Goal: Task Accomplishment & Management: Manage account settings

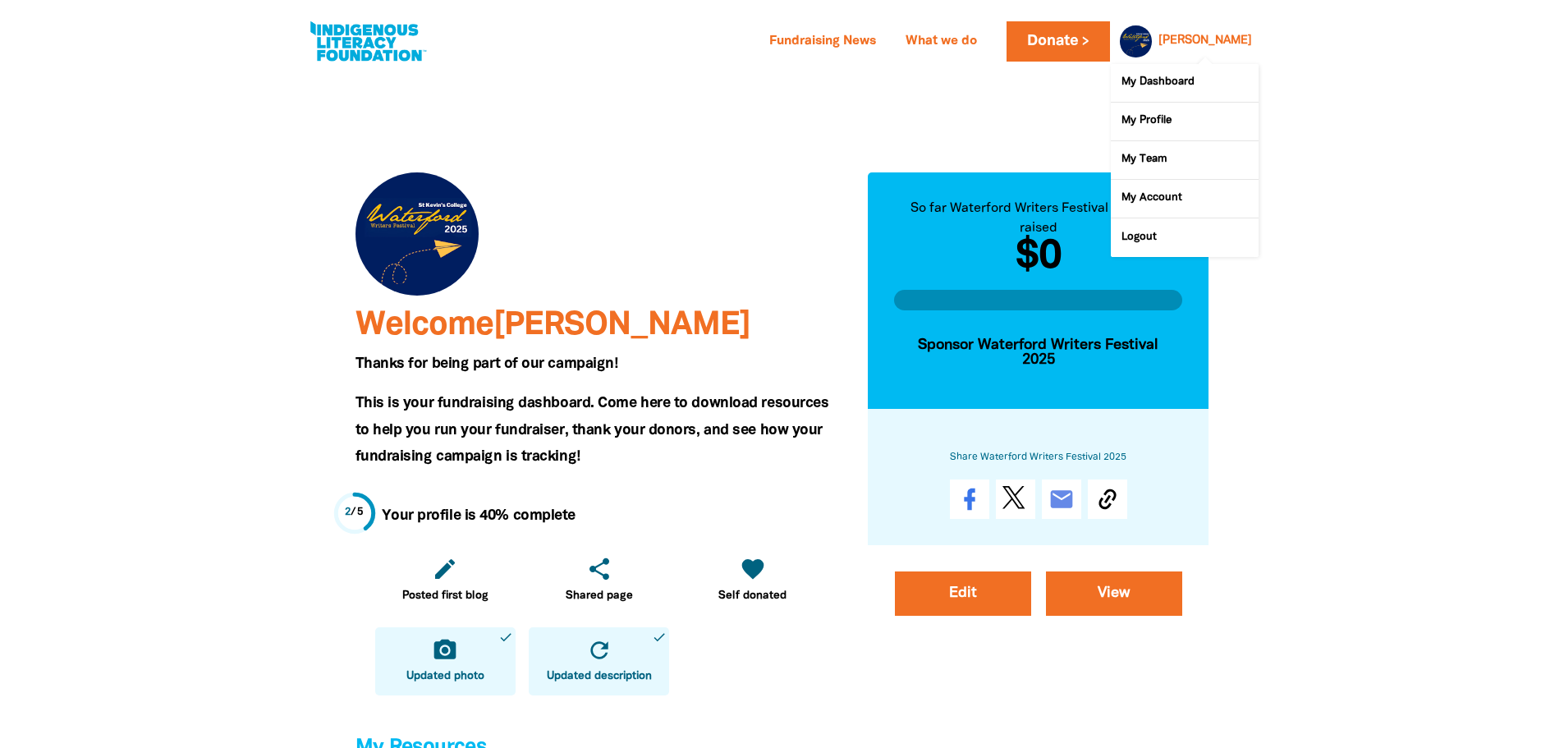
click at [1225, 37] on div "[PERSON_NAME]" at bounding box center [1205, 41] width 107 height 25
click at [1145, 239] on link "Logout" at bounding box center [1185, 237] width 148 height 38
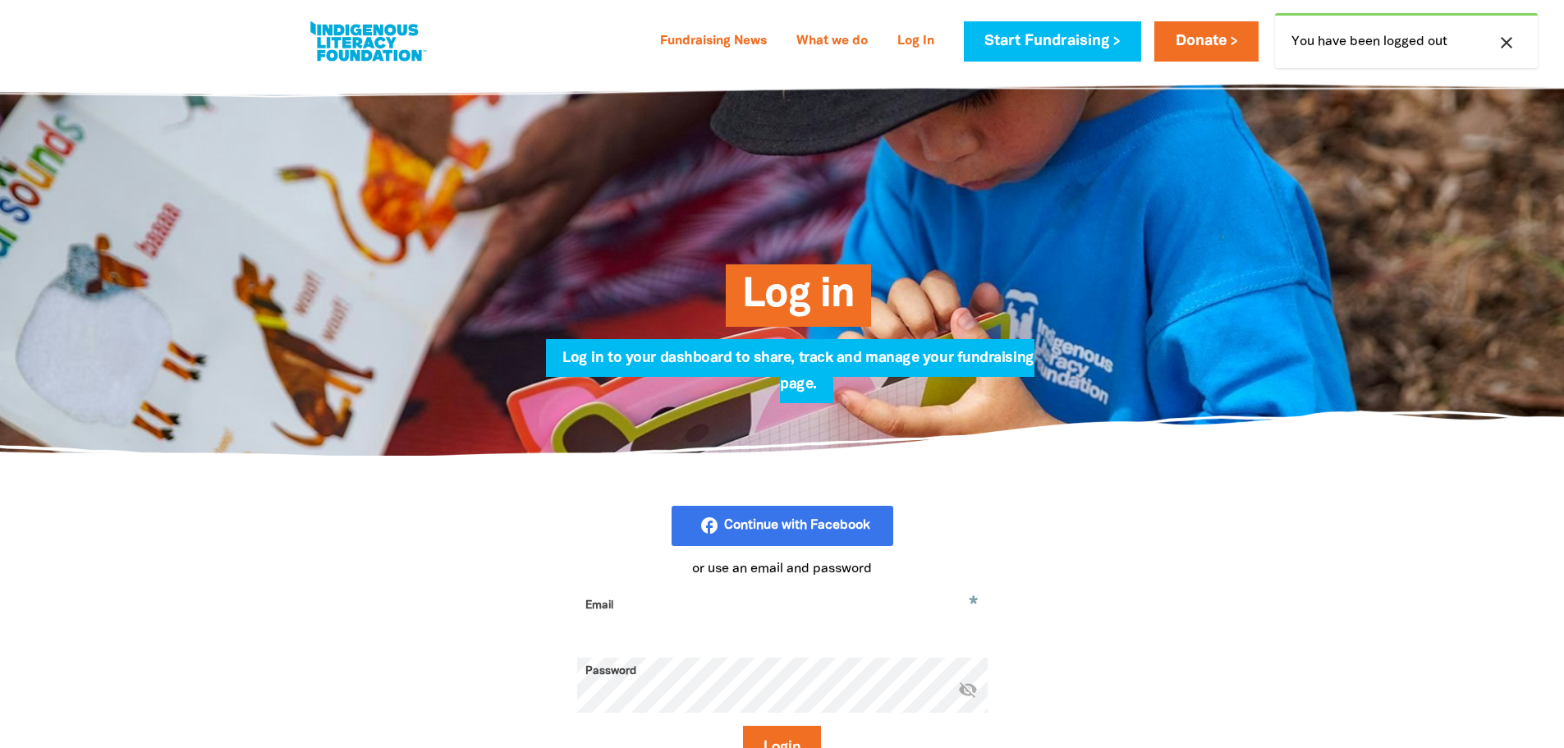
click at [673, 619] on input "Email" at bounding box center [782, 618] width 410 height 52
type input "[EMAIL_ADDRESS][DOMAIN_NAME]"
click at [776, 745] on button "Login" at bounding box center [782, 748] width 78 height 44
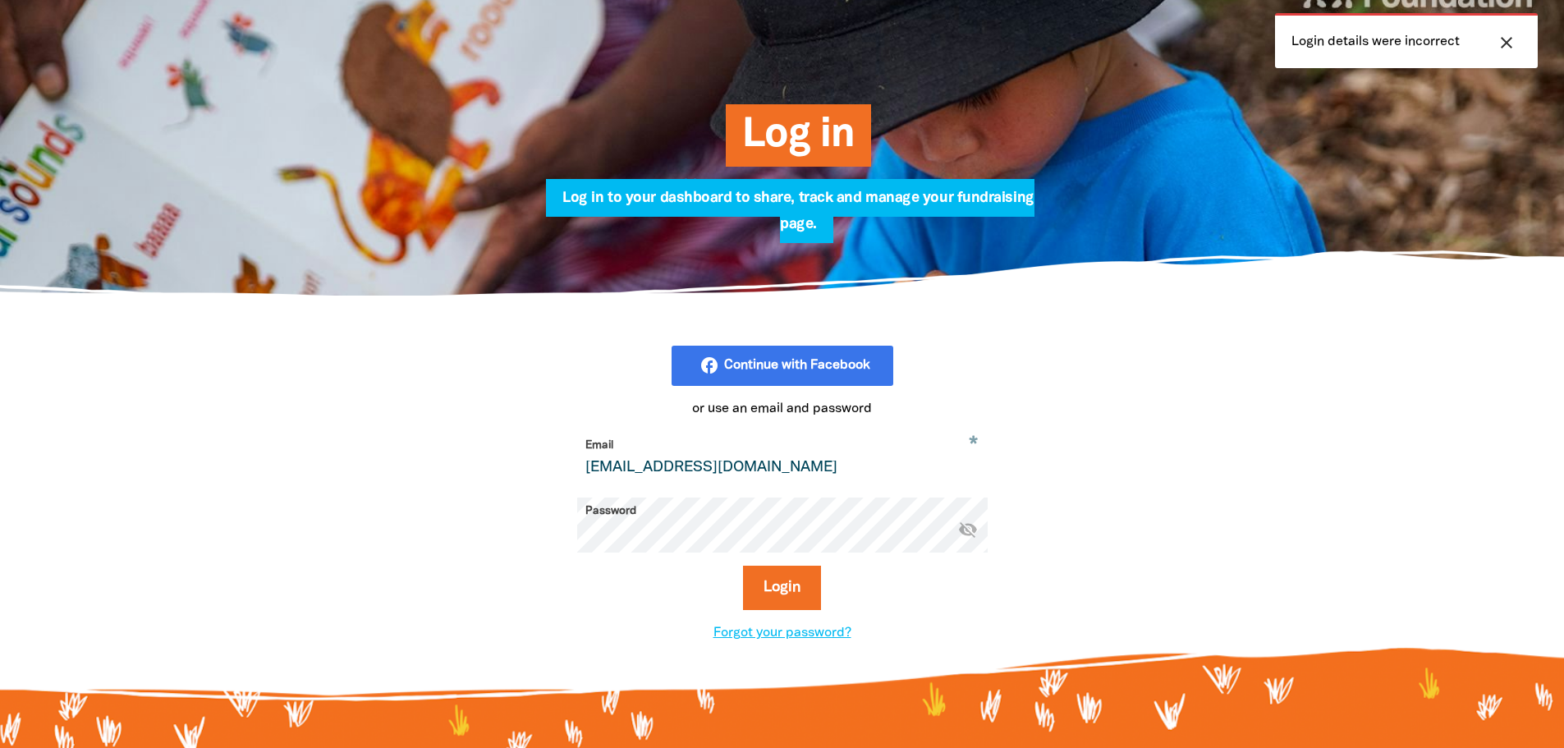
scroll to position [164, 0]
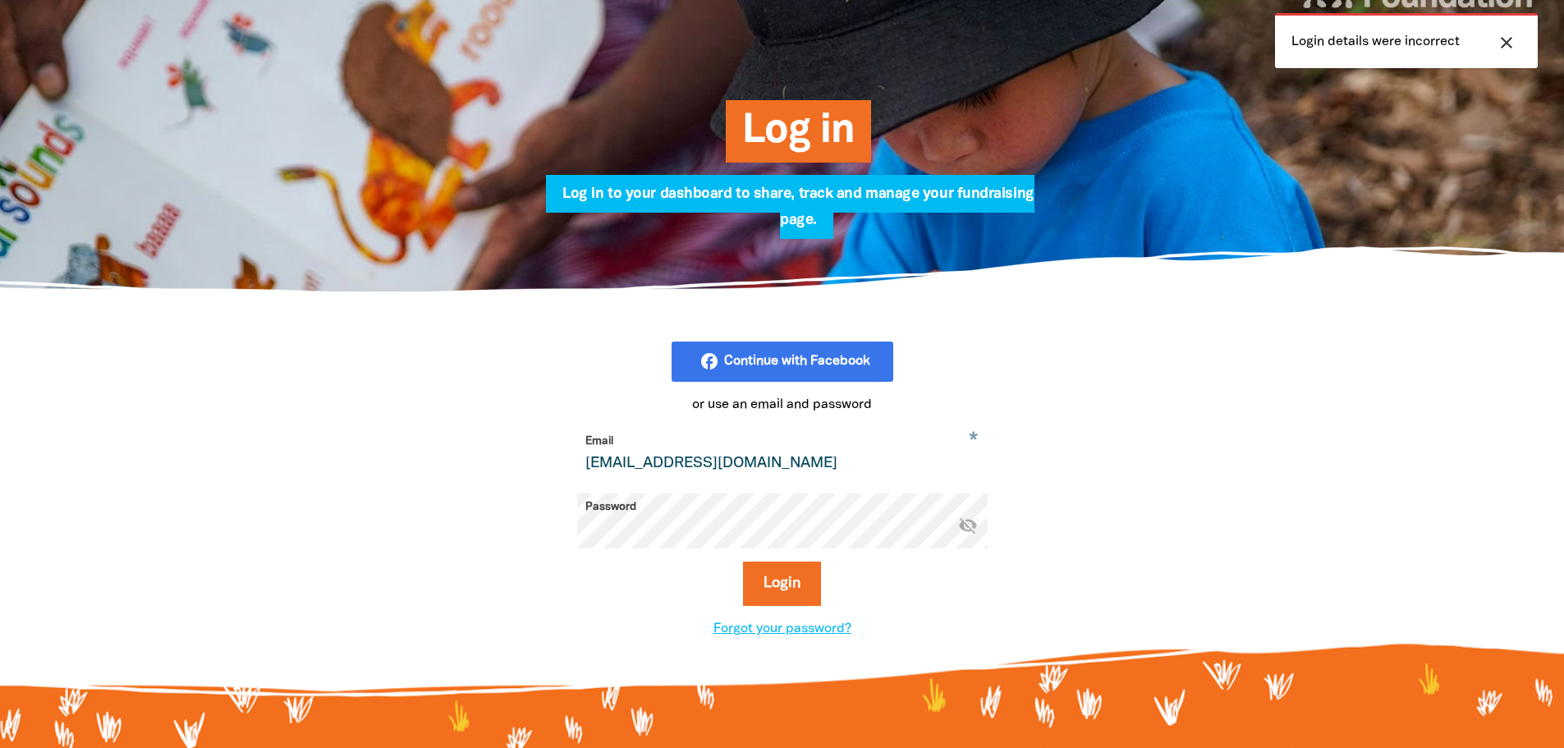
drag, startPoint x: 777, startPoint y: 468, endPoint x: 97, endPoint y: 458, distance: 679.7
click at [97, 458] on section "facebook_rounded Continue with Facebook or use an email and password * Email [E…" at bounding box center [782, 490] width 1564 height 396
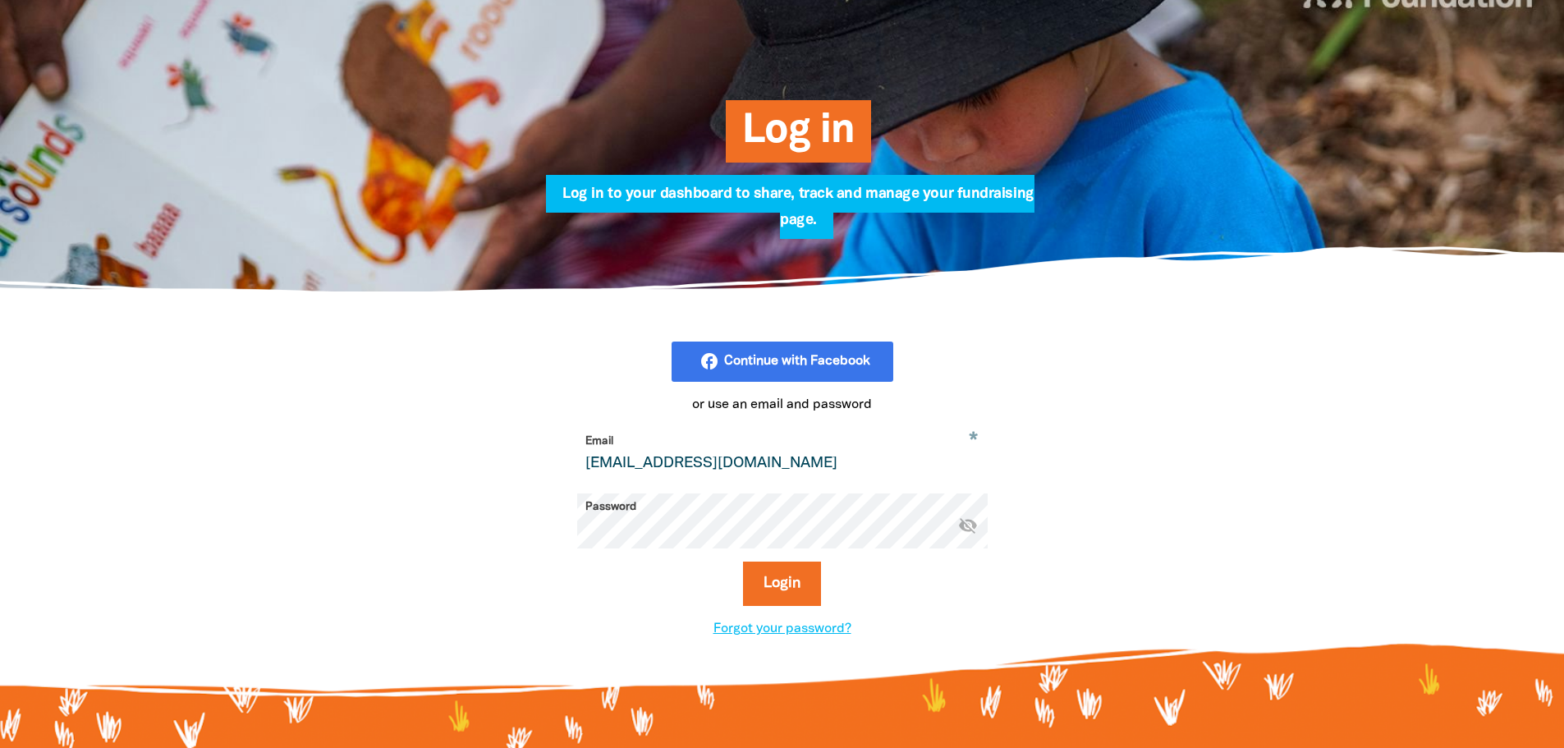
drag, startPoint x: 798, startPoint y: 470, endPoint x: 644, endPoint y: 476, distance: 154.5
click at [644, 476] on input "[EMAIL_ADDRESS][DOMAIN_NAME]" at bounding box center [782, 454] width 410 height 52
click at [387, 532] on div "facebook_rounded Continue with Facebook or use an email and password * Email [E…" at bounding box center [782, 490] width 985 height 396
click at [743, 561] on button "Login" at bounding box center [782, 583] width 78 height 44
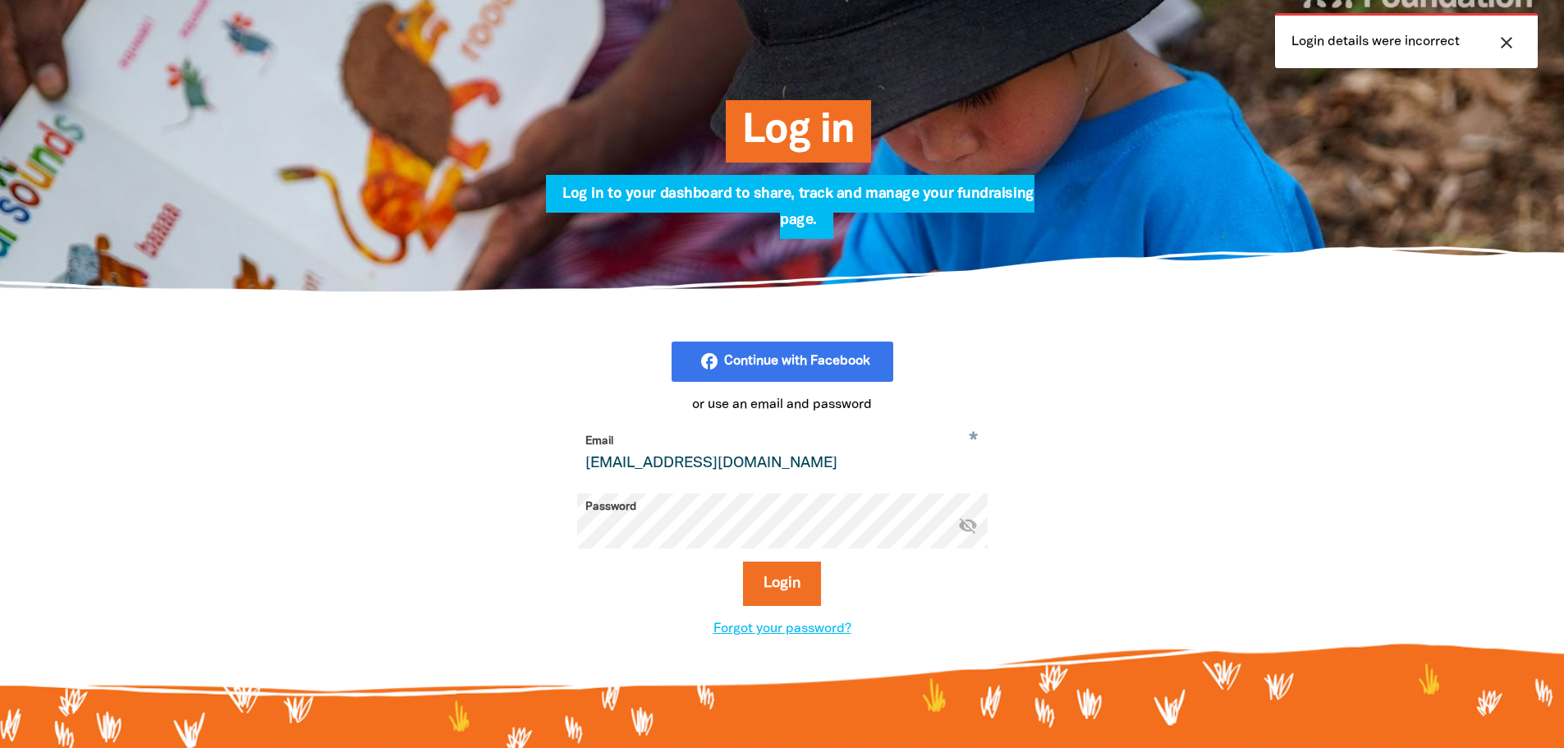
drag, startPoint x: 643, startPoint y: 462, endPoint x: 319, endPoint y: 438, distance: 324.4
click at [319, 438] on div "facebook_rounded Continue with Facebook or use an email and password * Email mo…" at bounding box center [782, 490] width 985 height 396
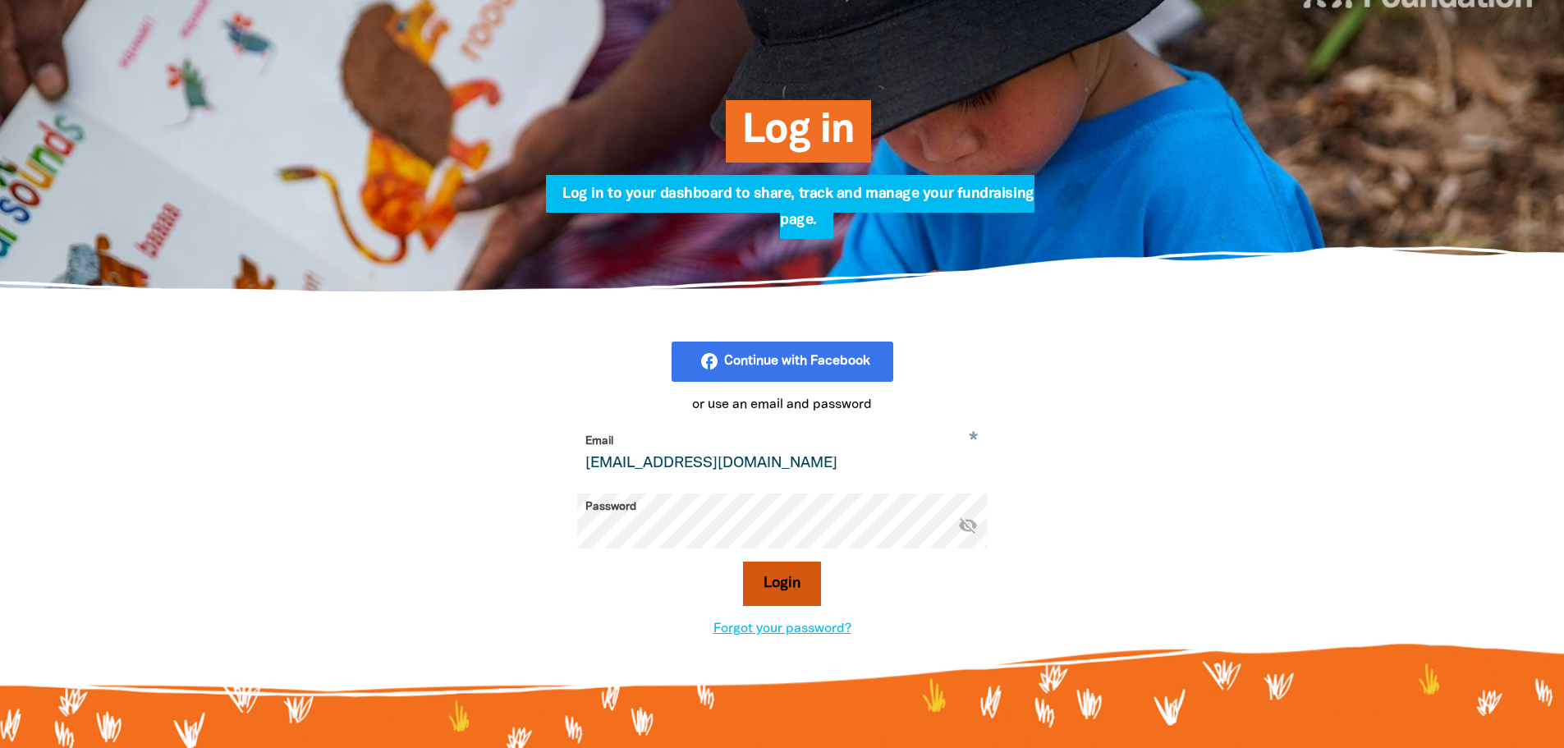
type input "hej@stkevins.vic.edu.au"
click at [794, 592] on button "Login" at bounding box center [782, 583] width 78 height 44
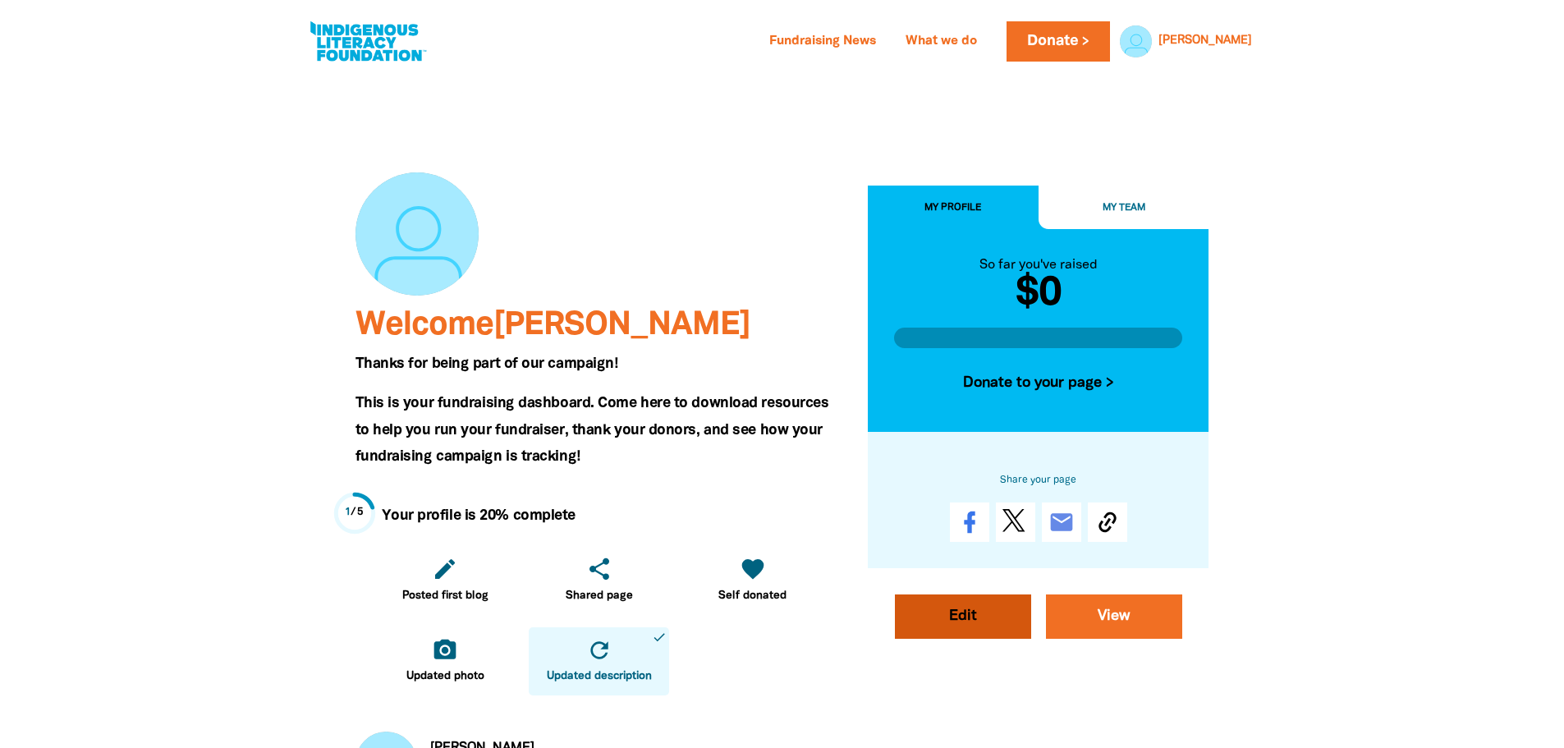
click at [933, 617] on link "Edit" at bounding box center [963, 616] width 136 height 44
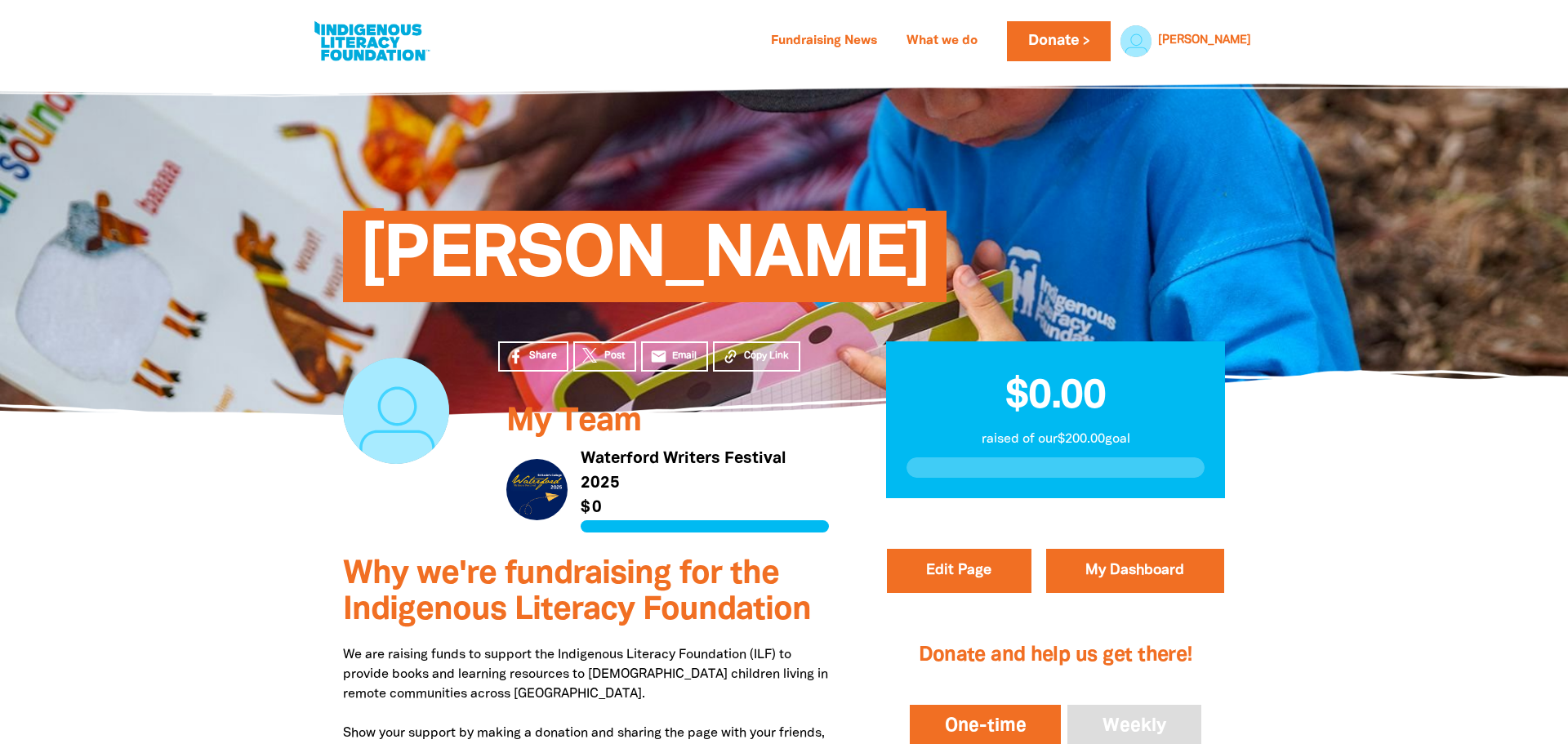
select select "Yes"
select select "Event"
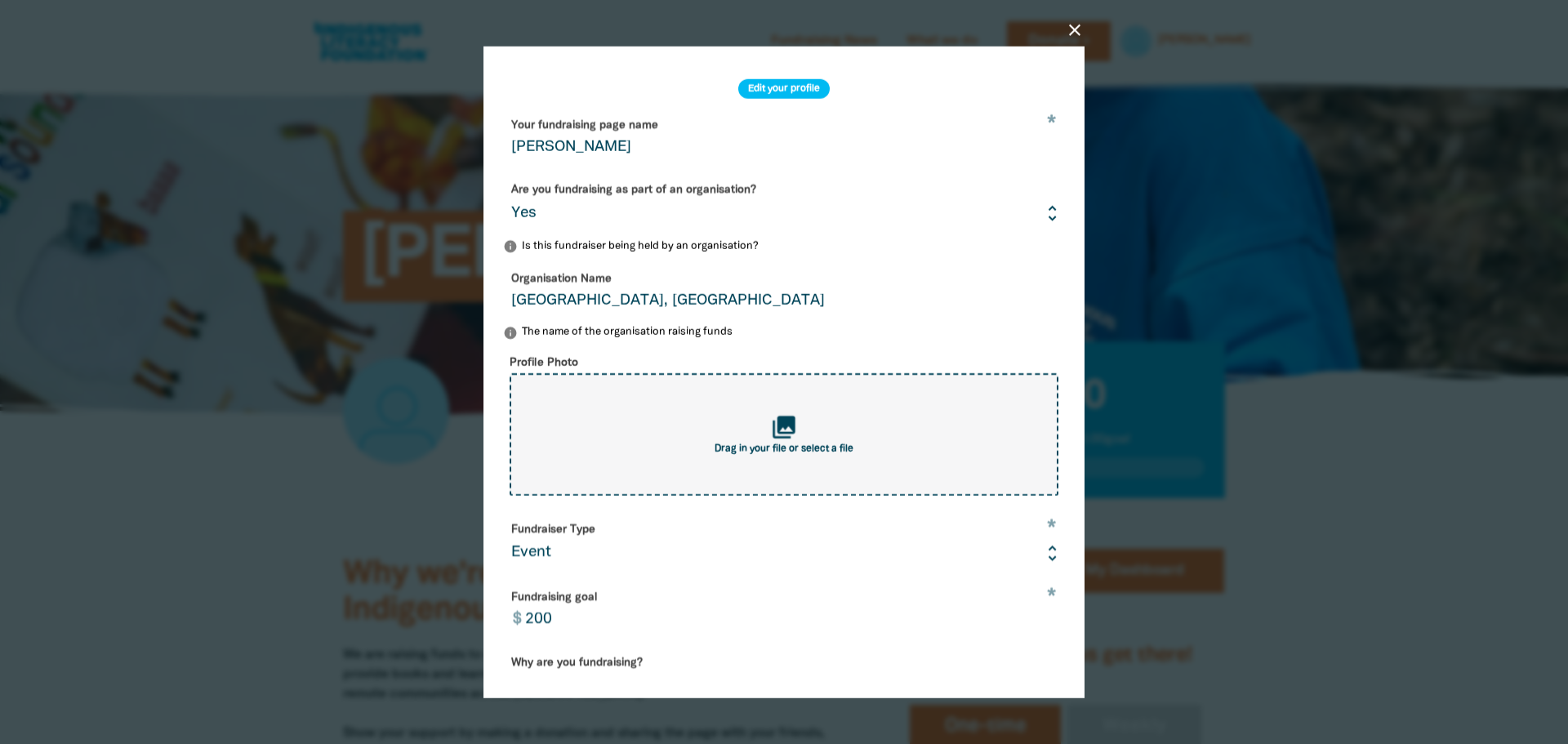
click at [763, 441] on div "collections Drag in your file or select a file" at bounding box center [784, 434] width 549 height 122
type input "C:\fakepath\Screenshot [DATE] 123026123.png"
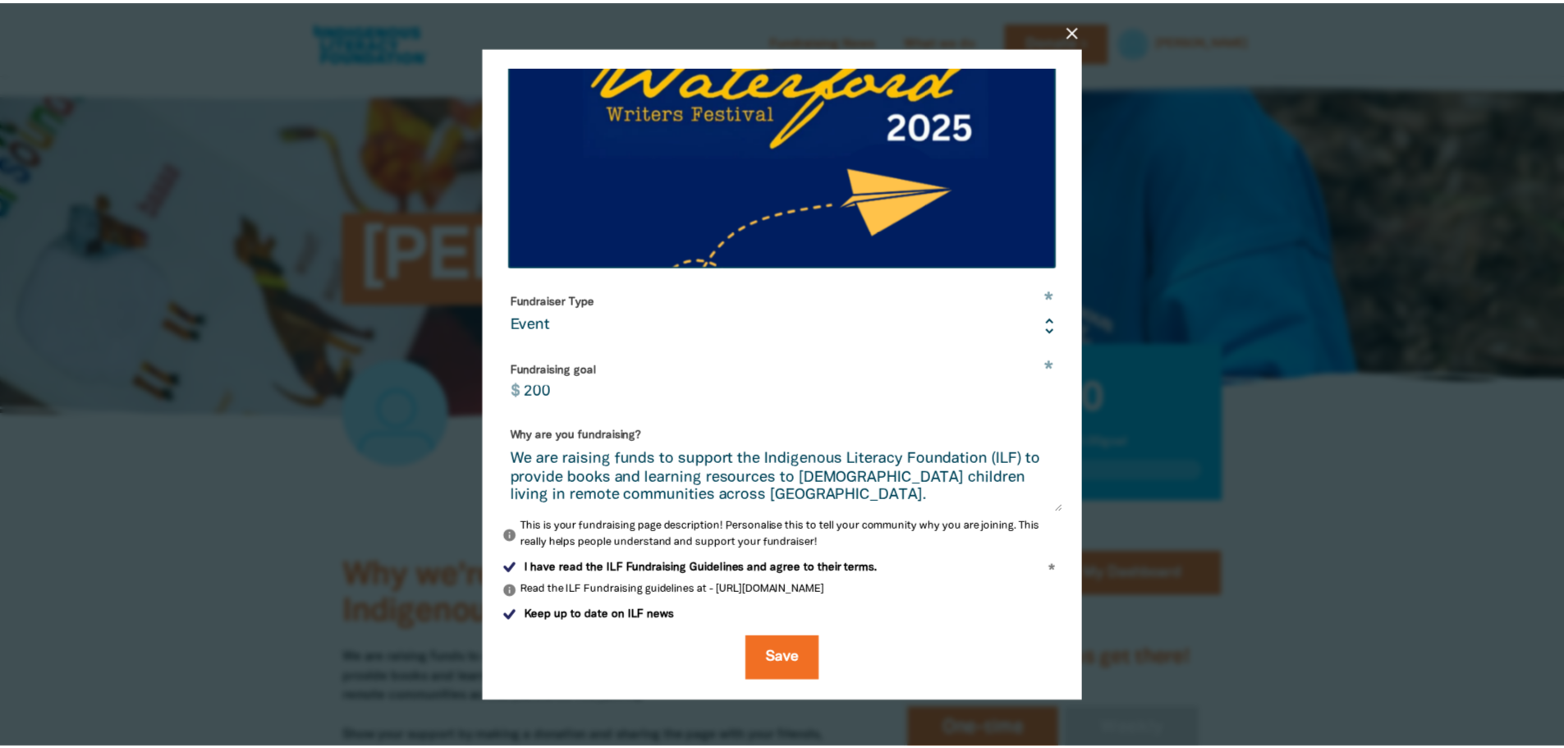
scroll to position [362, 0]
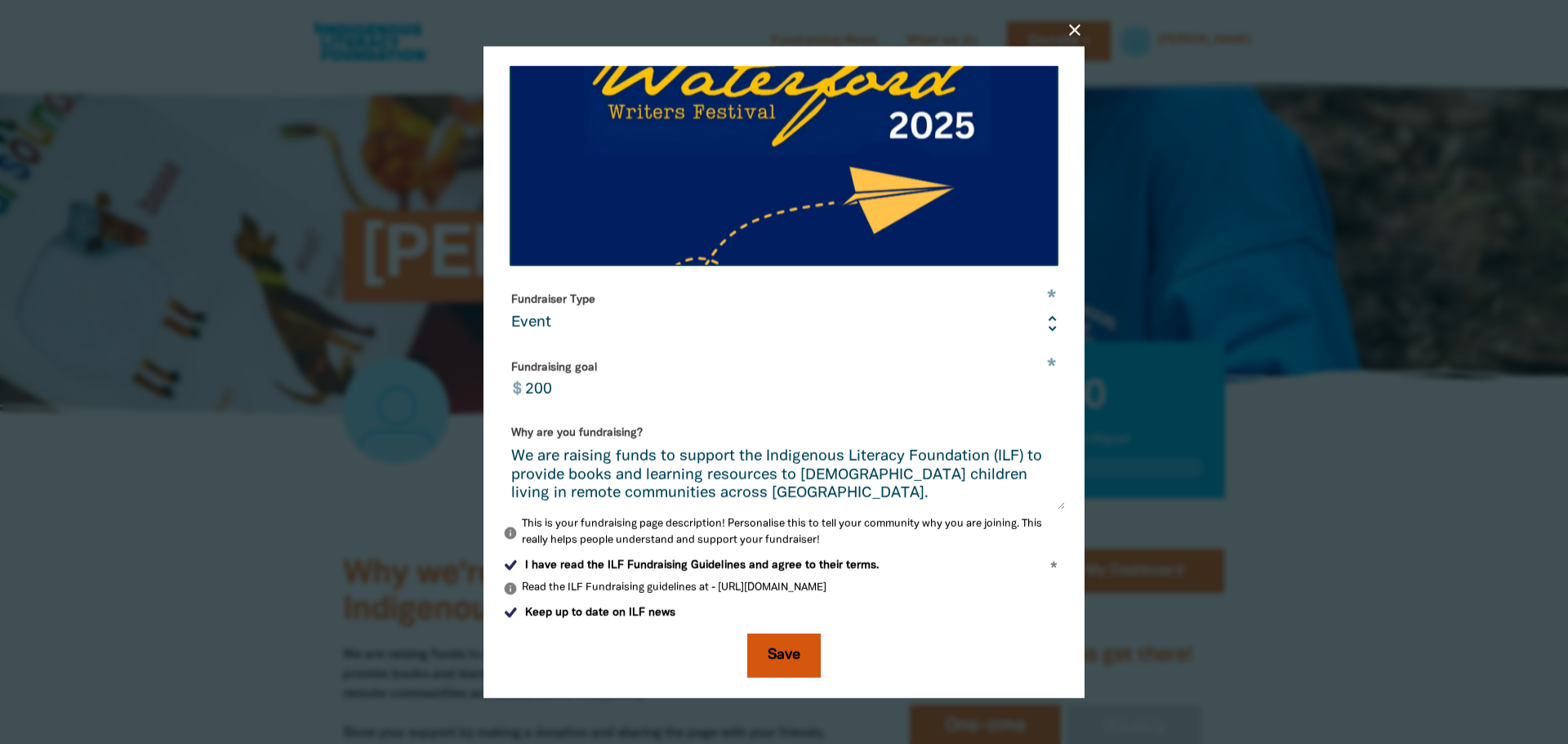
click at [762, 642] on button "Save" at bounding box center [784, 655] width 74 height 44
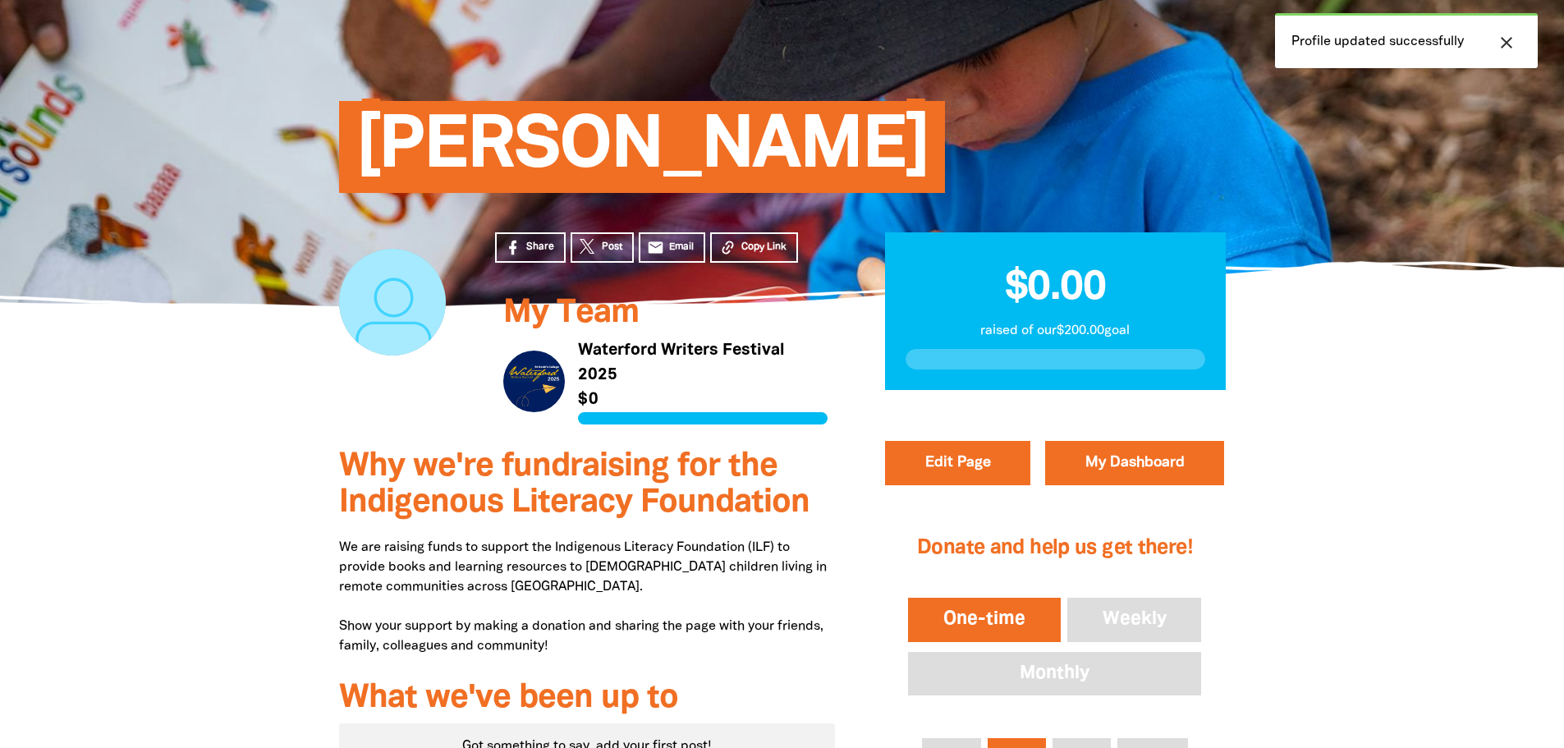
scroll to position [82, 0]
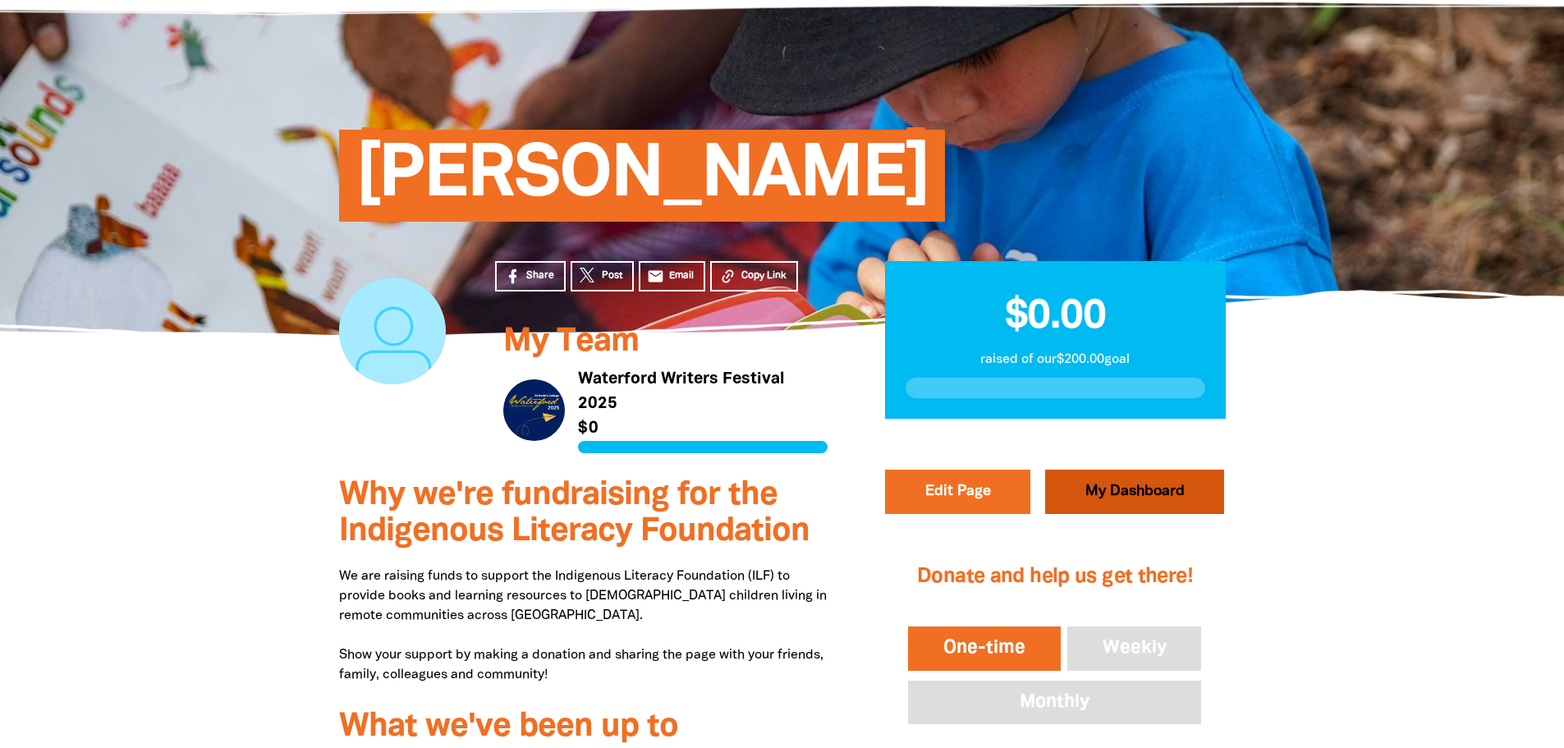
click at [1116, 496] on link "My Dashboard" at bounding box center [1134, 492] width 179 height 44
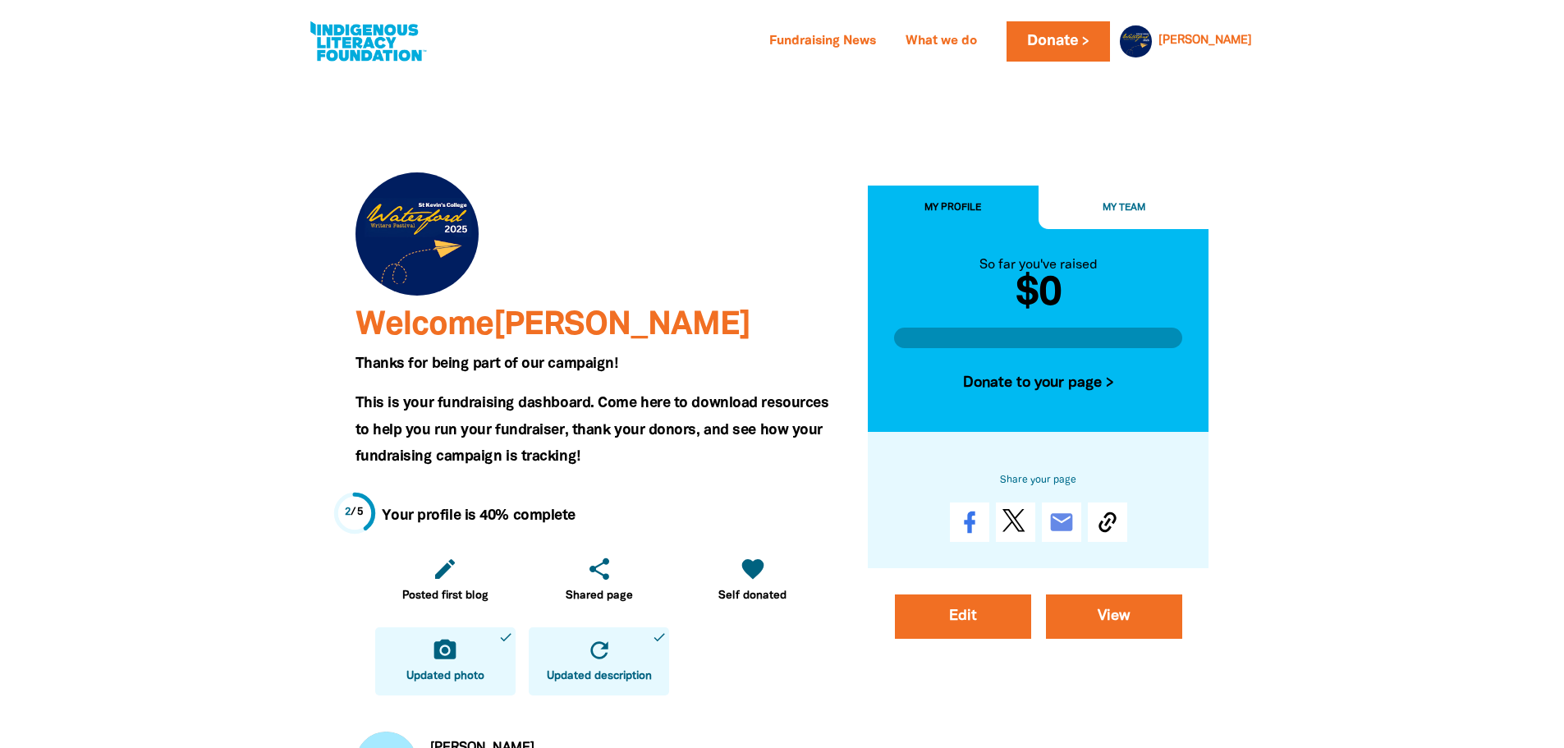
scroll to position [328, 0]
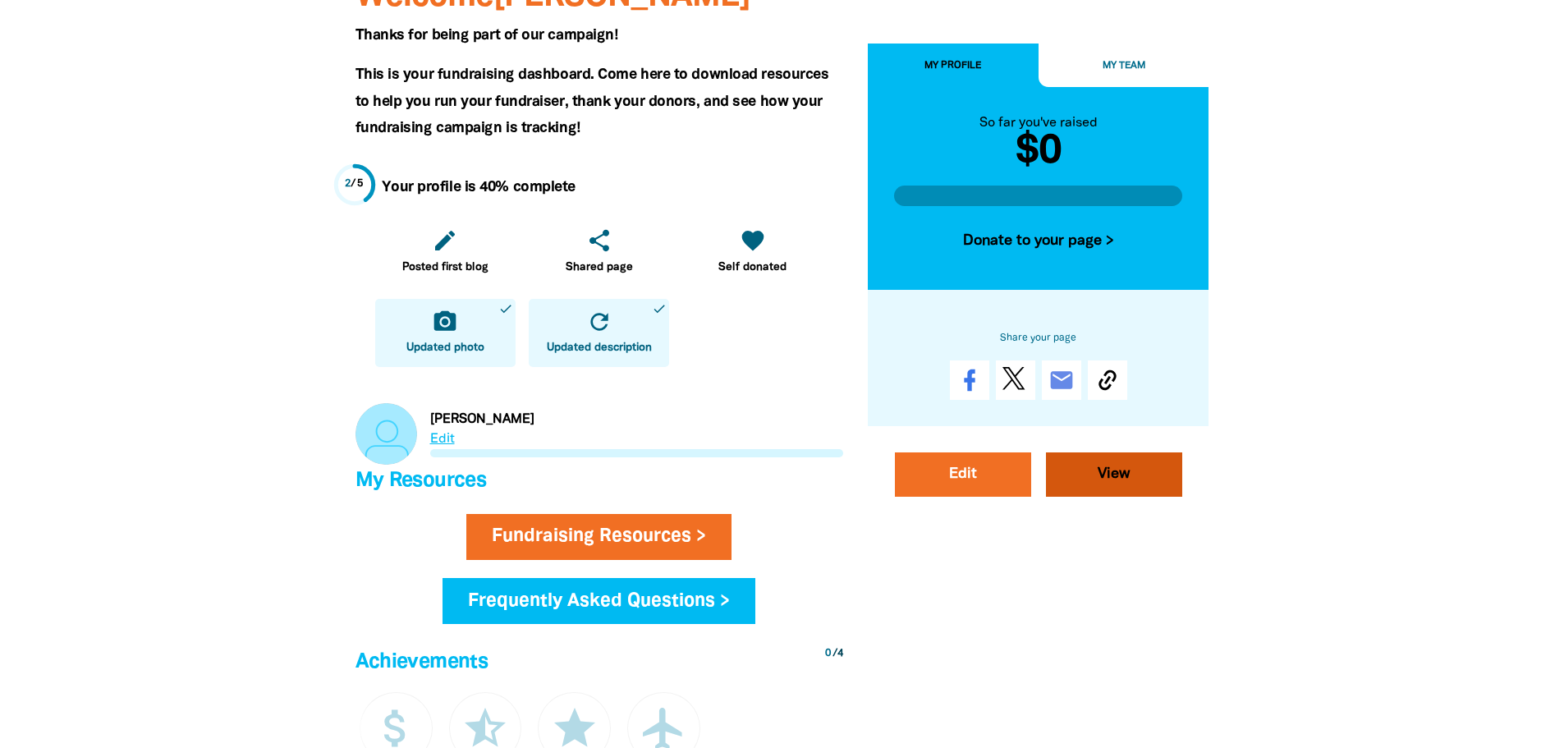
click at [1120, 478] on link "View" at bounding box center [1114, 473] width 136 height 44
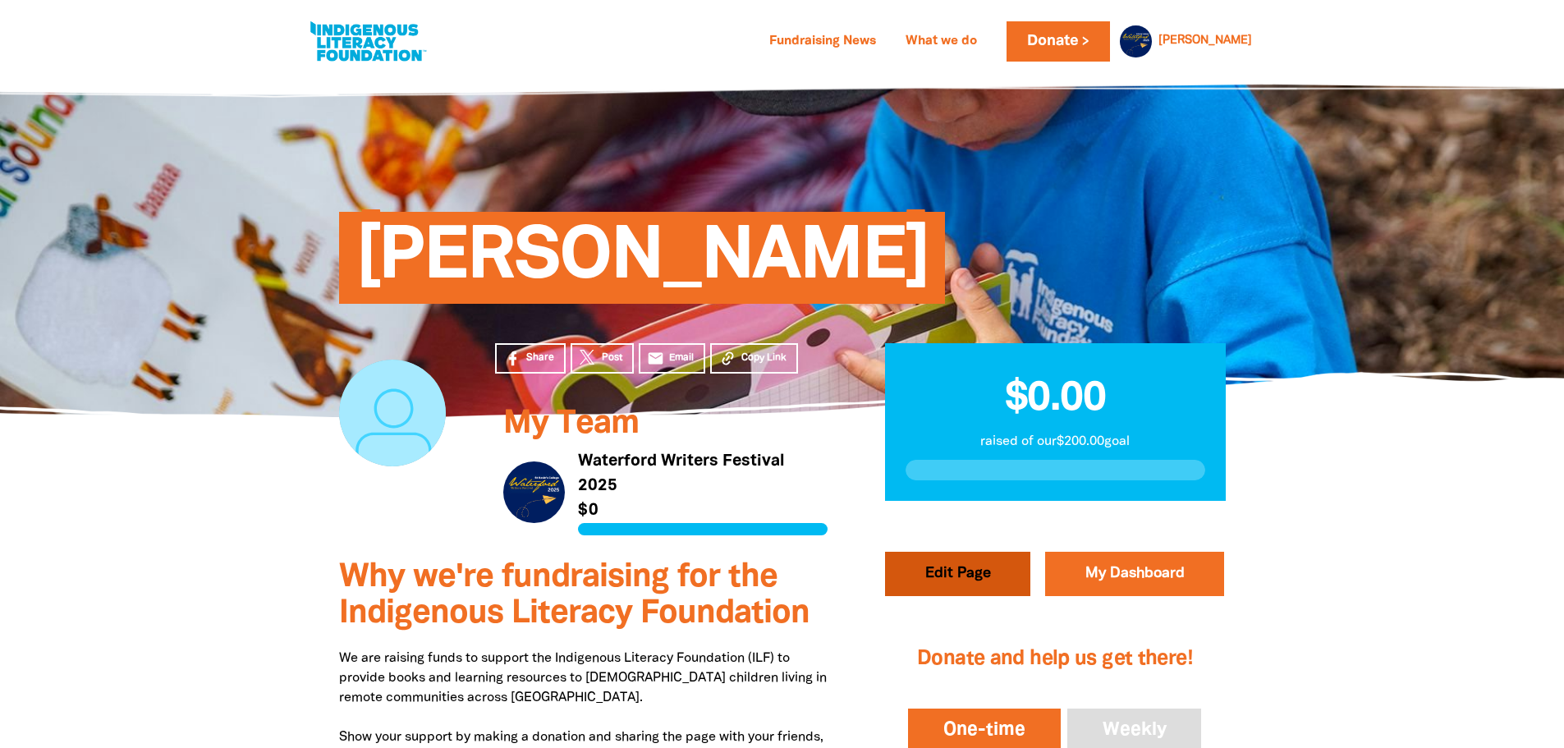
click at [962, 569] on button "Edit Page" at bounding box center [957, 574] width 145 height 44
select select "Yes"
select select "Event"
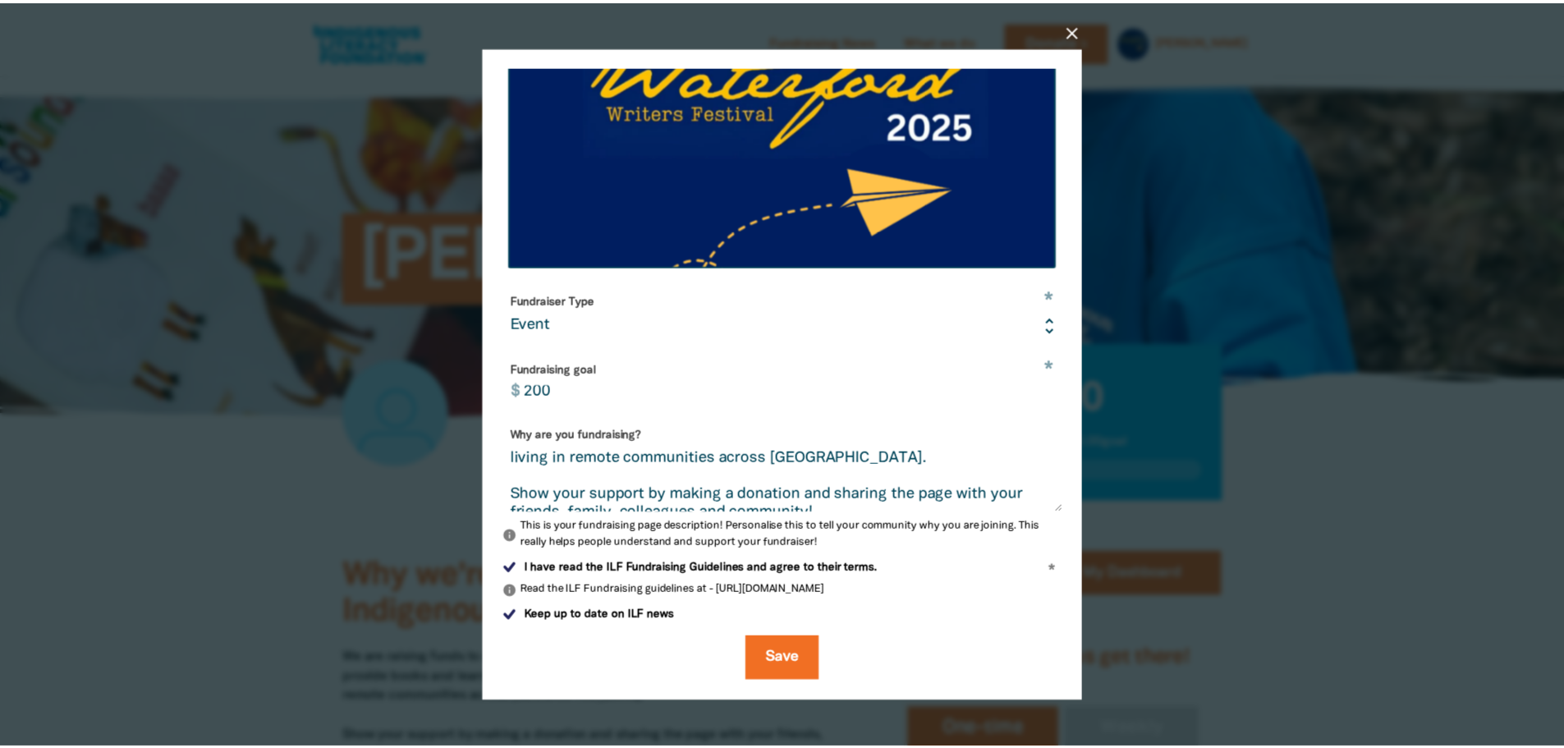
scroll to position [57, 0]
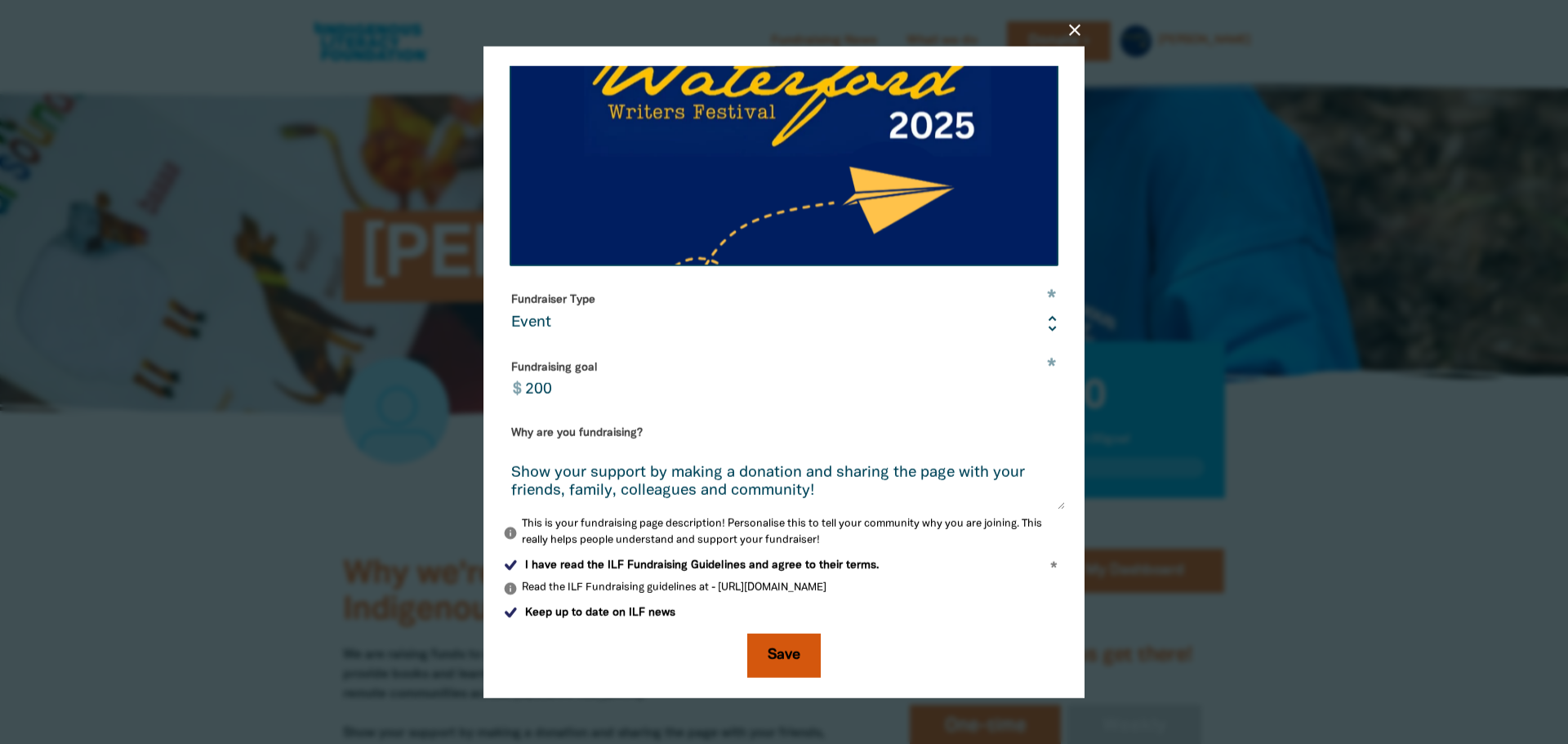
click at [787, 640] on button "Save" at bounding box center [784, 655] width 74 height 44
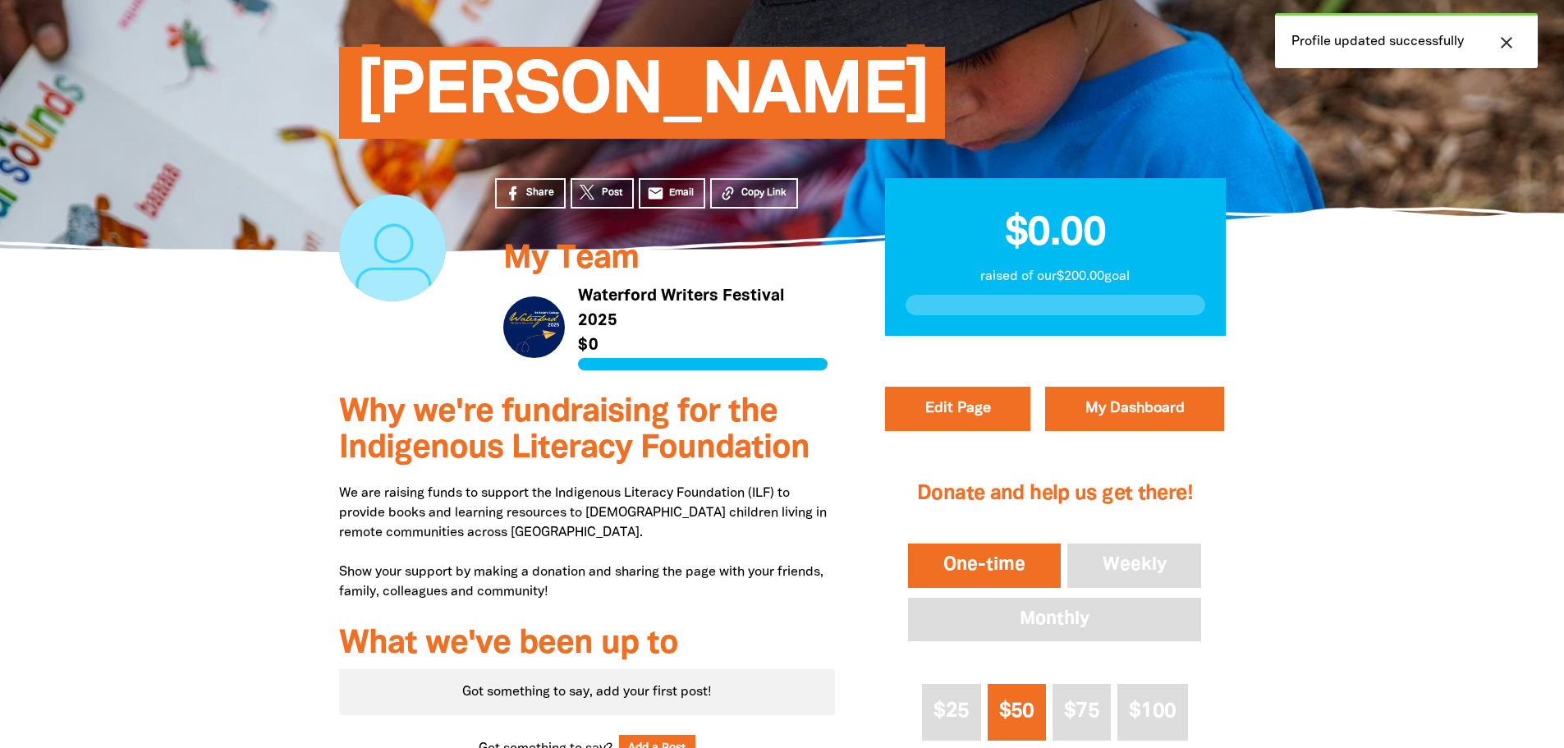
scroll to position [164, 0]
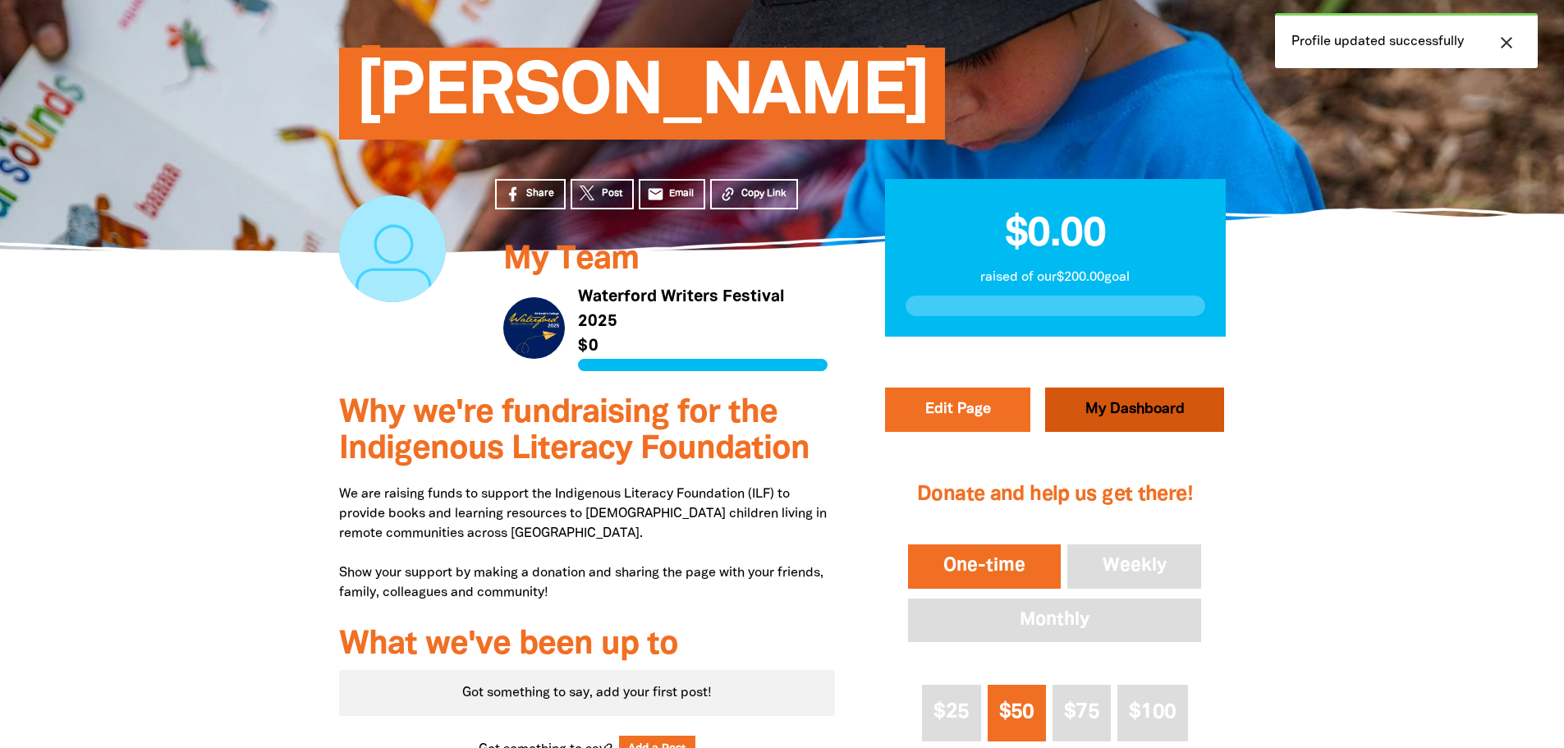
click at [1159, 412] on link "My Dashboard" at bounding box center [1134, 409] width 179 height 44
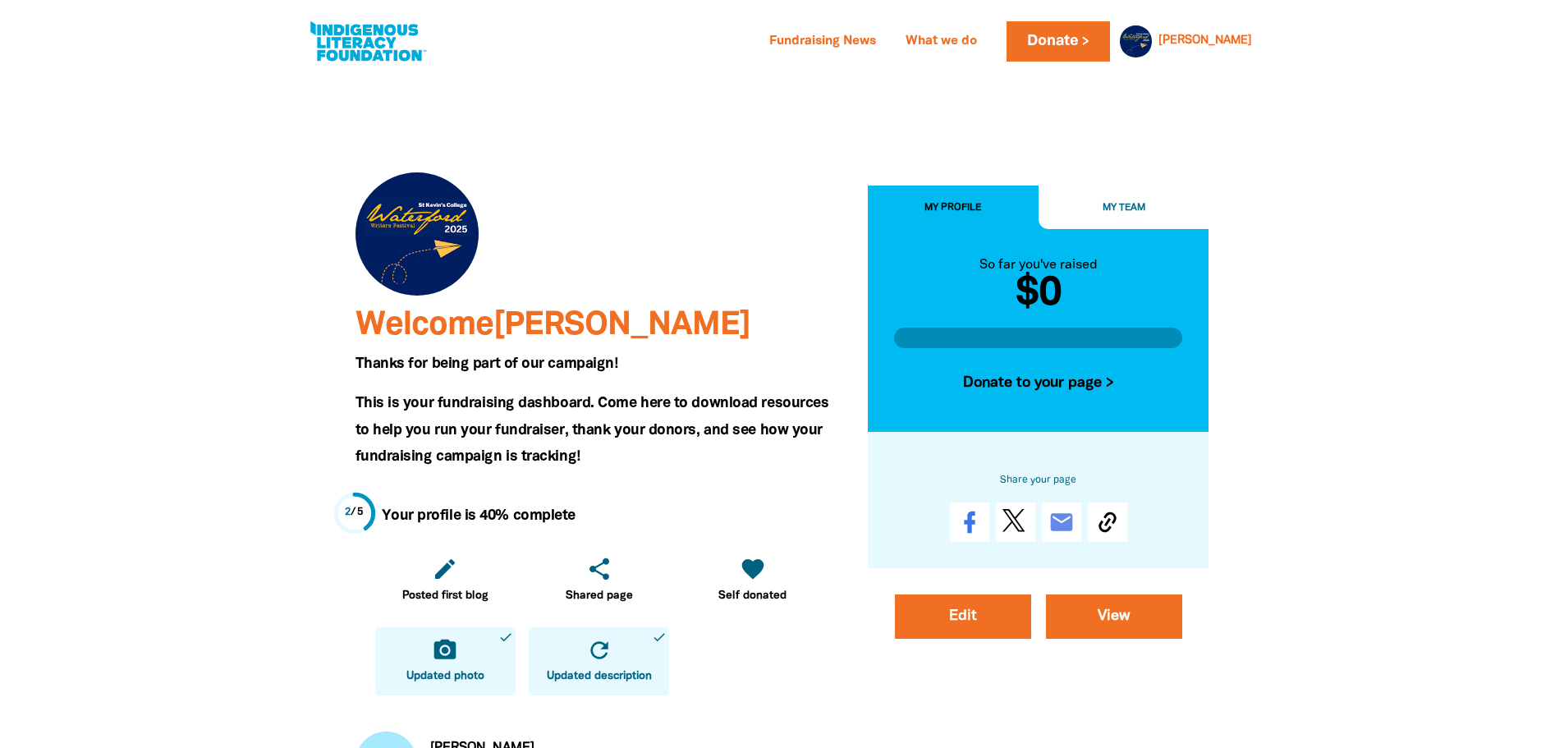
click at [1097, 201] on button "My Team" at bounding box center [1123, 208] width 171 height 44
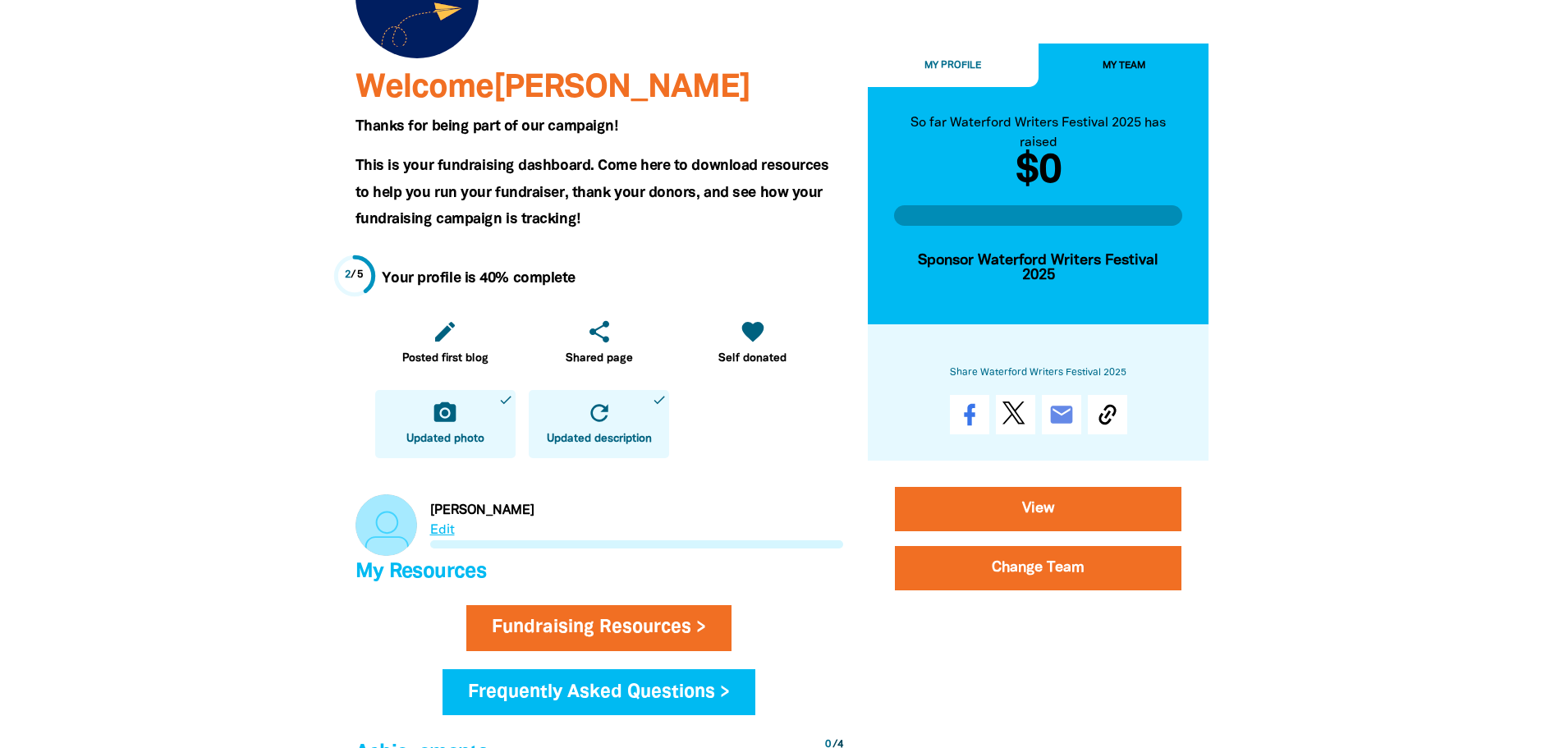
scroll to position [246, 0]
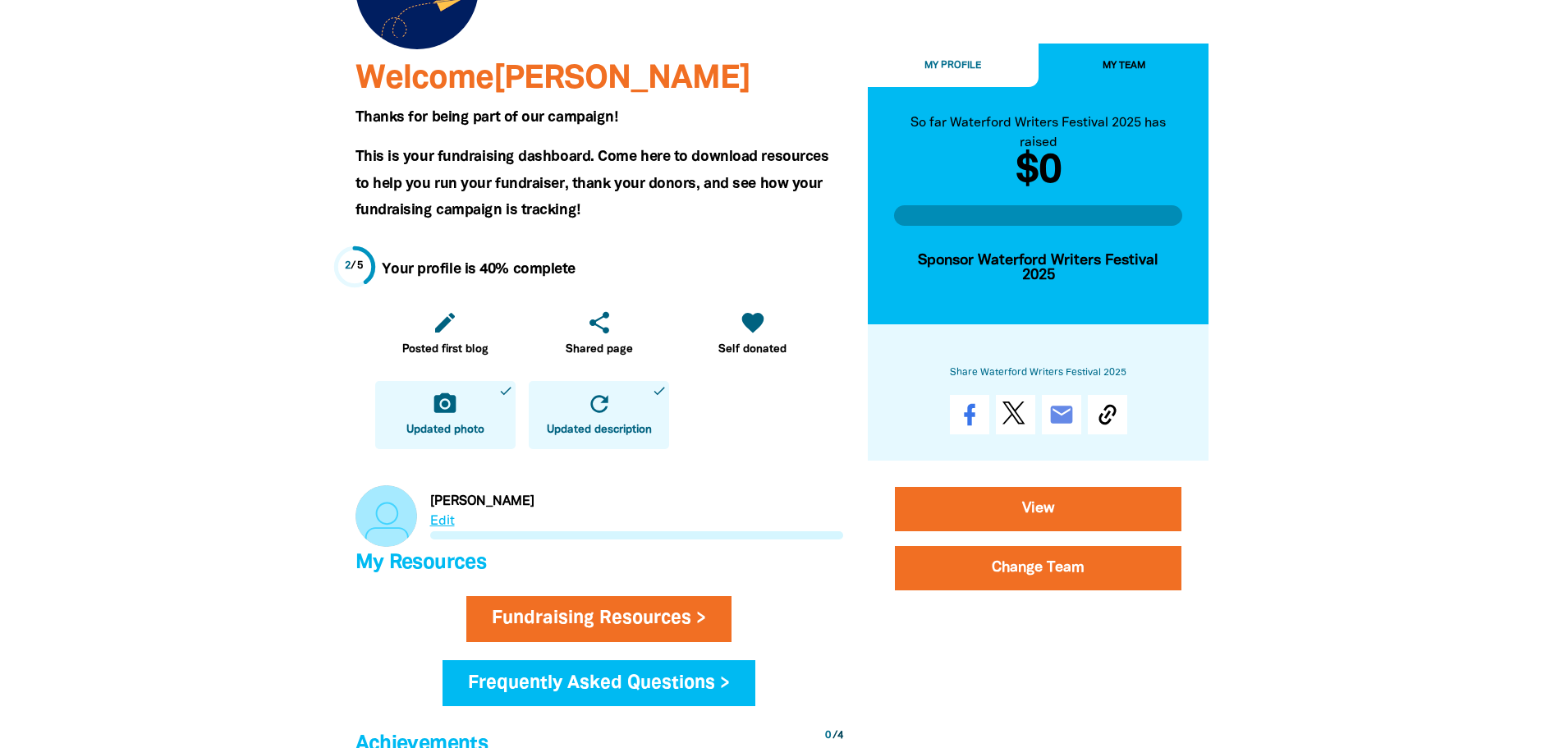
click at [452, 521] on link "Link to Callinan" at bounding box center [599, 516] width 488 height 62
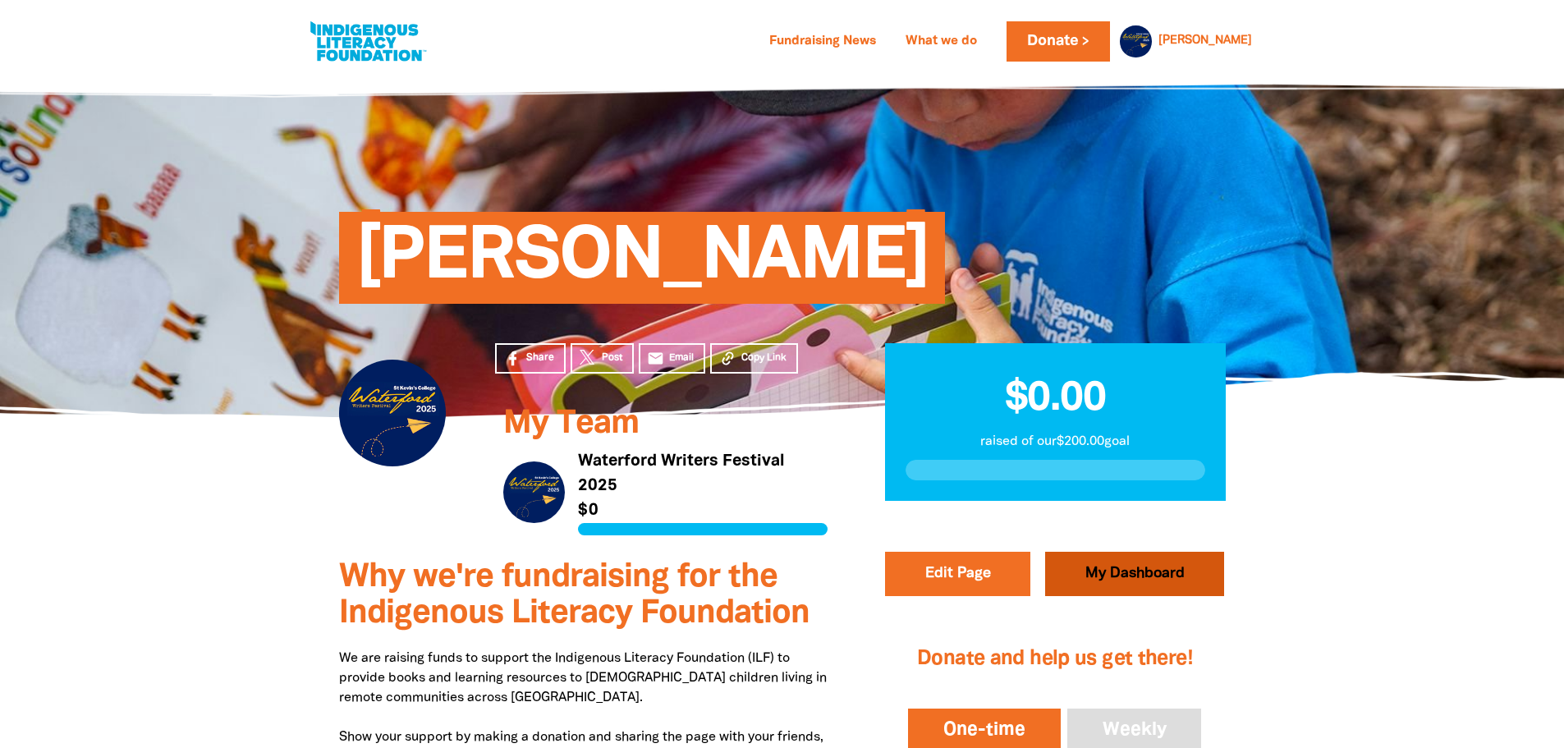
click at [1175, 567] on link "My Dashboard" at bounding box center [1134, 574] width 179 height 44
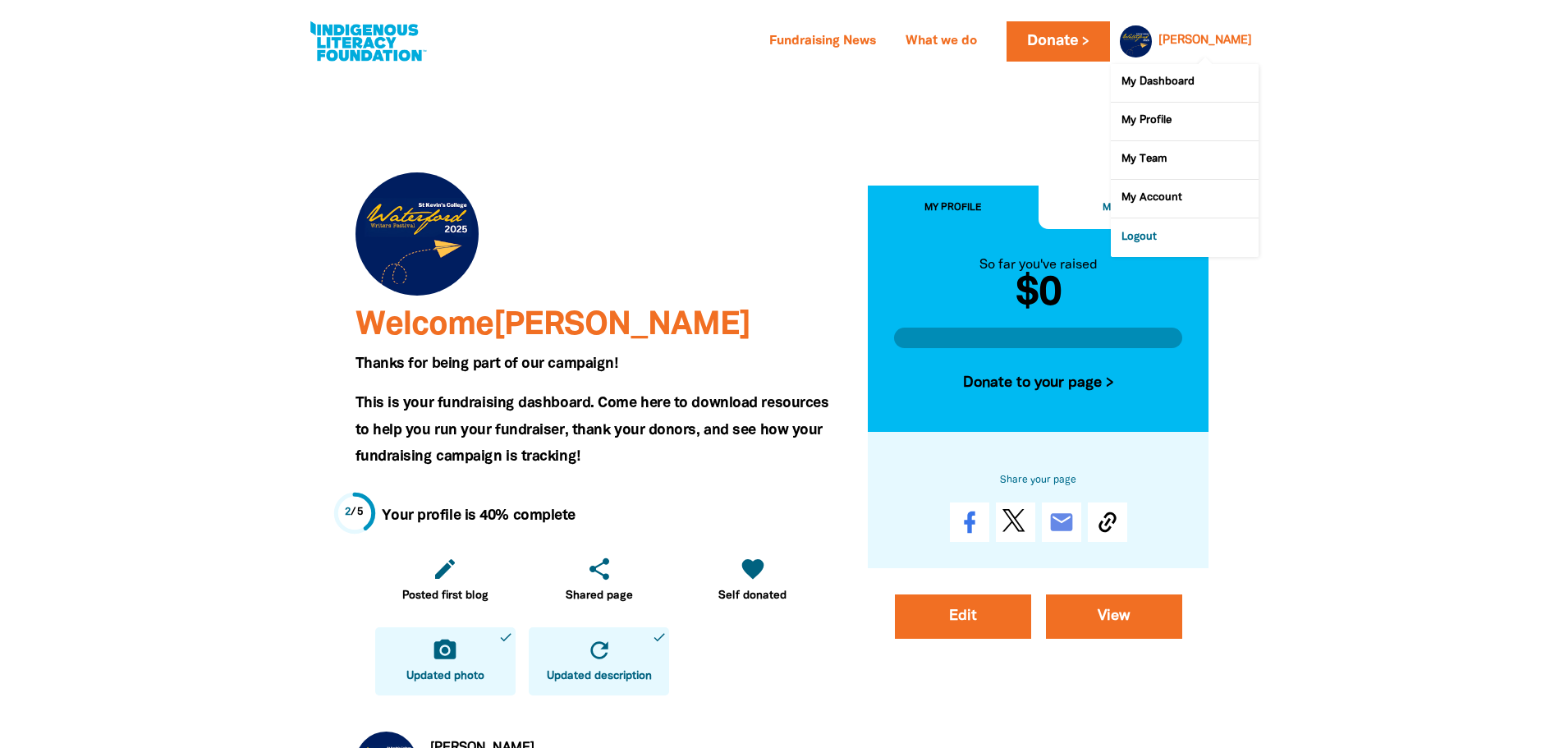
click at [1180, 234] on link "Logout" at bounding box center [1185, 237] width 148 height 38
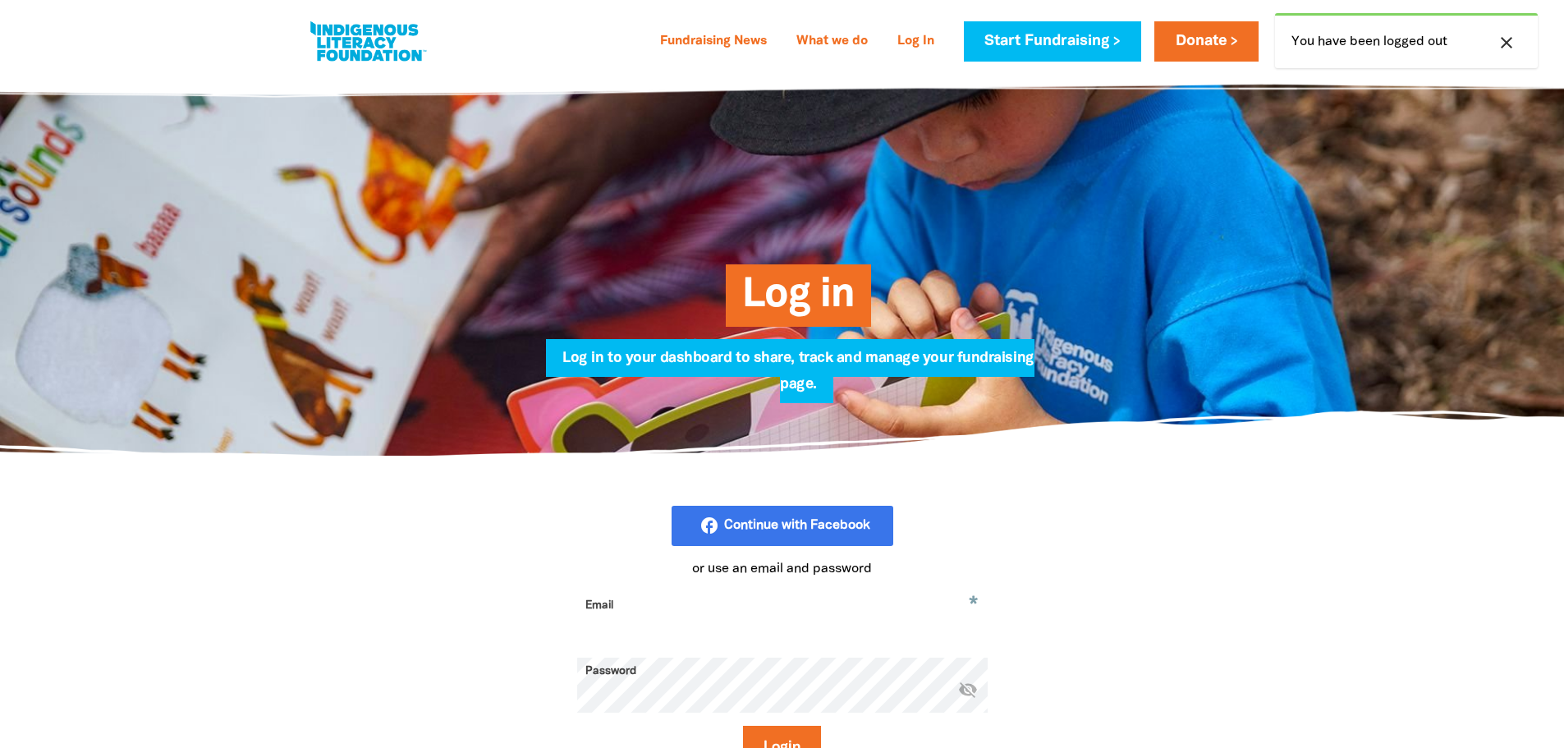
click at [696, 613] on input "Email" at bounding box center [782, 618] width 410 height 52
paste input "@stkevins.vic.edu.au"
click at [743, 726] on button "Login" at bounding box center [782, 748] width 78 height 44
click at [817, 737] on button "Login" at bounding box center [782, 748] width 78 height 44
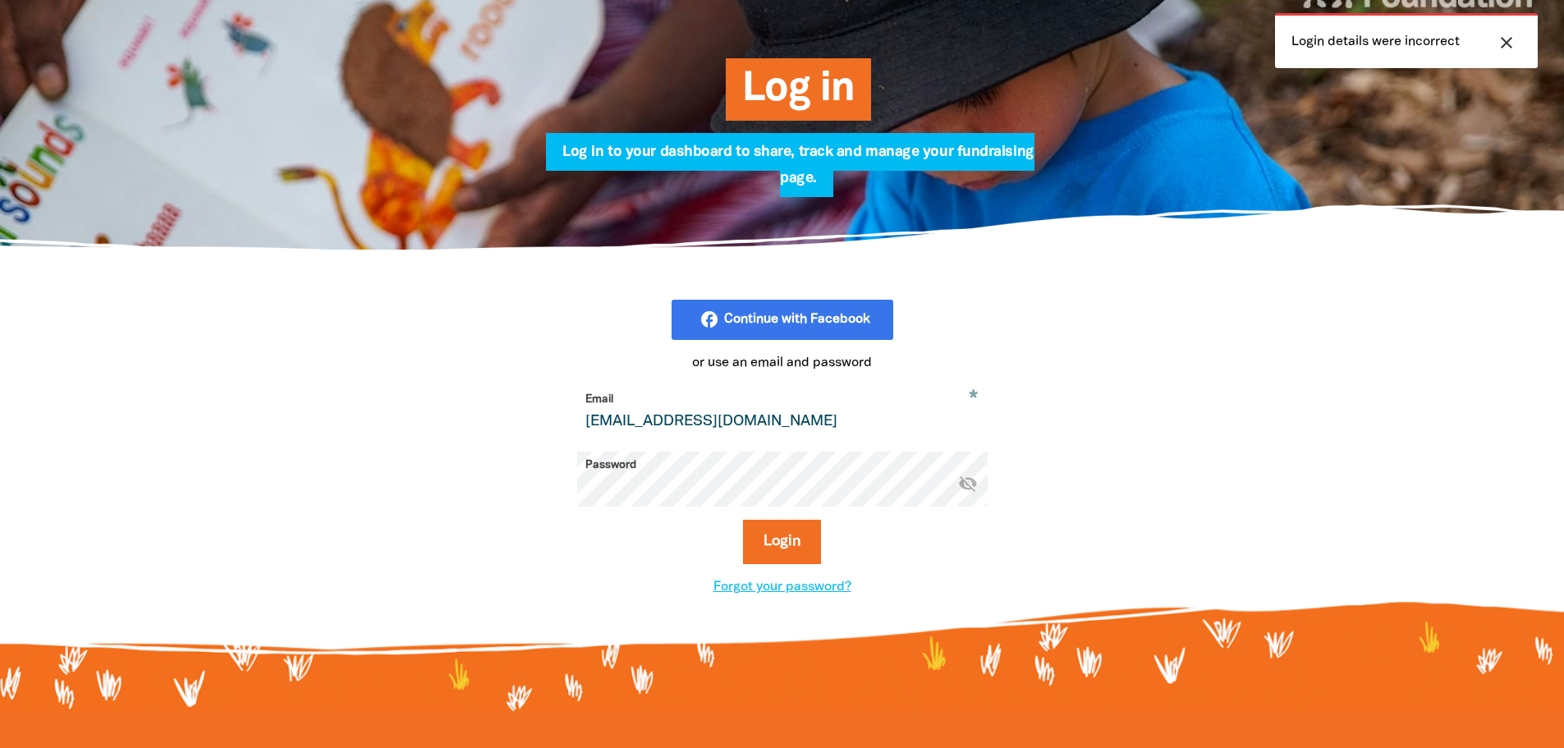
scroll to position [246, 0]
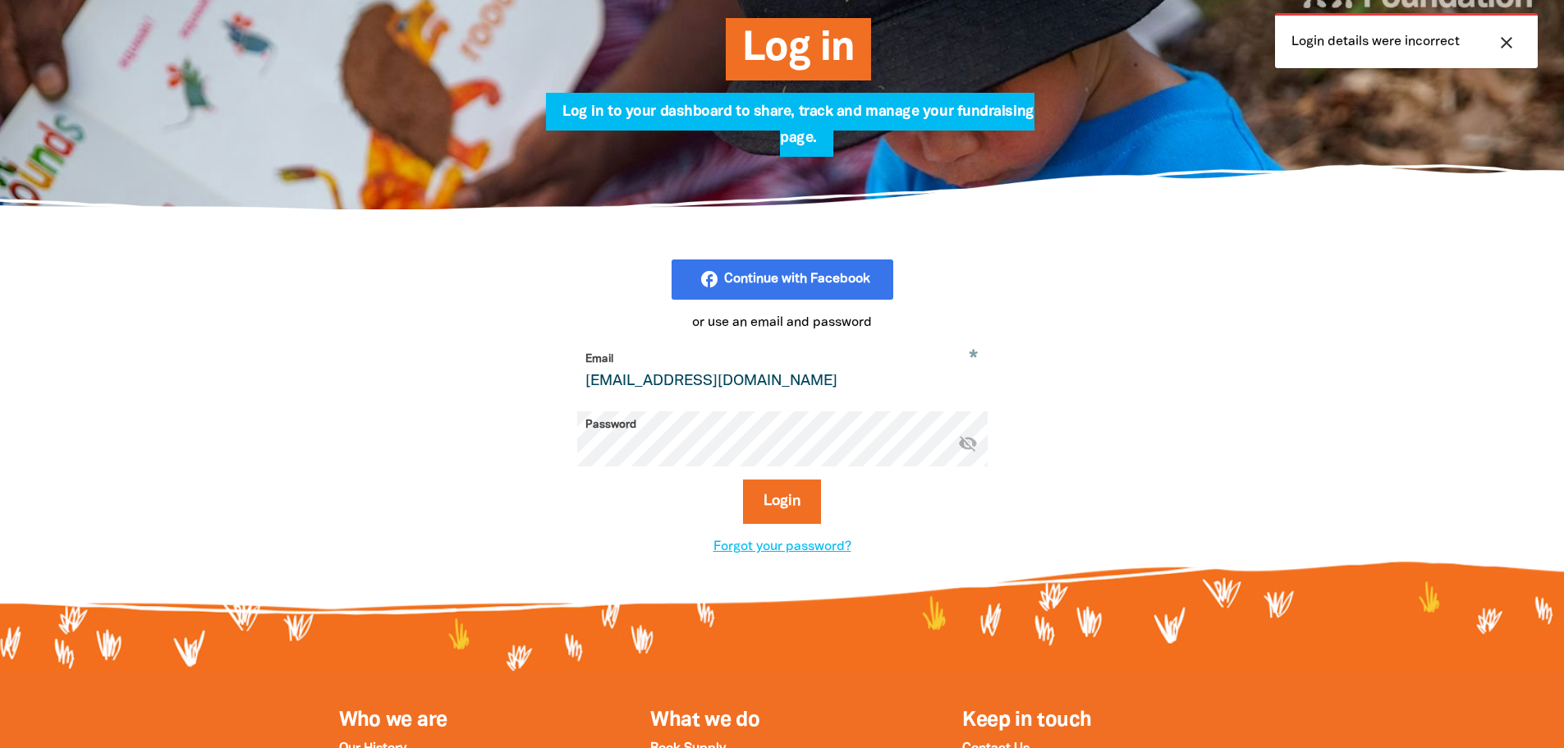
click at [974, 442] on icon "visibility_off" at bounding box center [968, 443] width 20 height 20
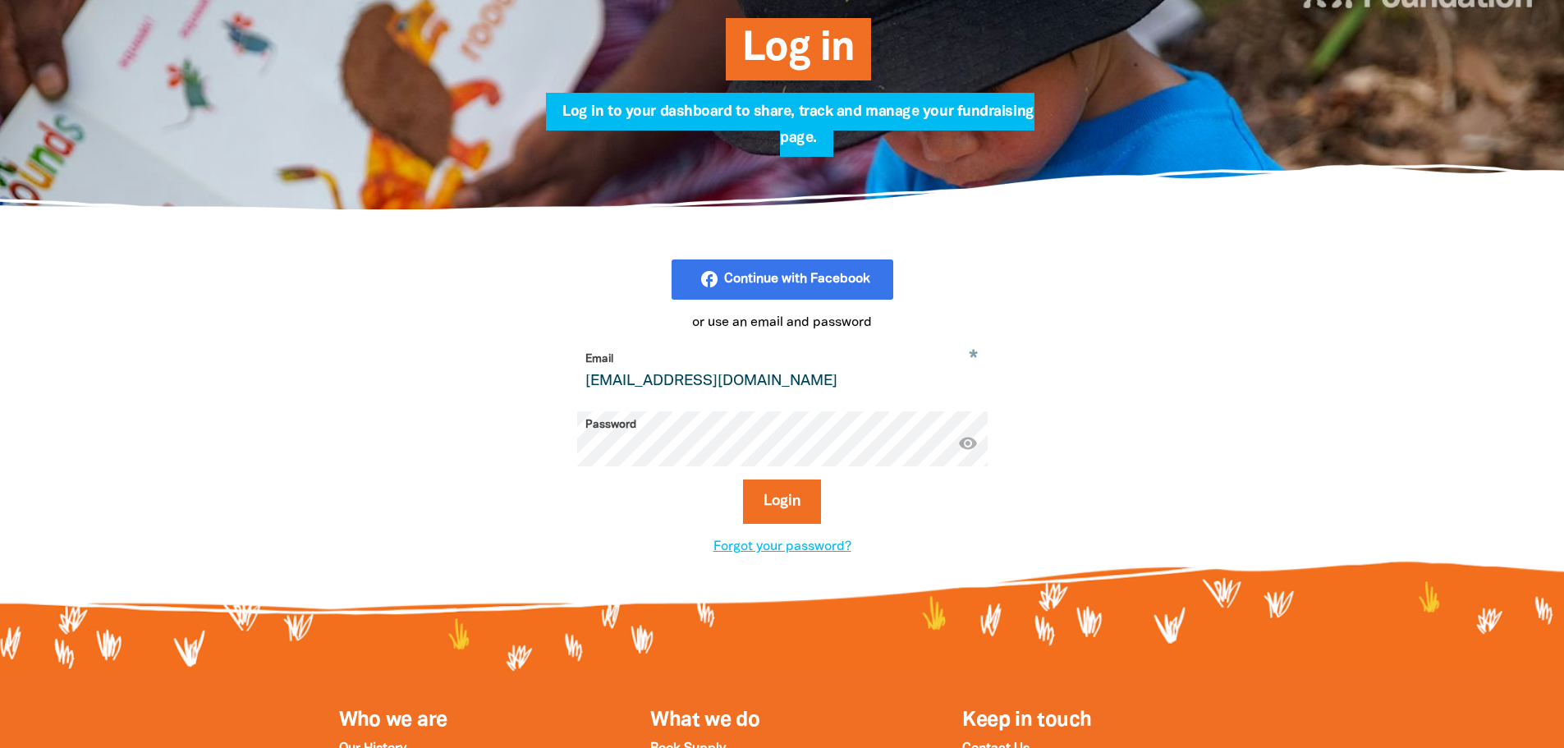
click at [642, 384] on input "[EMAIL_ADDRESS][DOMAIN_NAME]" at bounding box center [782, 372] width 410 height 52
click at [781, 508] on button "Login" at bounding box center [782, 501] width 78 height 44
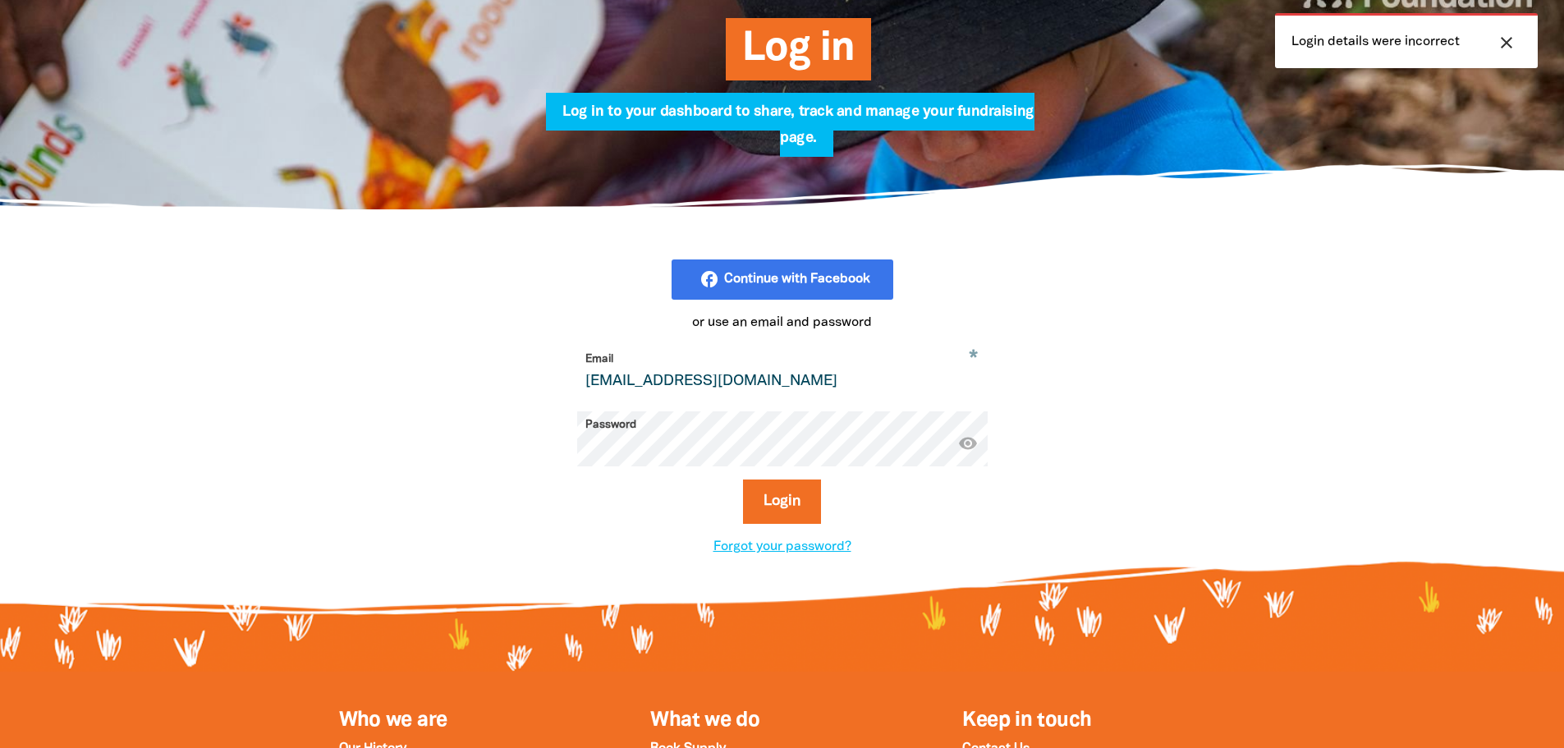
drag, startPoint x: 644, startPoint y: 382, endPoint x: 296, endPoint y: 365, distance: 349.3
click at [296, 365] on div "facebook_rounded Continue with Facebook or use an email and password * Email wi…" at bounding box center [782, 408] width 985 height 396
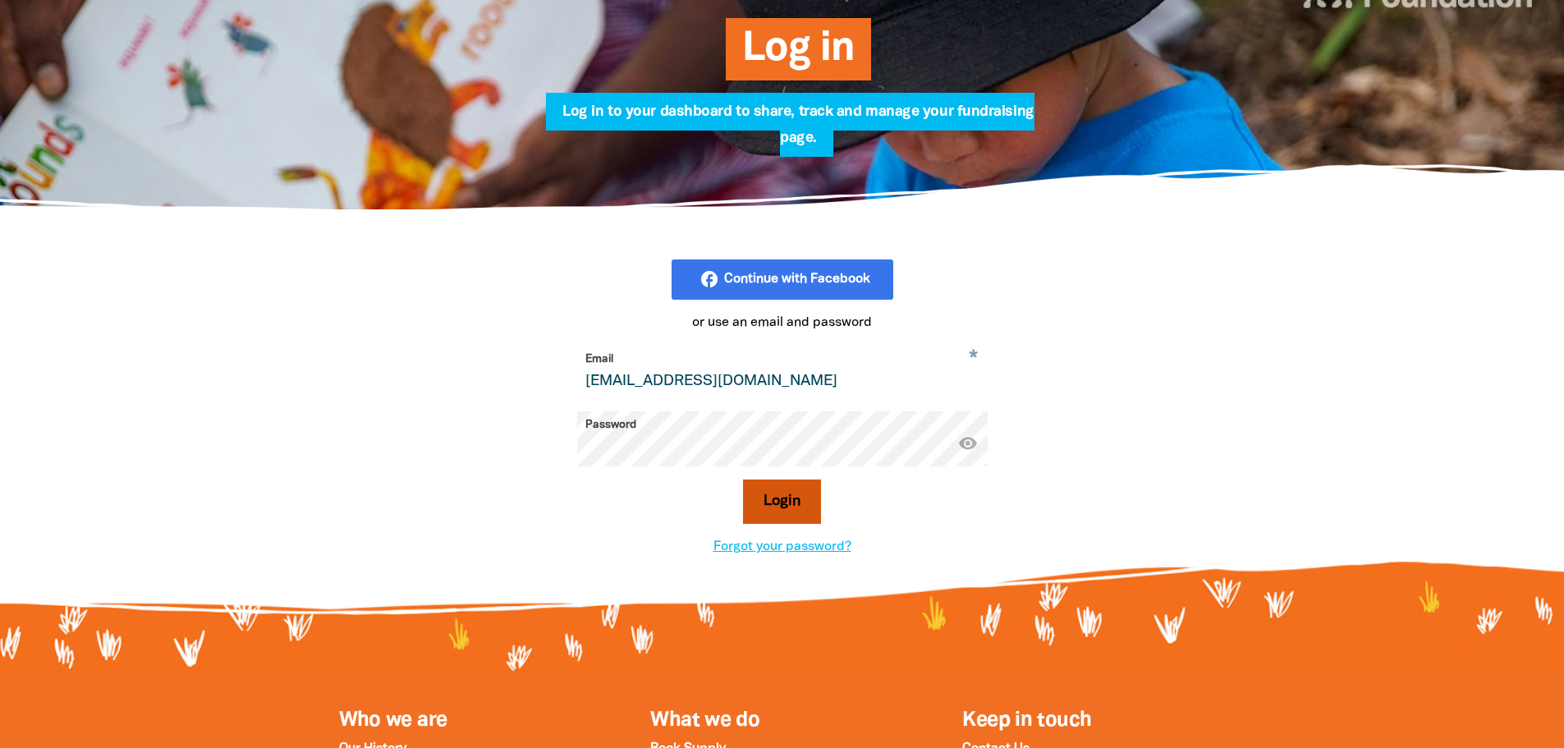
click at [812, 494] on button "Login" at bounding box center [782, 501] width 78 height 44
drag, startPoint x: 647, startPoint y: 384, endPoint x: 355, endPoint y: 367, distance: 291.9
click at [355, 367] on div "facebook_rounded Continue with Facebook or use an email and password * Email ga…" at bounding box center [782, 408] width 985 height 396
click at [769, 513] on button "Login" at bounding box center [782, 501] width 78 height 44
drag, startPoint x: 634, startPoint y: 382, endPoint x: 360, endPoint y: 362, distance: 274.9
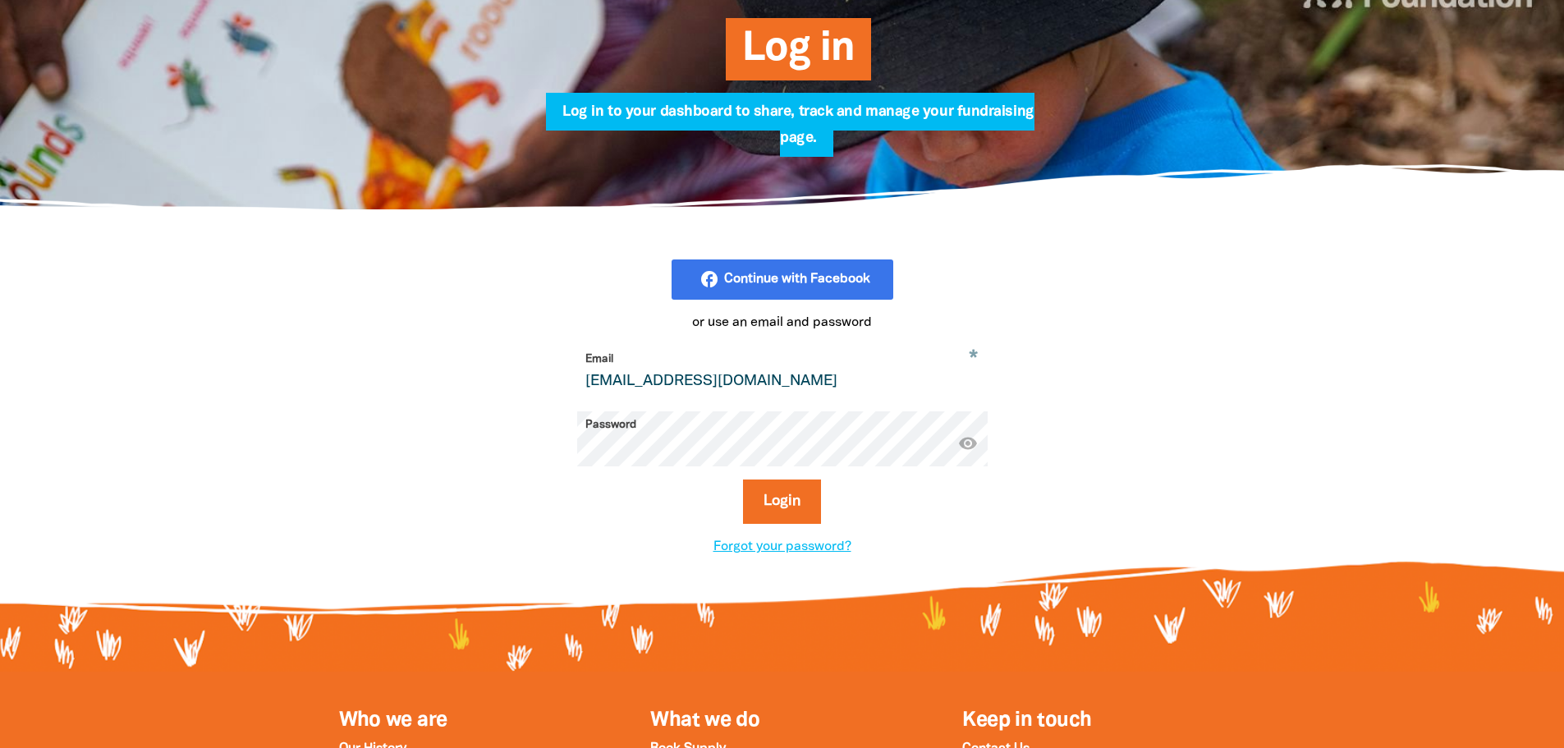
click at [360, 362] on div "facebook_rounded Continue with Facebook or use an email and password * Email ba…" at bounding box center [782, 408] width 985 height 396
type input "mollere@stkevins.vic.edu.au"
click at [766, 505] on button "Login" at bounding box center [782, 501] width 78 height 44
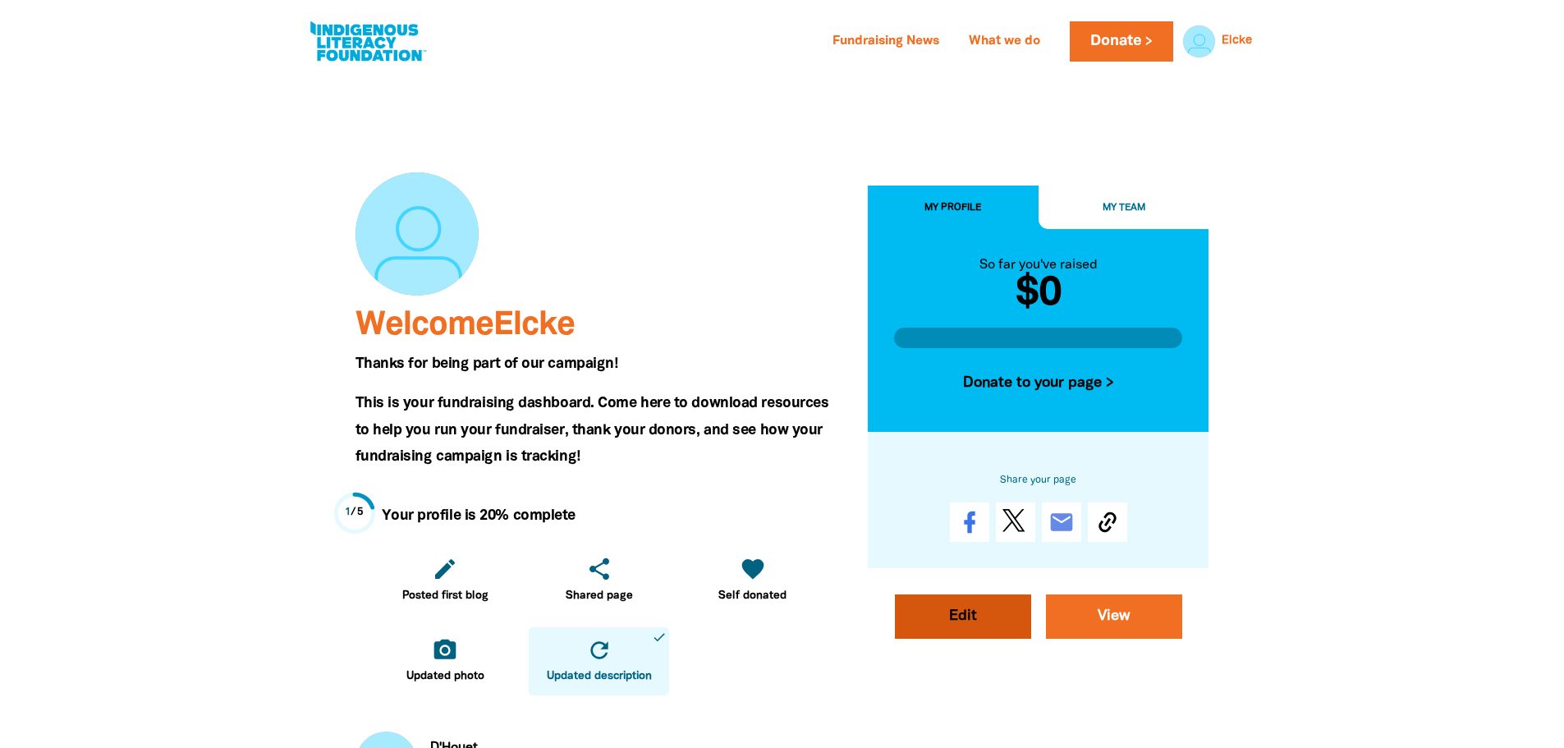
click at [988, 620] on link "Edit" at bounding box center [963, 616] width 136 height 44
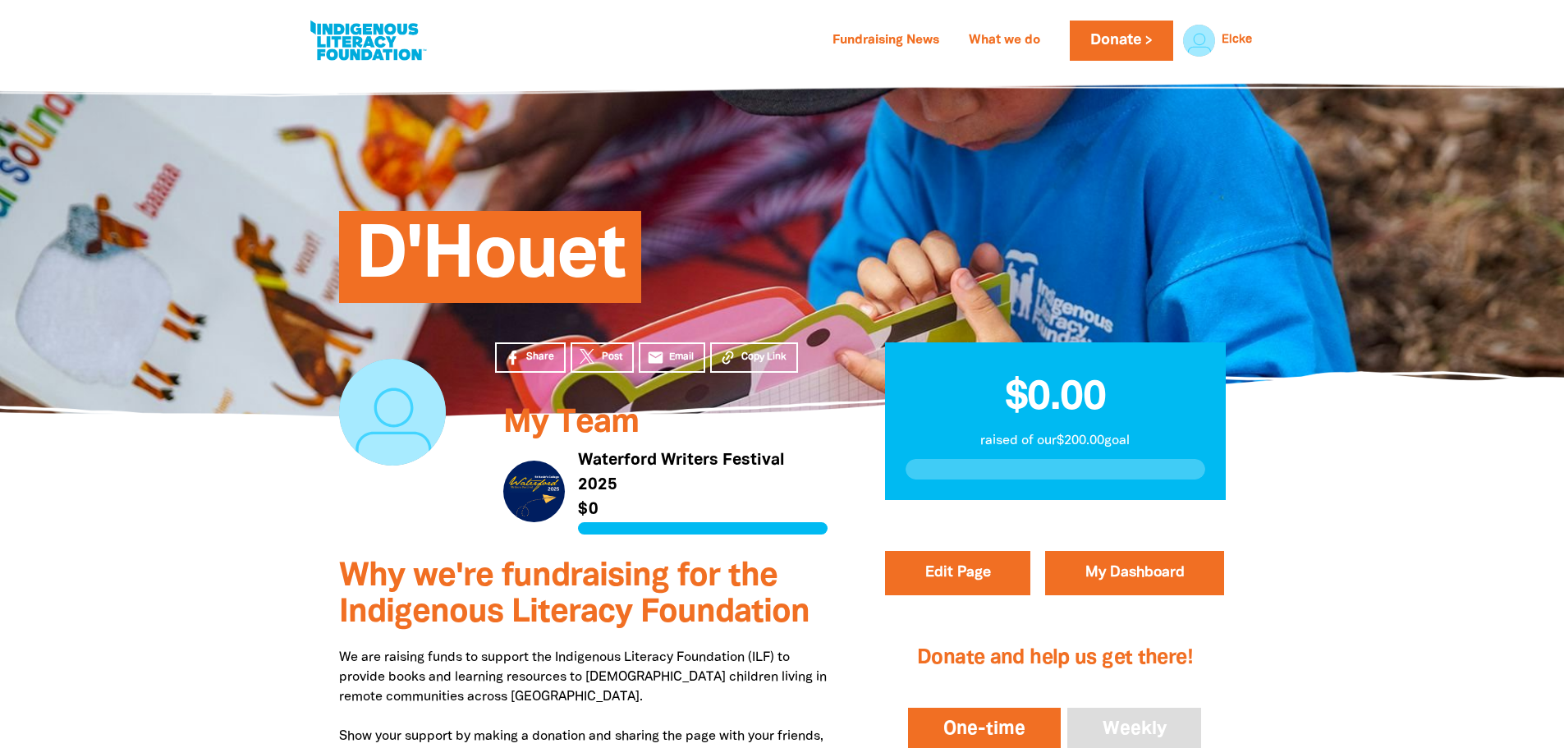
select select "Yes"
select select "Event"
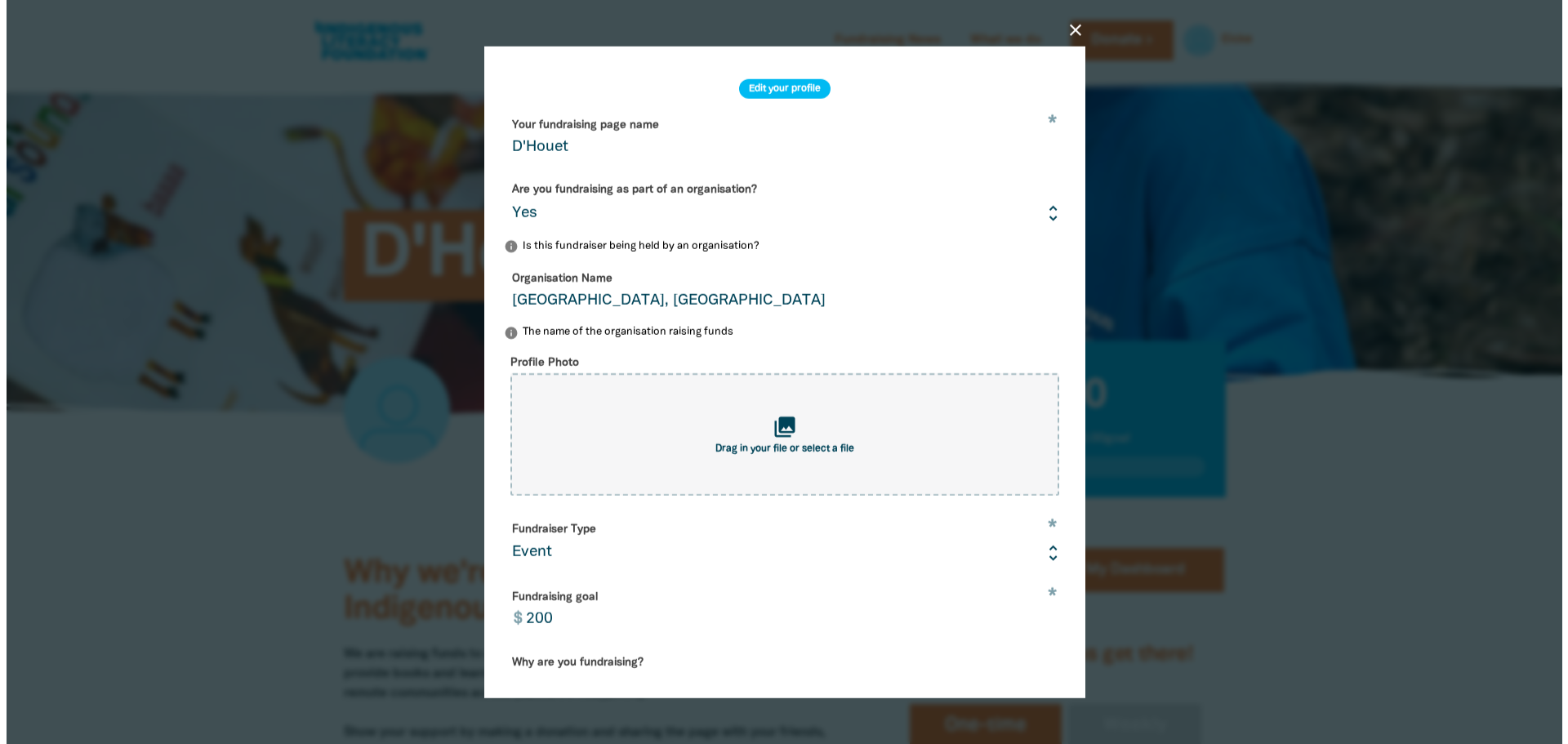
scroll to position [326, 0]
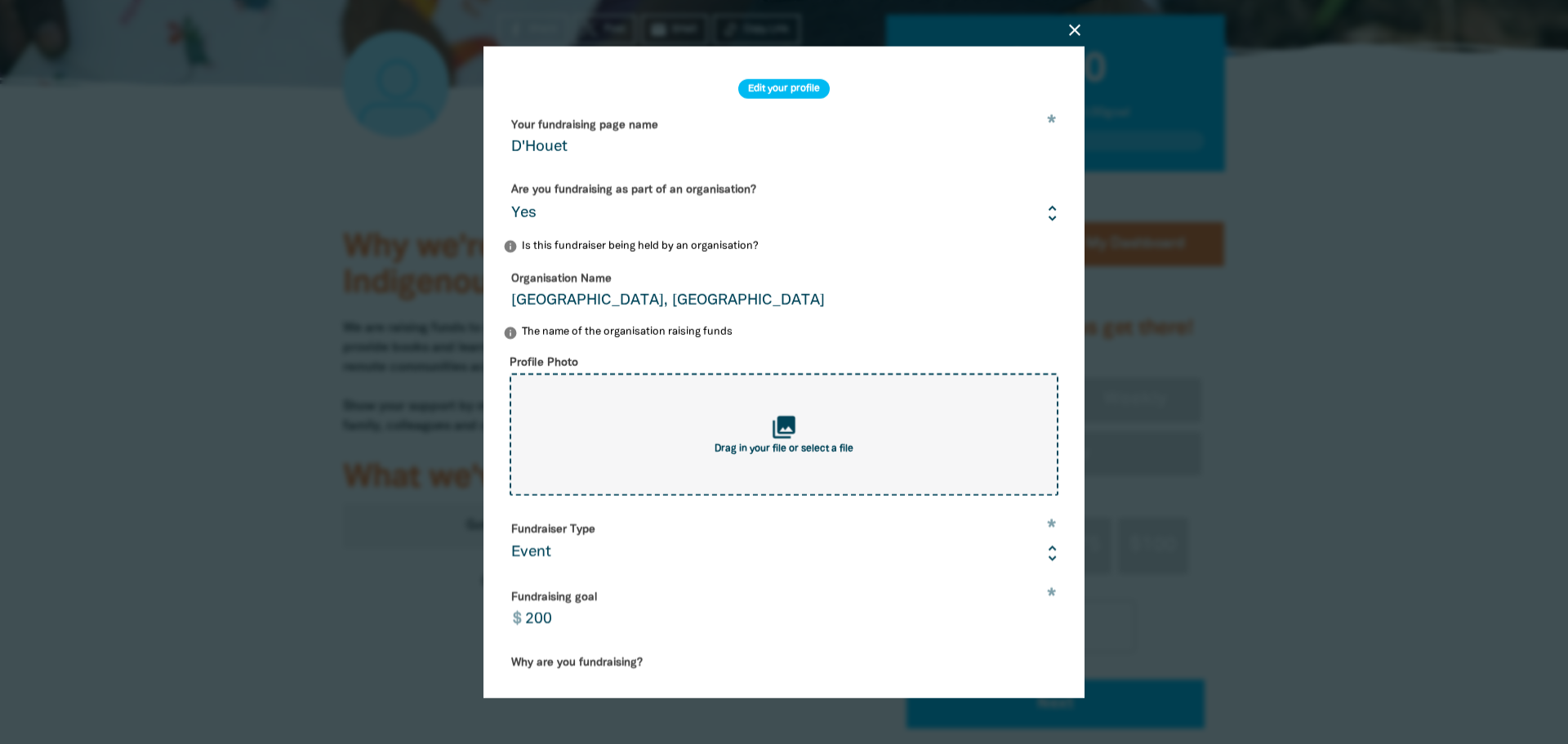
click at [755, 422] on div "collections Drag in your file or select a file" at bounding box center [784, 434] width 549 height 122
type input "C:\fakepath\Screenshot 2025-08-19 123026123.png"
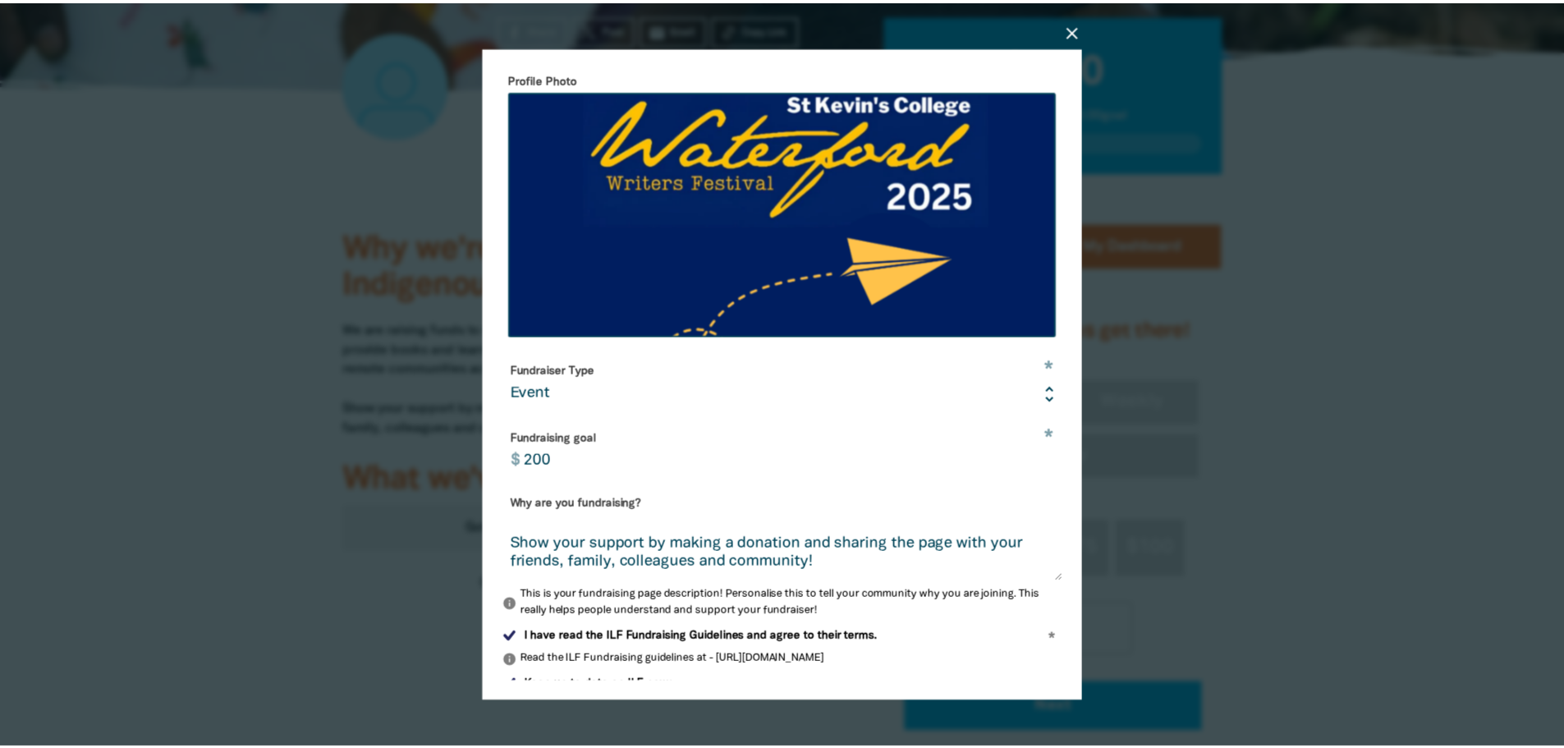
scroll to position [362, 0]
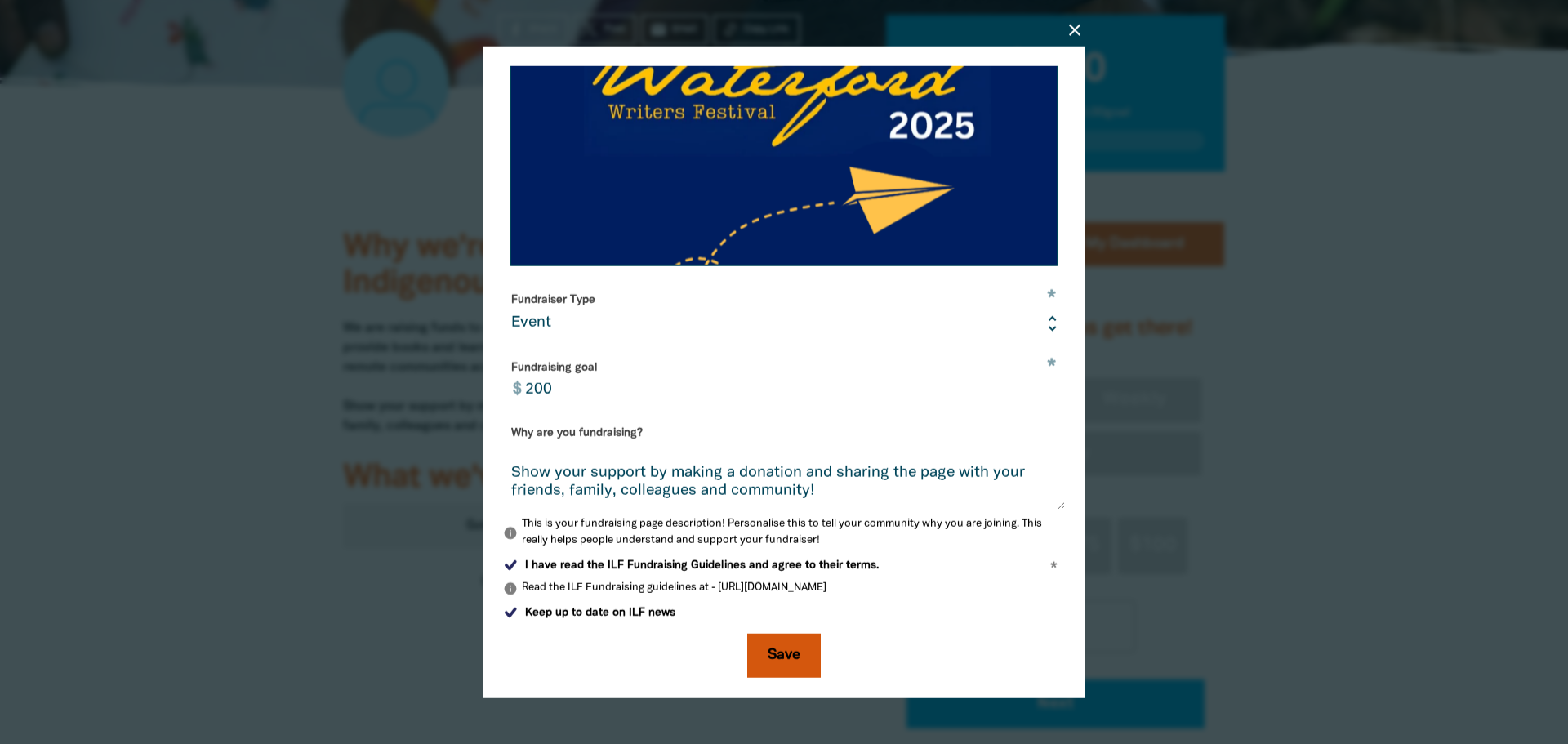
click at [780, 657] on button "Save" at bounding box center [784, 655] width 74 height 44
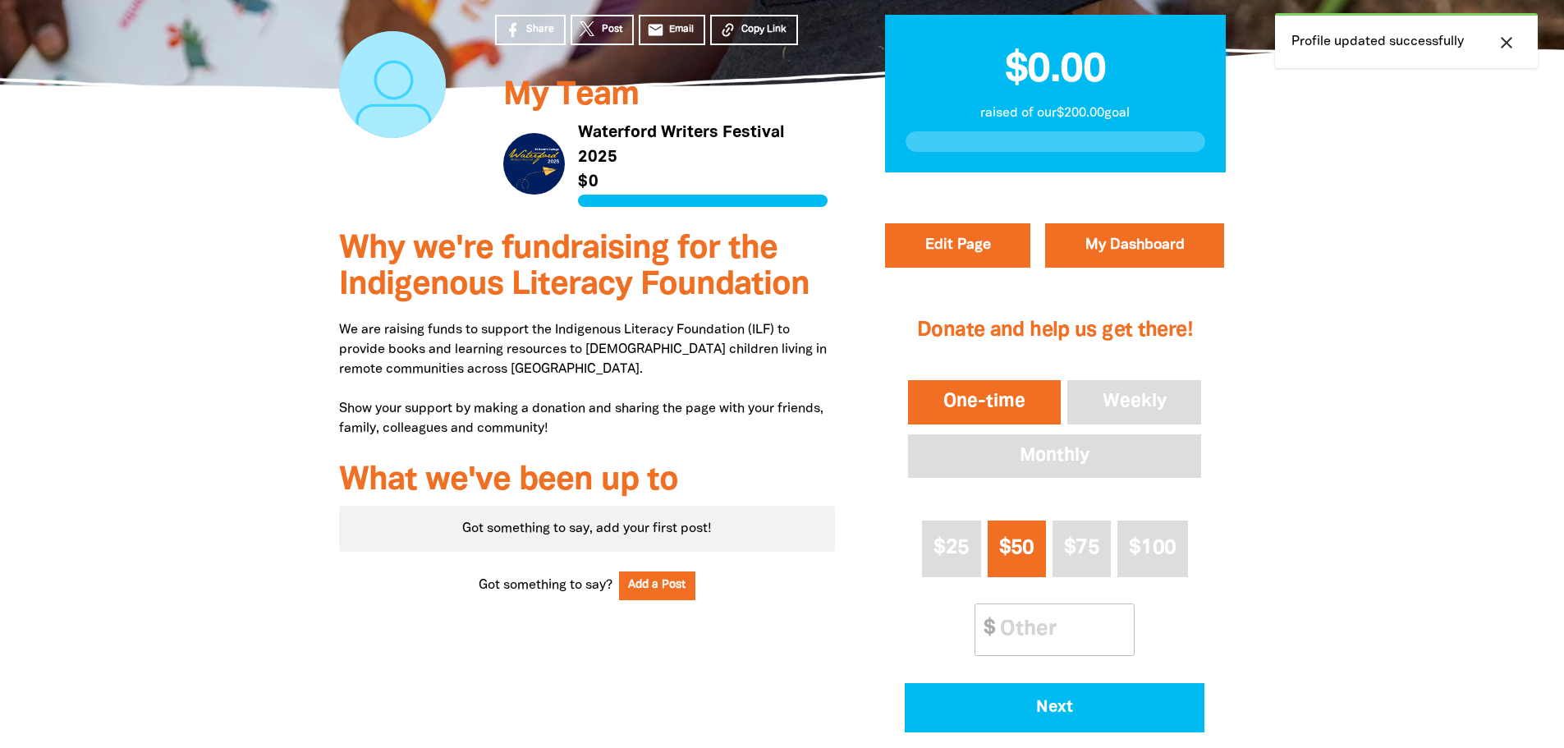
click at [387, 102] on div at bounding box center [392, 84] width 107 height 107
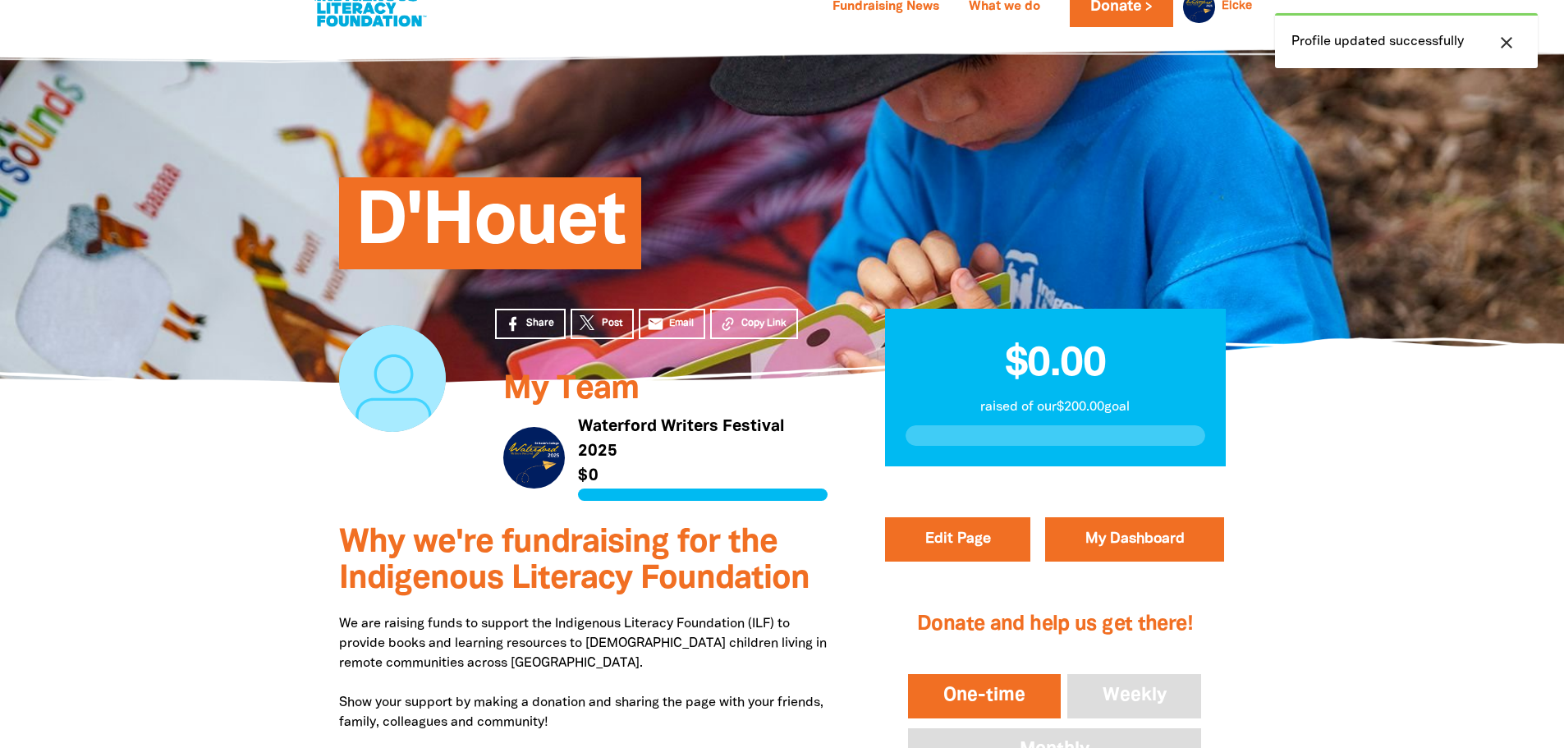
scroll to position [0, 0]
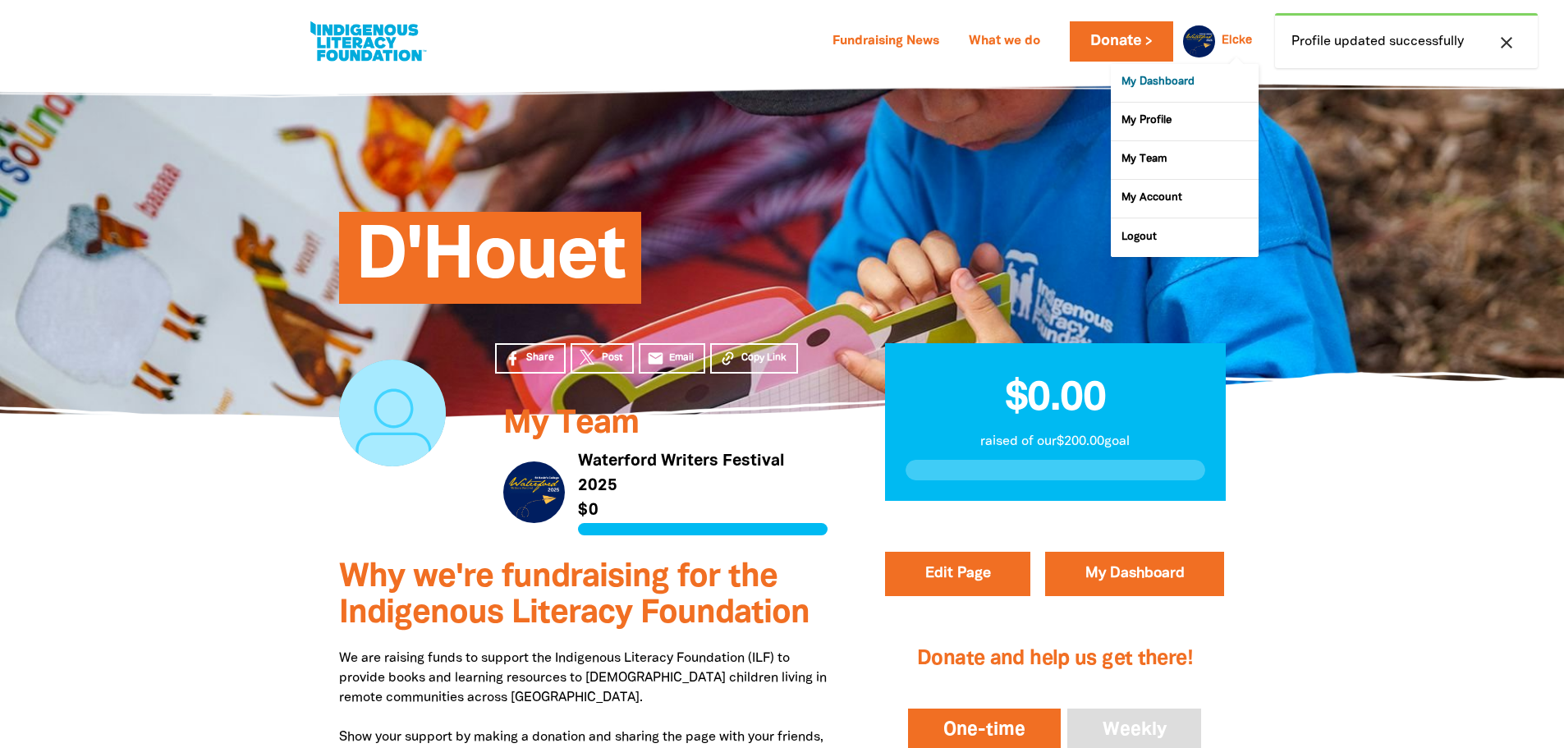
click at [1197, 80] on link "My Dashboard" at bounding box center [1185, 83] width 148 height 38
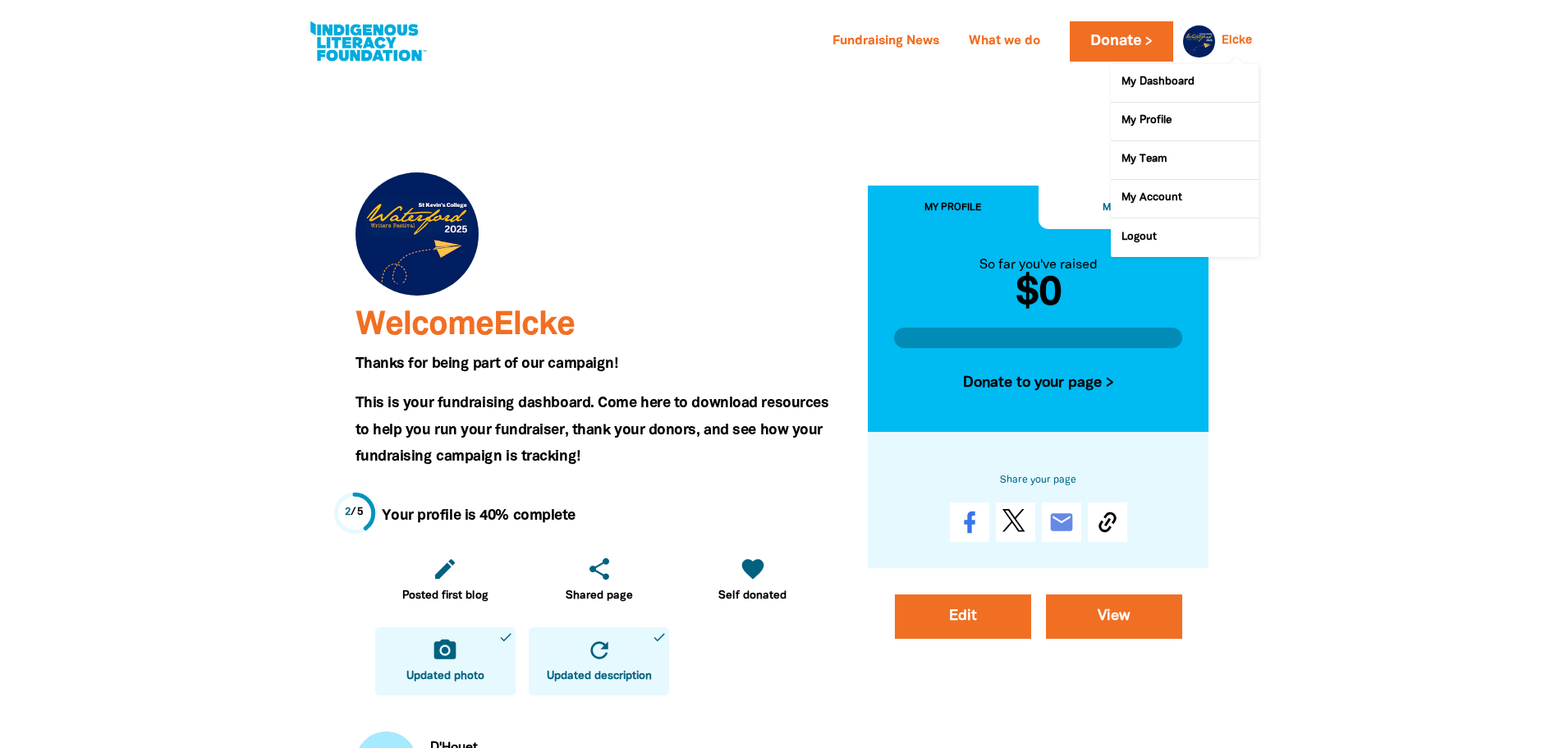
click at [1197, 43] on div at bounding box center [1194, 40] width 39 height 39
click at [1185, 127] on link "My Profile" at bounding box center [1185, 122] width 148 height 38
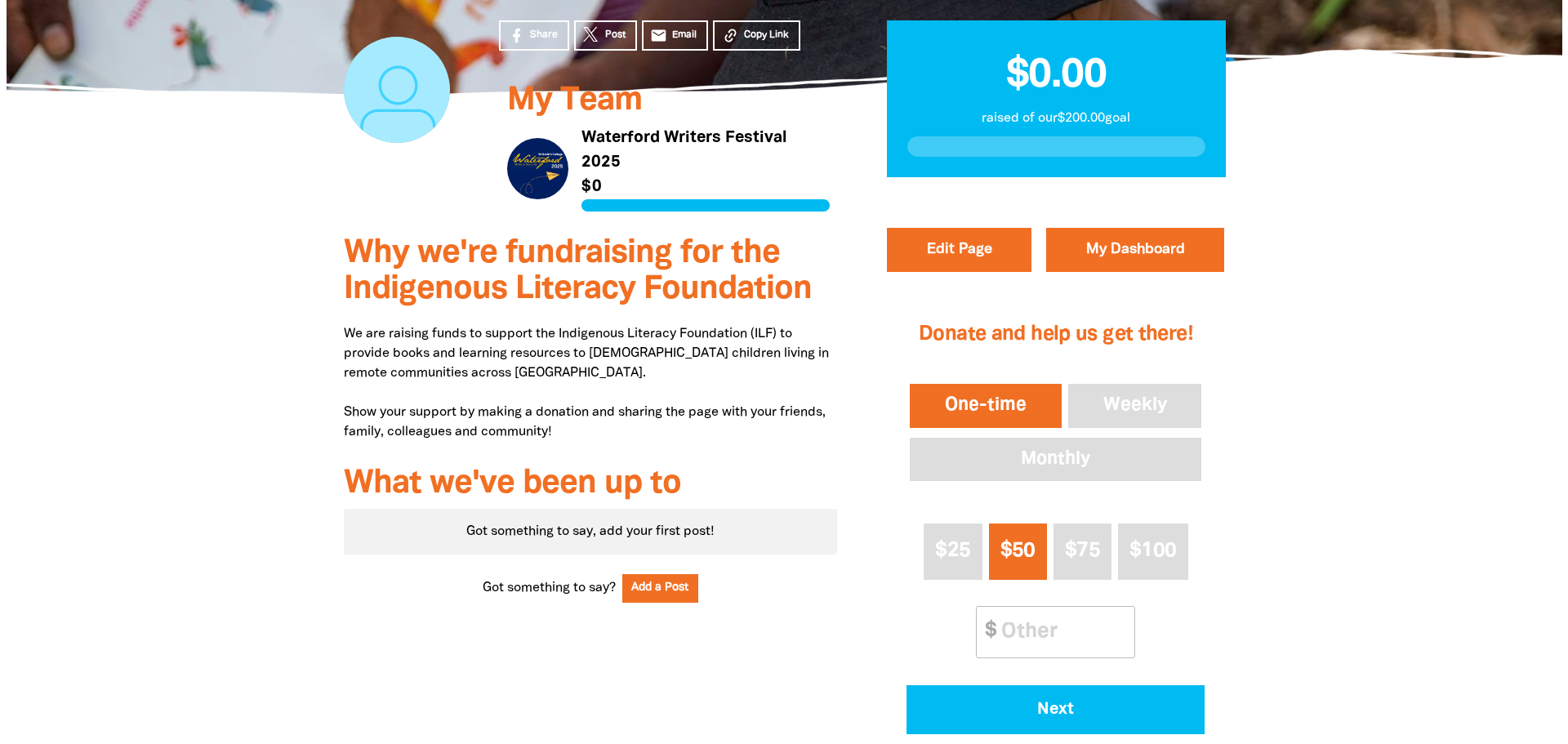
scroll to position [326, 0]
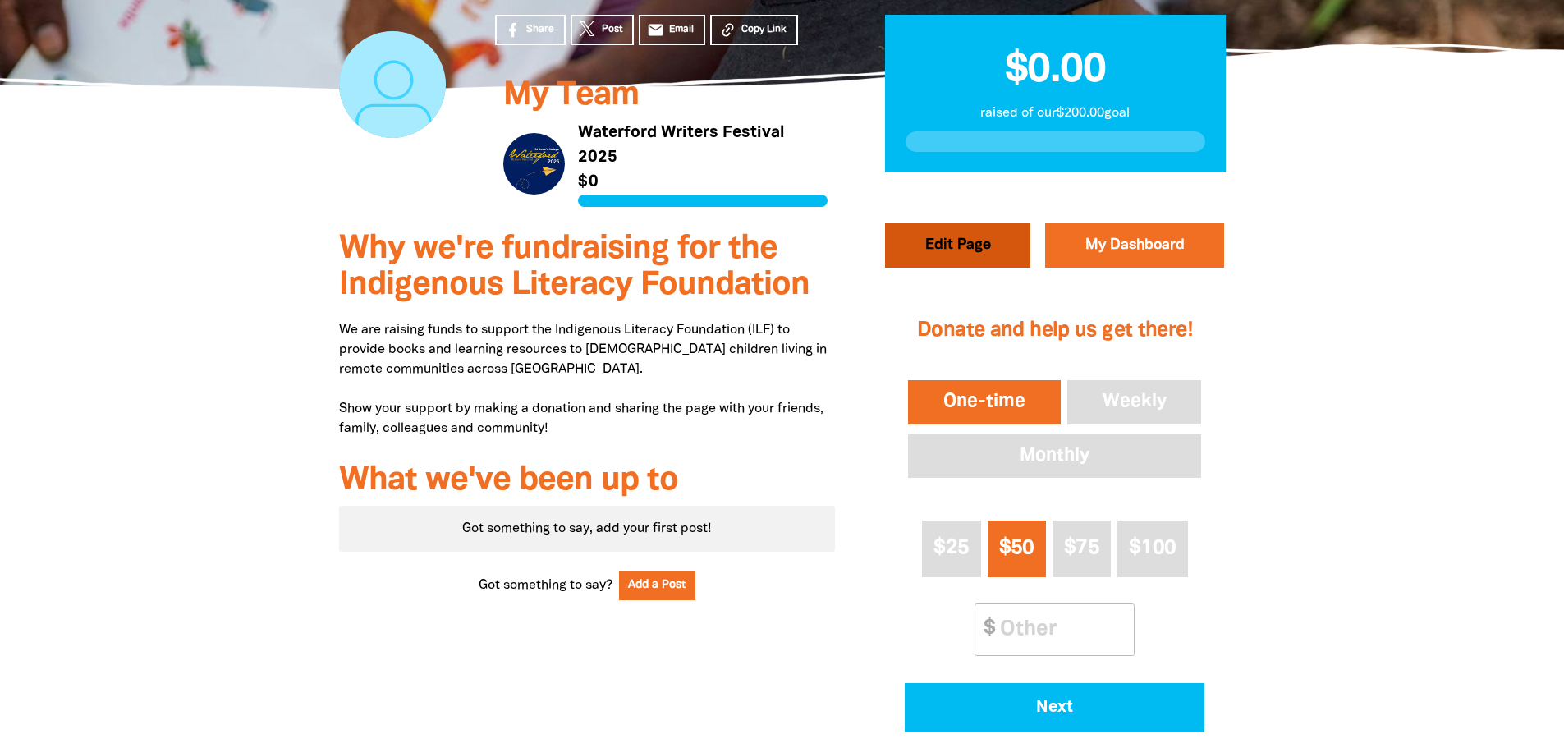
click at [973, 243] on button "Edit Page" at bounding box center [957, 245] width 145 height 44
select select "Yes"
select select "Event"
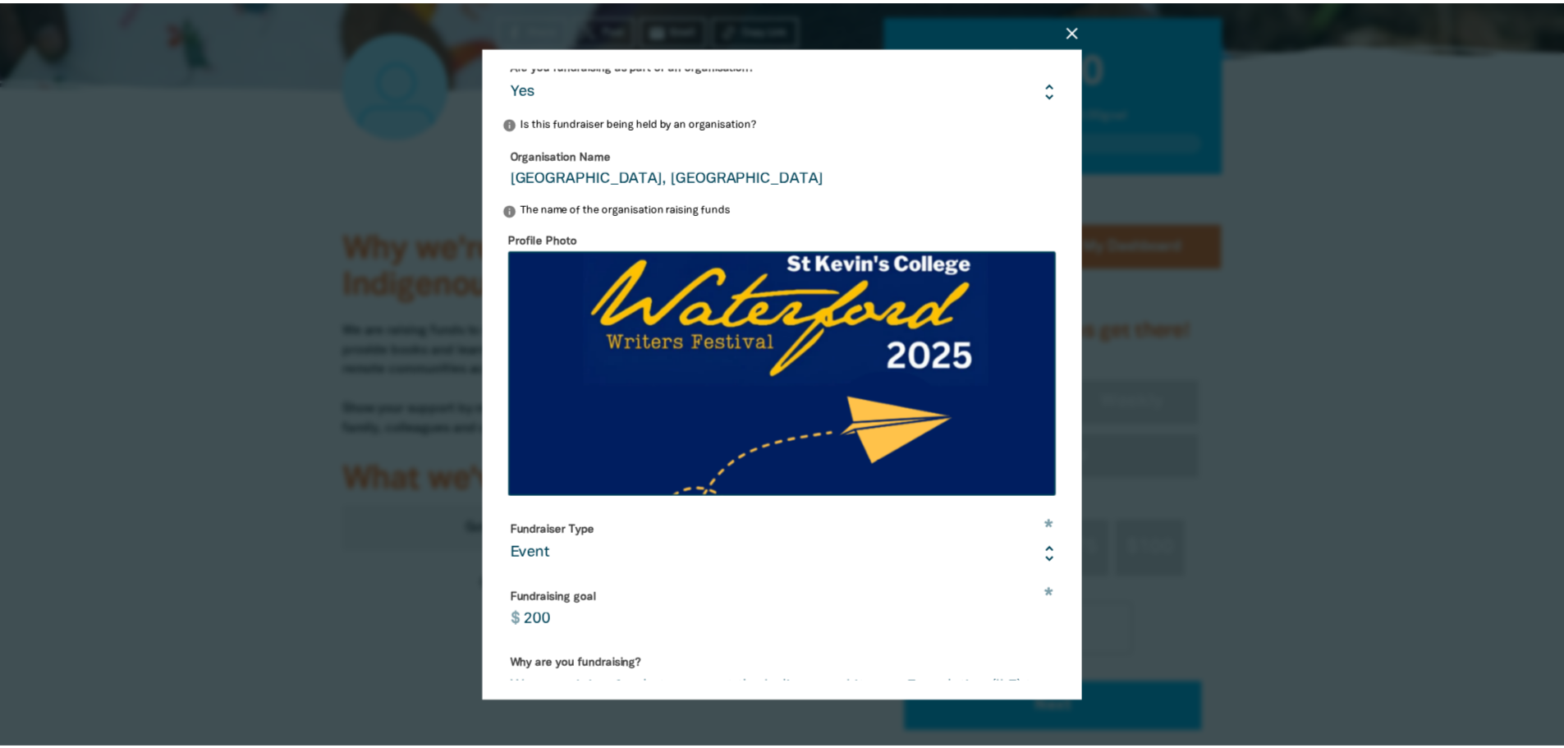
scroll to position [362, 0]
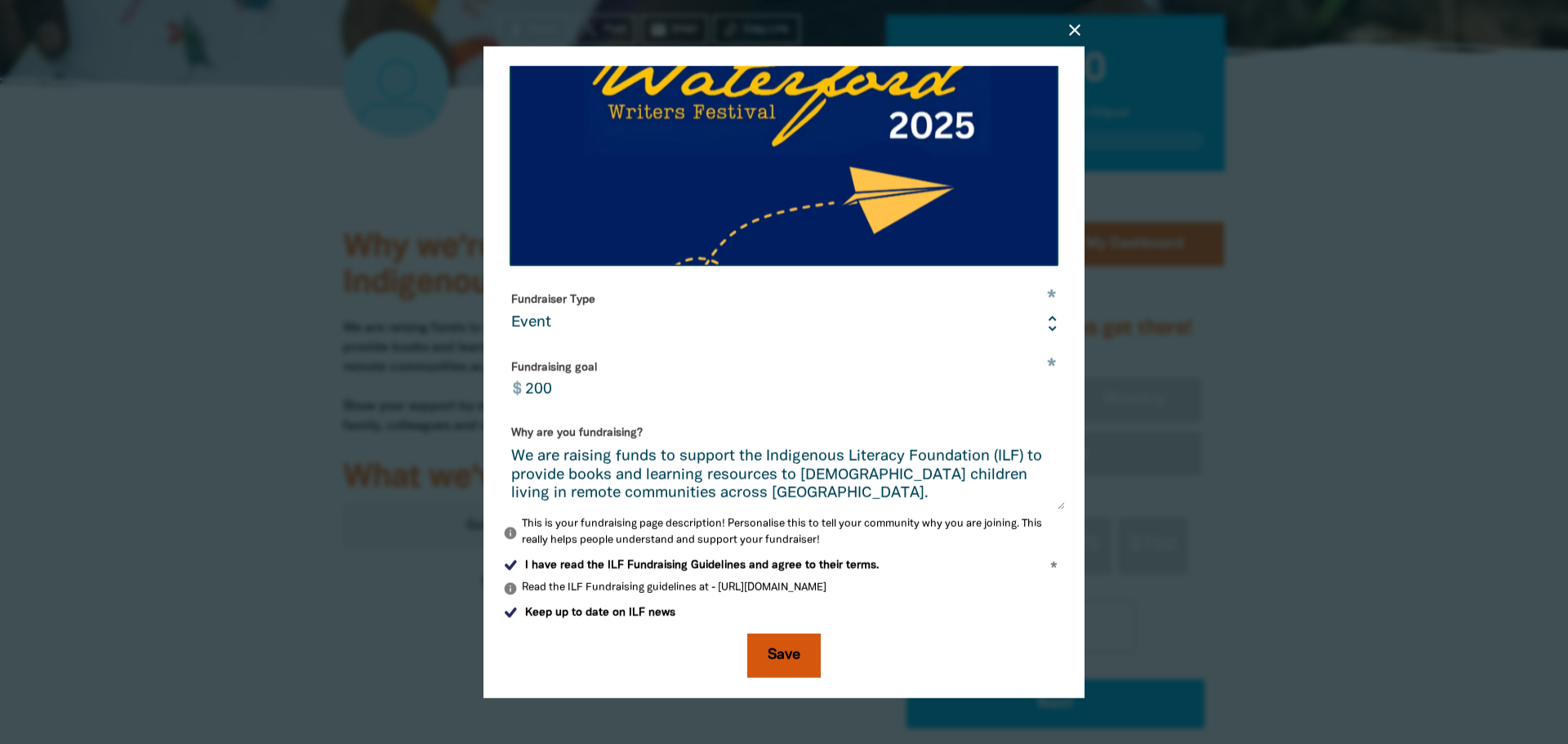
click at [782, 648] on button "Save" at bounding box center [784, 655] width 74 height 44
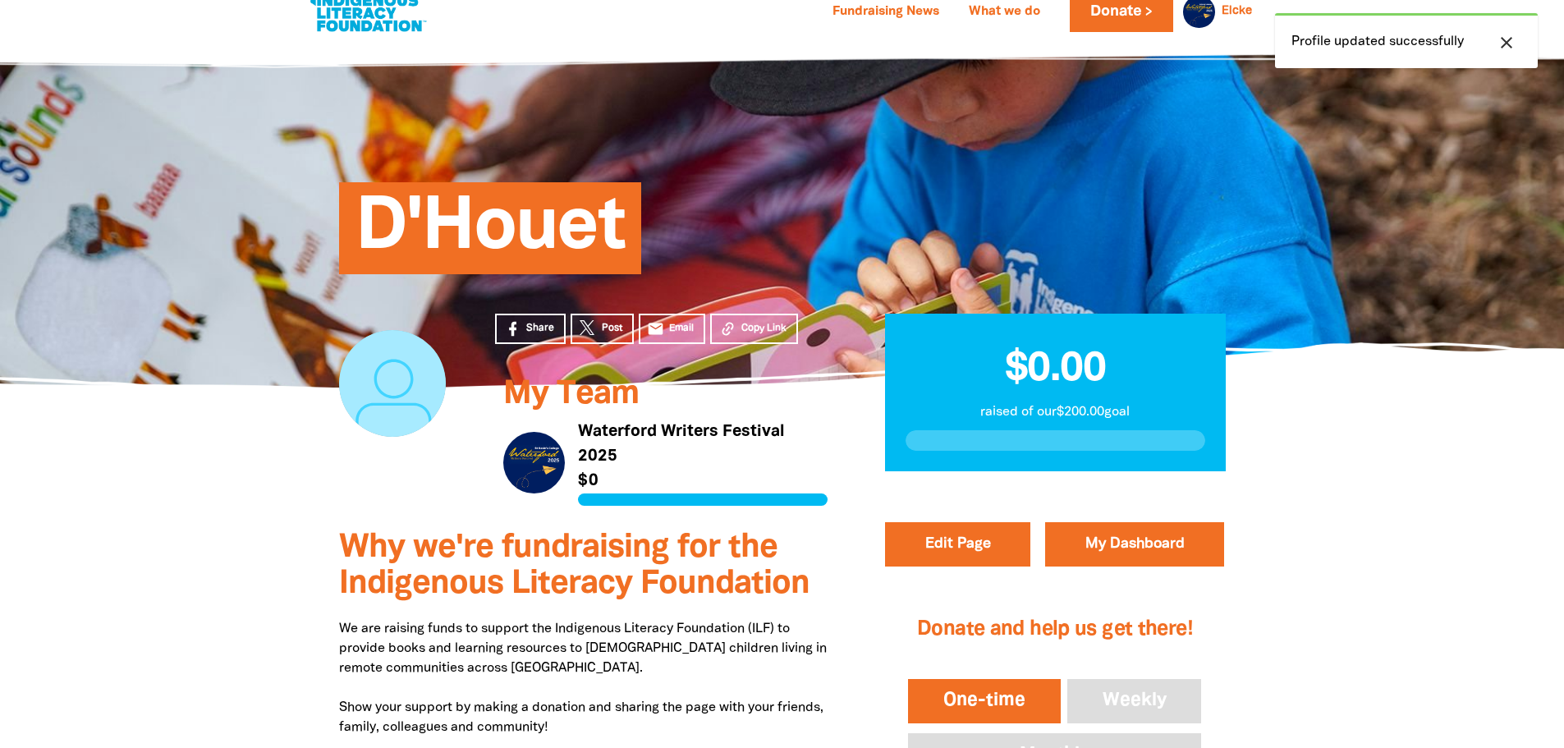
scroll to position [0, 0]
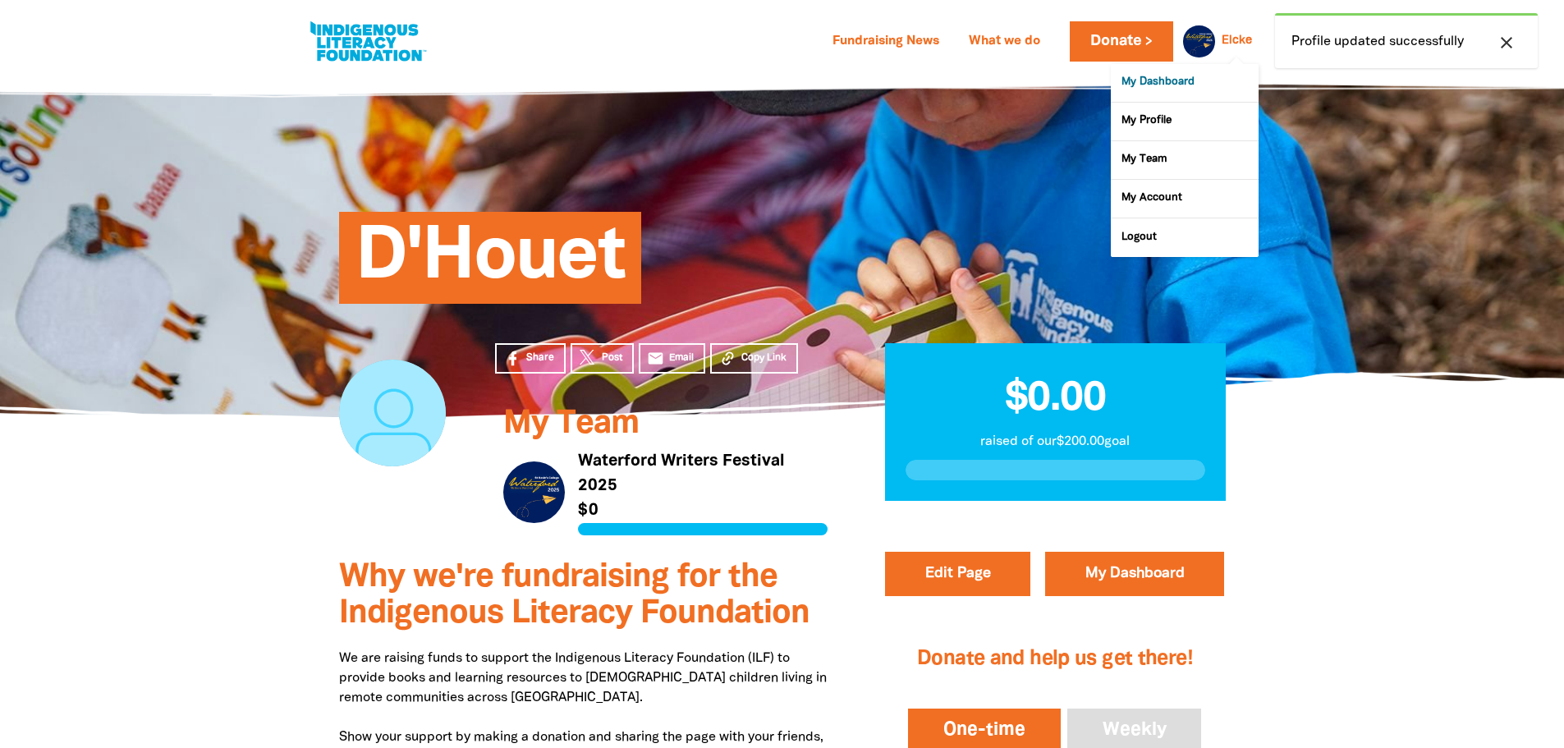
click at [1200, 89] on link "My Dashboard" at bounding box center [1185, 83] width 148 height 38
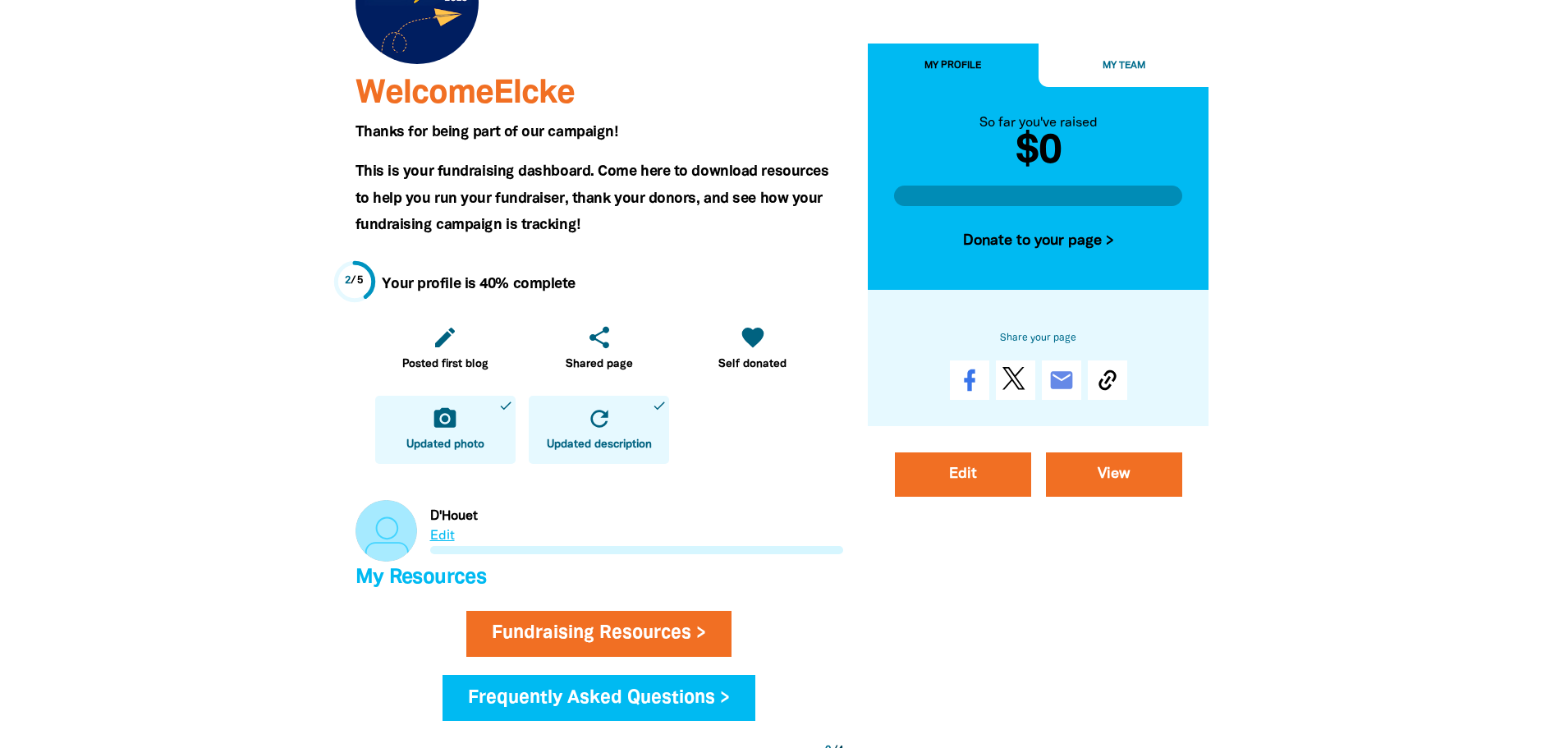
scroll to position [82, 0]
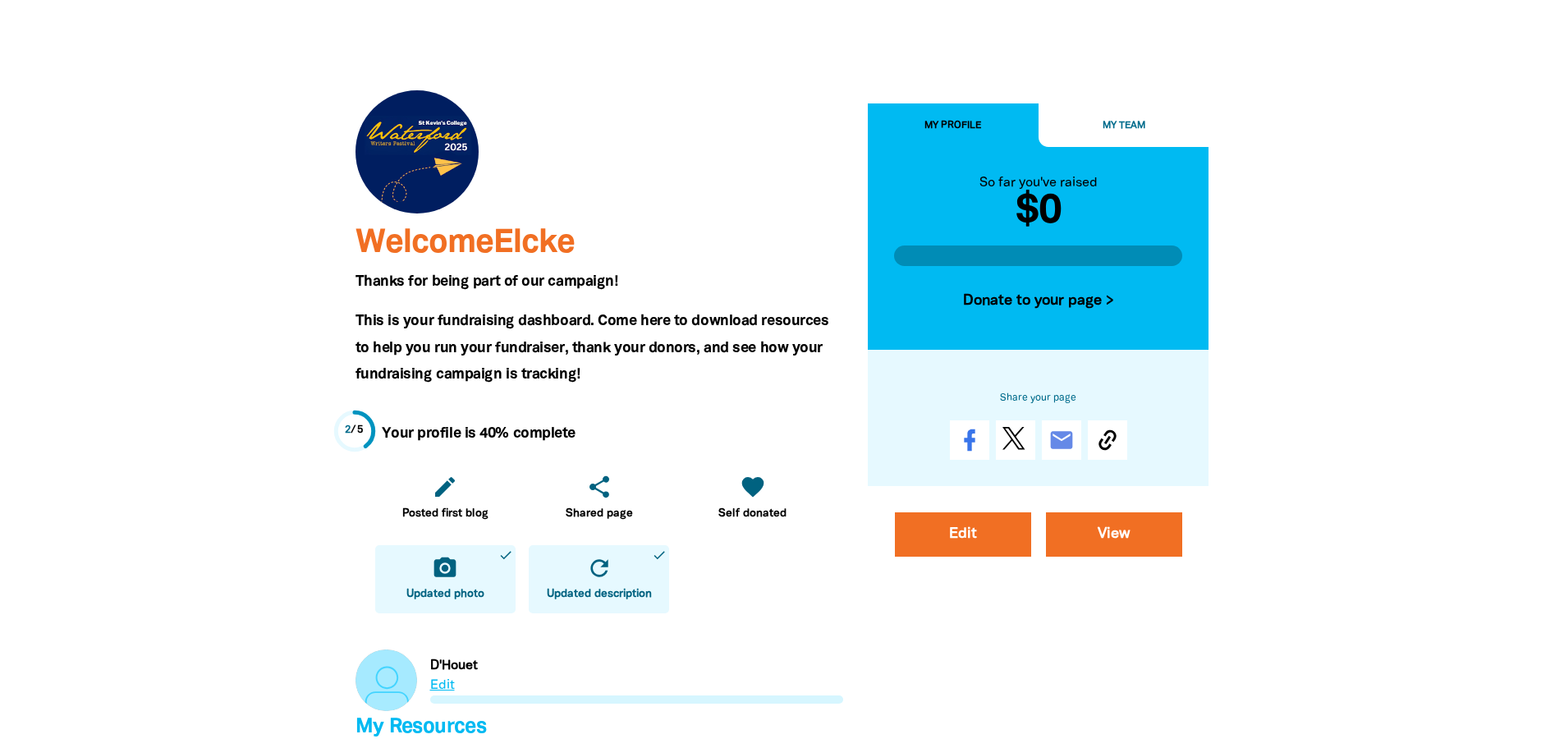
click at [1129, 123] on span "My Team" at bounding box center [1123, 125] width 43 height 9
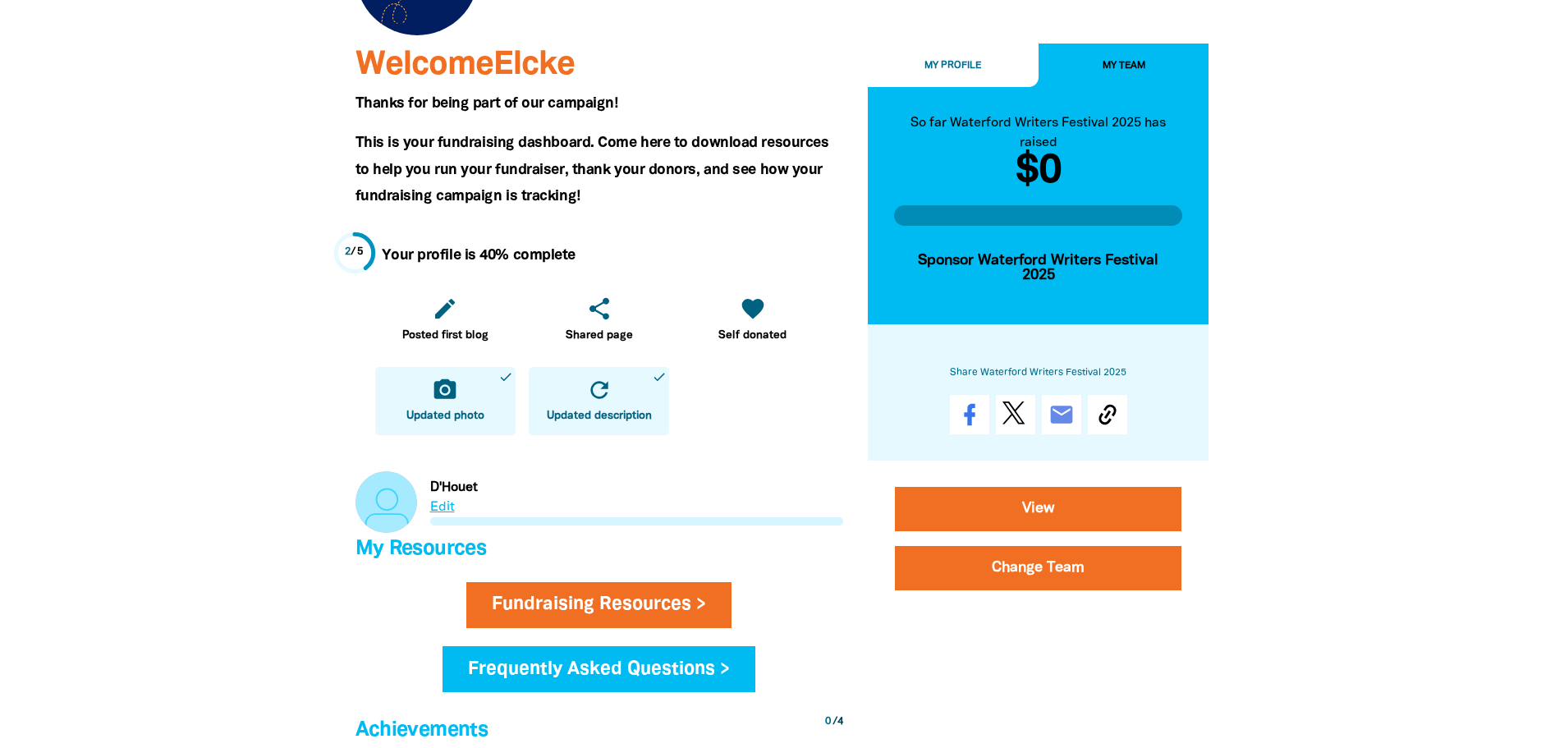
scroll to position [410, 0]
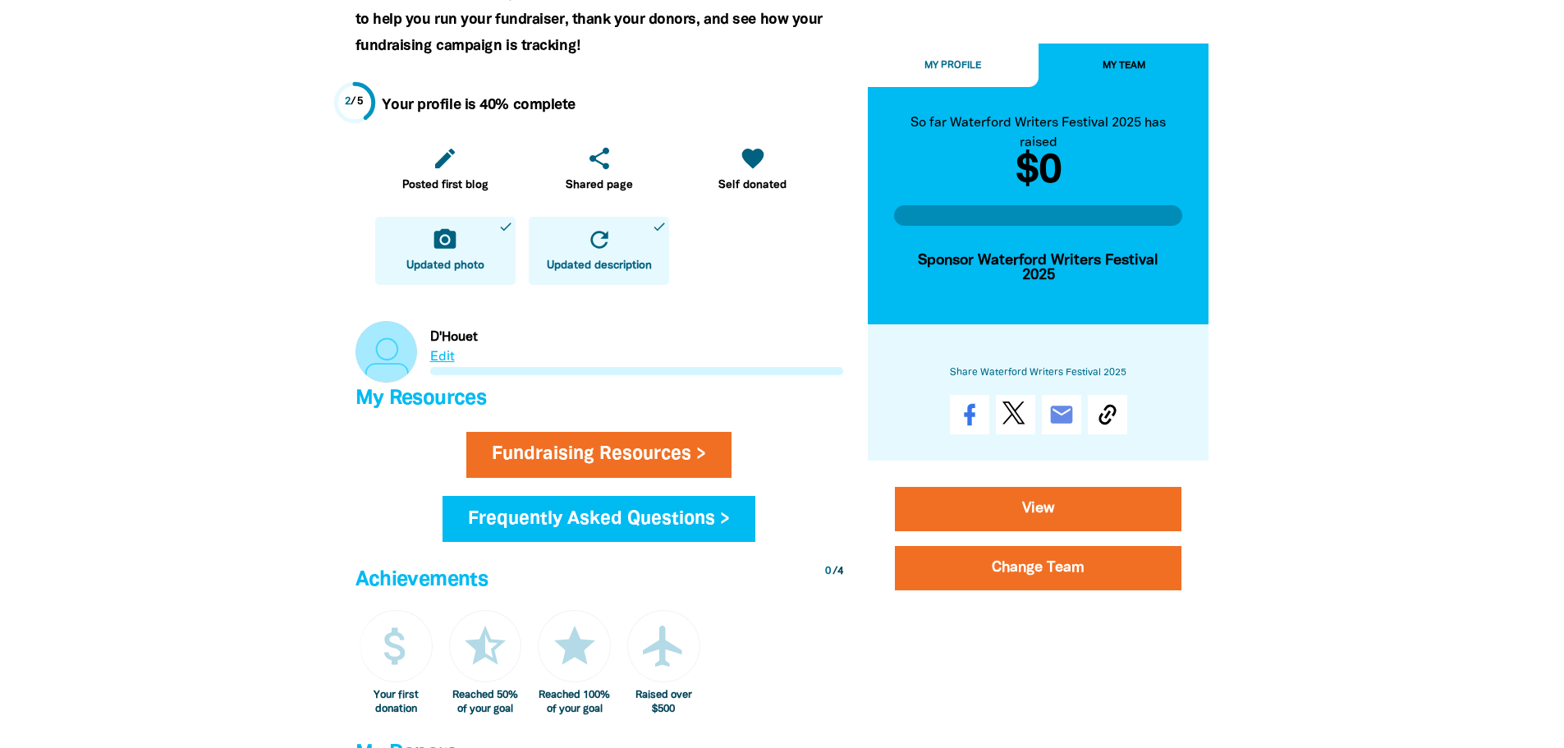
click at [441, 355] on link "Link to D'Houet" at bounding box center [599, 352] width 488 height 62
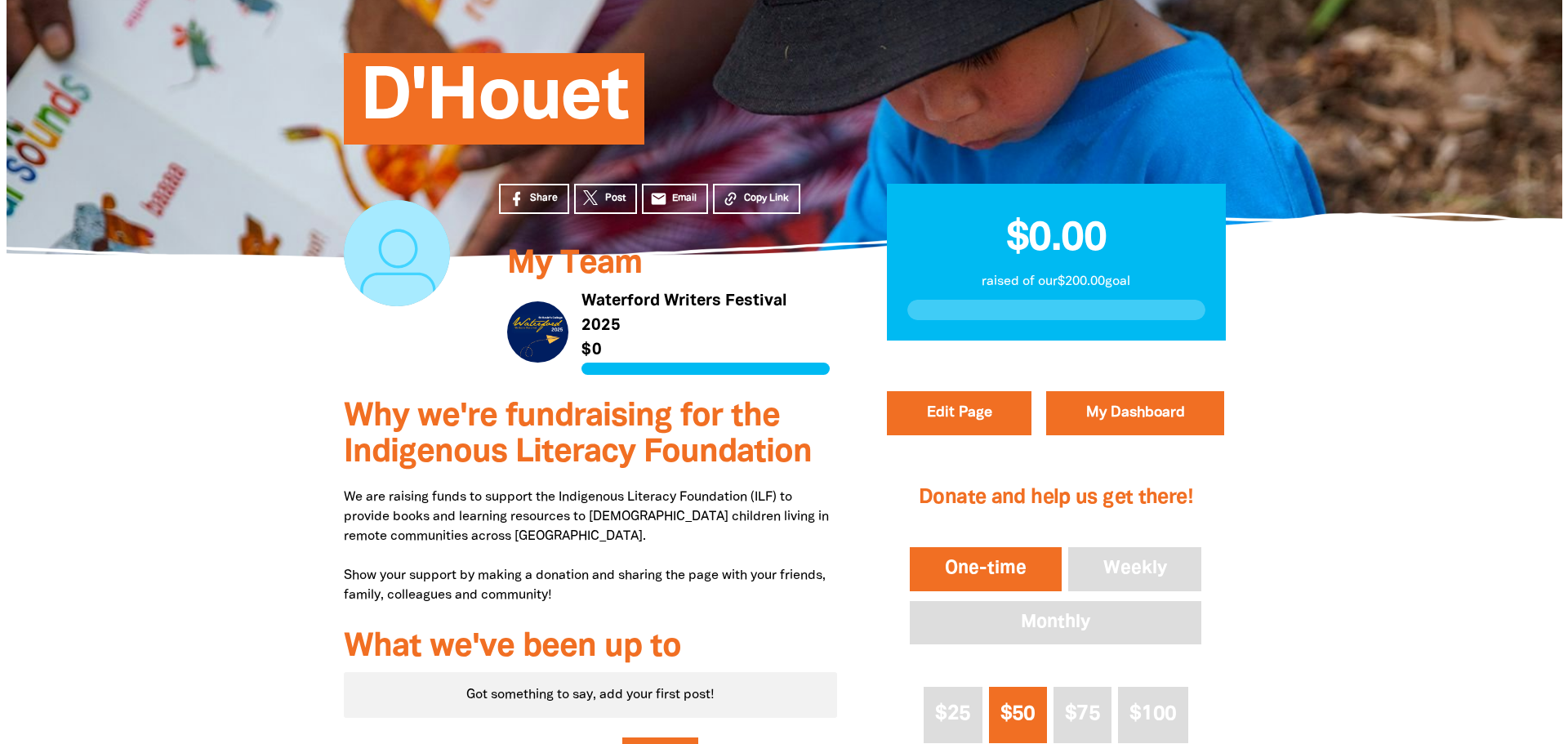
scroll to position [163, 0]
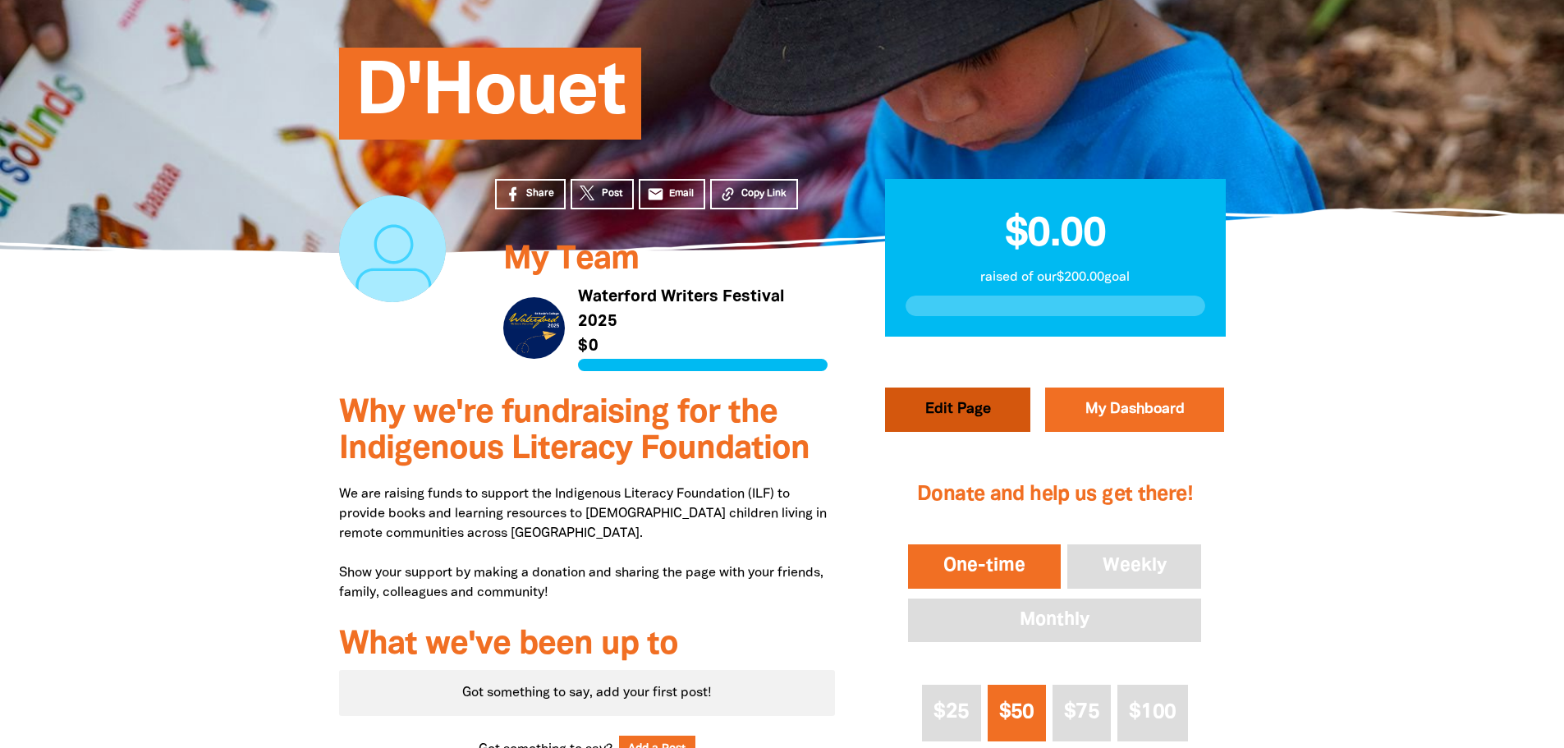
click at [957, 411] on button "Edit Page" at bounding box center [957, 409] width 145 height 44
select select "Yes"
select select "Event"
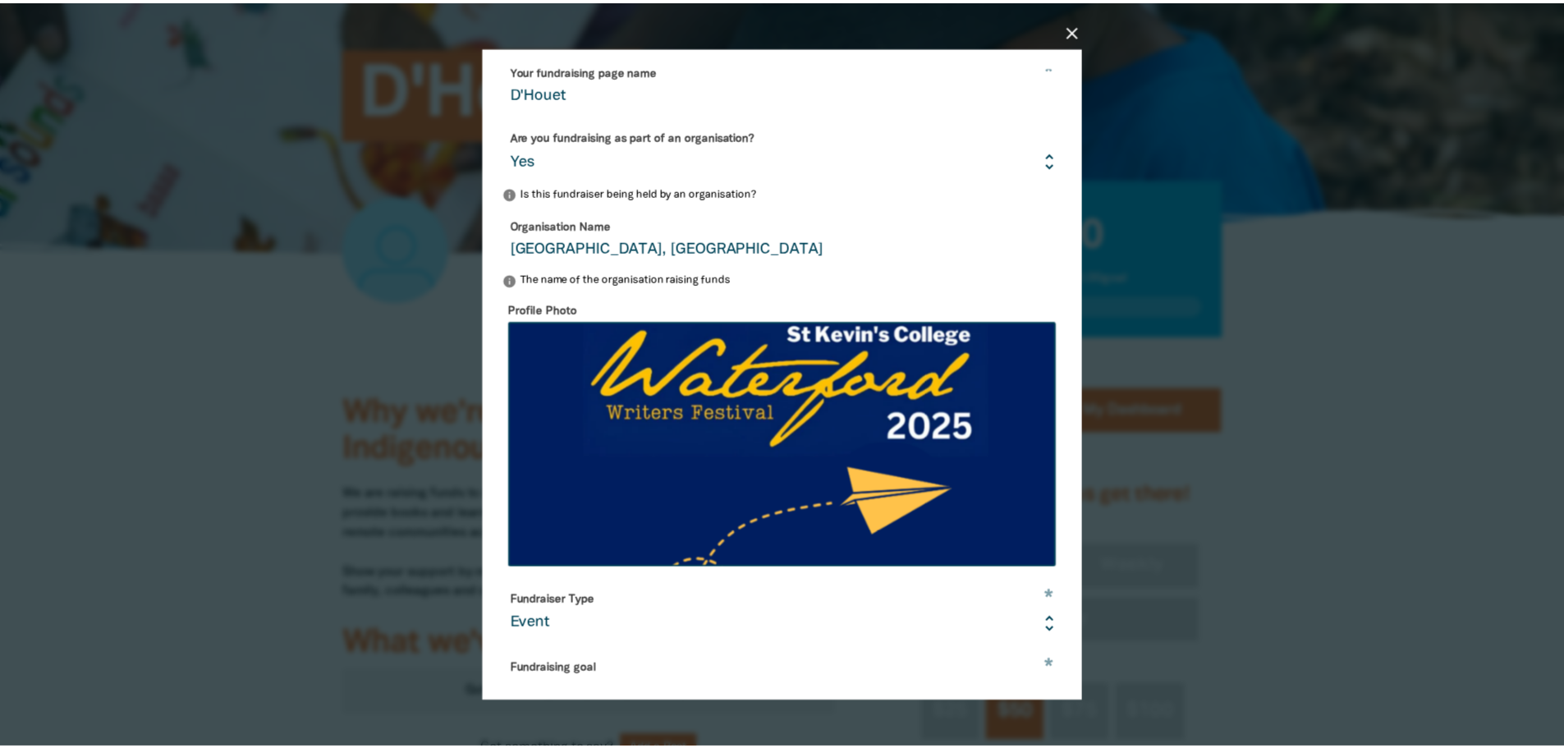
scroll to position [362, 0]
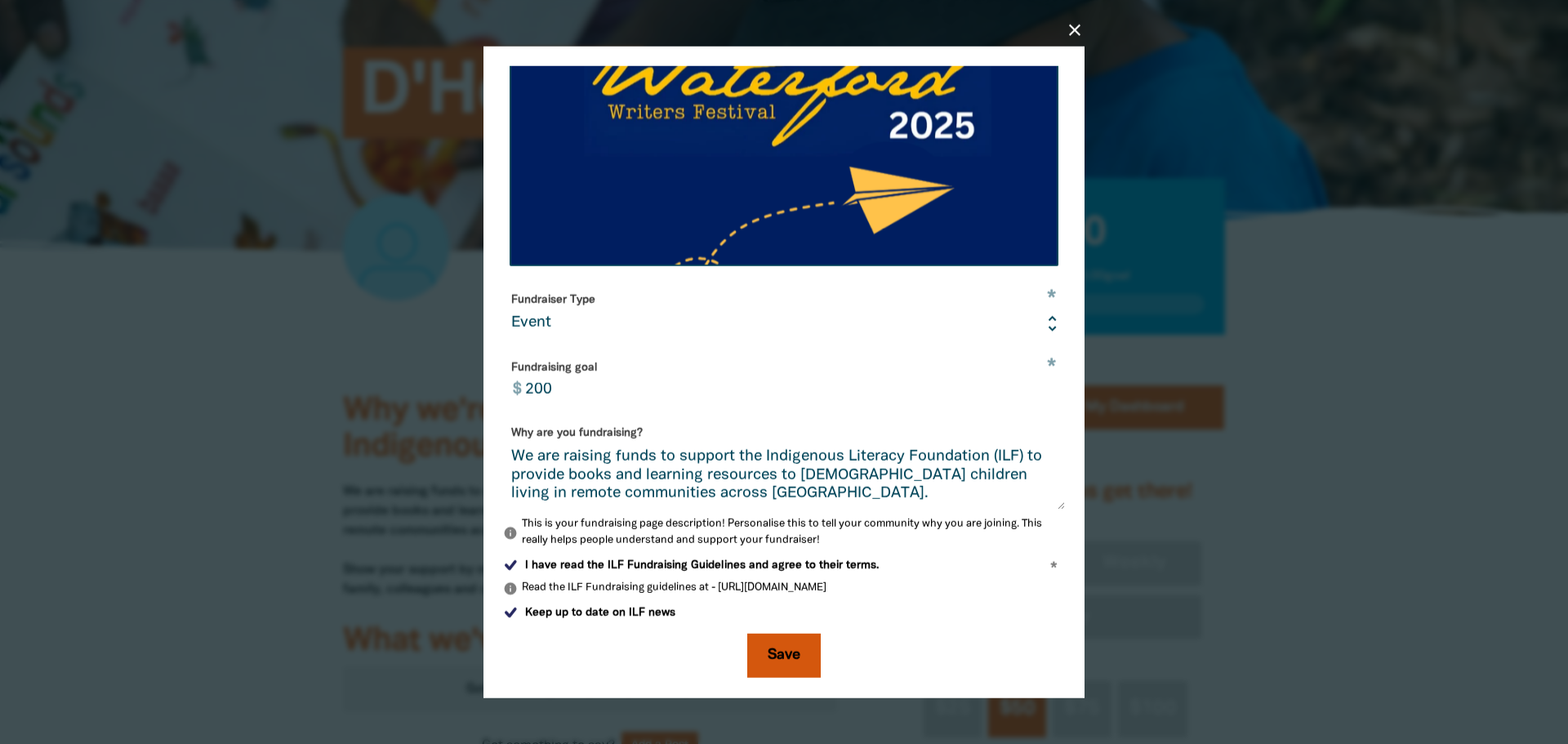
click at [814, 659] on button "Save" at bounding box center [784, 655] width 74 height 44
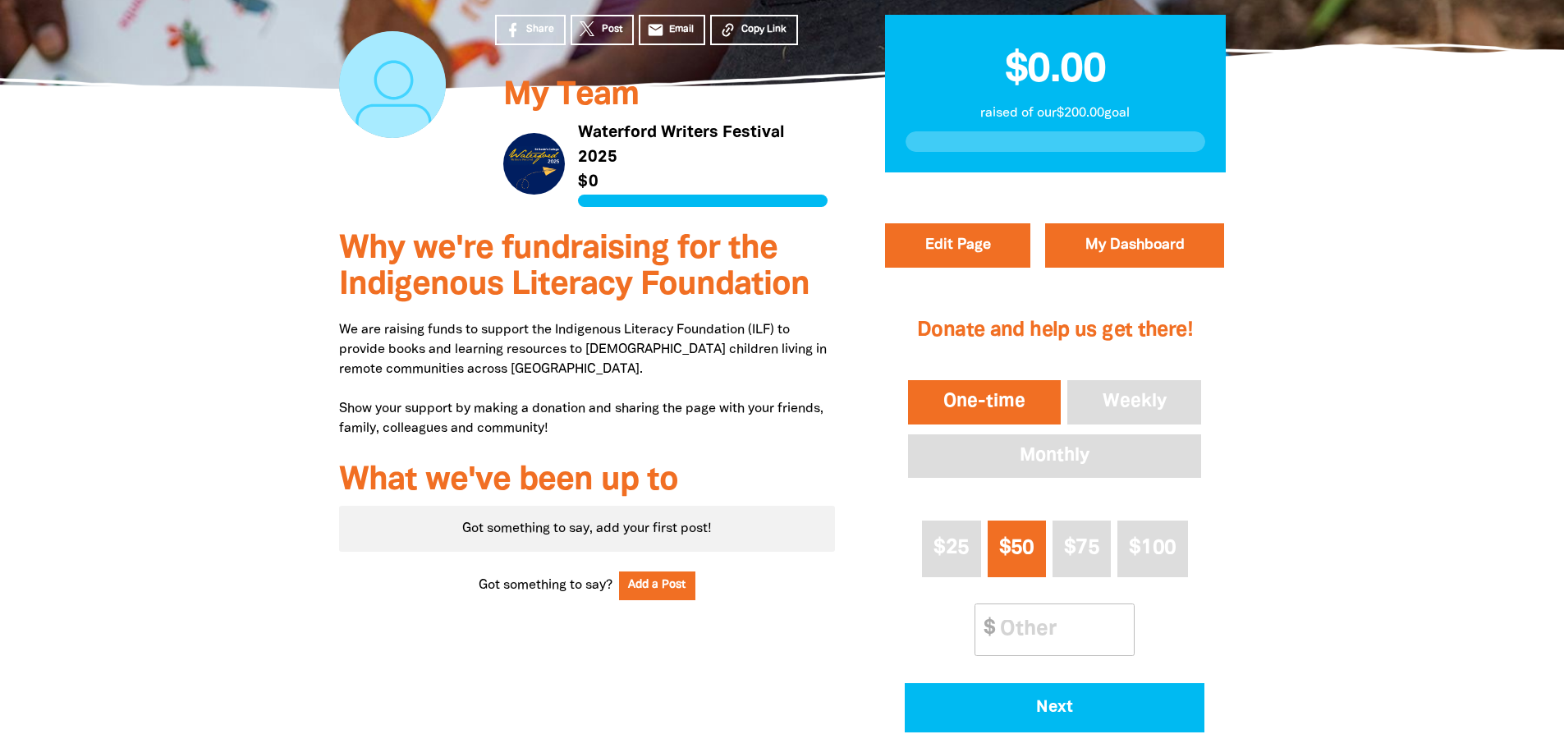
scroll to position [164, 0]
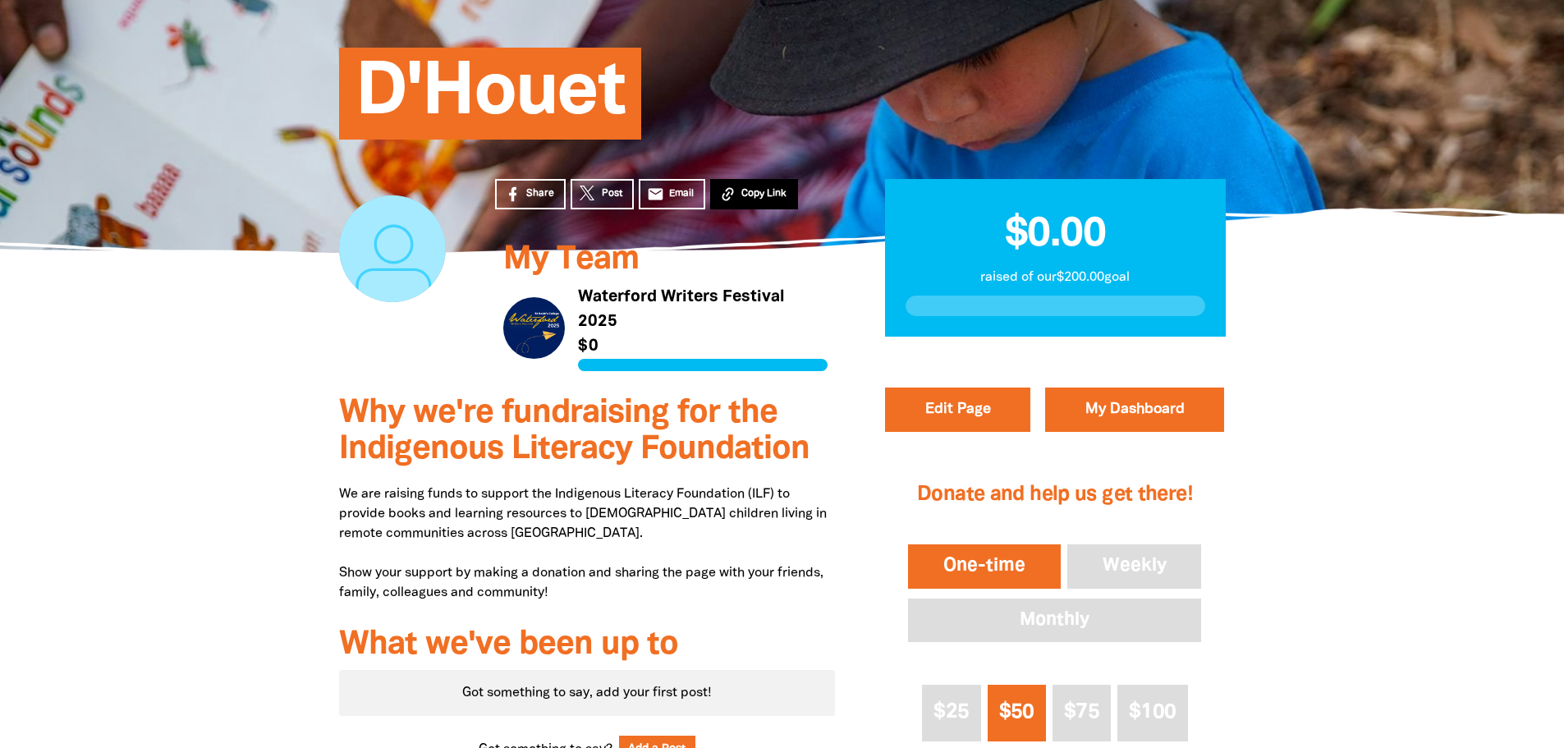
click at [781, 199] on span "Copy Link" at bounding box center [763, 193] width 45 height 15
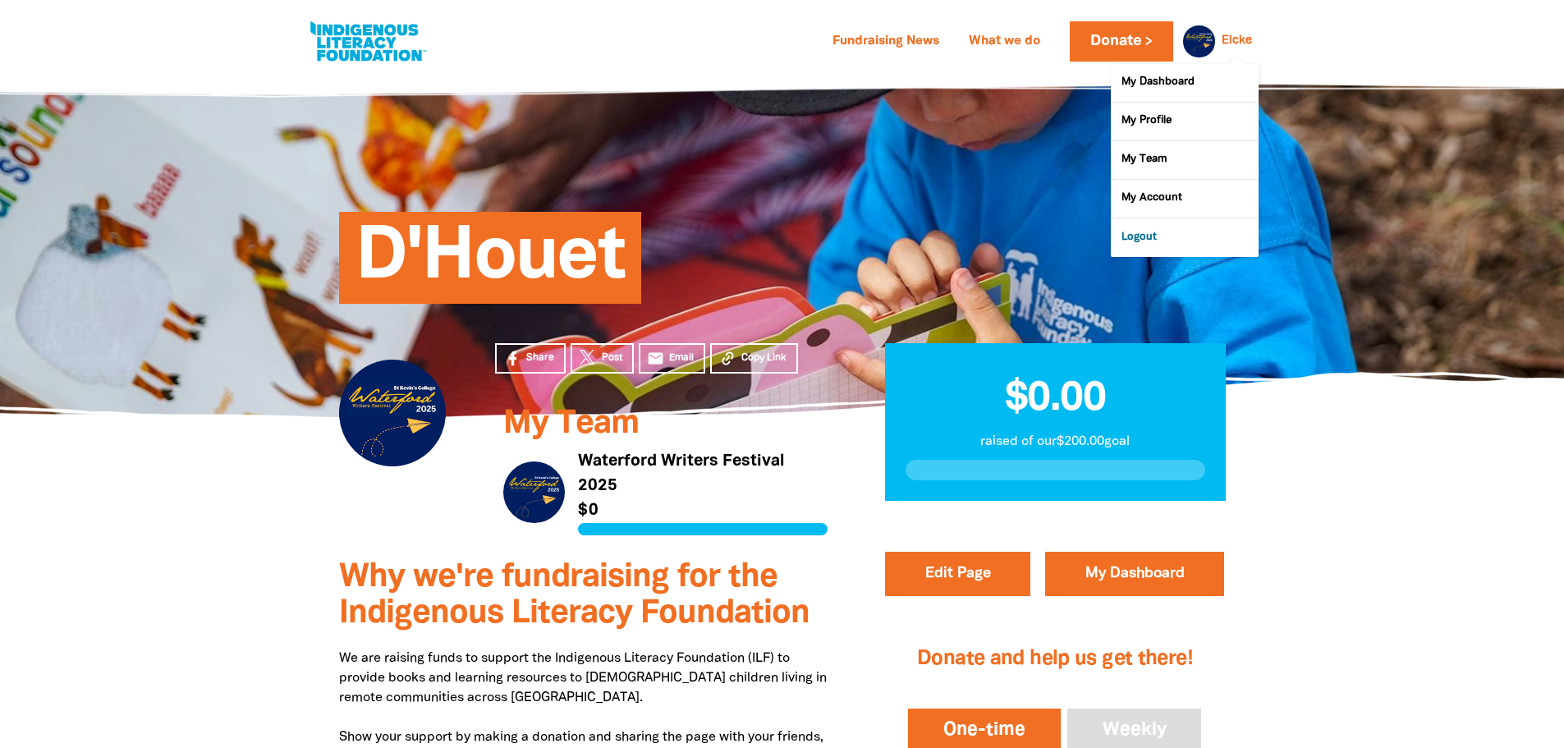
click at [1162, 242] on link "Logout" at bounding box center [1185, 237] width 148 height 38
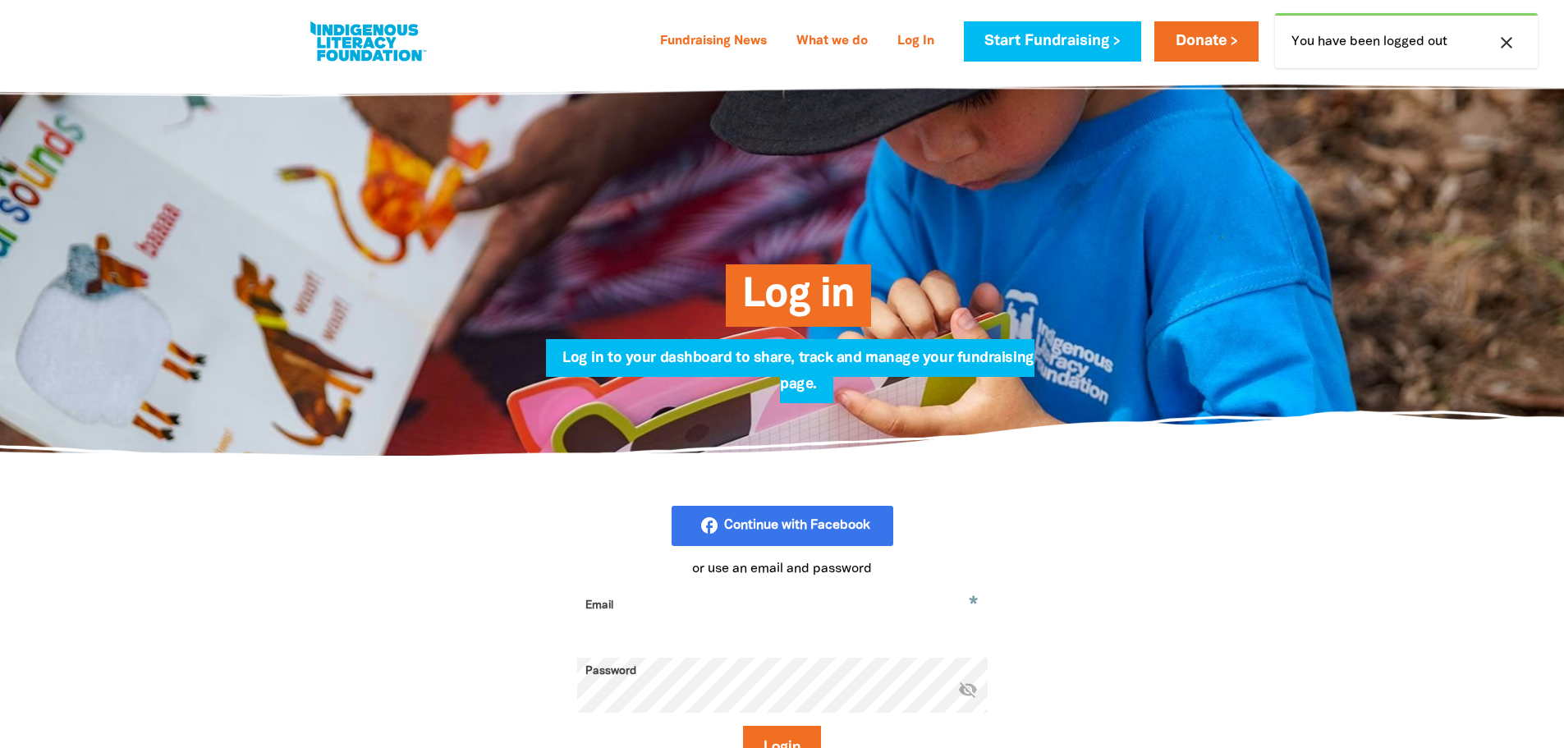
click at [658, 620] on input "Email" at bounding box center [782, 618] width 410 height 52
paste input "https://fundraising.ilf.org.au/dhouet25"
drag, startPoint x: 917, startPoint y: 632, endPoint x: 629, endPoint y: 635, distance: 288.1
click at [629, 635] on input "stonehhttps://fundraising.ilf.org.au/dhouet25" at bounding box center [782, 618] width 410 height 52
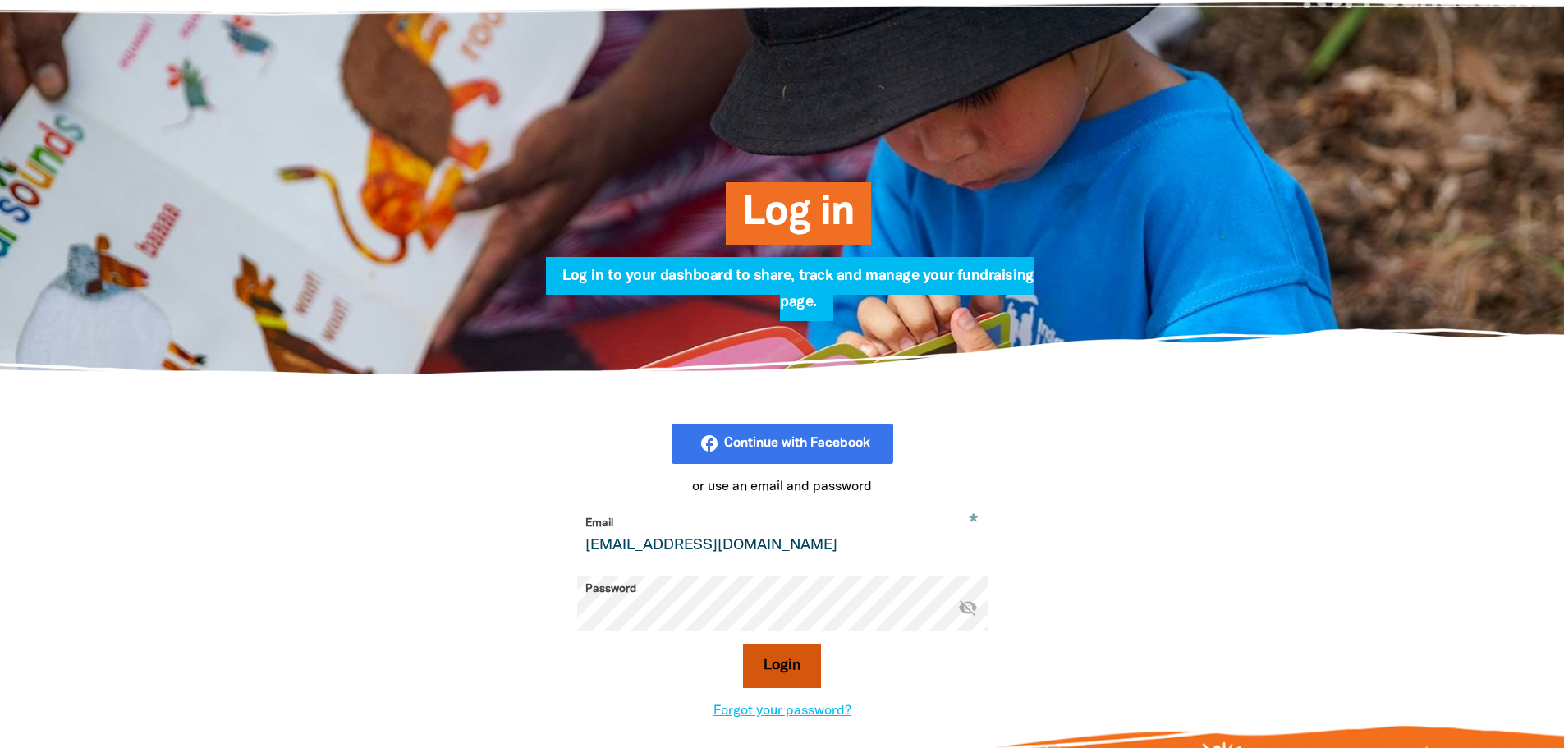
click at [785, 671] on button "Login" at bounding box center [782, 666] width 78 height 44
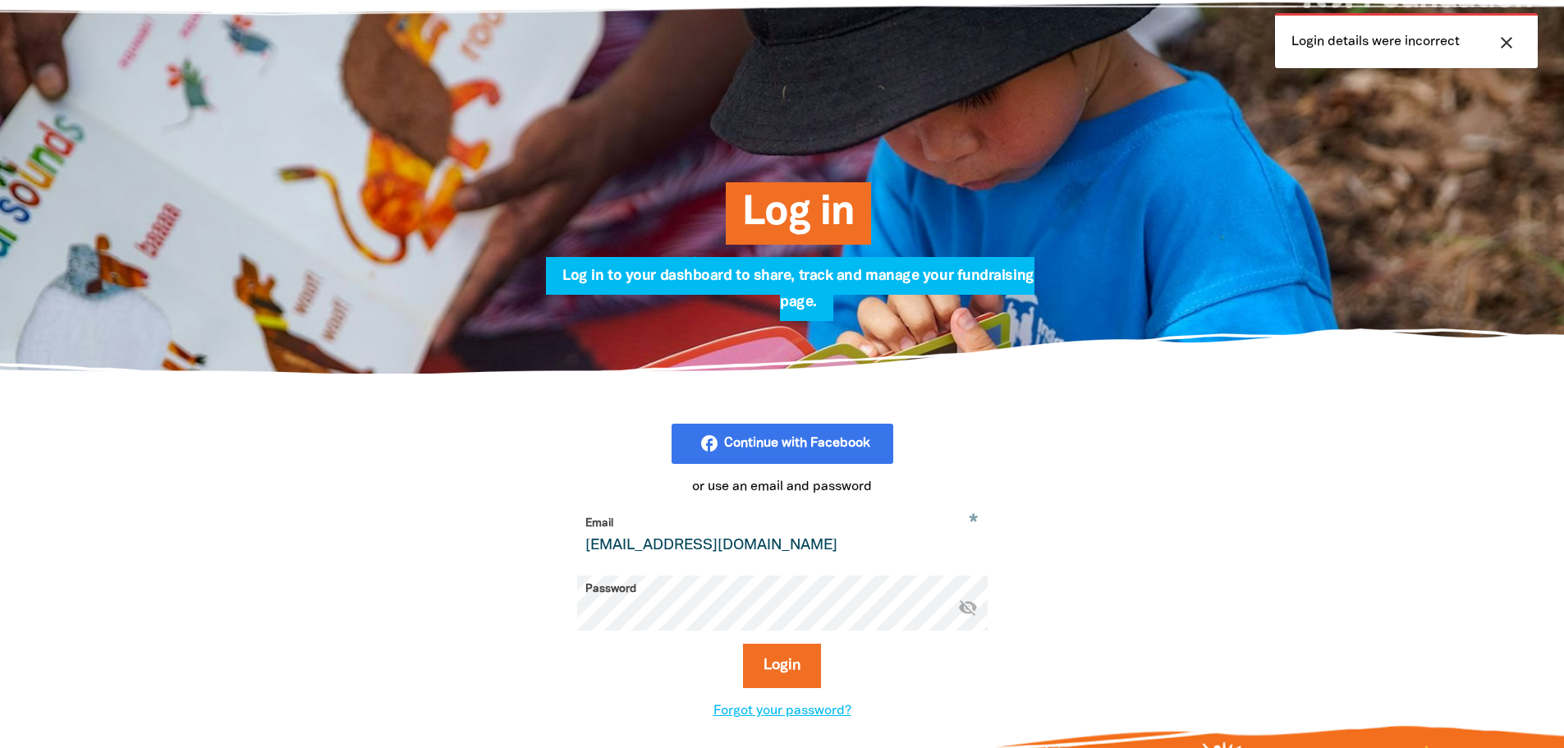
click at [974, 613] on icon "visibility_off" at bounding box center [968, 607] width 20 height 20
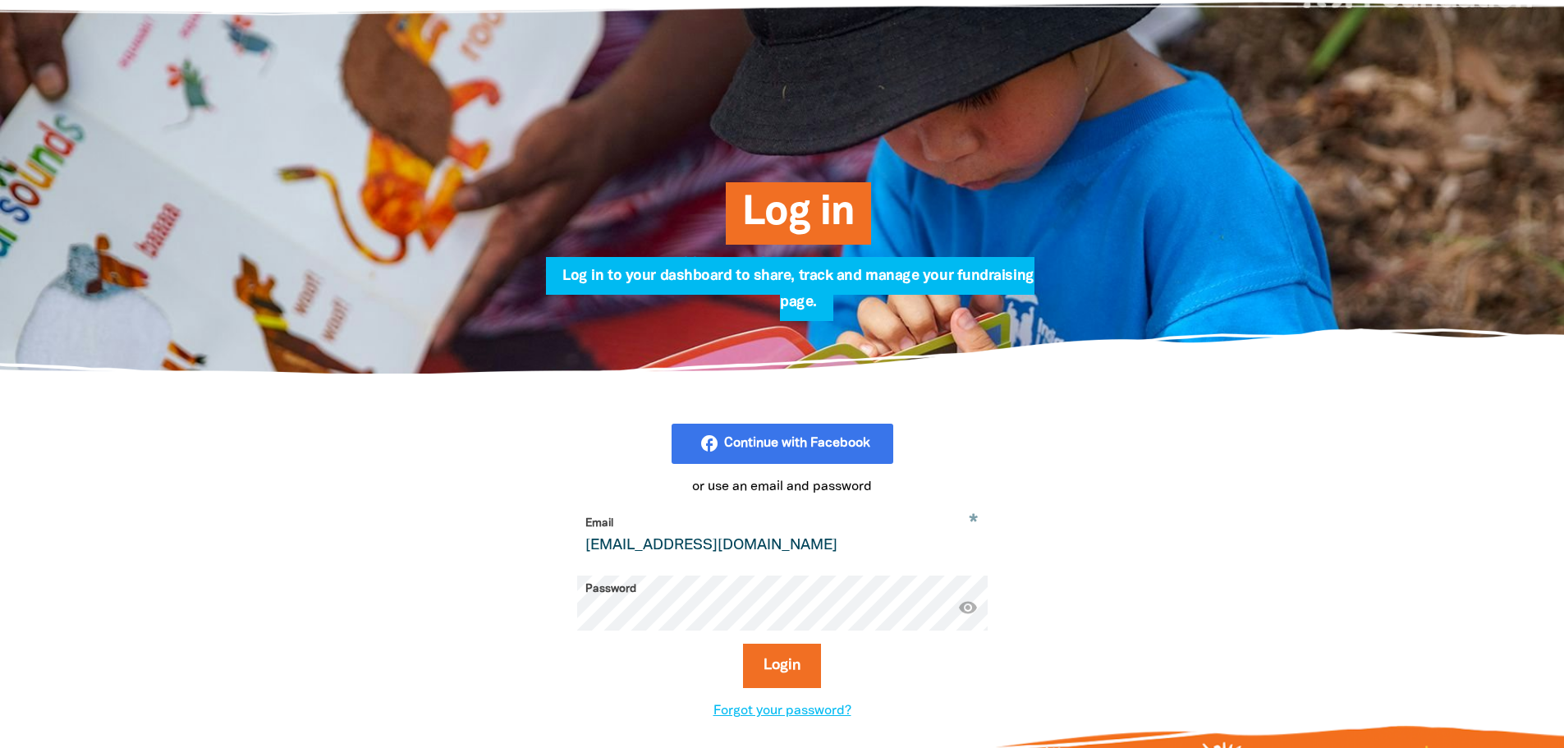
drag, startPoint x: 636, startPoint y: 548, endPoint x: 499, endPoint y: 550, distance: 137.1
click at [499, 550] on div "facebook_rounded Continue with Facebook or use an email and password * Email st…" at bounding box center [782, 572] width 575 height 297
type input "kinghama@stkevins.vic.edu.au"
click at [784, 653] on button "Login" at bounding box center [782, 666] width 78 height 44
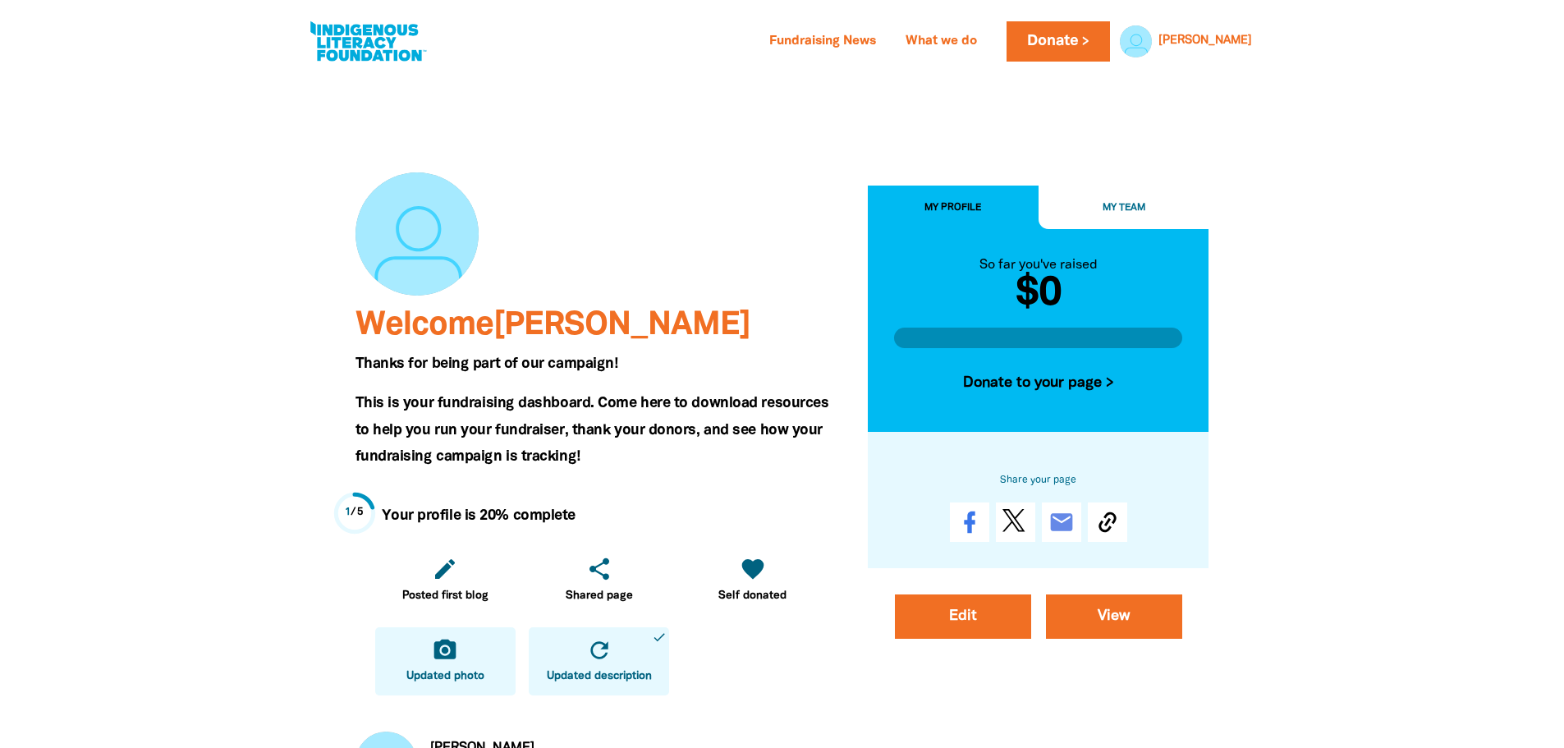
click at [471, 668] on span "Updated photo" at bounding box center [445, 676] width 78 height 16
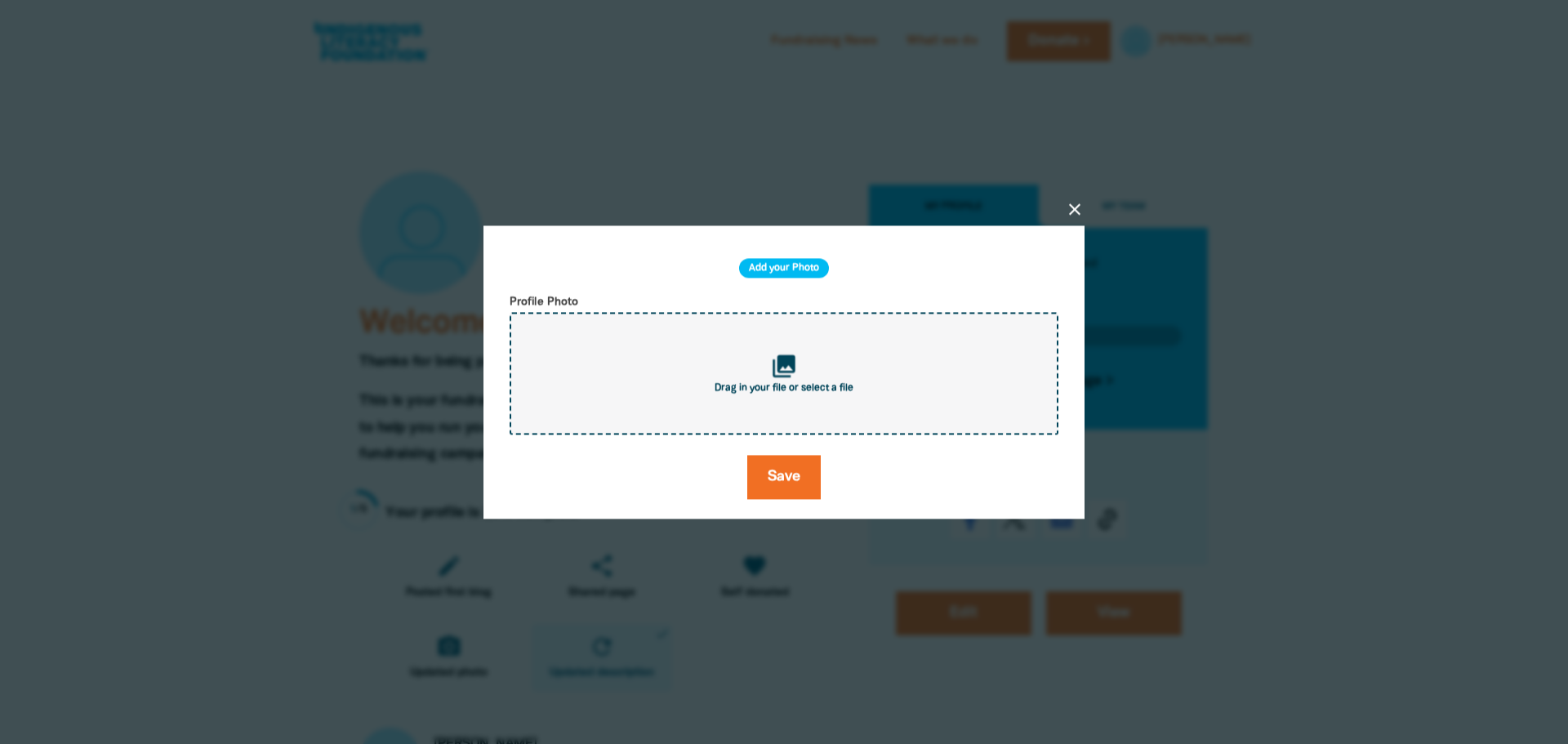
click at [809, 372] on div "collections Drag in your file or select a file" at bounding box center [784, 373] width 549 height 122
type input "C:\fakepath\Screenshot 2025-08-19 123026123.png"
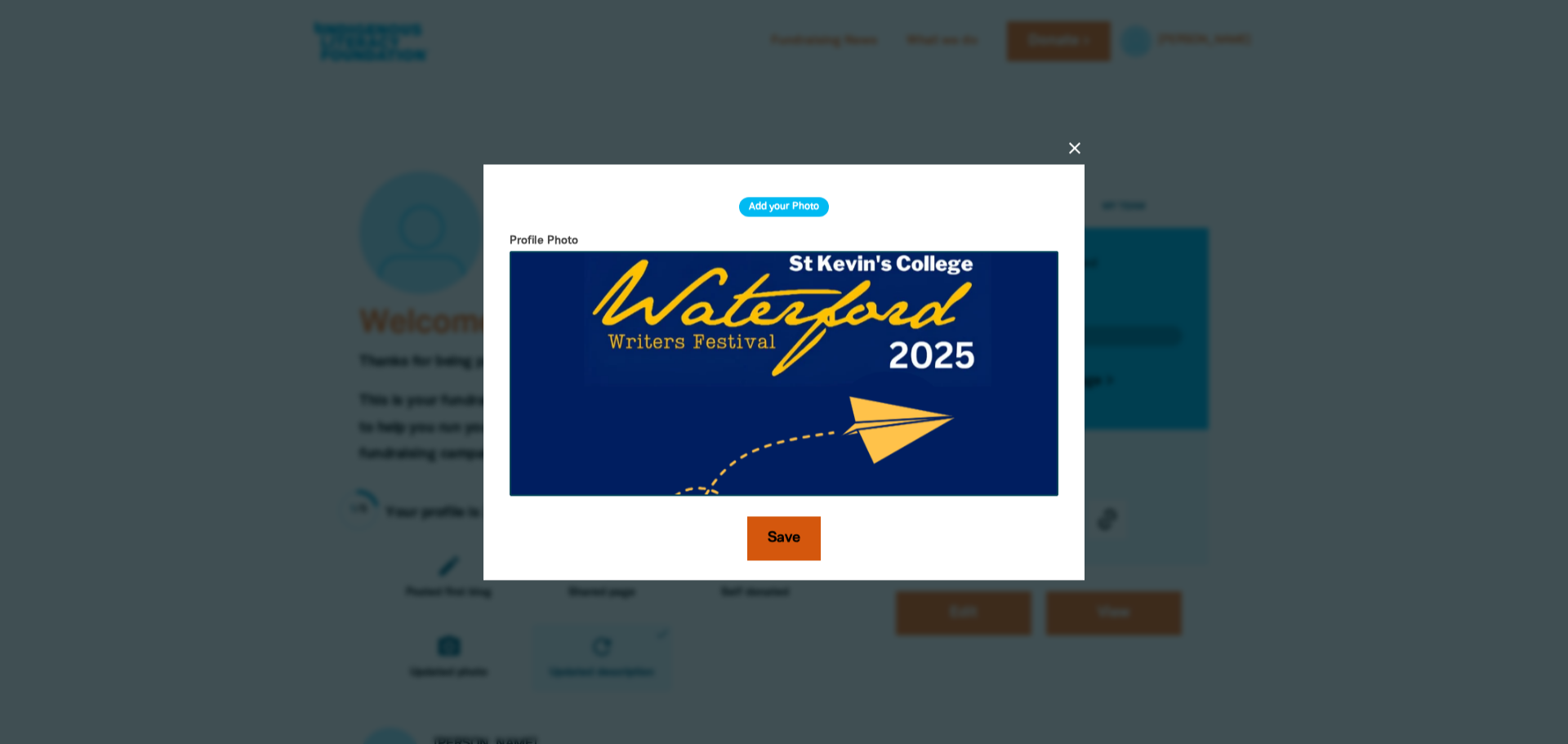
click at [793, 535] on button "Save" at bounding box center [784, 538] width 74 height 44
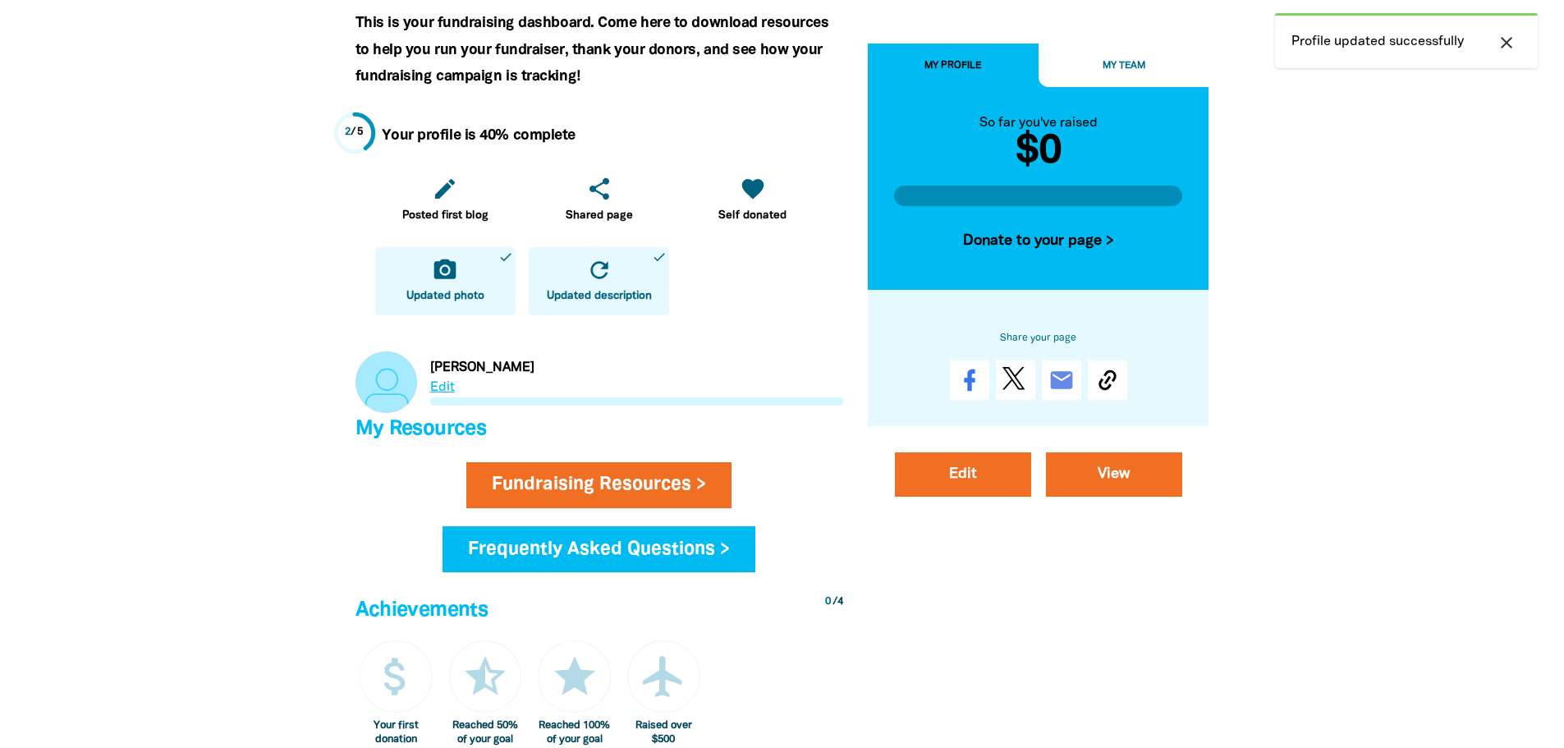
scroll to position [410, 0]
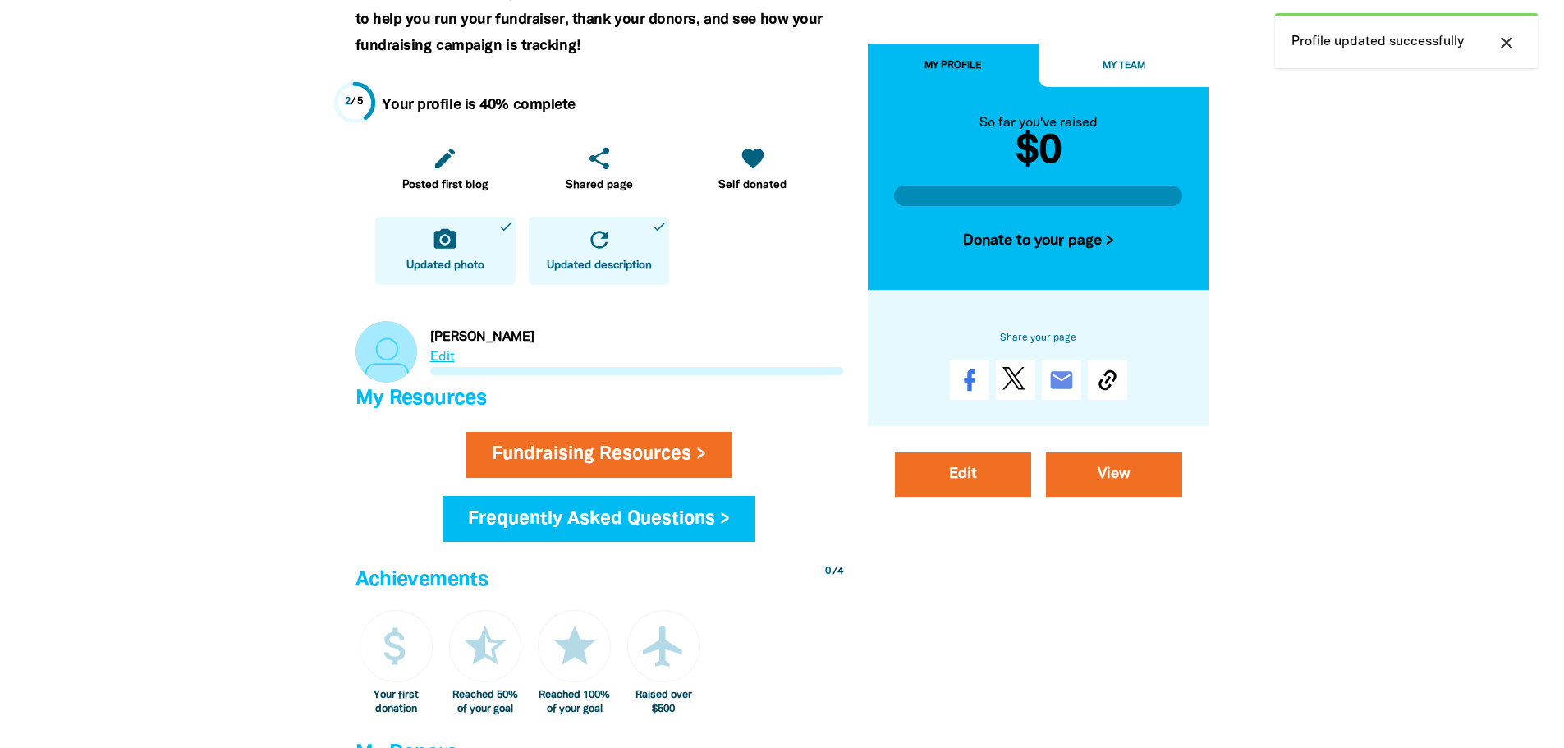
click at [438, 358] on link "Link to Dyer" at bounding box center [599, 352] width 488 height 62
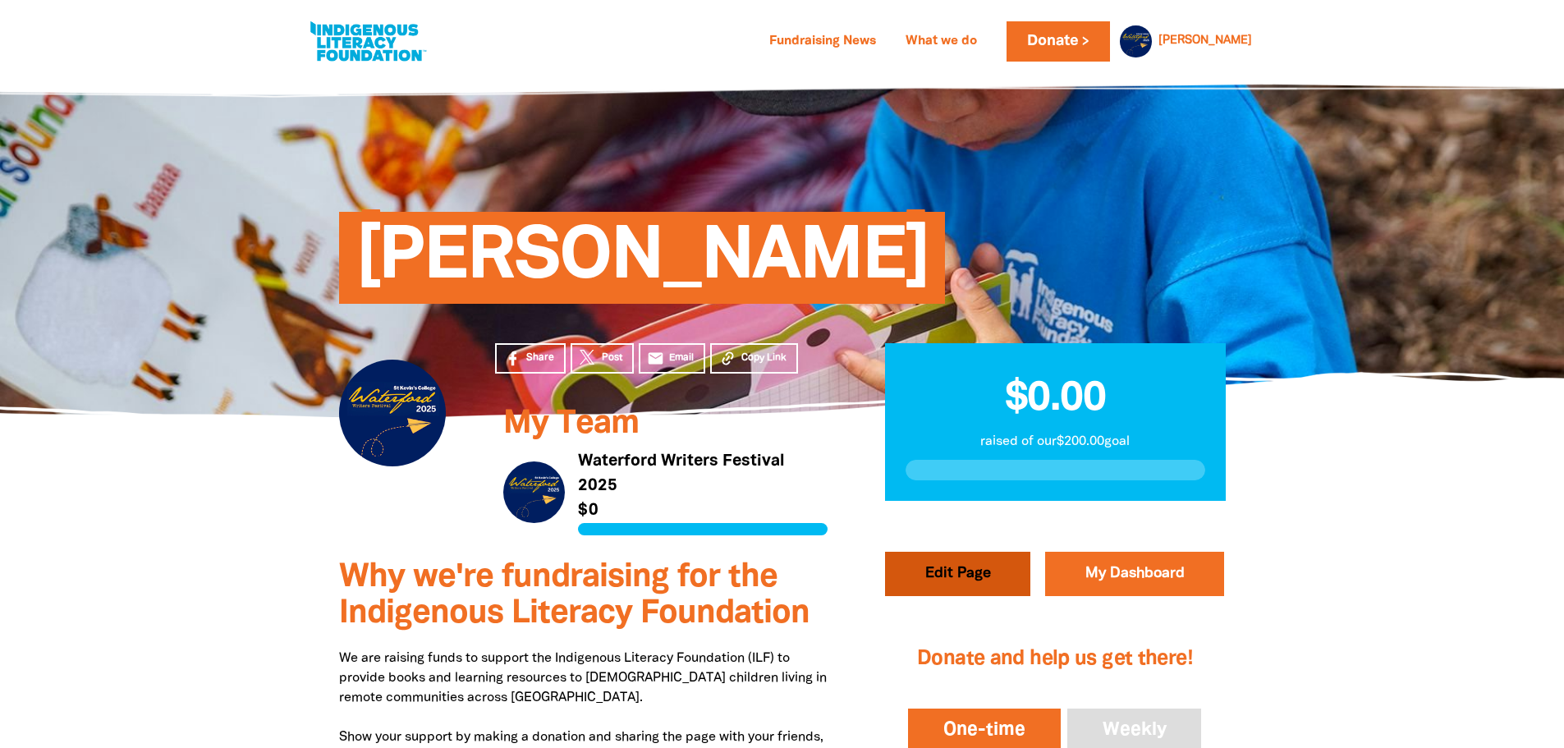
click at [974, 567] on button "Edit Page" at bounding box center [957, 574] width 145 height 44
select select "Yes"
select select "Event"
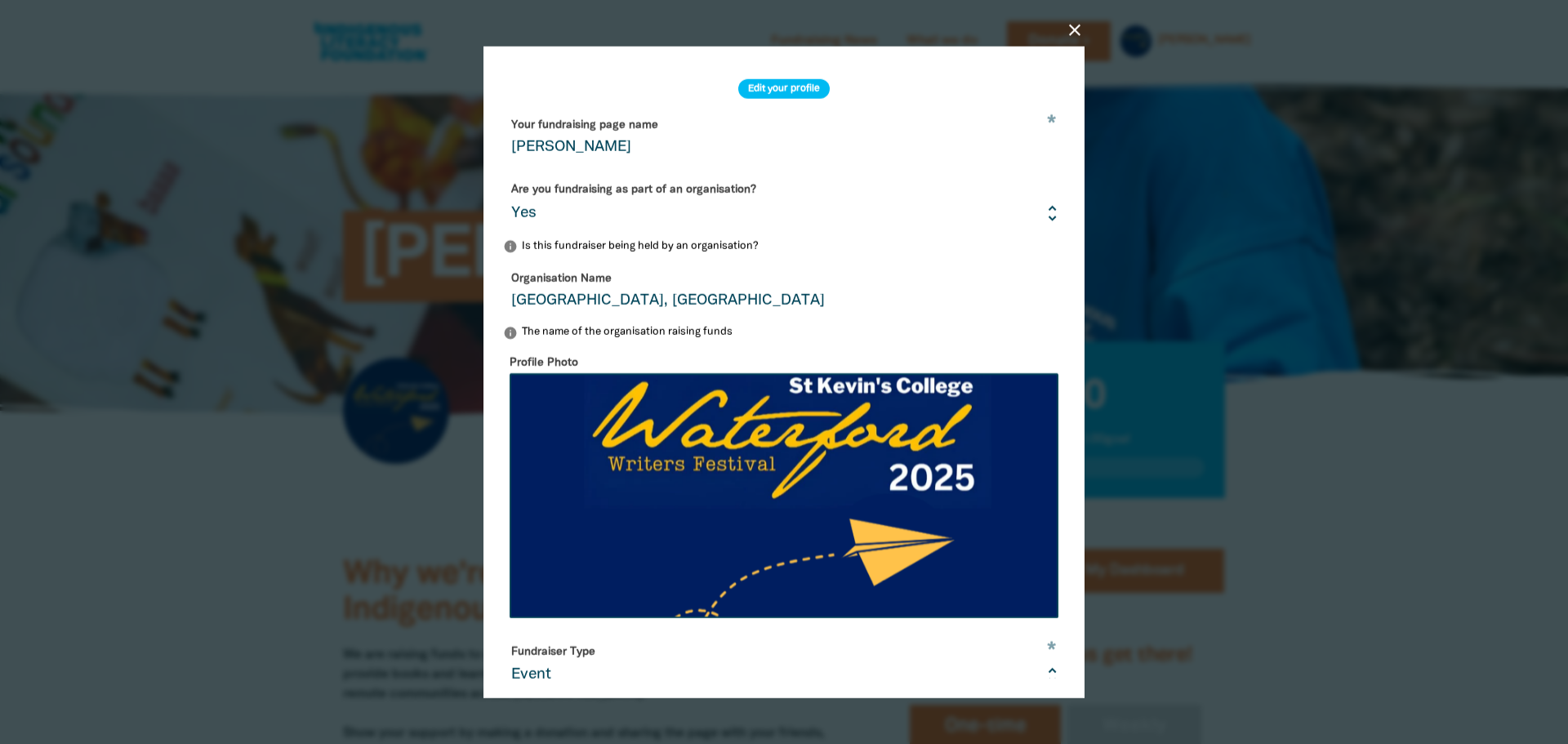
click at [1074, 34] on icon "close" at bounding box center [1075, 30] width 20 height 20
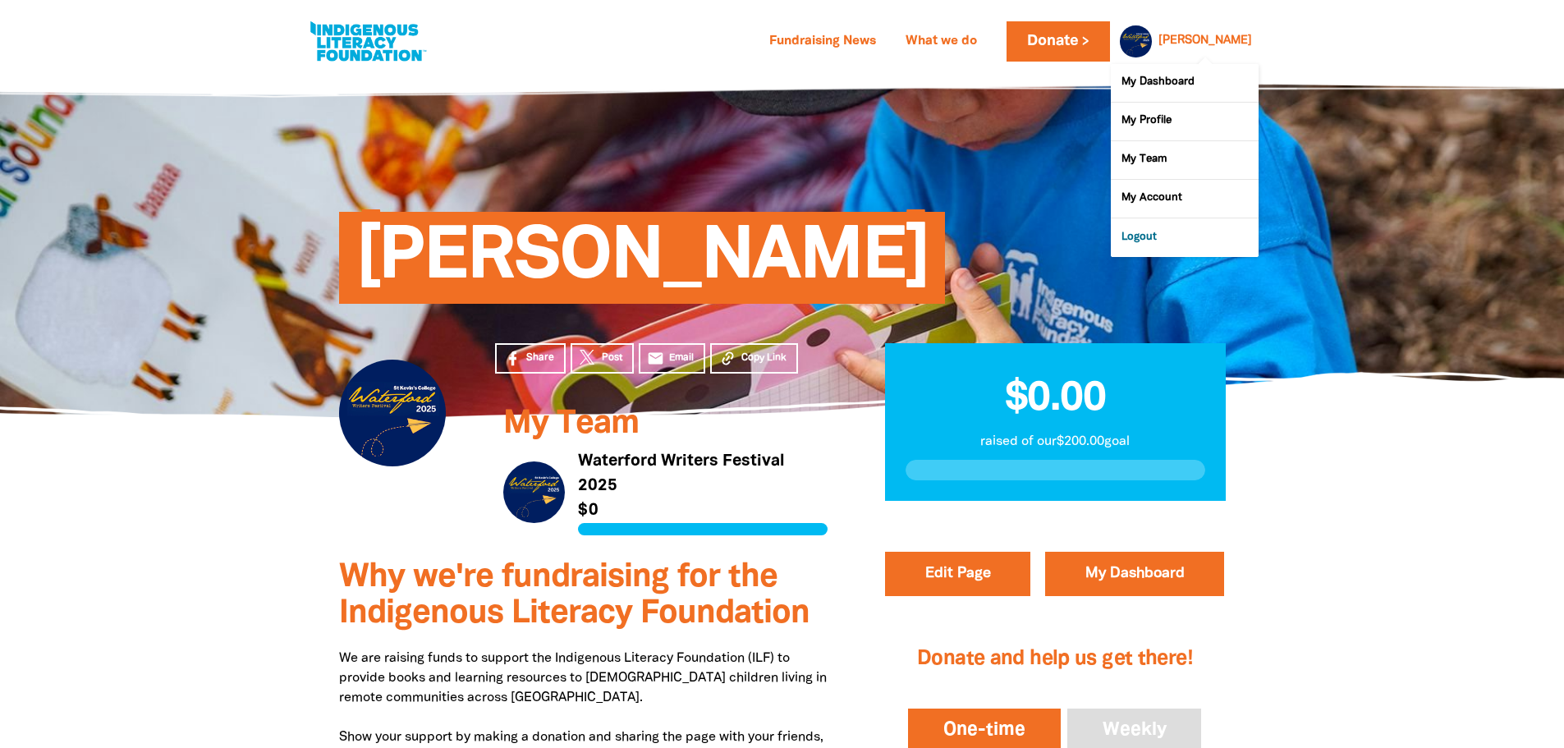
click at [1148, 229] on link "Logout" at bounding box center [1185, 237] width 148 height 38
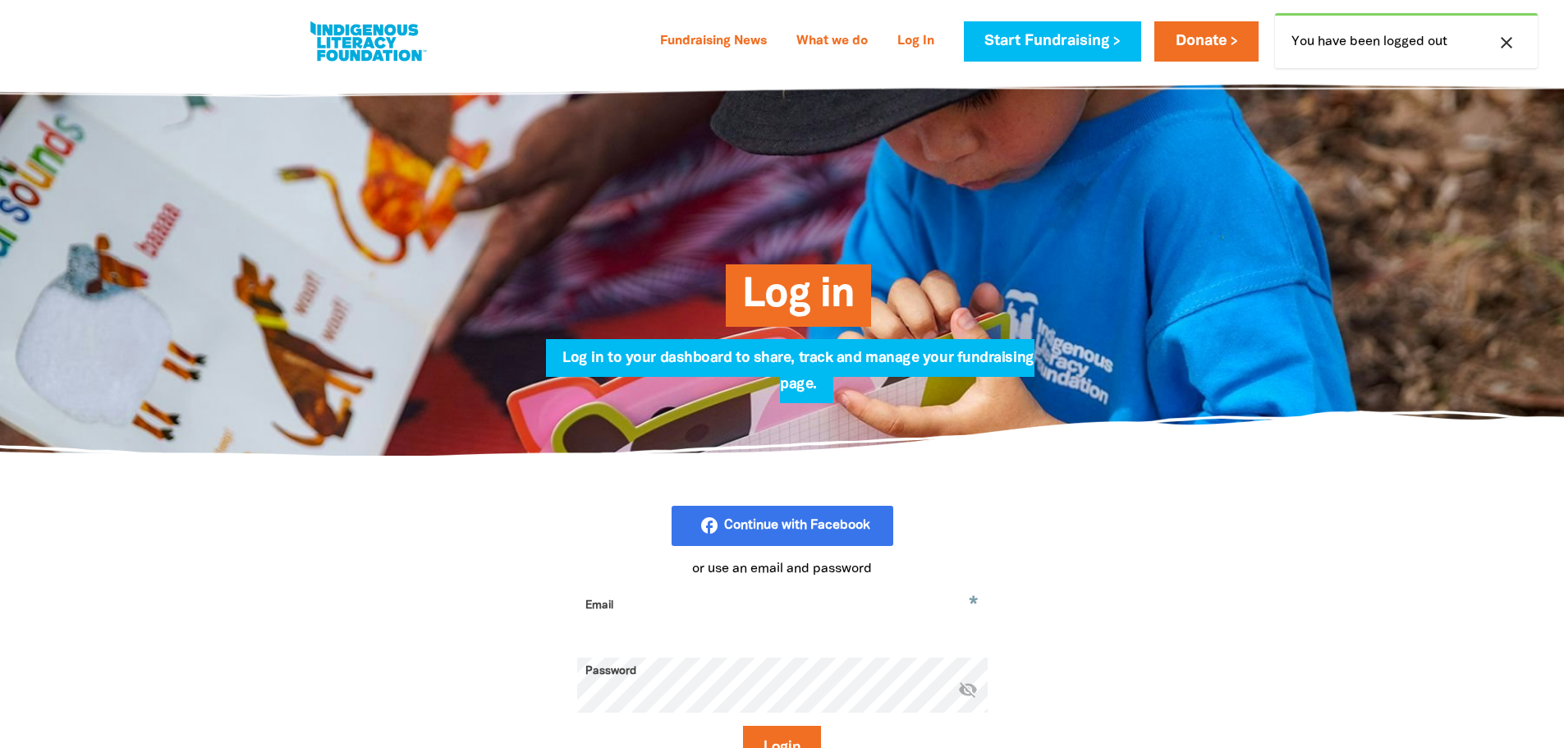
click at [781, 613] on input "Email" at bounding box center [782, 618] width 410 height 52
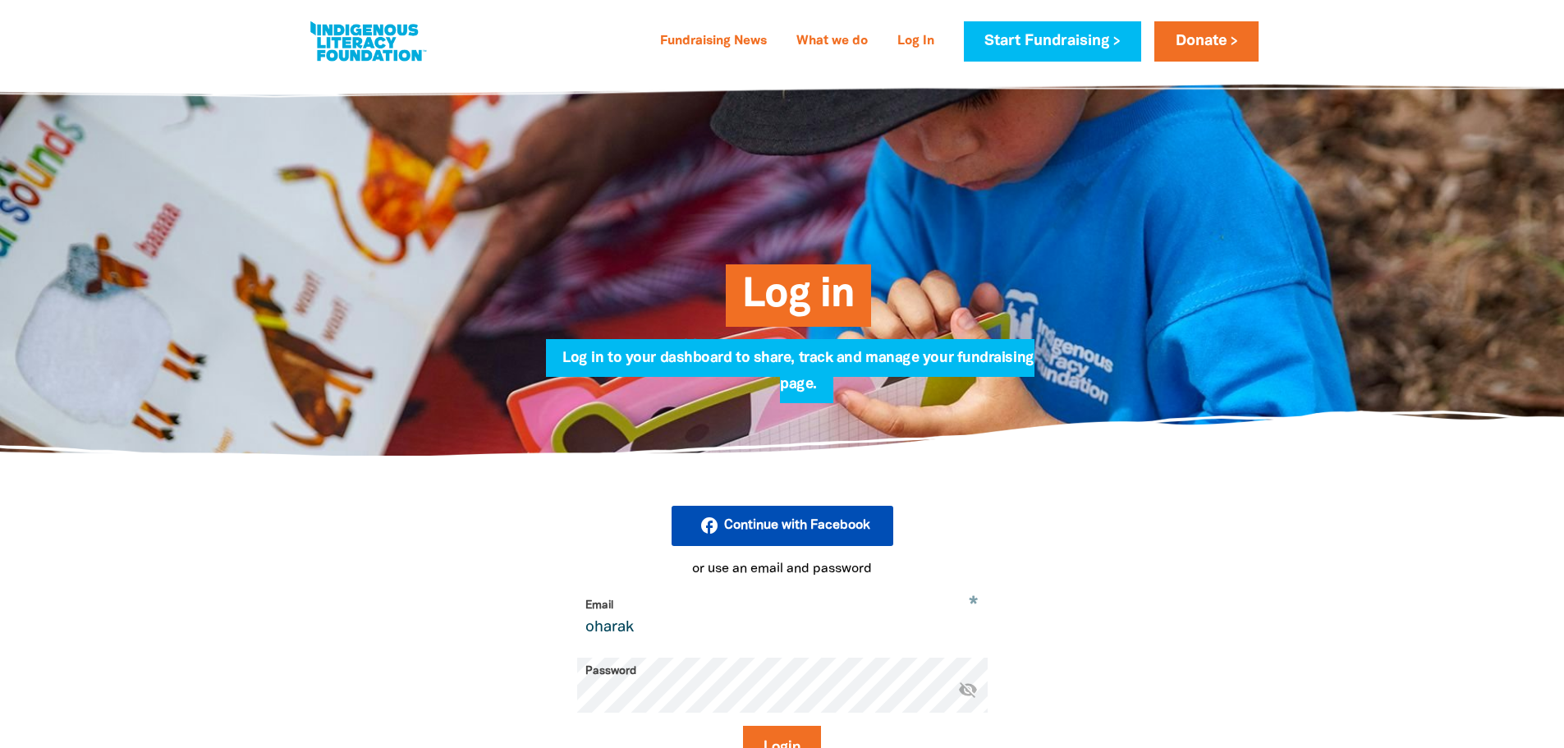
paste input "@stkevins.vic.edu.au"
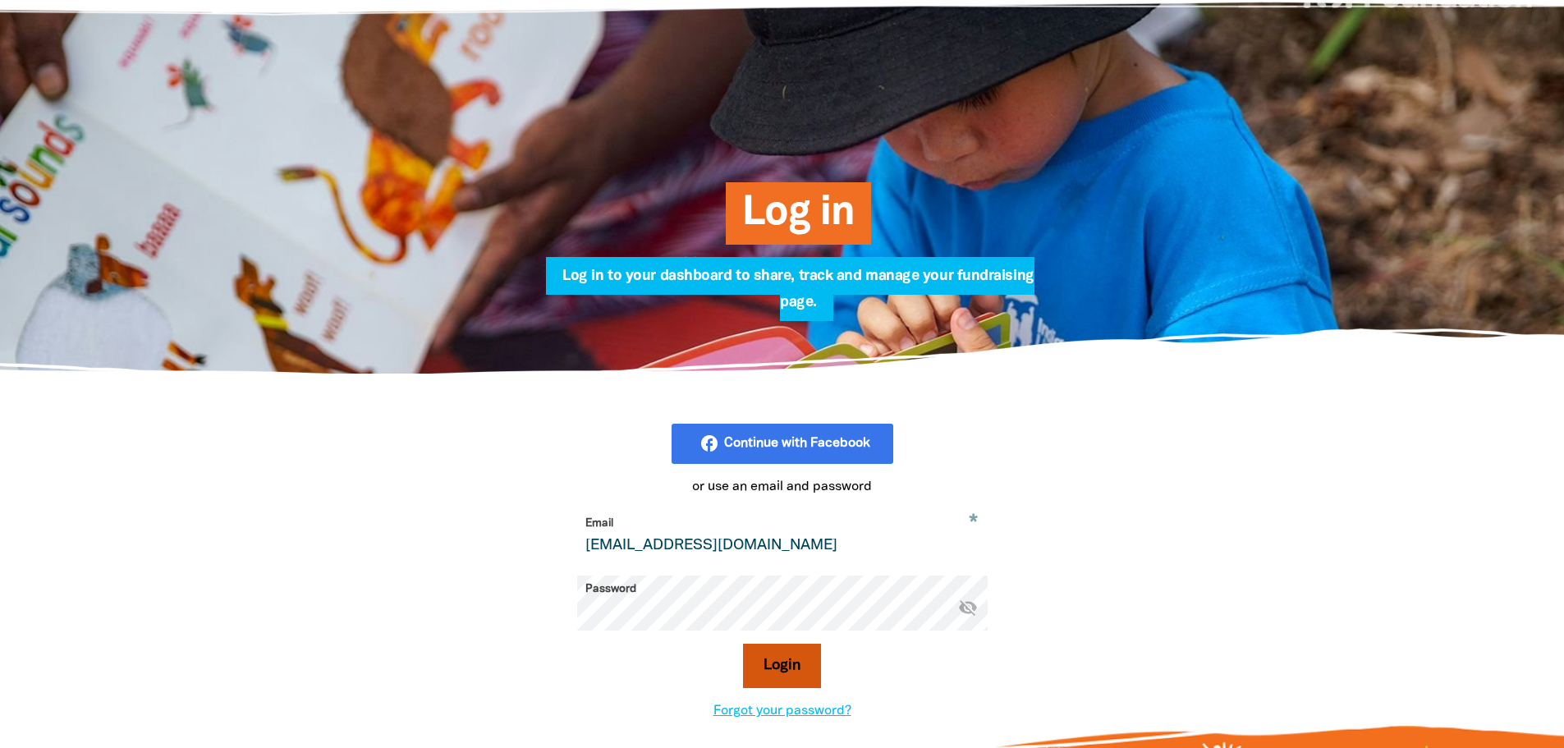
click at [781, 667] on button "Login" at bounding box center [782, 666] width 78 height 44
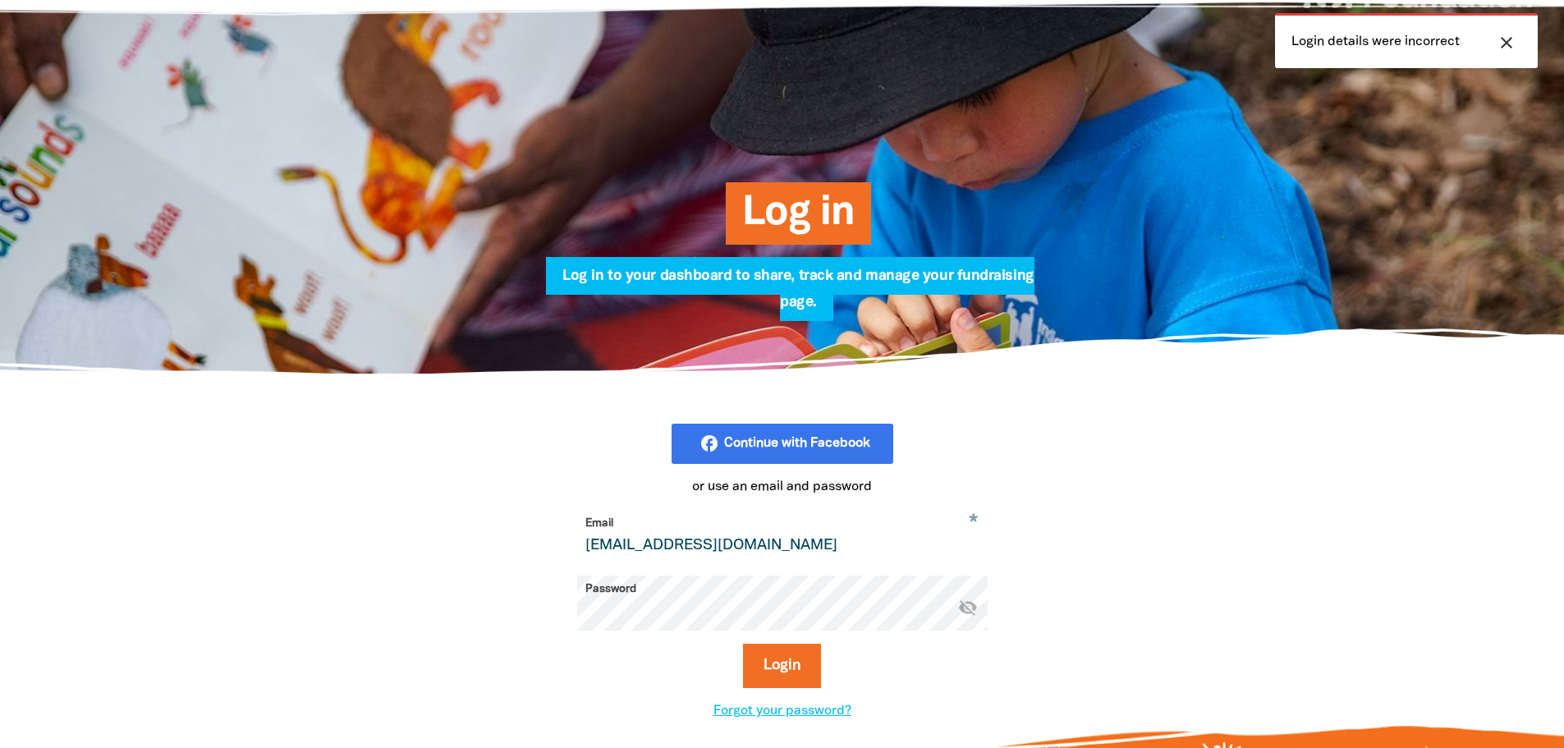
click at [969, 607] on icon "visibility_off" at bounding box center [968, 607] width 20 height 20
drag, startPoint x: 632, startPoint y: 547, endPoint x: 429, endPoint y: 539, distance: 202.9
click at [429, 539] on div "facebook_rounded Continue with Facebook or use an email and password * Email oh…" at bounding box center [782, 572] width 985 height 396
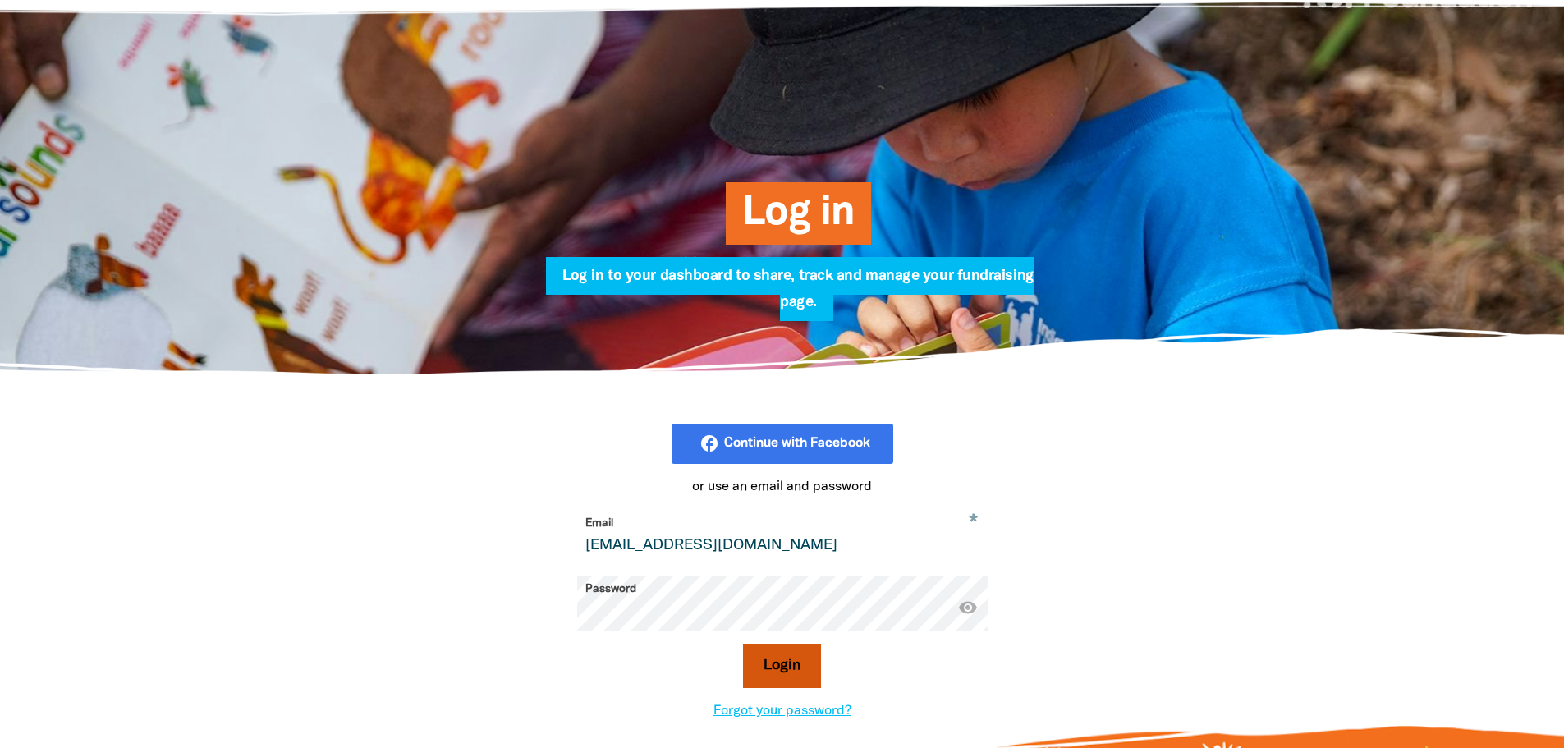
type input "atkinsonw@stkevins.vic.edu.au"
click at [794, 671] on button "Login" at bounding box center [782, 666] width 78 height 44
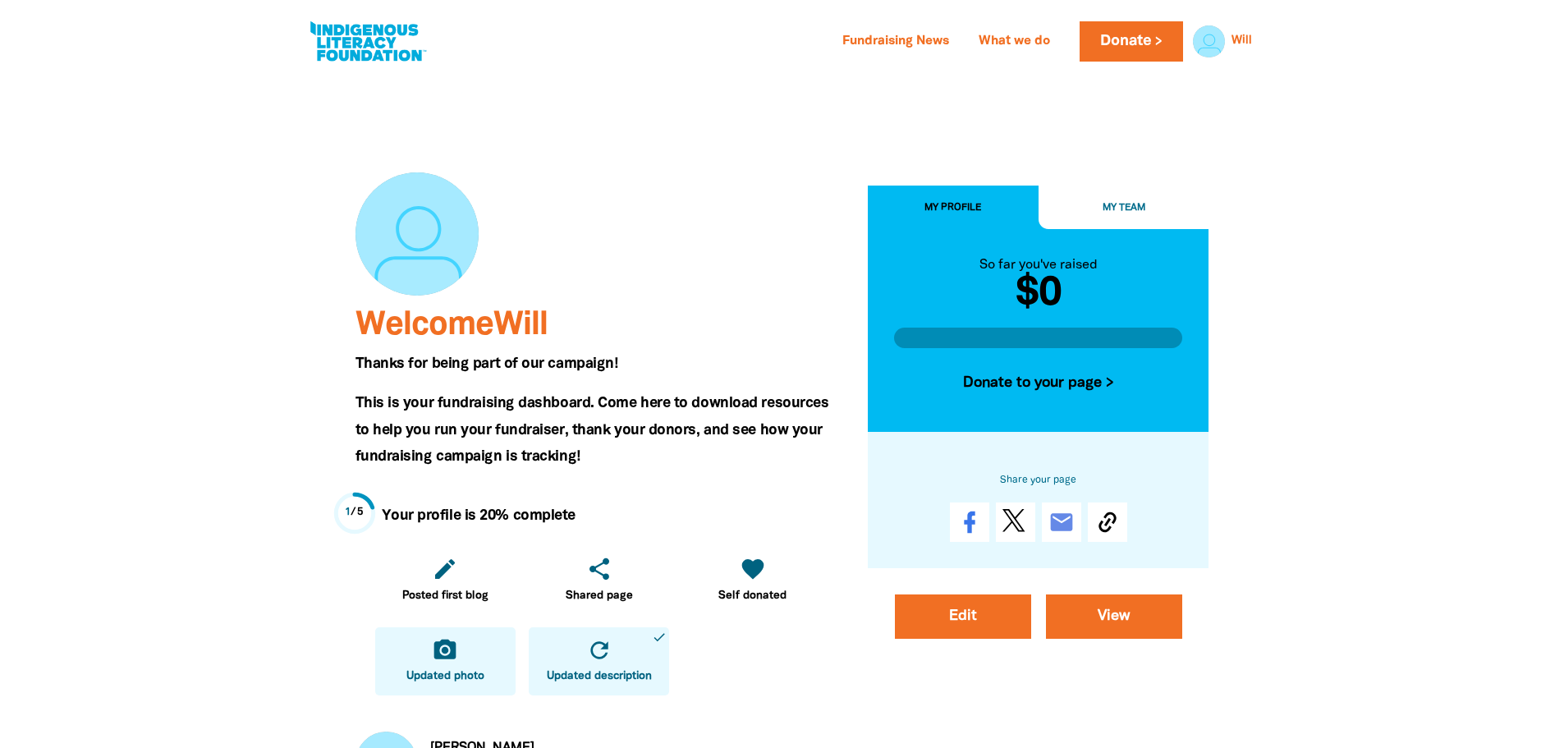
click at [474, 658] on link "camera_alt Updated photo" at bounding box center [445, 661] width 140 height 68
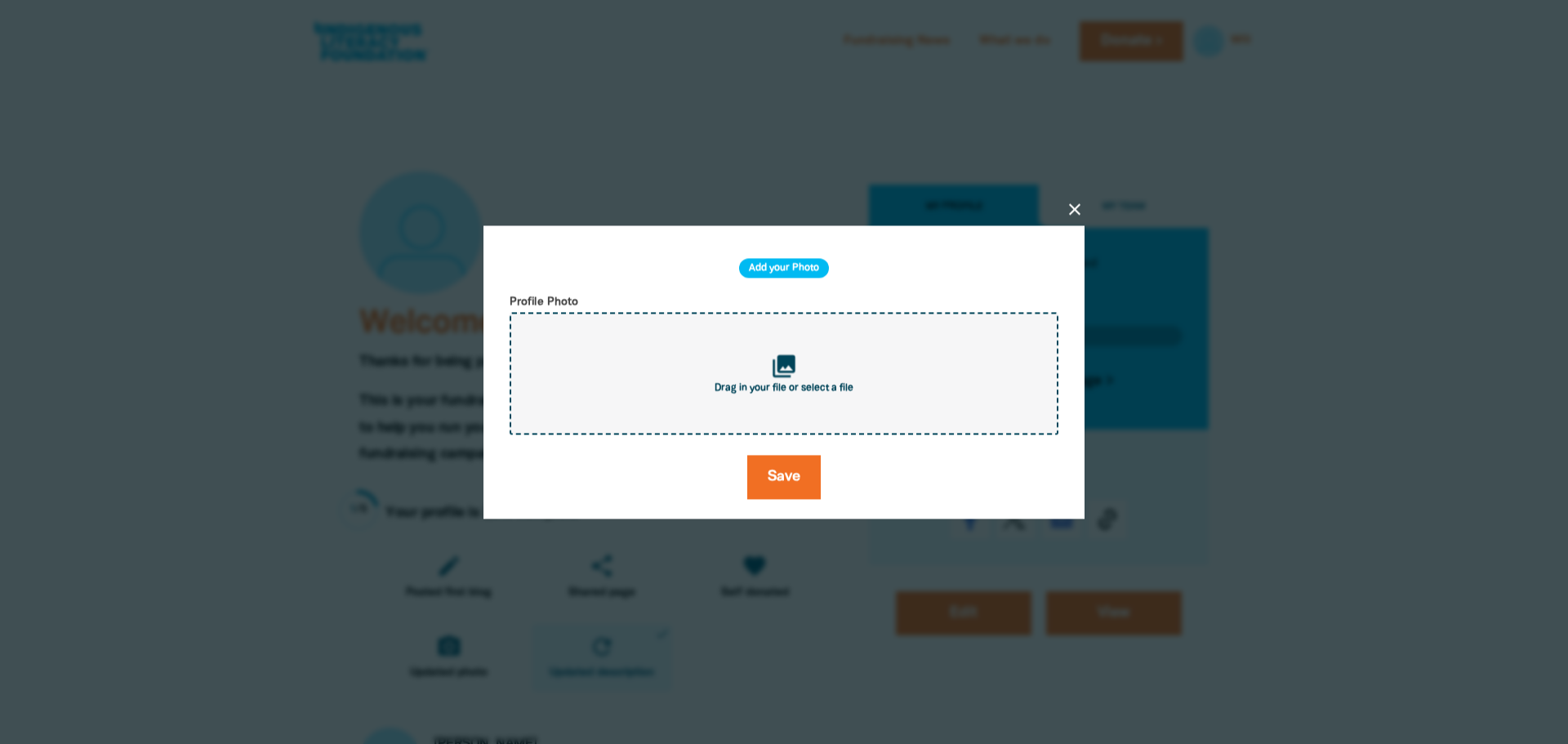
click at [788, 389] on span "Drag in your file or select a file" at bounding box center [784, 388] width 139 height 10
type input "C:\fakepath\Screenshot 2025-08-19 123026123.png"
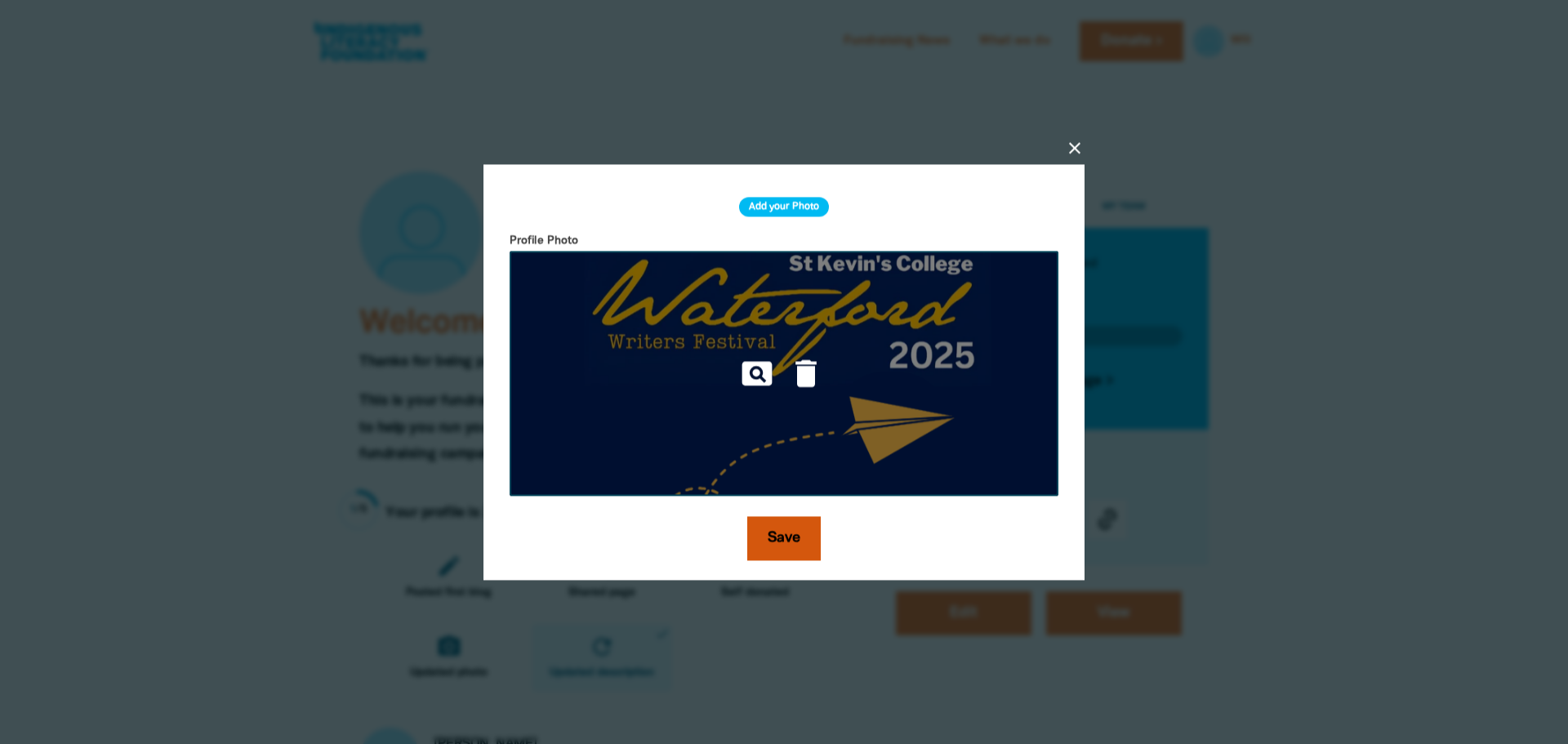
click at [791, 549] on button "Save" at bounding box center [784, 538] width 74 height 44
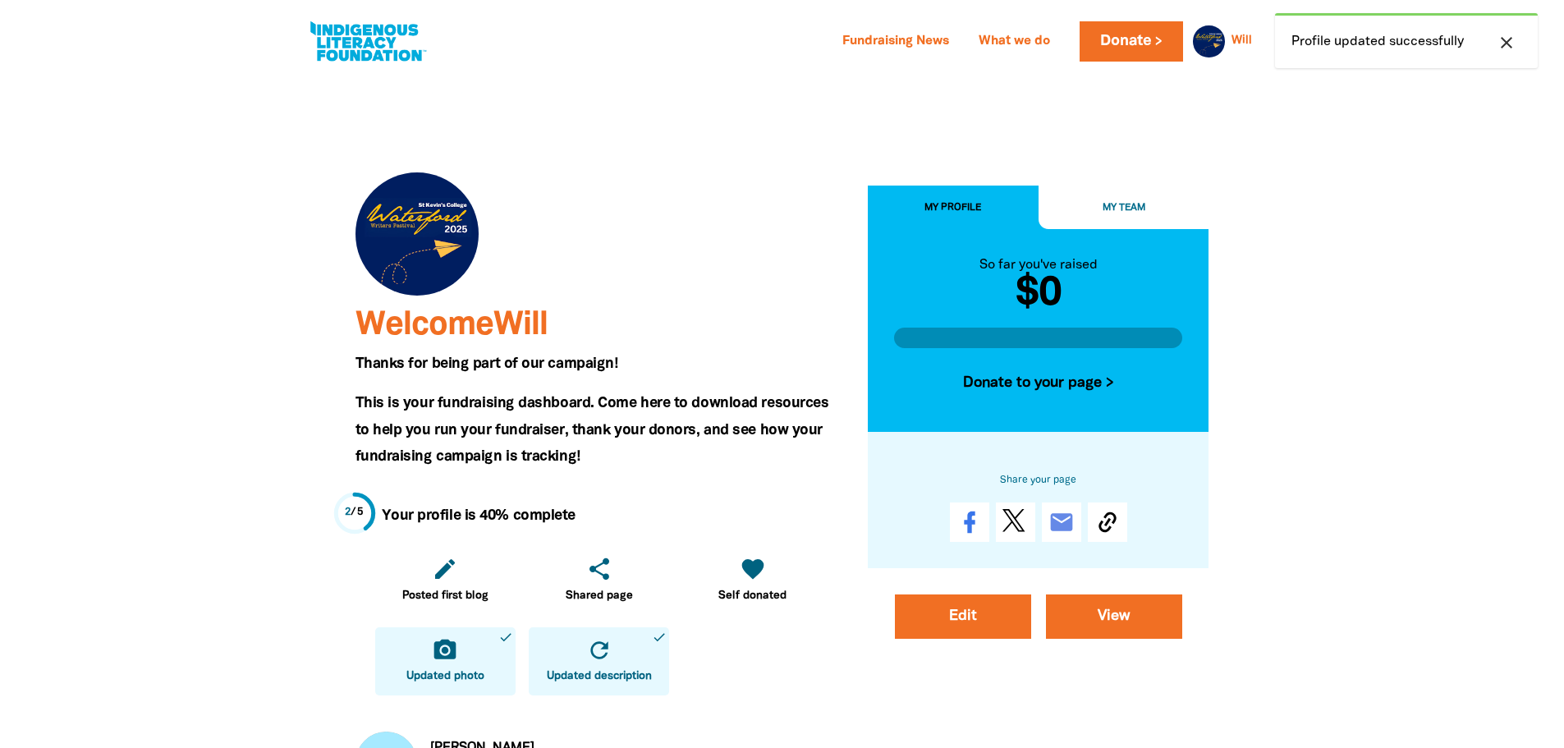
click at [1149, 216] on button "My Team" at bounding box center [1123, 208] width 171 height 44
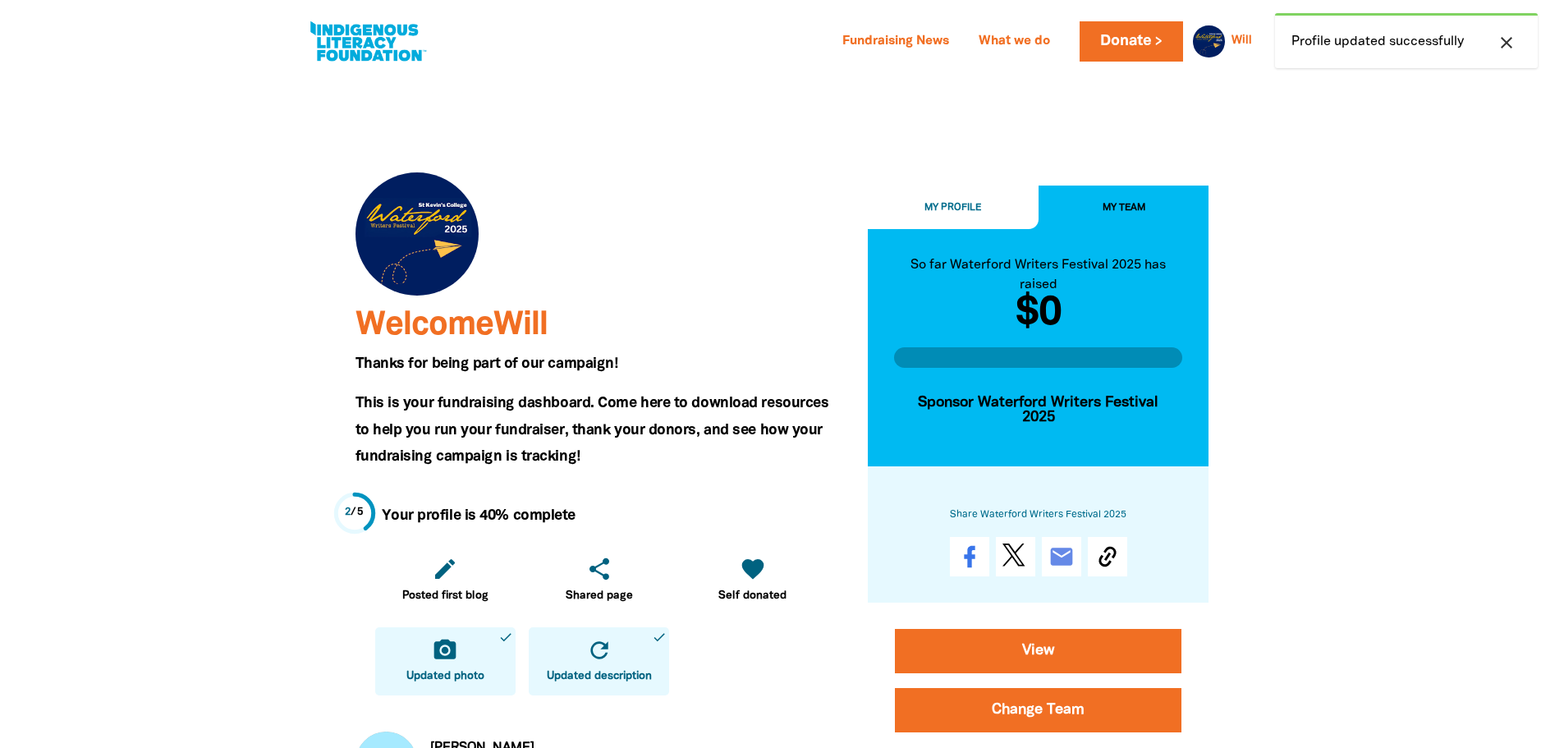
scroll to position [410, 0]
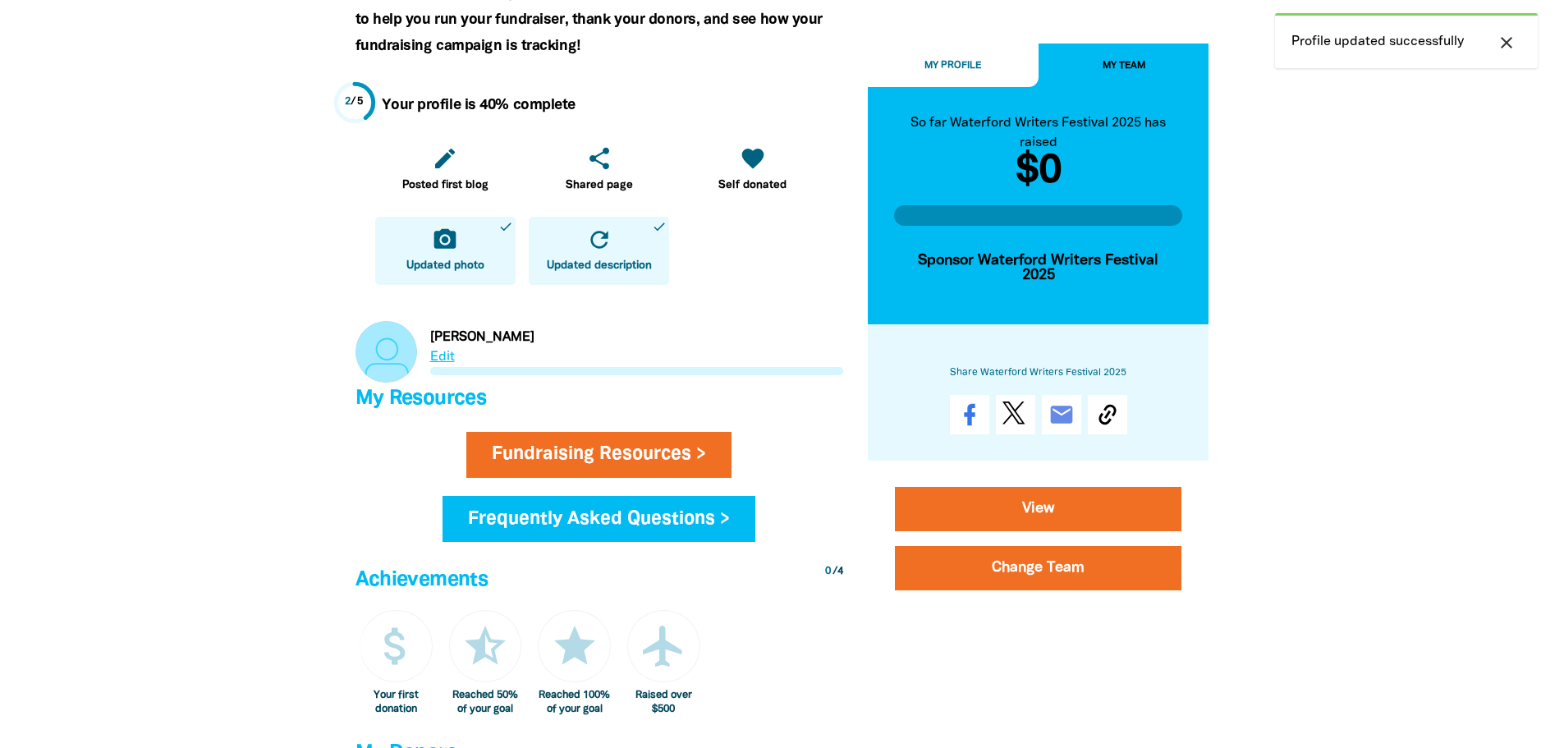
click at [430, 355] on link "Link to Lyons" at bounding box center [599, 352] width 488 height 62
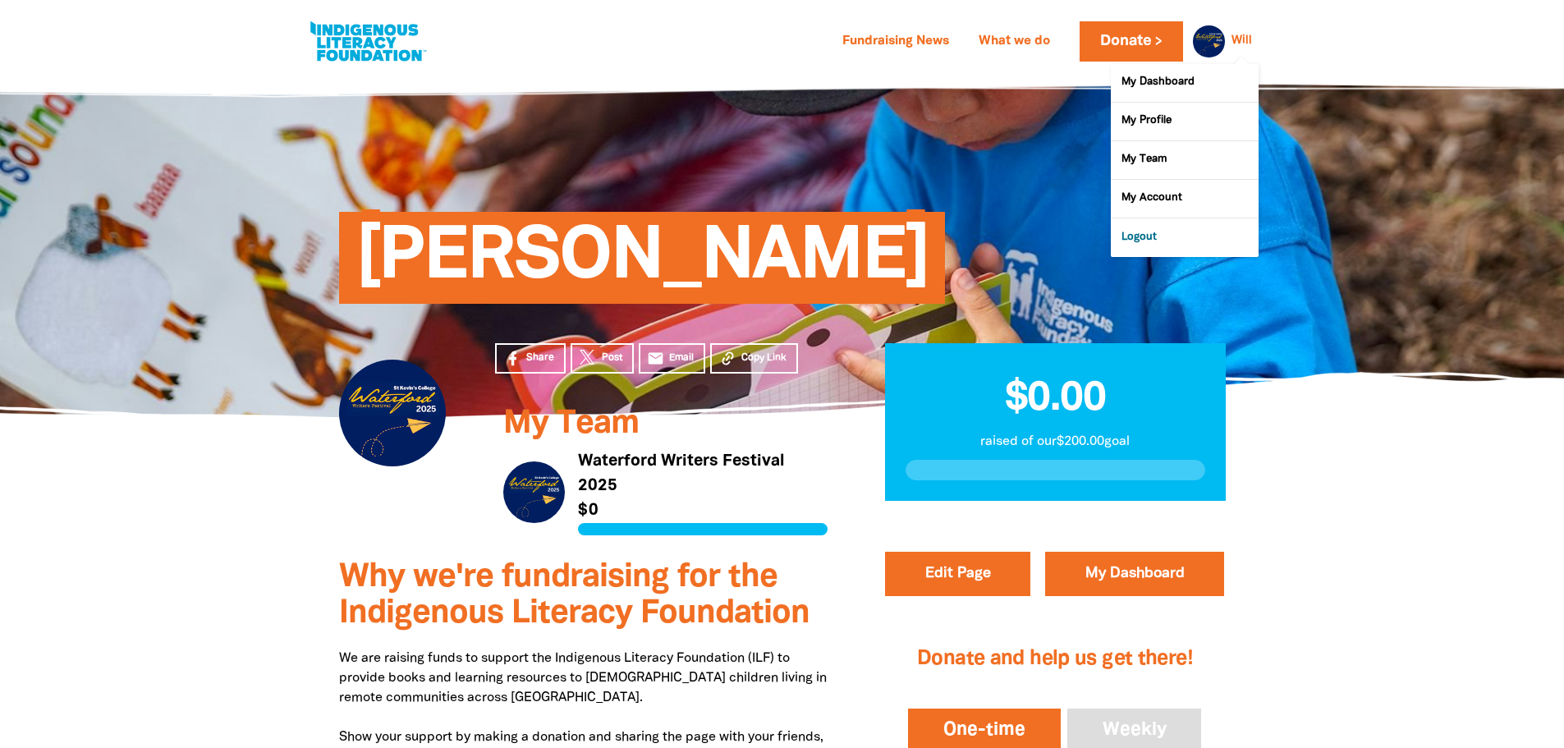
click at [1172, 239] on link "Logout" at bounding box center [1185, 237] width 148 height 38
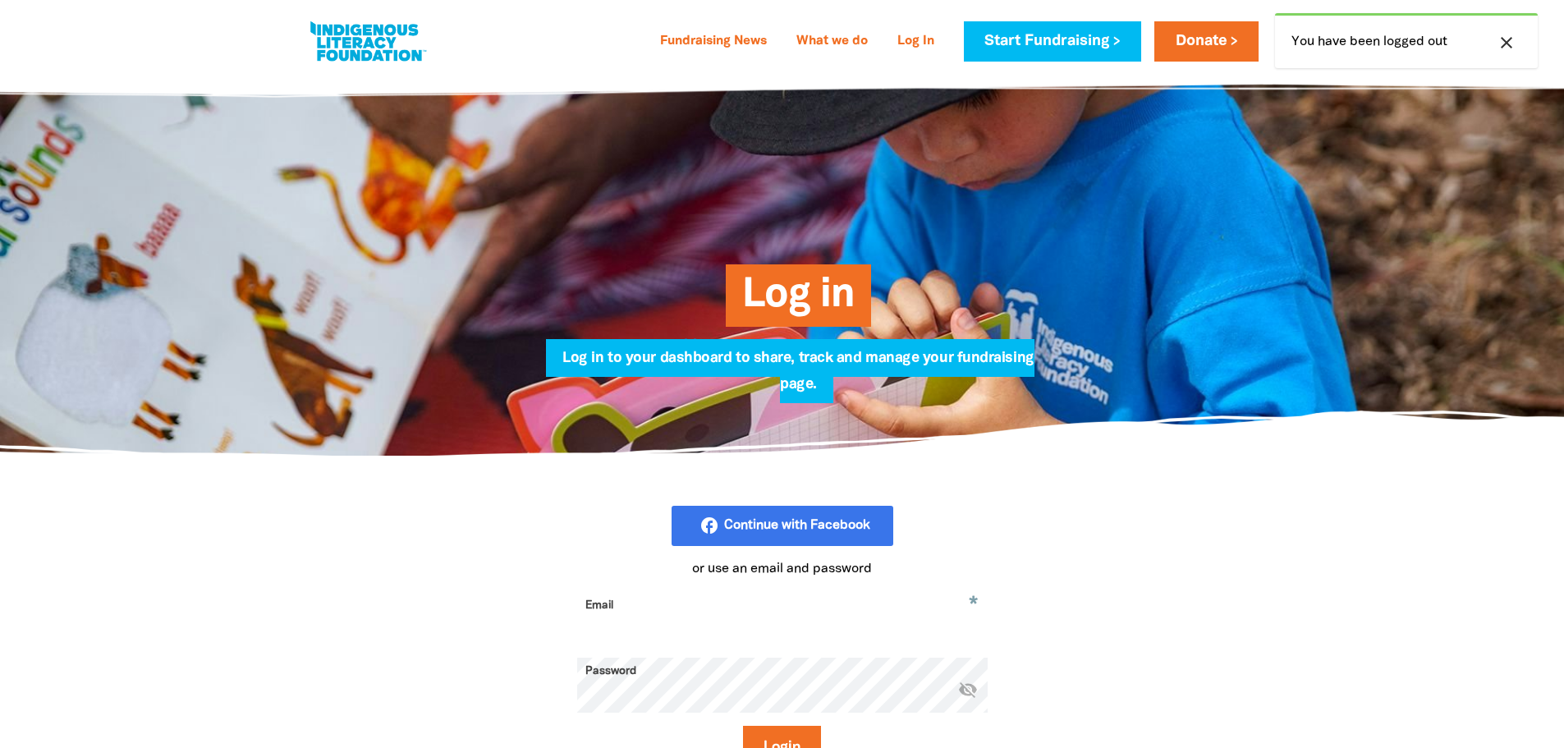
click at [737, 628] on input "Email" at bounding box center [782, 618] width 410 height 52
paste input "@stkevins.vic.edu.au"
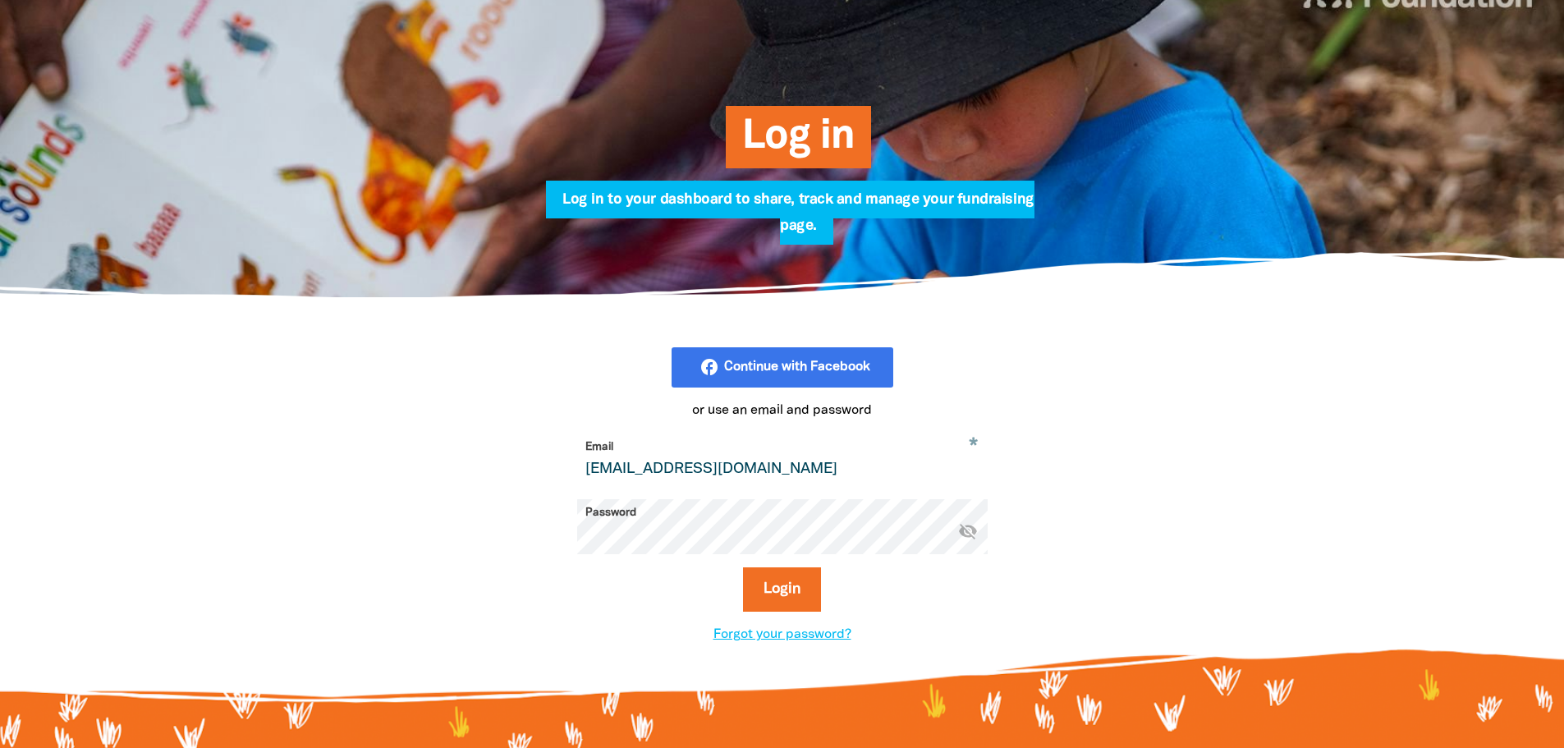
scroll to position [164, 0]
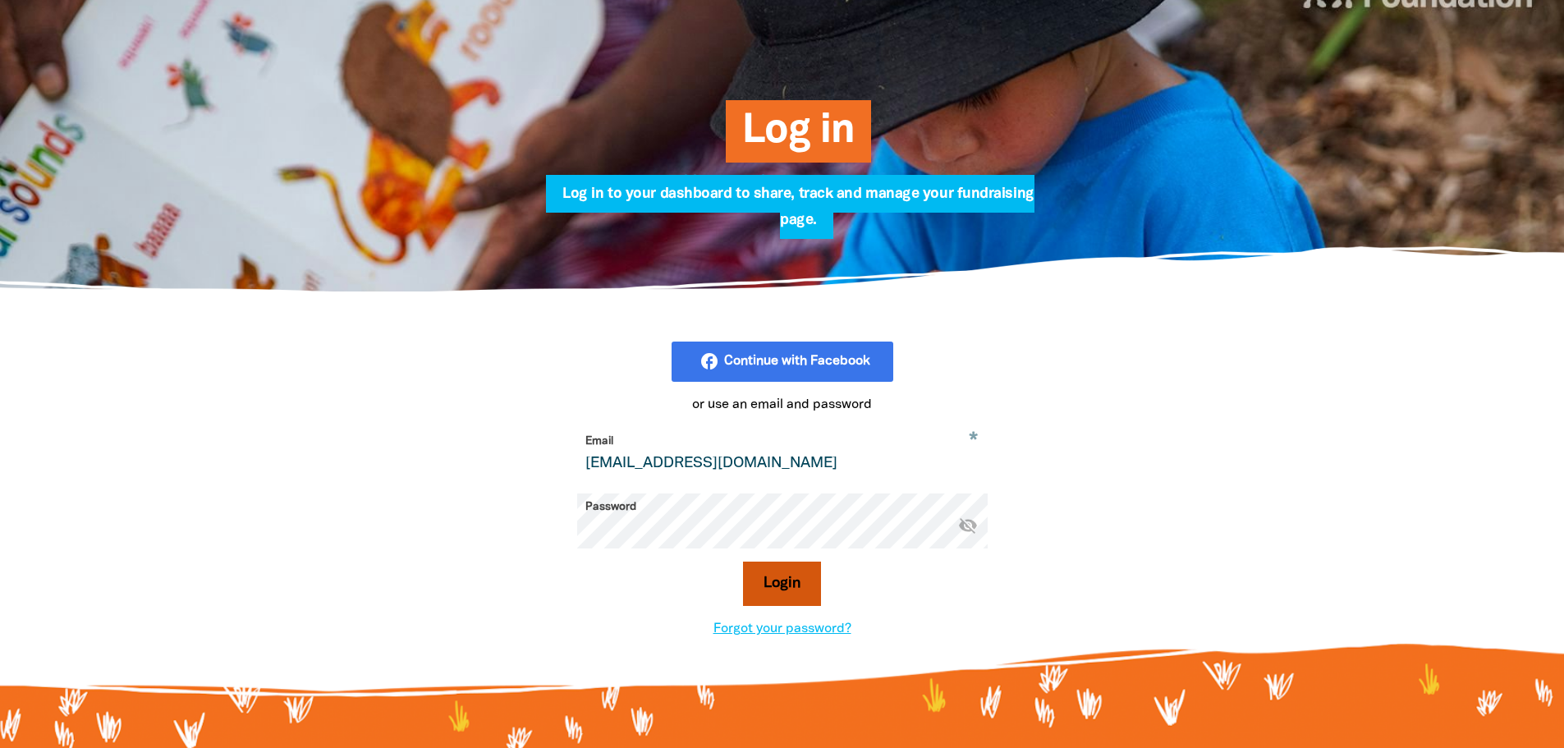
click at [780, 591] on button "Login" at bounding box center [782, 583] width 78 height 44
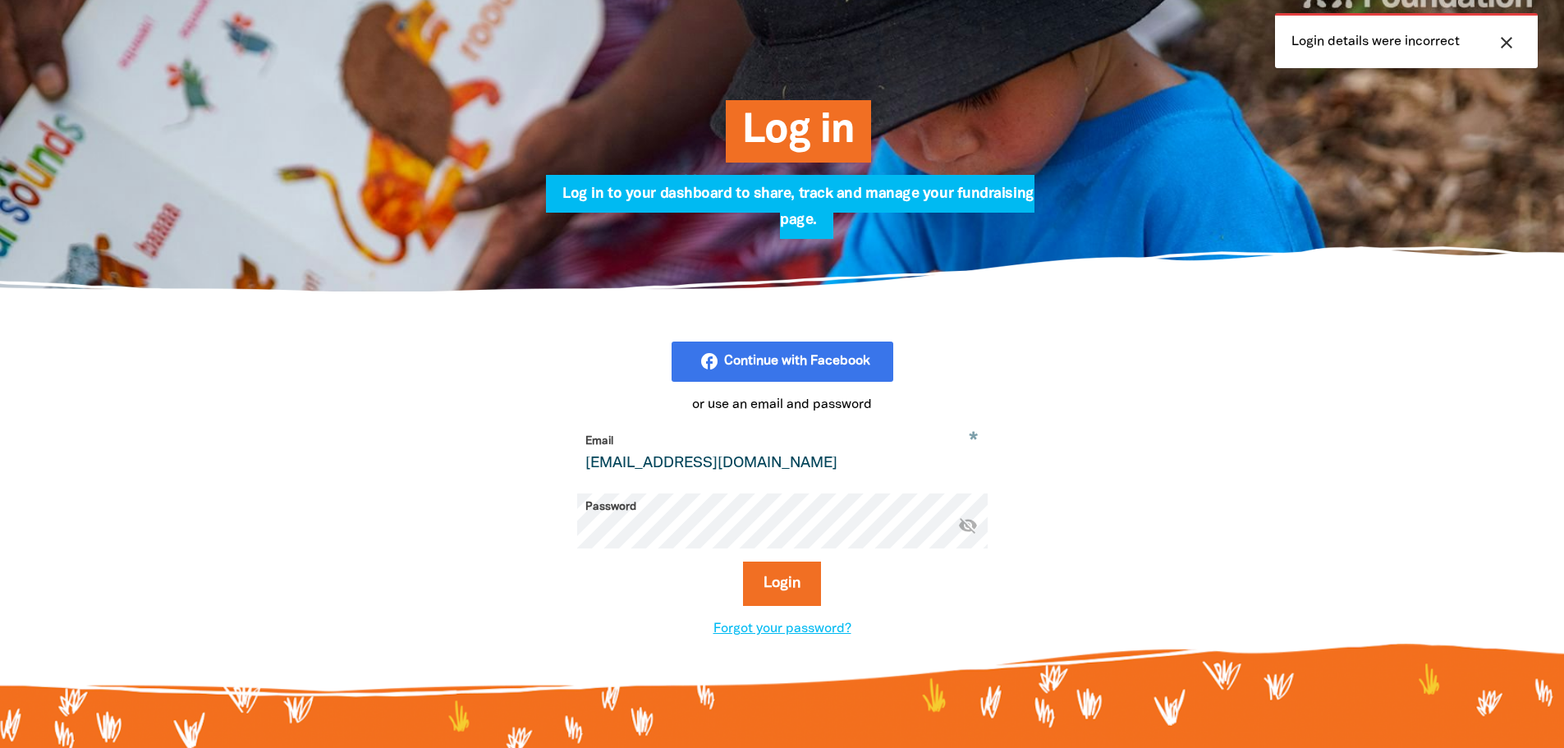
click at [969, 531] on icon "visibility_off" at bounding box center [968, 525] width 20 height 20
drag, startPoint x: 639, startPoint y: 463, endPoint x: 377, endPoint y: 442, distance: 262.7
click at [377, 442] on div "facebook_rounded Continue with Facebook or use an email and password * Email th…" at bounding box center [782, 490] width 985 height 396
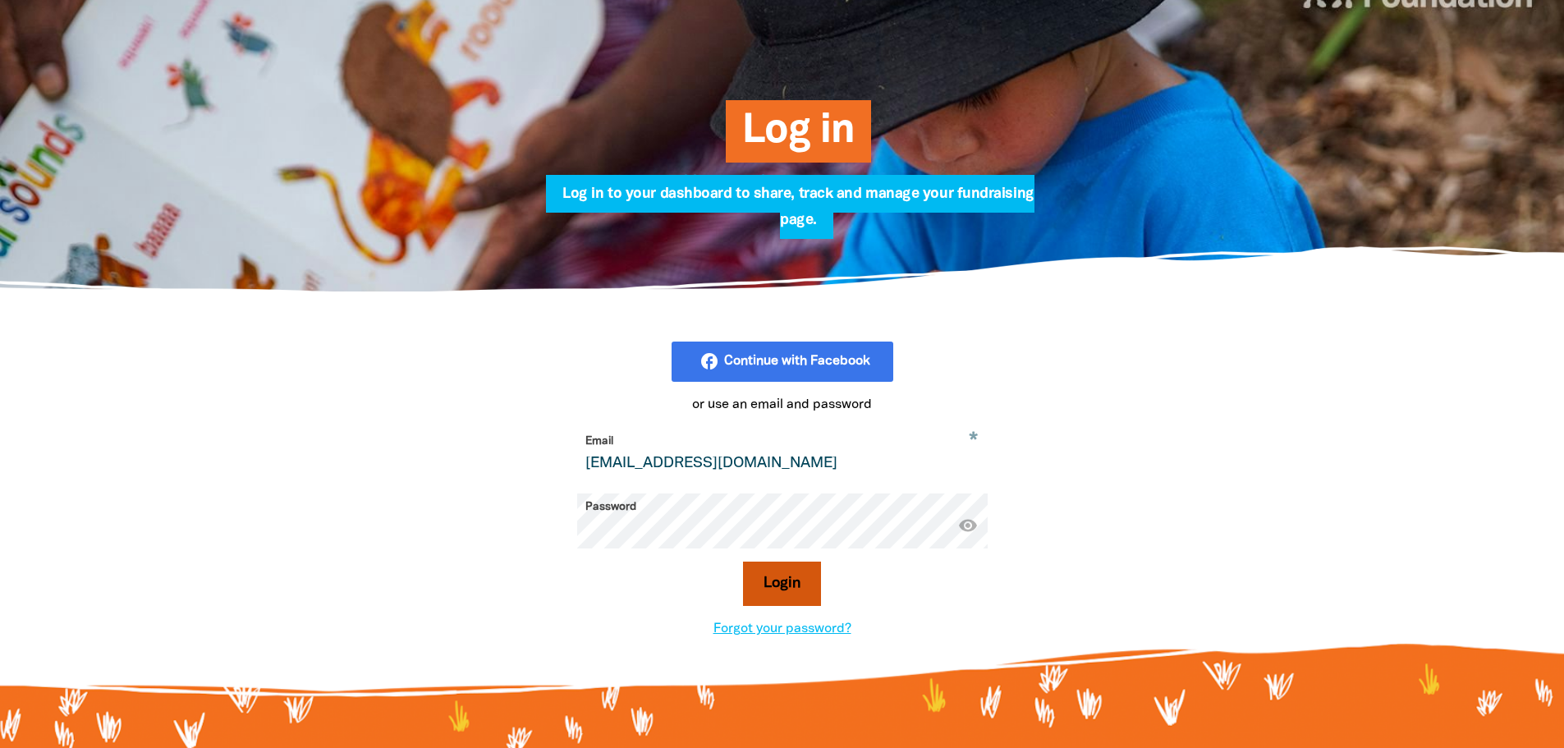
click at [803, 595] on button "Login" at bounding box center [782, 583] width 78 height 44
drag, startPoint x: 645, startPoint y: 464, endPoint x: 456, endPoint y: 450, distance: 190.1
click at [456, 450] on div "facebook_rounded Continue with Facebook or use an email and password * Email ja…" at bounding box center [782, 490] width 985 height 396
click at [800, 591] on button "Login" at bounding box center [782, 583] width 78 height 44
drag, startPoint x: 658, startPoint y: 466, endPoint x: 394, endPoint y: 438, distance: 265.0
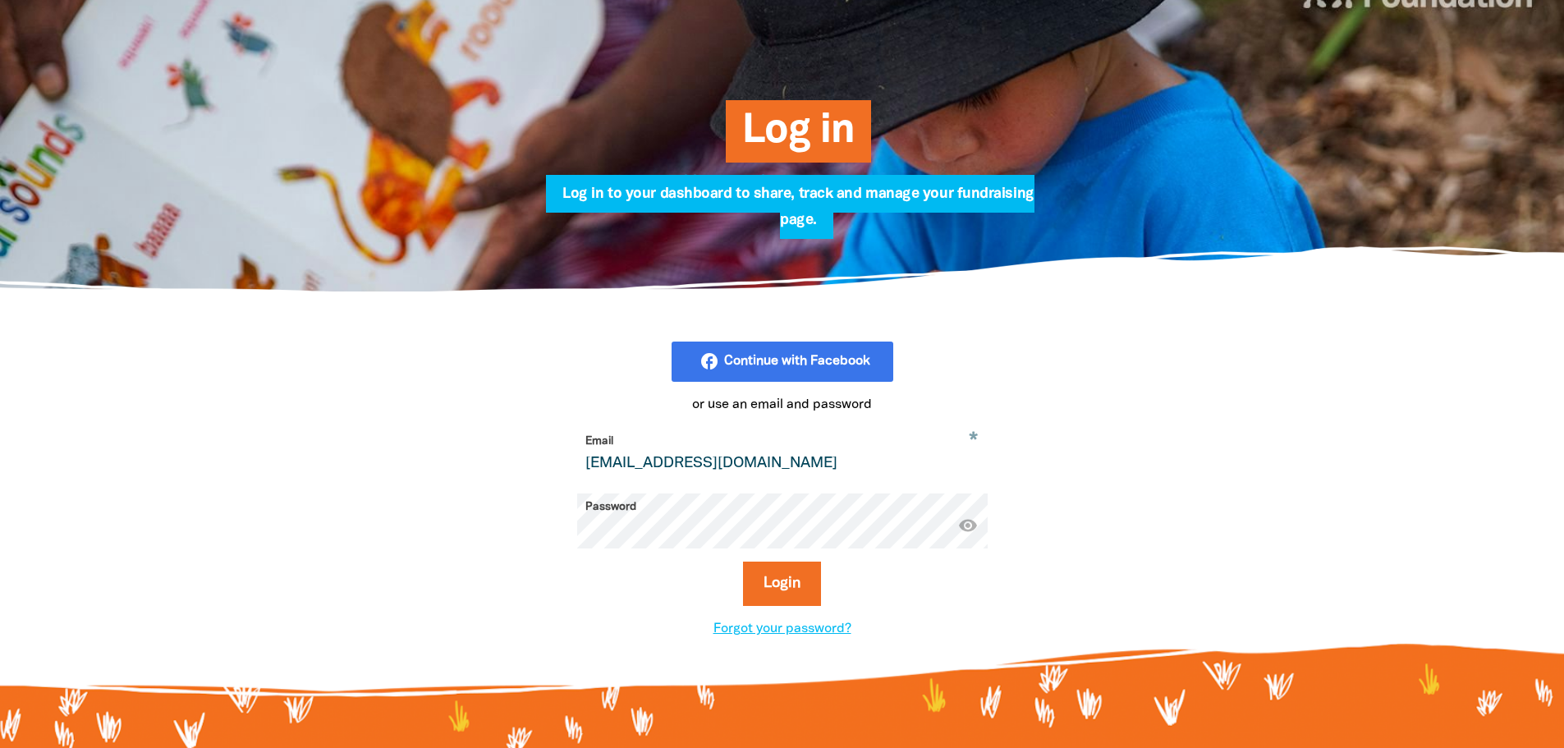
click at [394, 438] on div "facebook_rounded Continue with Facebook or use an email and password * Email ko…" at bounding box center [782, 490] width 985 height 396
type input "prendegasta@stkevins.vic.edu.au"
click at [818, 598] on button "Login" at bounding box center [782, 583] width 78 height 44
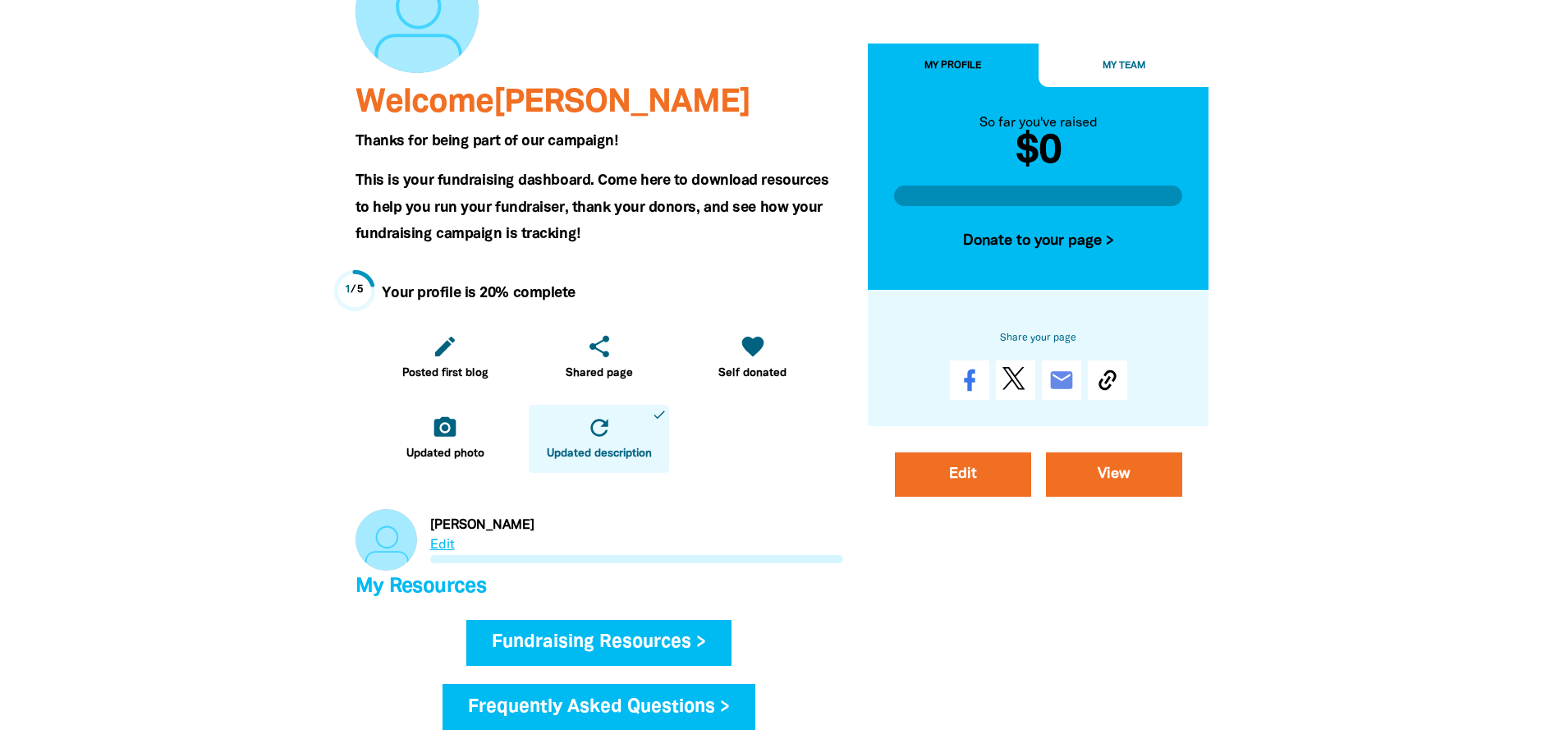
scroll to position [246, 0]
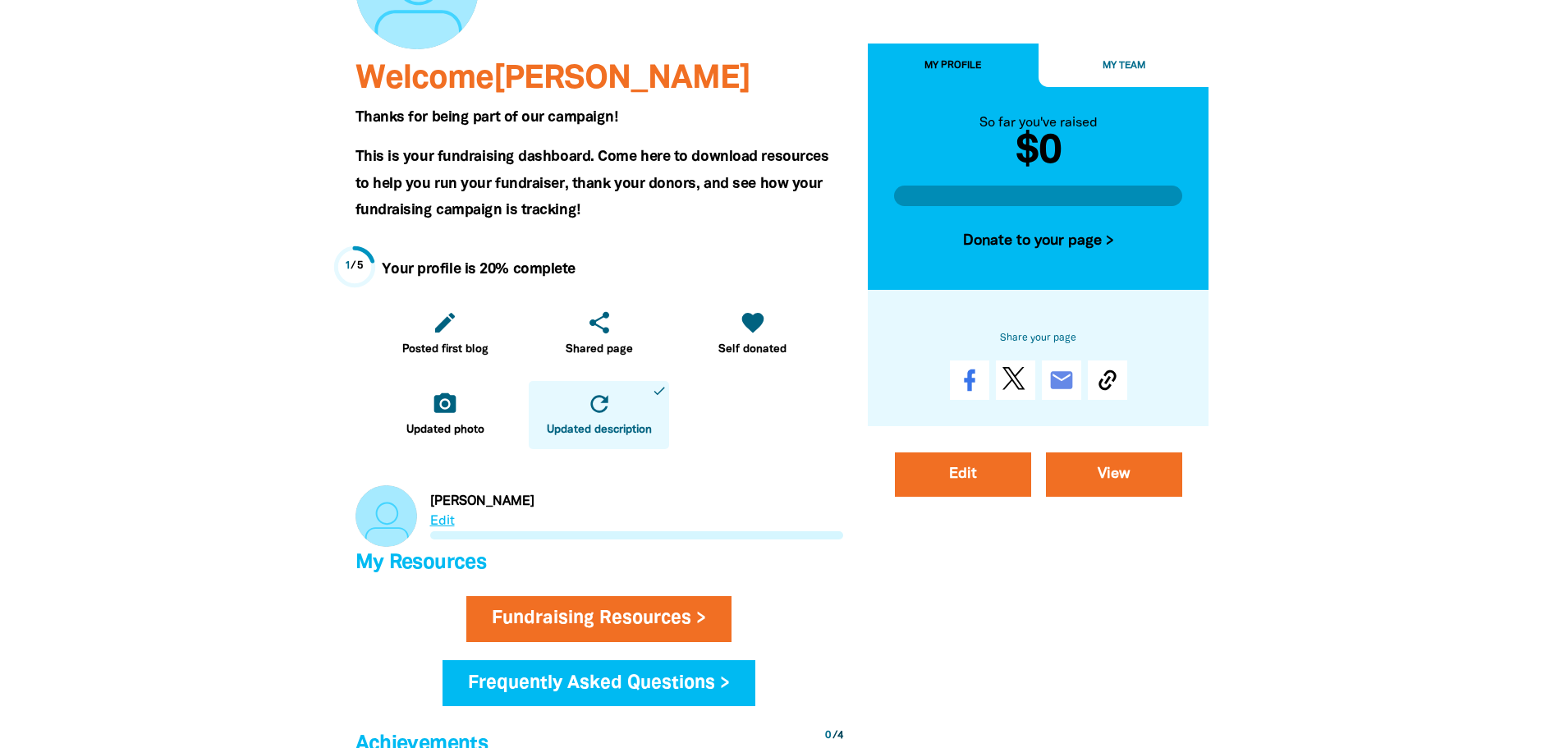
click at [439, 516] on link "Link to Mora" at bounding box center [599, 516] width 488 height 62
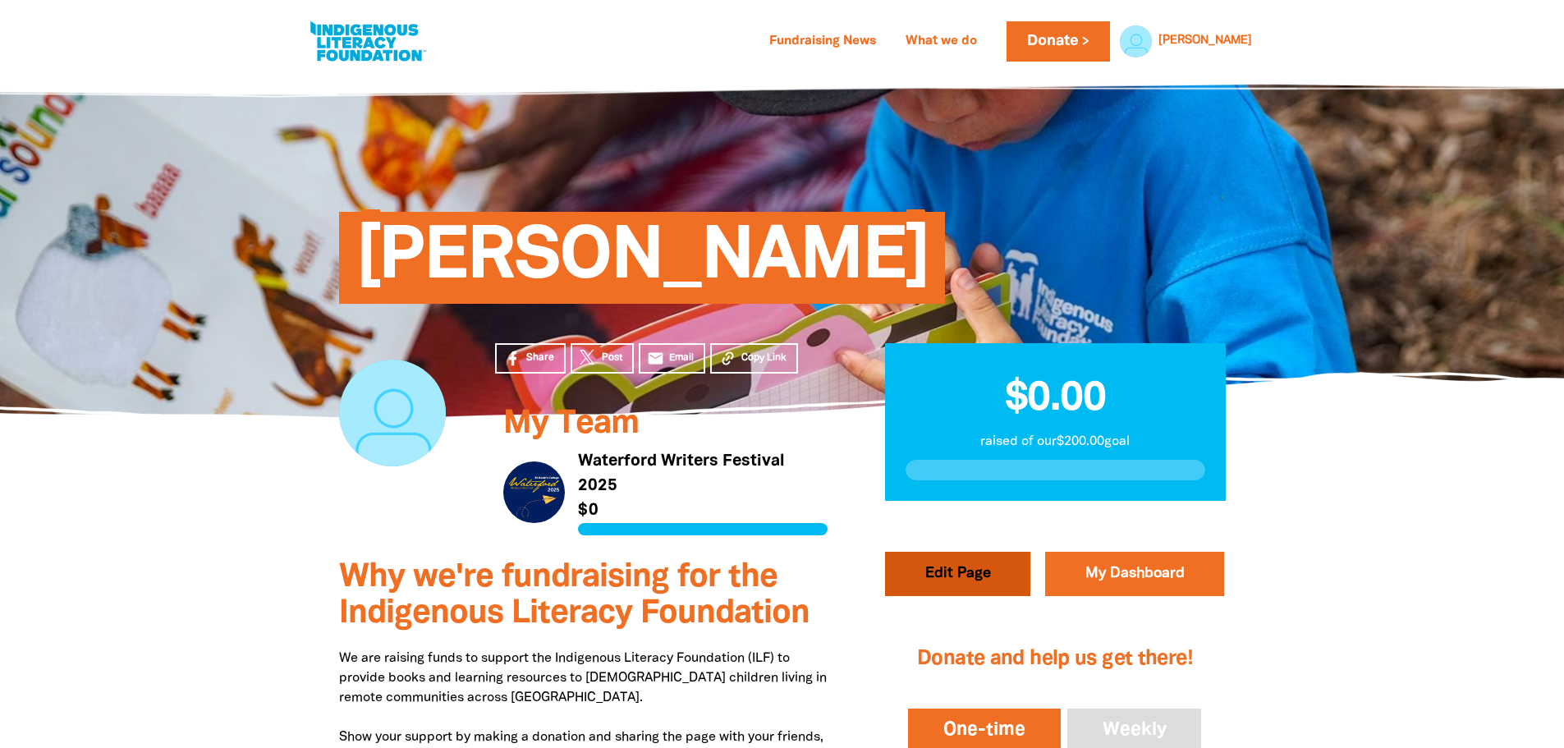
click at [951, 557] on button "Edit Page" at bounding box center [957, 574] width 145 height 44
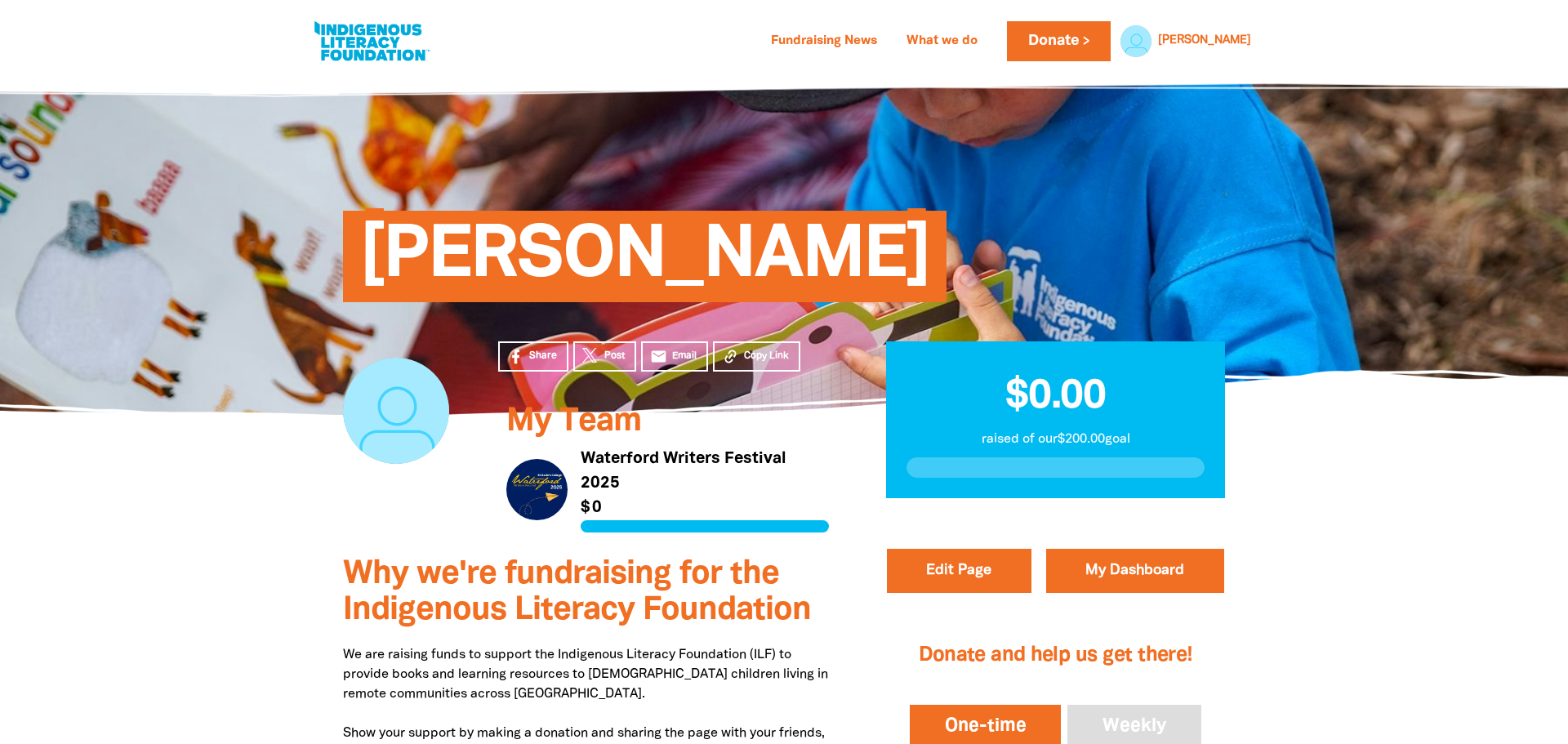
select select "Yes"
select select "Event"
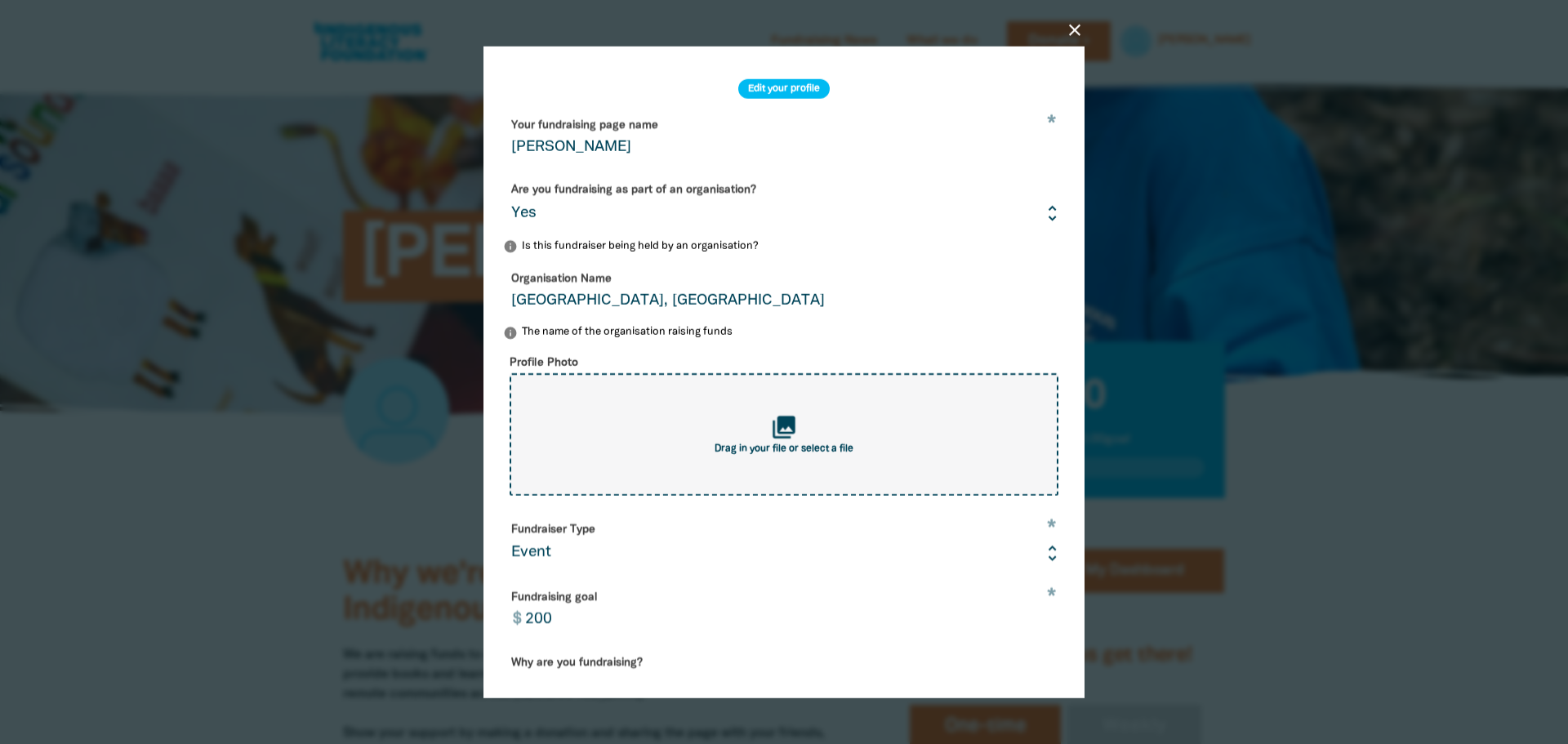
click at [721, 422] on div "collections Drag in your file or select a file" at bounding box center [784, 434] width 549 height 122
type input "C:\fakepath\Screenshot 2025-08-19 123026123.png"
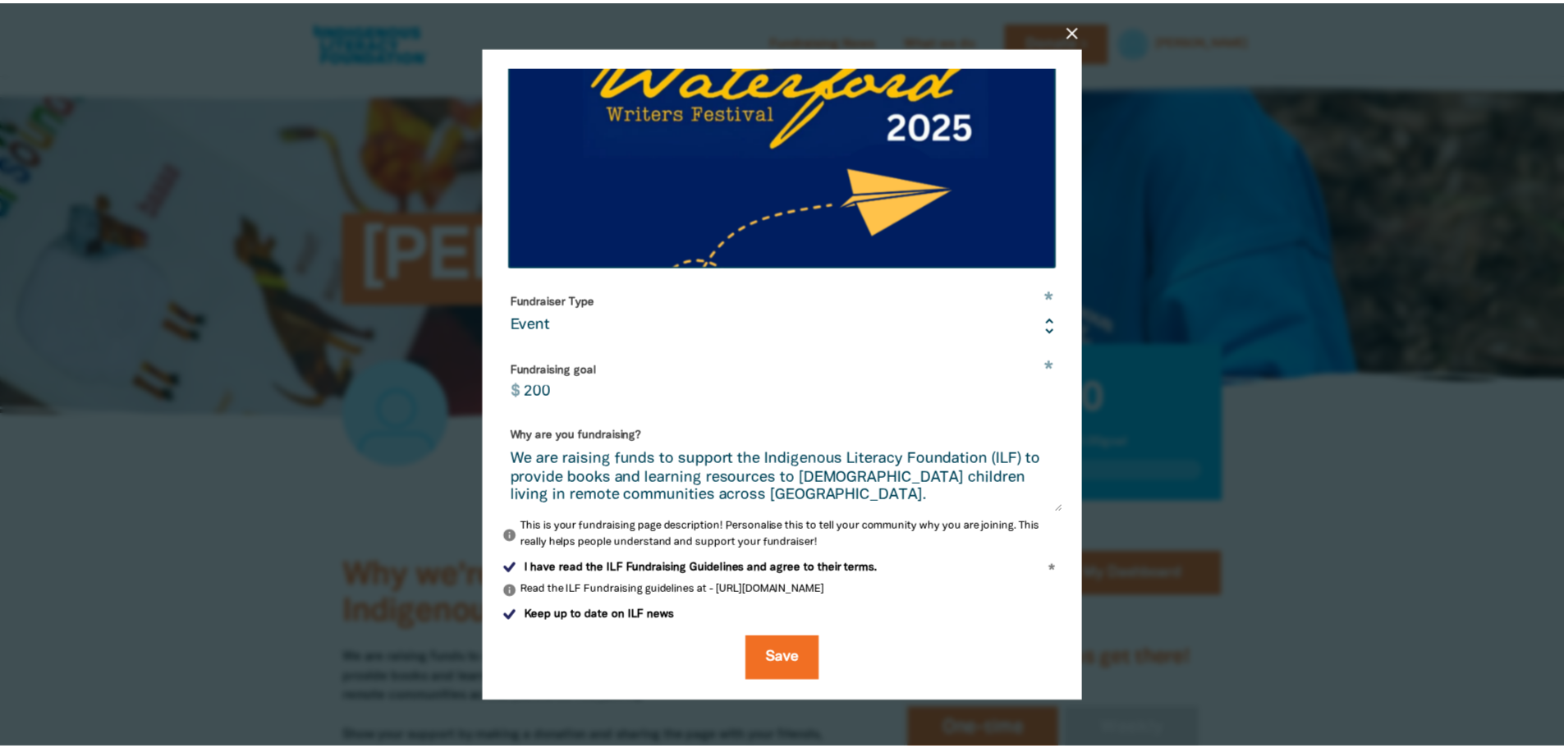
scroll to position [362, 0]
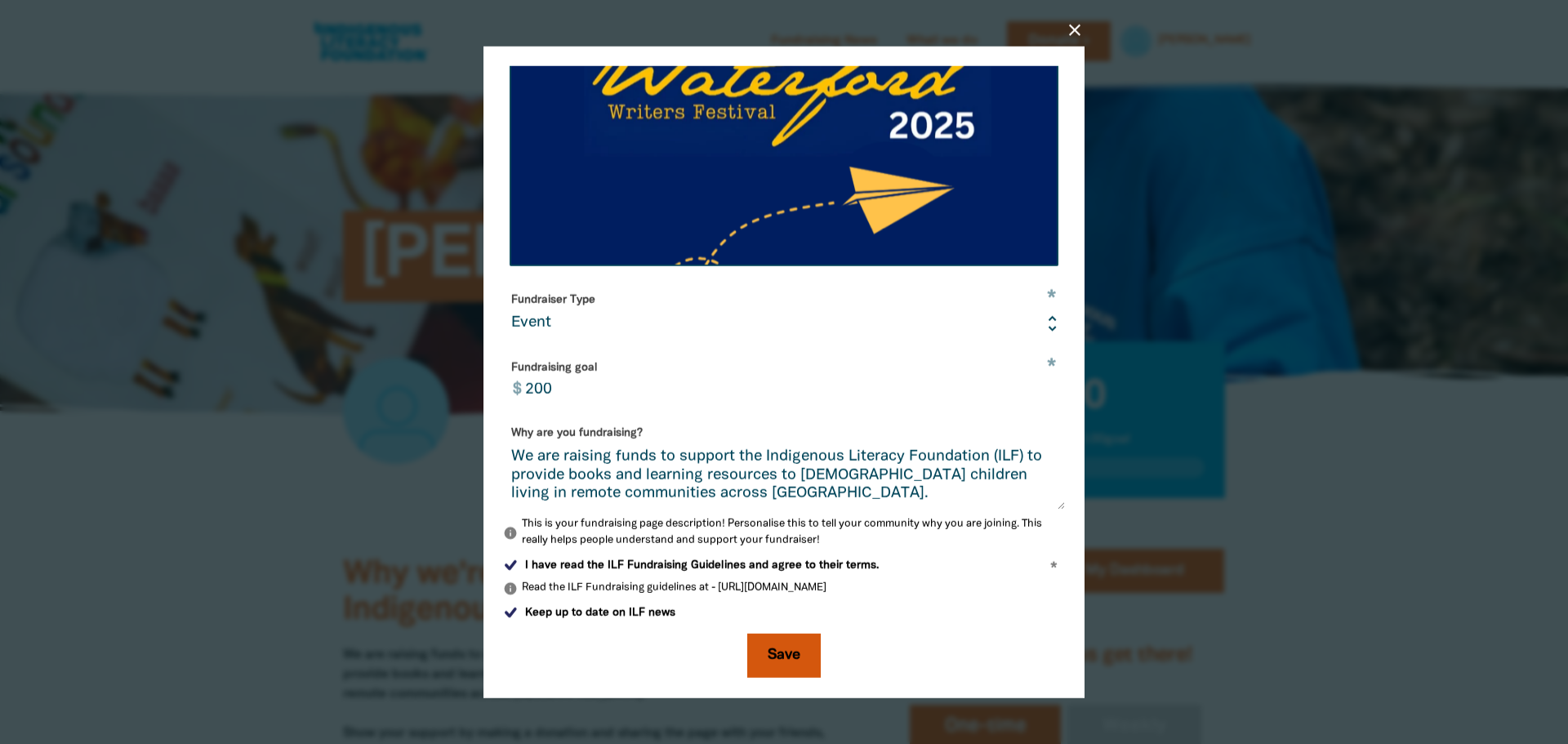
click at [777, 656] on button "Save" at bounding box center [784, 655] width 74 height 44
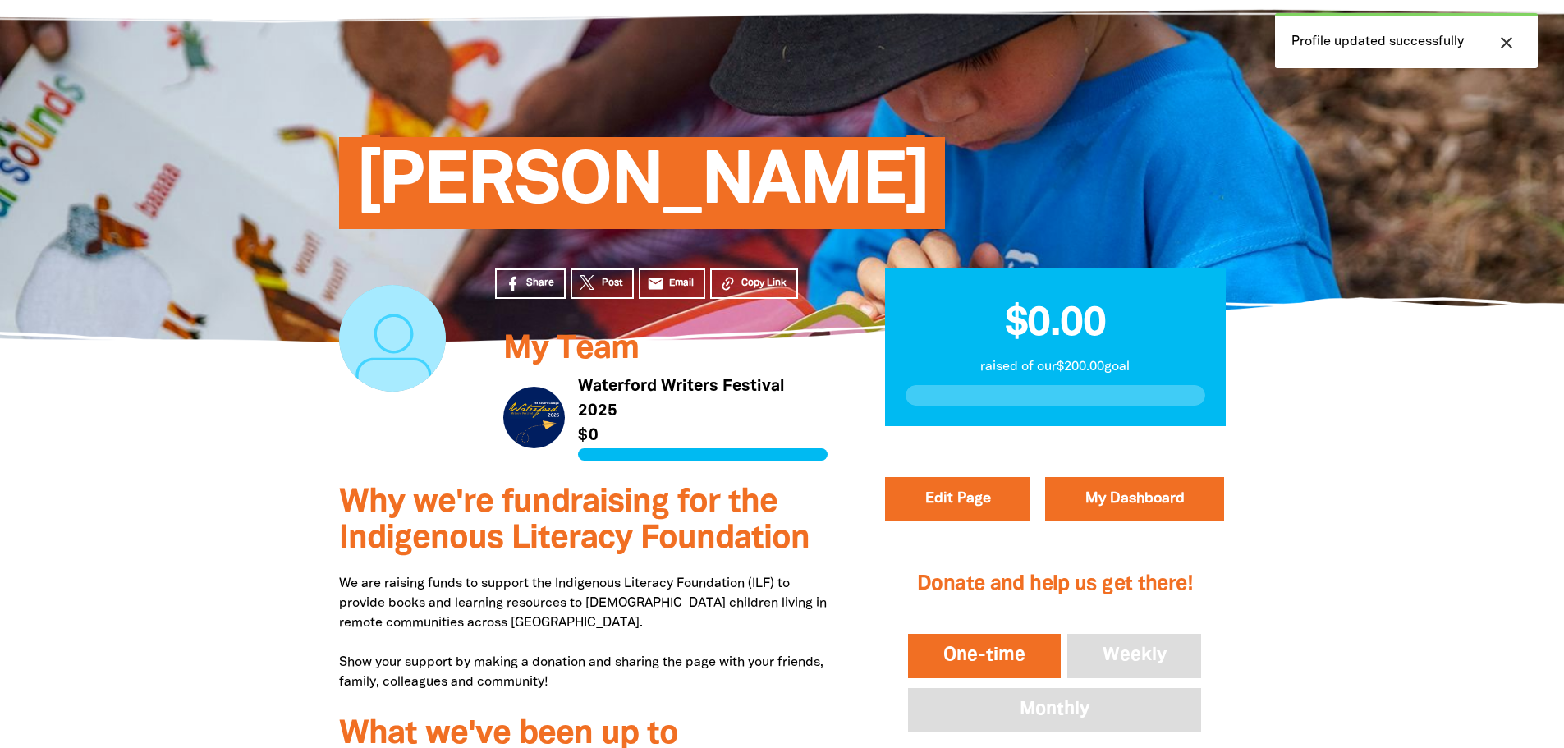
scroll to position [164, 0]
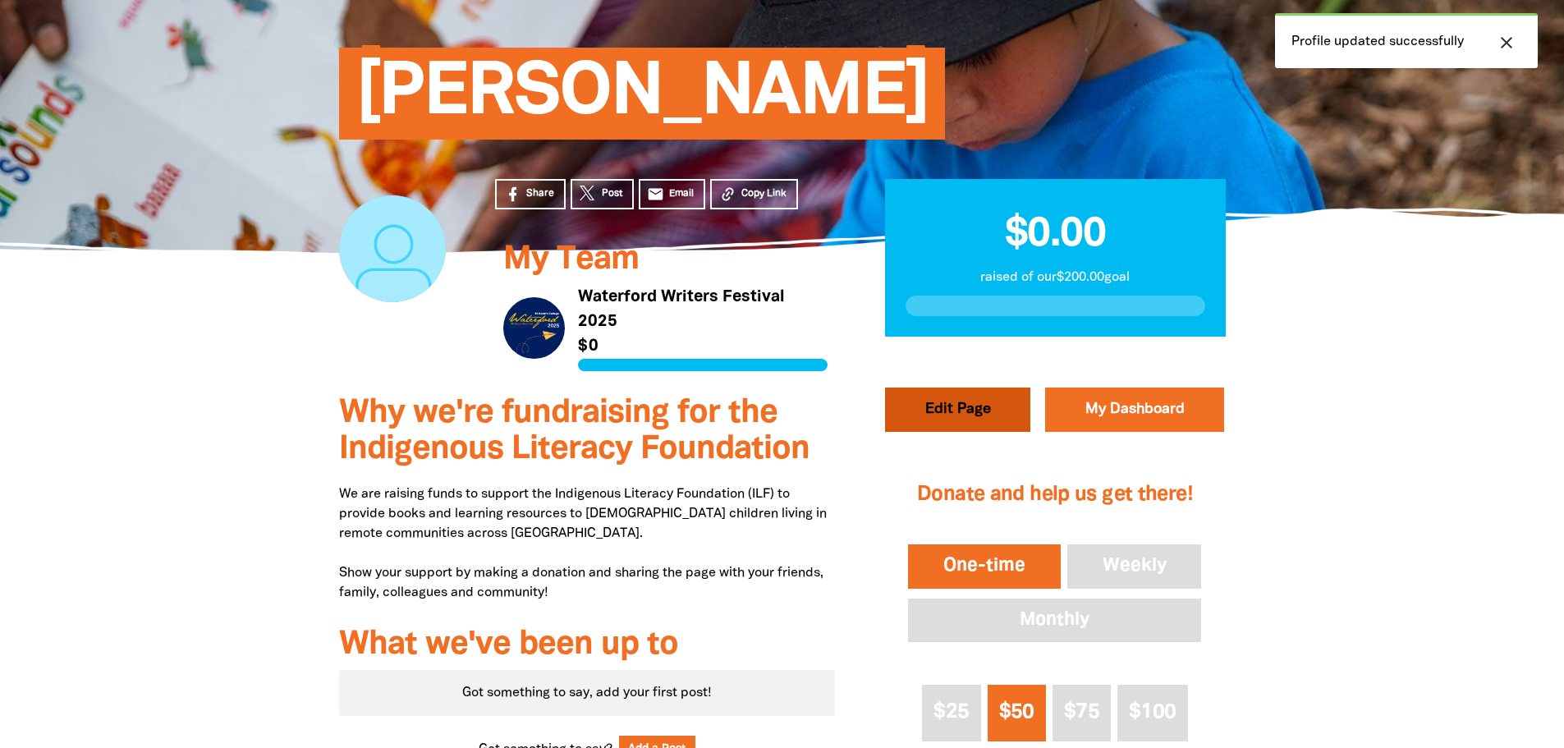
click at [941, 408] on button "Edit Page" at bounding box center [957, 409] width 145 height 44
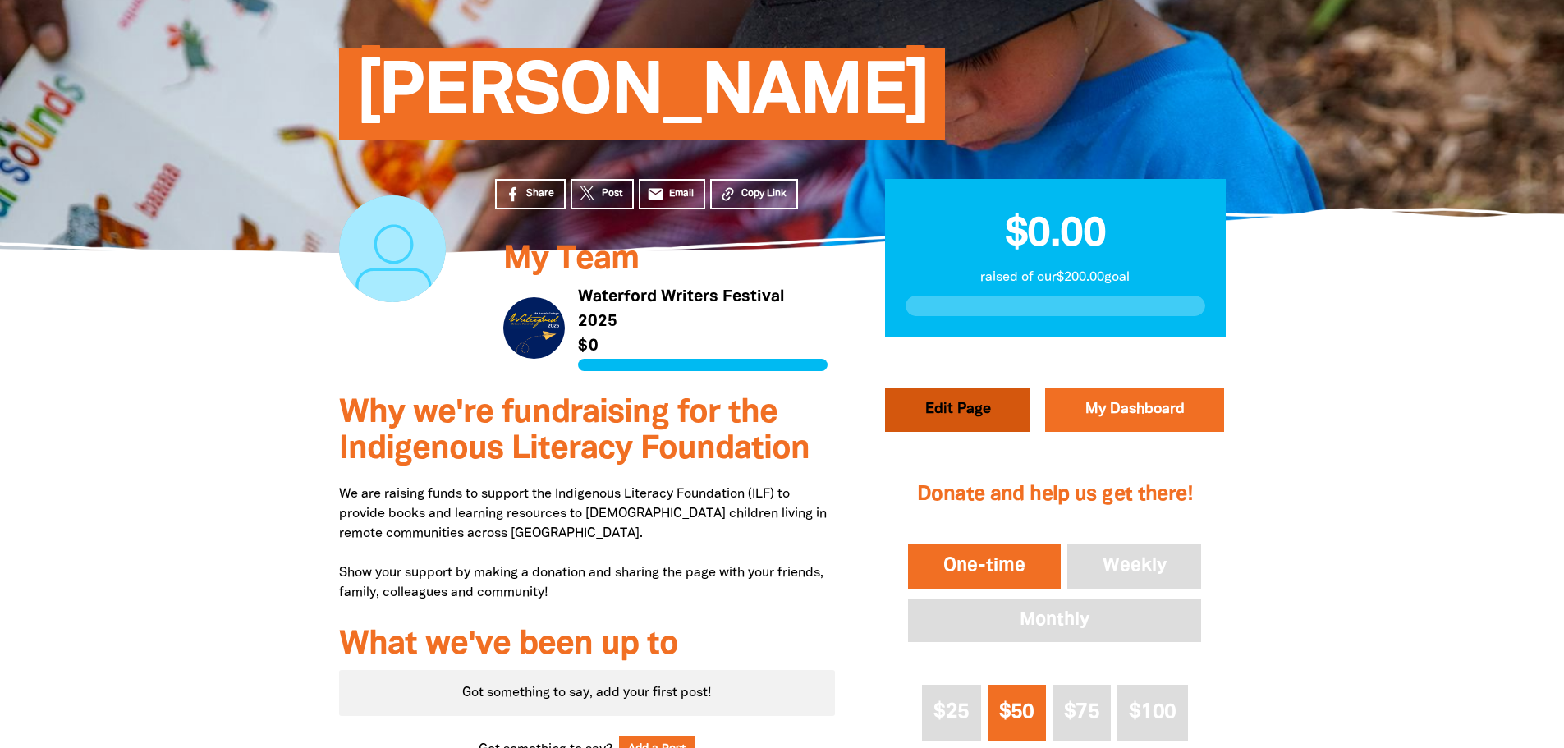
select select "Yes"
select select "Event"
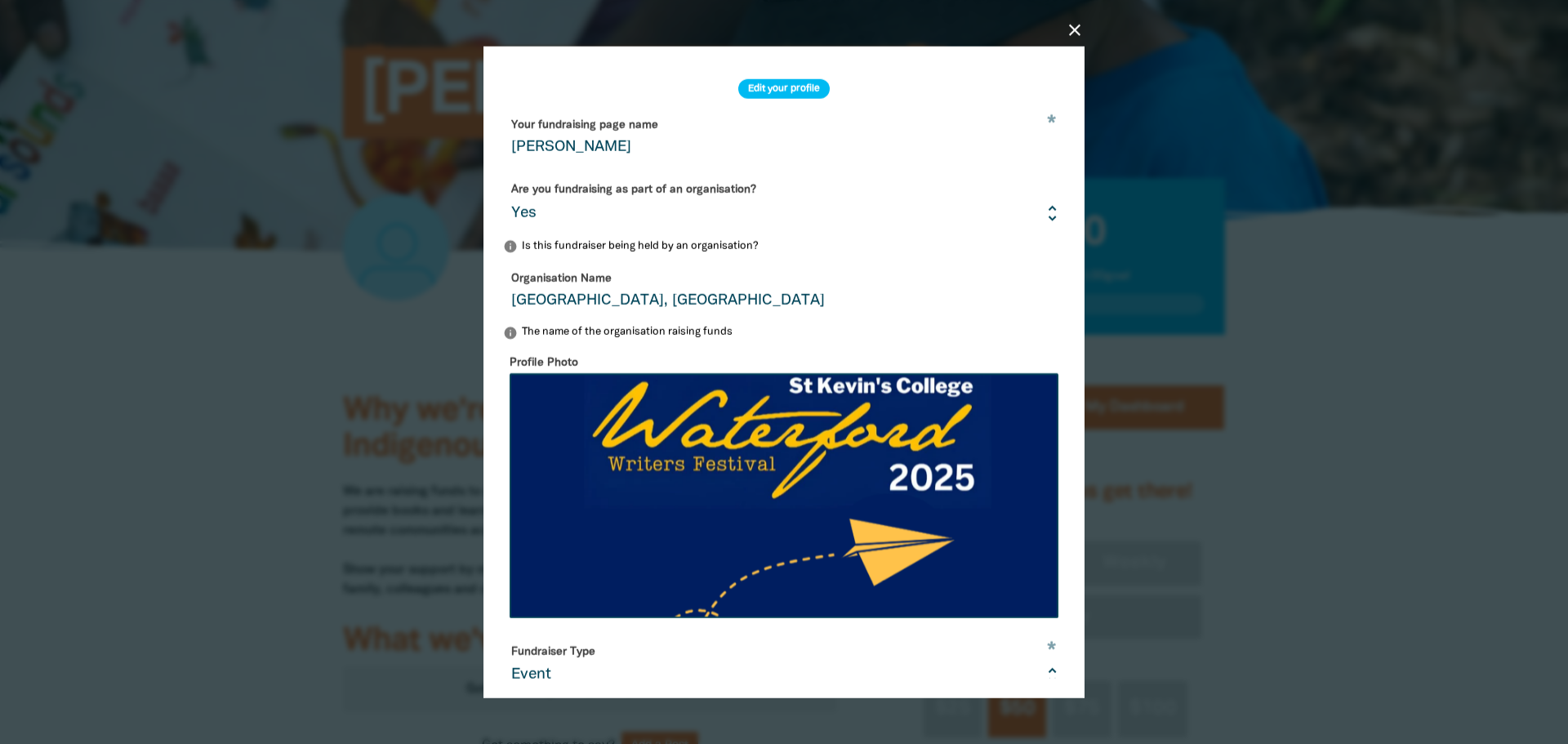
click at [1072, 34] on icon "close" at bounding box center [1075, 30] width 20 height 20
click at [1071, 25] on icon "close" at bounding box center [1075, 30] width 20 height 20
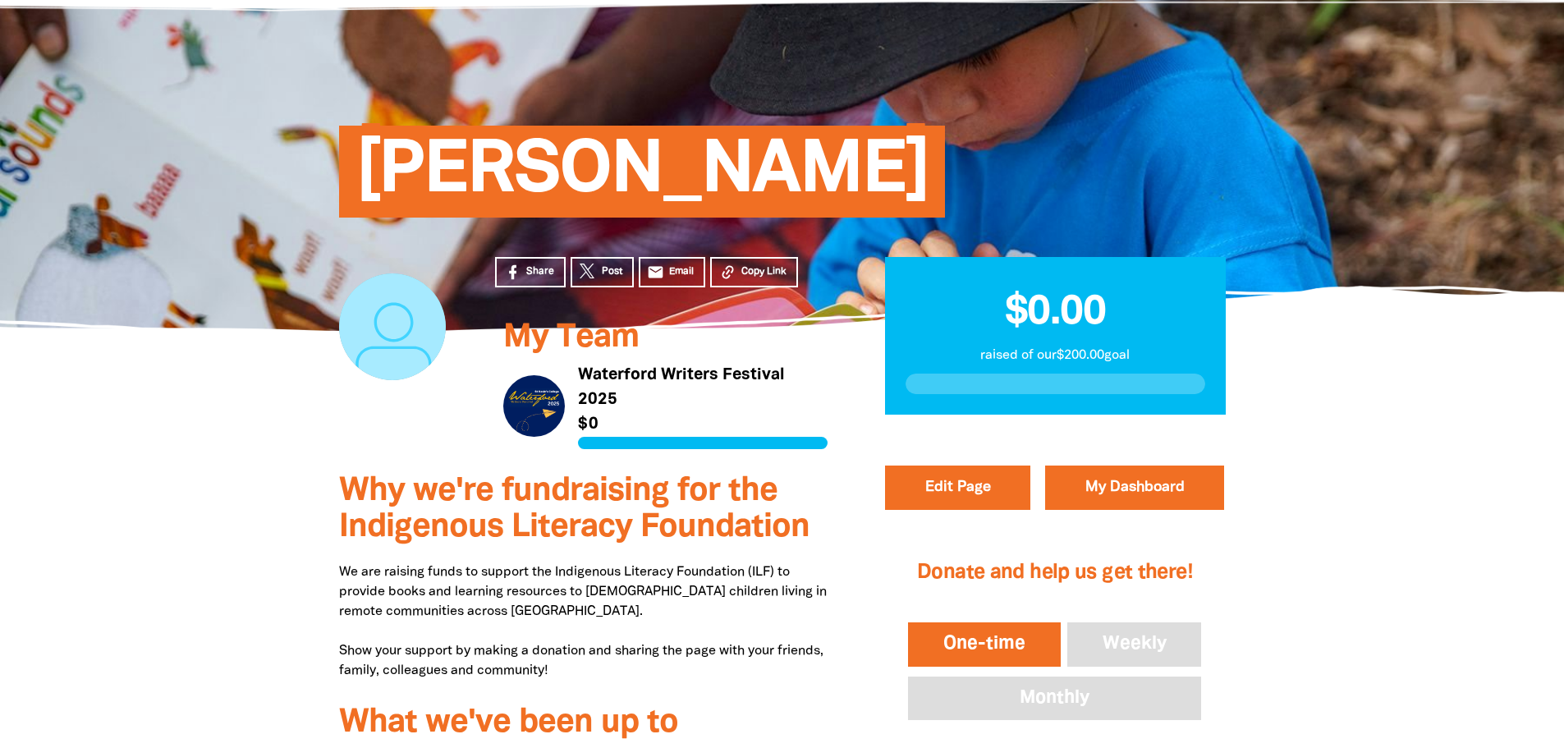
scroll to position [82, 0]
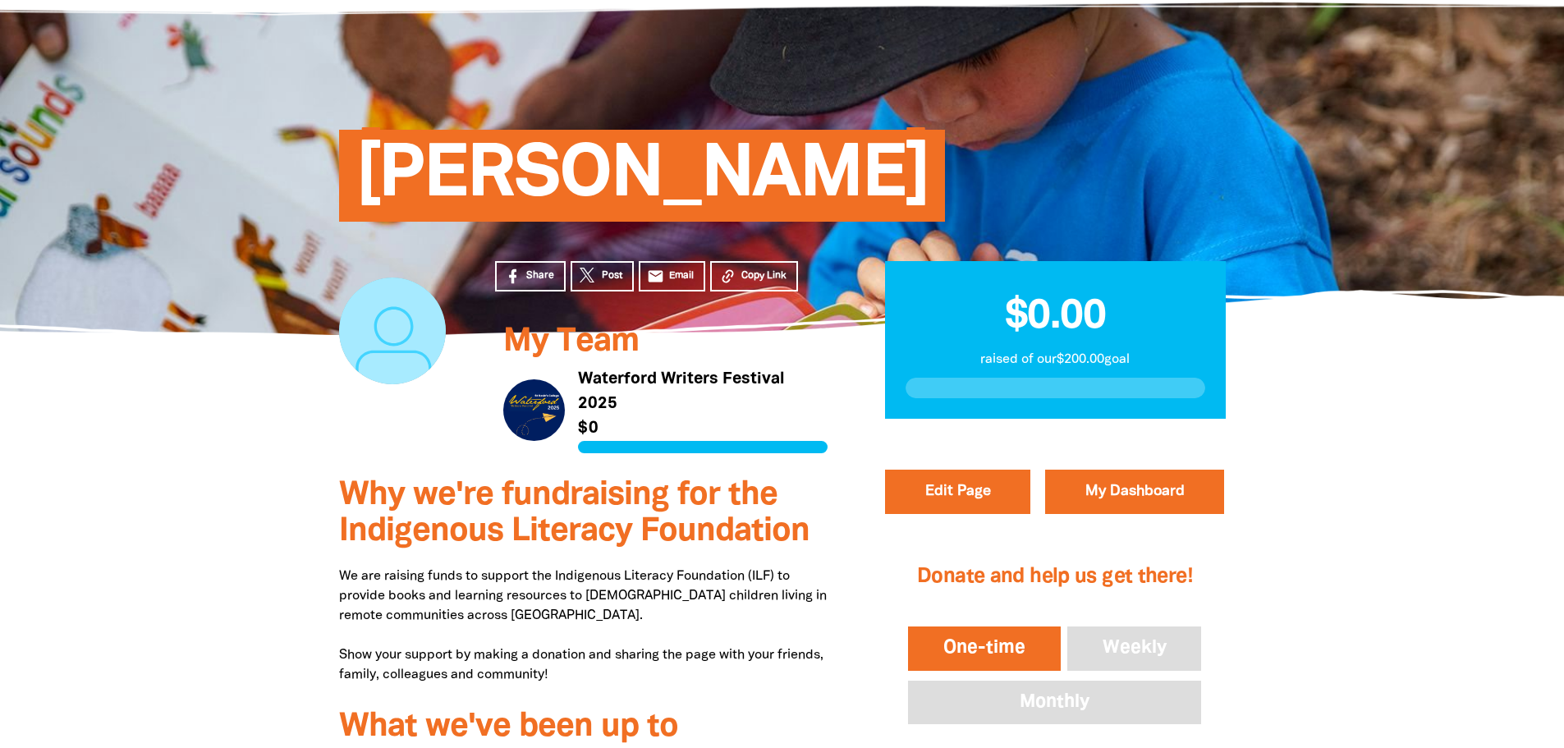
click at [643, 367] on link "Link to Waterford Writers Festival 2025" at bounding box center [665, 410] width 324 height 86
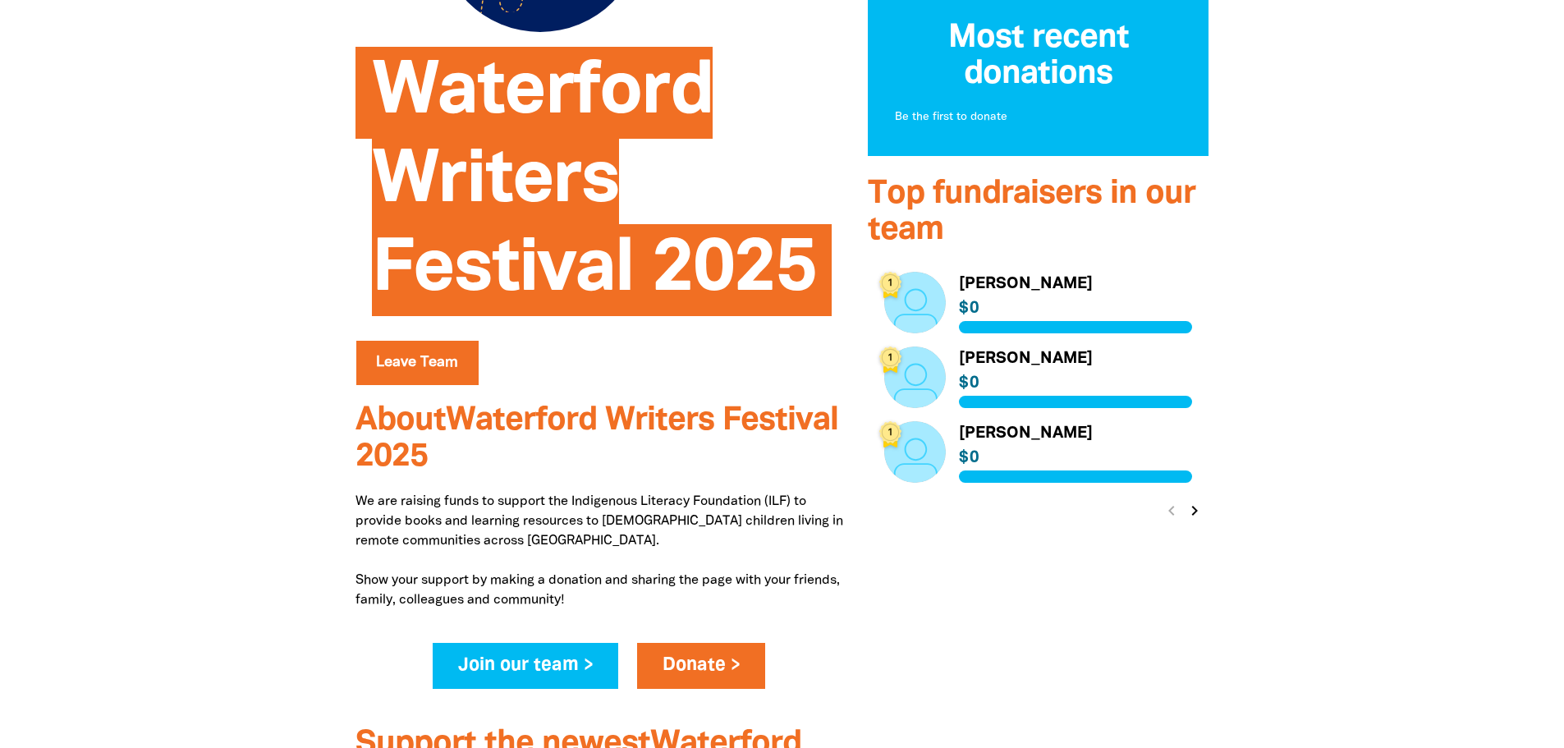
scroll to position [410, 0]
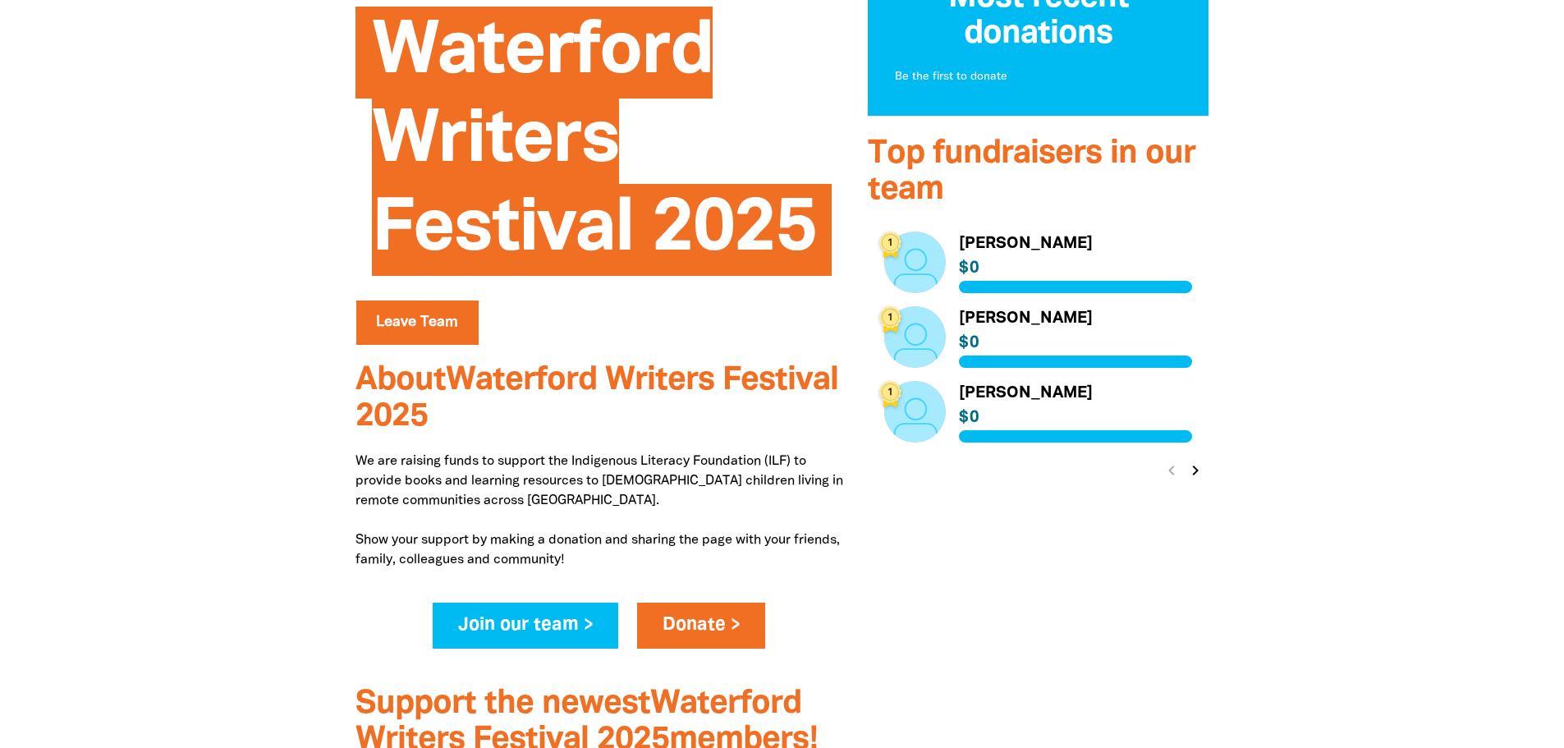
click at [1199, 465] on icon "chevron_right" at bounding box center [1195, 471] width 20 height 20
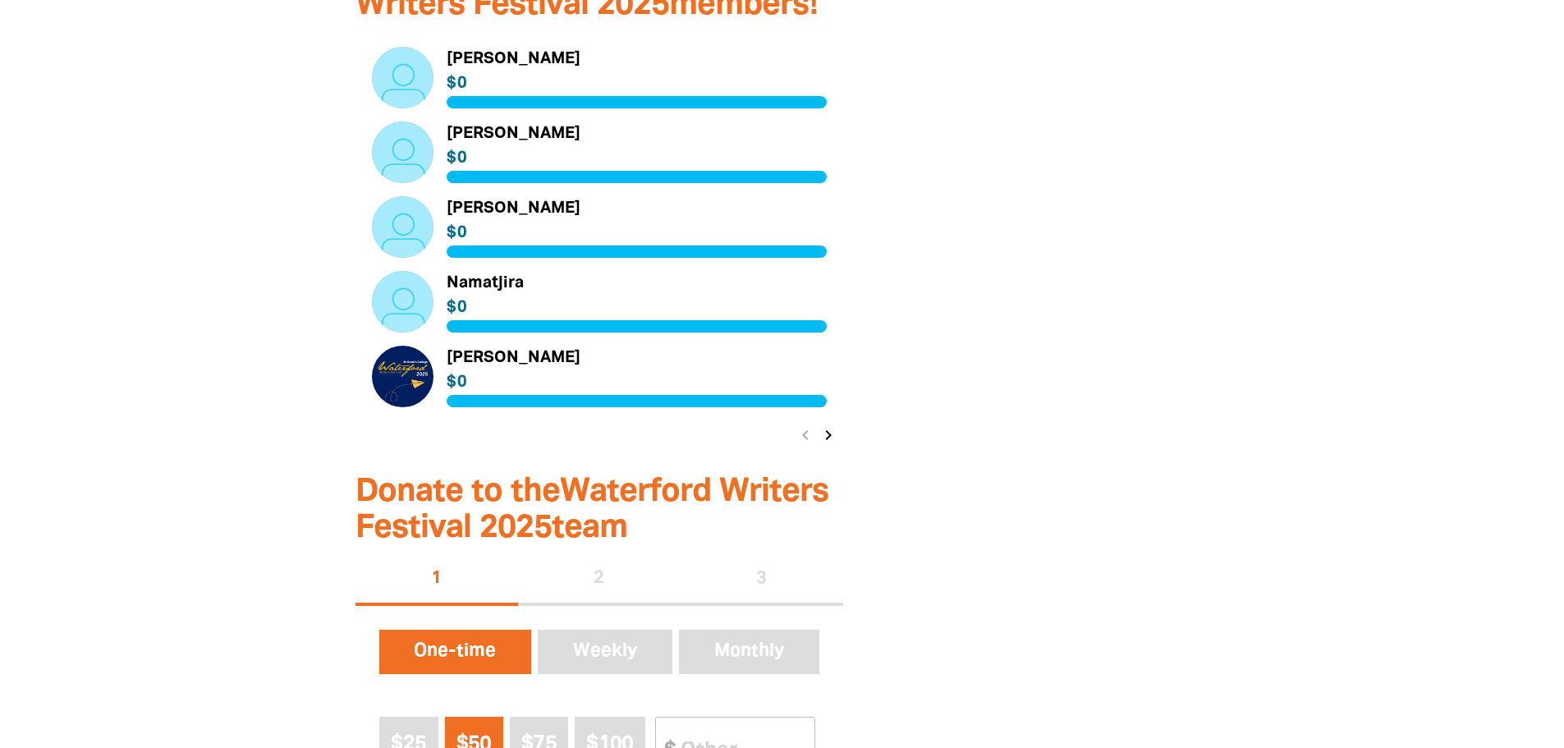
scroll to position [1149, 0]
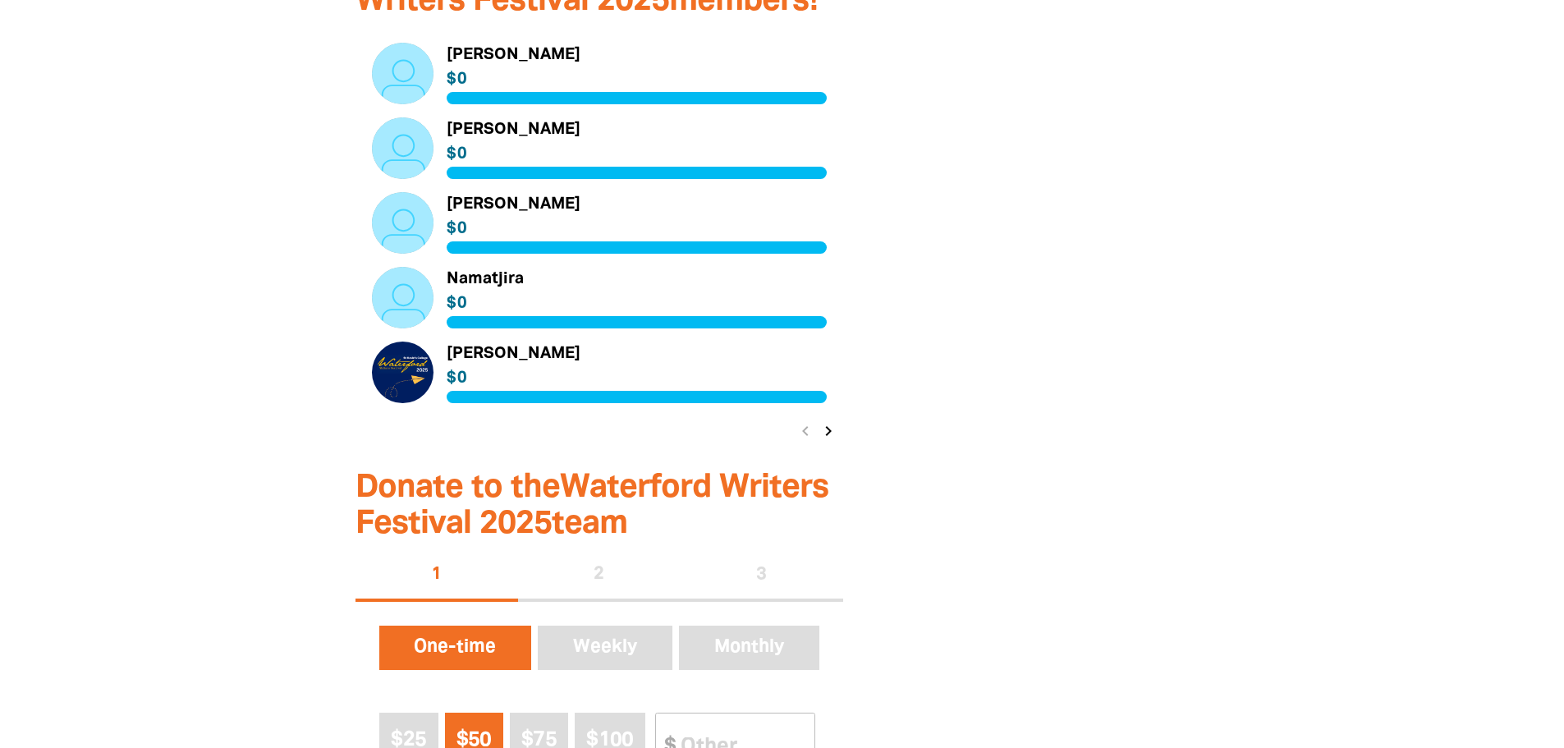
click at [414, 388] on link "Link to Mora" at bounding box center [599, 372] width 455 height 62
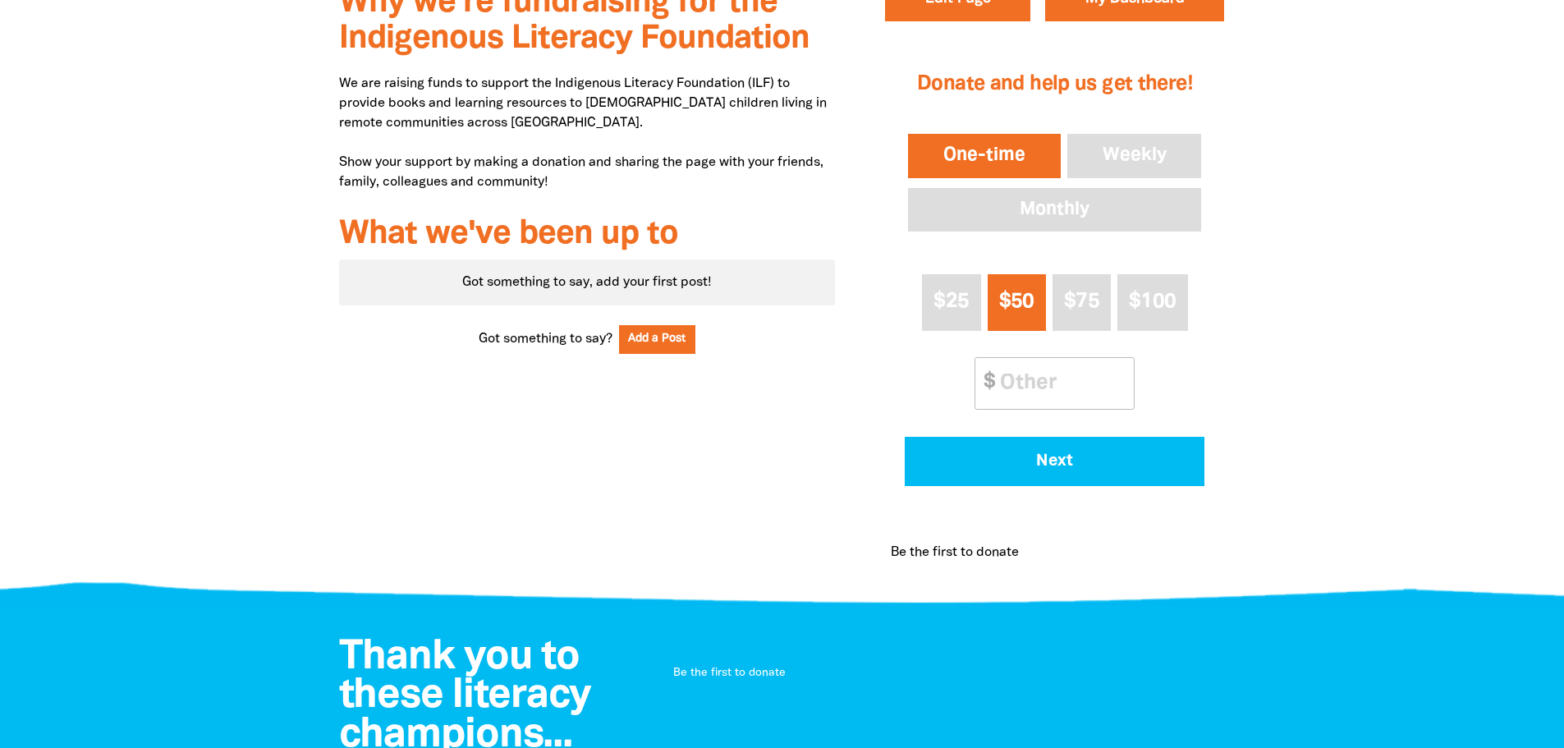
scroll to position [246, 0]
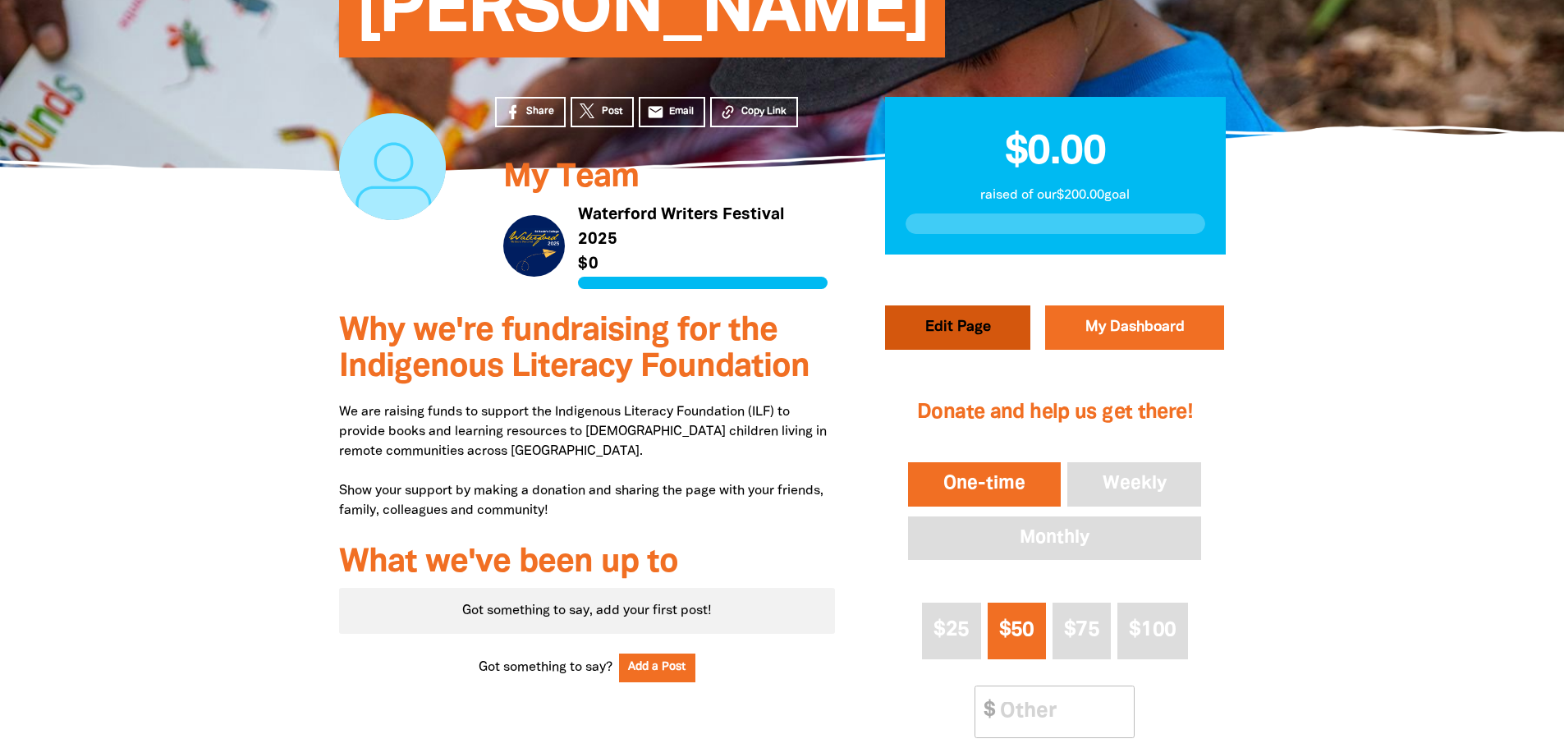
click at [940, 320] on button "Edit Page" at bounding box center [957, 327] width 145 height 44
select select "Yes"
select select "Event"
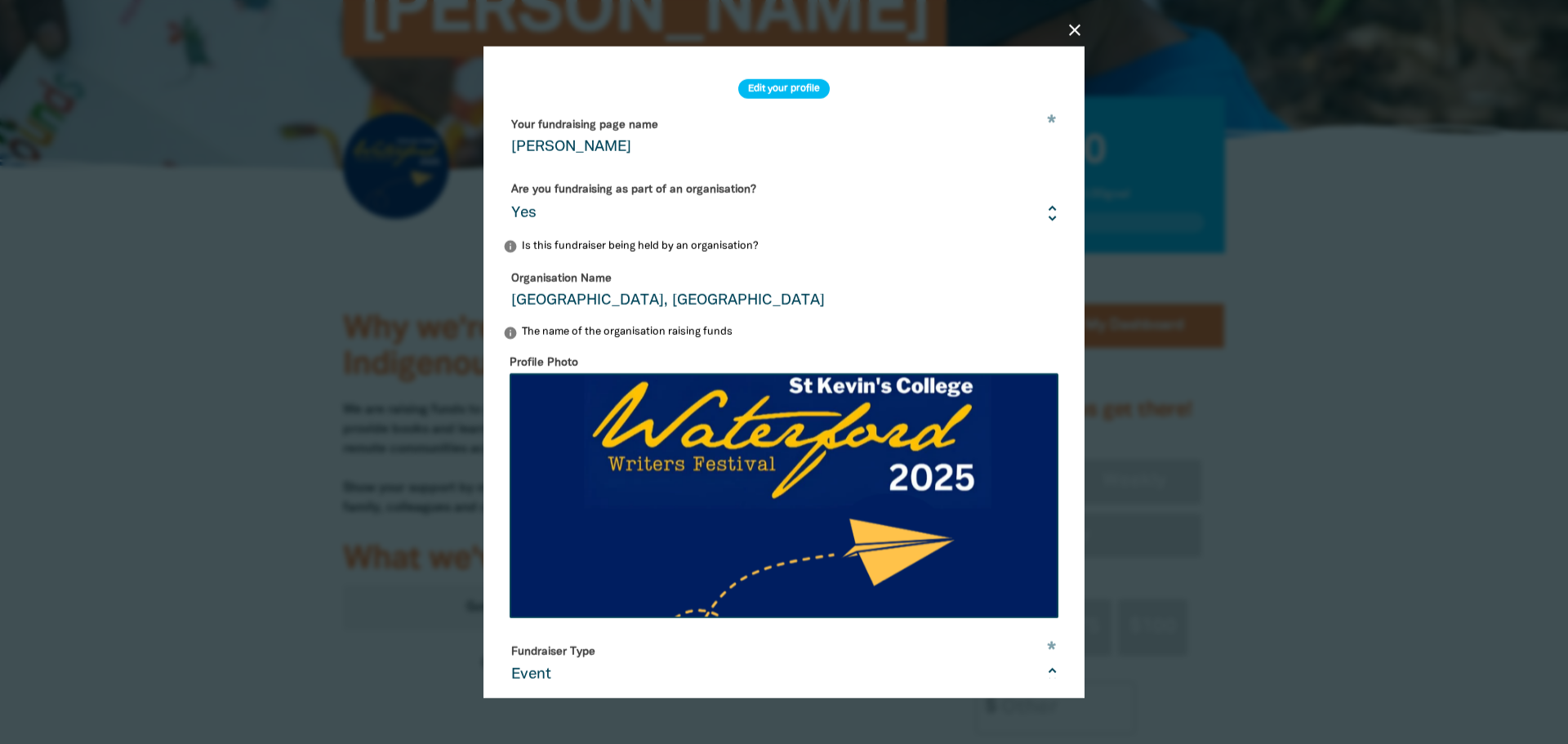
click at [1080, 35] on icon "close" at bounding box center [1075, 30] width 20 height 20
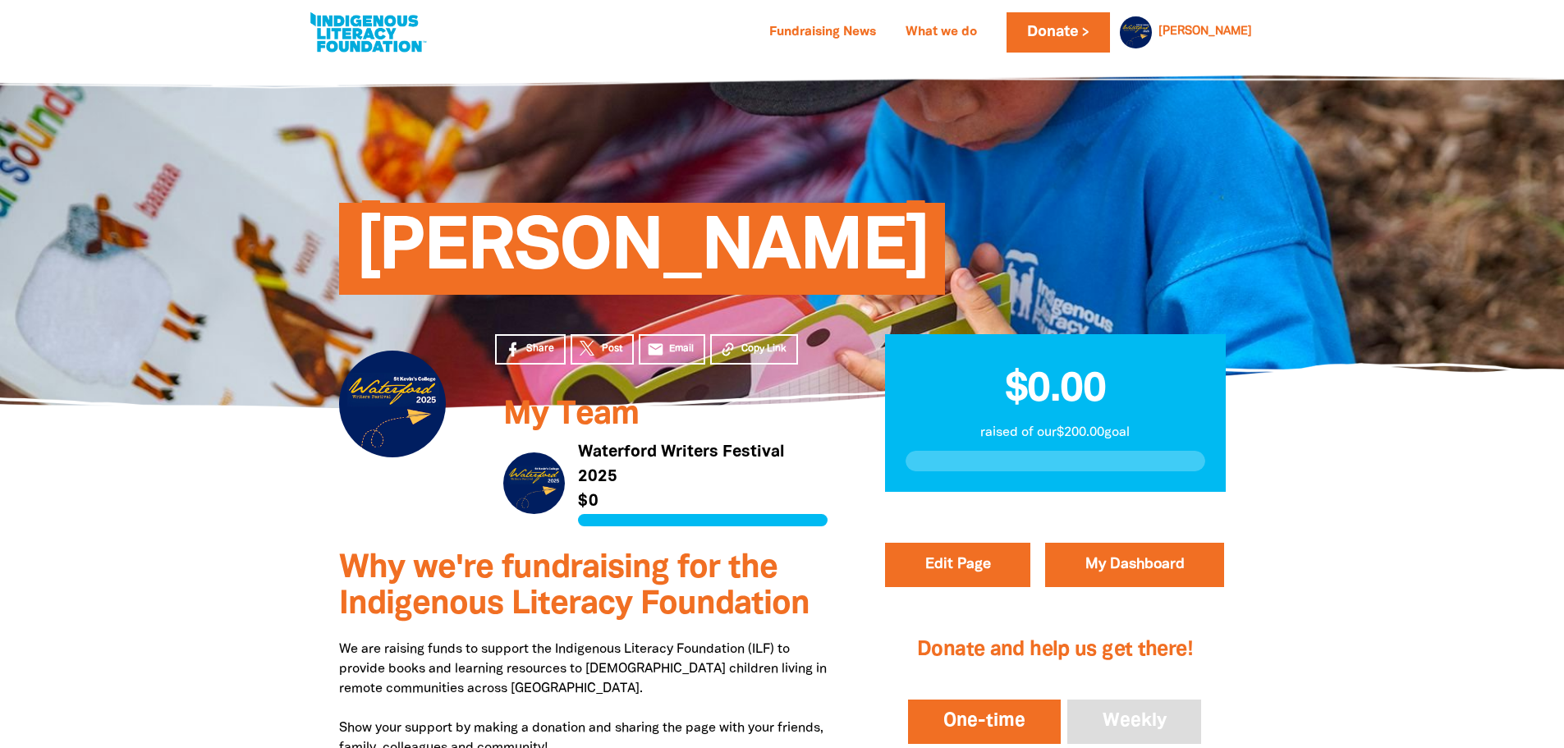
scroll to position [0, 0]
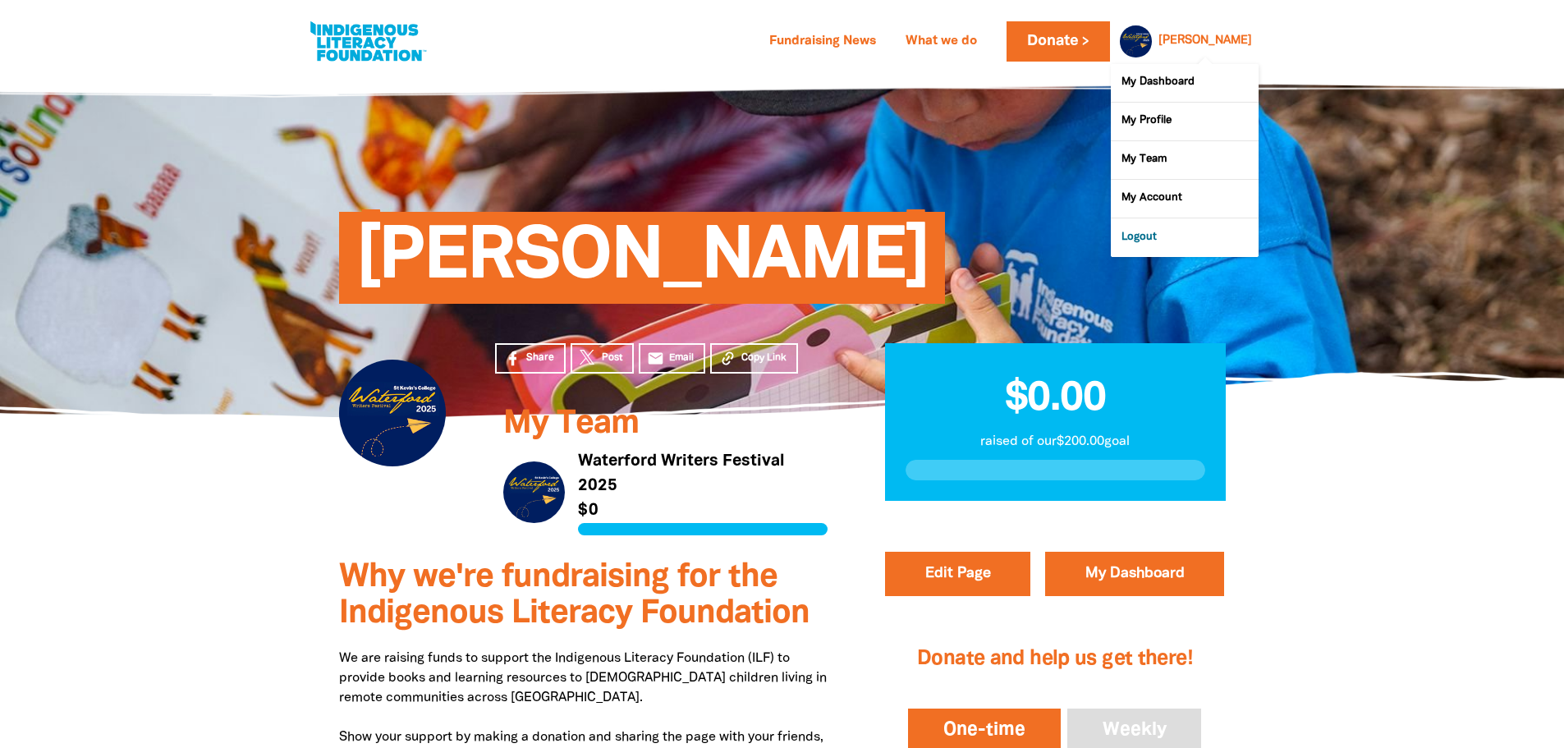
click at [1149, 236] on link "Logout" at bounding box center [1185, 237] width 148 height 38
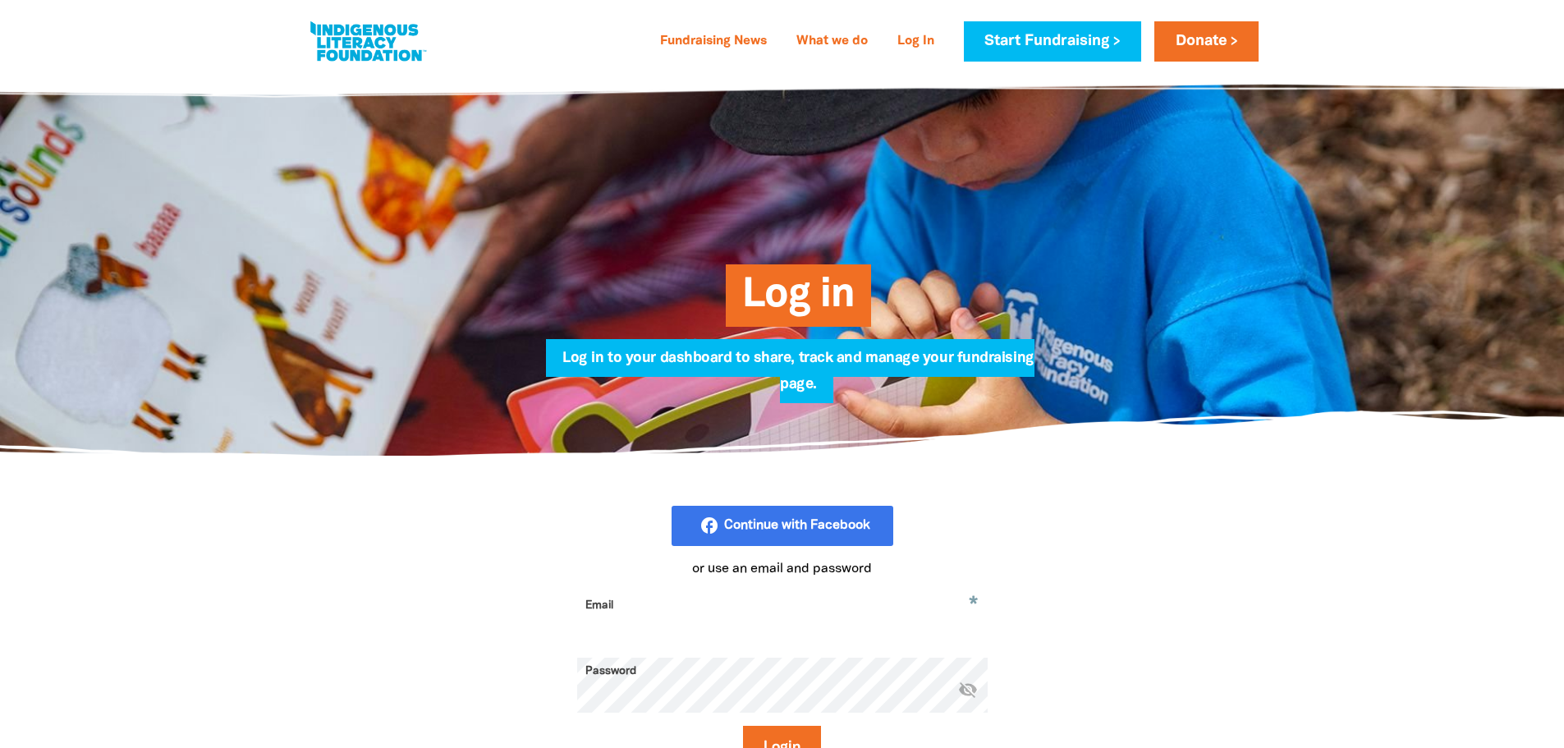
click at [796, 596] on input "Email" at bounding box center [782, 618] width 410 height 52
paste input "@stkevins.vic.edu.au"
type input "stellas@stkevins.vic.edu.au"
click at [791, 733] on button "Login" at bounding box center [782, 748] width 78 height 44
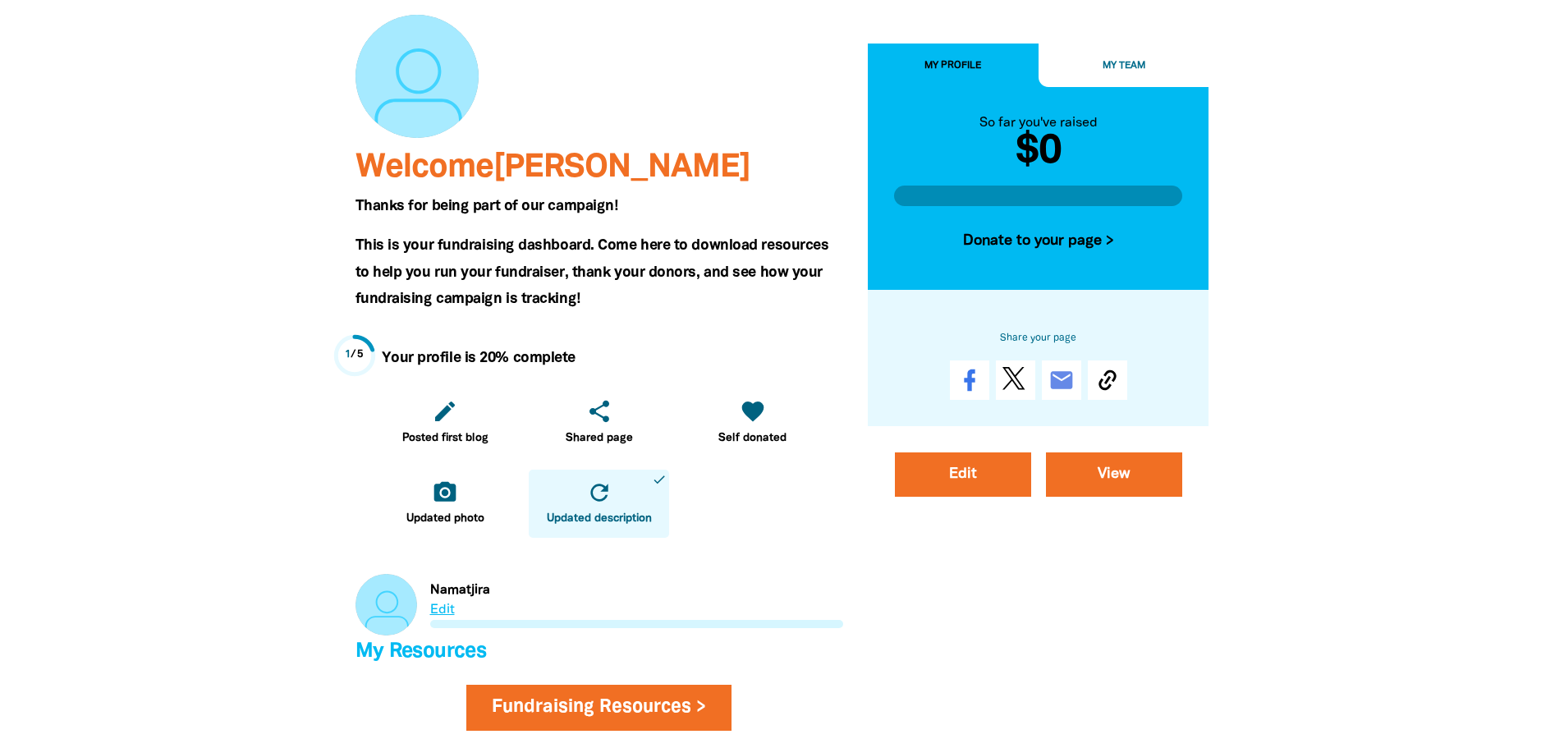
scroll to position [164, 0]
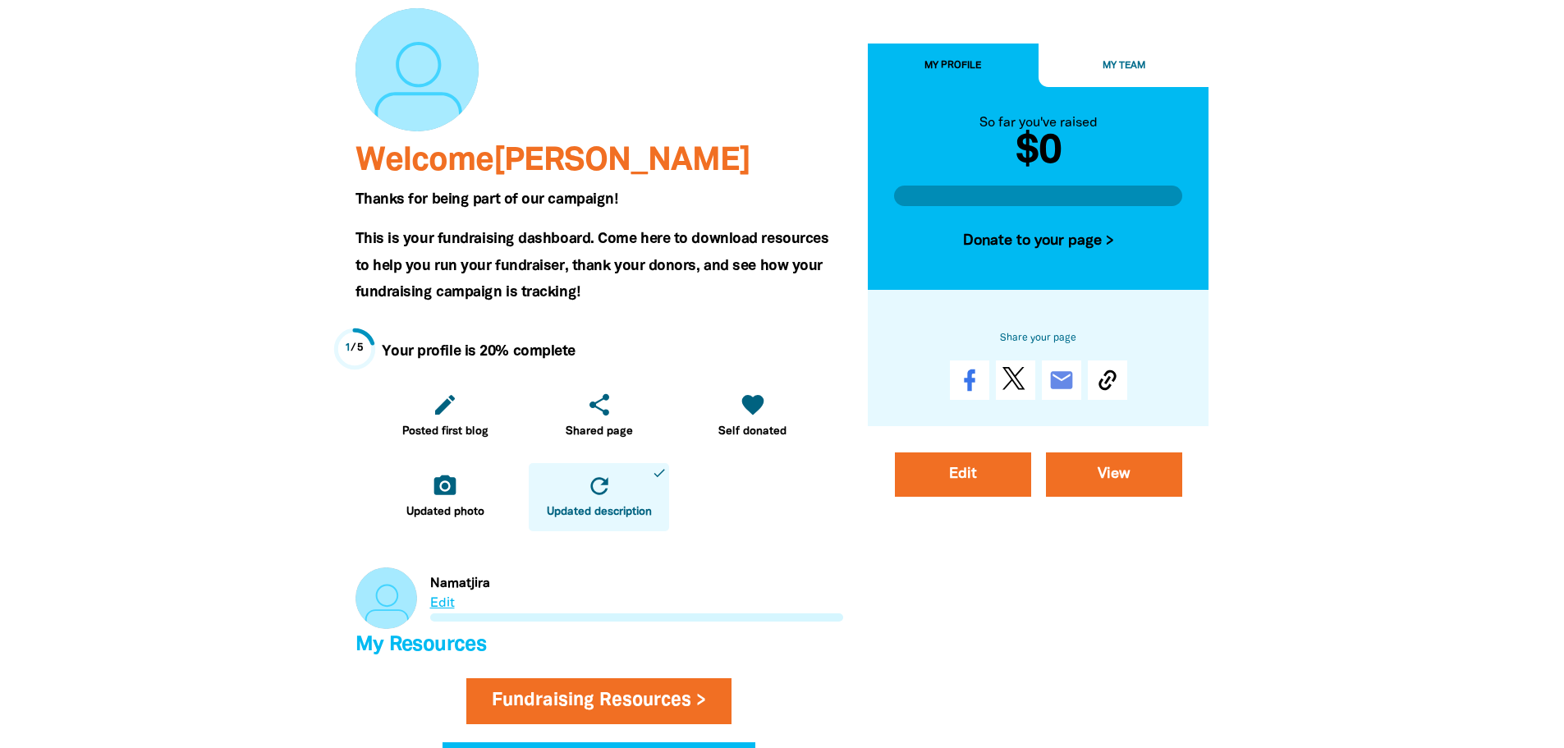
click at [451, 606] on link "Link to Namatjira" at bounding box center [599, 598] width 488 height 62
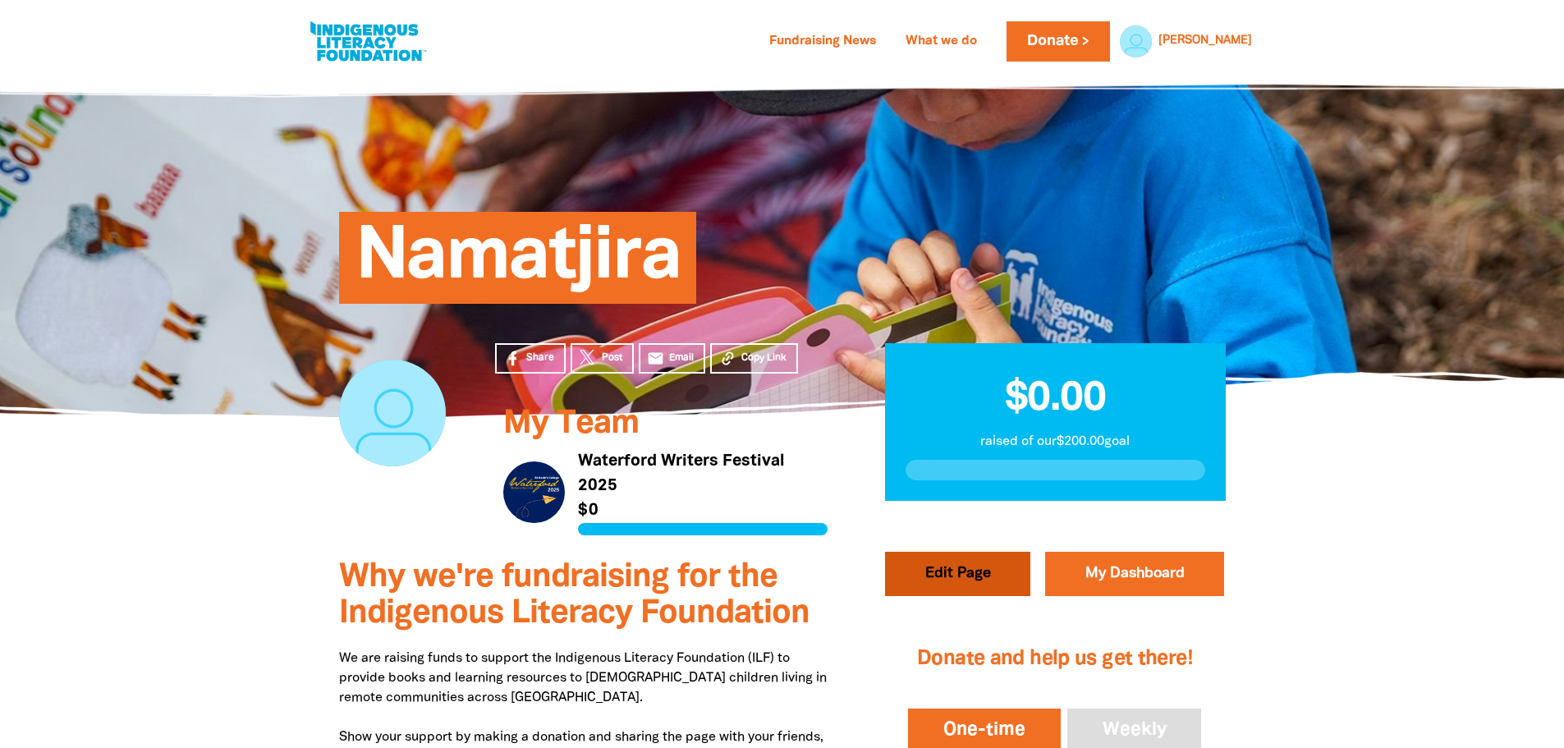
click at [923, 588] on button "Edit Page" at bounding box center [957, 574] width 145 height 44
select select "Yes"
select select "Event"
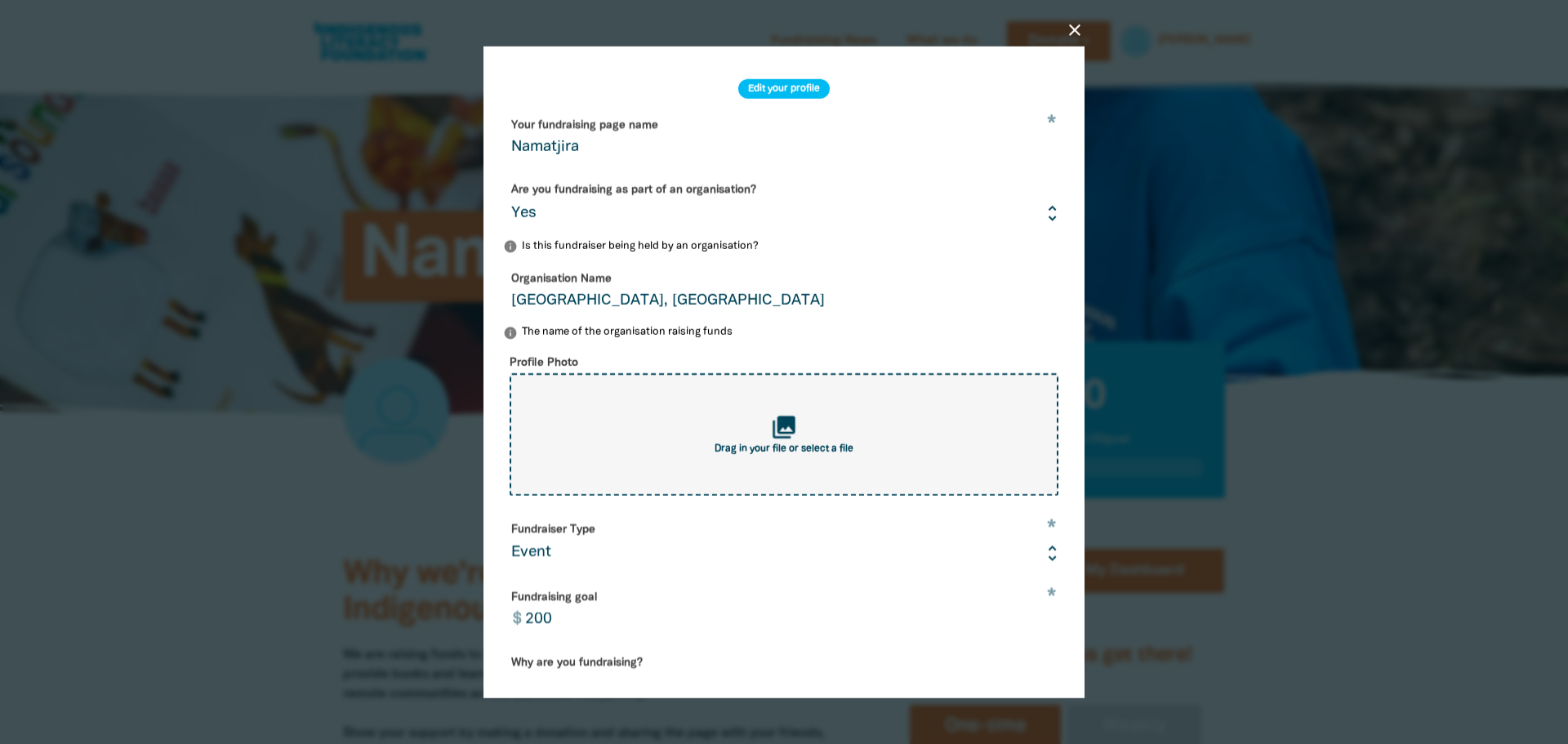
click at [832, 454] on span "Drag in your file or select a file" at bounding box center [784, 450] width 139 height 10
type input "C:\fakepath\Screenshot 2025-08-19 123026123.png"
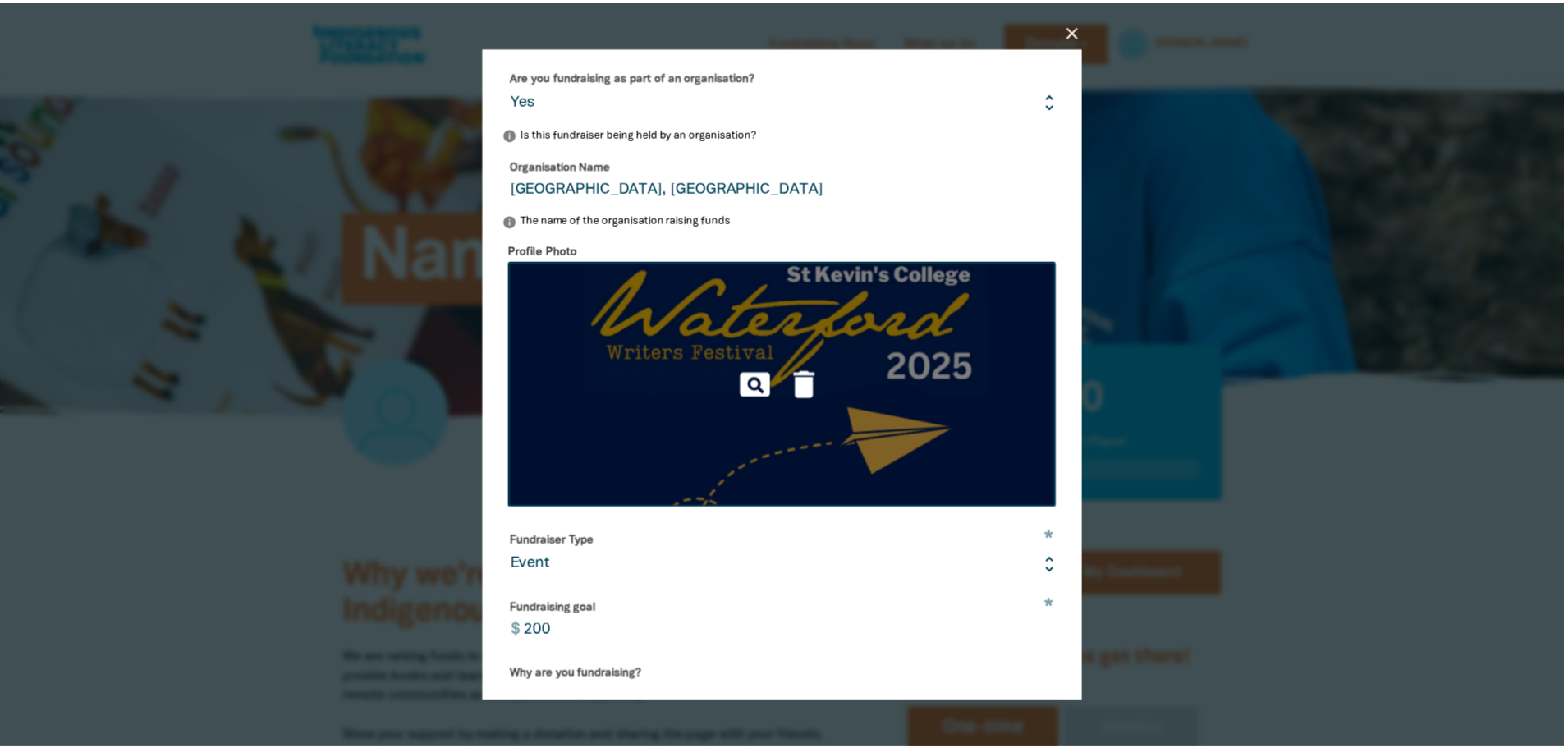
scroll to position [362, 0]
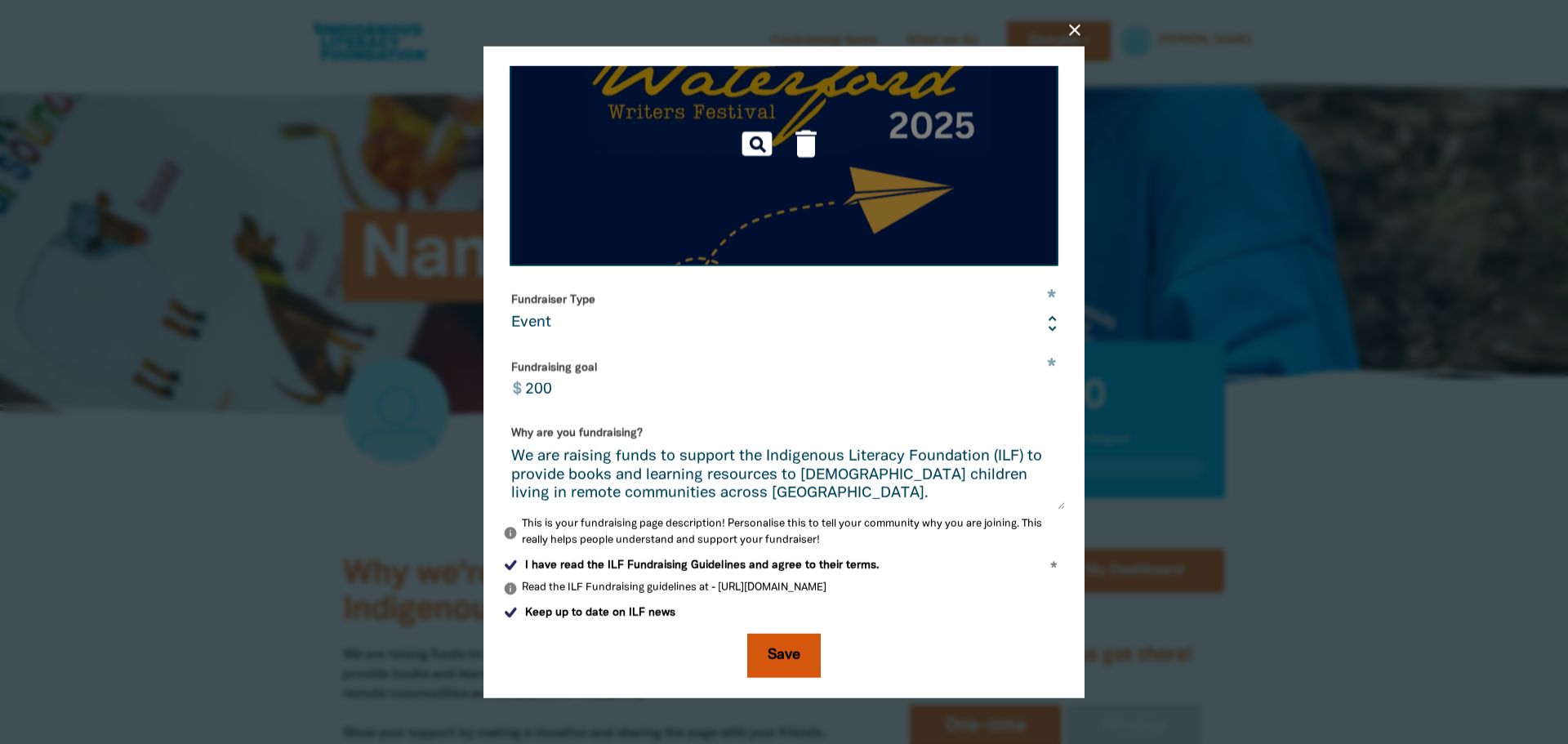
click at [768, 654] on button "Save" at bounding box center [784, 655] width 74 height 44
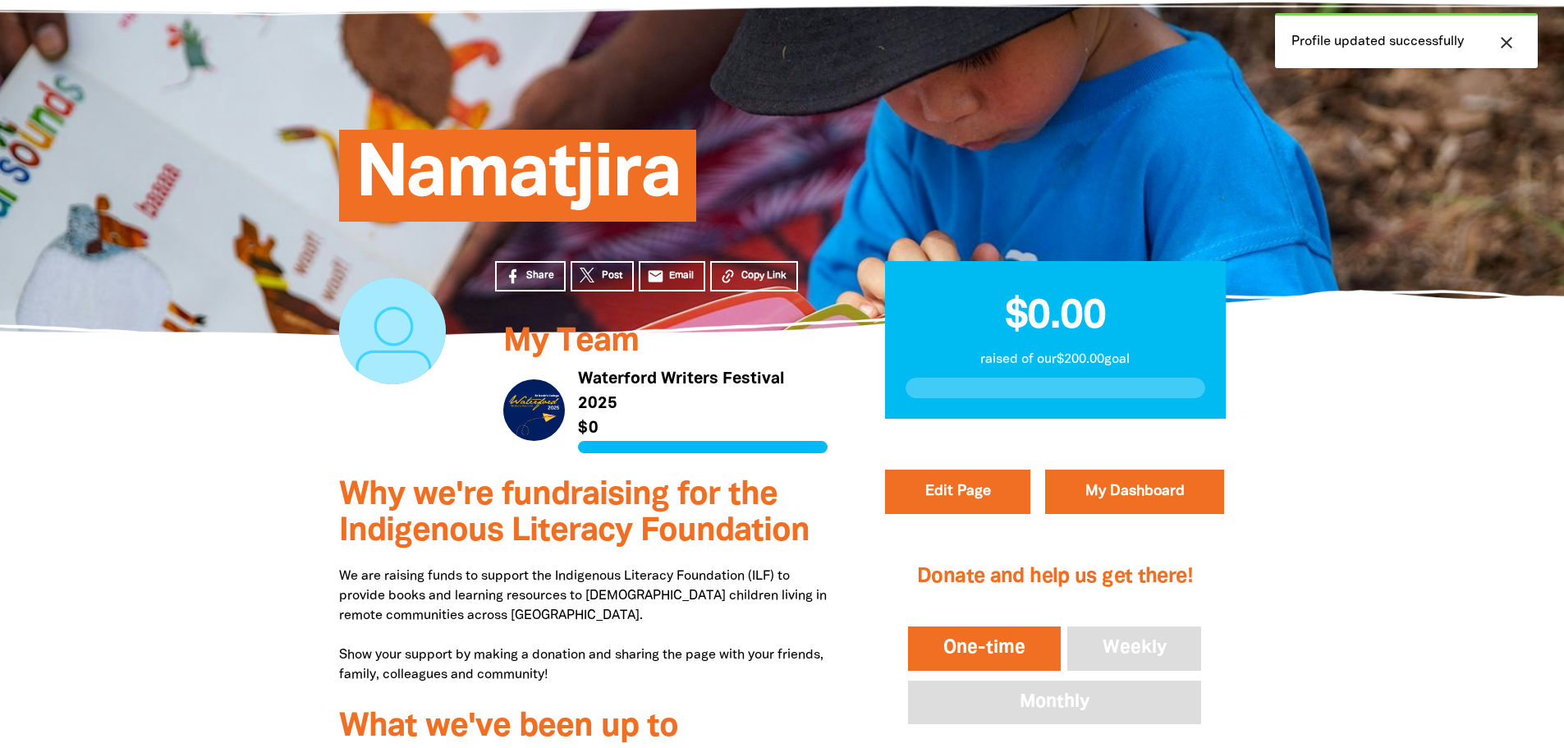
scroll to position [0, 0]
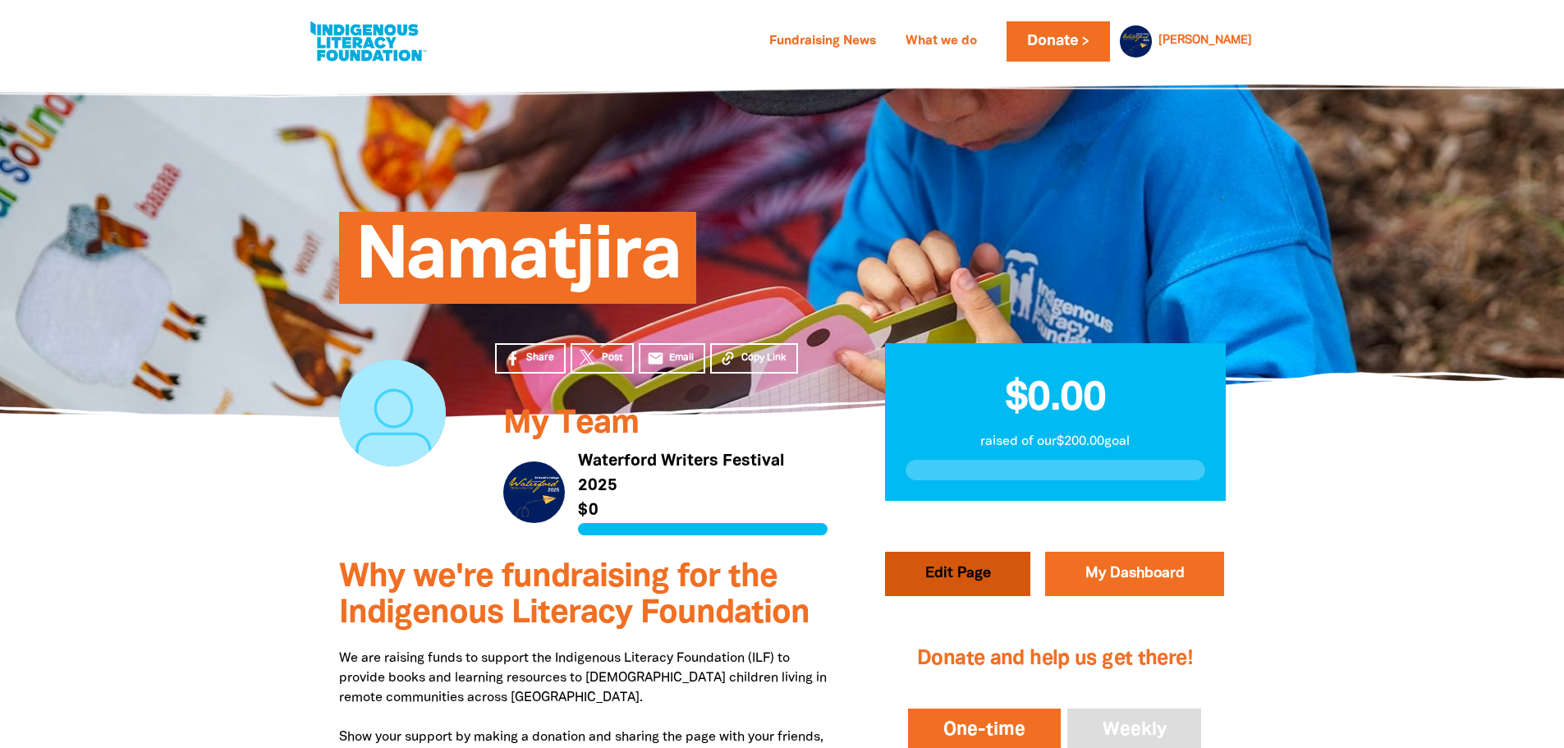
click at [965, 571] on button "Edit Page" at bounding box center [957, 574] width 145 height 44
select select "Yes"
select select "Event"
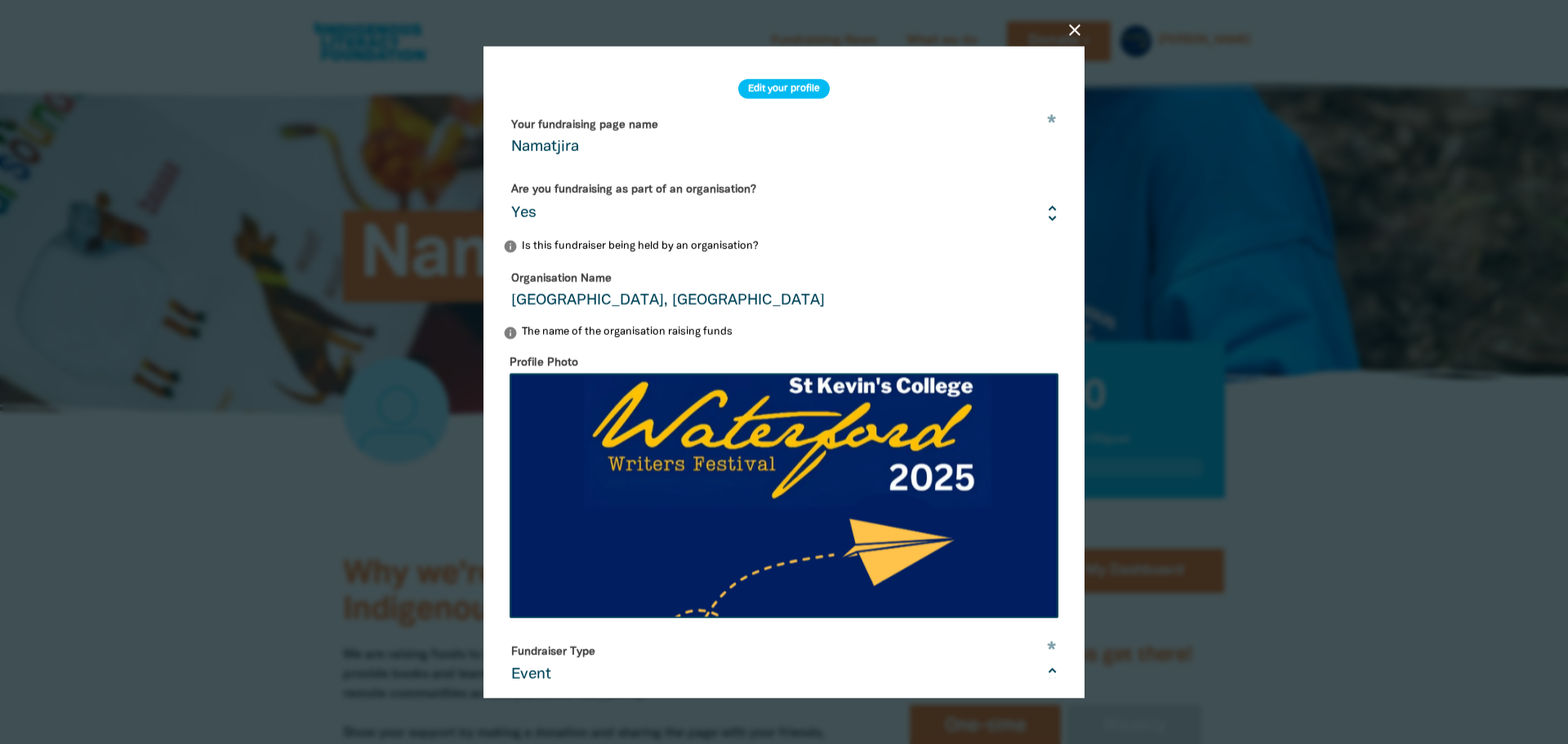
click at [1078, 36] on icon "close" at bounding box center [1075, 30] width 20 height 20
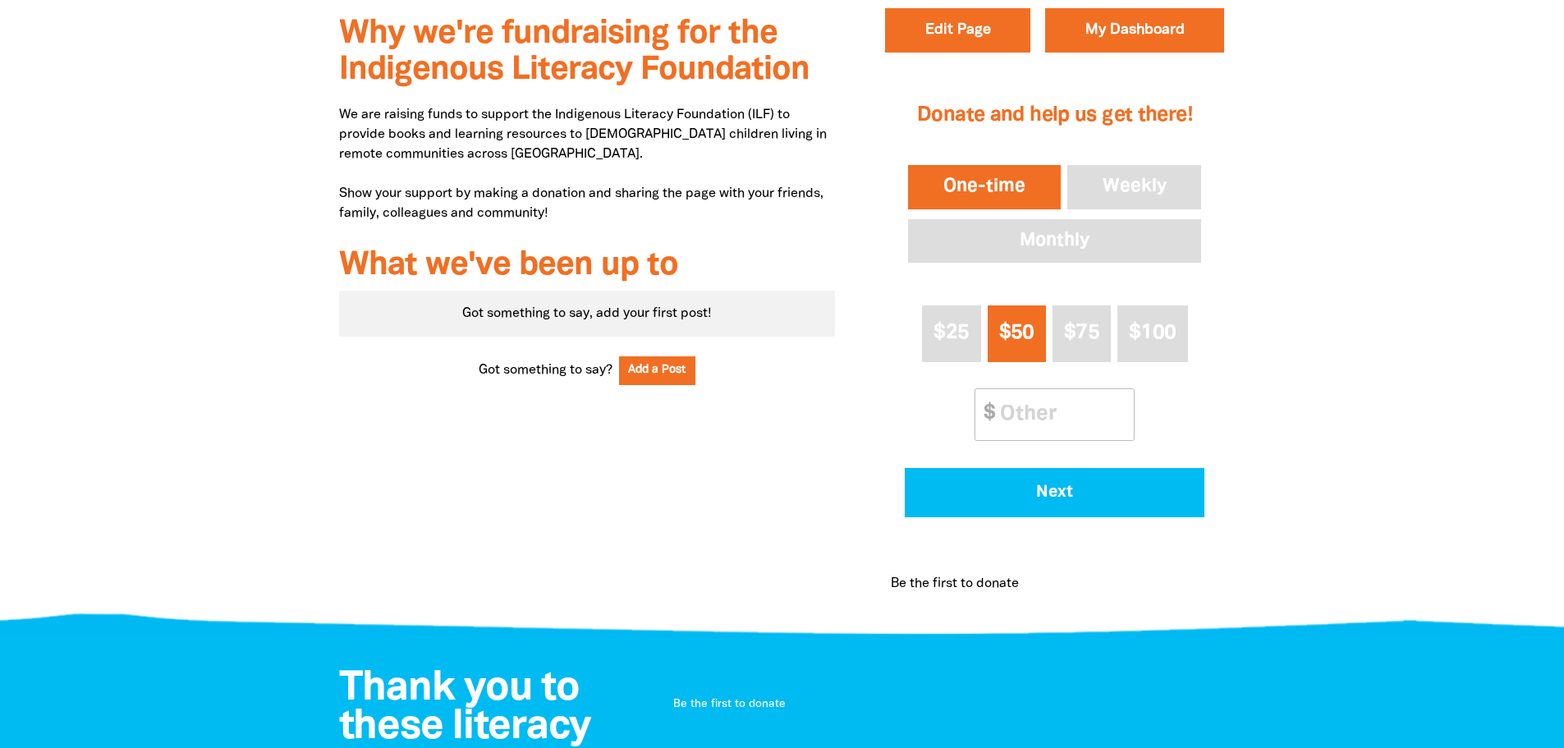
scroll to position [575, 0]
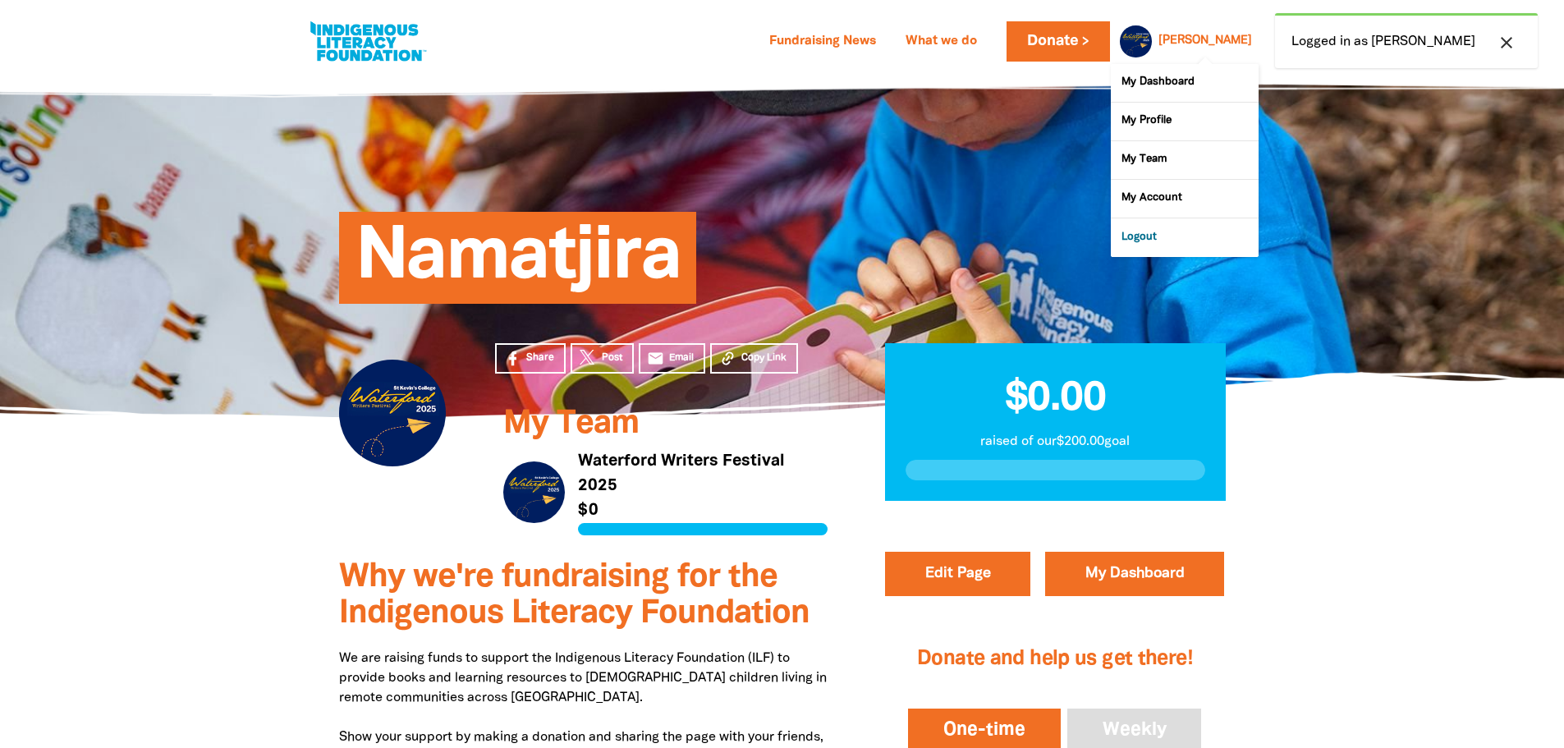
click at [1163, 241] on link "Logout" at bounding box center [1185, 237] width 148 height 38
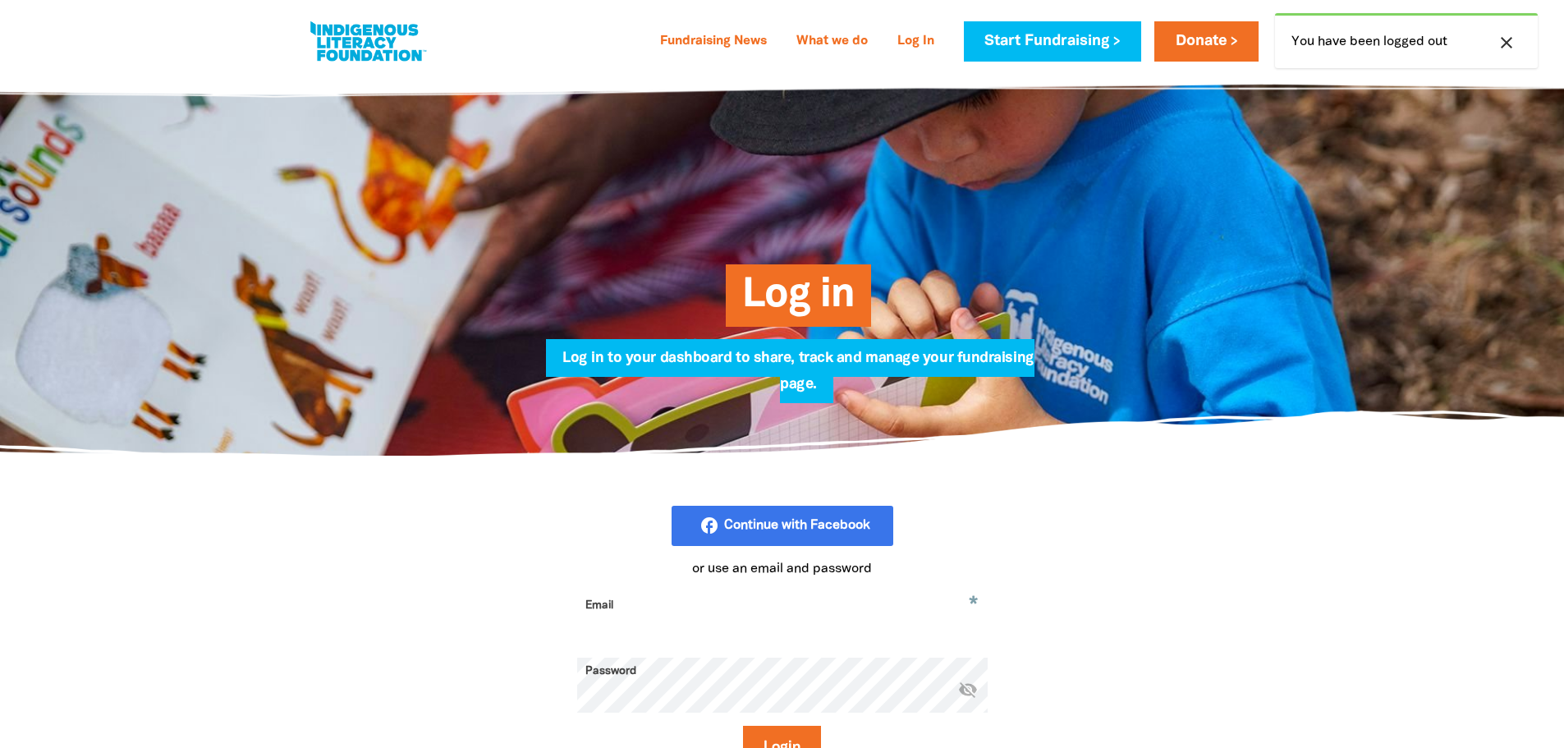
click at [621, 621] on input "Email" at bounding box center [782, 618] width 410 height 52
paste input "@[DOMAIN_NAME]"
click at [774, 738] on button "Login" at bounding box center [782, 748] width 78 height 44
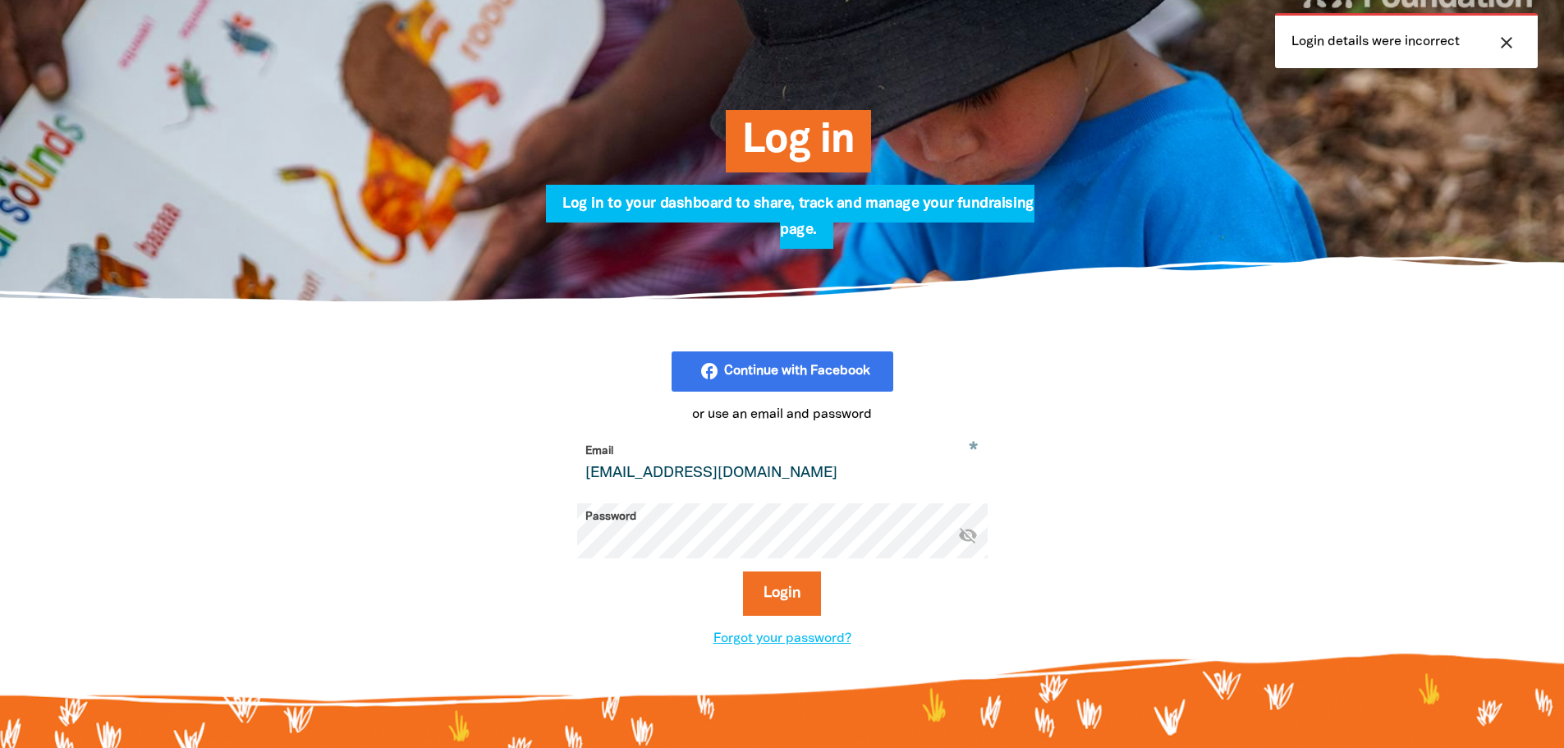
scroll to position [164, 0]
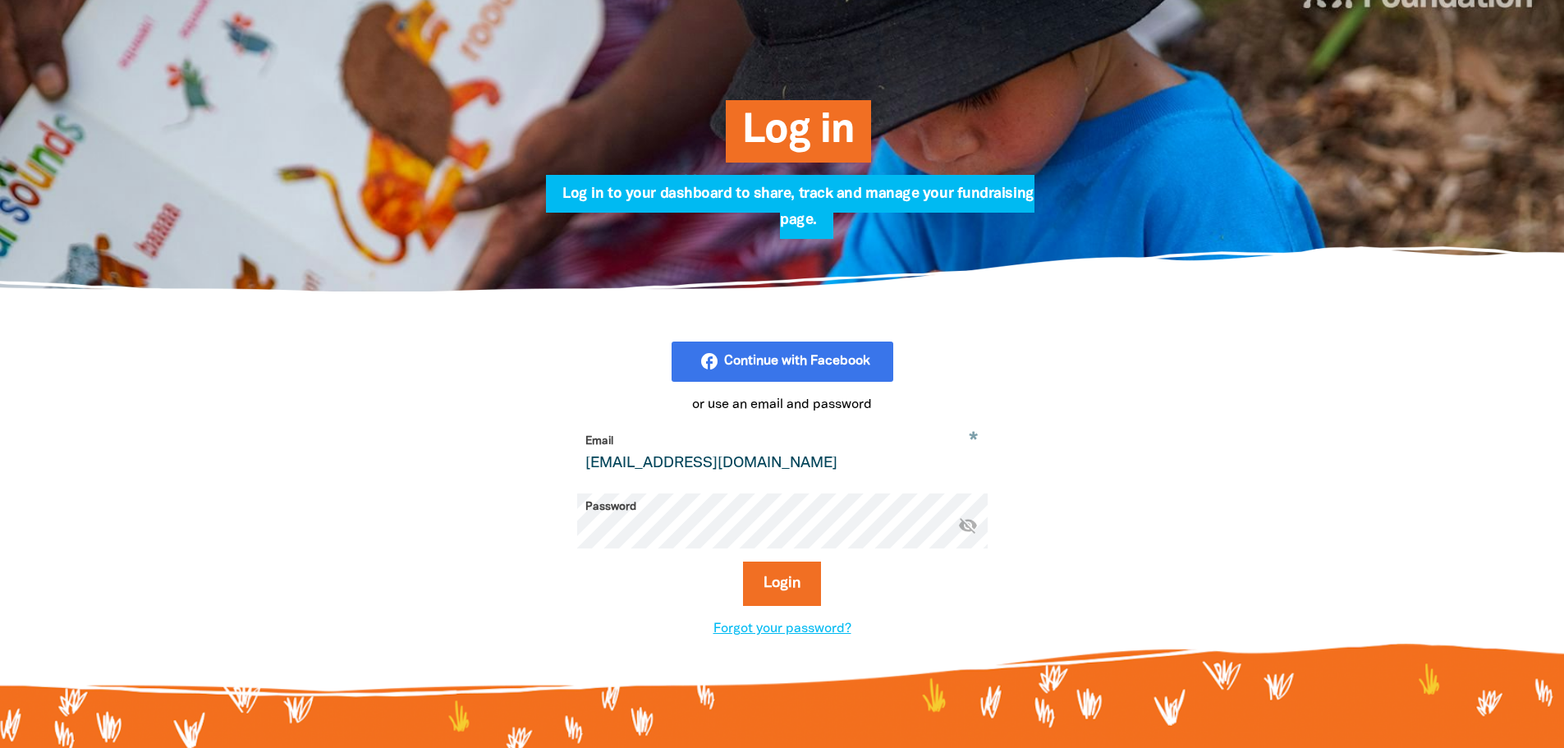
click at [543, 525] on div "facebook_rounded Continue with Facebook or use an email and password * Email ga…" at bounding box center [782, 489] width 575 height 297
drag, startPoint x: 617, startPoint y: 464, endPoint x: 485, endPoint y: 474, distance: 132.5
click at [485, 474] on div "facebook_rounded Continue with Facebook or use an email and password * Email ga…" at bounding box center [782, 489] width 624 height 297
click at [813, 568] on button "Login" at bounding box center [782, 583] width 78 height 44
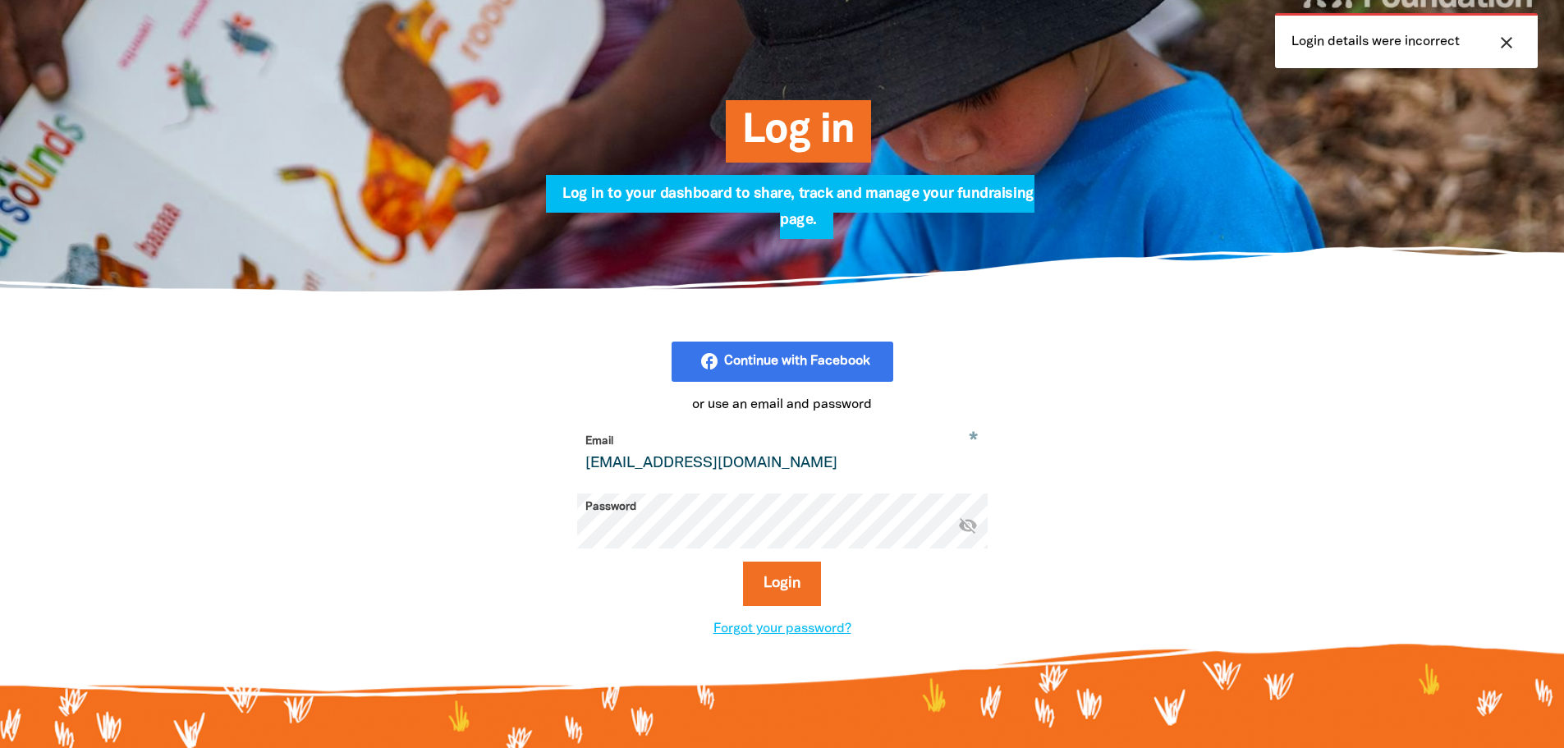
drag, startPoint x: 630, startPoint y: 461, endPoint x: 509, endPoint y: 447, distance: 121.5
click at [509, 447] on div "facebook_rounded Continue with Facebook or use an email and password * Email wi…" at bounding box center [782, 489] width 575 height 297
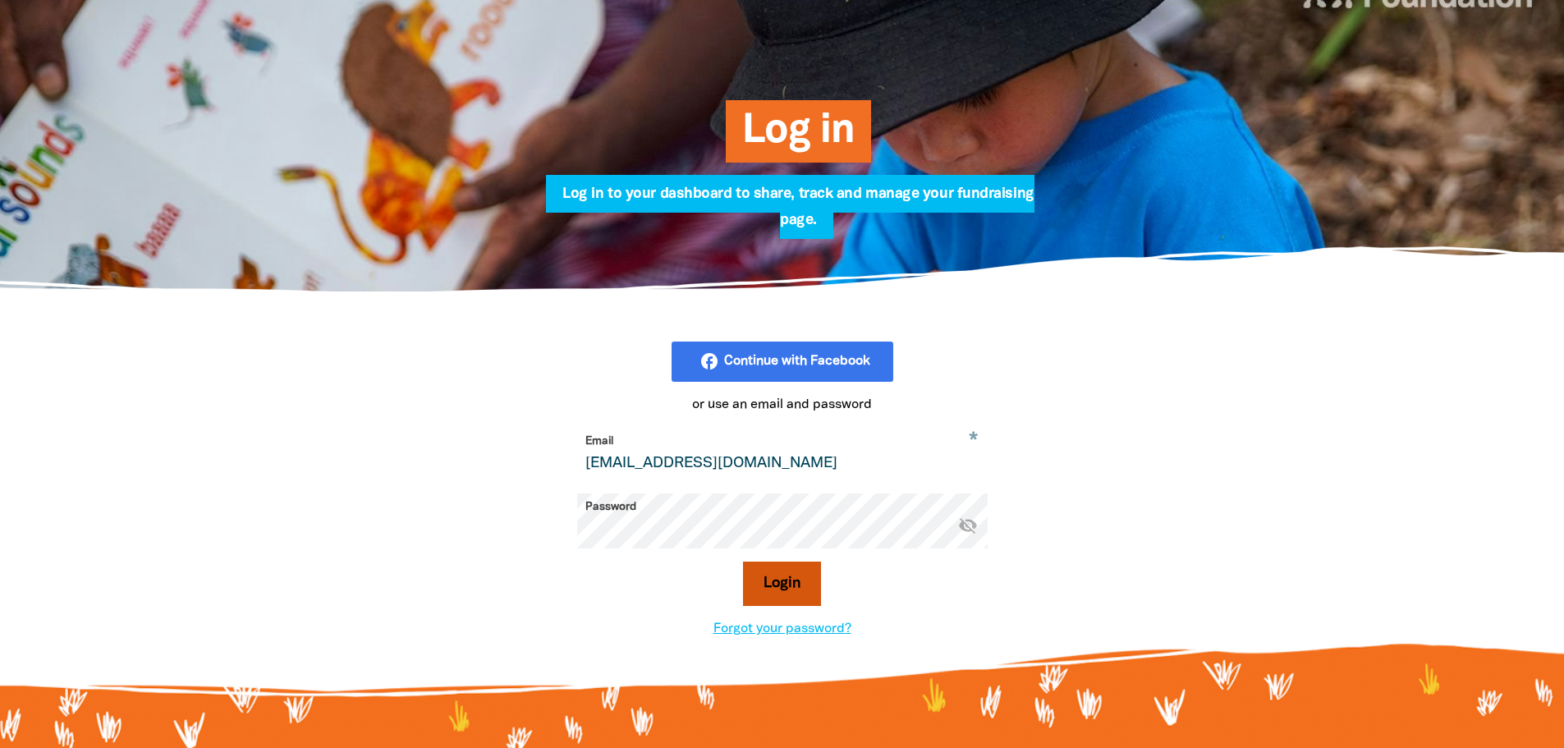
click at [794, 584] on button "Login" at bounding box center [782, 583] width 78 height 44
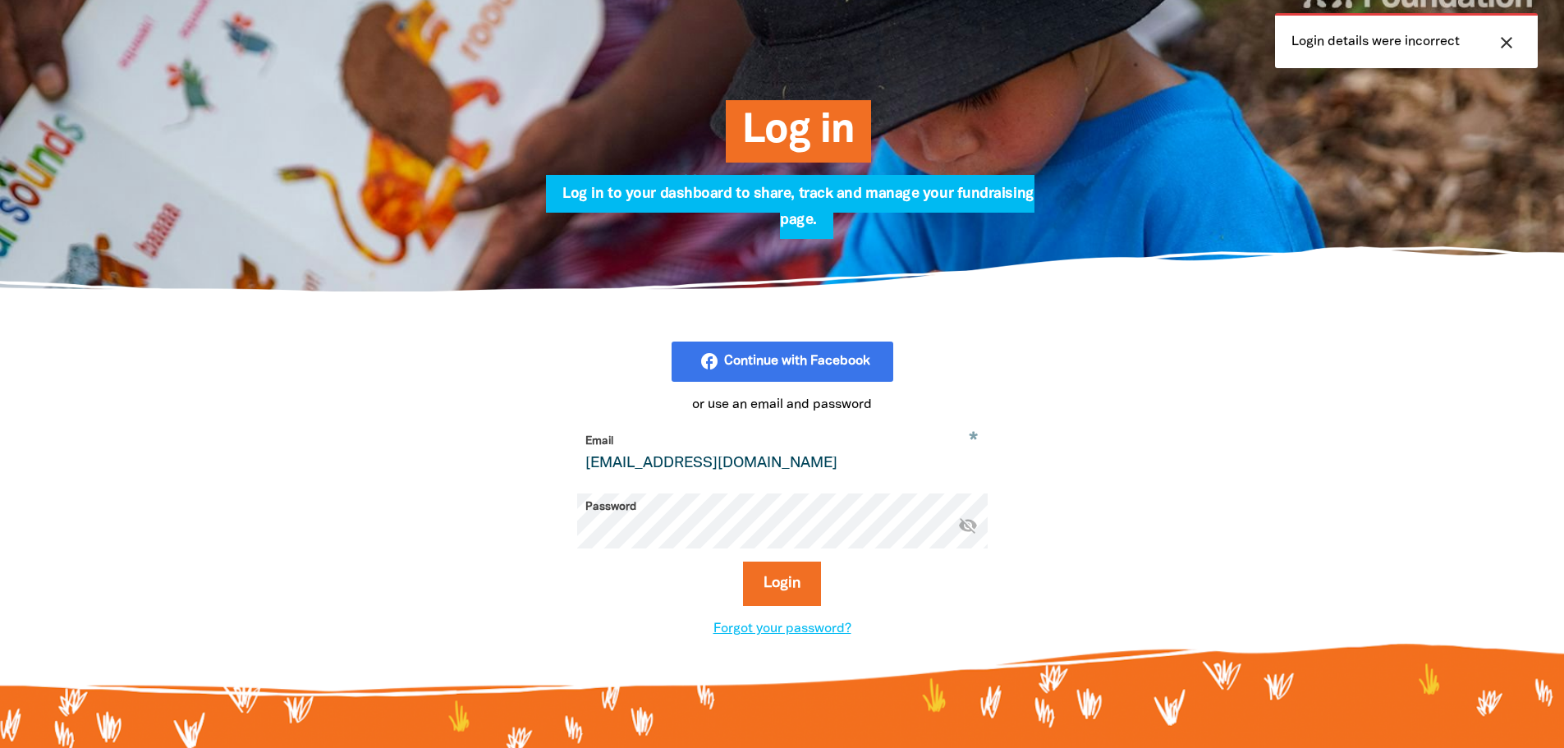
click at [493, 519] on div "facebook_rounded Continue with Facebook or use an email and password * Email od…" at bounding box center [782, 489] width 624 height 297
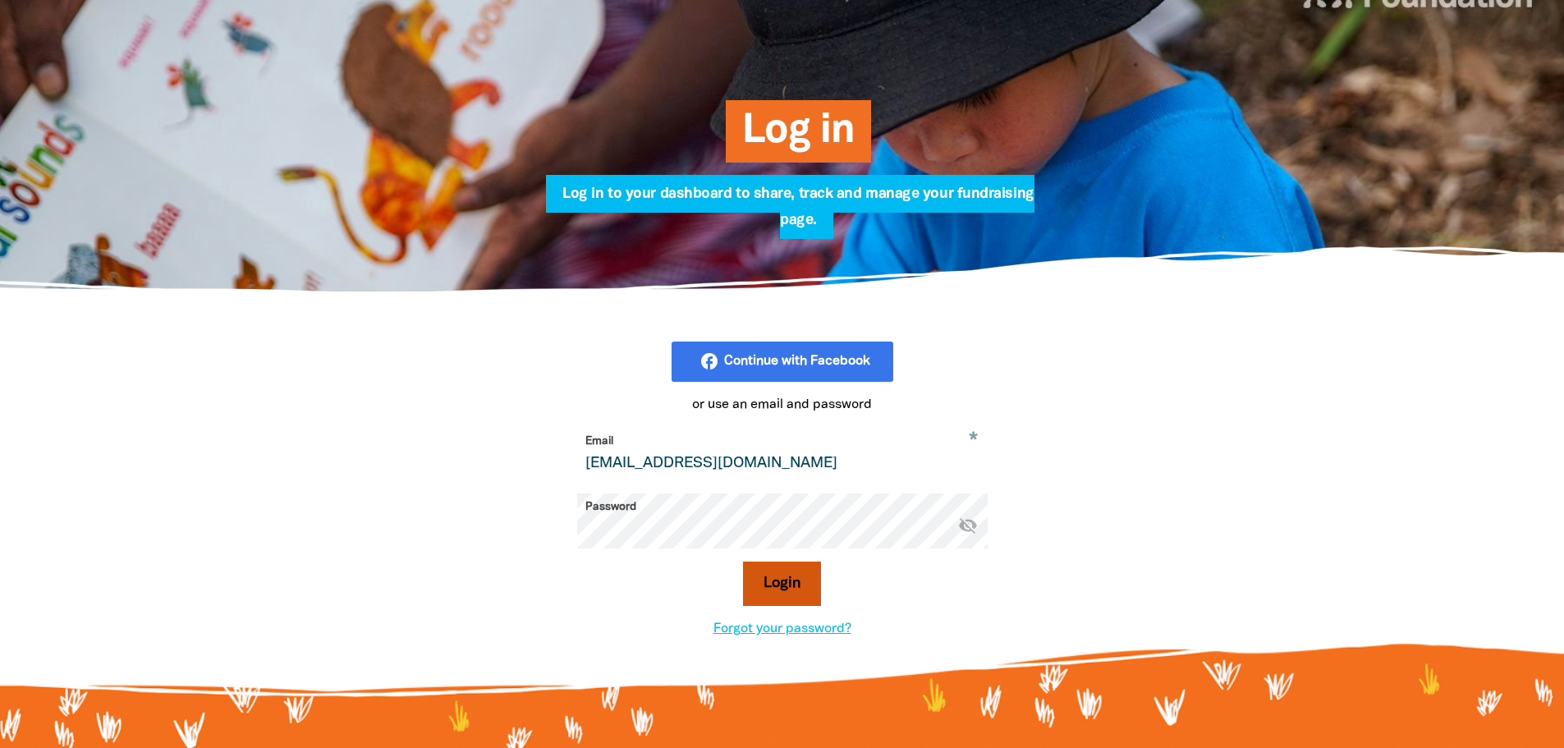
click at [787, 577] on button "Login" at bounding box center [782, 583] width 78 height 44
drag, startPoint x: 631, startPoint y: 464, endPoint x: 497, endPoint y: 454, distance: 135.0
click at [497, 454] on div "facebook_rounded Continue with Facebook or use an email and password * Email od…" at bounding box center [782, 489] width 575 height 297
type input "vuongj@stkevins.vic.edu.au"
click at [743, 561] on button "Login" at bounding box center [782, 583] width 78 height 44
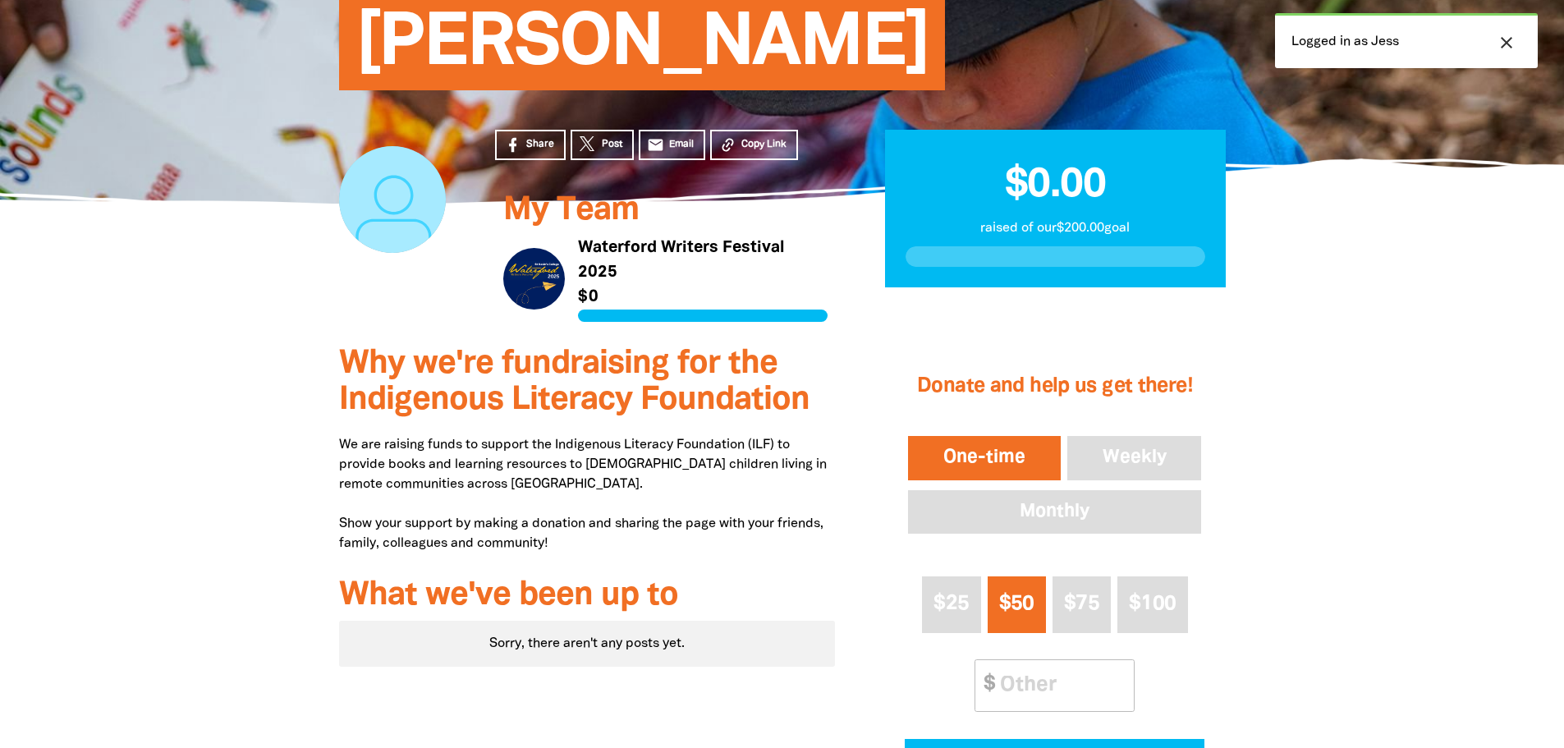
scroll to position [164, 0]
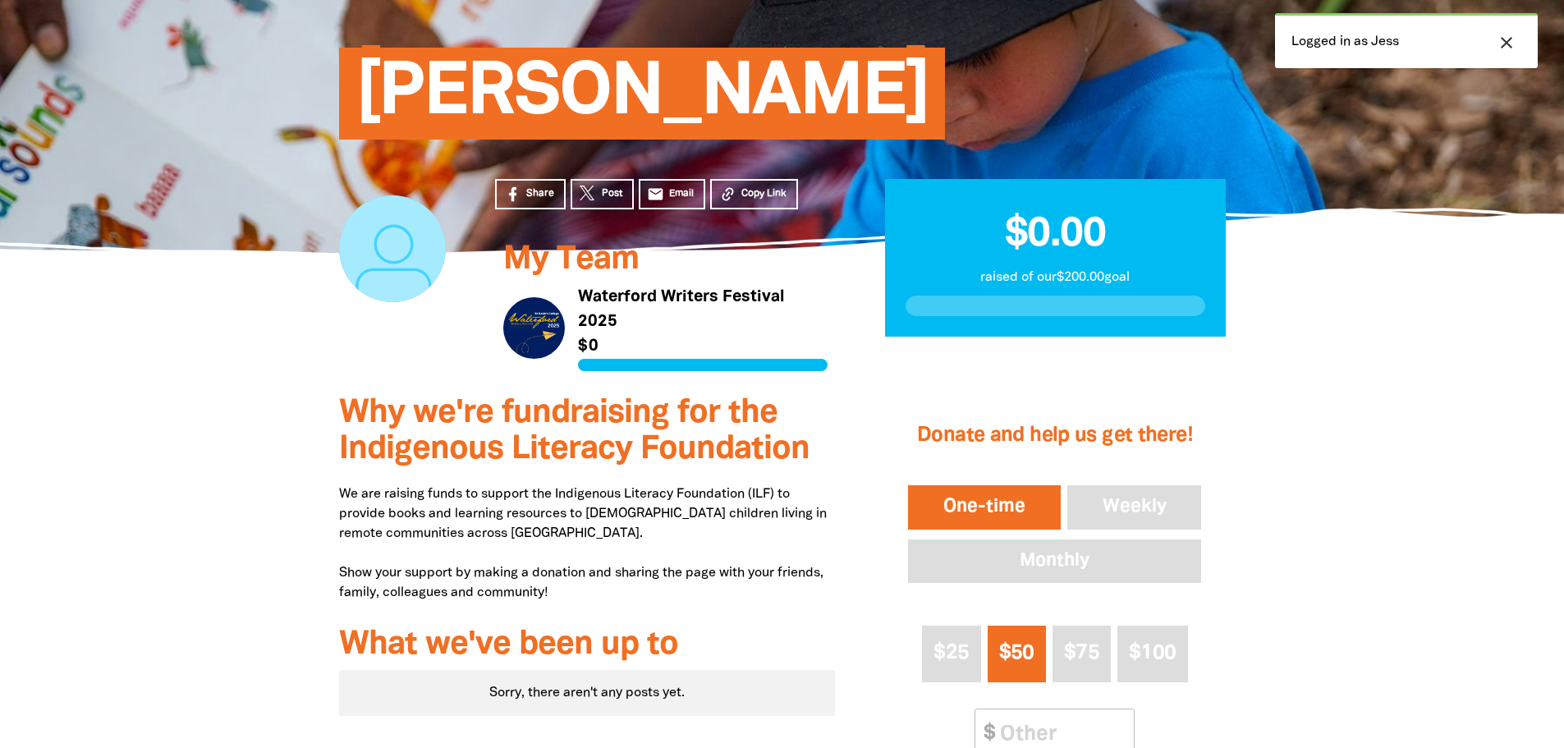
click at [402, 240] on div at bounding box center [392, 248] width 107 height 107
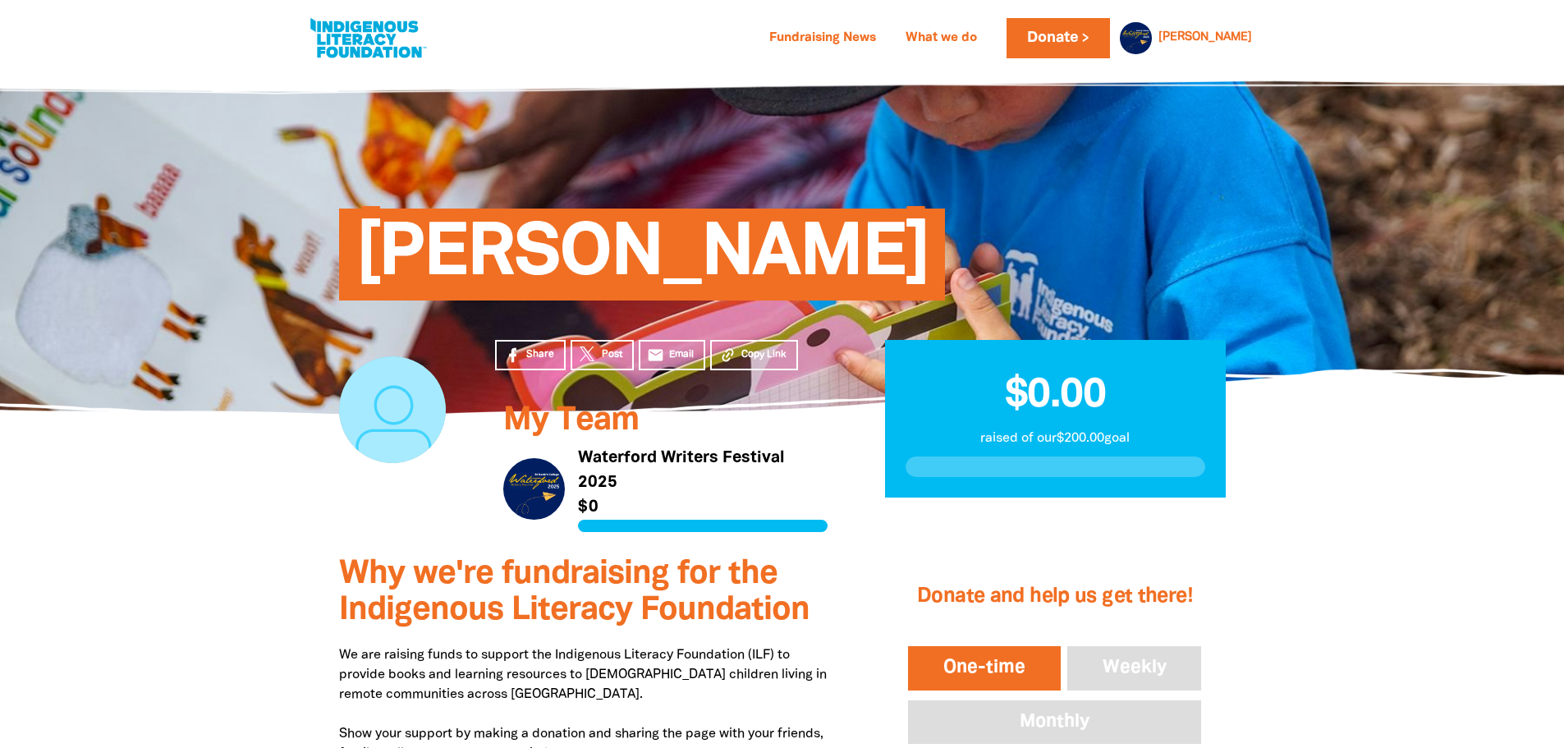
scroll to position [0, 0]
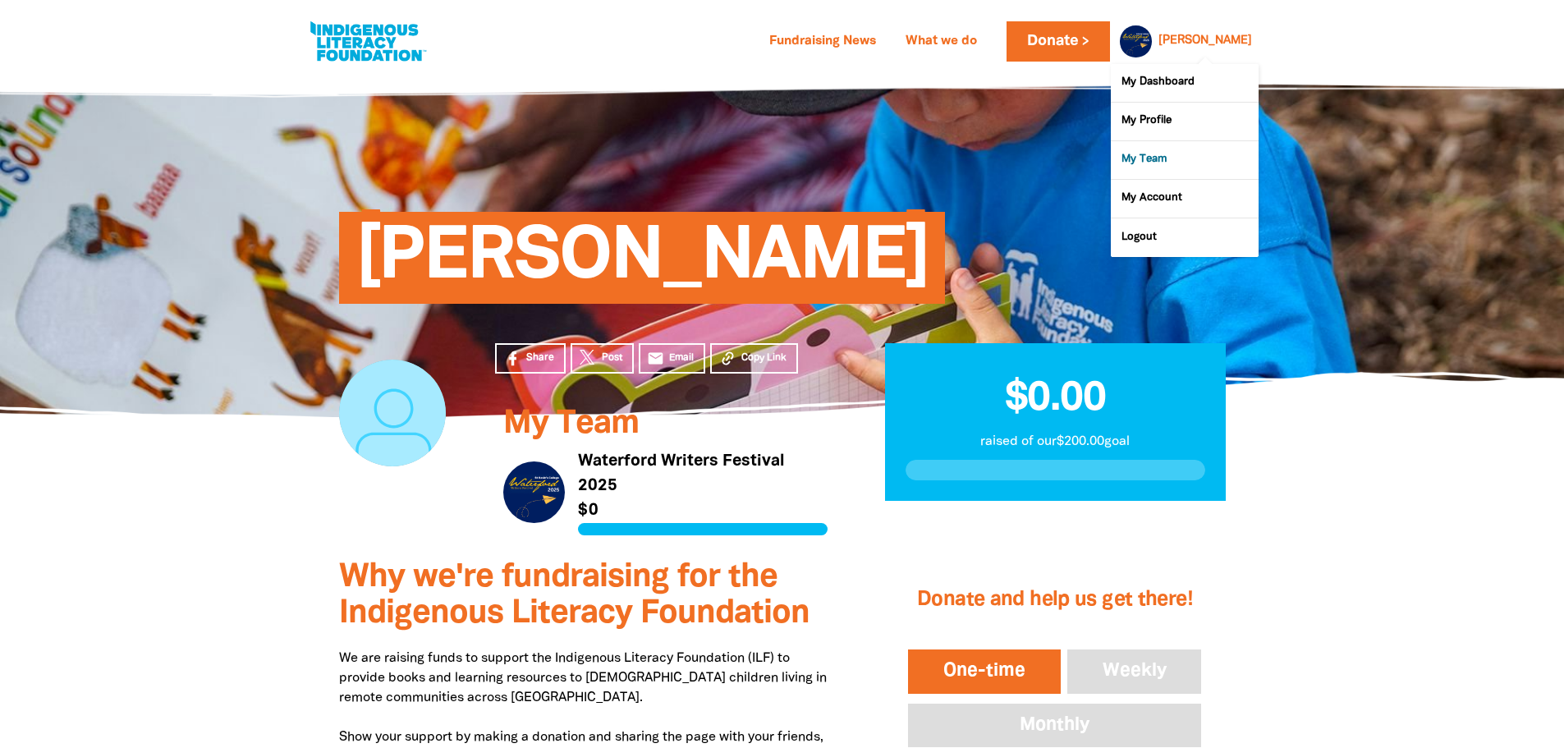
click at [1152, 167] on link "My Team" at bounding box center [1185, 160] width 148 height 38
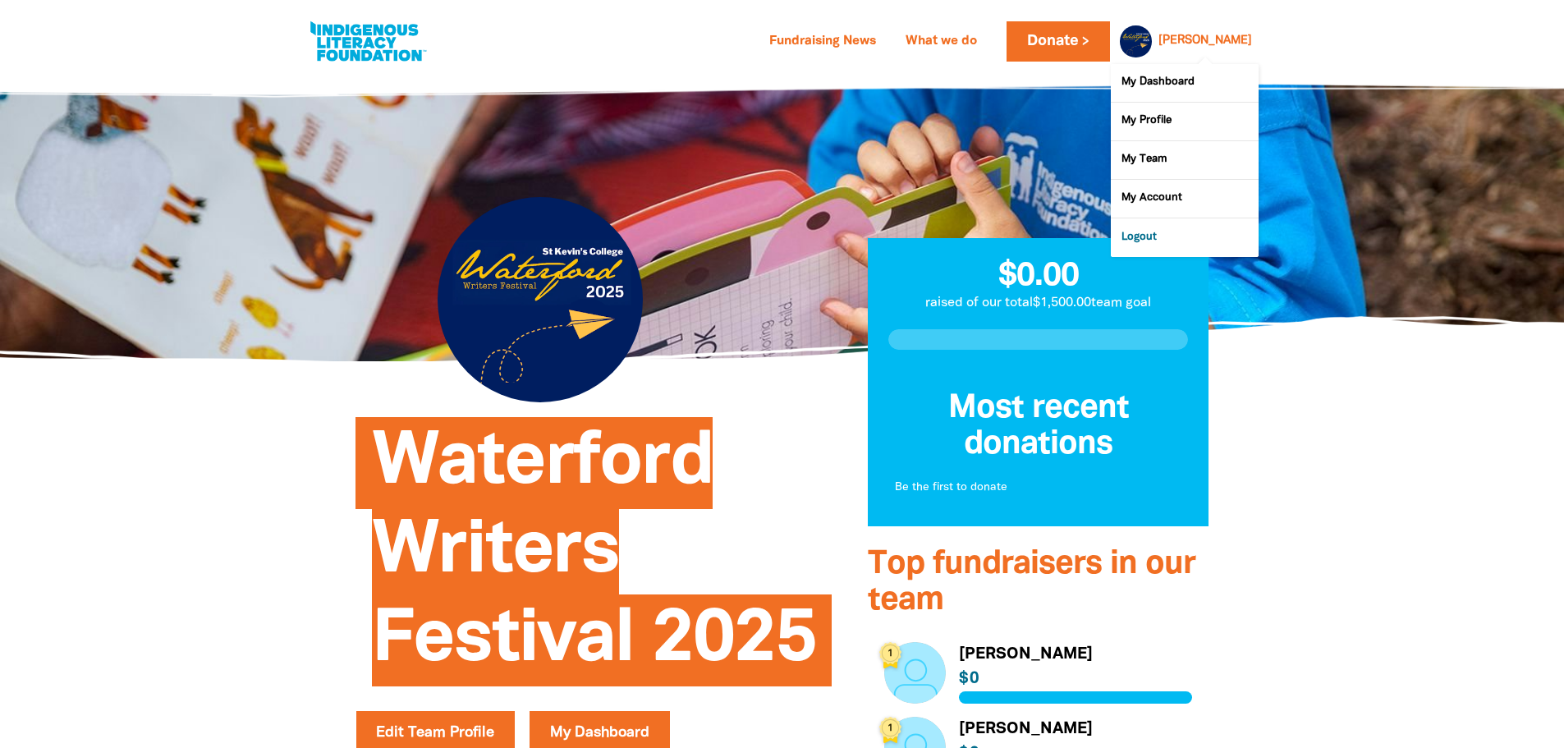
click at [1131, 241] on link "Logout" at bounding box center [1185, 237] width 148 height 38
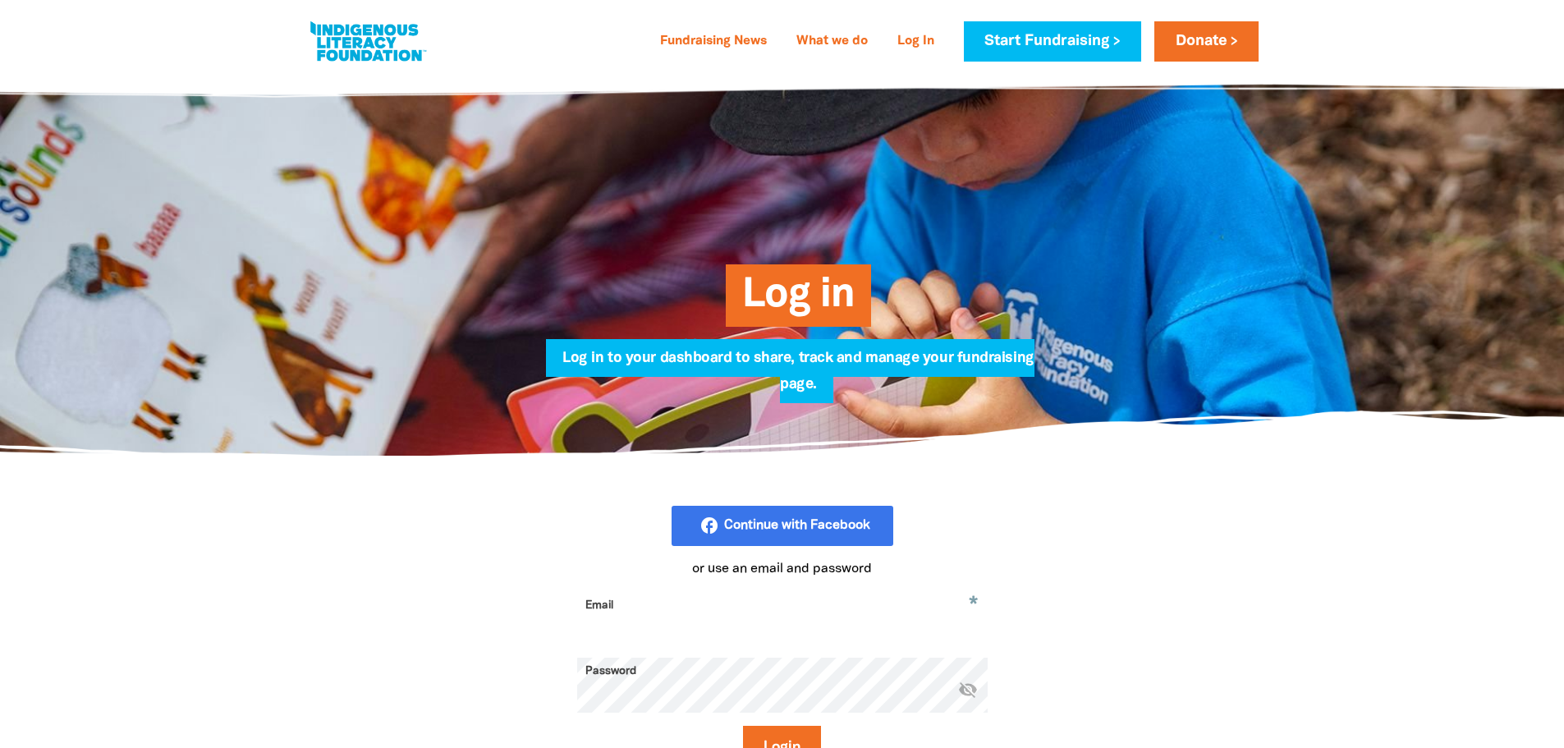
click at [611, 614] on input "Email" at bounding box center [782, 618] width 410 height 52
type input "[EMAIL_ADDRESS][DOMAIN_NAME]"
click at [743, 726] on button "Login" at bounding box center [782, 748] width 78 height 44
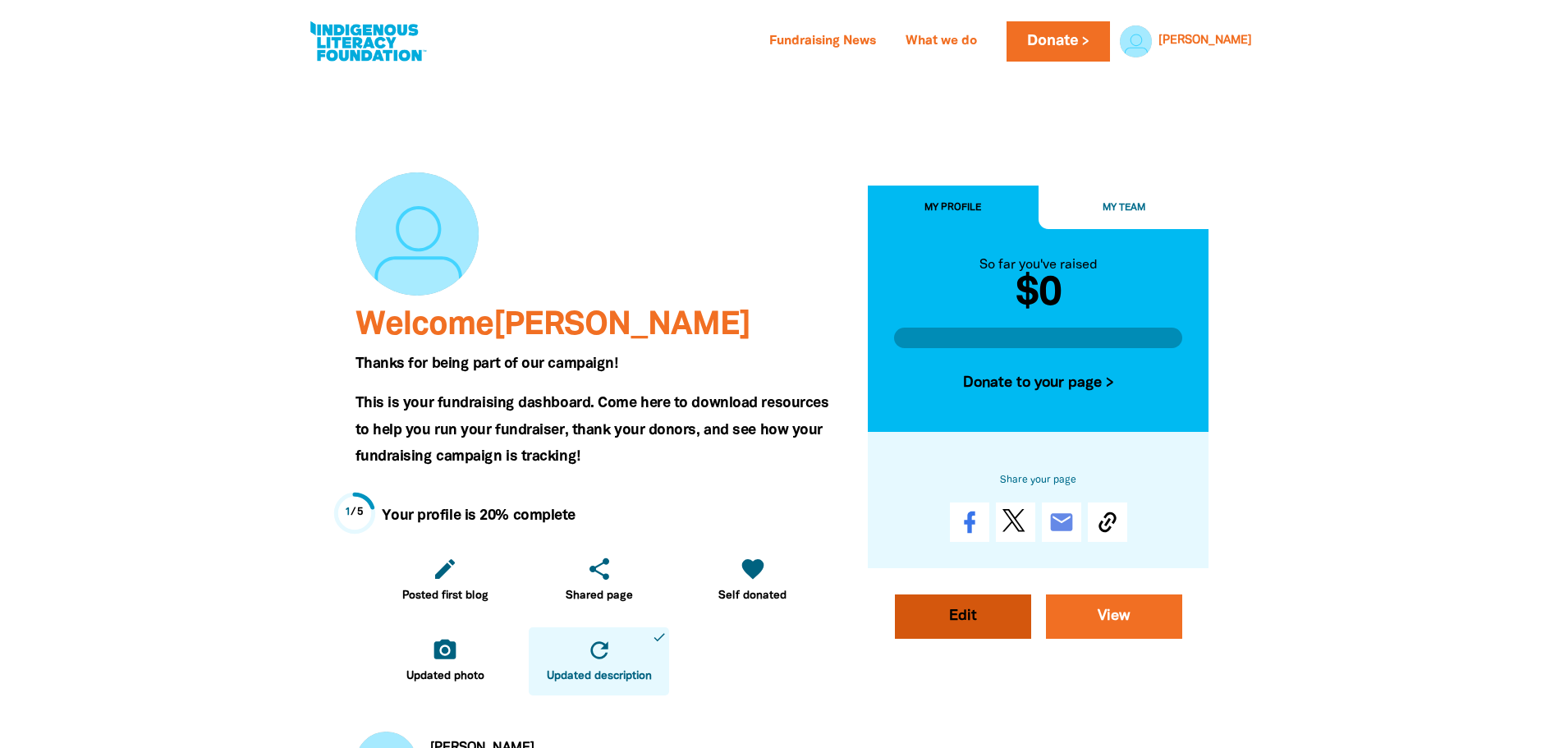
click at [974, 614] on link "Edit" at bounding box center [963, 616] width 136 height 44
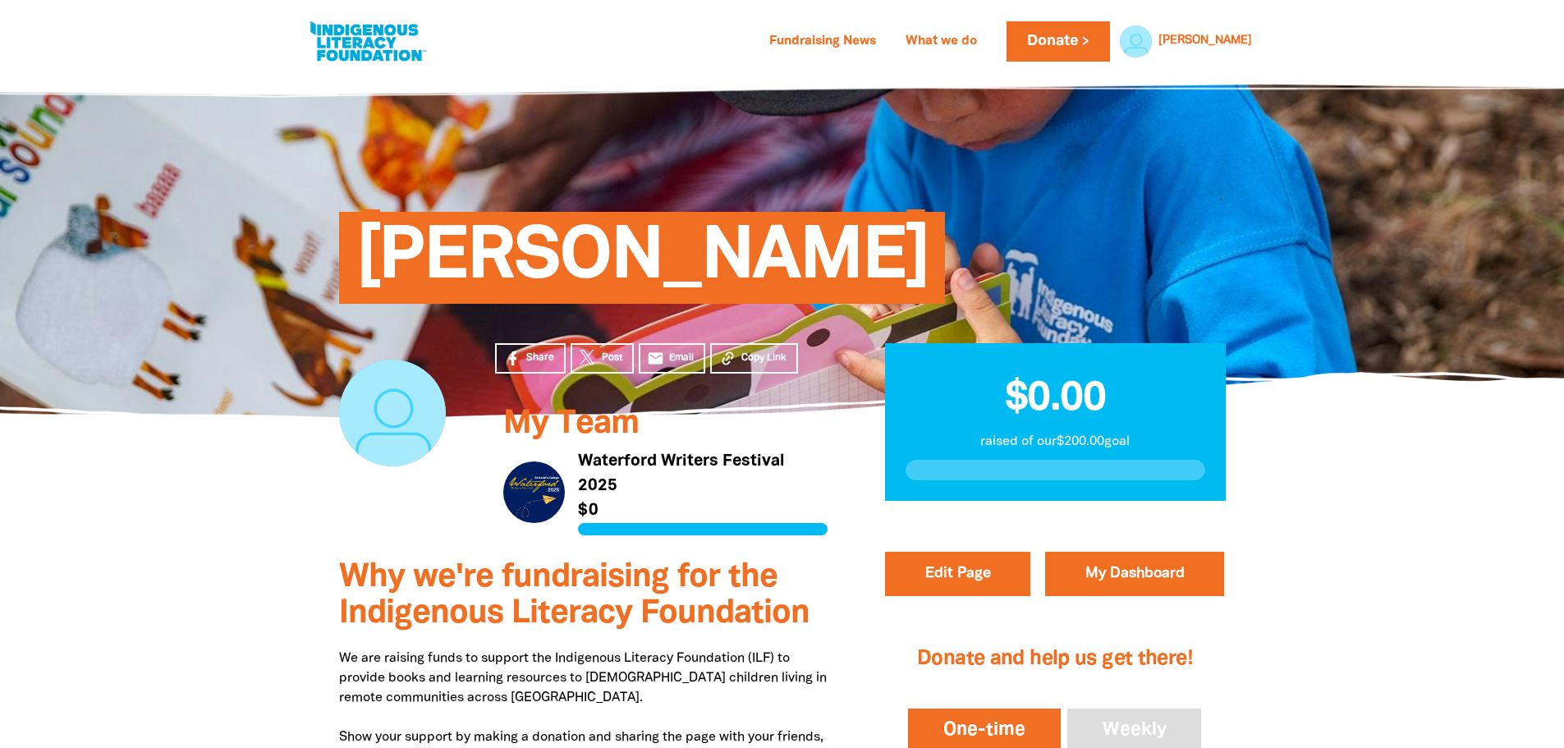
select select "Yes"
select select "Event"
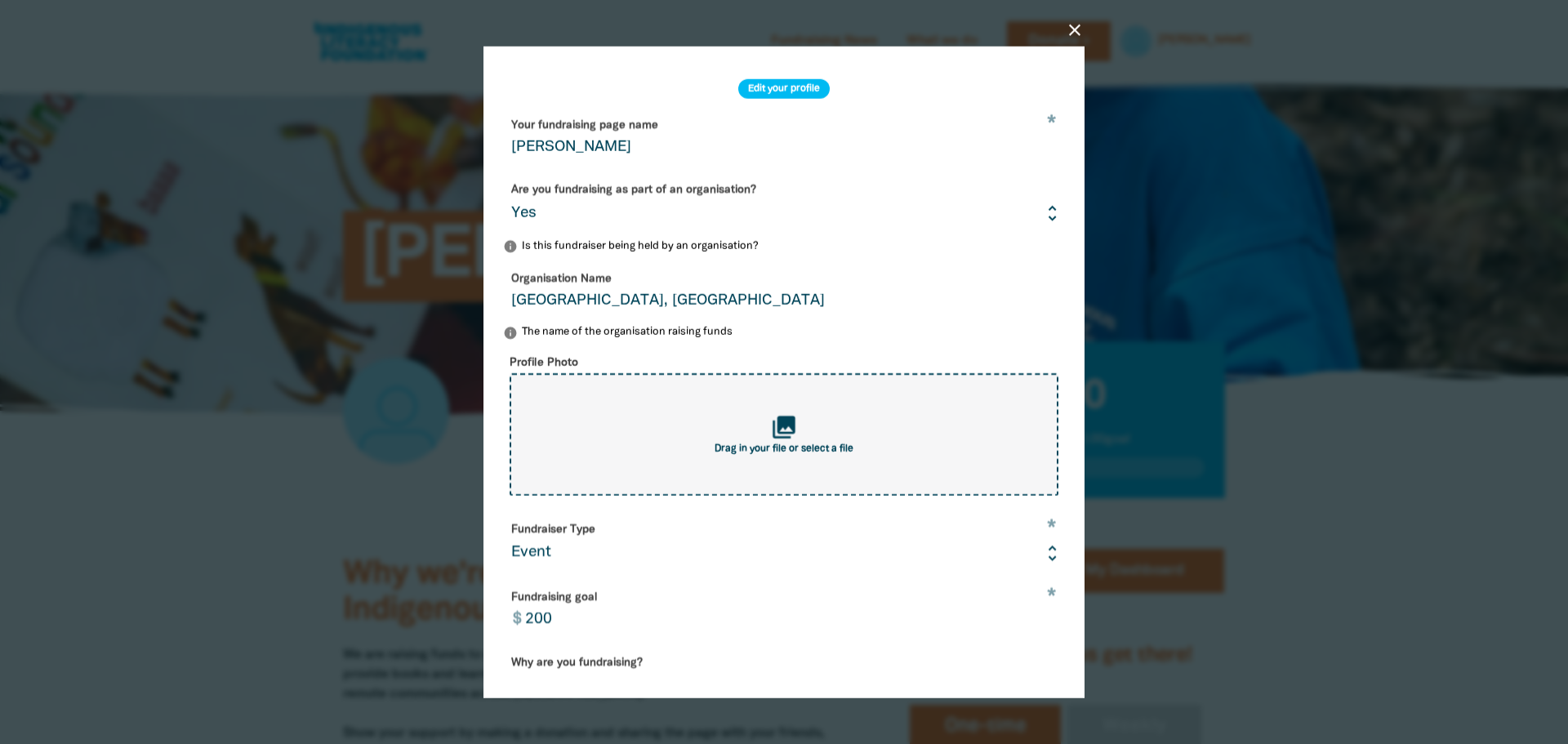
click at [790, 434] on icon "collections" at bounding box center [784, 426] width 27 height 27
type input "C:\fakepath\Screenshot [DATE] 123026123.png"
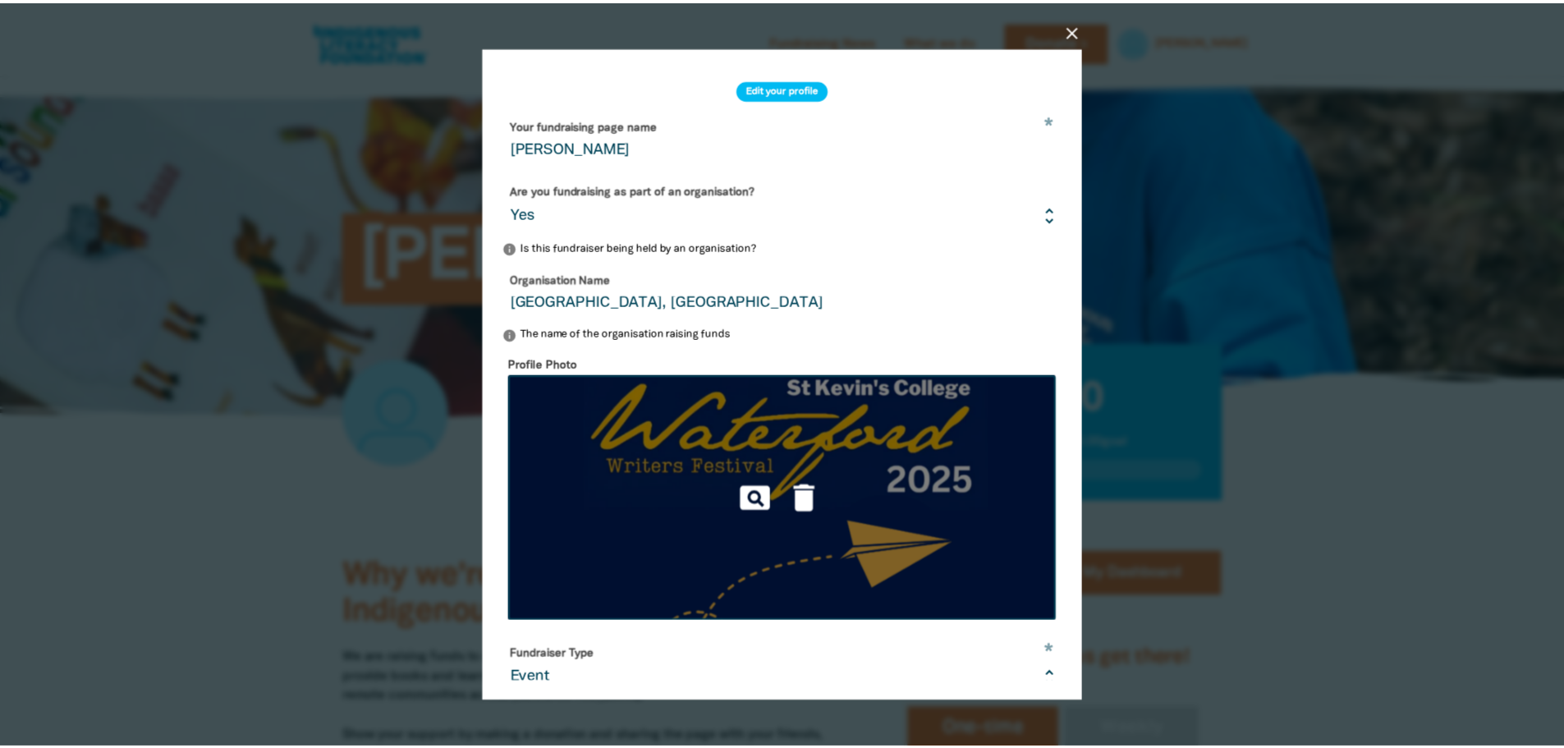
scroll to position [362, 0]
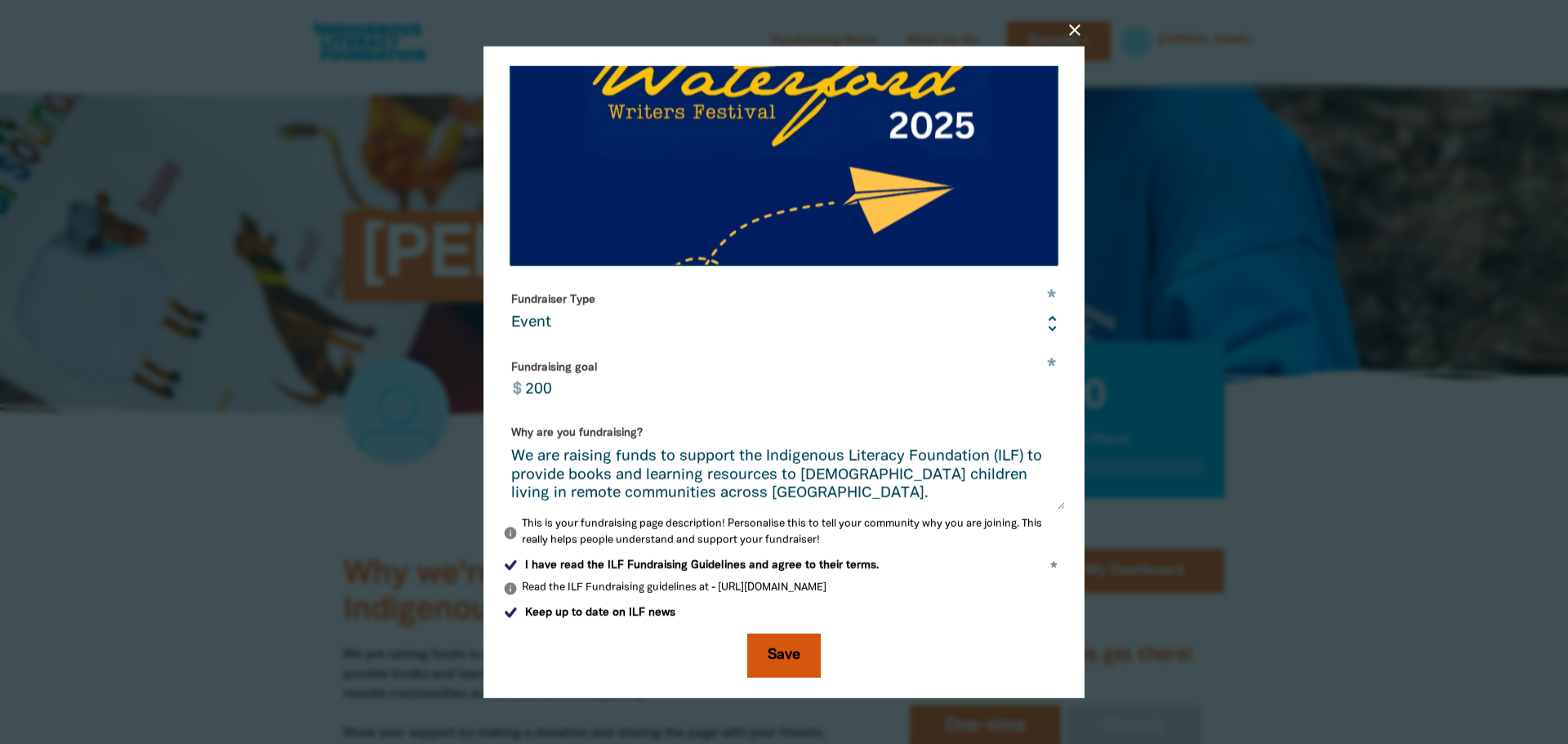
click at [777, 654] on button "Save" at bounding box center [784, 655] width 74 height 44
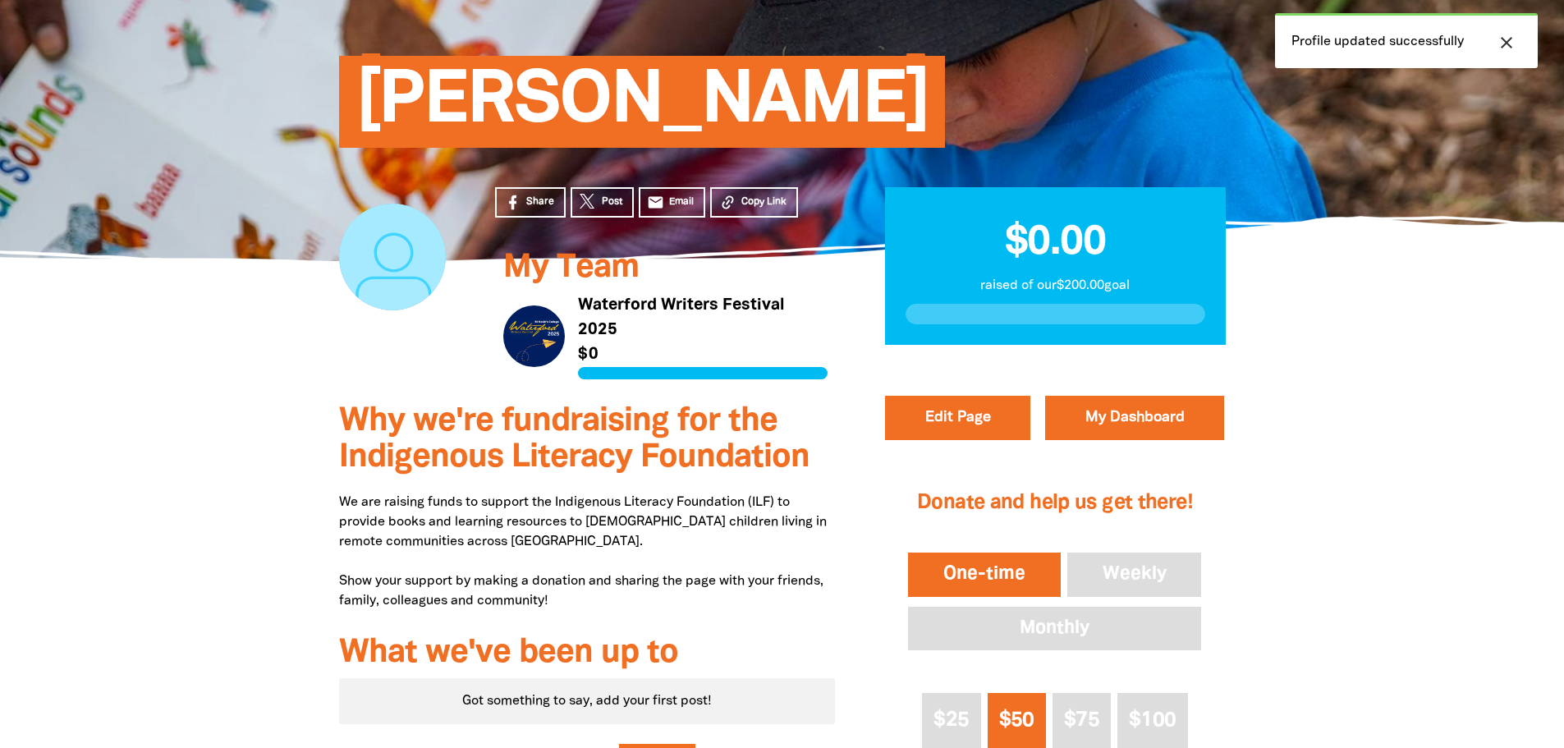
scroll to position [0, 0]
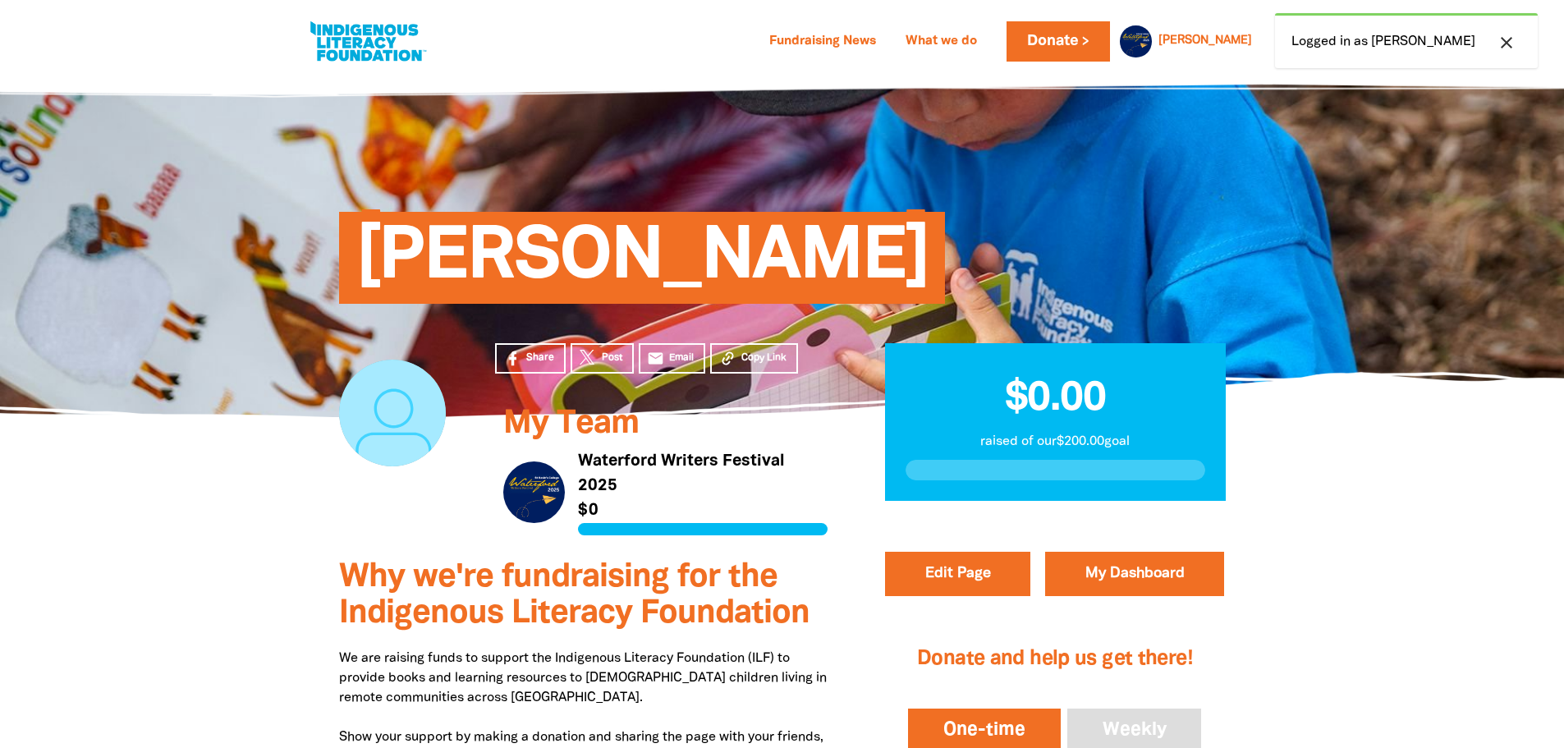
select select "Yes"
select select "Event"
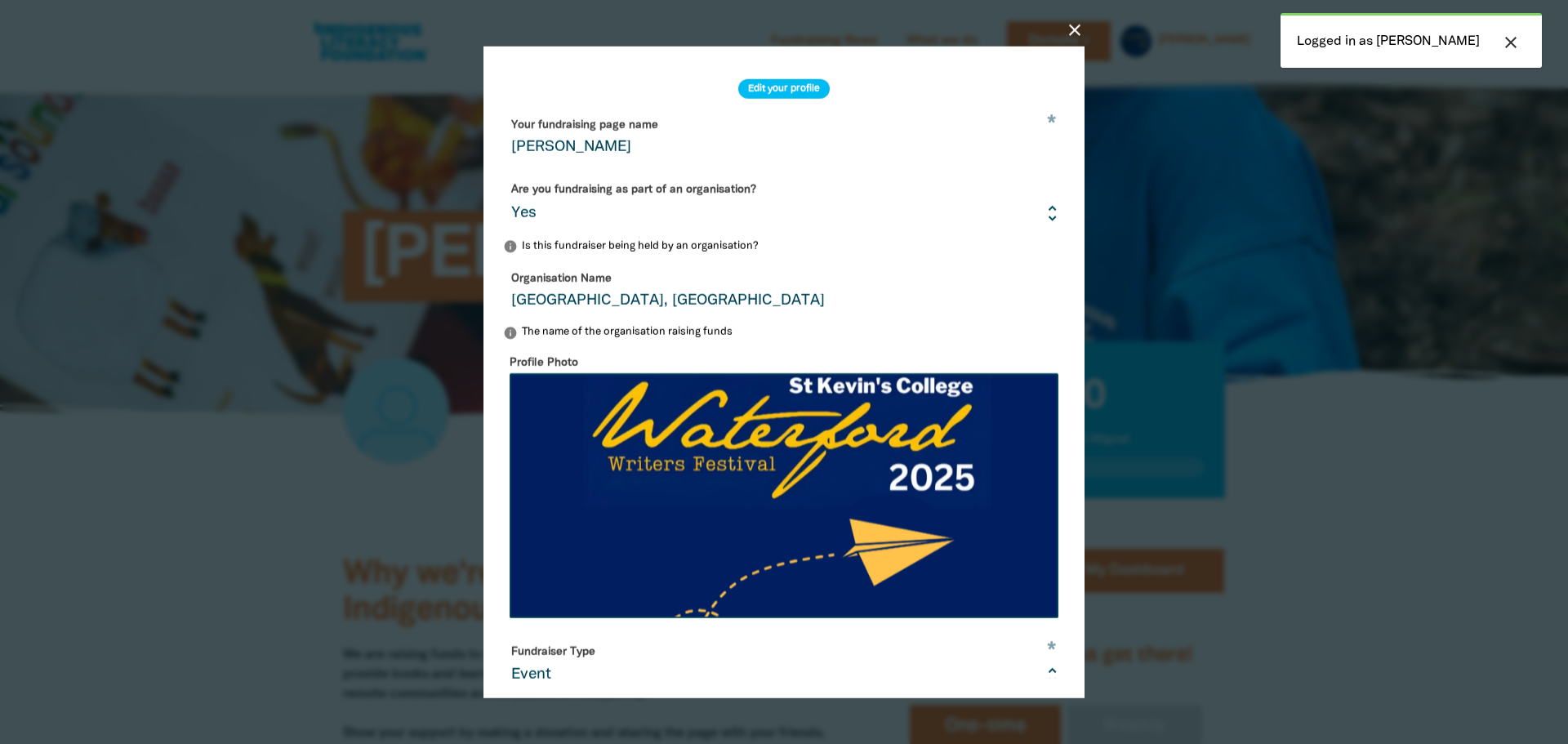
click at [1081, 33] on icon "close" at bounding box center [1075, 30] width 20 height 20
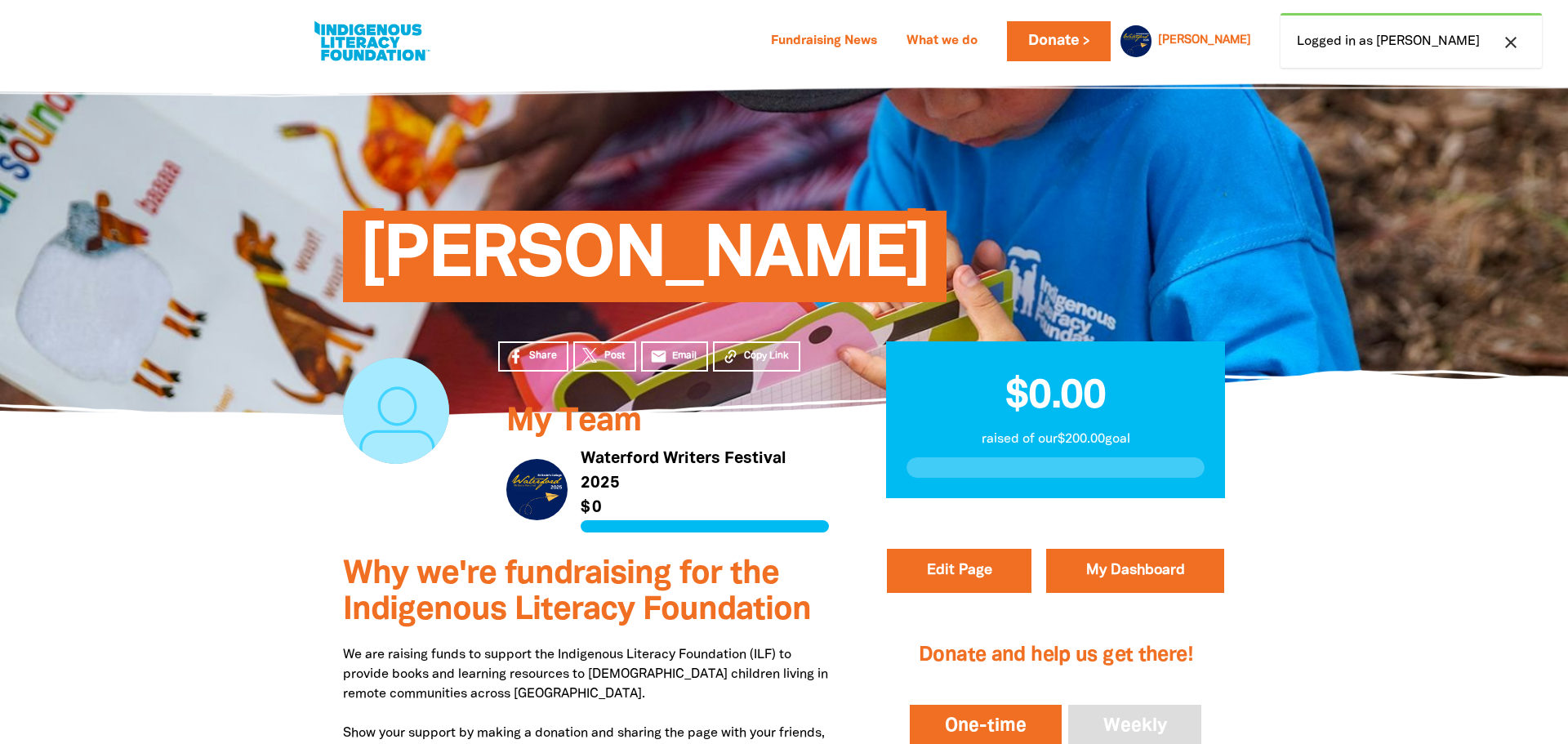
select select "Yes"
select select "Event"
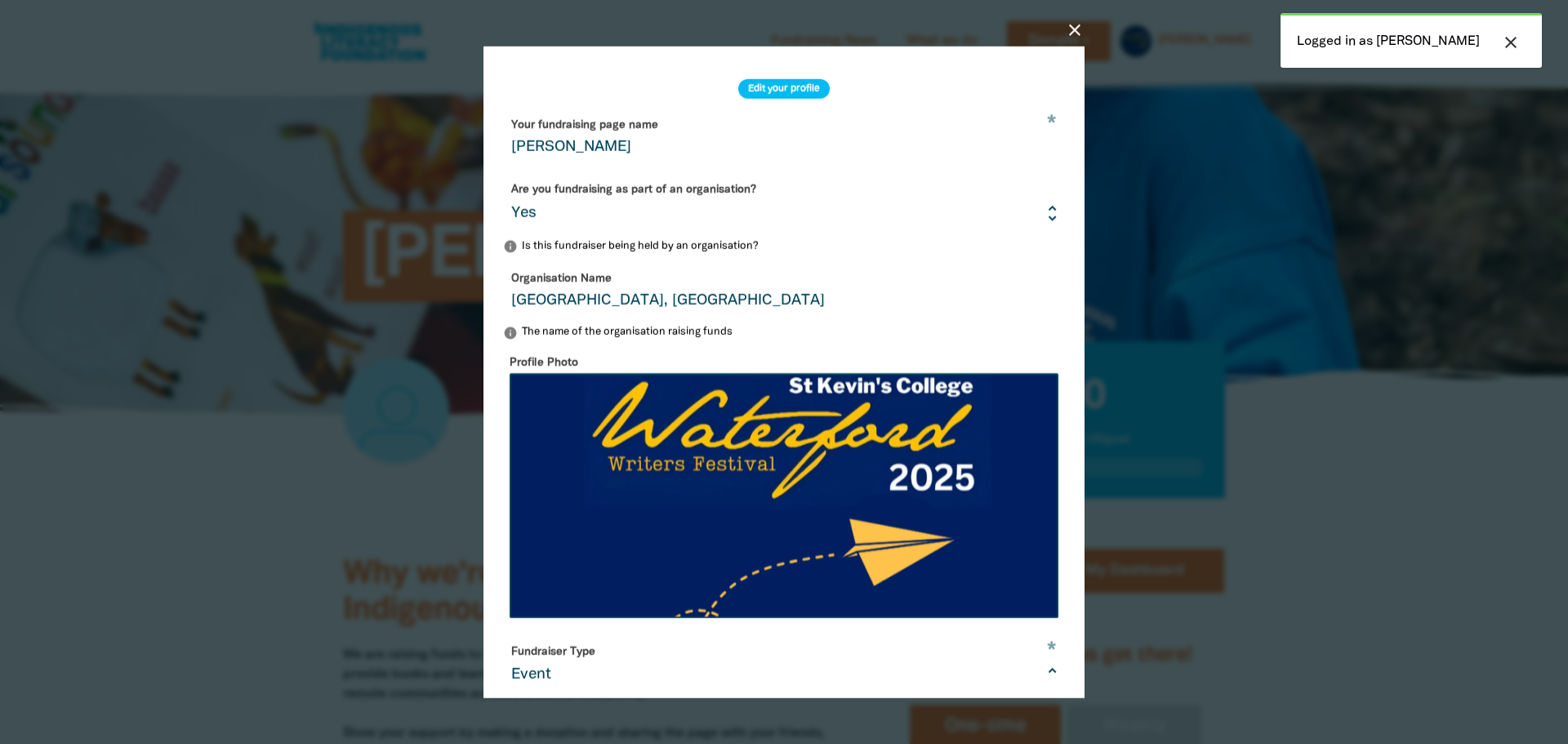
click at [1077, 30] on icon "close" at bounding box center [1075, 30] width 20 height 20
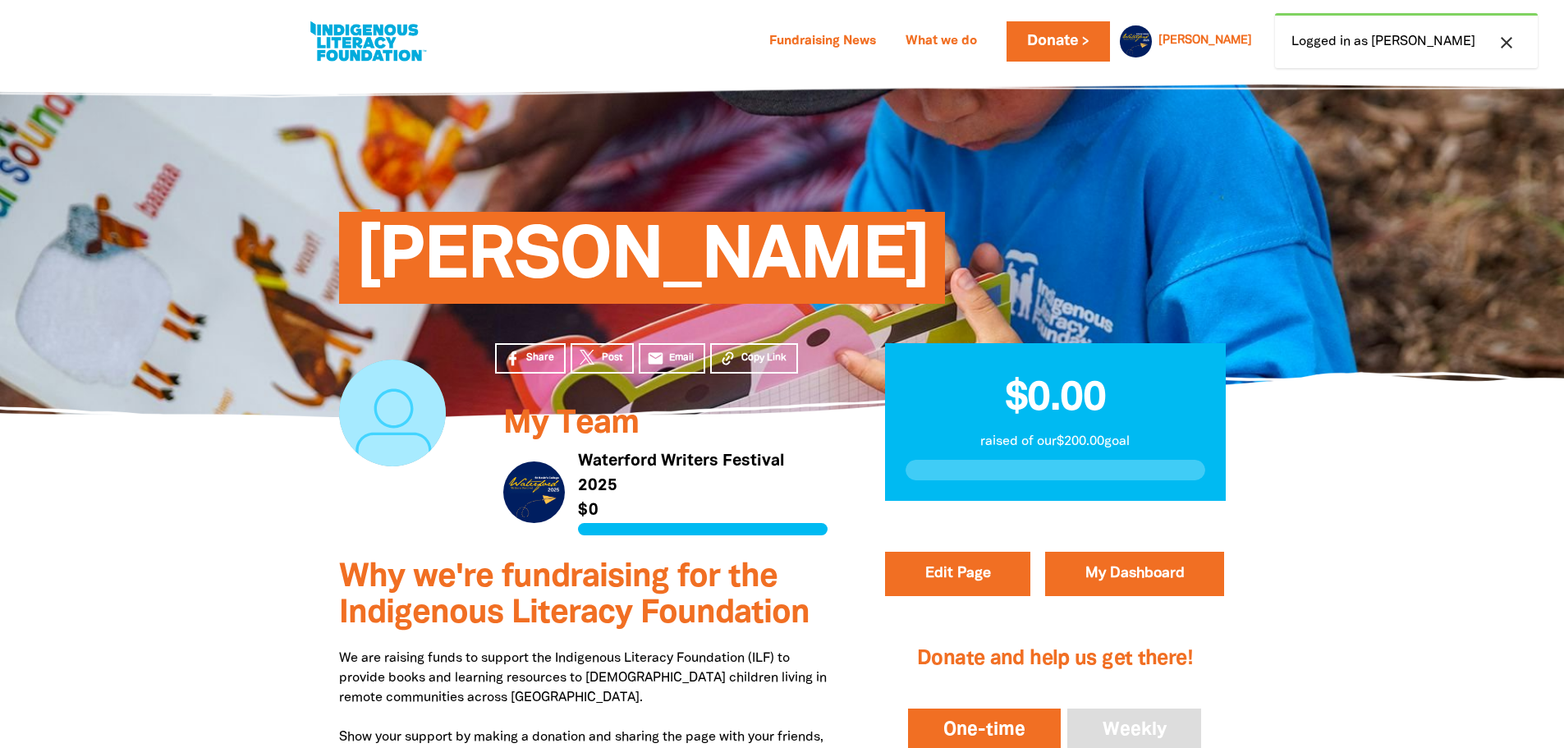
select select "Yes"
select select "Event"
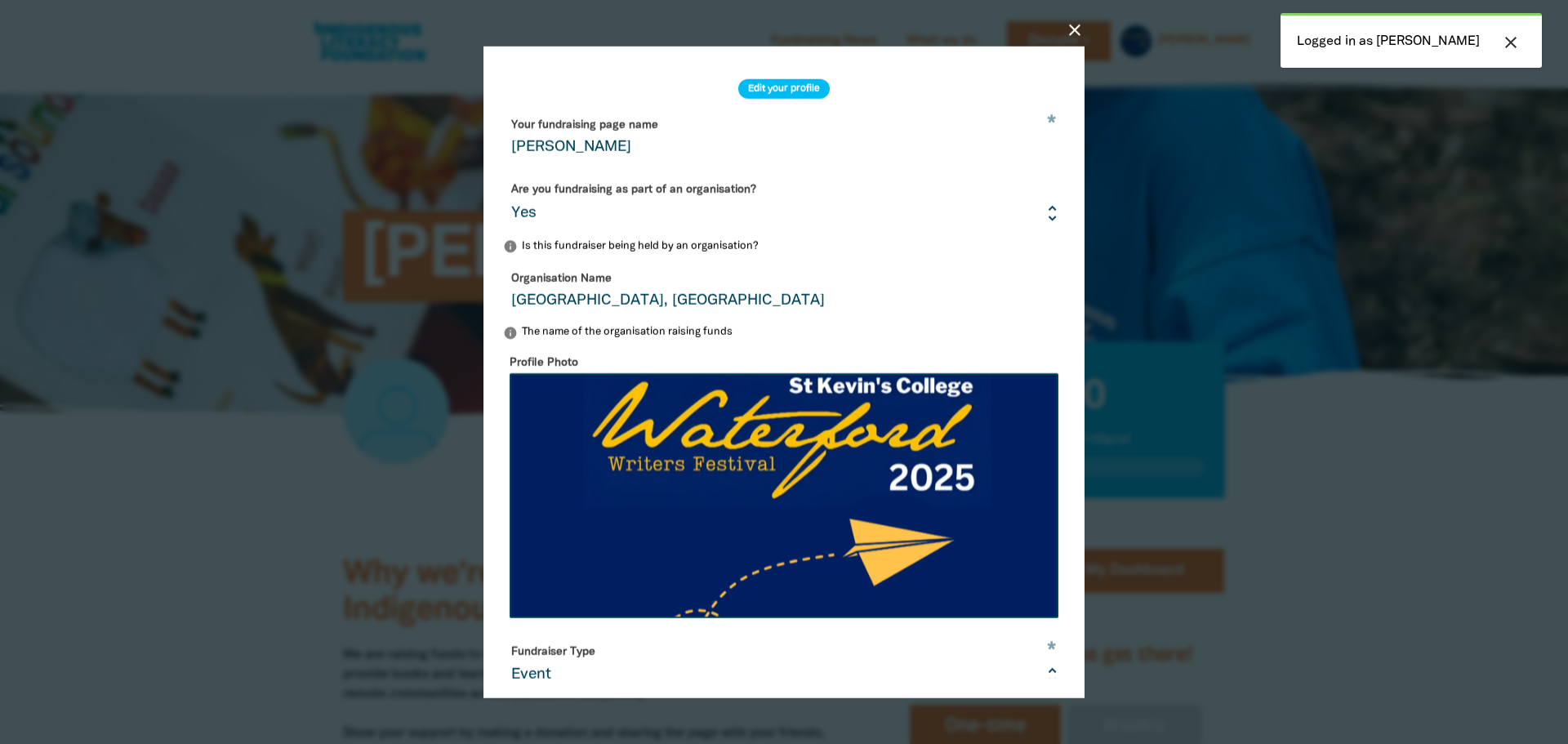
click at [1084, 34] on div "close Edit your profile * Your fundraising page name [PERSON_NAME] Are you fund…" at bounding box center [784, 372] width 654 height 726
click at [1082, 34] on icon "close" at bounding box center [1075, 30] width 20 height 20
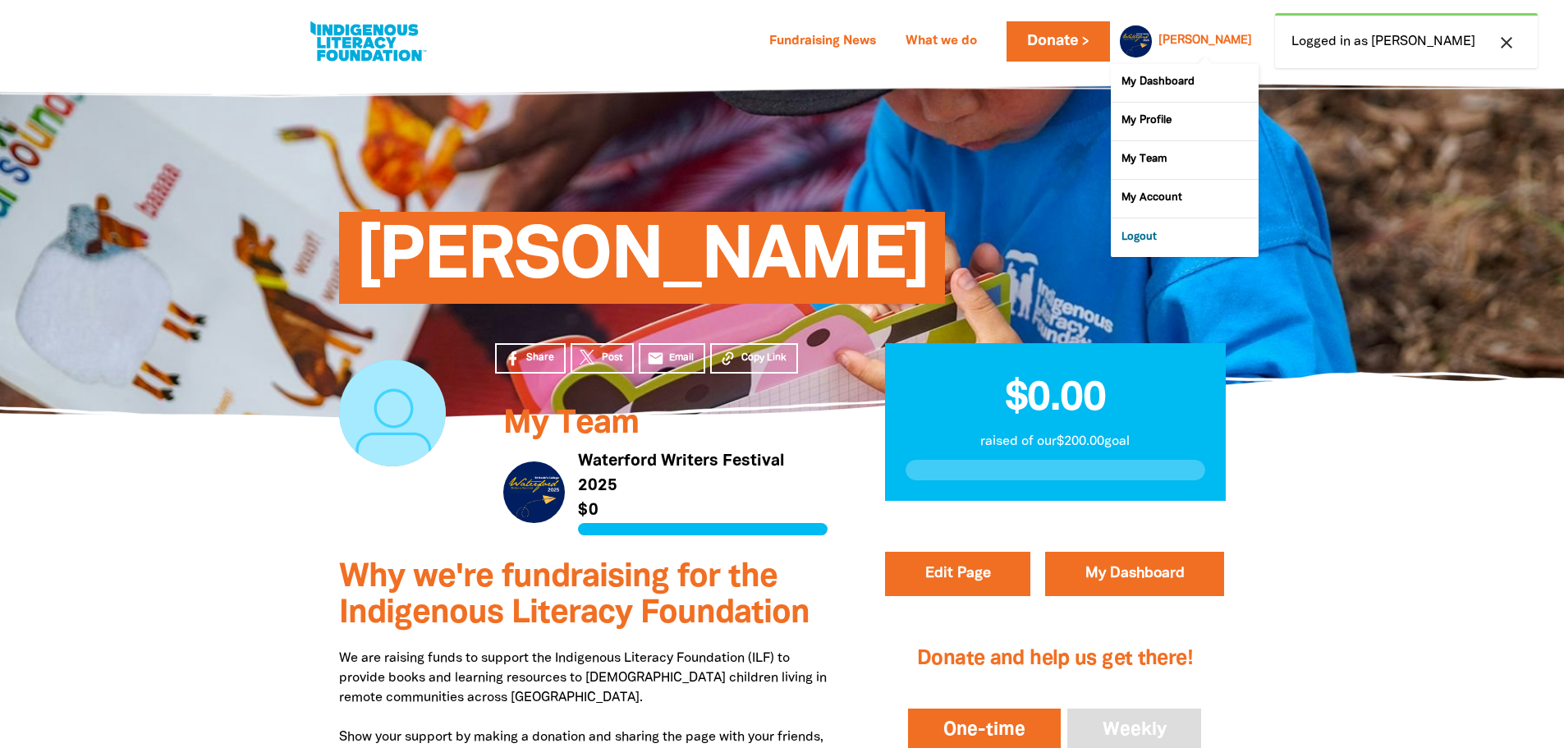
click at [1150, 238] on link "Logout" at bounding box center [1185, 237] width 148 height 38
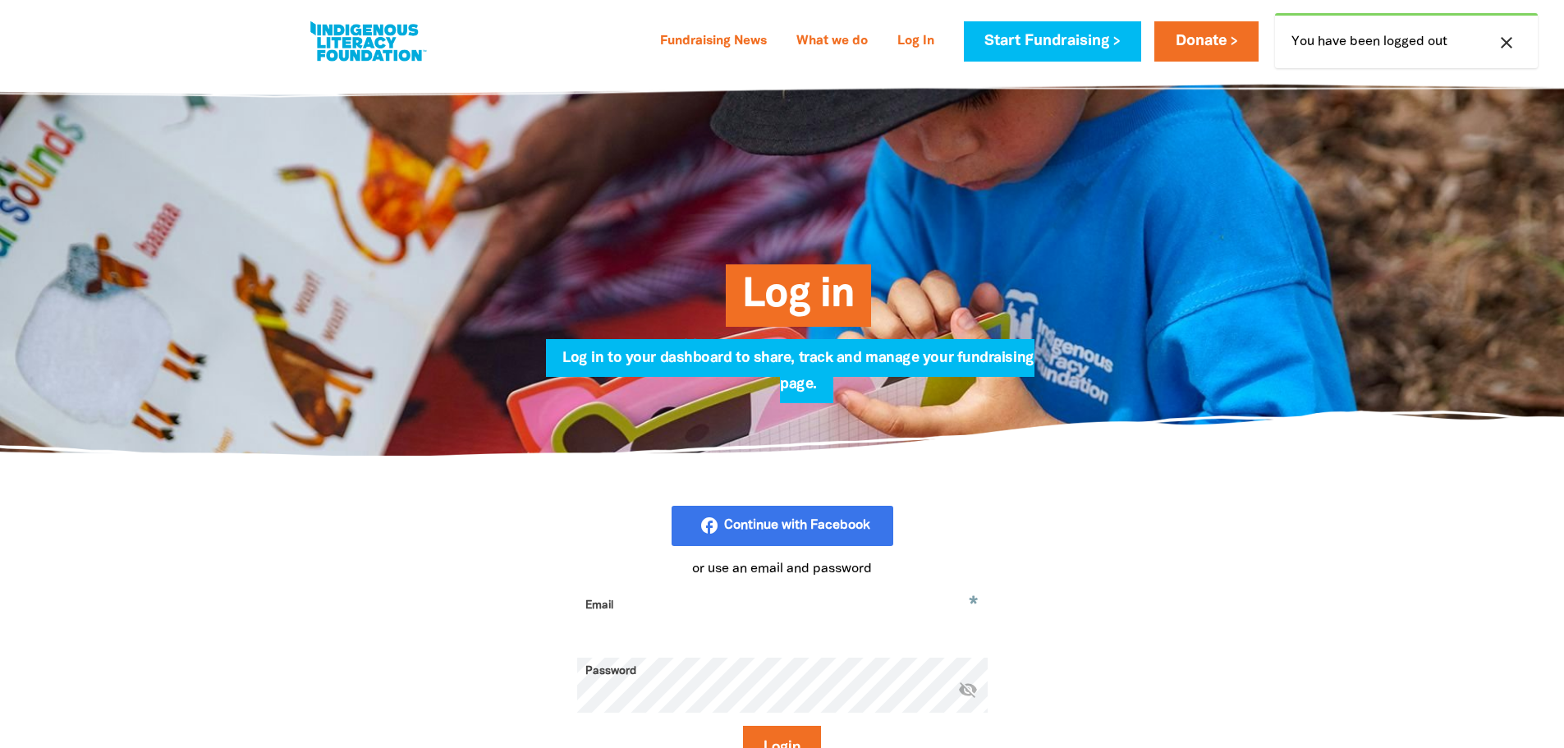
click at [625, 614] on input "Email" at bounding box center [782, 618] width 410 height 52
type input "[EMAIL_ADDRESS][DOMAIN_NAME]"
click at [743, 726] on button "Login" at bounding box center [782, 748] width 78 height 44
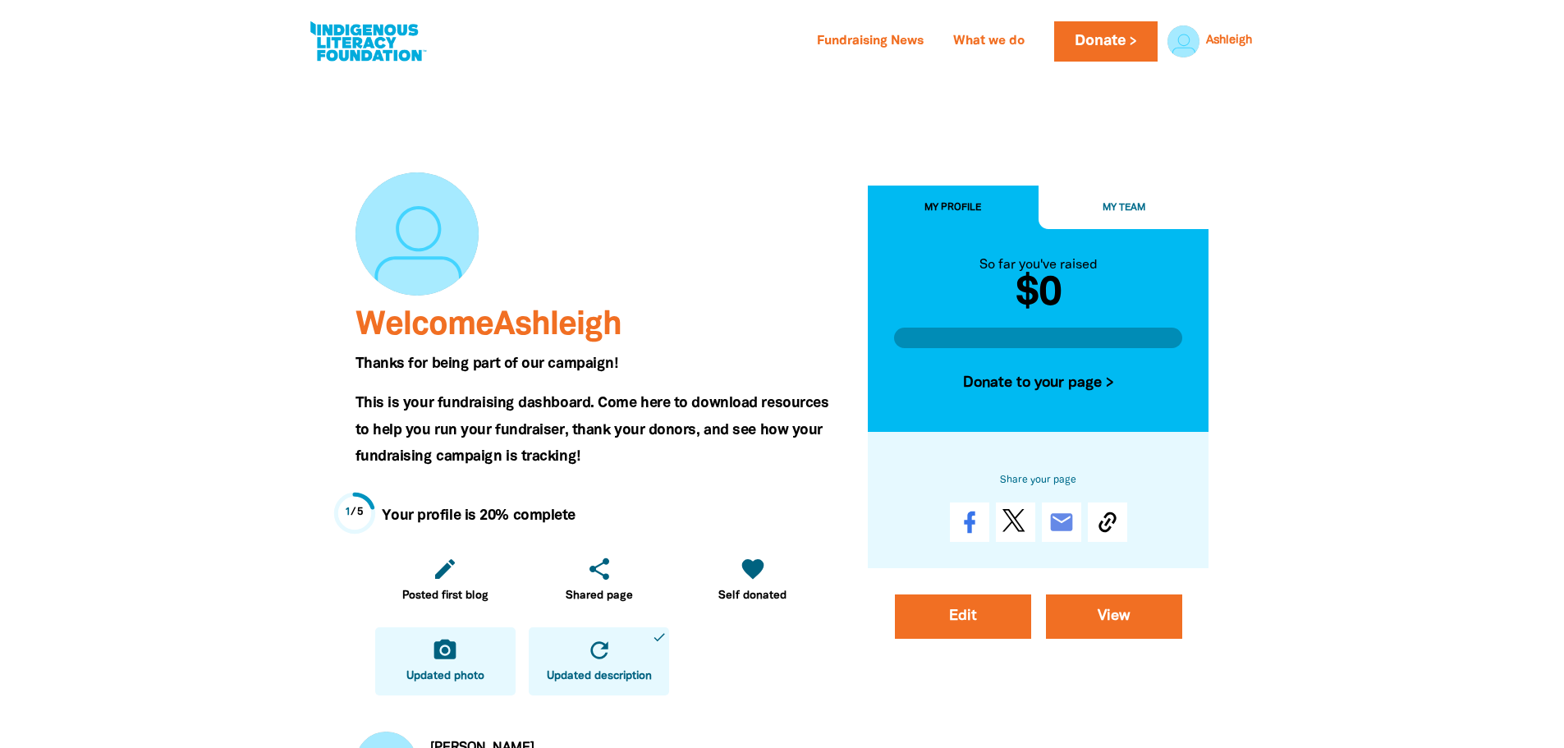
click at [429, 653] on link "camera_alt Updated photo" at bounding box center [445, 661] width 140 height 68
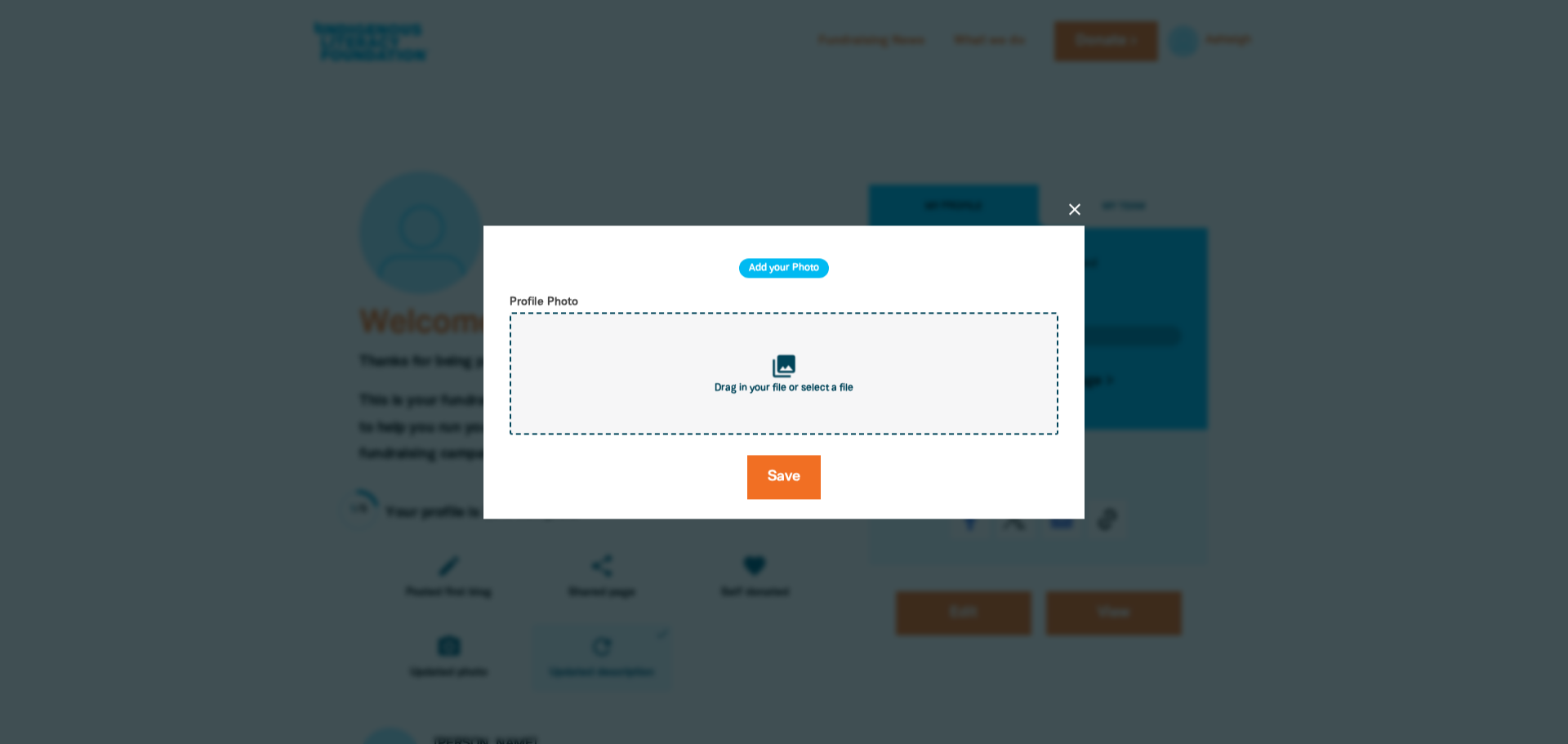
click at [746, 362] on div "collections Drag in your file or select a file" at bounding box center [784, 373] width 549 height 122
type input "C:\fakepath\Screenshot [DATE] 123026123.png"
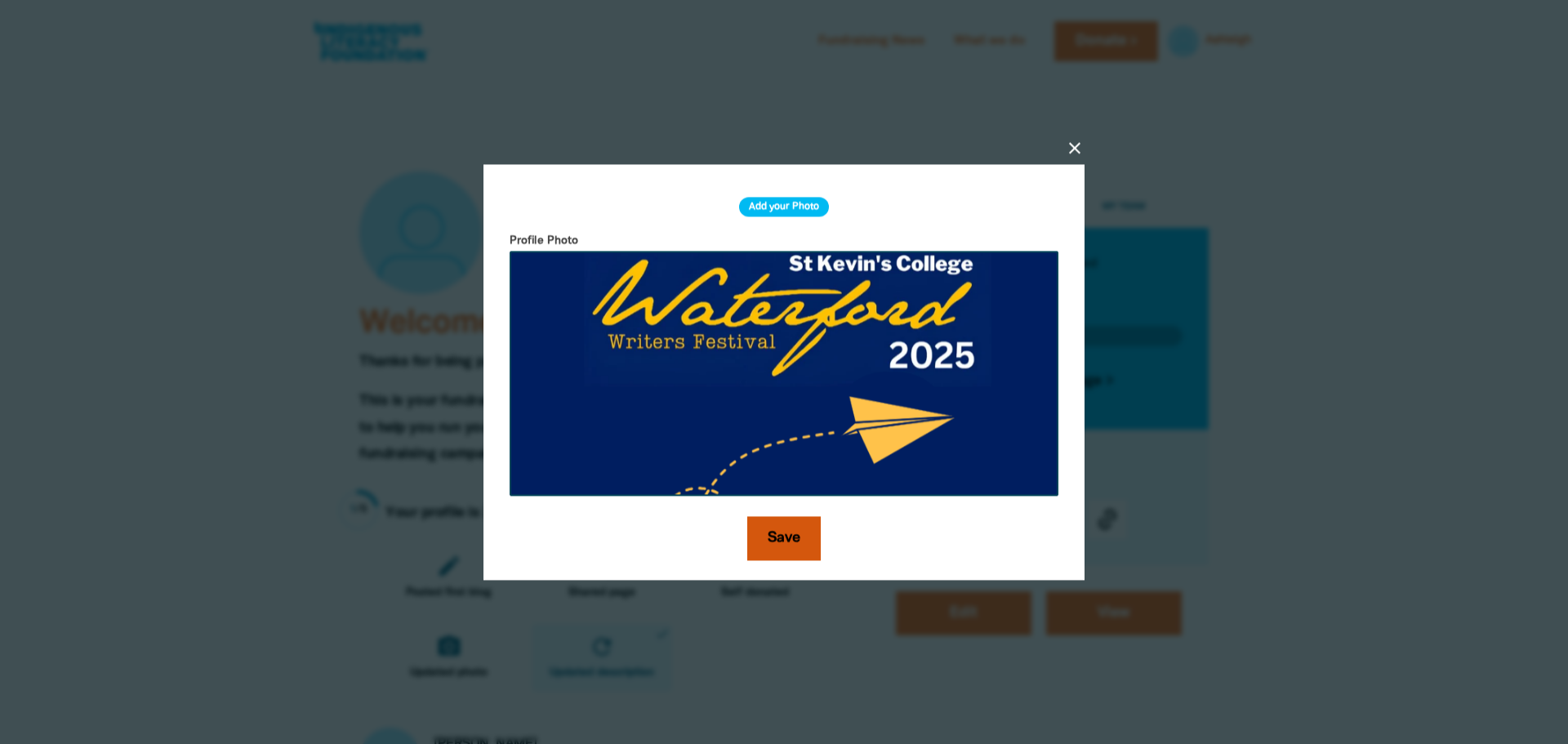
click at [803, 477] on img at bounding box center [784, 373] width 549 height 245
click at [769, 549] on button "Save" at bounding box center [784, 538] width 74 height 44
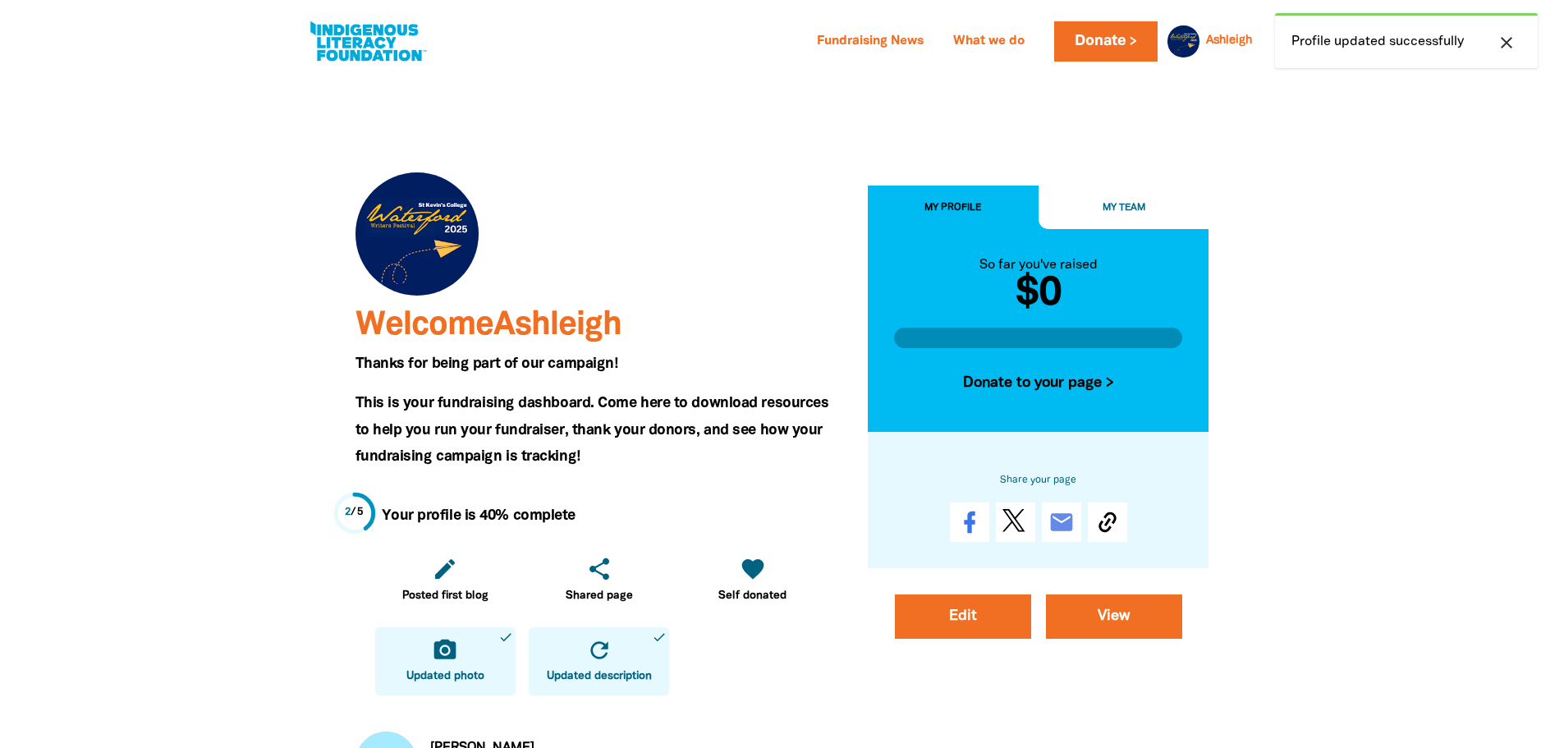
click at [1125, 182] on div "My Profile My Team" at bounding box center [1038, 200] width 341 height 57
click at [1125, 199] on button "My Team" at bounding box center [1123, 208] width 171 height 44
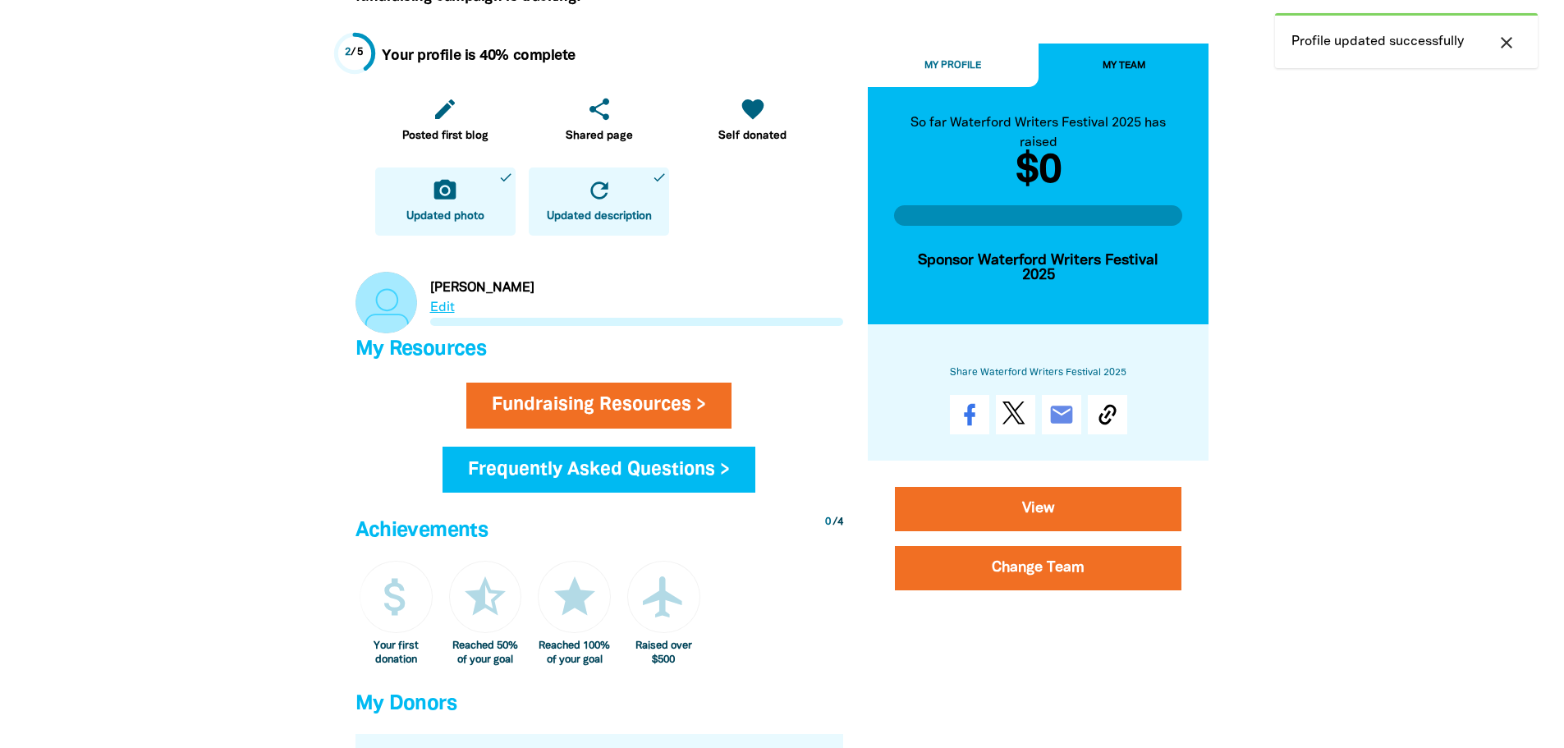
scroll to position [493, 0]
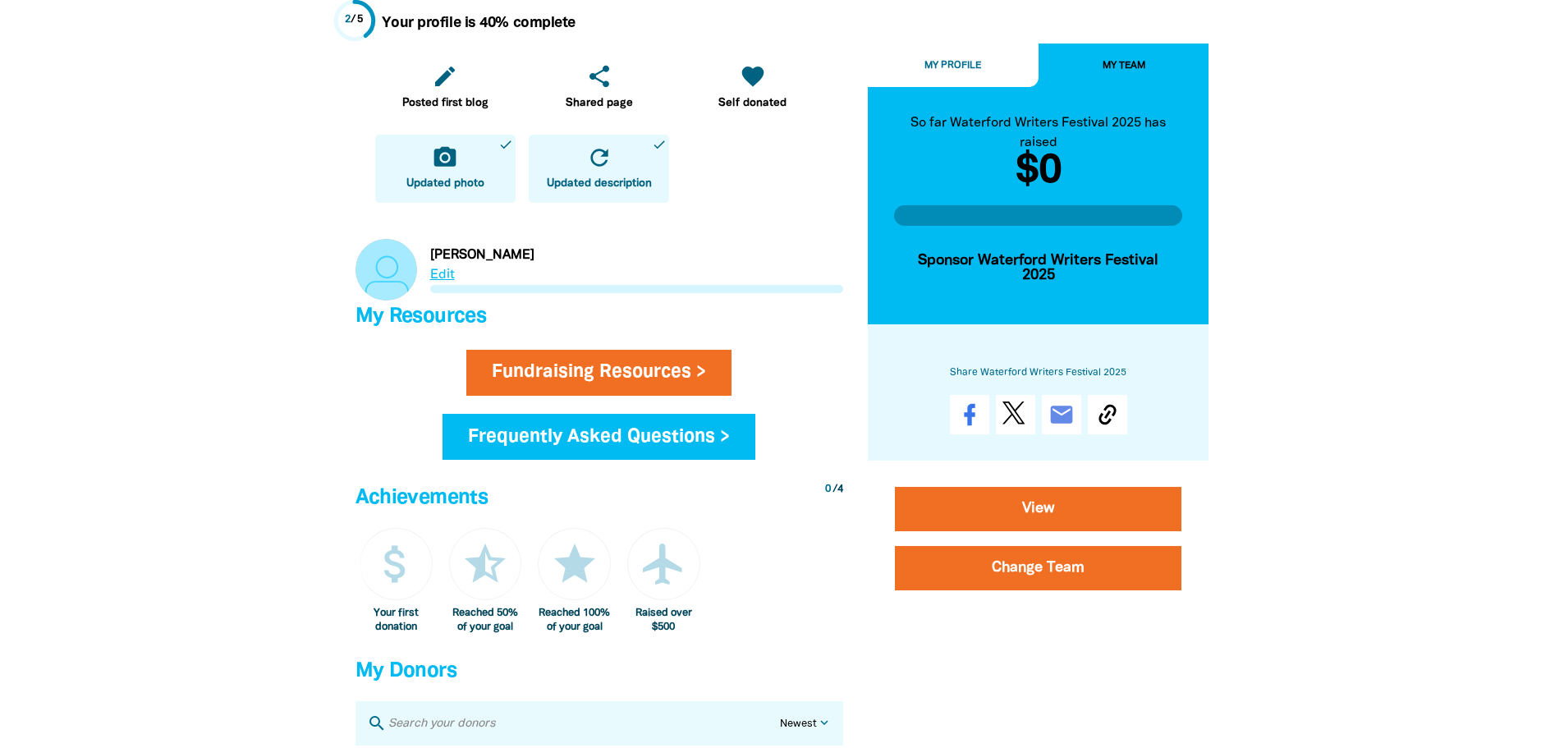
click at [448, 277] on link "Link to [PERSON_NAME]" at bounding box center [599, 270] width 488 height 62
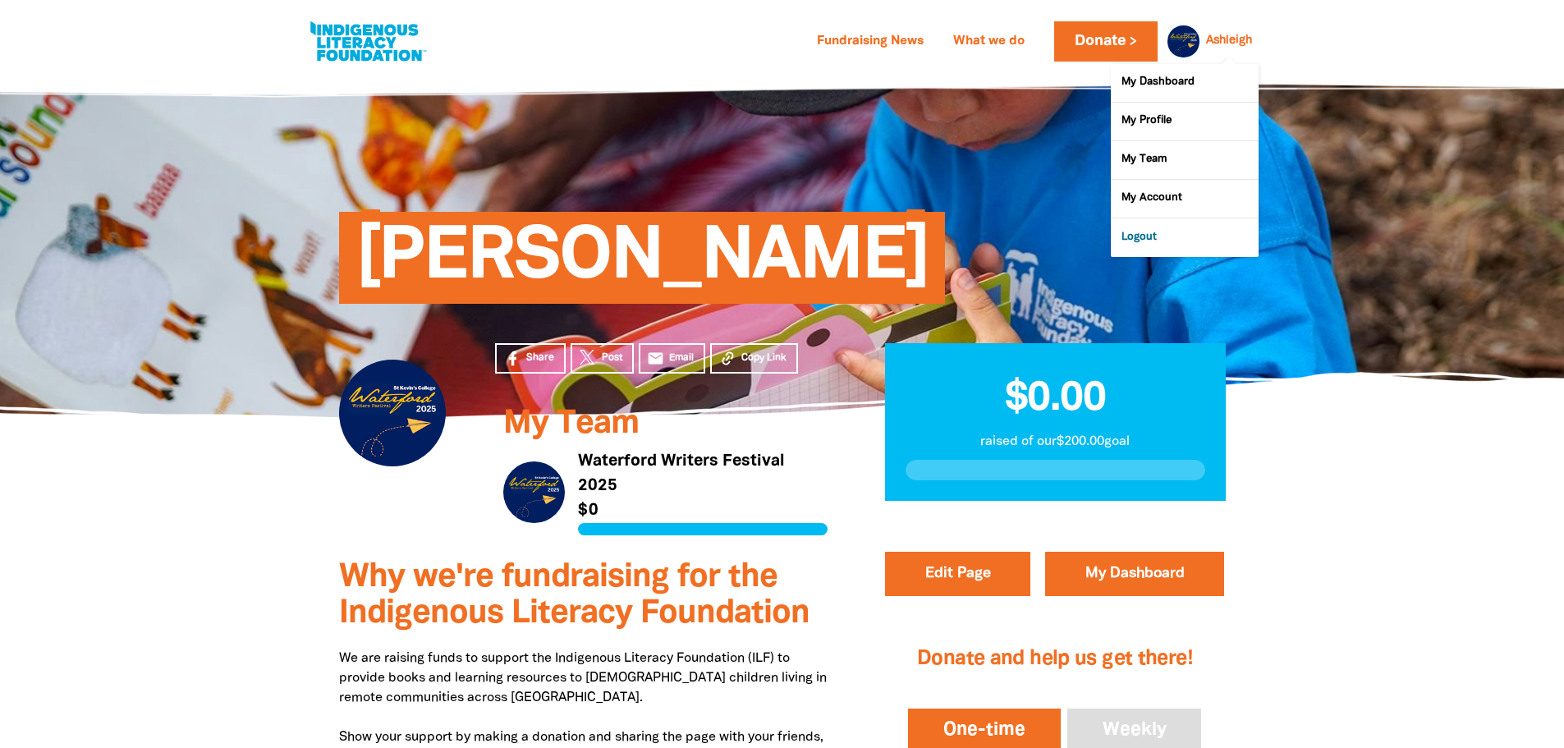
click at [1177, 245] on link "Logout" at bounding box center [1185, 237] width 148 height 38
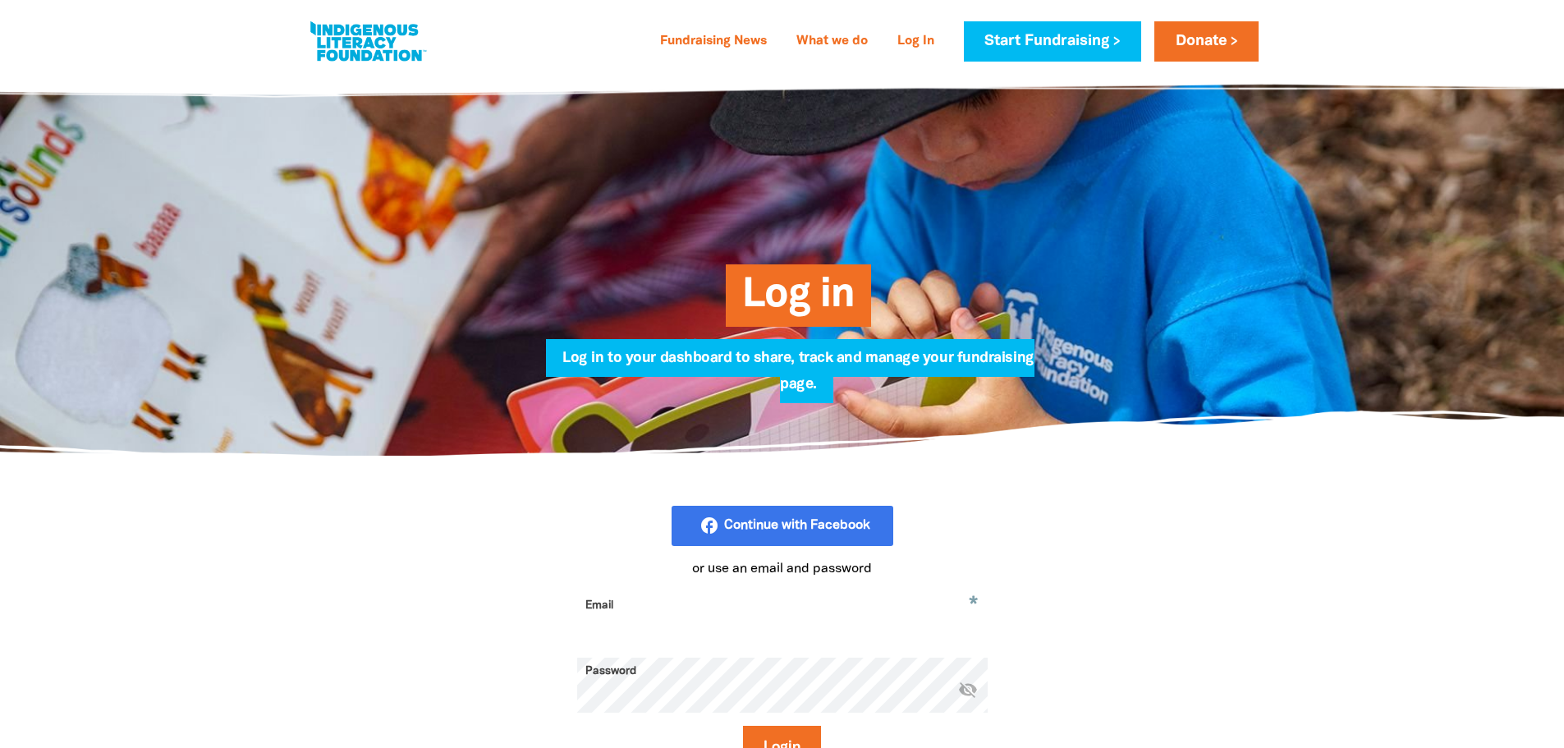
click at [709, 610] on input "Email" at bounding box center [782, 618] width 410 height 52
type input "[EMAIL_ADDRESS][DOMAIN_NAME]"
click at [743, 726] on button "Login" at bounding box center [782, 748] width 78 height 44
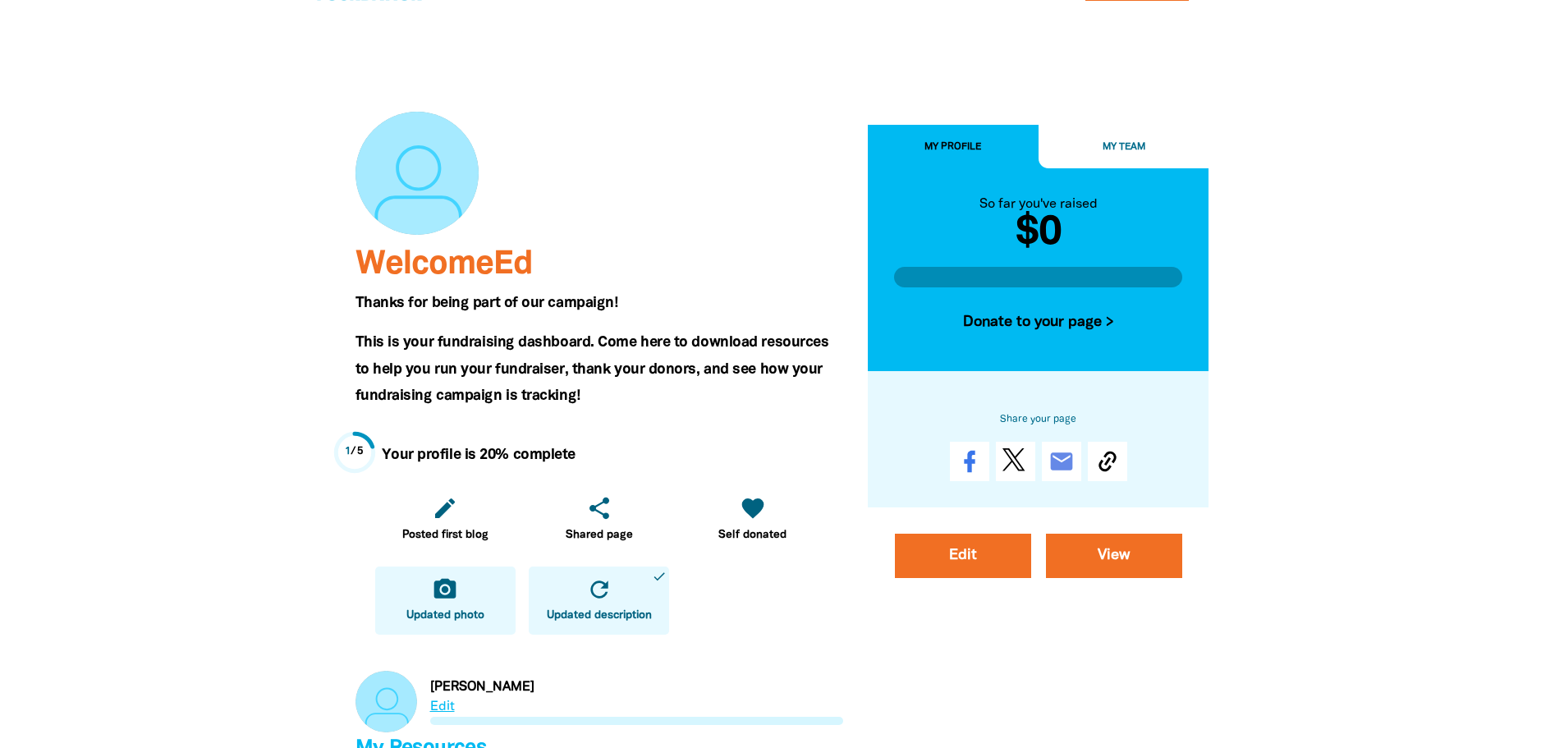
scroll to position [164, 0]
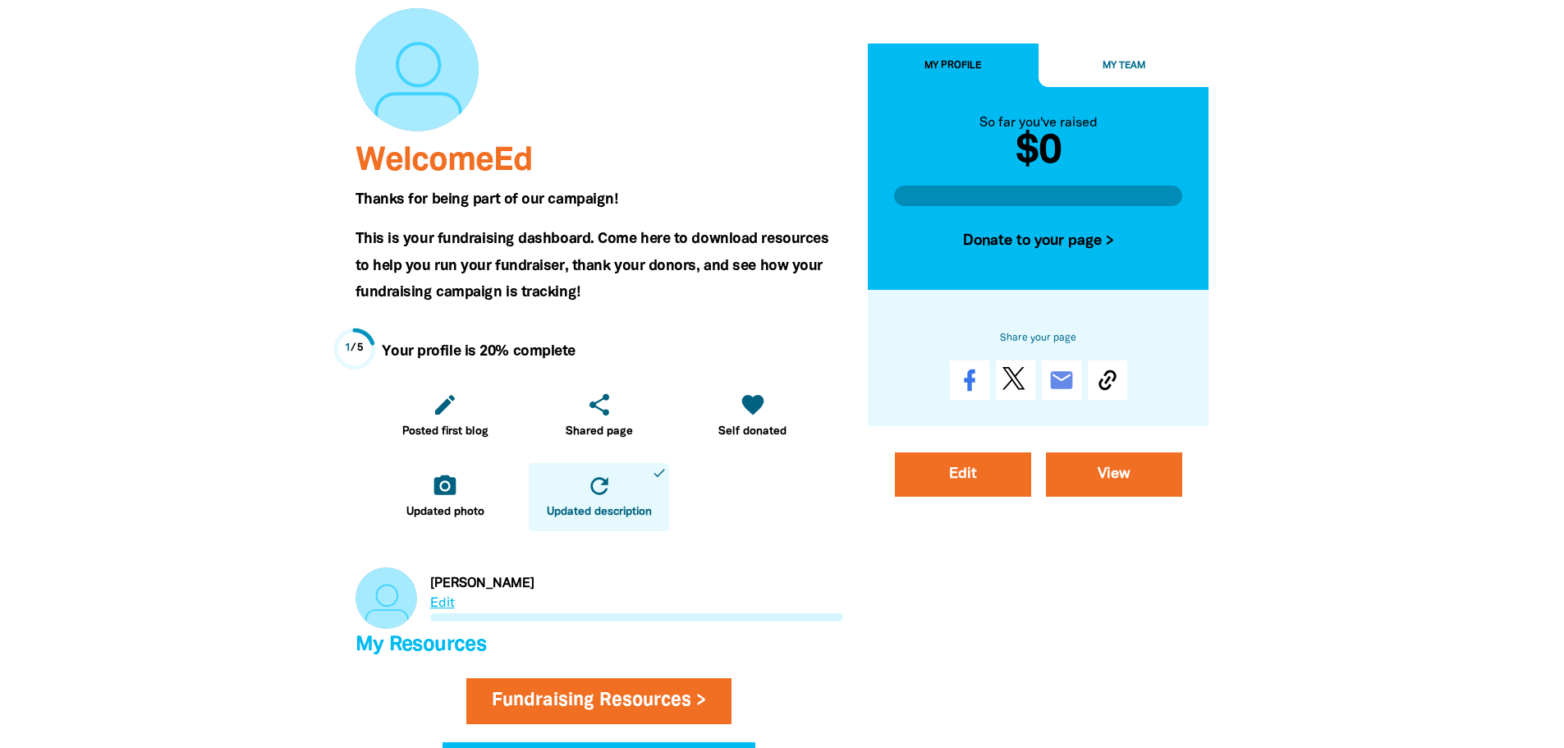
click at [433, 598] on link "Link to [PERSON_NAME]" at bounding box center [599, 598] width 488 height 62
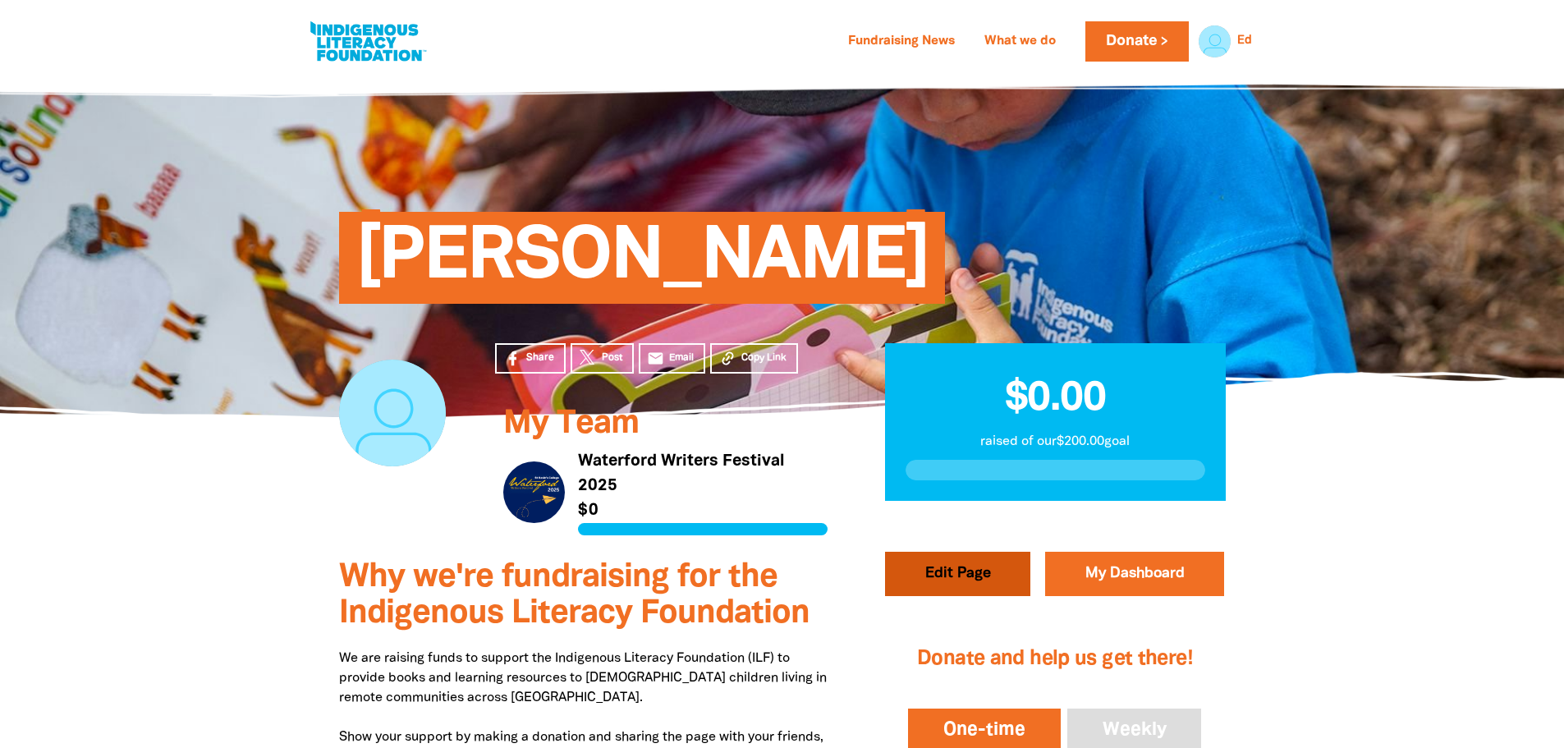
click at [1004, 573] on button "Edit Page" at bounding box center [957, 574] width 145 height 44
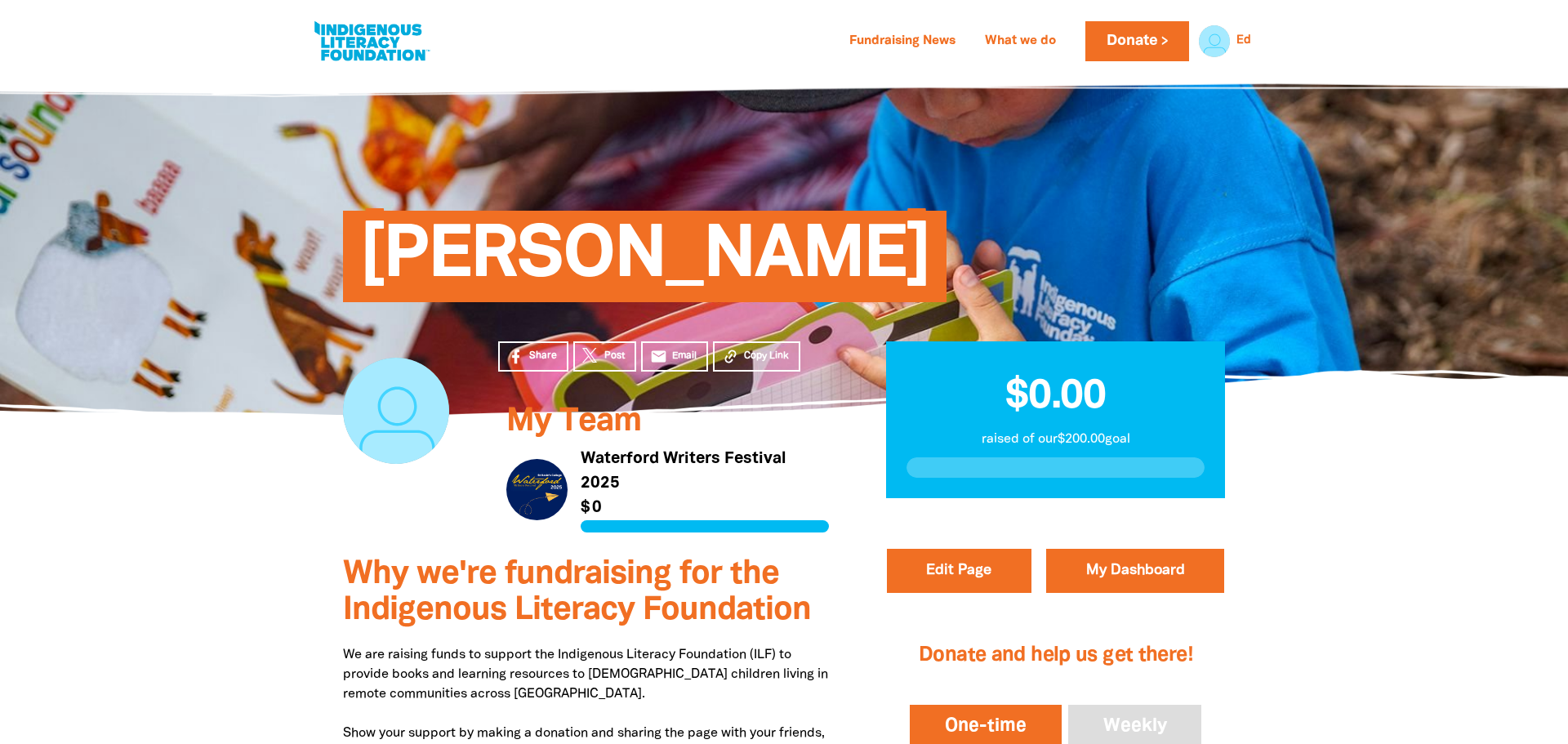
select select "Yes"
select select "Event"
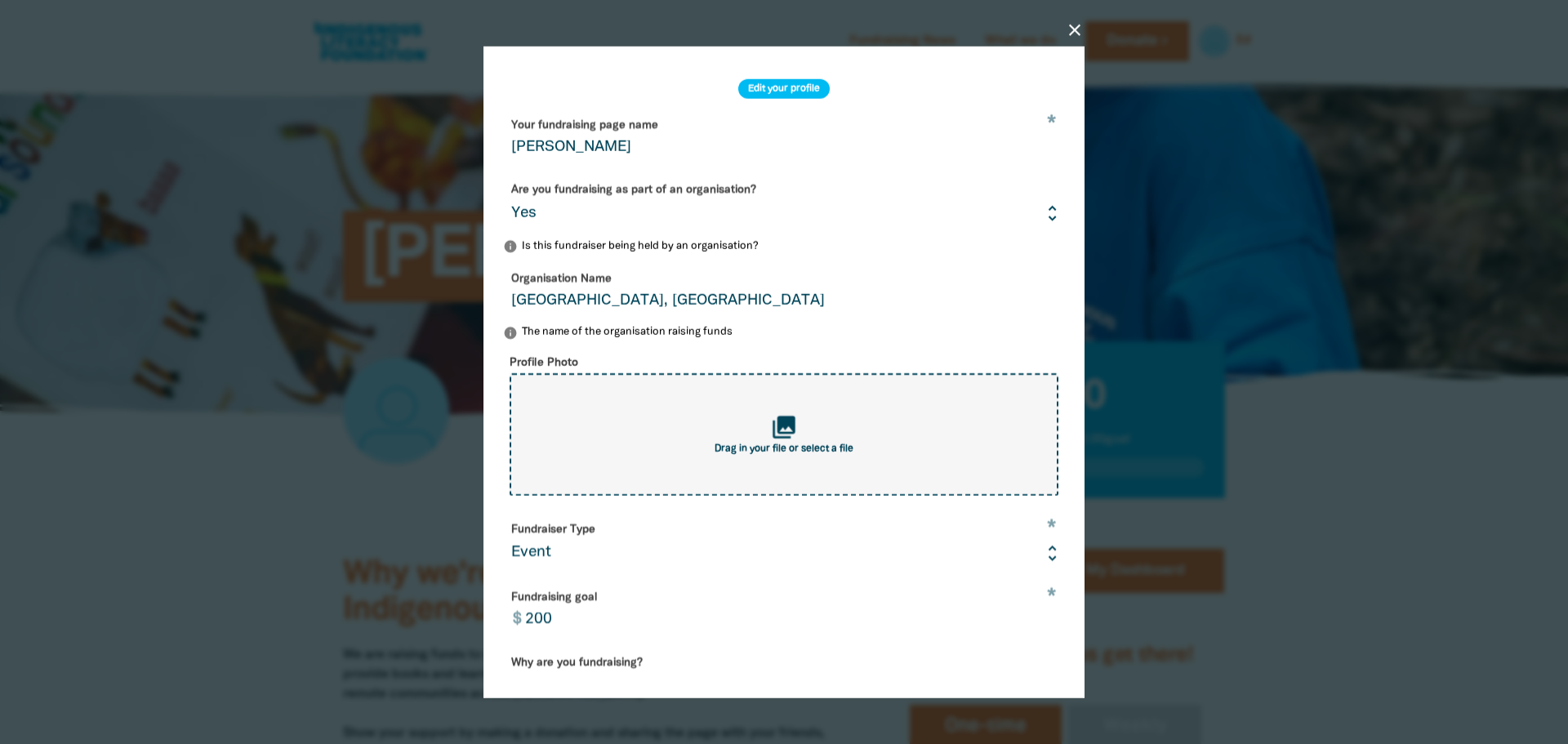
click at [682, 431] on div "collections Drag in your file or select a file" at bounding box center [784, 434] width 549 height 122
type input "C:\fakepath\Screenshot [DATE] 123026123.png"
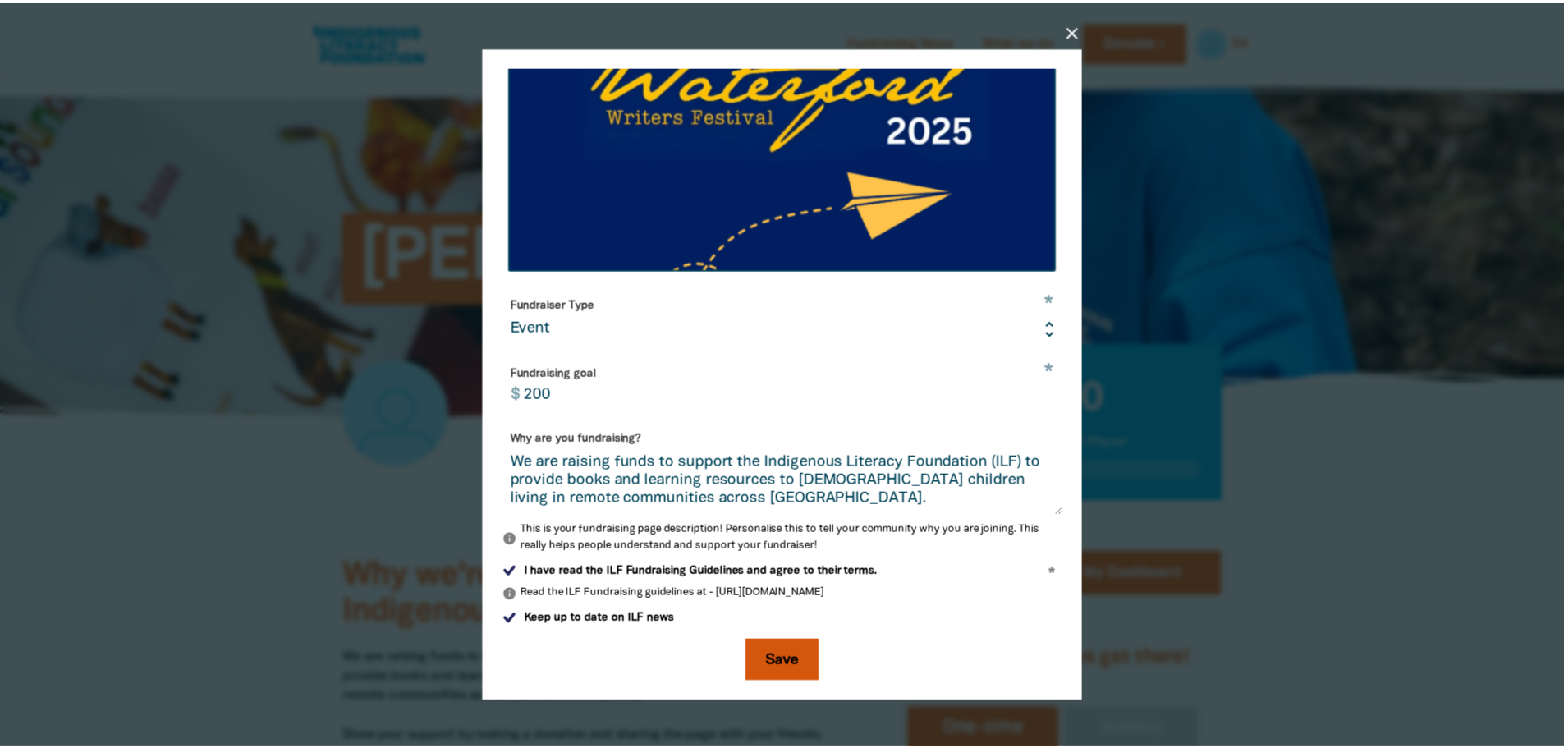
scroll to position [362, 0]
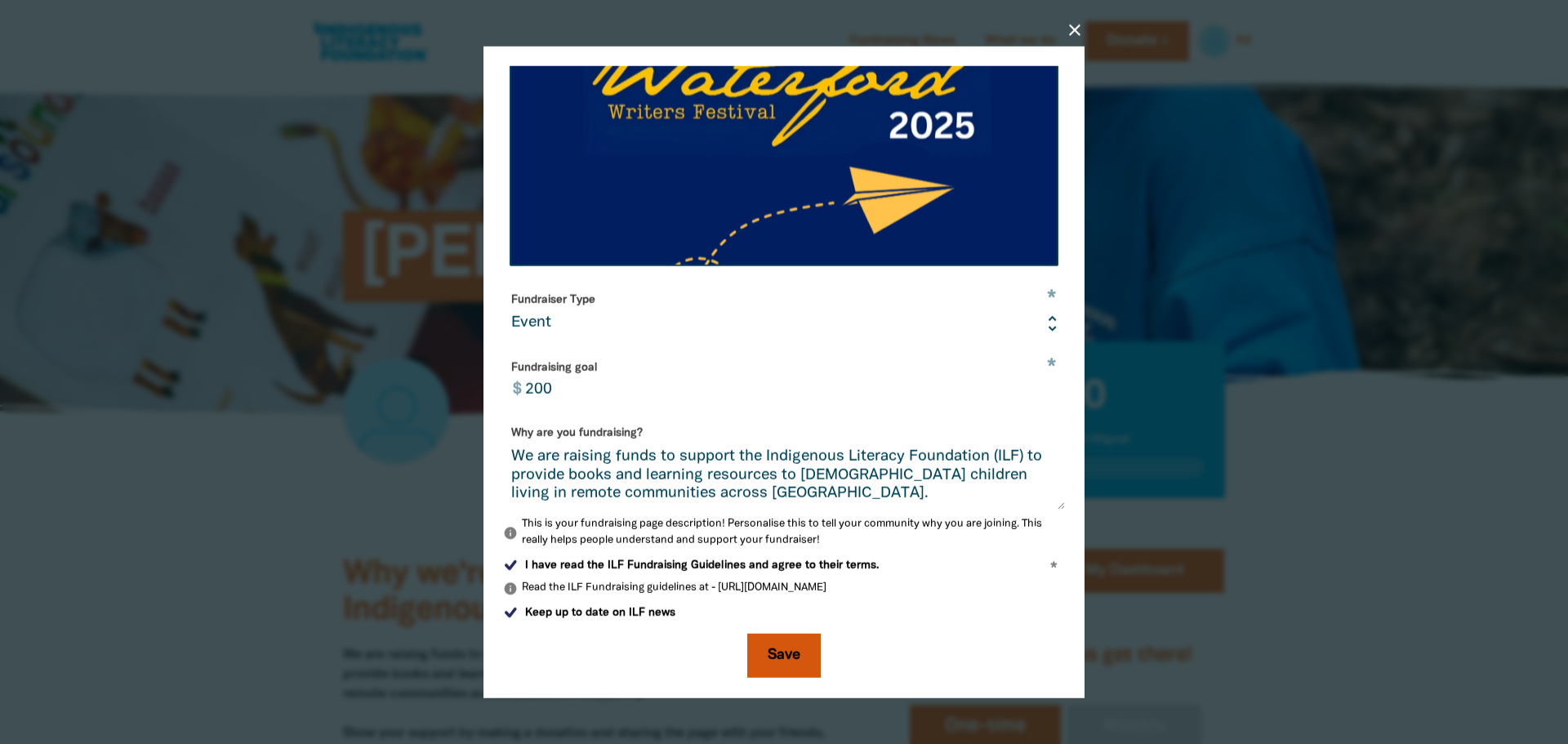
click at [786, 643] on button "Save" at bounding box center [784, 655] width 74 height 44
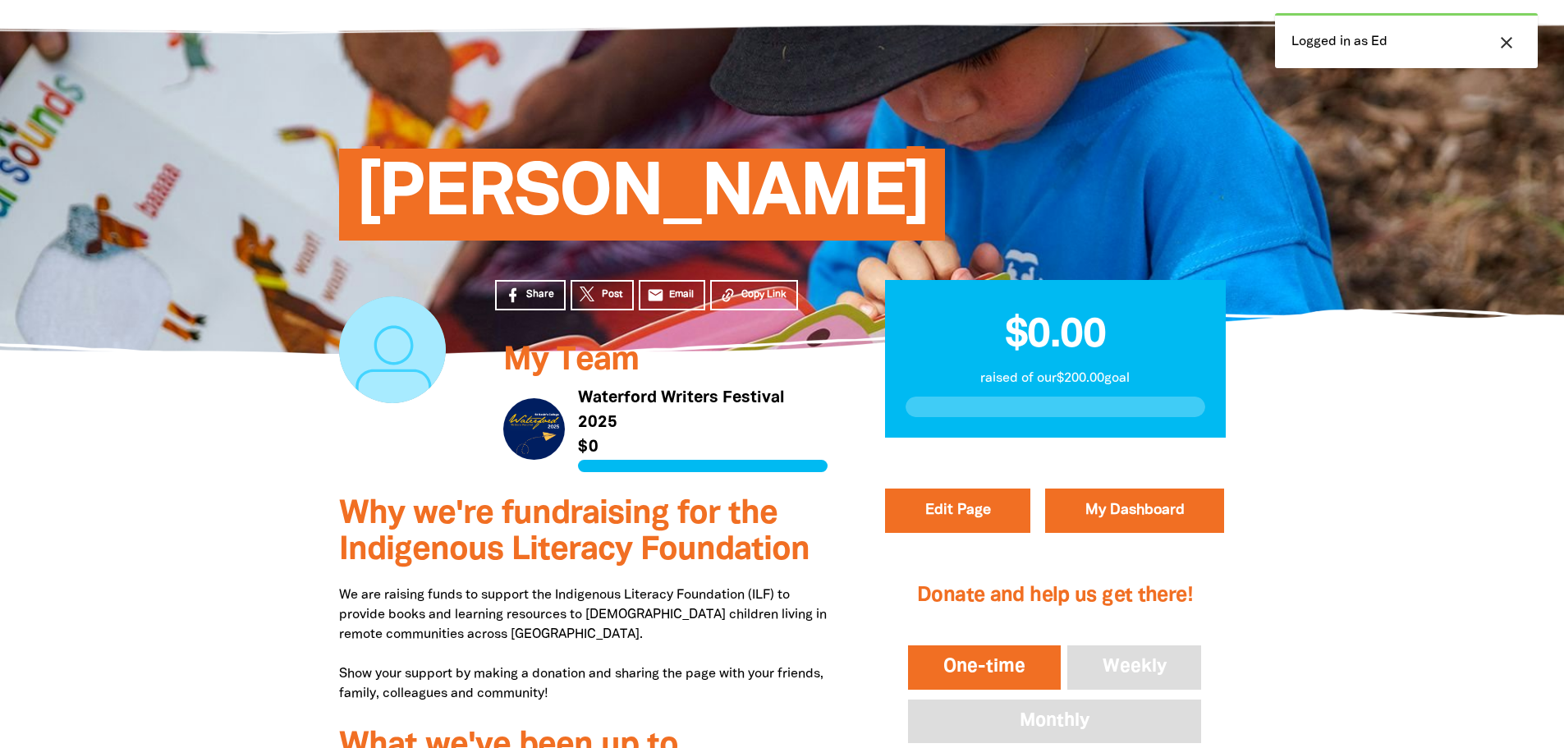
scroll to position [164, 0]
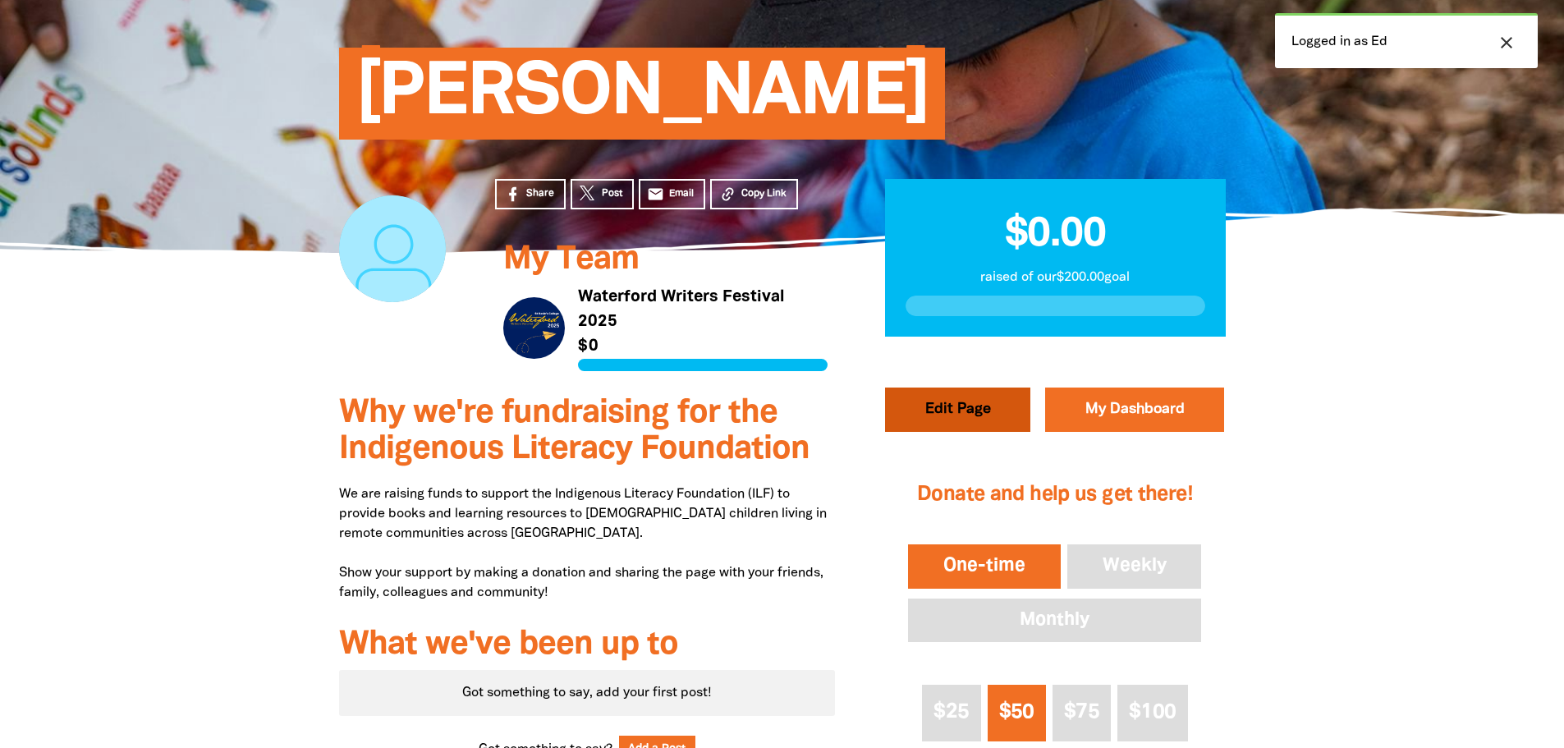
click at [993, 422] on button "Edit Page" at bounding box center [957, 409] width 145 height 44
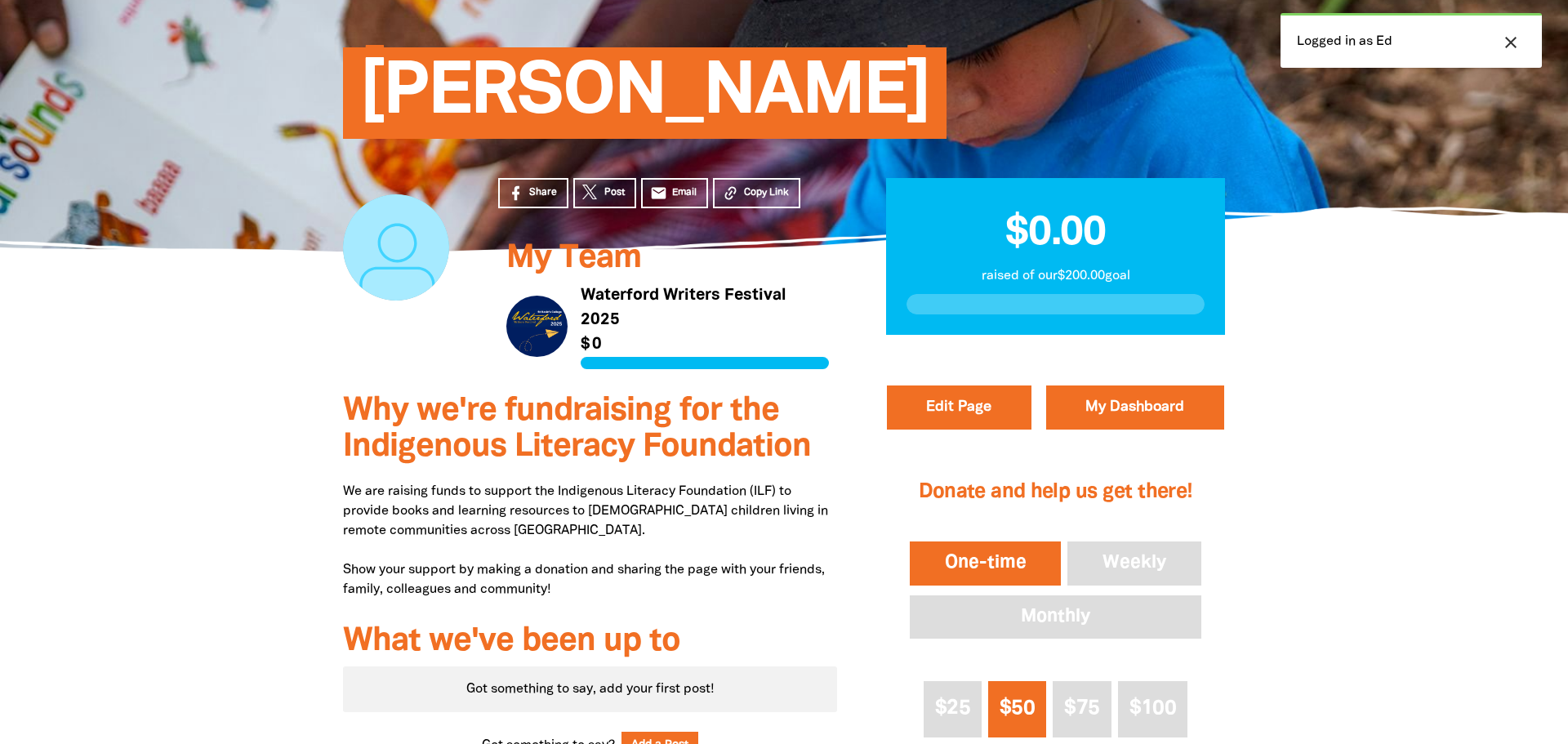
select select "Yes"
select select "Event"
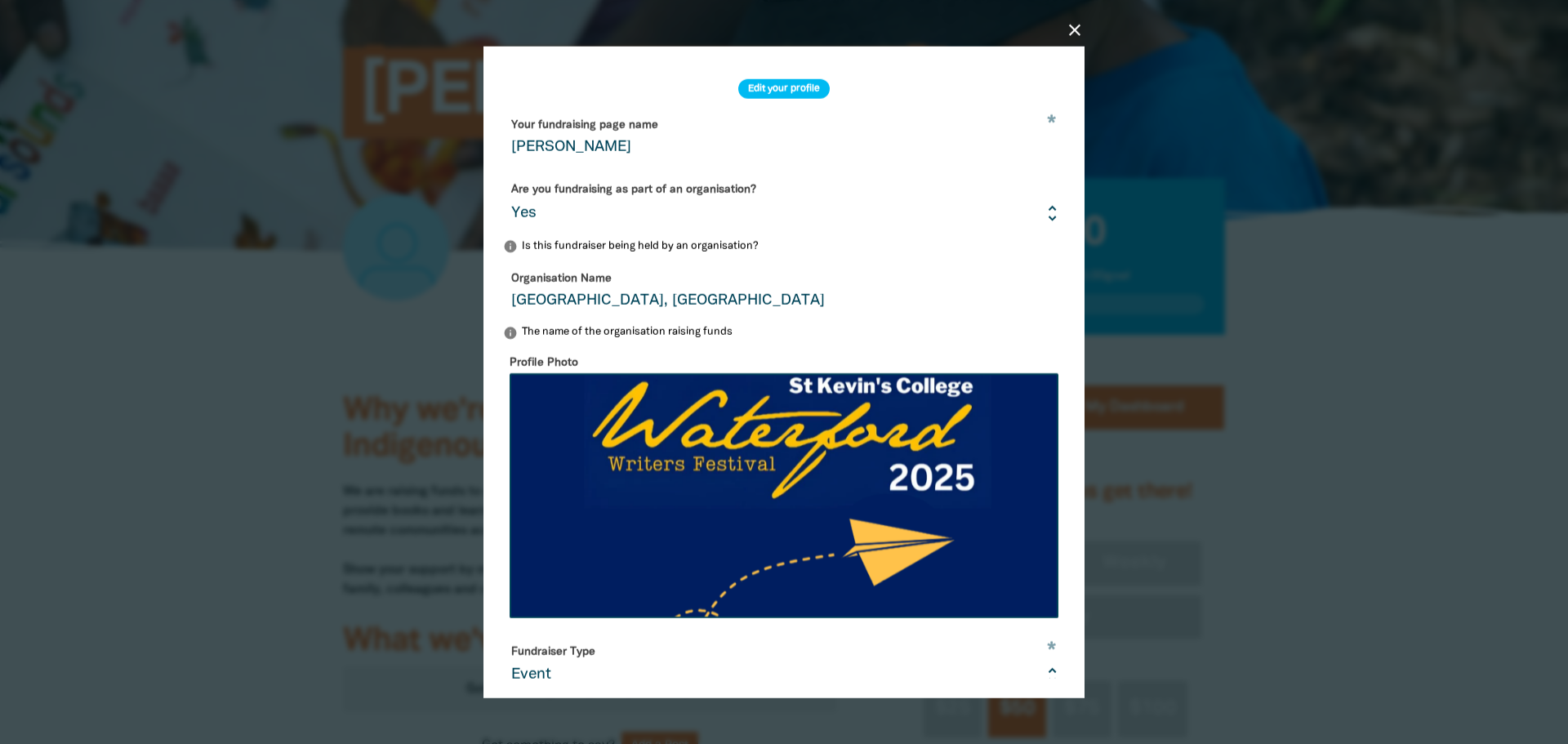
click at [1072, 26] on icon "close" at bounding box center [1075, 30] width 20 height 20
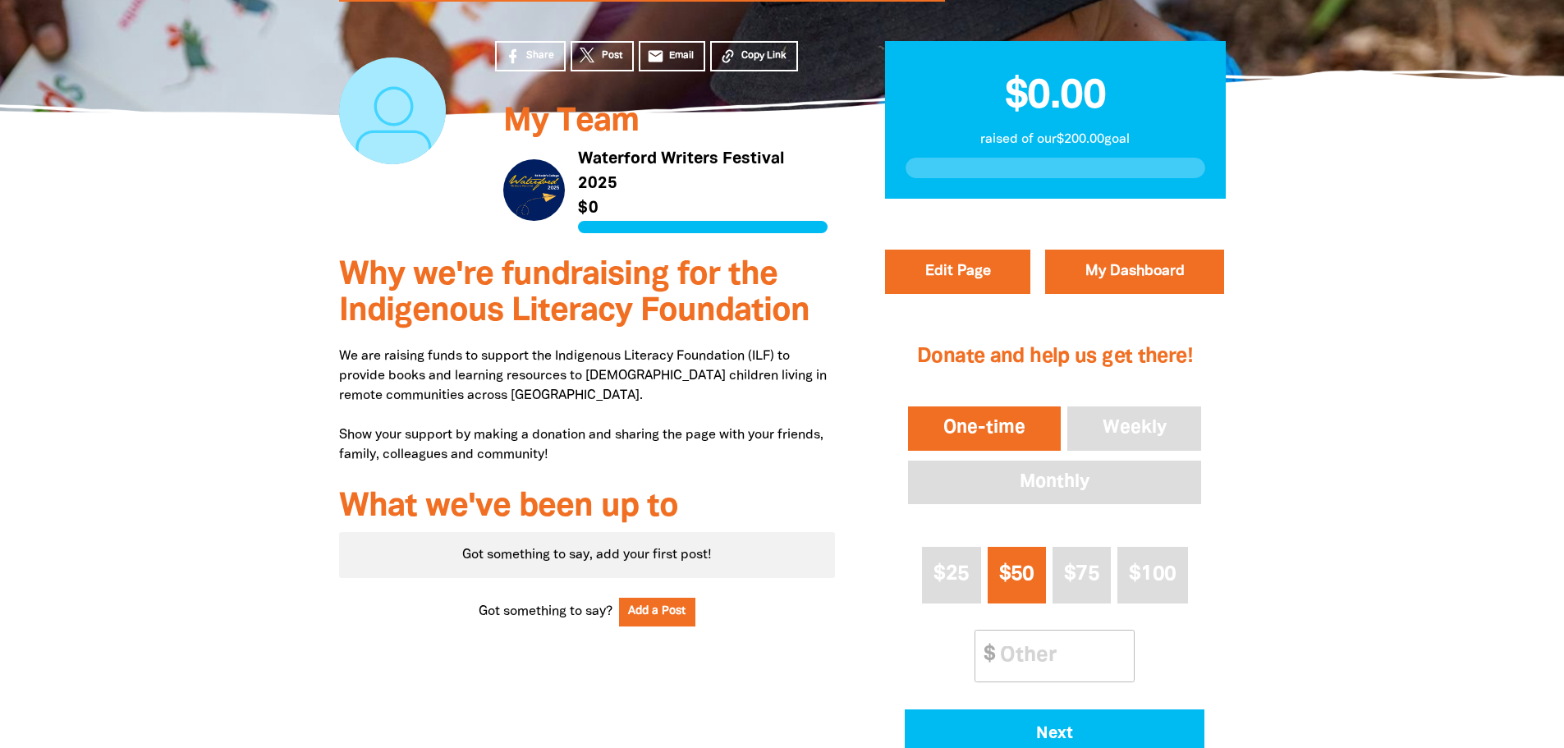
scroll to position [328, 0]
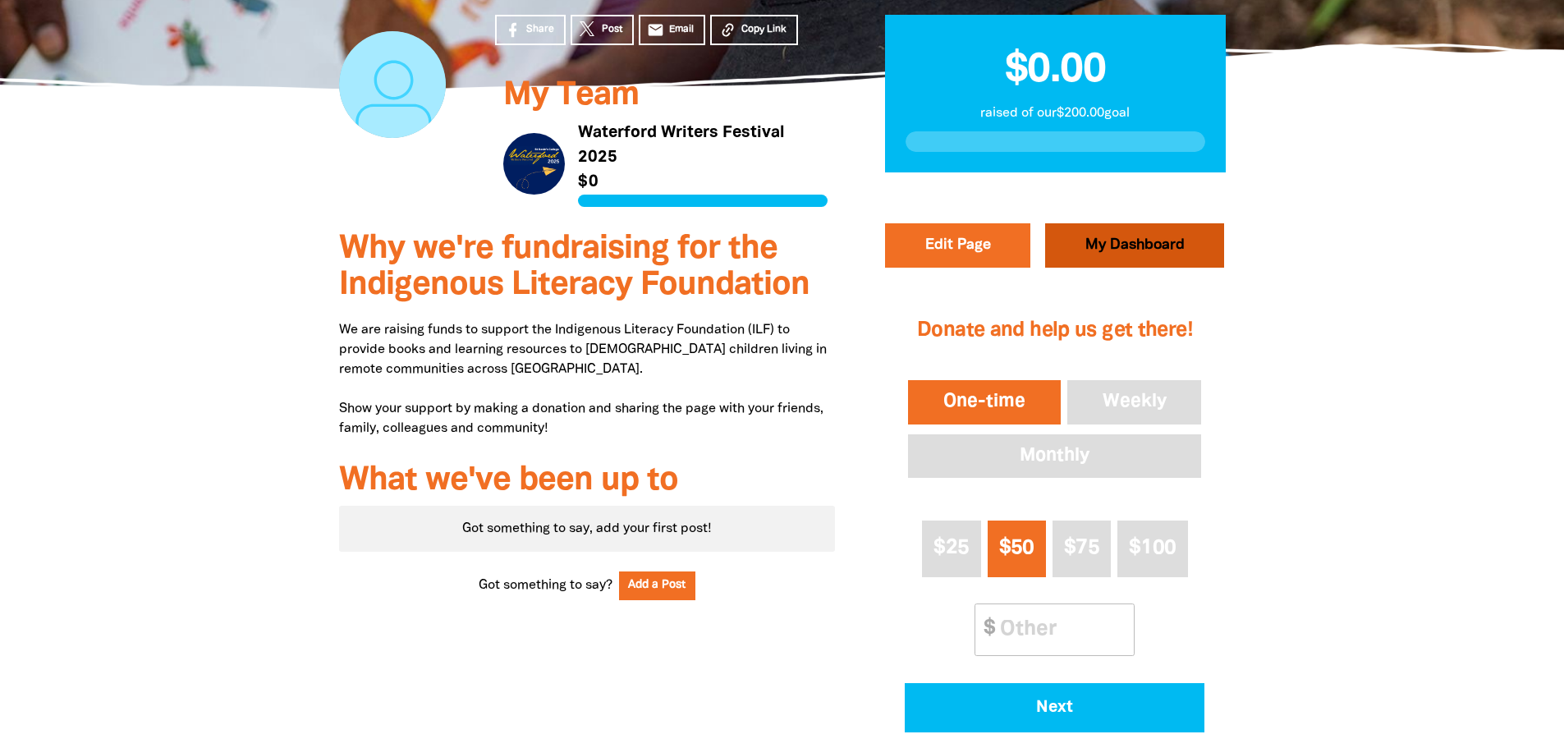
click at [1134, 246] on link "My Dashboard" at bounding box center [1134, 245] width 179 height 44
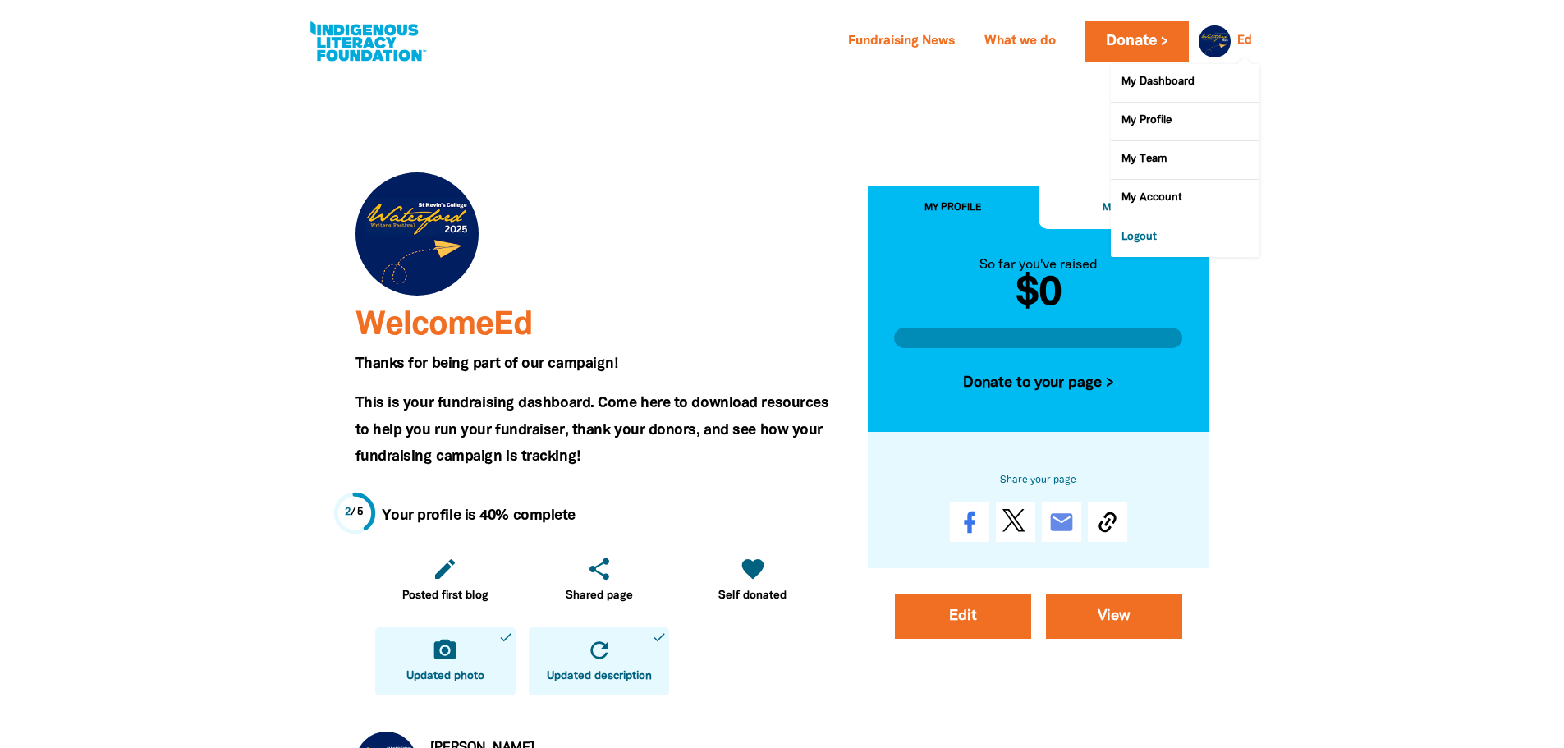
click at [1181, 233] on link "Logout" at bounding box center [1185, 237] width 148 height 38
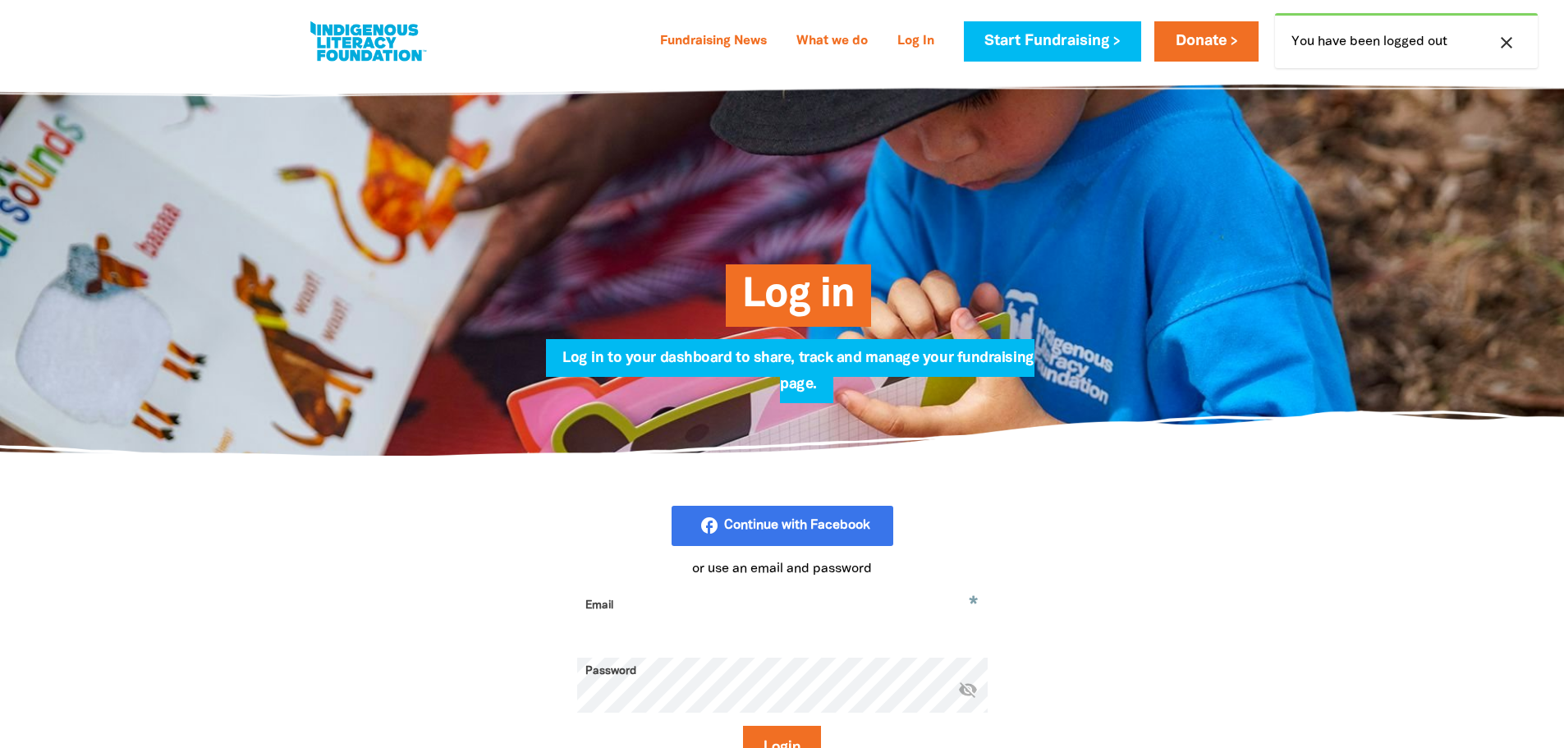
click at [680, 624] on input "Email" at bounding box center [782, 618] width 410 height 52
type input "[EMAIL_ADDRESS][DOMAIN_NAME]"
click at [743, 726] on button "Login" at bounding box center [782, 748] width 78 height 44
click at [966, 695] on icon "visibility_off" at bounding box center [968, 689] width 20 height 20
click at [743, 726] on button "Login" at bounding box center [782, 748] width 78 height 44
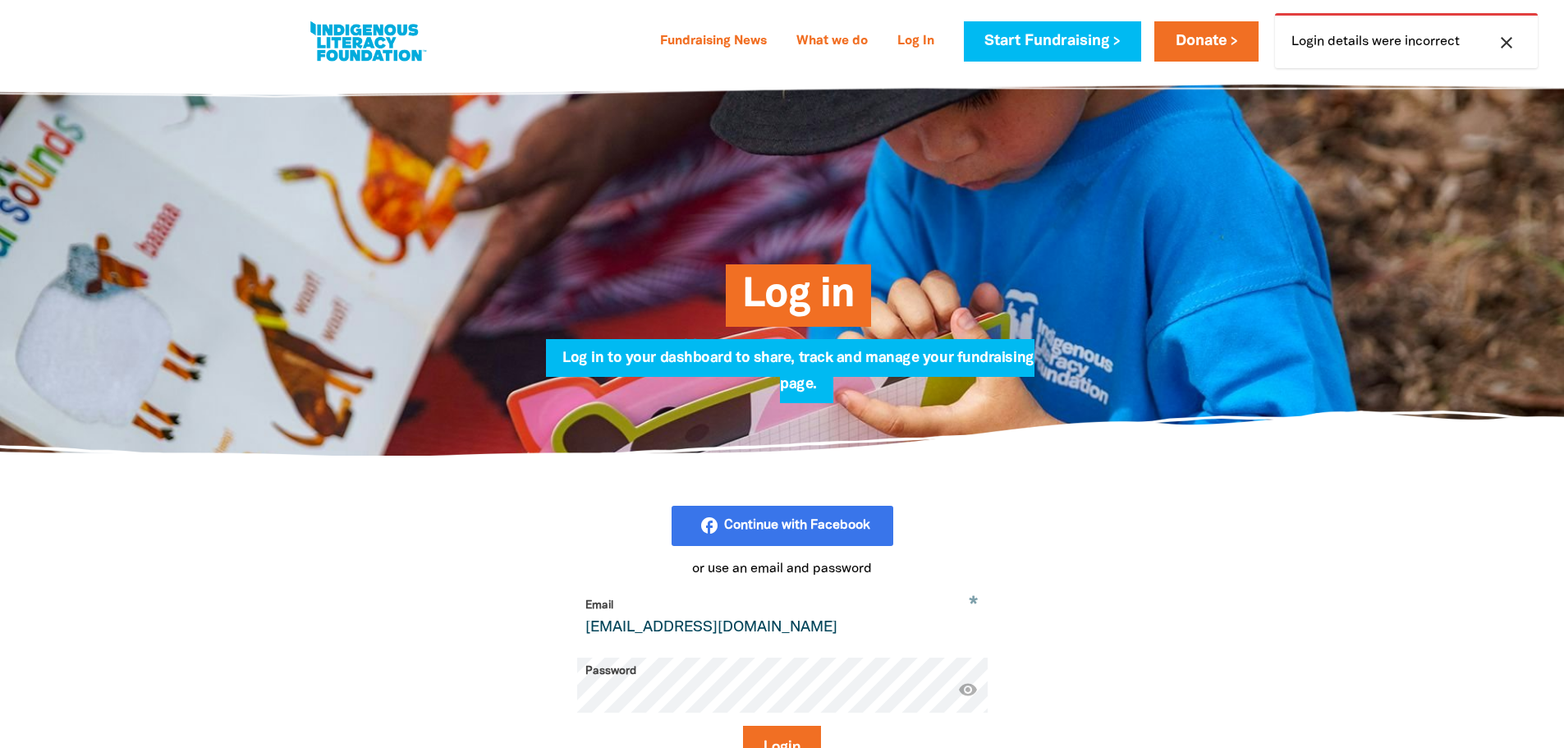
click at [743, 726] on button "Login" at bounding box center [782, 748] width 78 height 44
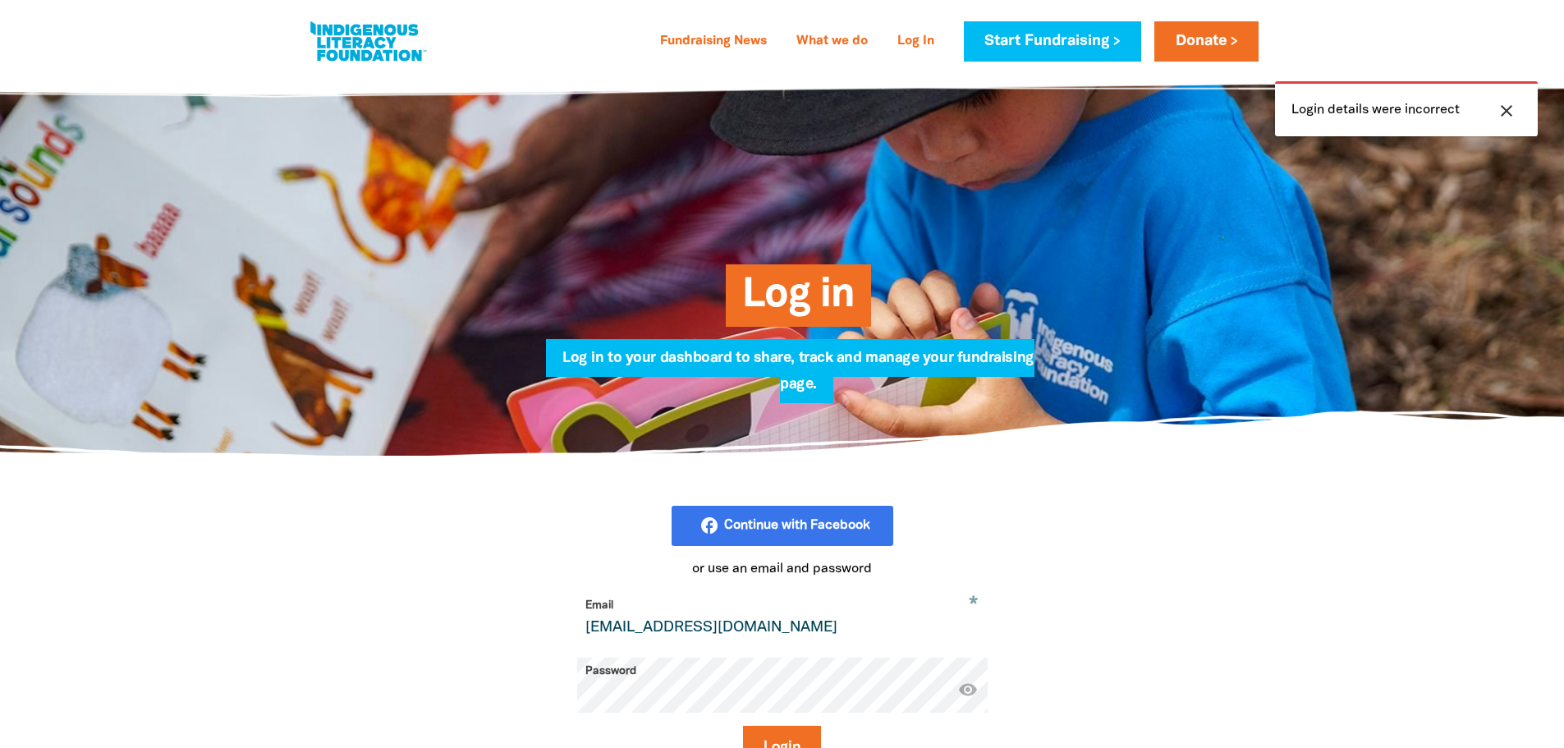
click at [743, 726] on button "Login" at bounding box center [782, 748] width 78 height 44
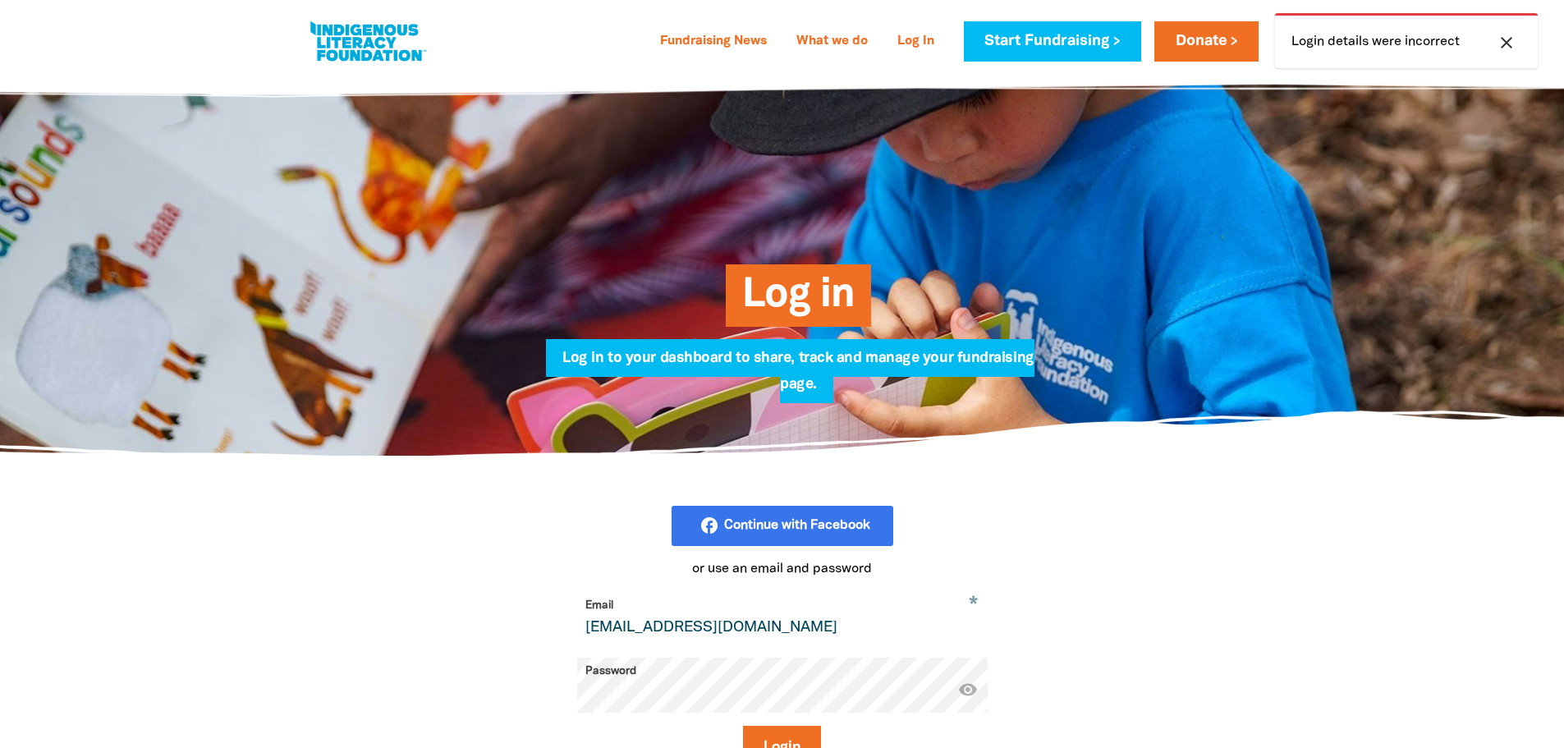
click at [743, 726] on button "Login" at bounding box center [782, 748] width 78 height 44
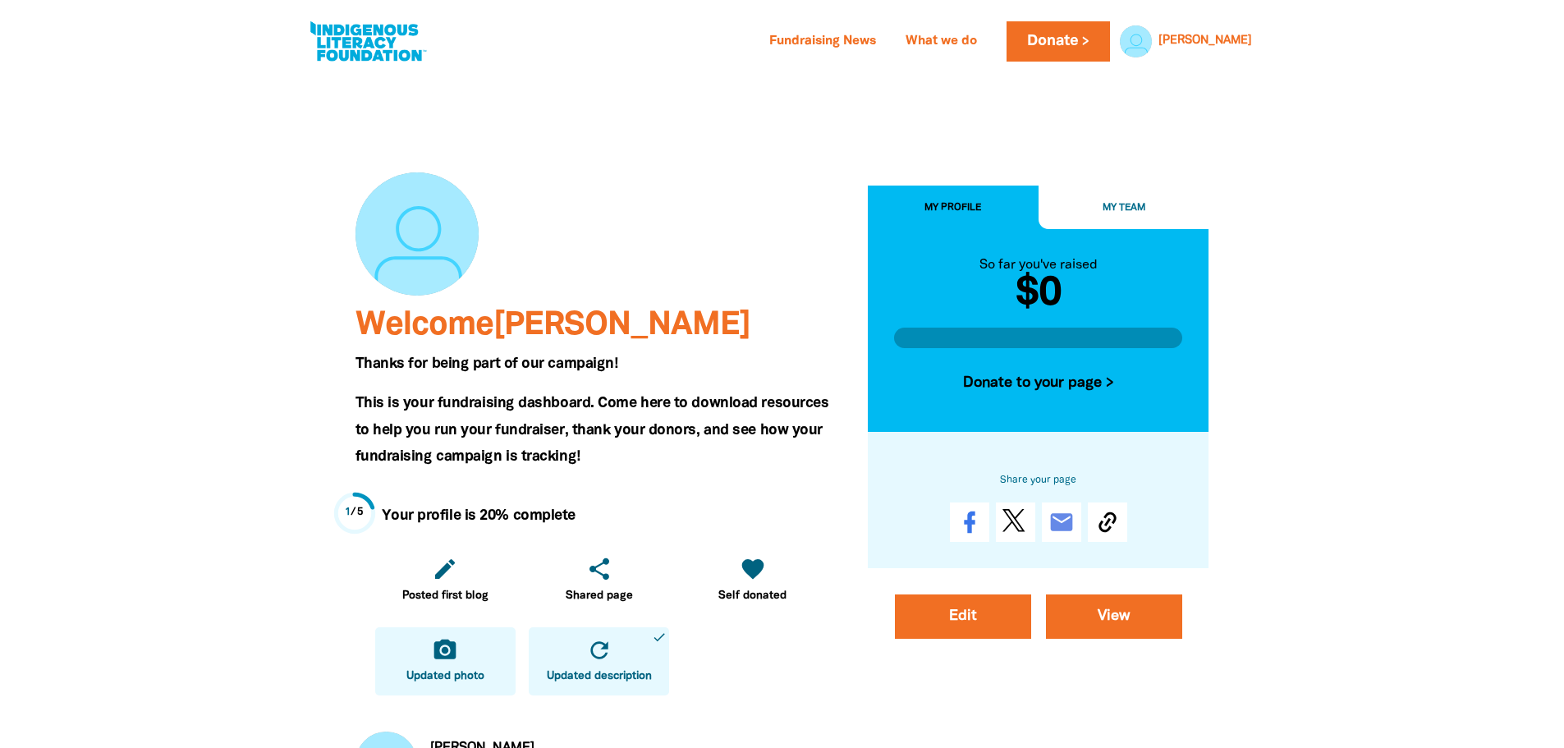
click at [438, 662] on icon "camera_alt" at bounding box center [445, 650] width 26 height 26
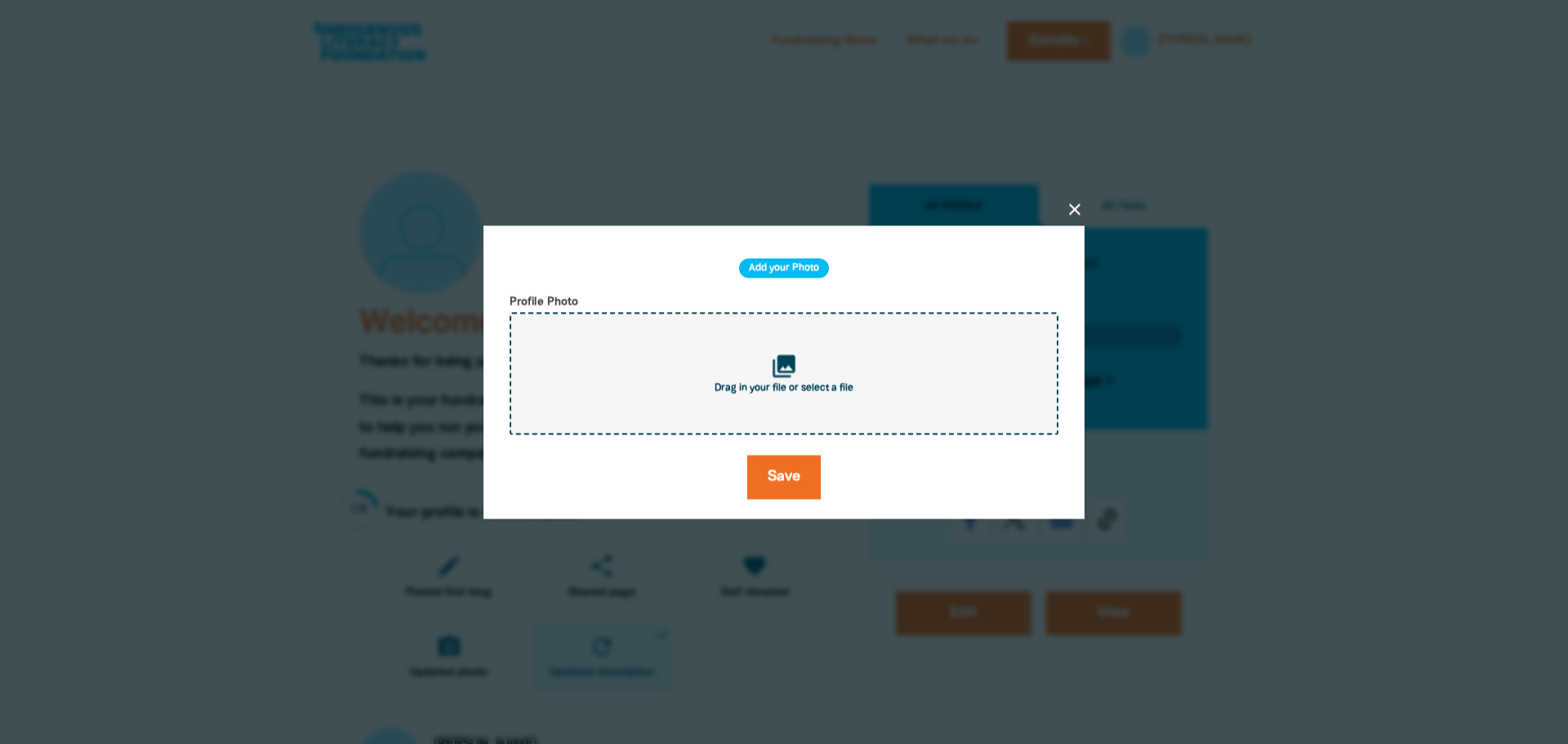
click at [780, 370] on icon "collections" at bounding box center [784, 366] width 27 height 27
type input "C:\fakepath\Screenshot [DATE] 123026123.png"
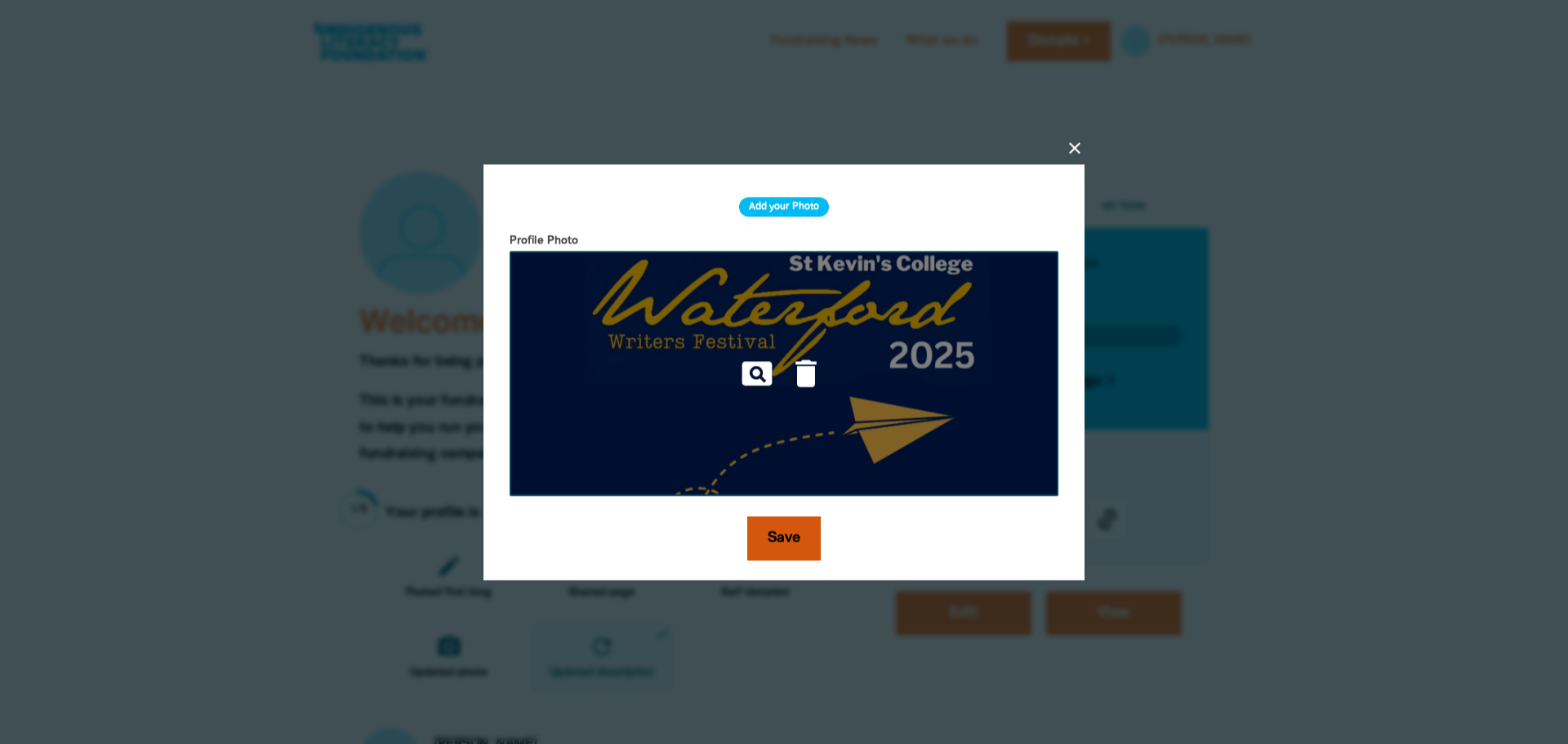
click at [782, 477] on img at bounding box center [784, 373] width 549 height 245
click at [796, 542] on button "Save" at bounding box center [784, 538] width 74 height 44
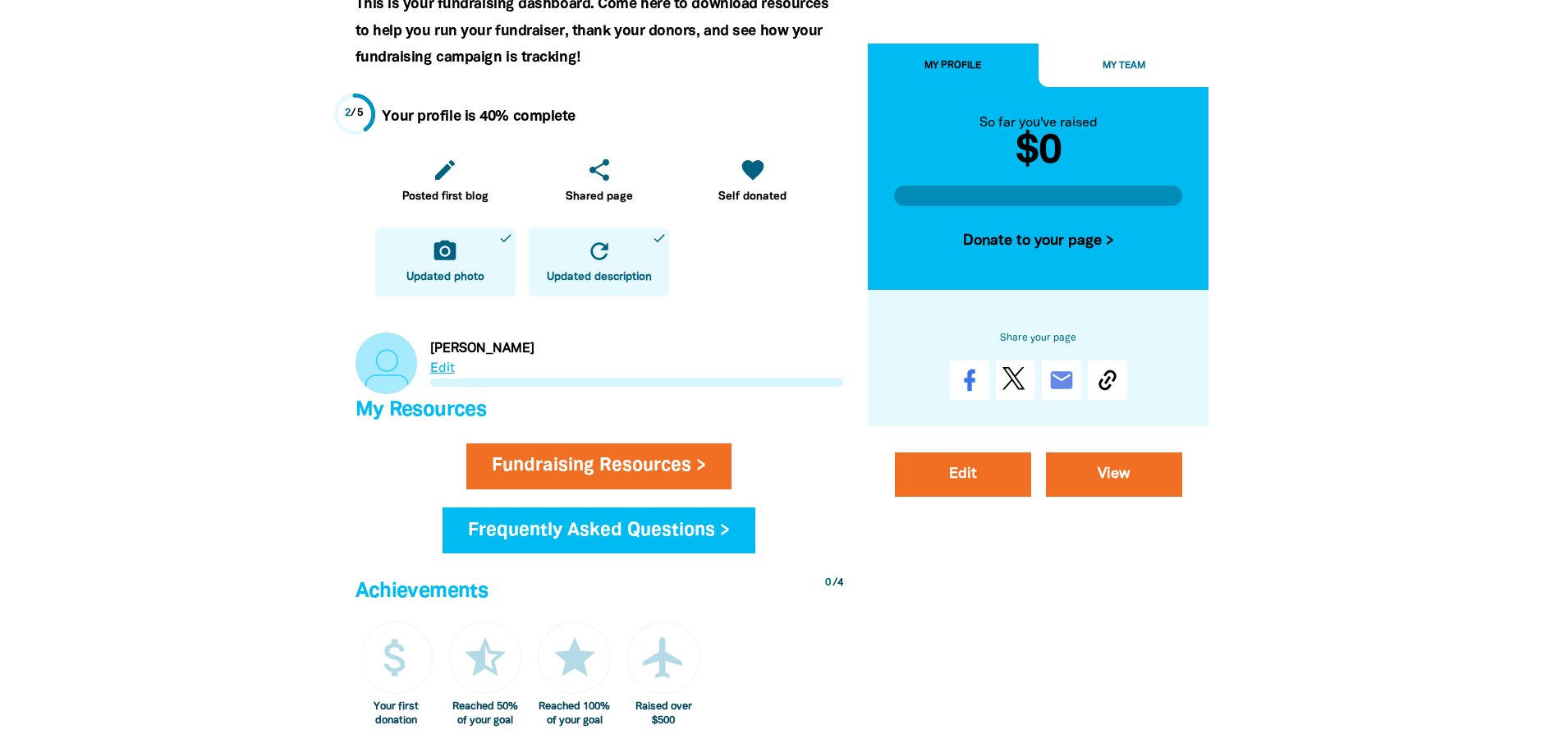
scroll to position [410, 0]
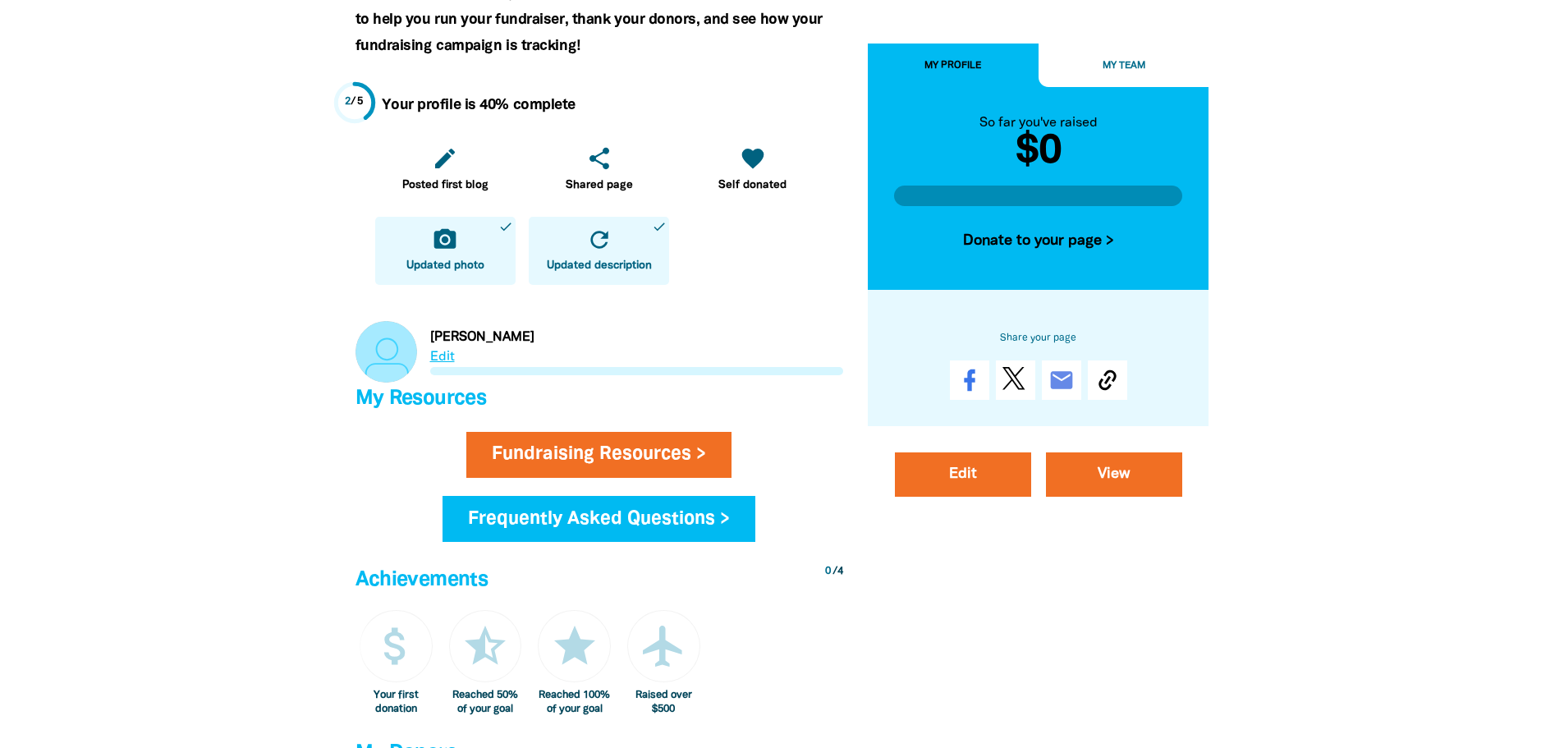
click at [444, 354] on link "Link to Deane" at bounding box center [599, 352] width 488 height 62
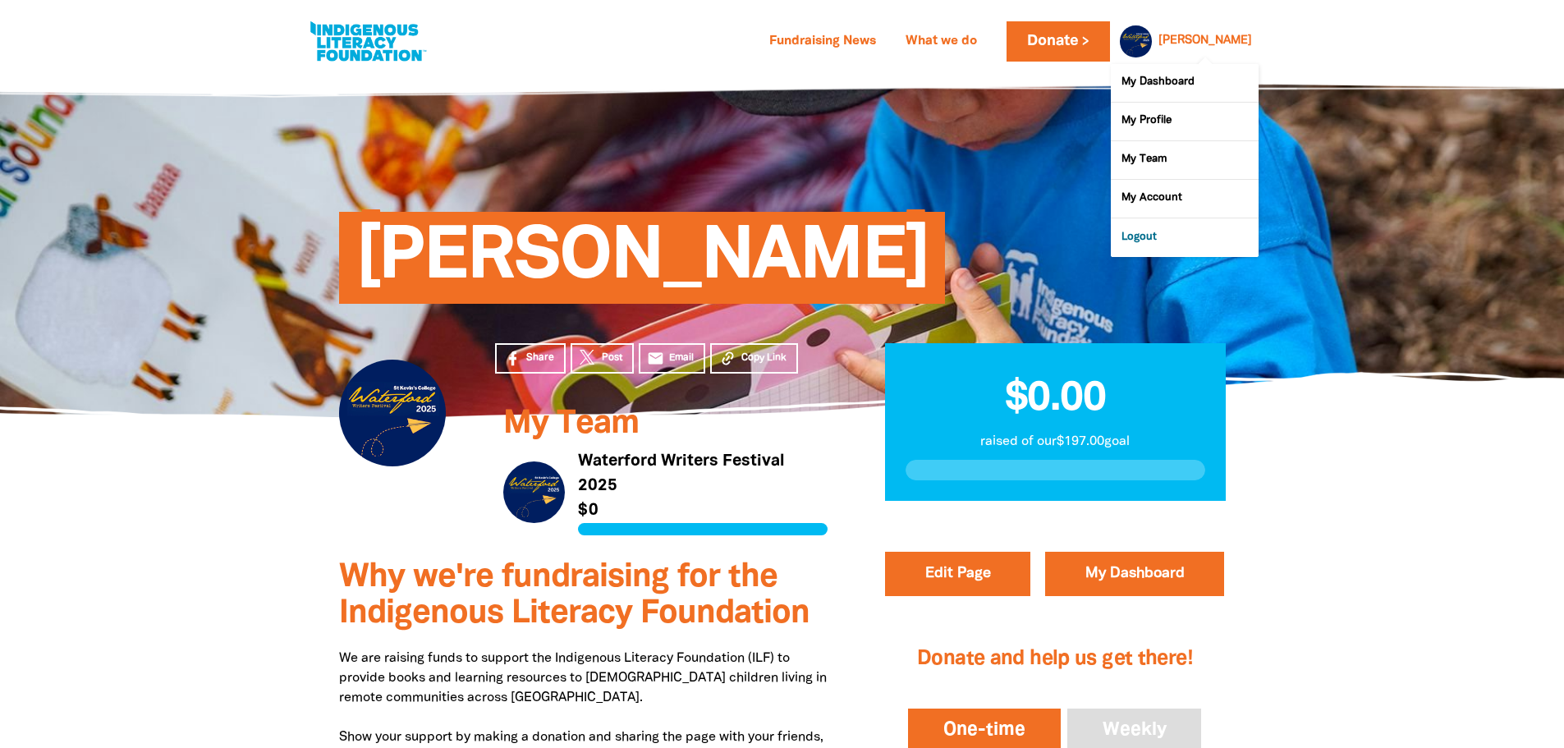
click at [1134, 234] on link "Logout" at bounding box center [1185, 237] width 148 height 38
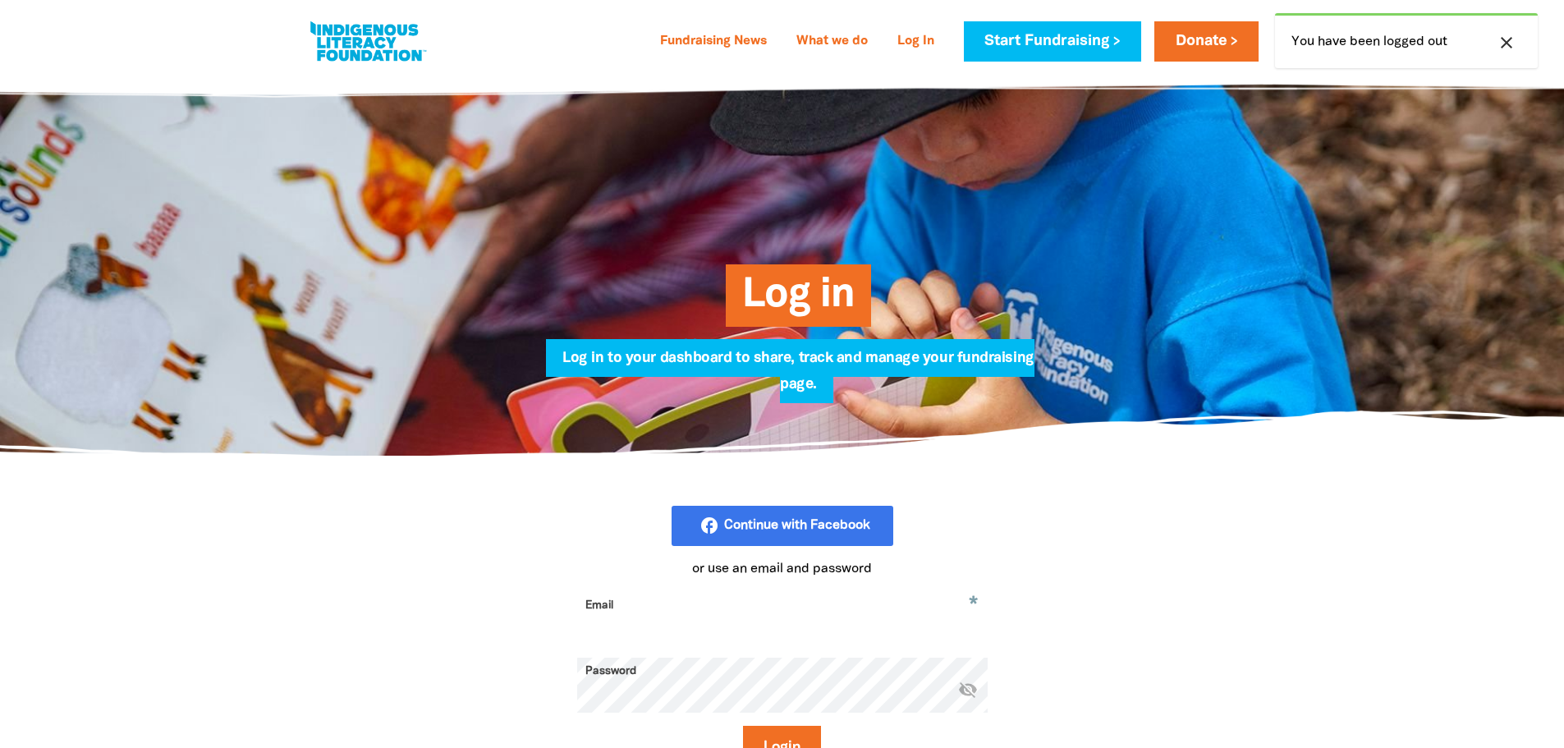
click at [614, 614] on input "Email" at bounding box center [782, 618] width 410 height 52
type input "stoneh@stkevins.vic.edu.au"
click at [789, 735] on button "Login" at bounding box center [782, 748] width 78 height 44
click at [968, 692] on icon "visibility_off" at bounding box center [968, 689] width 20 height 20
click at [743, 726] on button "Login" at bounding box center [782, 748] width 78 height 44
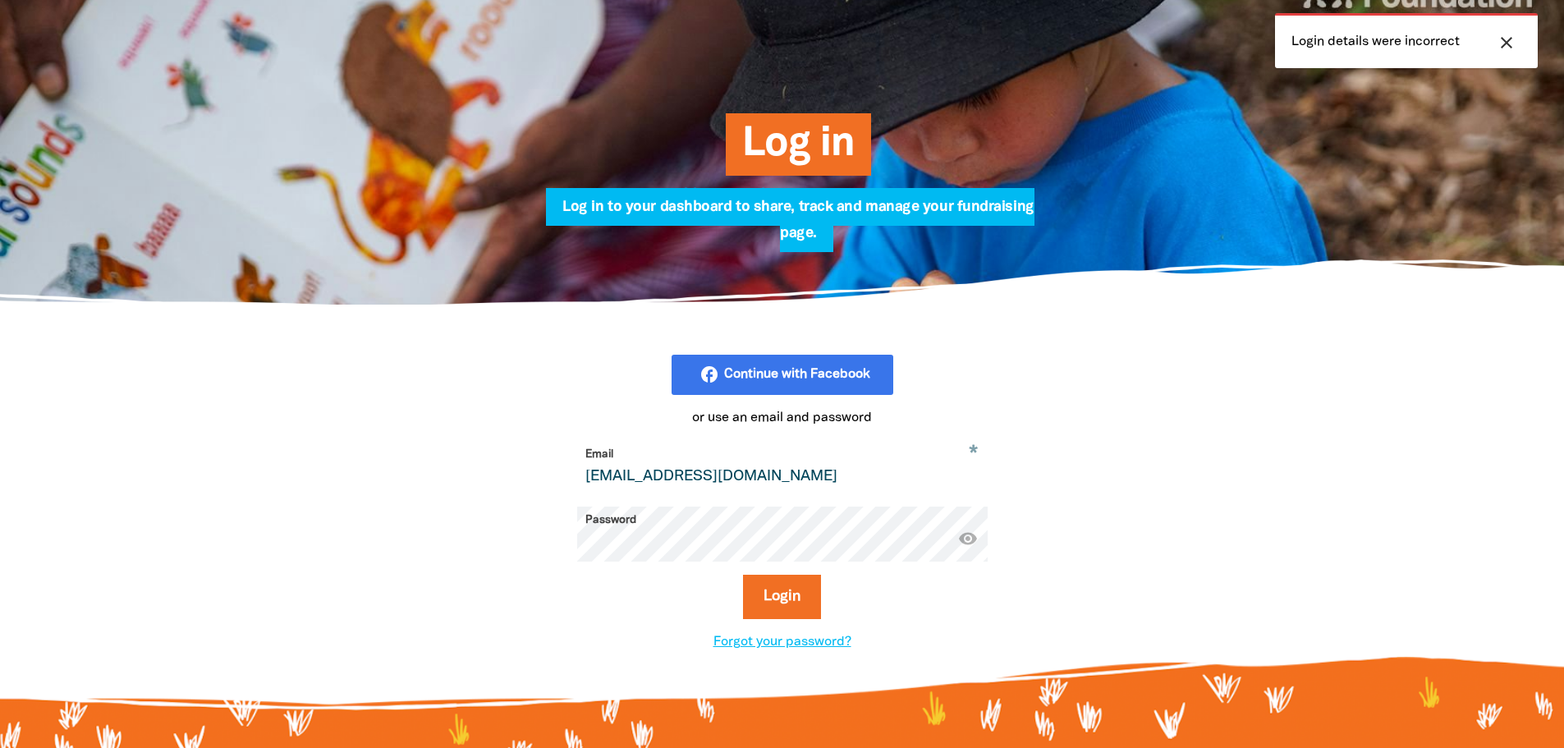
scroll to position [164, 0]
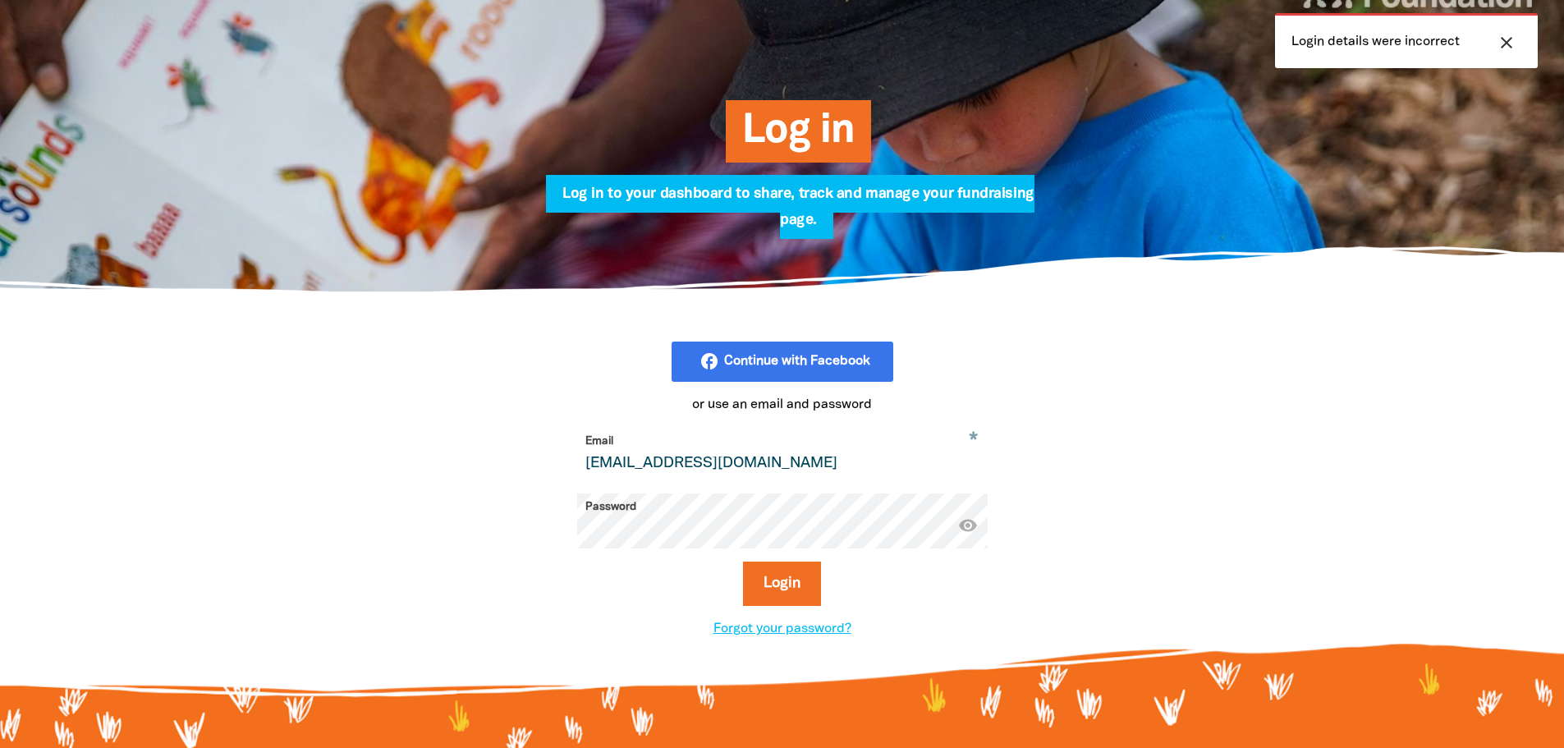
click at [743, 561] on button "Login" at bounding box center [782, 583] width 78 height 44
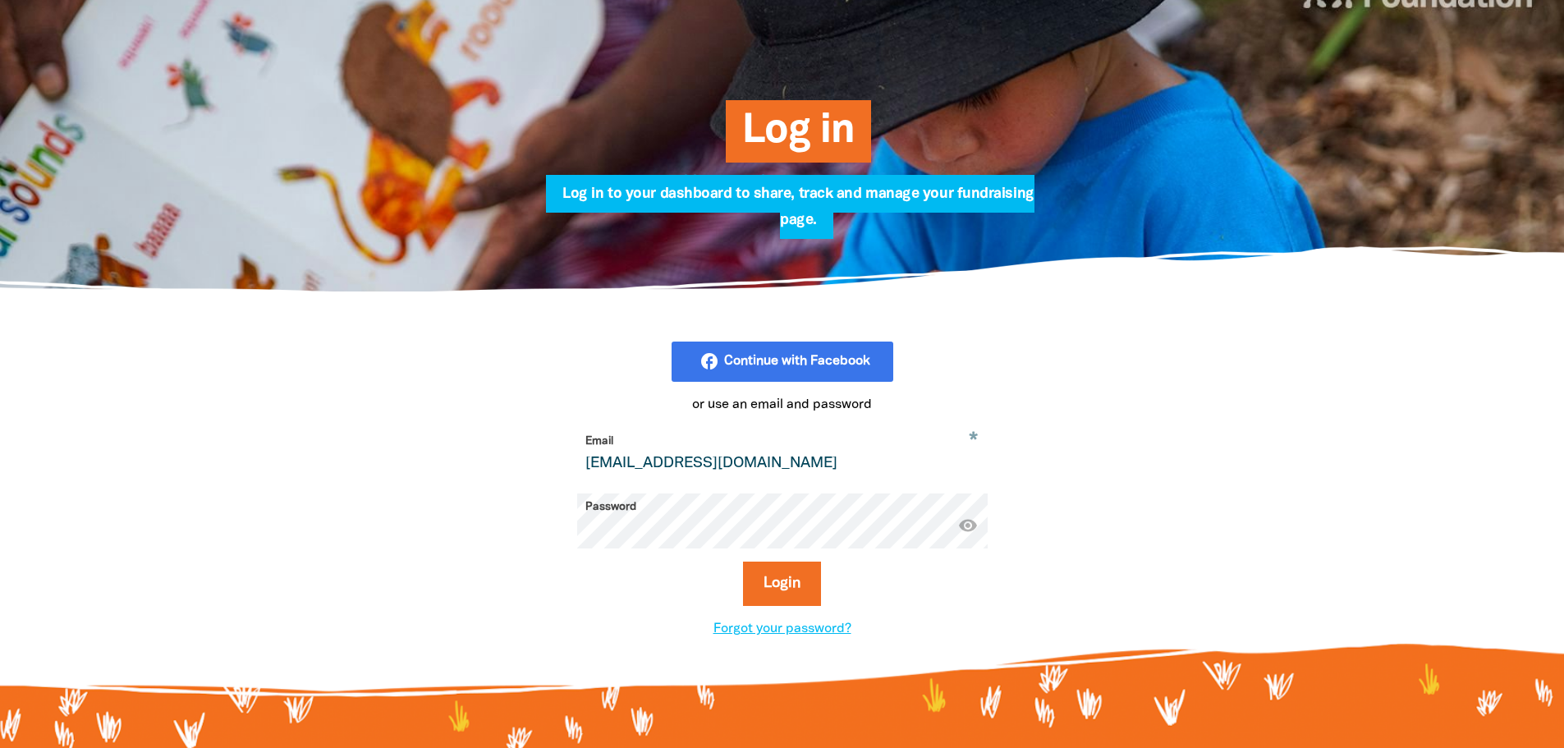
click at [743, 561] on button "Login" at bounding box center [782, 583] width 78 height 44
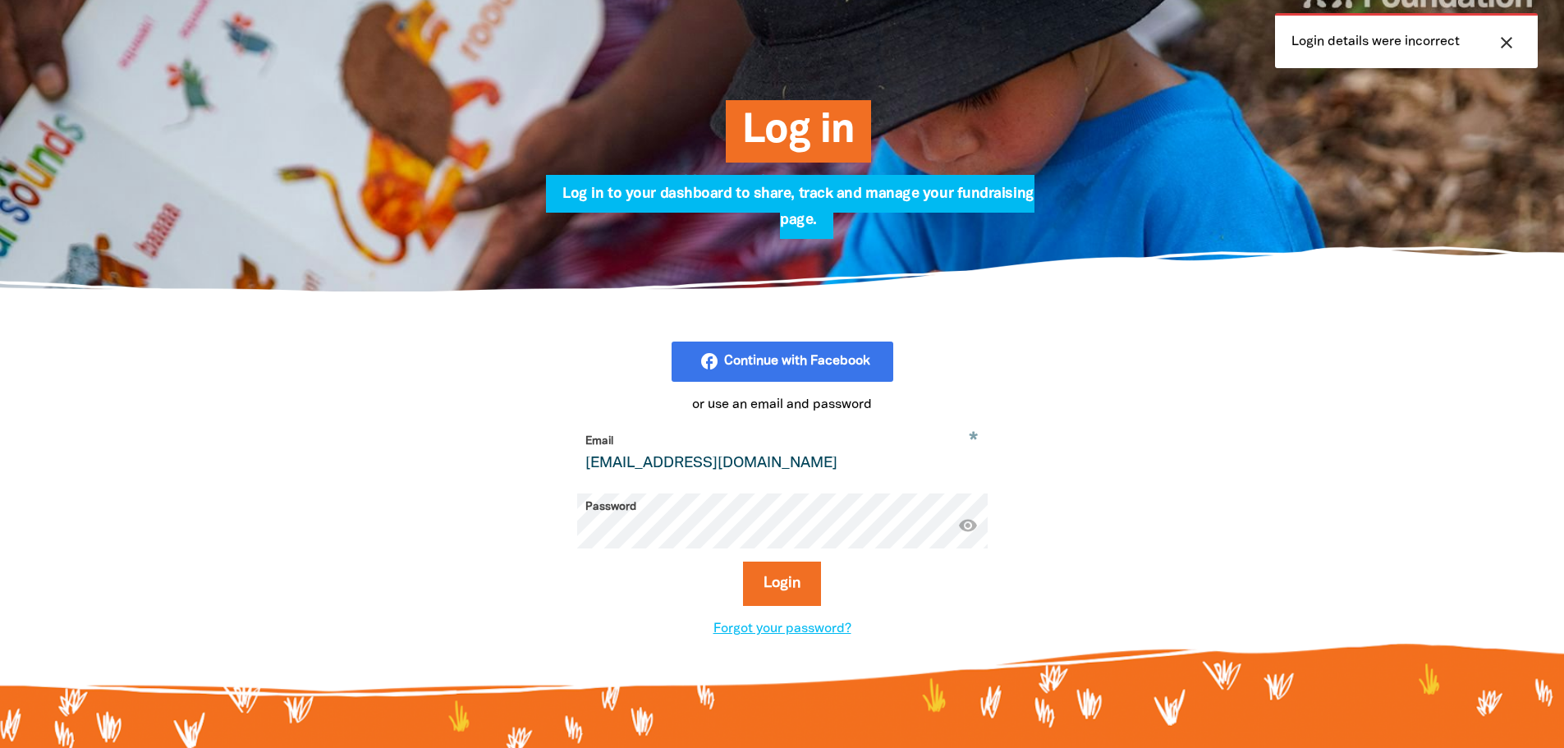
click at [743, 561] on button "Login" at bounding box center [782, 583] width 78 height 44
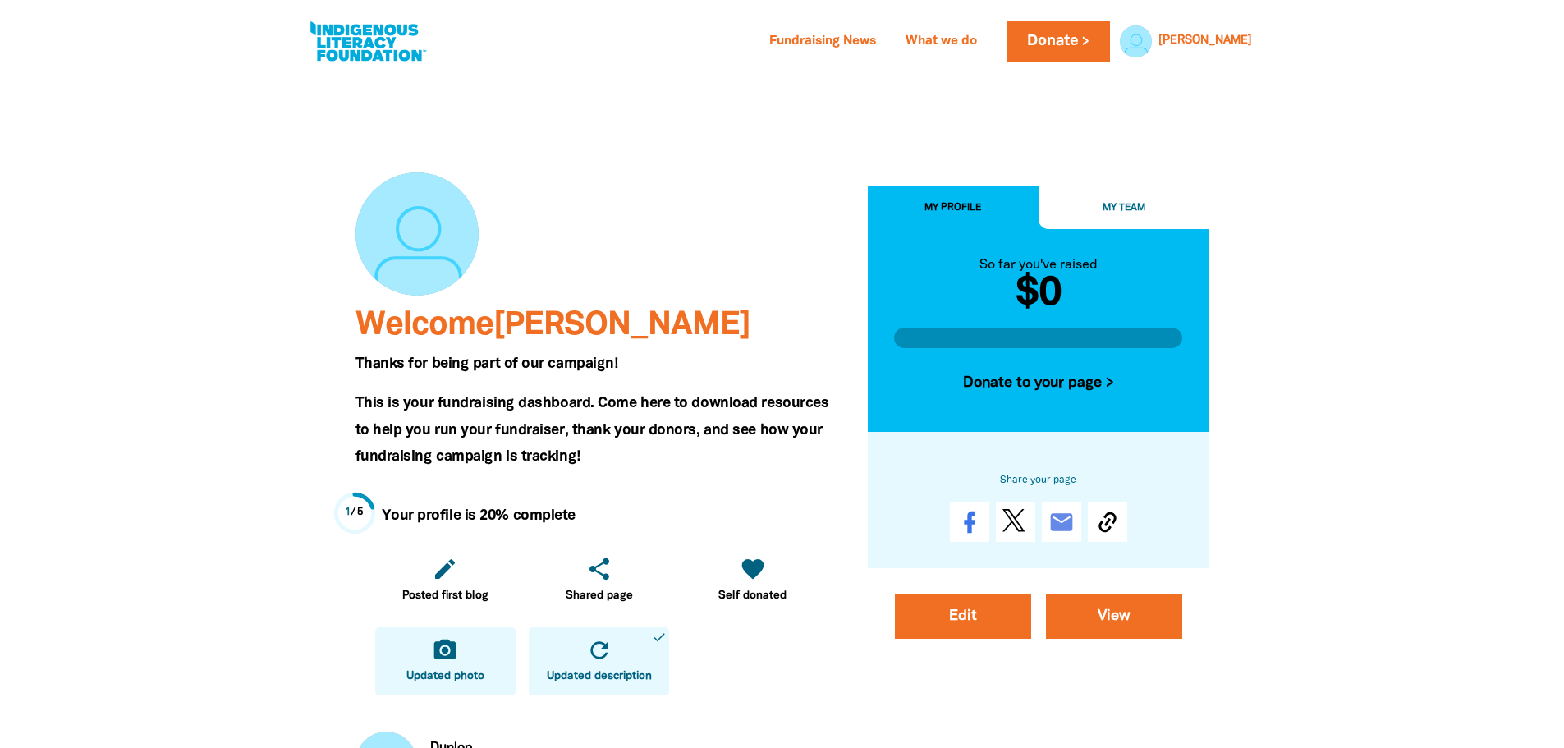
click at [442, 662] on icon "camera_alt" at bounding box center [445, 650] width 26 height 26
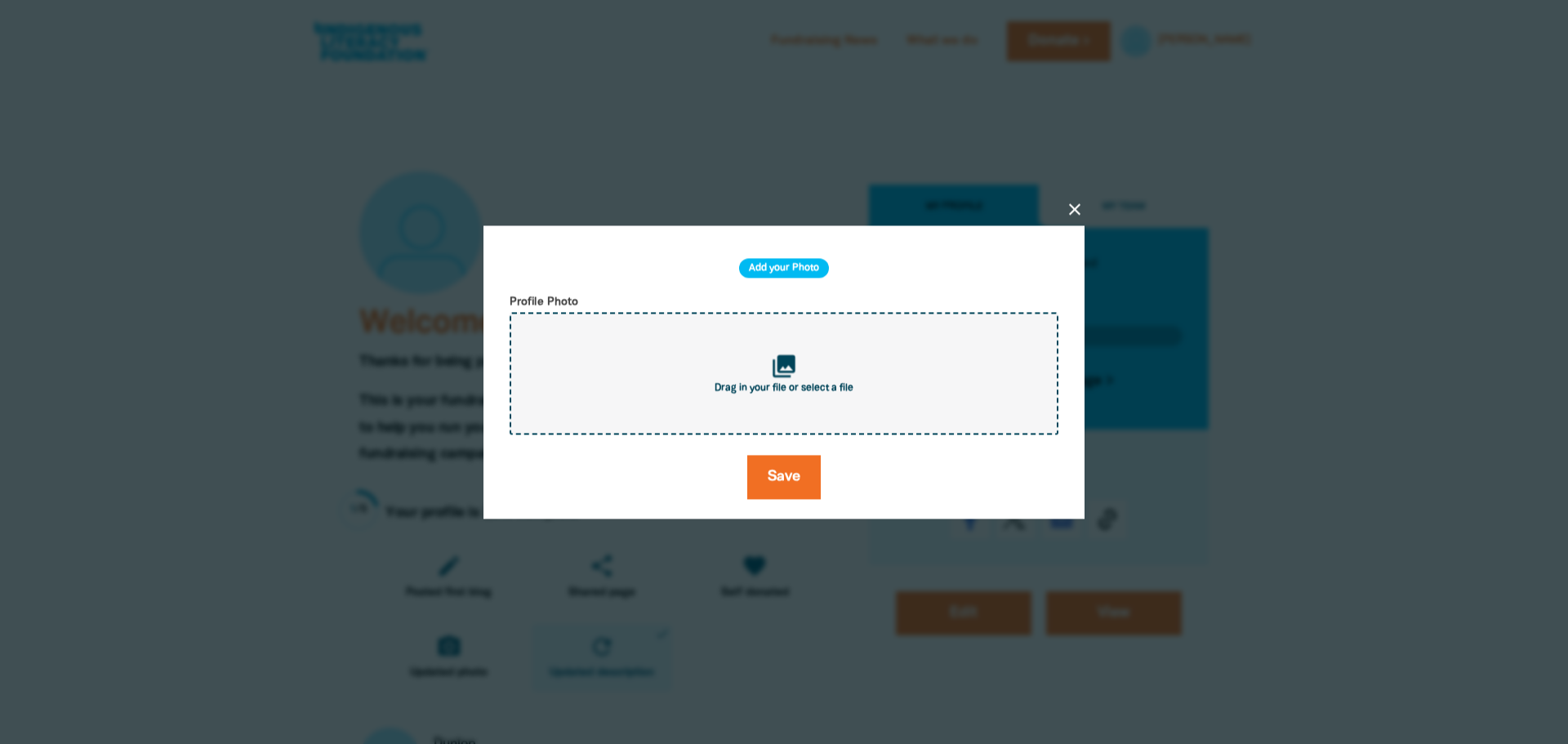
click at [797, 379] on icon "collections" at bounding box center [784, 366] width 27 height 27
type input "C:\fakepath\Screenshot [DATE] 123026123.png"
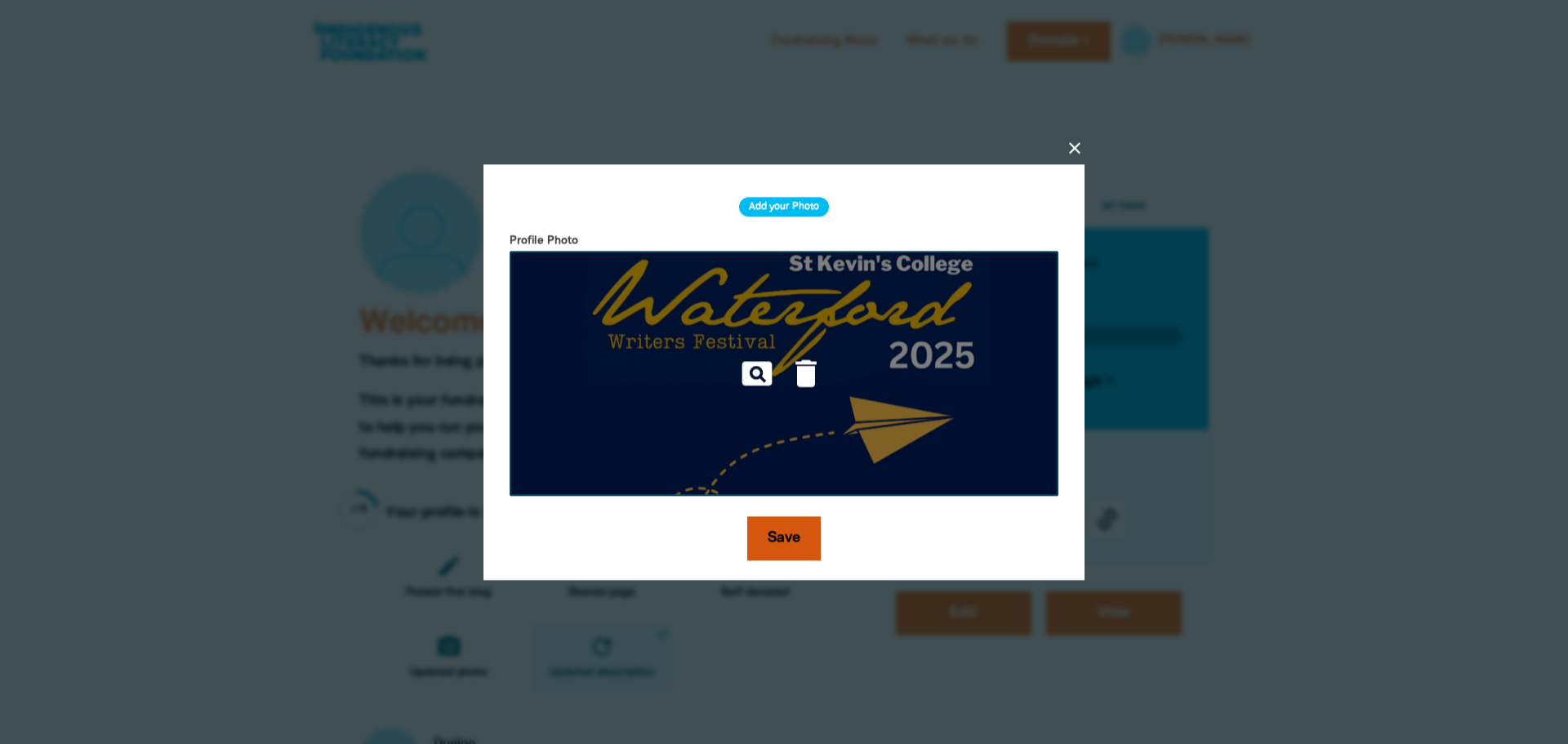
click at [778, 544] on button "Save" at bounding box center [784, 538] width 74 height 44
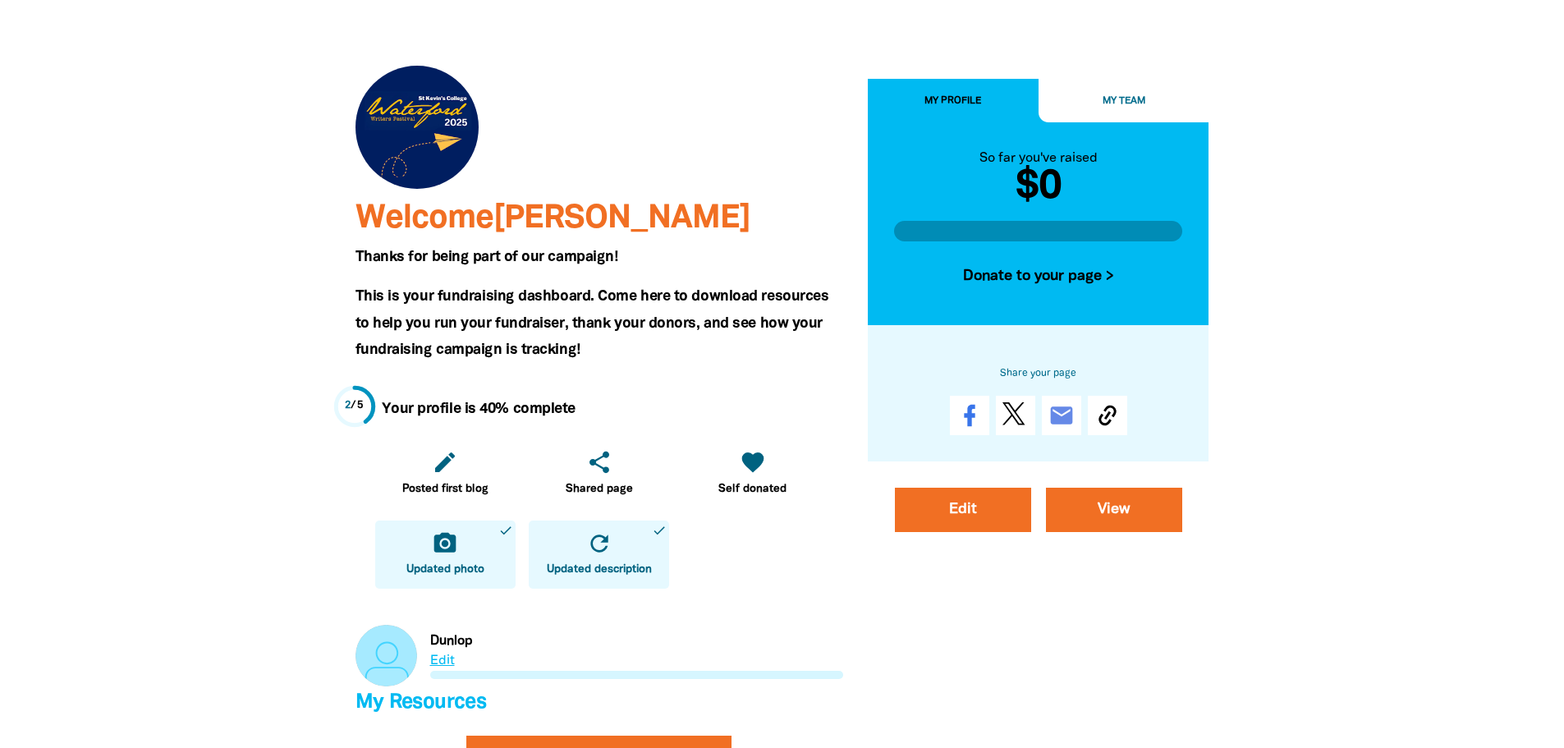
scroll to position [410, 0]
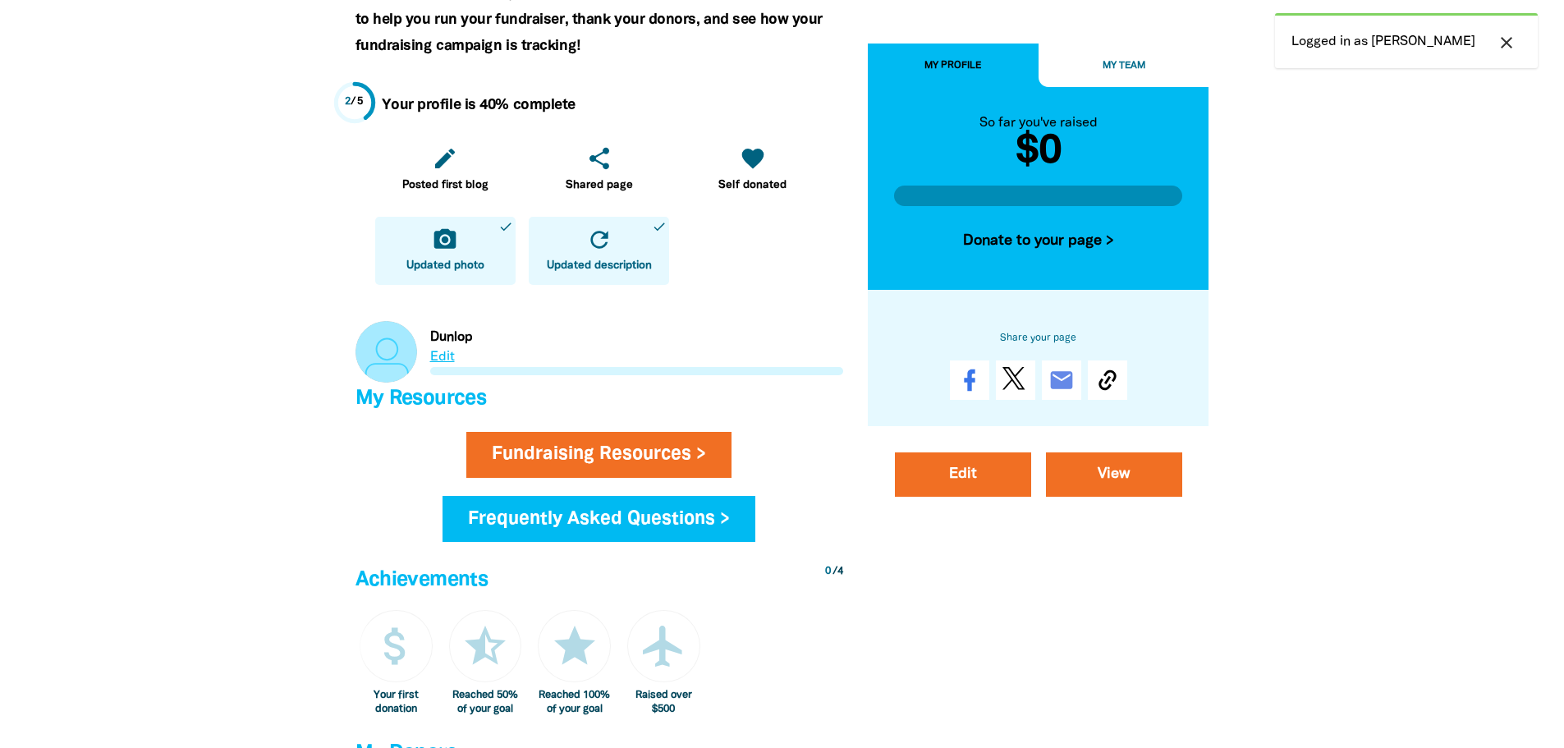
click at [447, 360] on link "Link to Dunlop" at bounding box center [599, 352] width 488 height 62
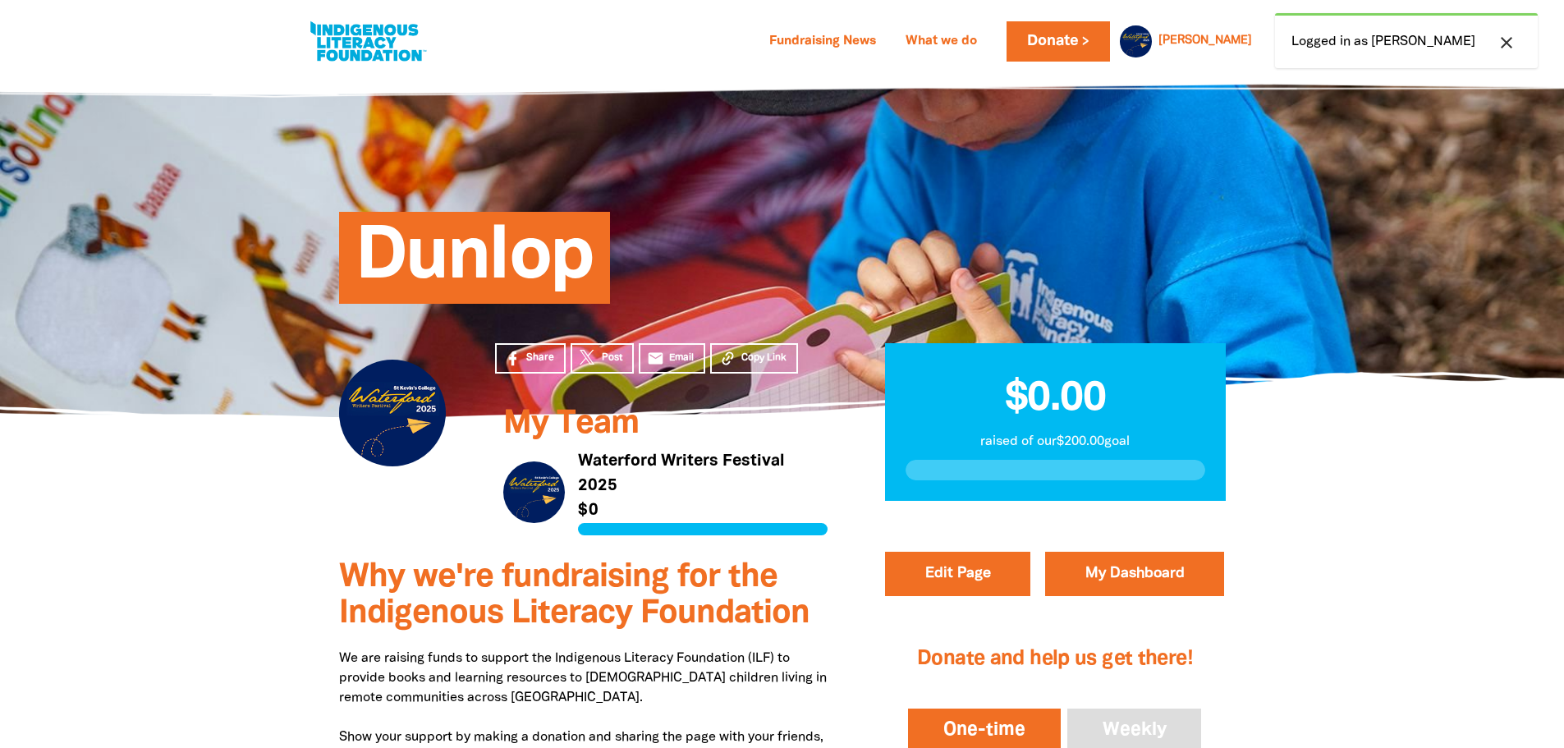
click at [1513, 44] on icon "close" at bounding box center [1506, 43] width 20 height 20
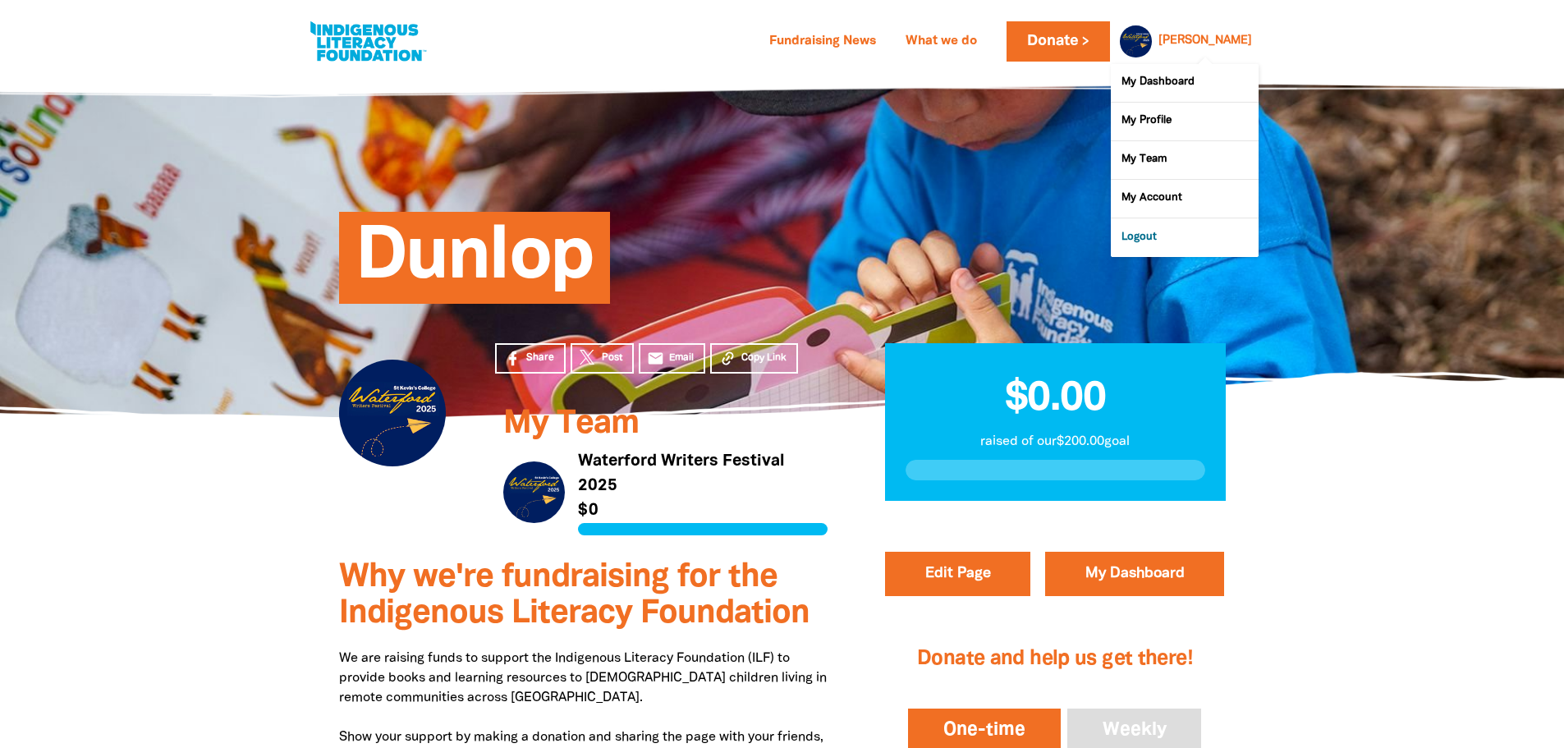
click at [1158, 245] on link "Logout" at bounding box center [1185, 237] width 148 height 38
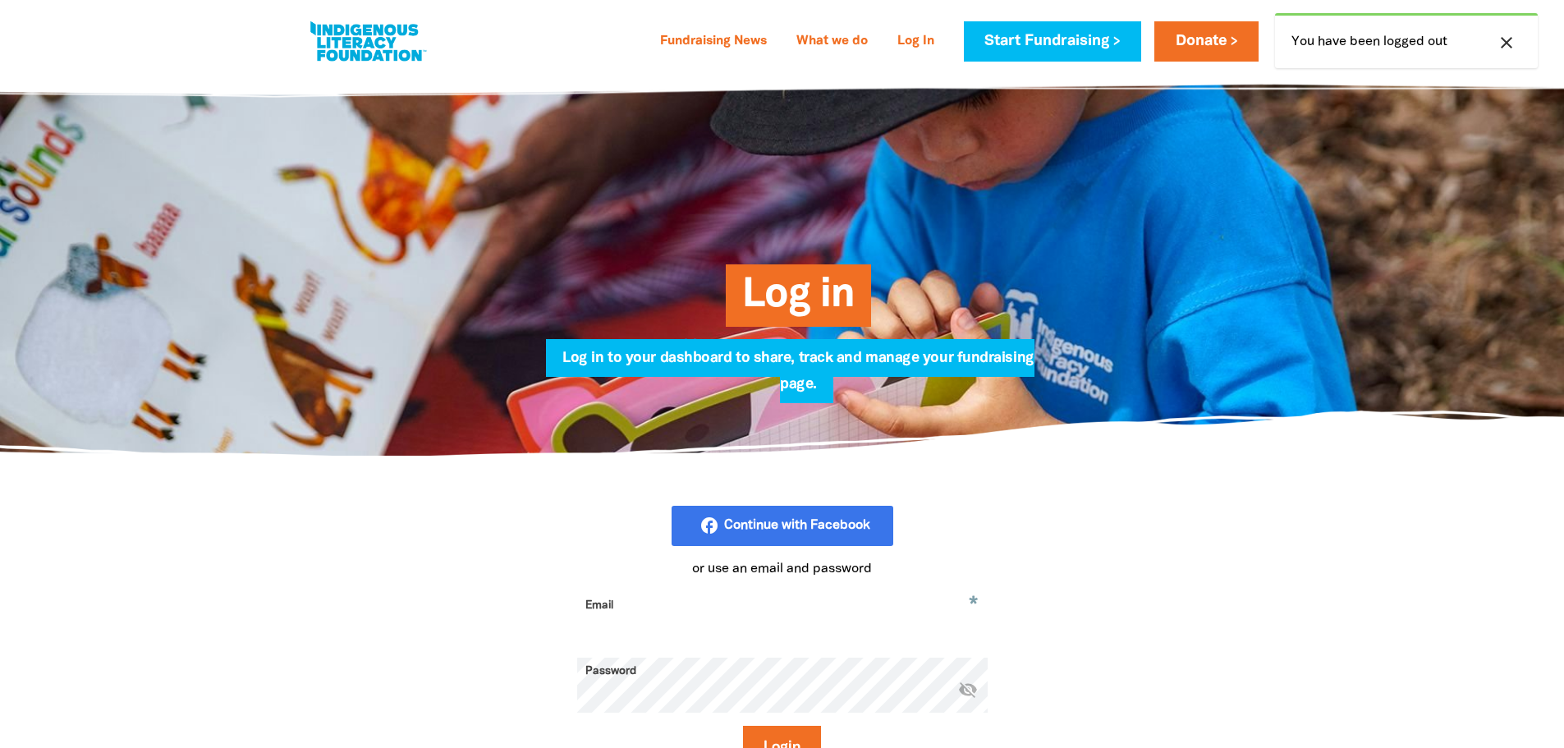
click at [682, 612] on input "Email" at bounding box center [782, 618] width 410 height 52
paste input "@stkevins.vic.edu.au"
type input "oharak@stkevins.vic.edu.au"
click at [743, 726] on button "Login" at bounding box center [782, 748] width 78 height 44
click at [972, 692] on icon "visibility_off" at bounding box center [968, 689] width 20 height 20
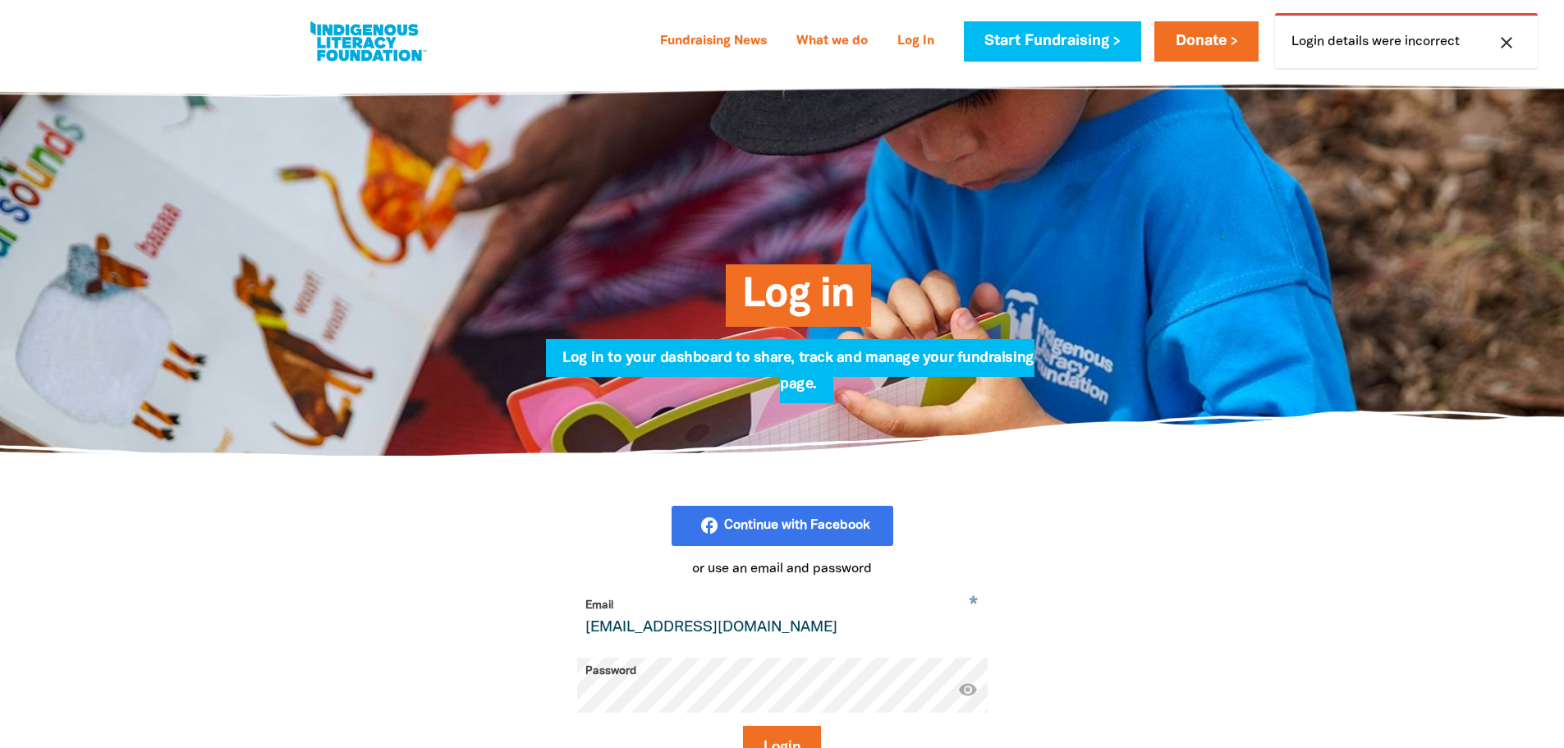
click at [743, 726] on button "Login" at bounding box center [782, 748] width 78 height 44
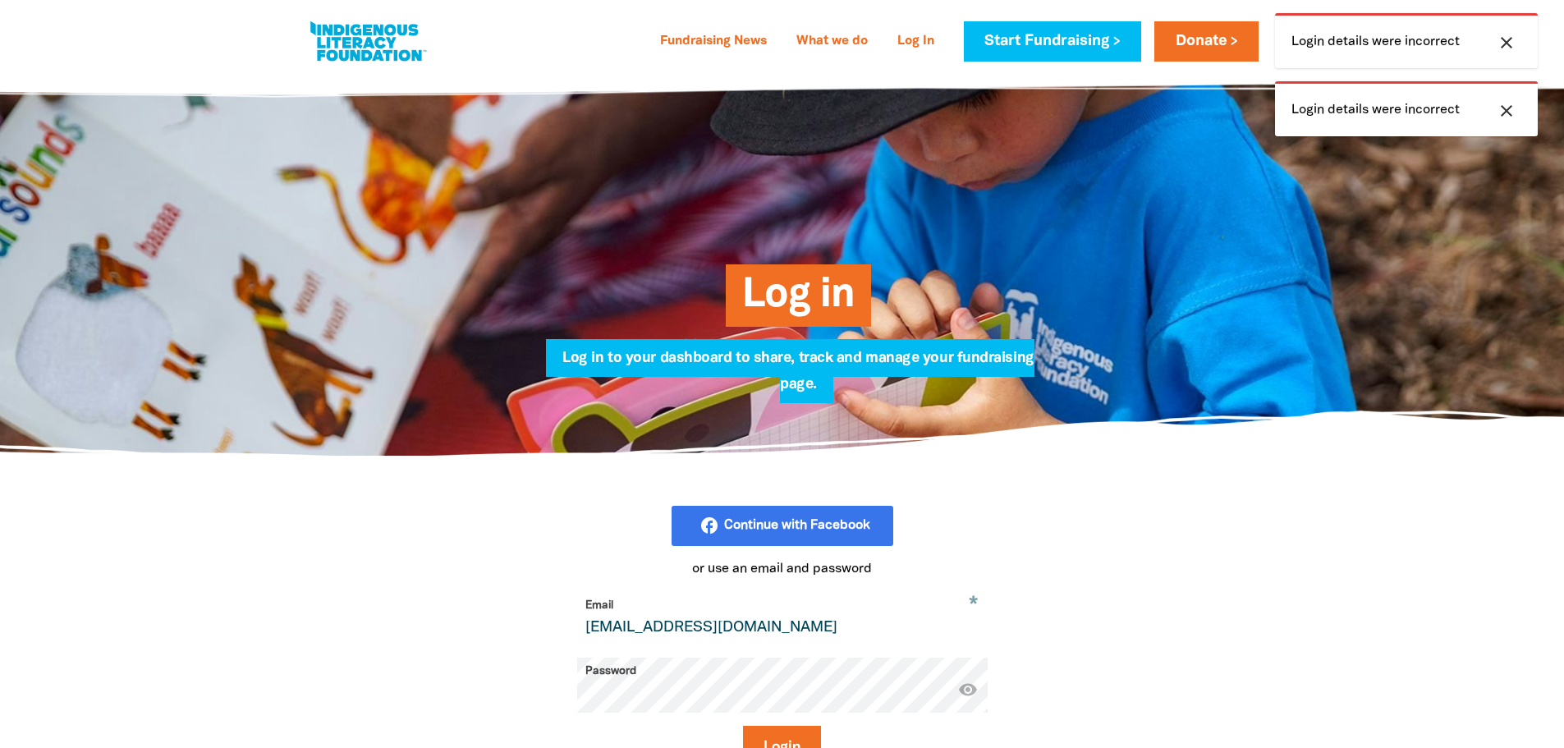
click at [743, 726] on button "Login" at bounding box center [782, 748] width 78 height 44
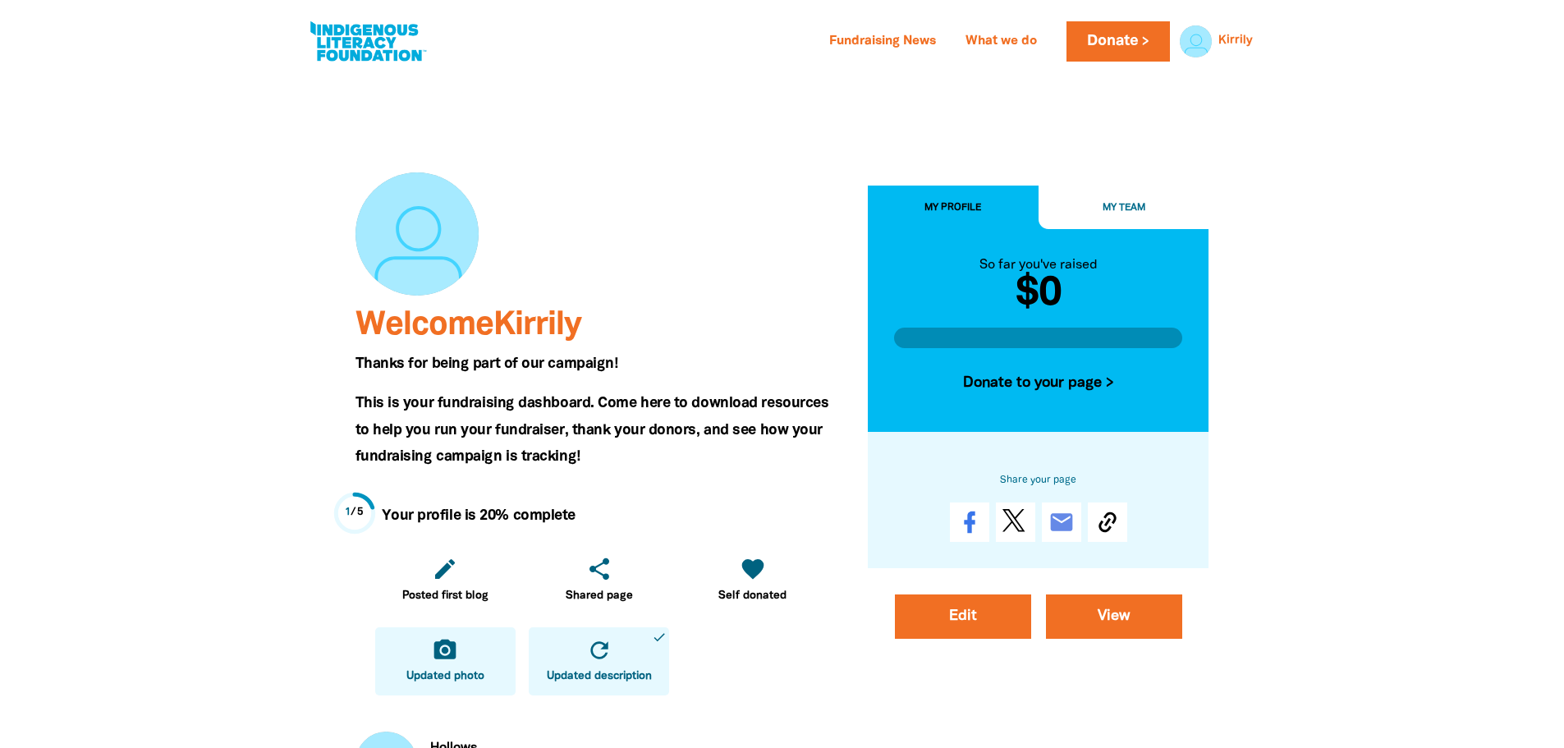
click at [456, 654] on icon "camera_alt" at bounding box center [445, 650] width 26 height 26
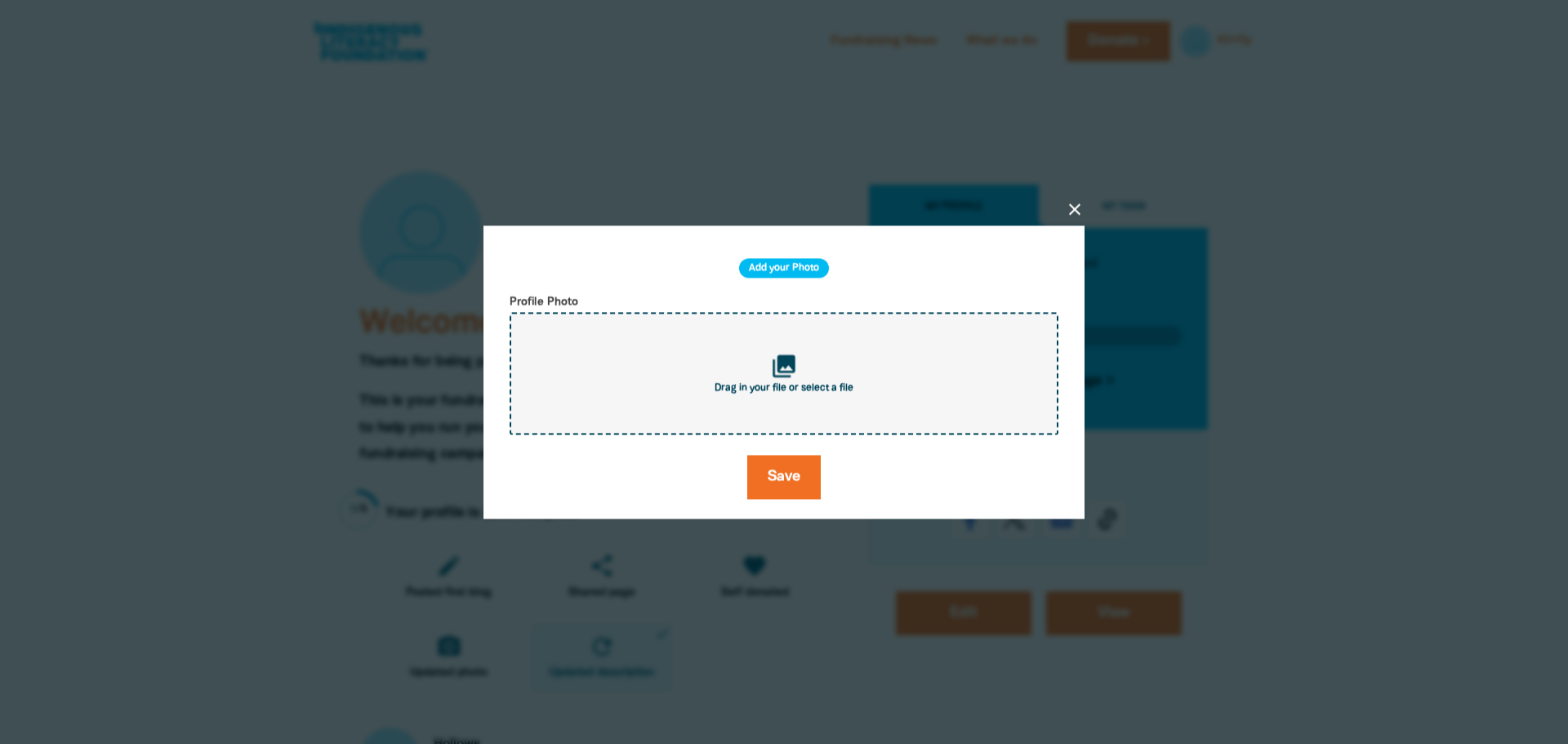
click at [803, 390] on span "Drag in your file or select a file" at bounding box center [784, 388] width 139 height 10
type input "C:\fakepath\Screenshot 2025-08-19 123026123.png"
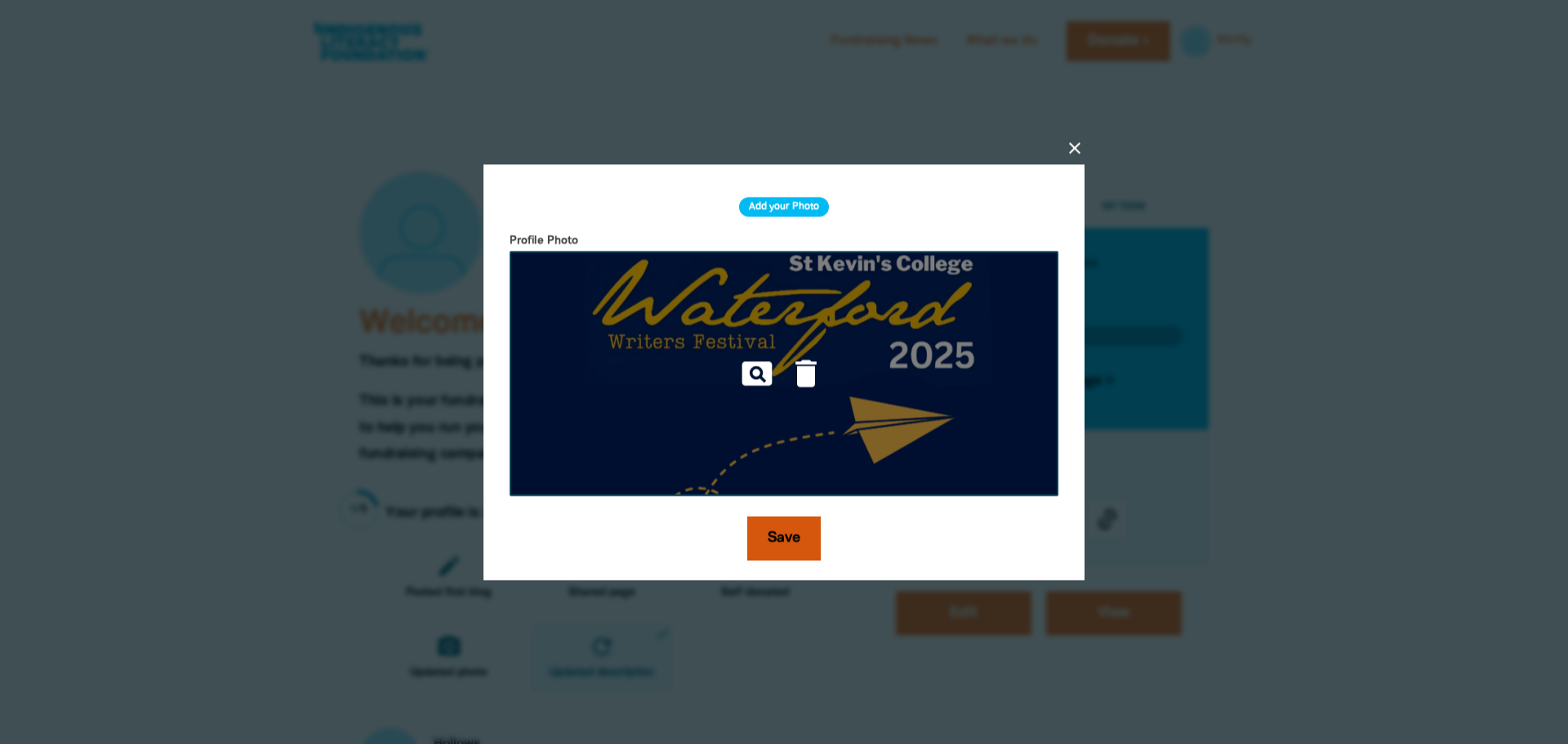
click at [790, 535] on button "Save" at bounding box center [784, 538] width 74 height 44
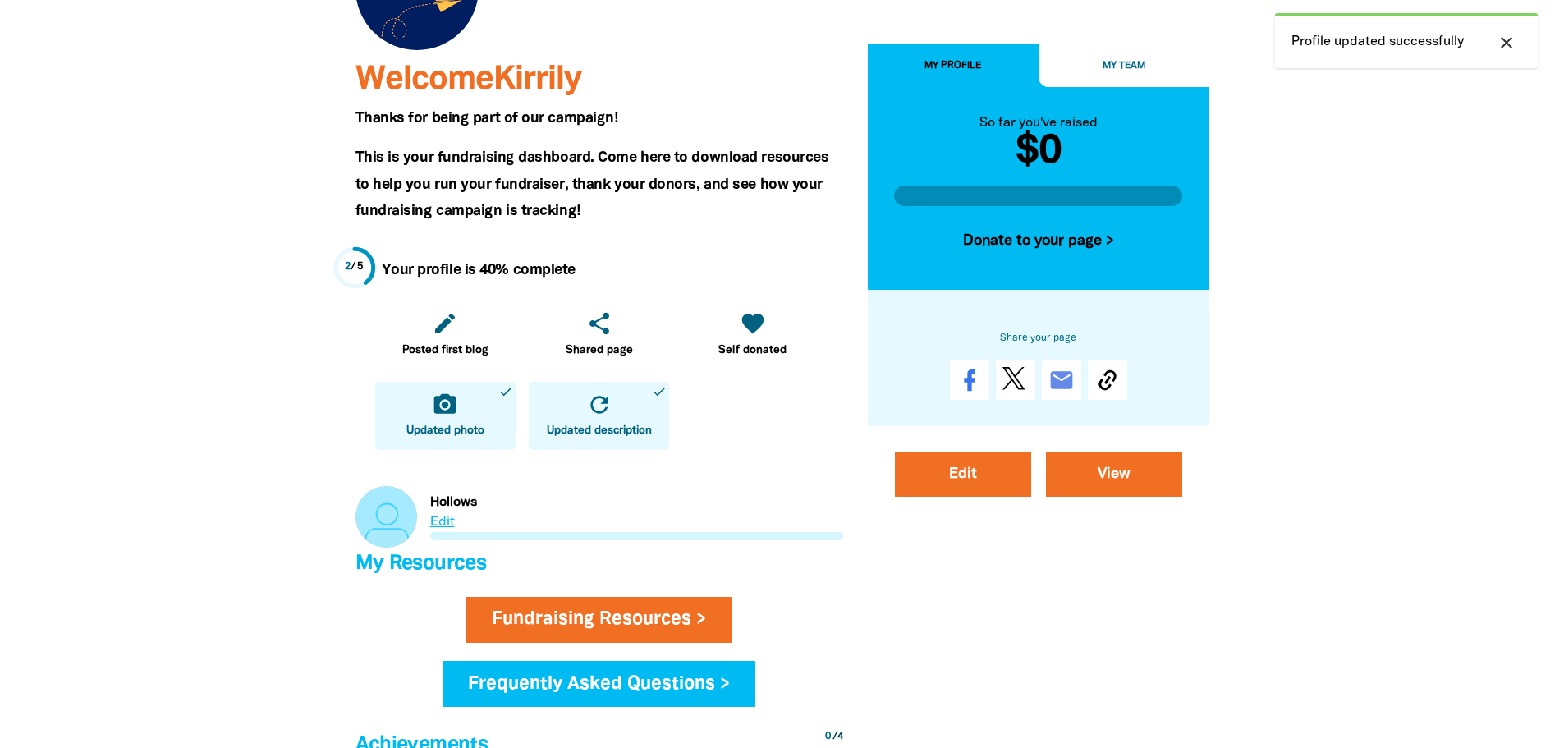
scroll to position [246, 0]
click at [438, 521] on link "Link to Hollows" at bounding box center [599, 516] width 488 height 62
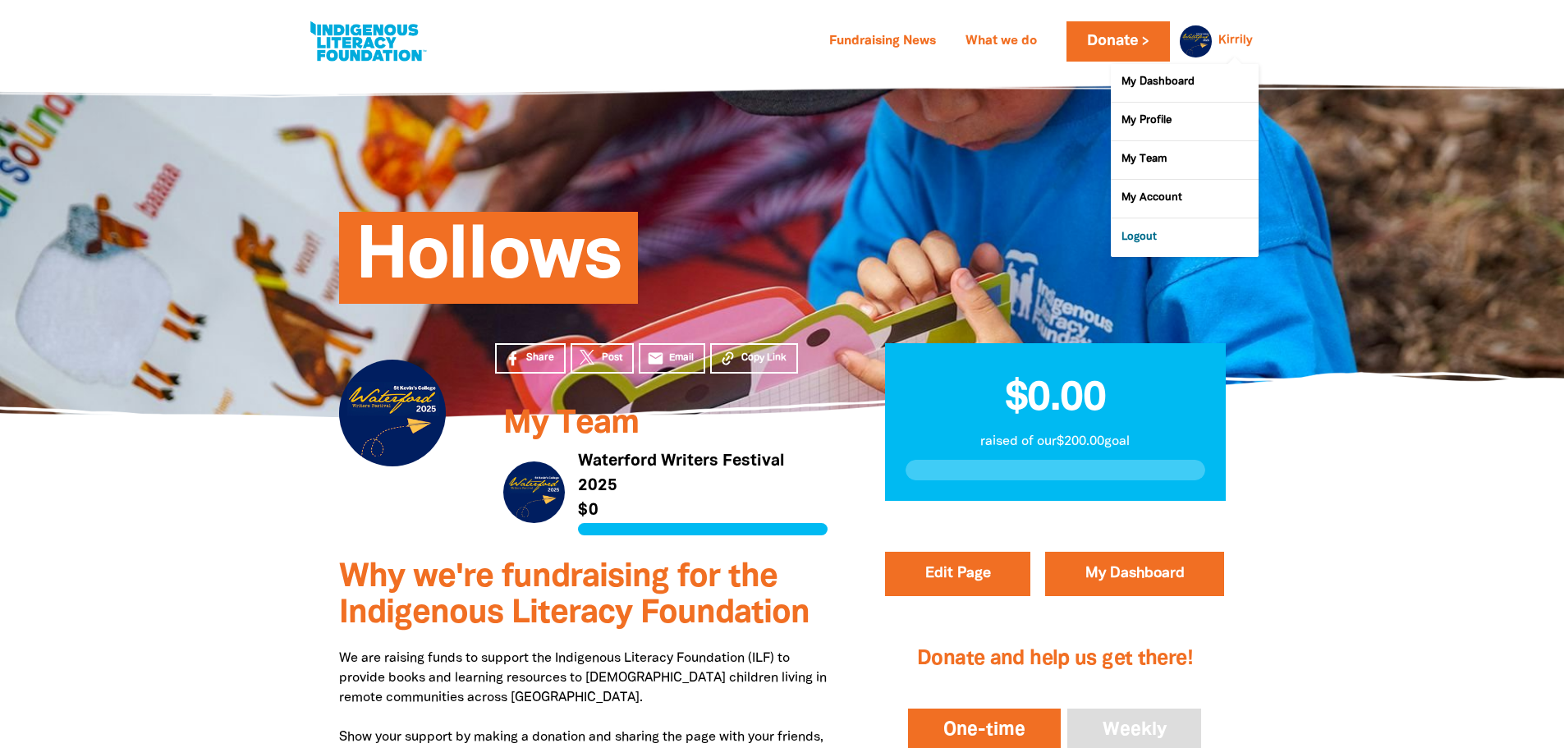
click at [1135, 225] on link "Logout" at bounding box center [1185, 237] width 148 height 38
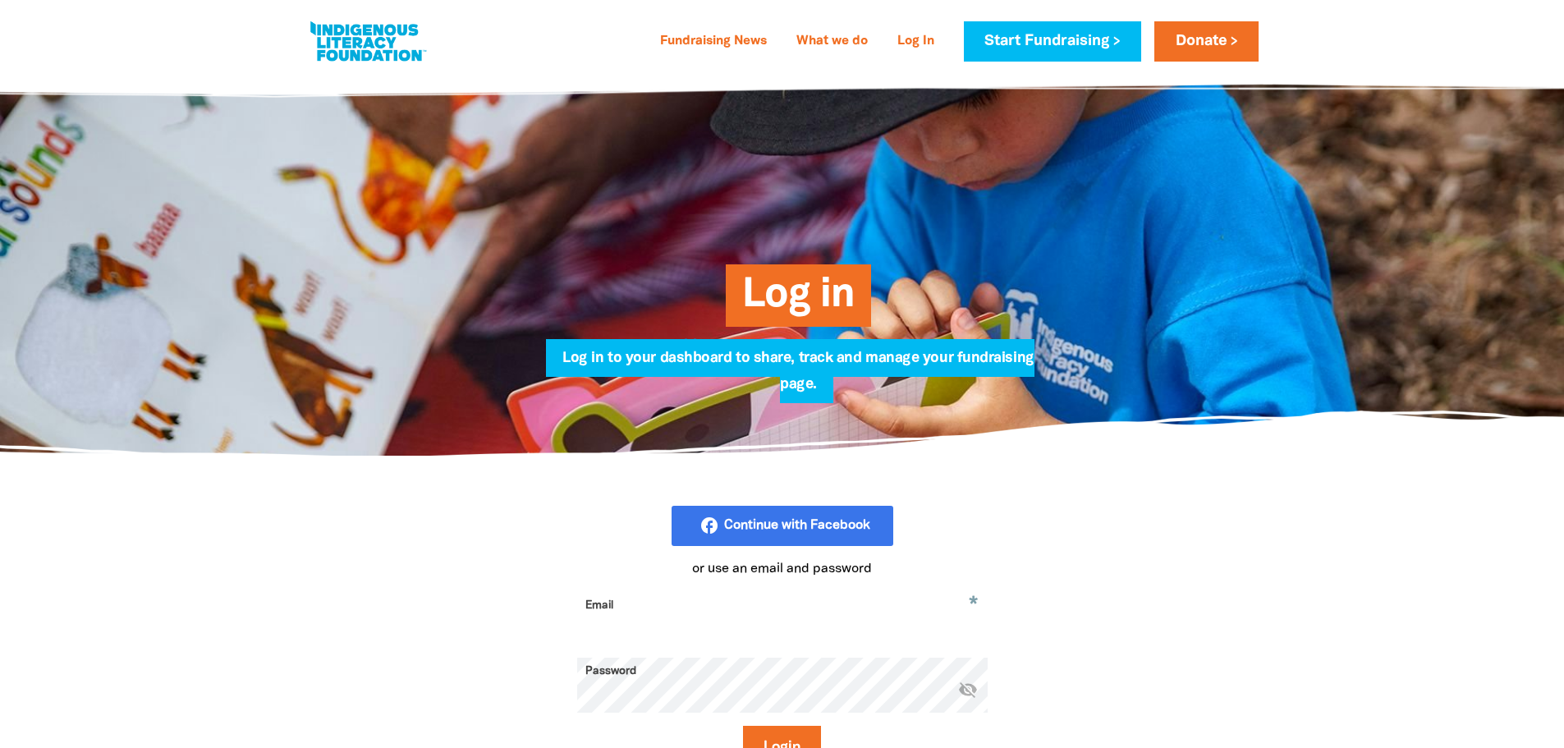
click at [661, 635] on input "Email" at bounding box center [782, 618] width 410 height 52
click at [743, 726] on button "Login" at bounding box center [782, 748] width 78 height 44
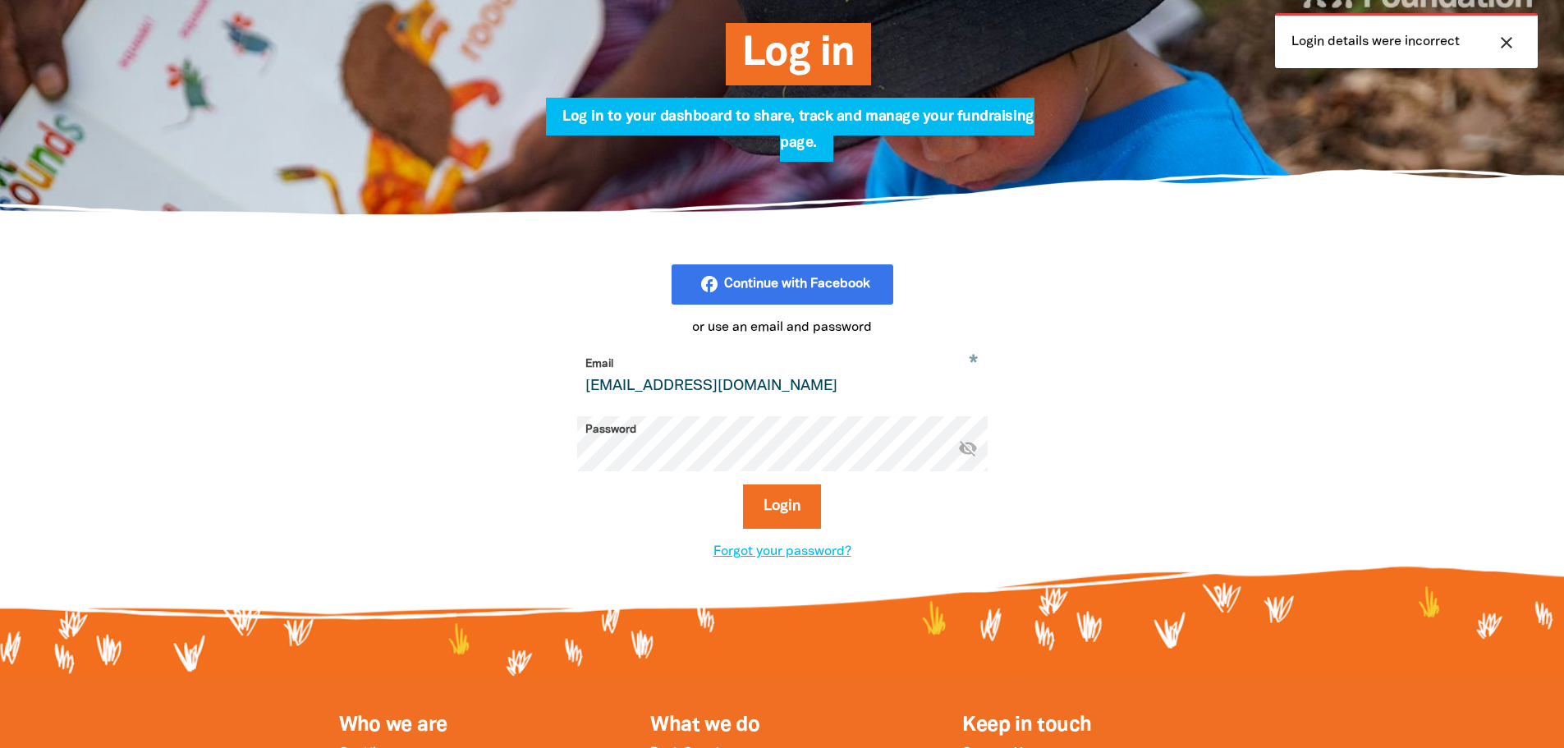
scroll to position [246, 0]
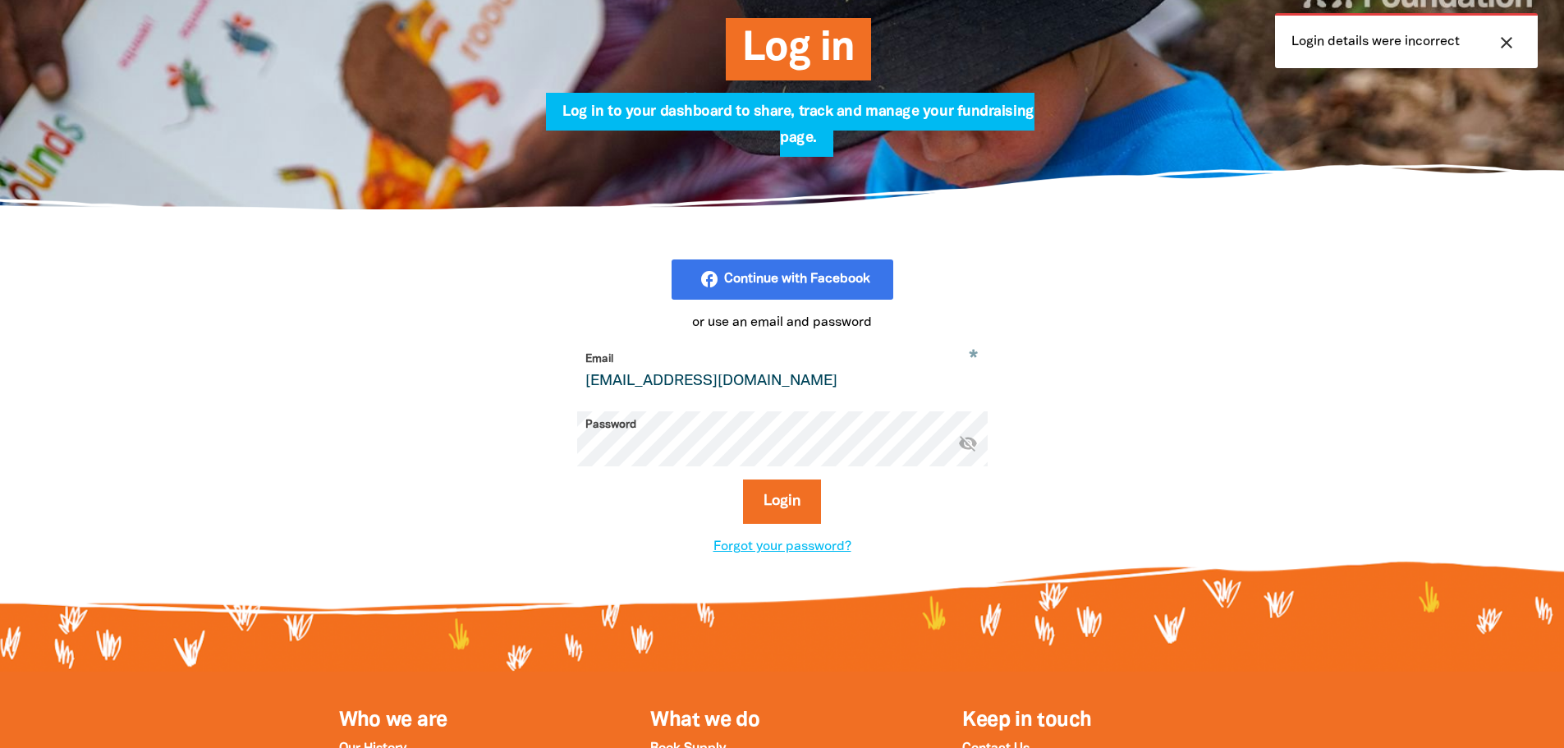
click at [968, 447] on icon "visibility_off" at bounding box center [968, 443] width 20 height 20
click at [743, 479] on button "Login" at bounding box center [782, 501] width 78 height 44
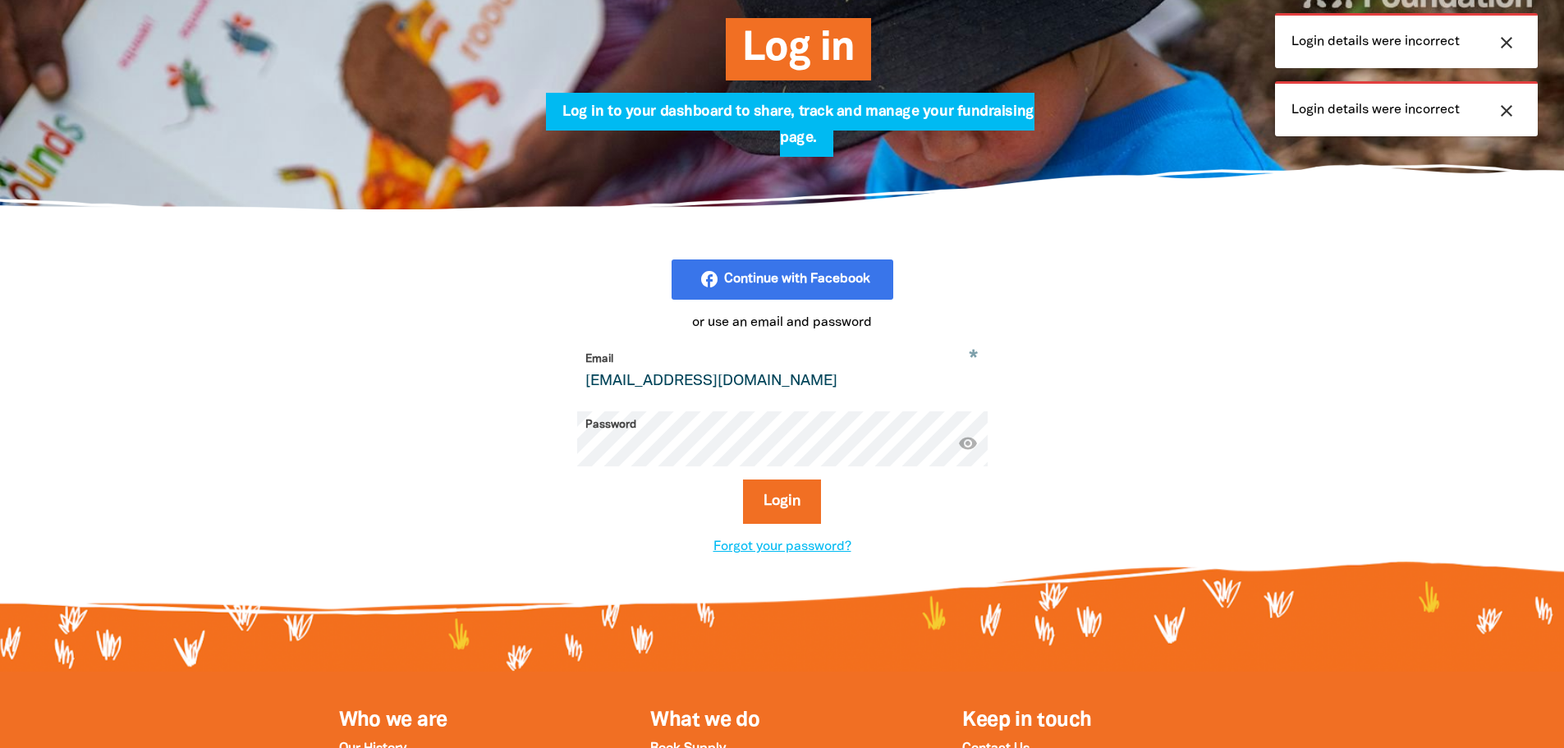
click at [743, 479] on button "Login" at bounding box center [782, 501] width 78 height 44
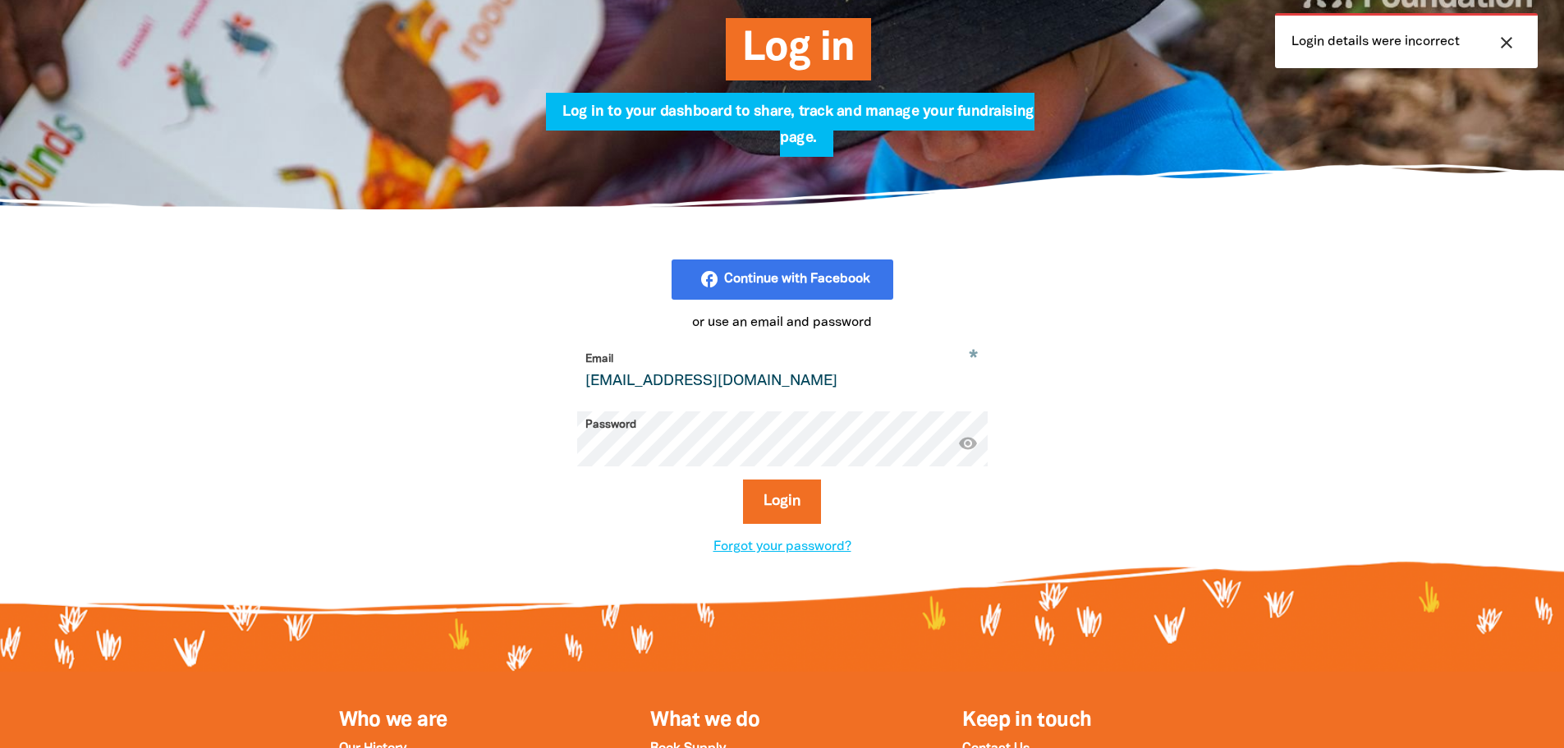
click at [743, 479] on button "Login" at bounding box center [782, 501] width 78 height 44
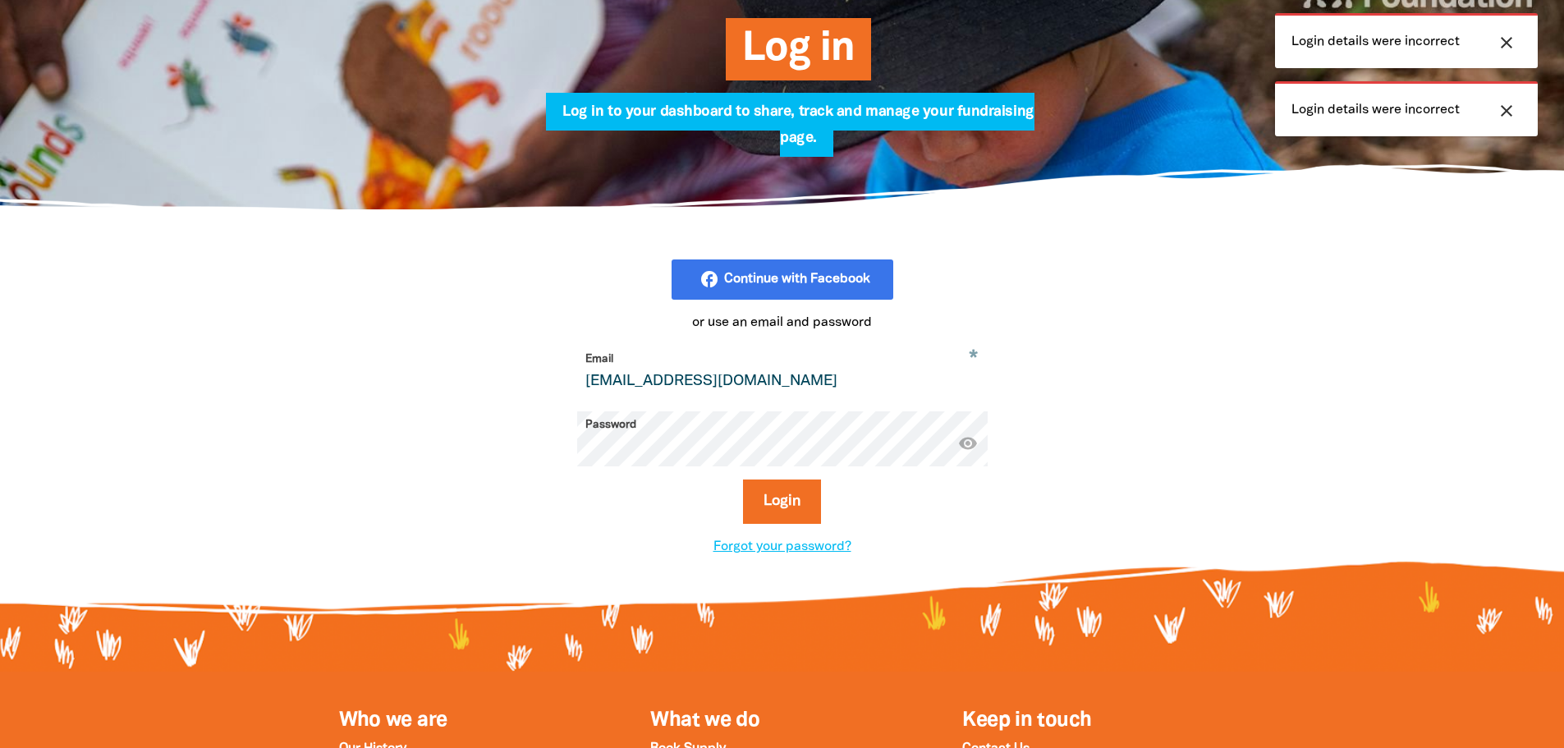
click at [743, 479] on button "Login" at bounding box center [782, 501] width 78 height 44
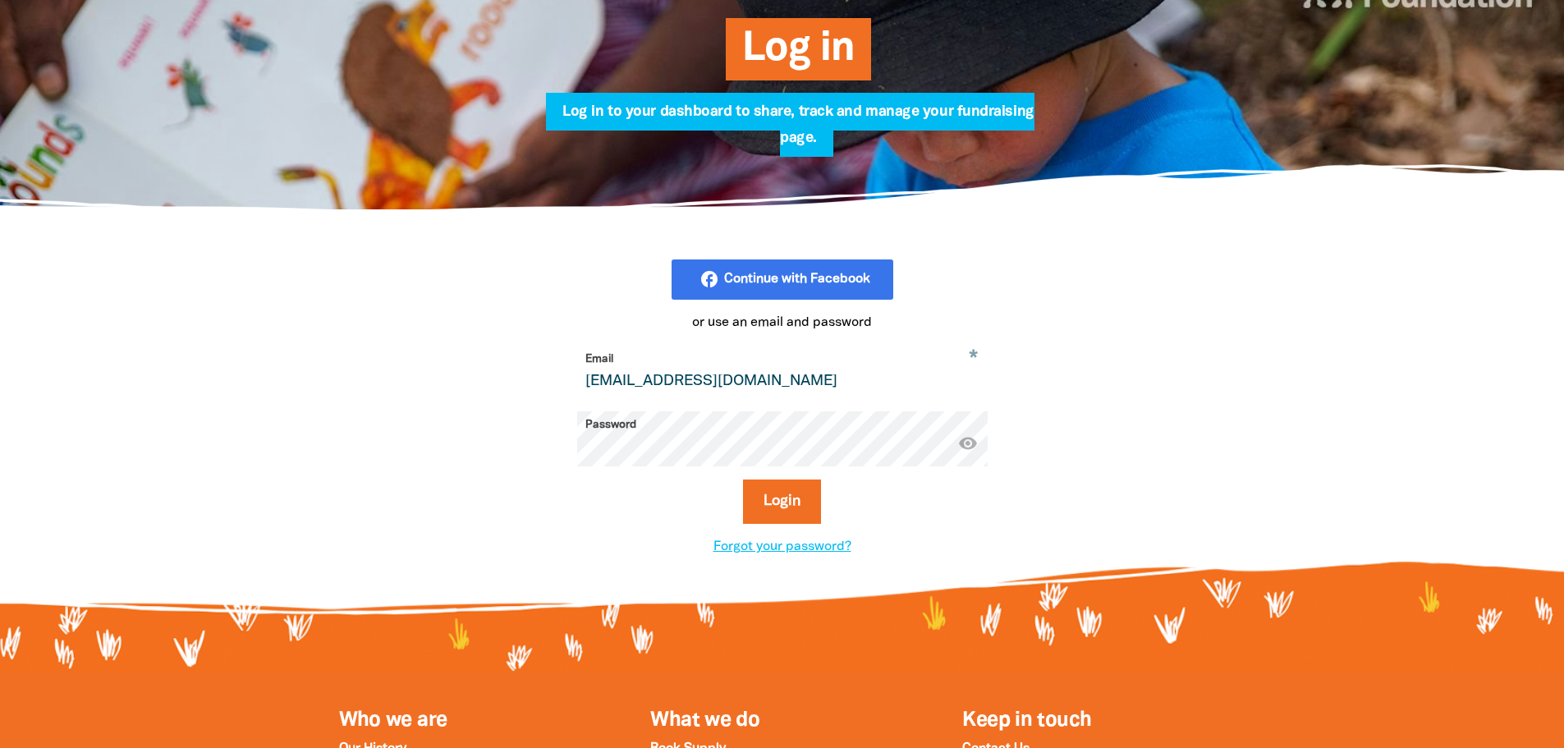
click at [630, 383] on input "thornes@stkevins.vic.edu.au" at bounding box center [782, 372] width 410 height 52
click at [743, 479] on button "Login" at bounding box center [782, 501] width 78 height 44
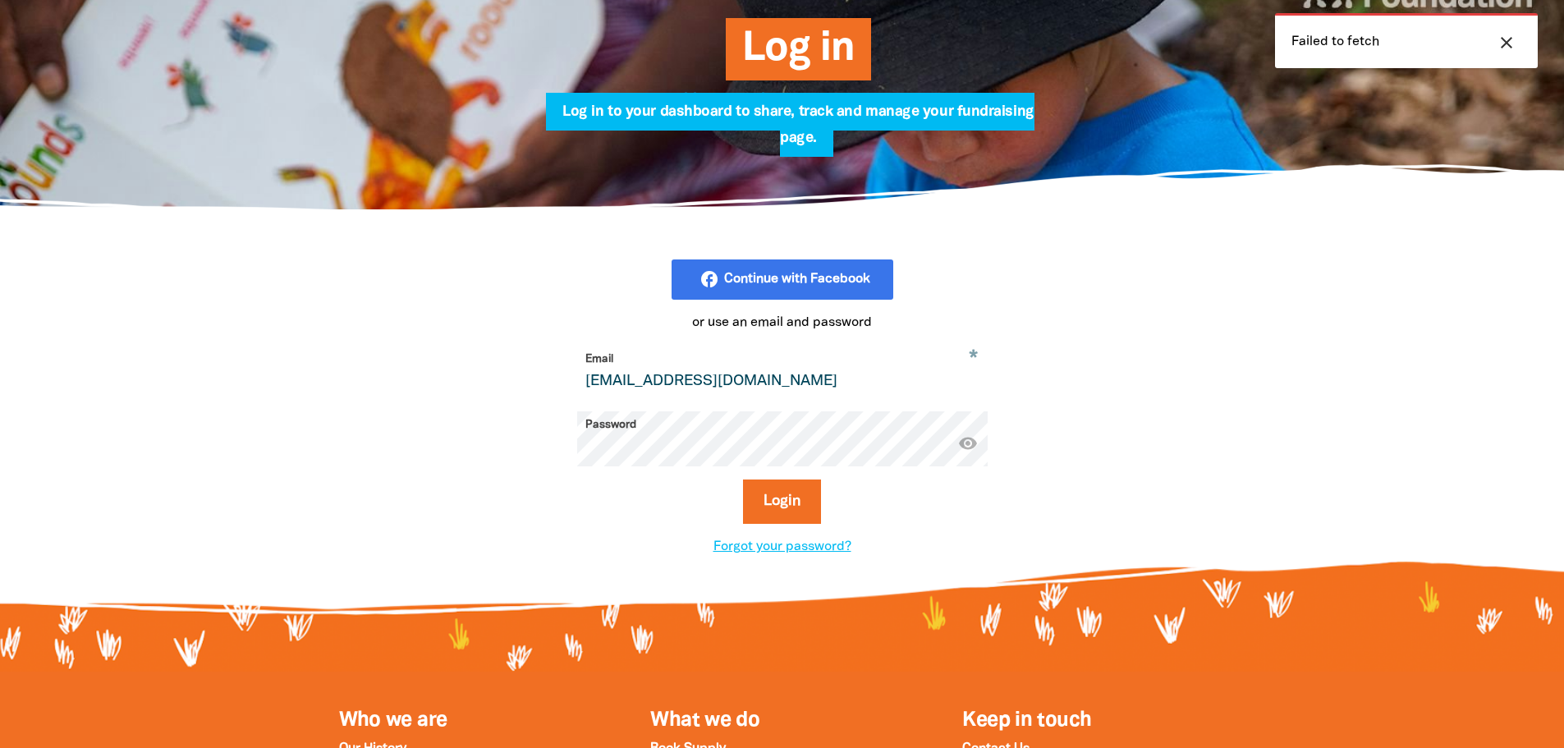
click at [743, 479] on button "Login" at bounding box center [782, 501] width 78 height 44
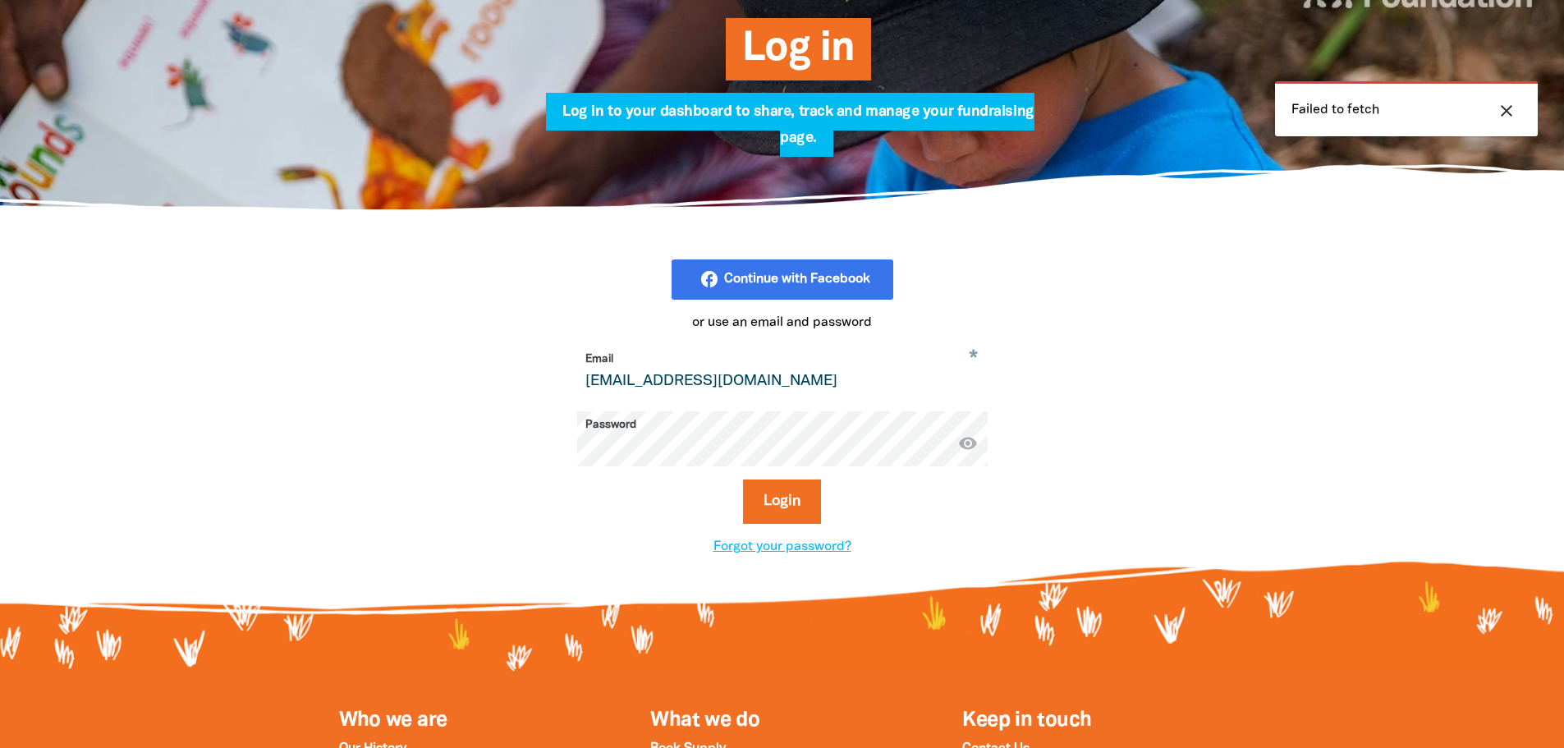
click at [743, 479] on button "Login" at bounding box center [782, 501] width 78 height 44
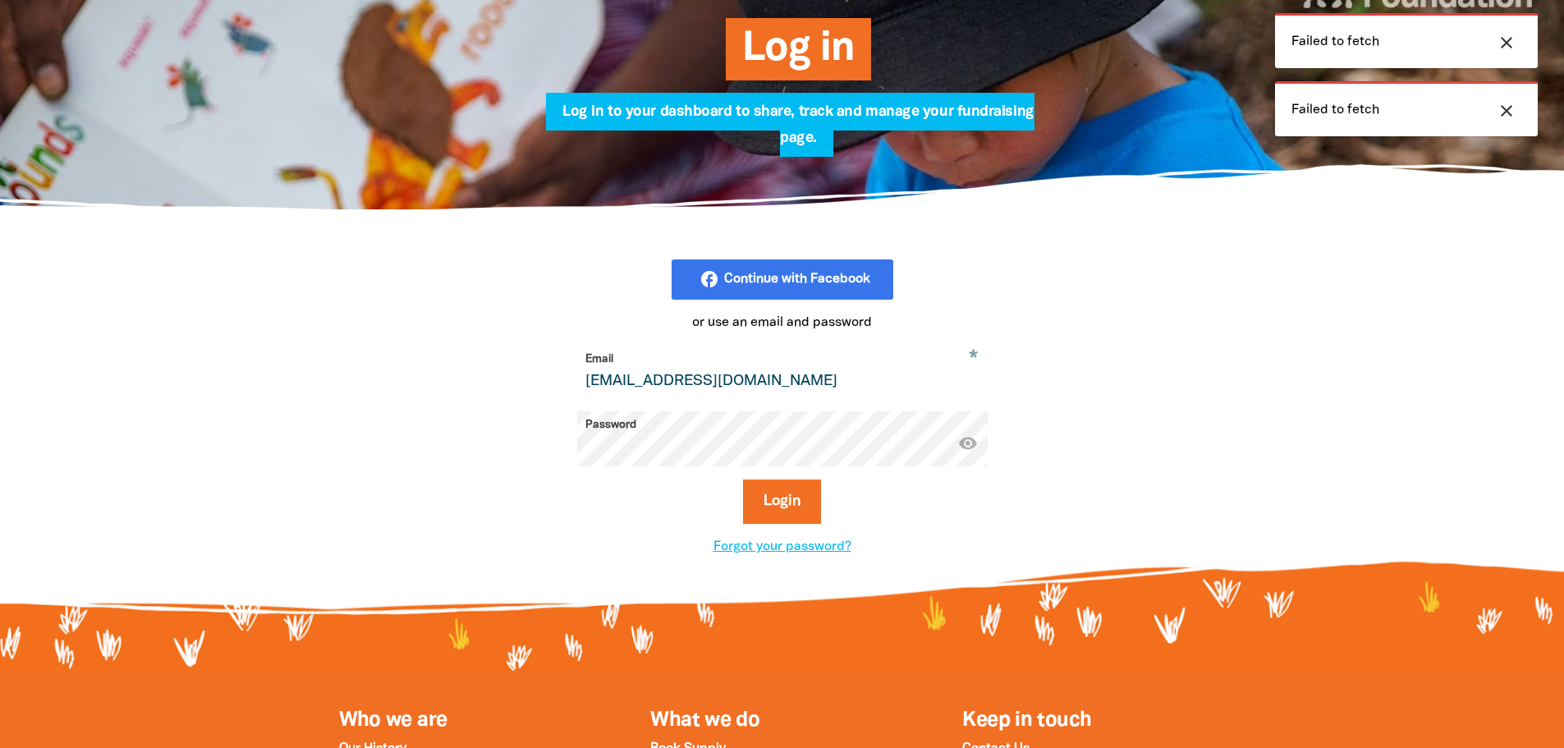
click at [743, 479] on button "Login" at bounding box center [782, 501] width 78 height 44
click at [1159, 455] on div "facebook_rounded Continue with Facebook or use an email and password * Email th…" at bounding box center [782, 408] width 985 height 396
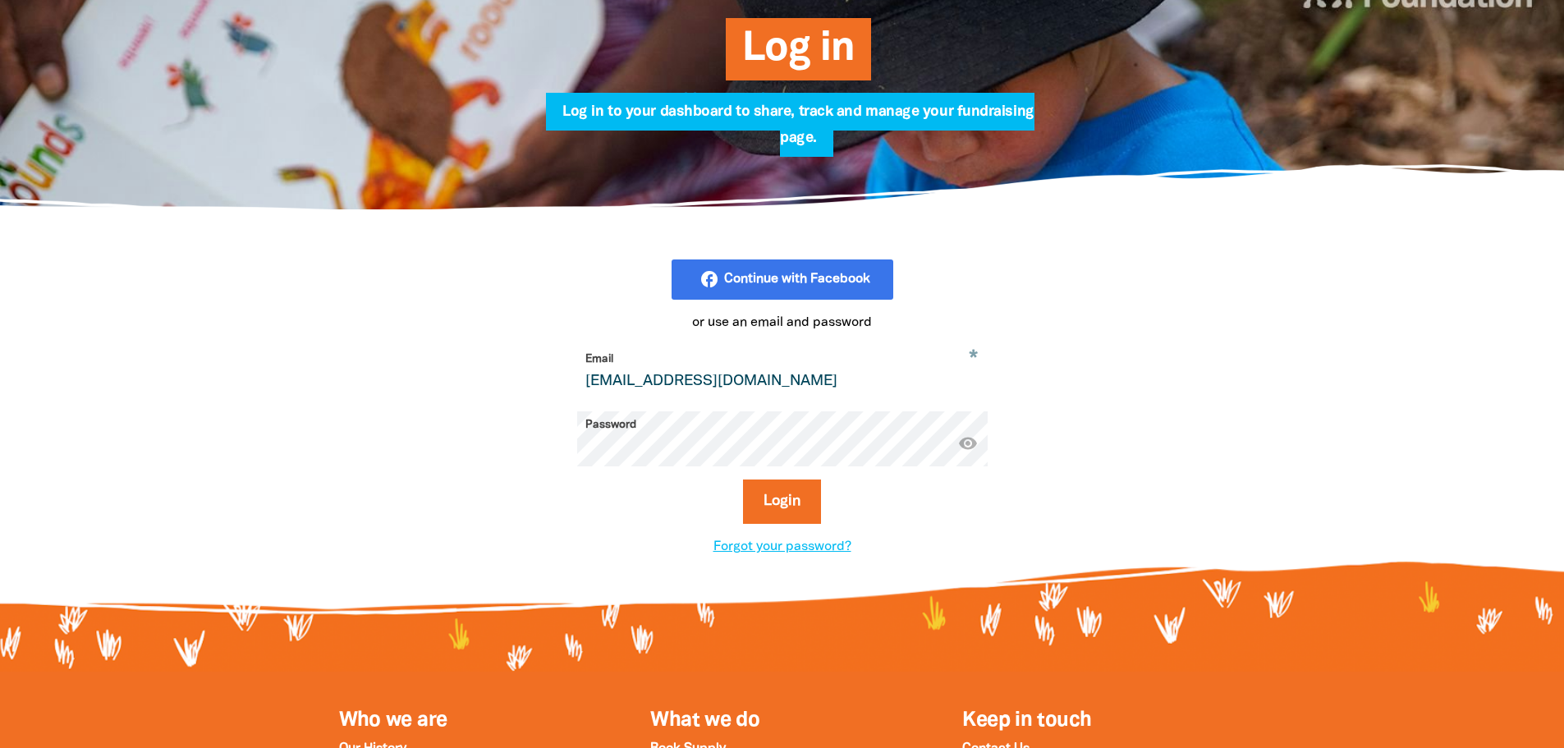
drag, startPoint x: 632, startPoint y: 383, endPoint x: 461, endPoint y: 364, distance: 171.8
click at [461, 364] on div "facebook_rounded Continue with Facebook or use an email and password * Email th…" at bounding box center [782, 408] width 985 height 396
type input "koledniks@stkevins.vic.edu.au"
click at [743, 479] on button "Login" at bounding box center [782, 501] width 78 height 44
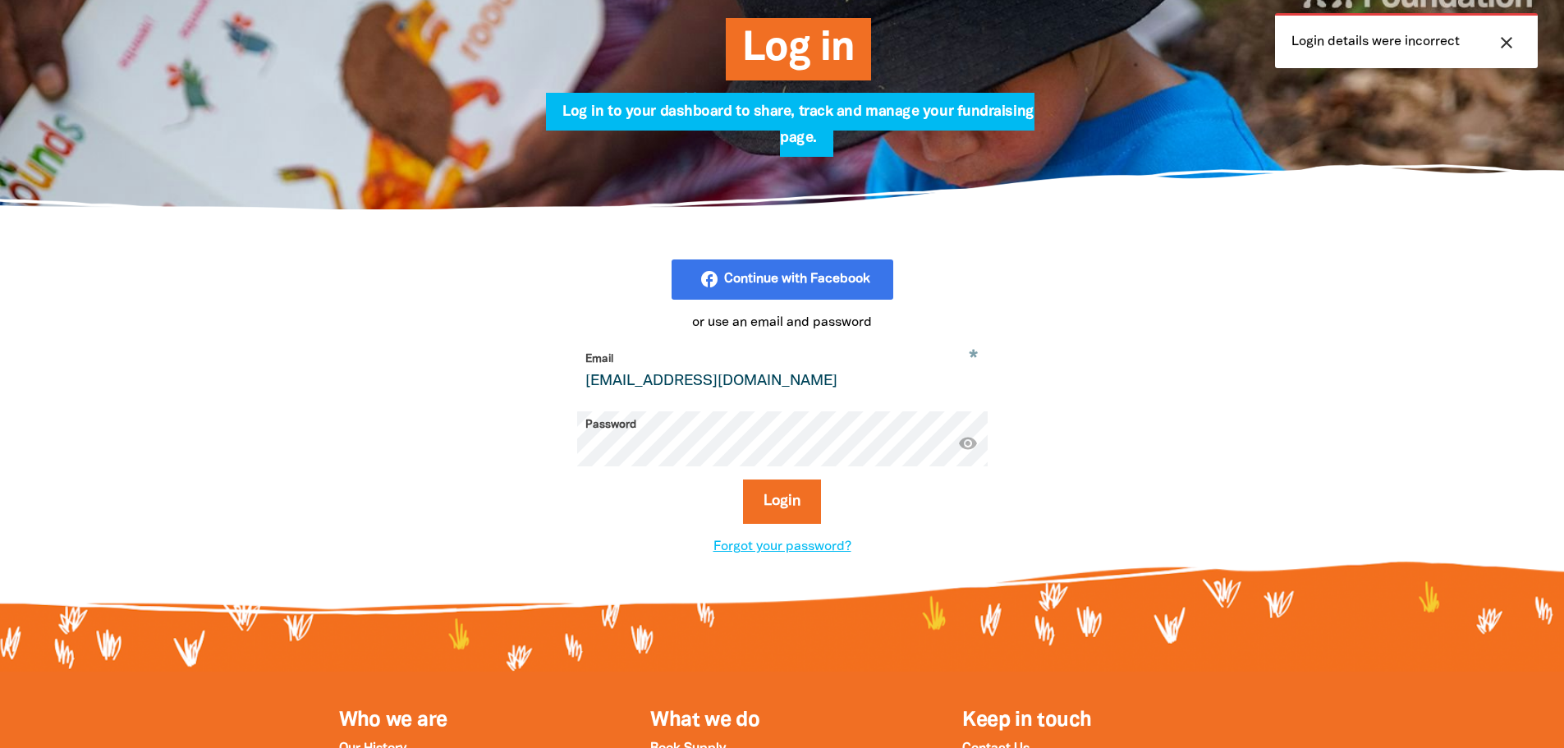
click at [743, 479] on button "Login" at bounding box center [782, 501] width 78 height 44
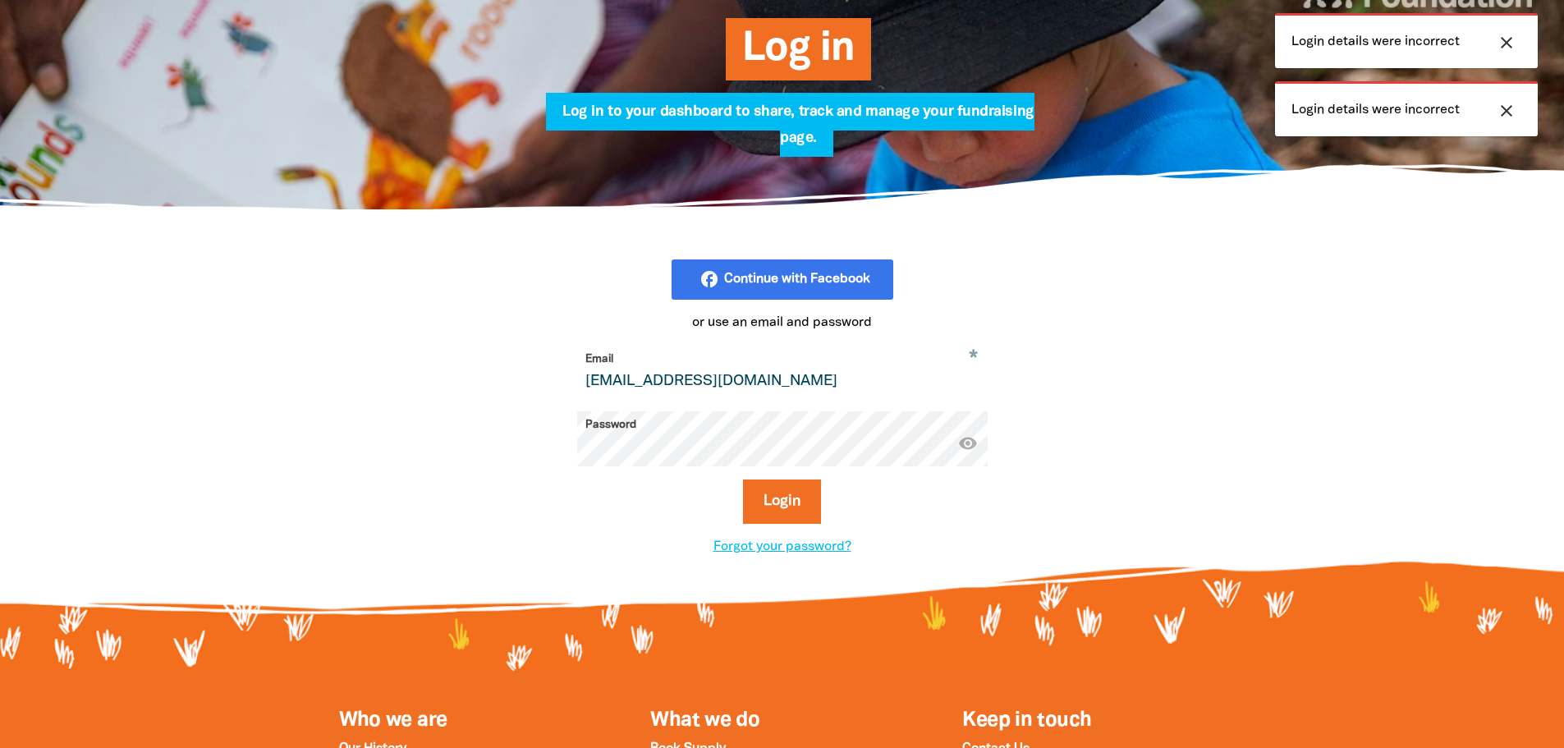
click at [743, 479] on button "Login" at bounding box center [782, 501] width 78 height 44
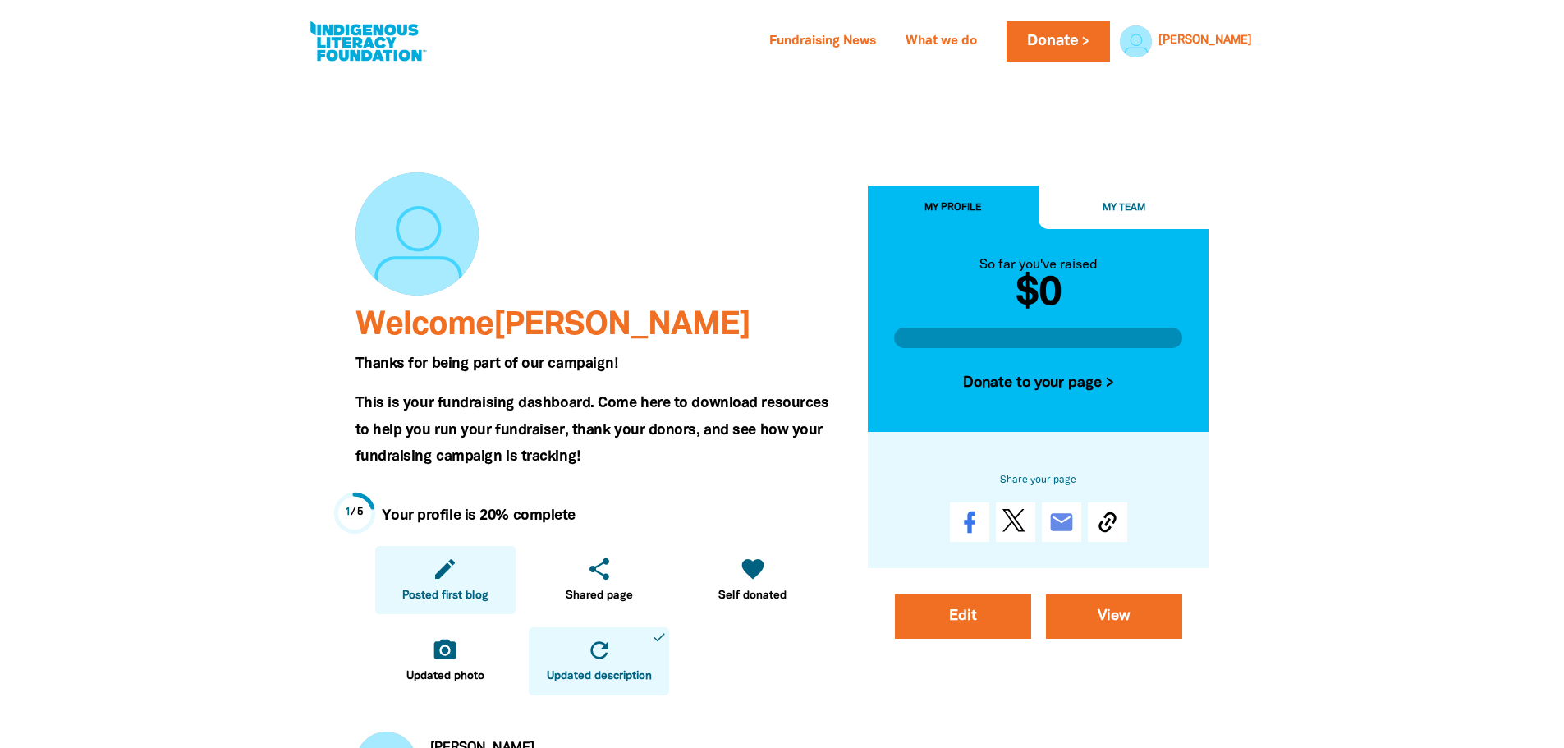
click at [457, 567] on icon "edit" at bounding box center [445, 569] width 26 height 26
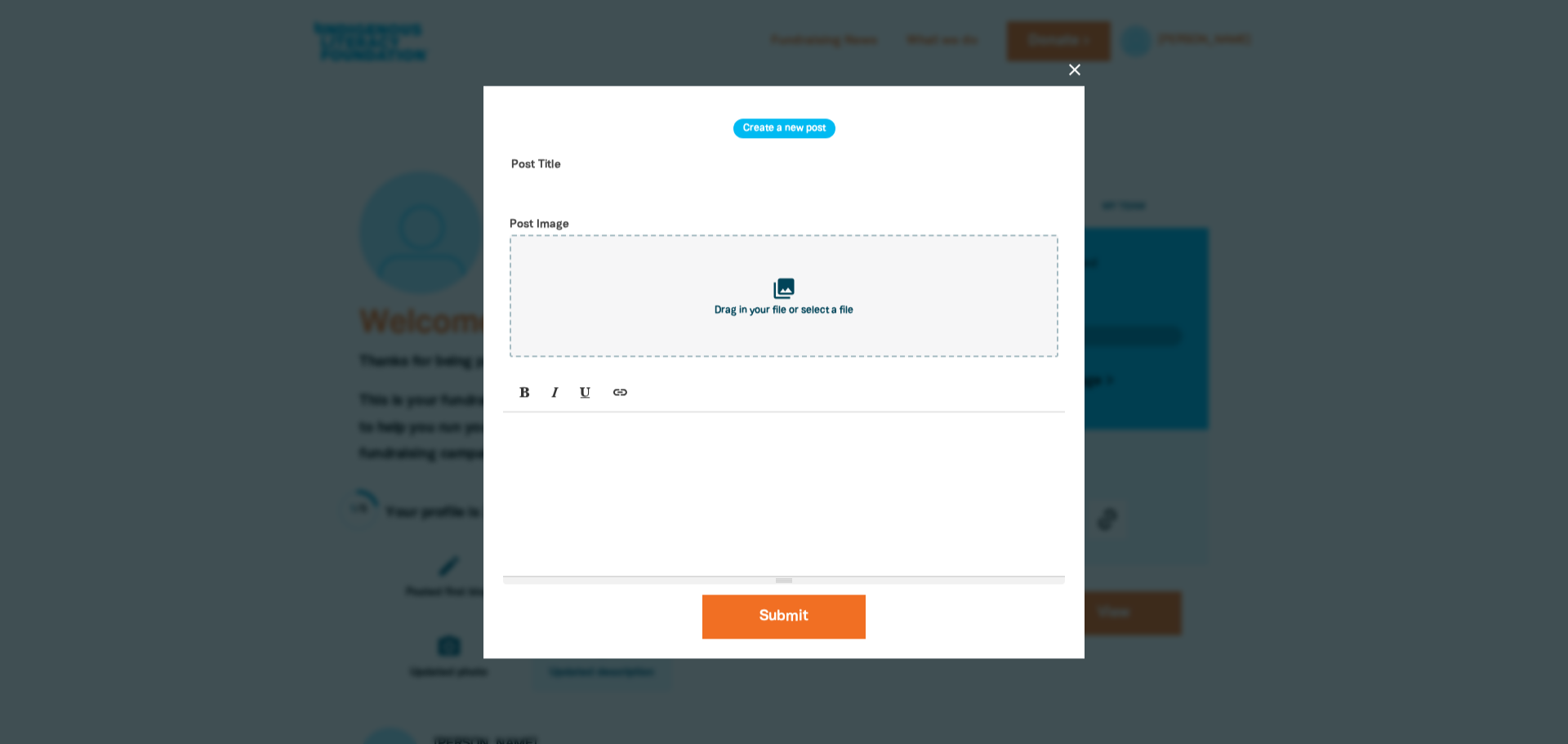
click at [1078, 62] on icon "close" at bounding box center [1075, 70] width 20 height 20
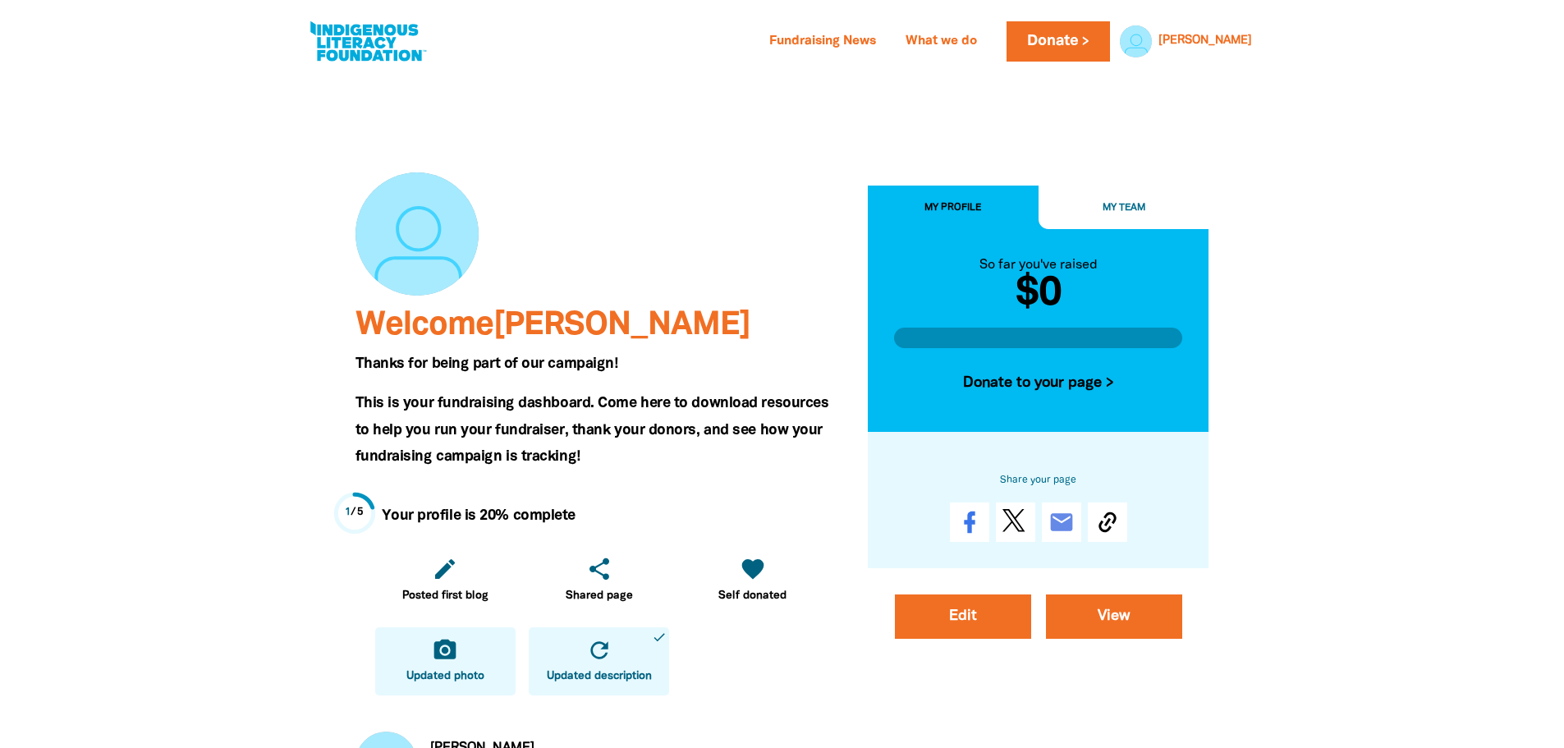
click at [442, 664] on link "camera_alt Updated photo" at bounding box center [445, 661] width 140 height 68
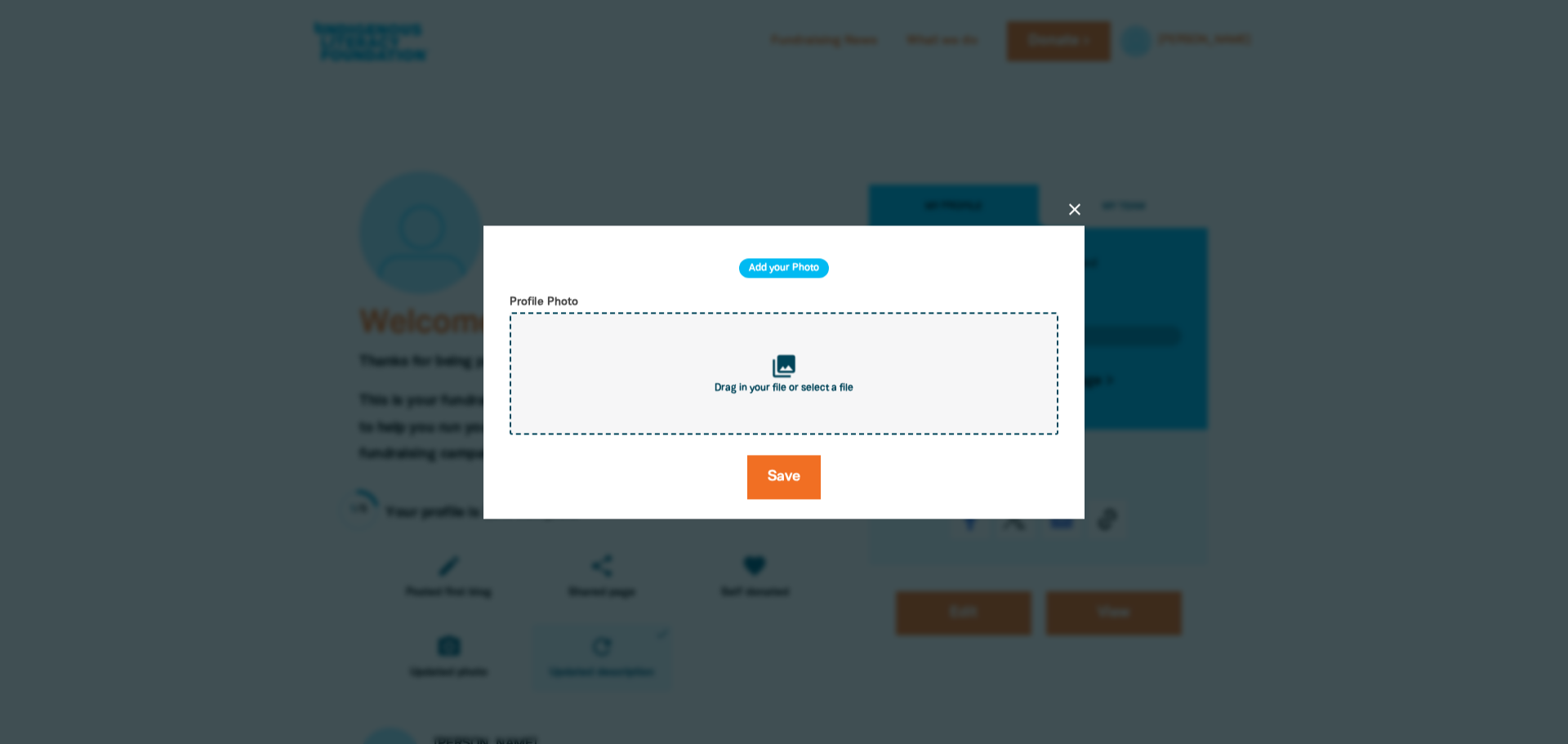
click at [786, 329] on div "collections Drag in your file or select a file" at bounding box center [784, 373] width 549 height 122
type input "C:\fakepath\Screenshot 2025-08-19 123026123.png"
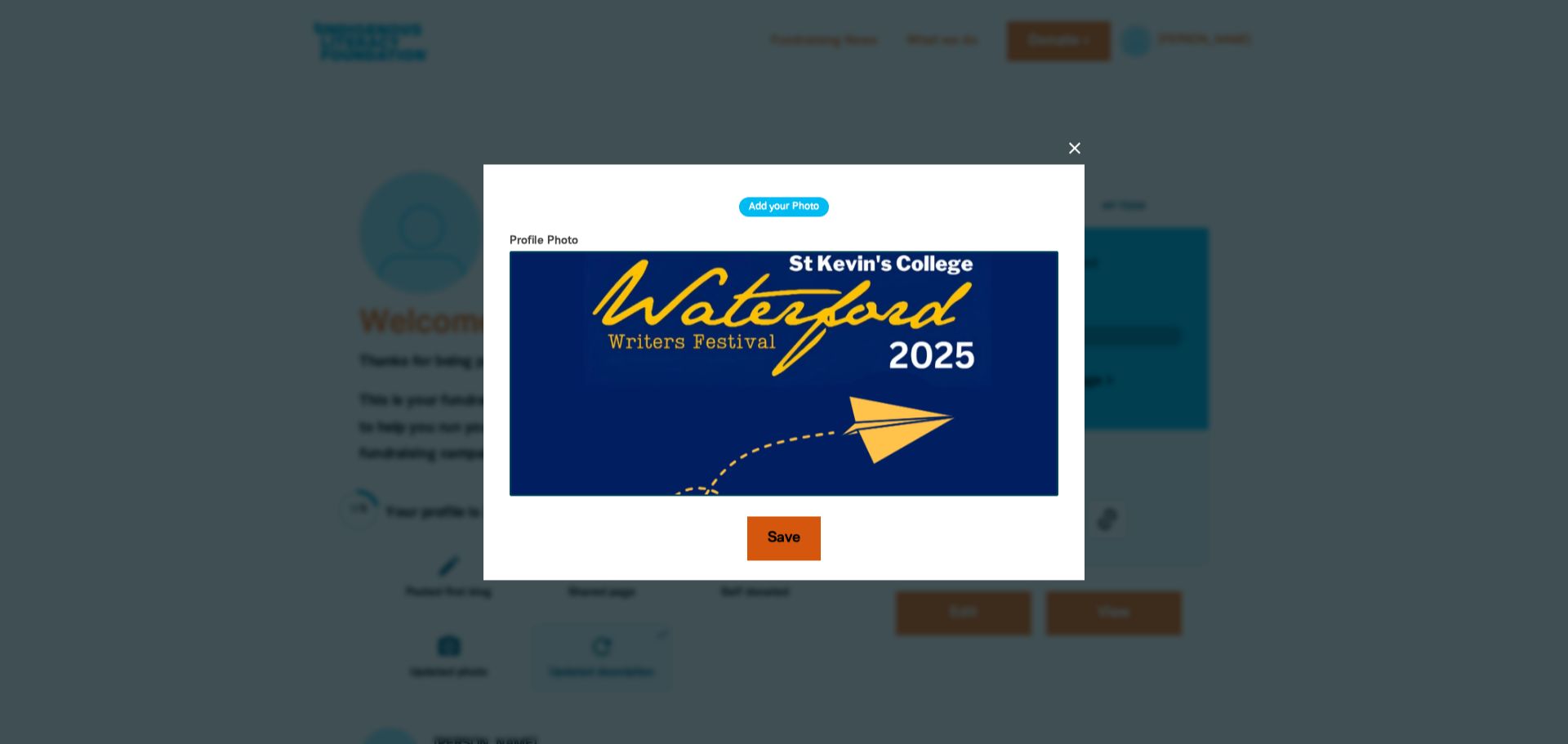
click at [786, 535] on button "Save" at bounding box center [784, 538] width 74 height 44
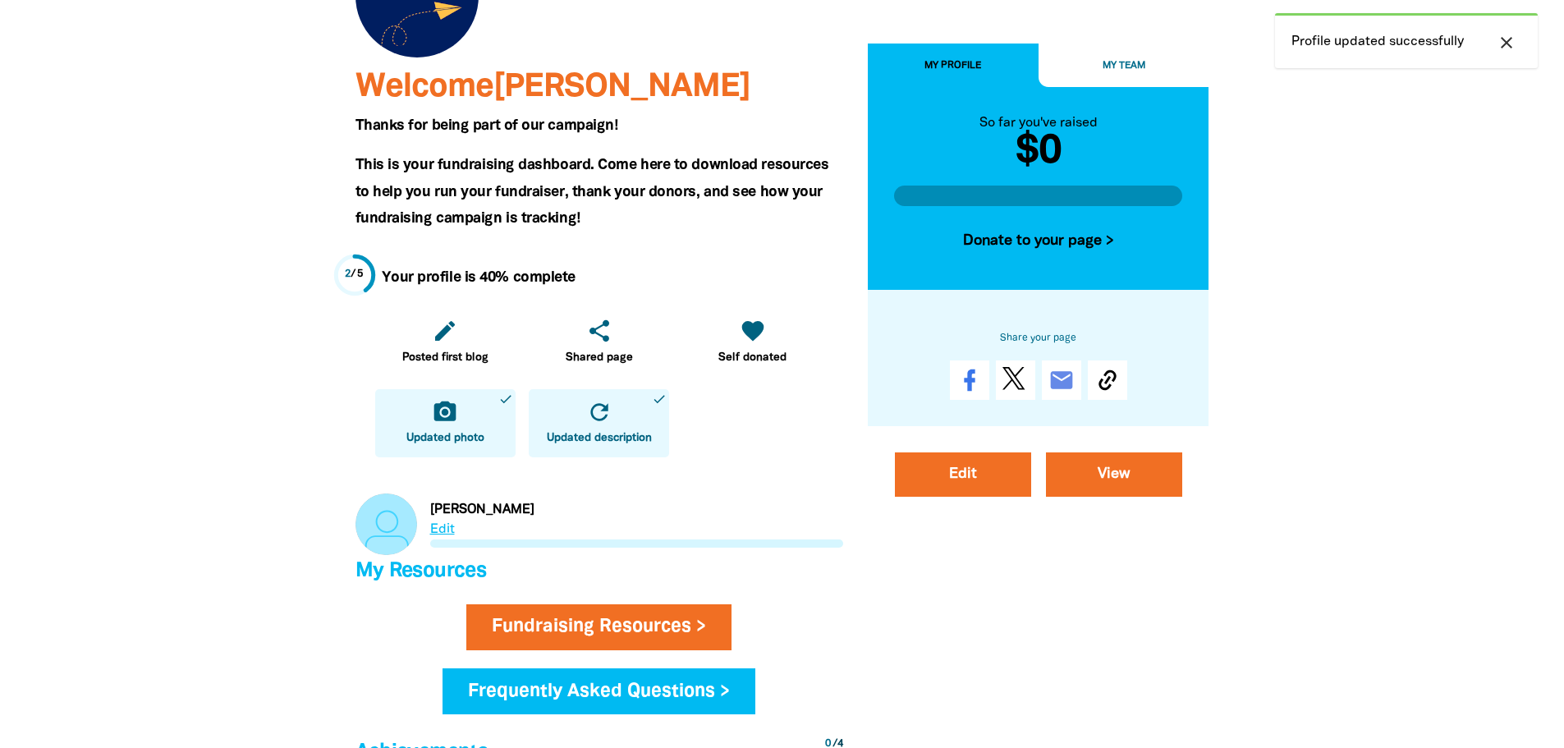
scroll to position [246, 0]
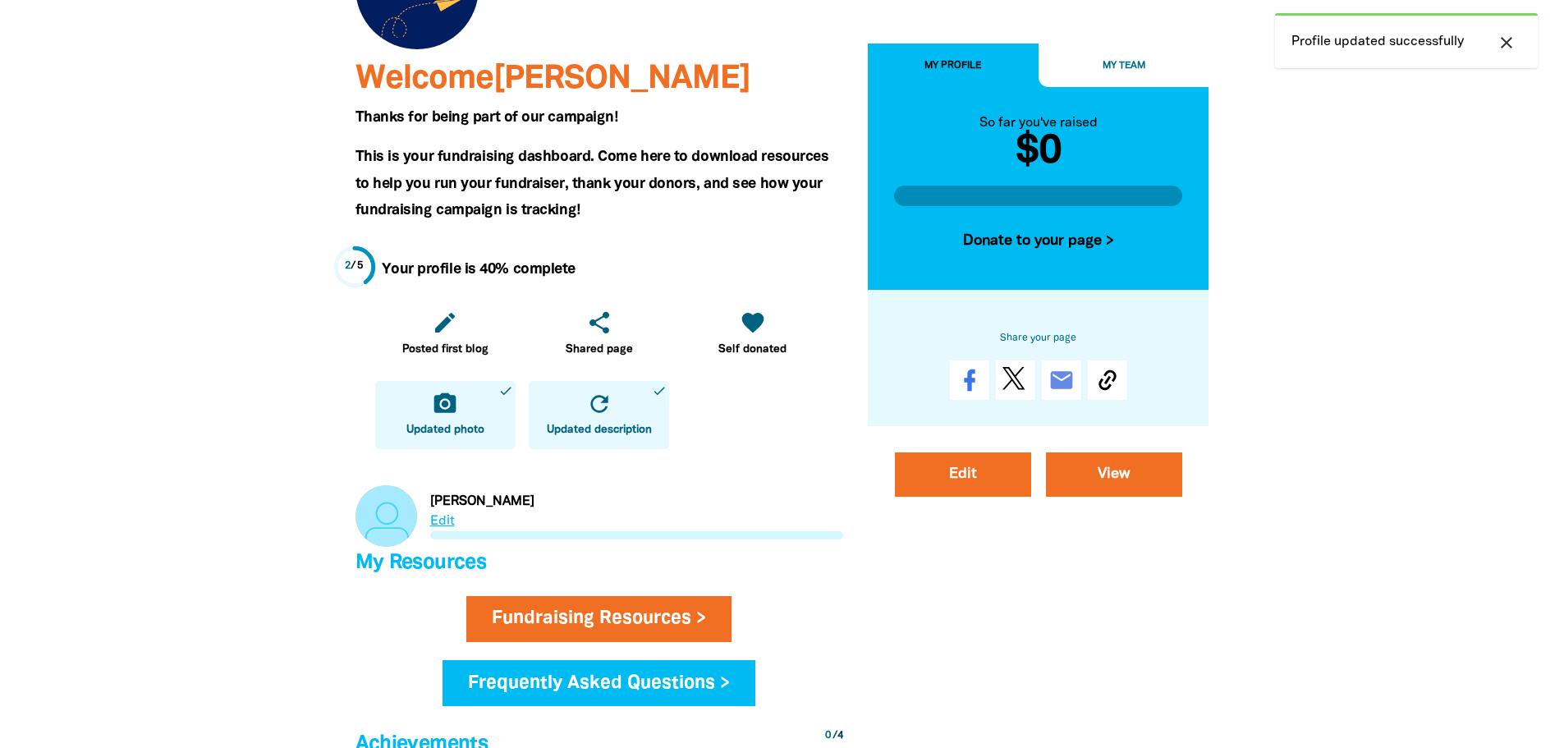
click at [456, 520] on link "Link to Mannix" at bounding box center [599, 516] width 488 height 62
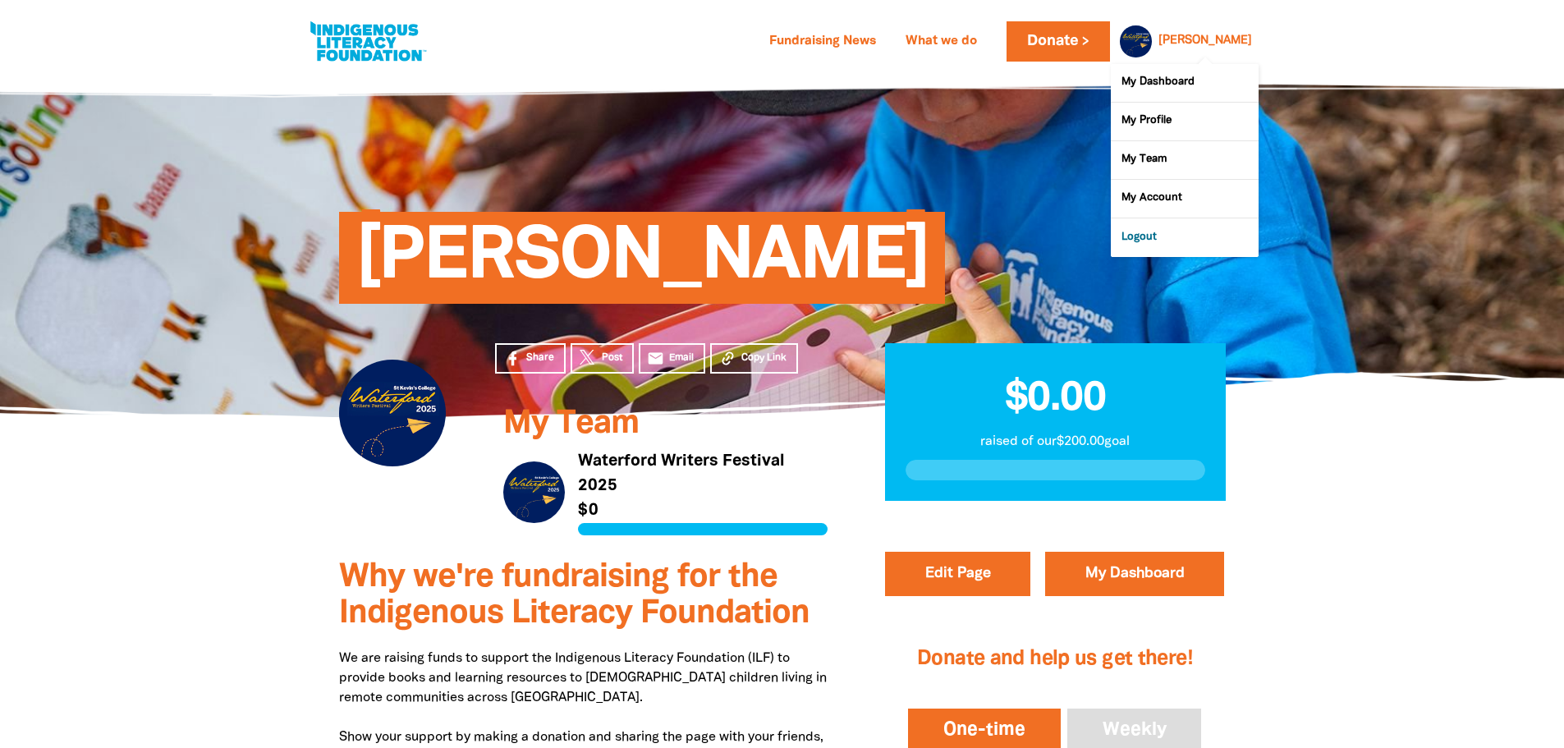
click at [1157, 245] on link "Logout" at bounding box center [1185, 237] width 148 height 38
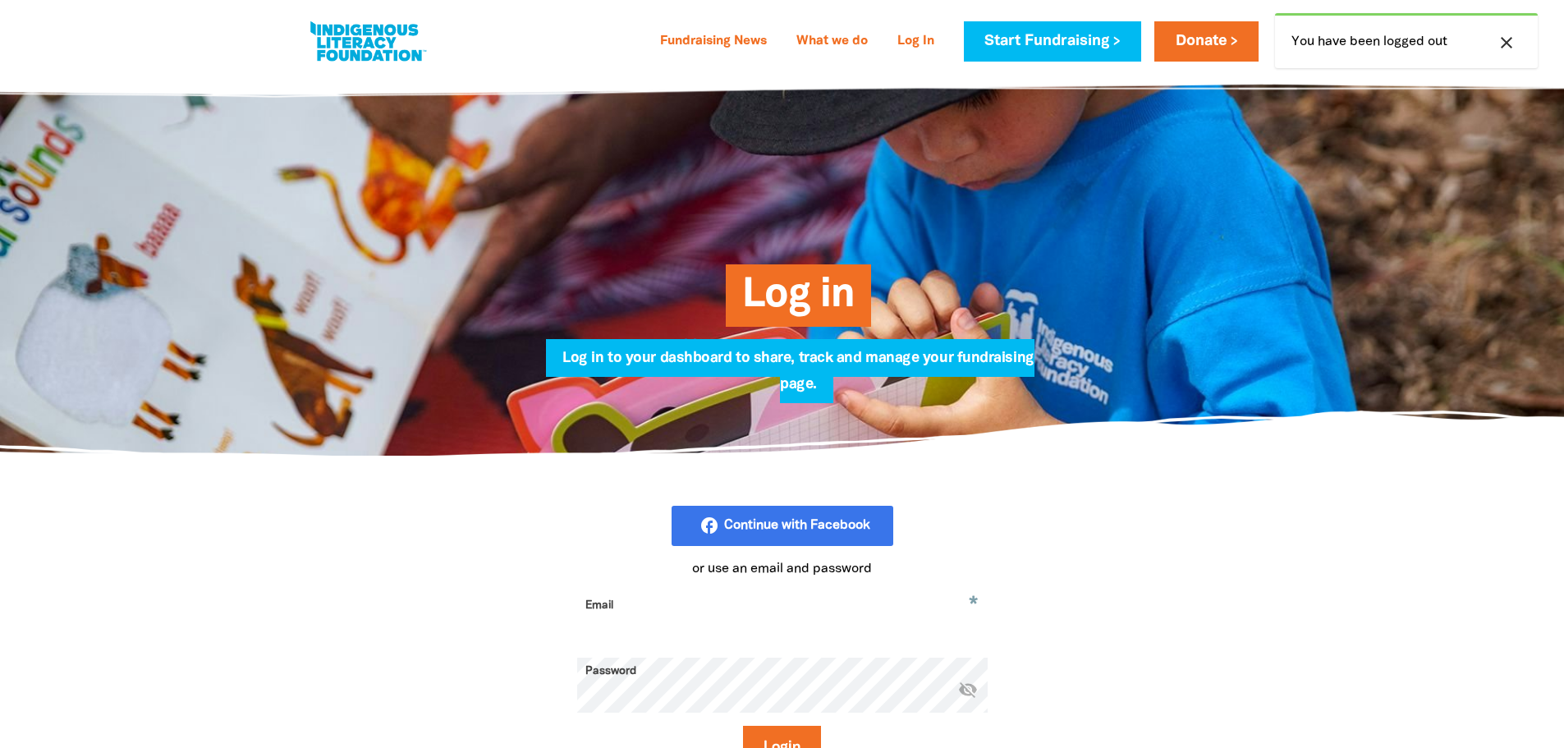
click at [687, 626] on input "Email" at bounding box center [782, 618] width 410 height 52
drag, startPoint x: 632, startPoint y: 627, endPoint x: 420, endPoint y: 600, distance: 213.5
click at [420, 600] on div "facebook_rounded Continue with Facebook or use an email and password * Email vu…" at bounding box center [782, 654] width 985 height 396
type input "gaoy@stkevins.vic.edu.au"
click at [967, 695] on icon "visibility_off" at bounding box center [968, 689] width 20 height 20
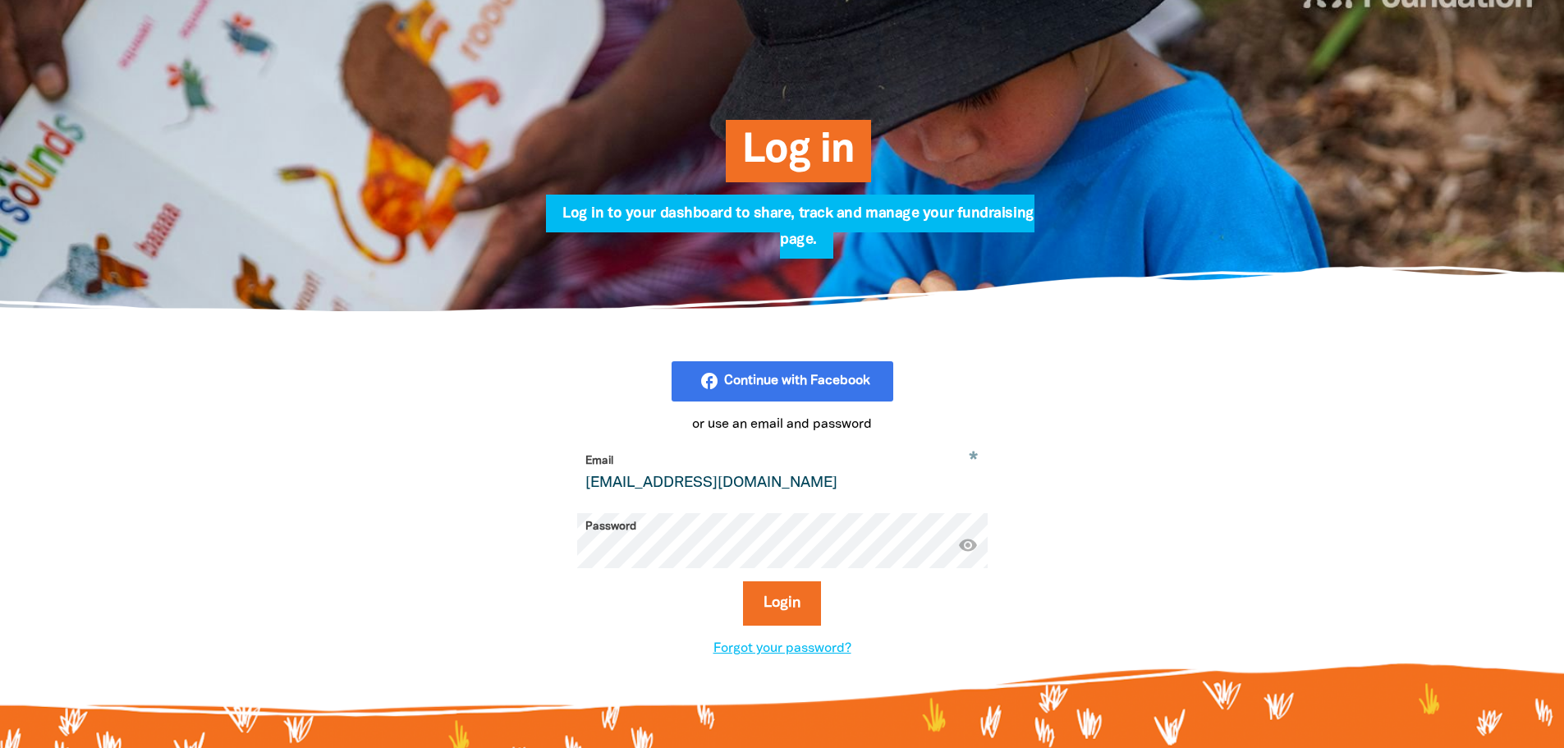
scroll to position [164, 0]
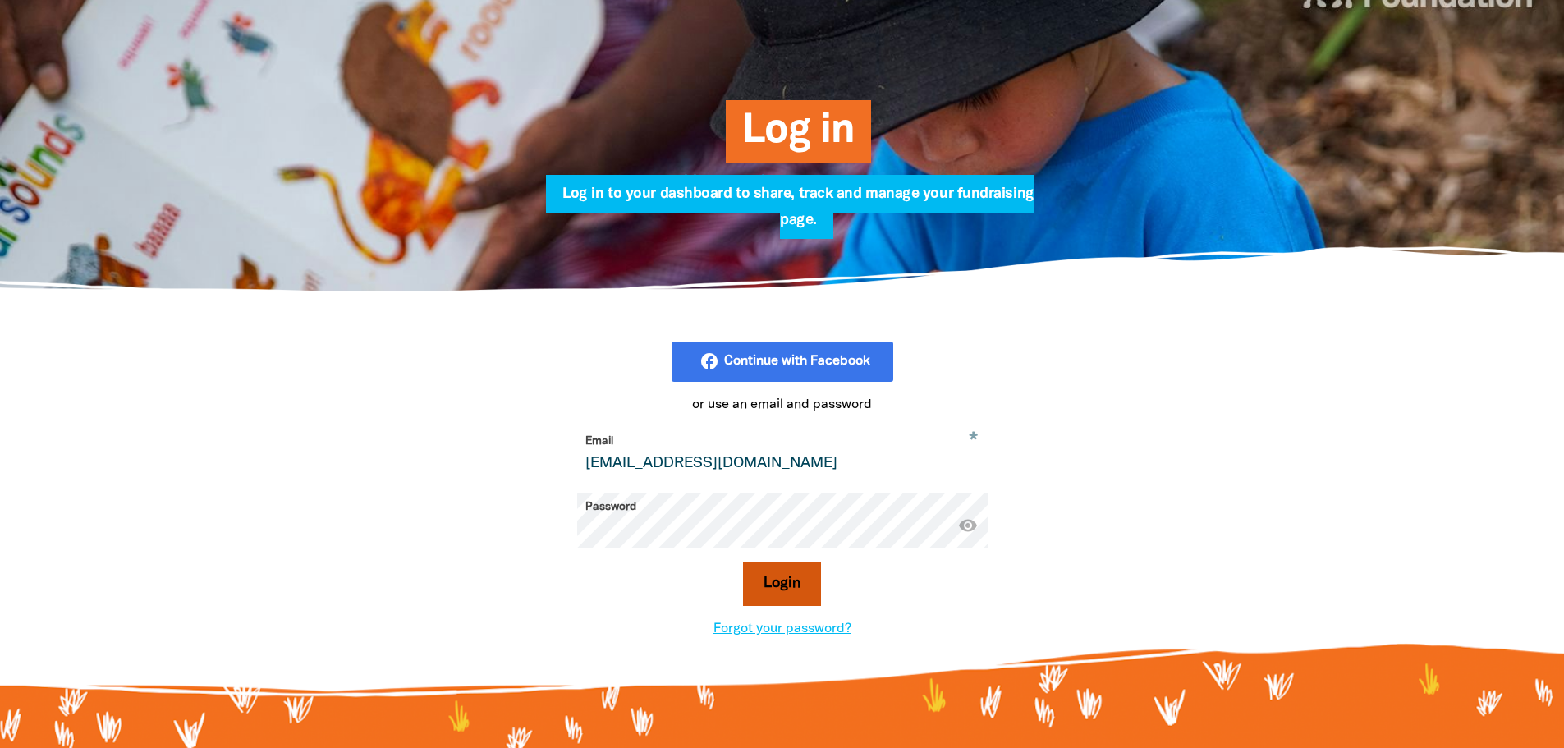
click at [793, 580] on button "Login" at bounding box center [782, 583] width 78 height 44
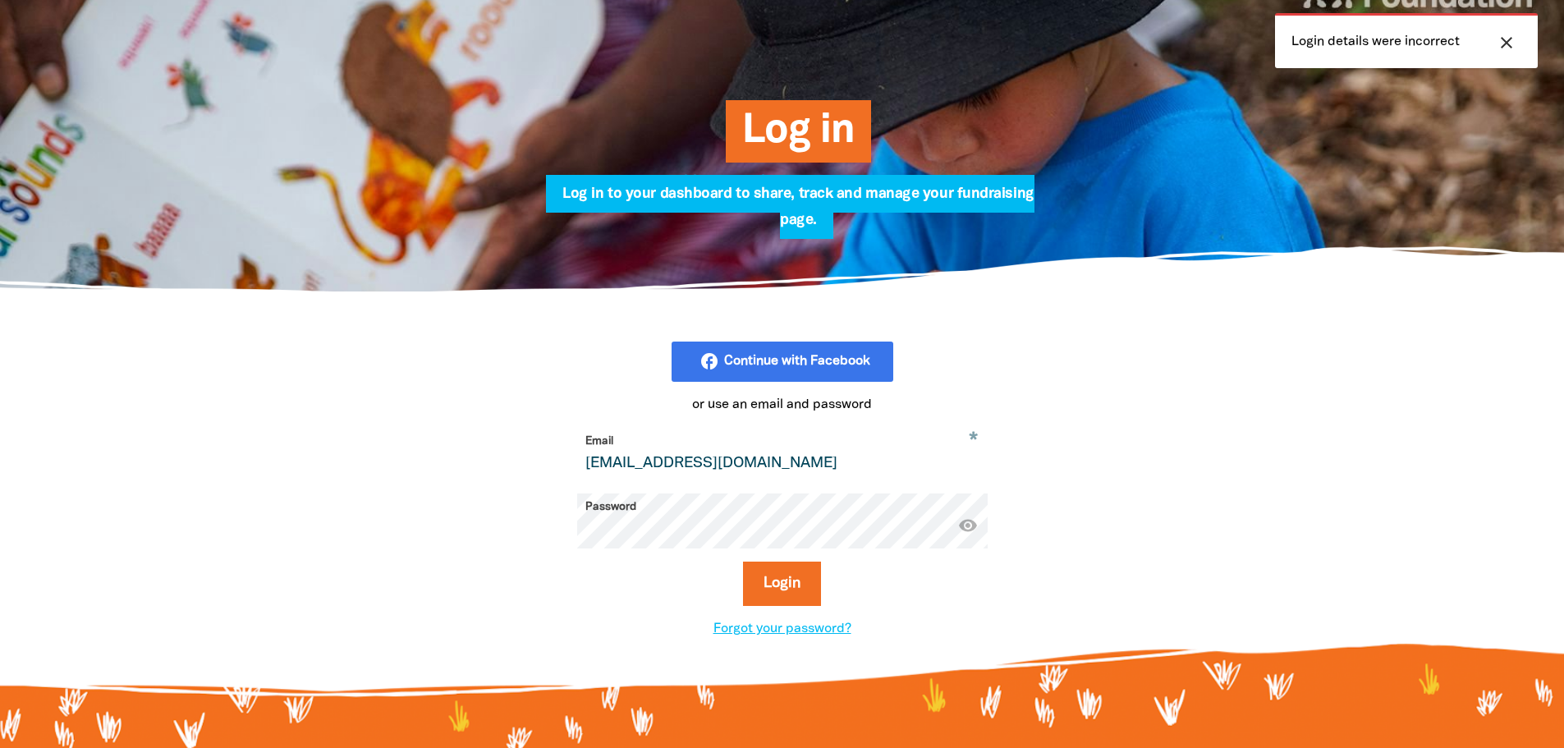
click at [743, 561] on button "Login" at bounding box center [782, 583] width 78 height 44
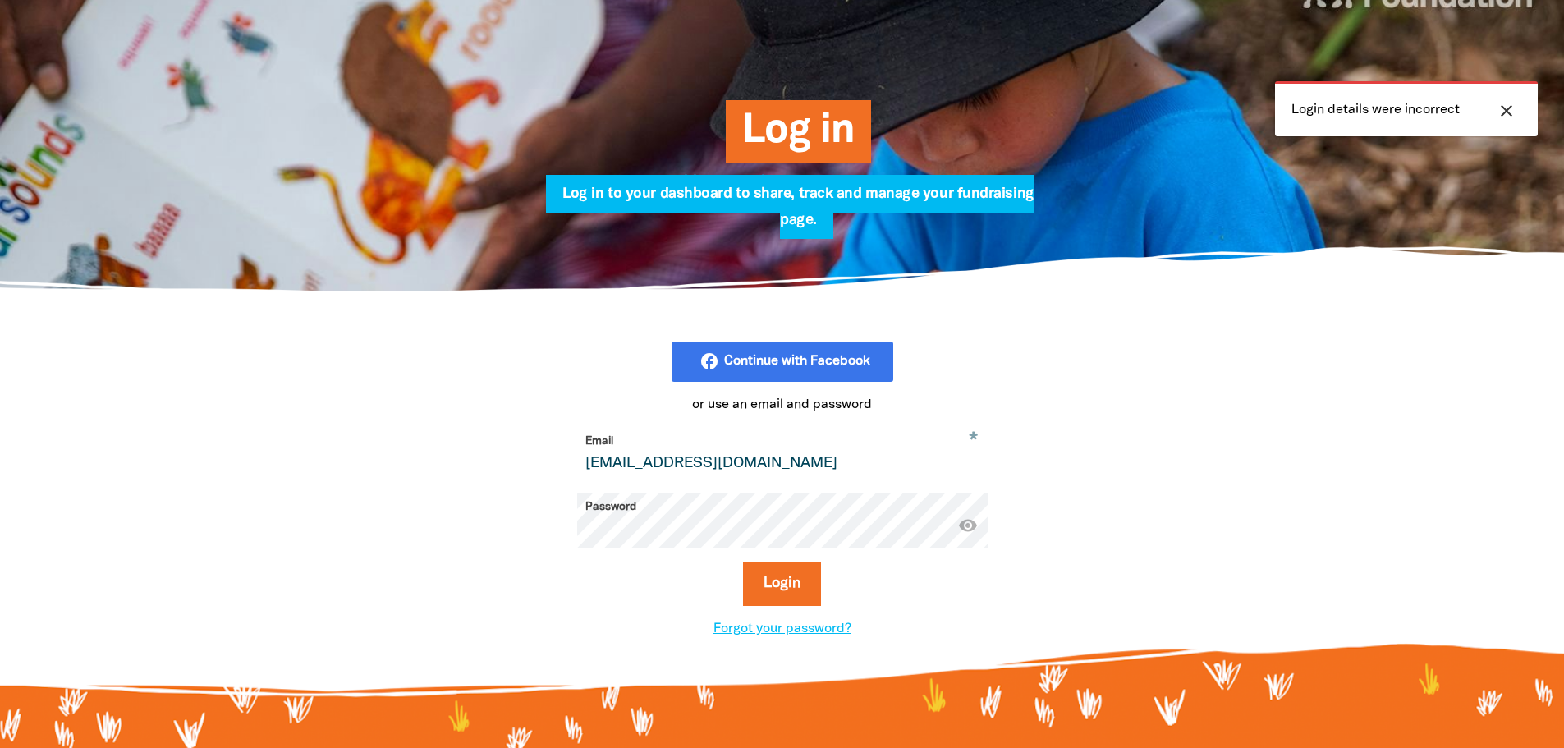
click at [743, 561] on button "Login" at bounding box center [782, 583] width 78 height 44
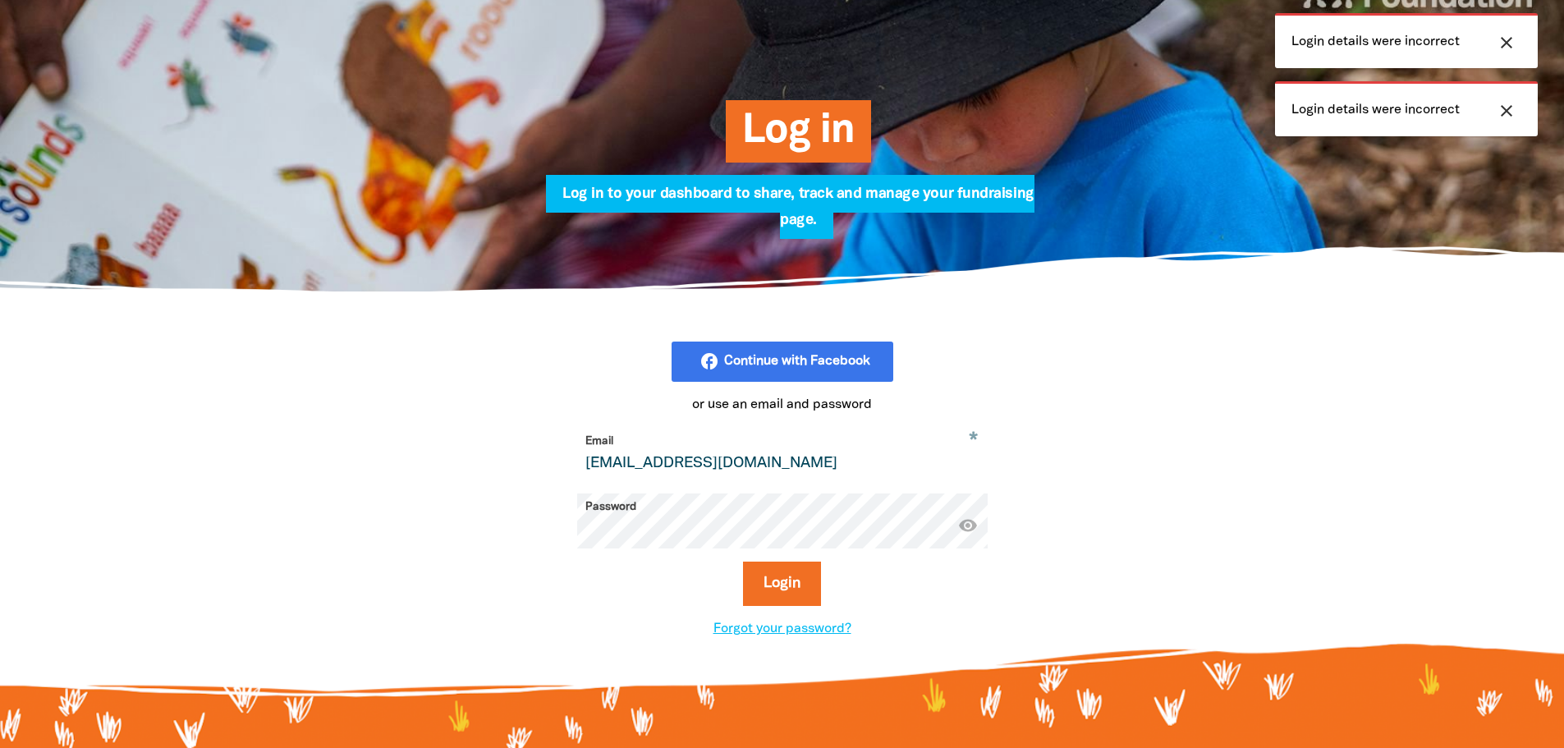
click at [743, 561] on button "Login" at bounding box center [782, 583] width 78 height 44
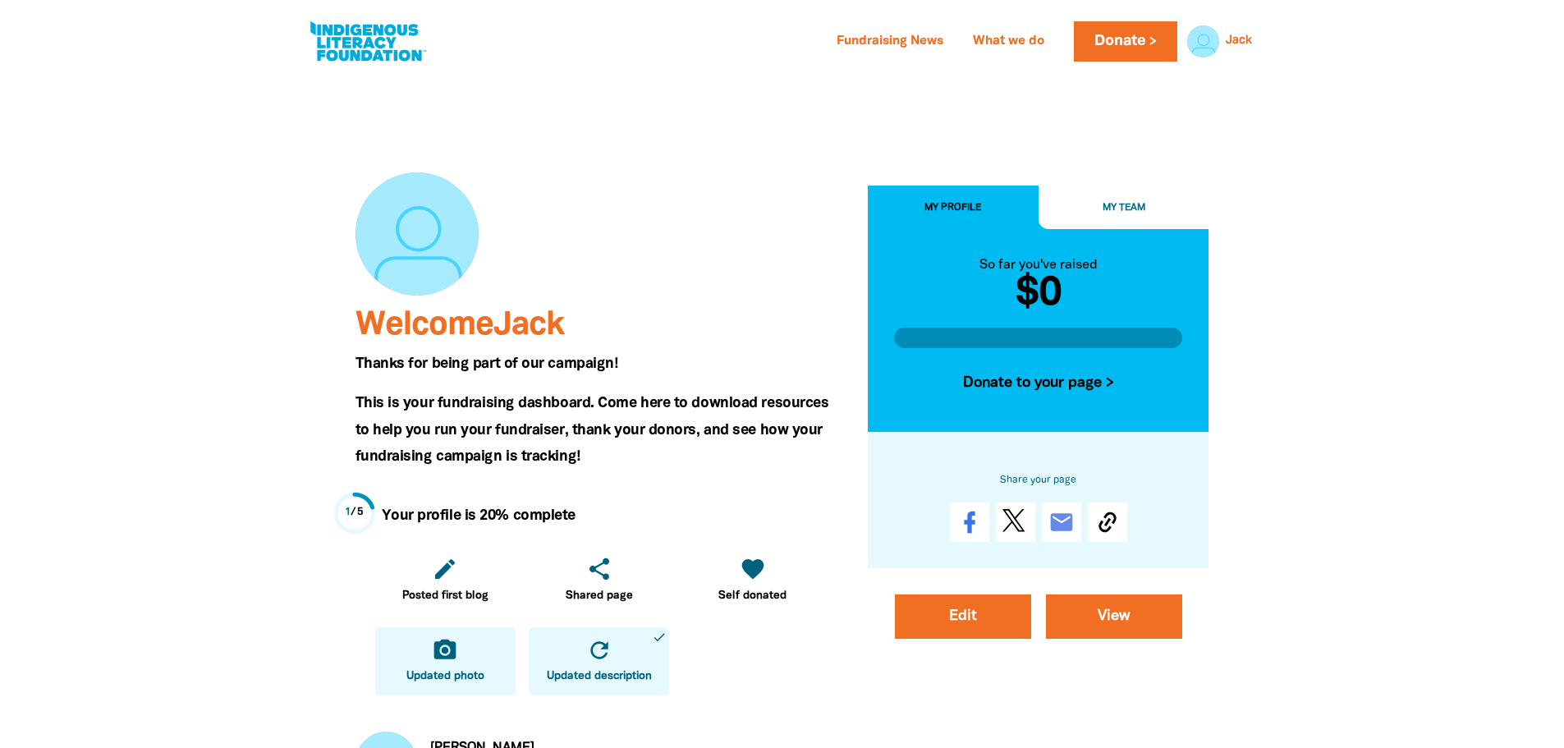
click at [444, 665] on link "camera_alt Updated photo" at bounding box center [445, 661] width 140 height 68
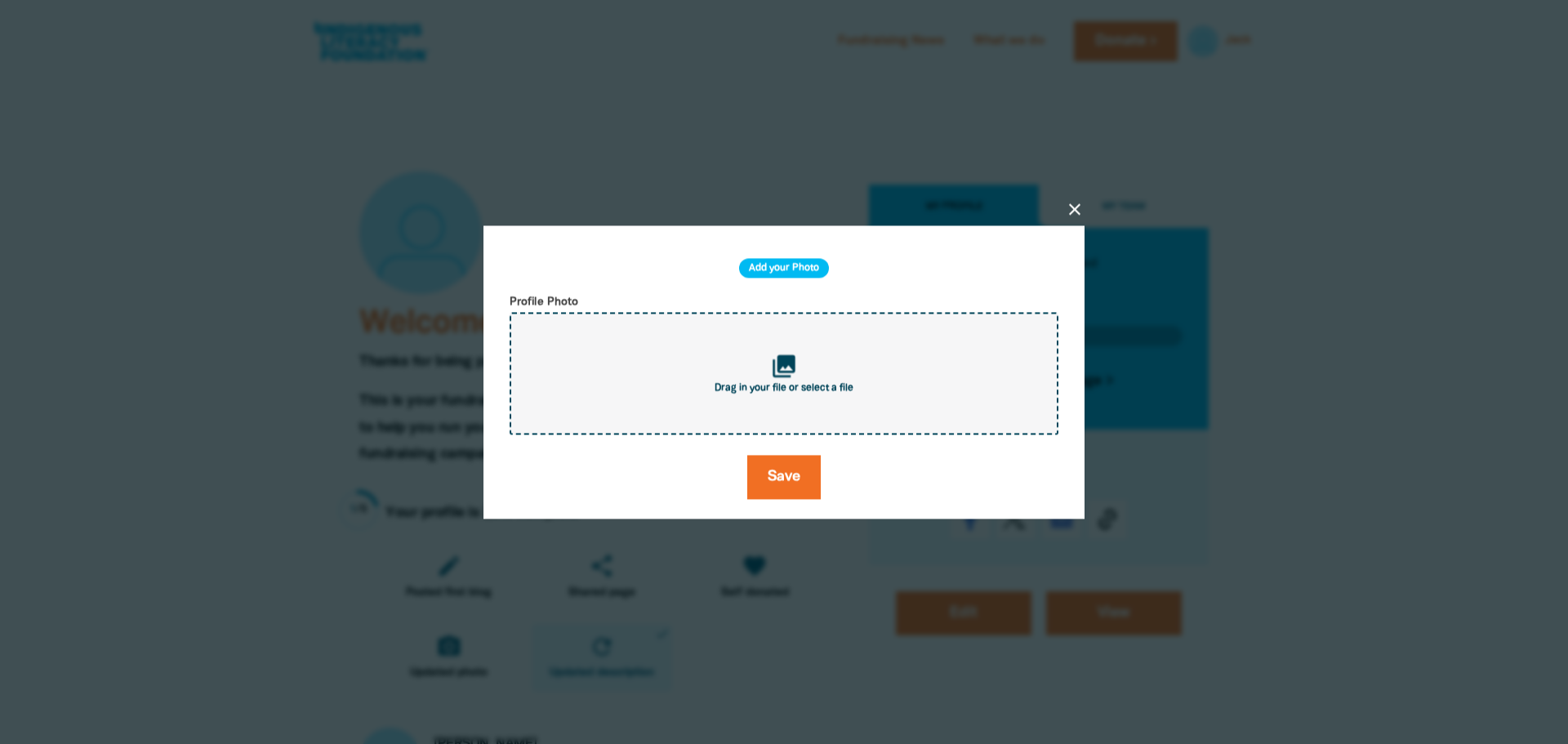
click at [836, 369] on div "collections Drag in your file or select a file" at bounding box center [784, 373] width 549 height 122
type input "C:\fakepath\Screenshot 2025-08-19 123026123.png"
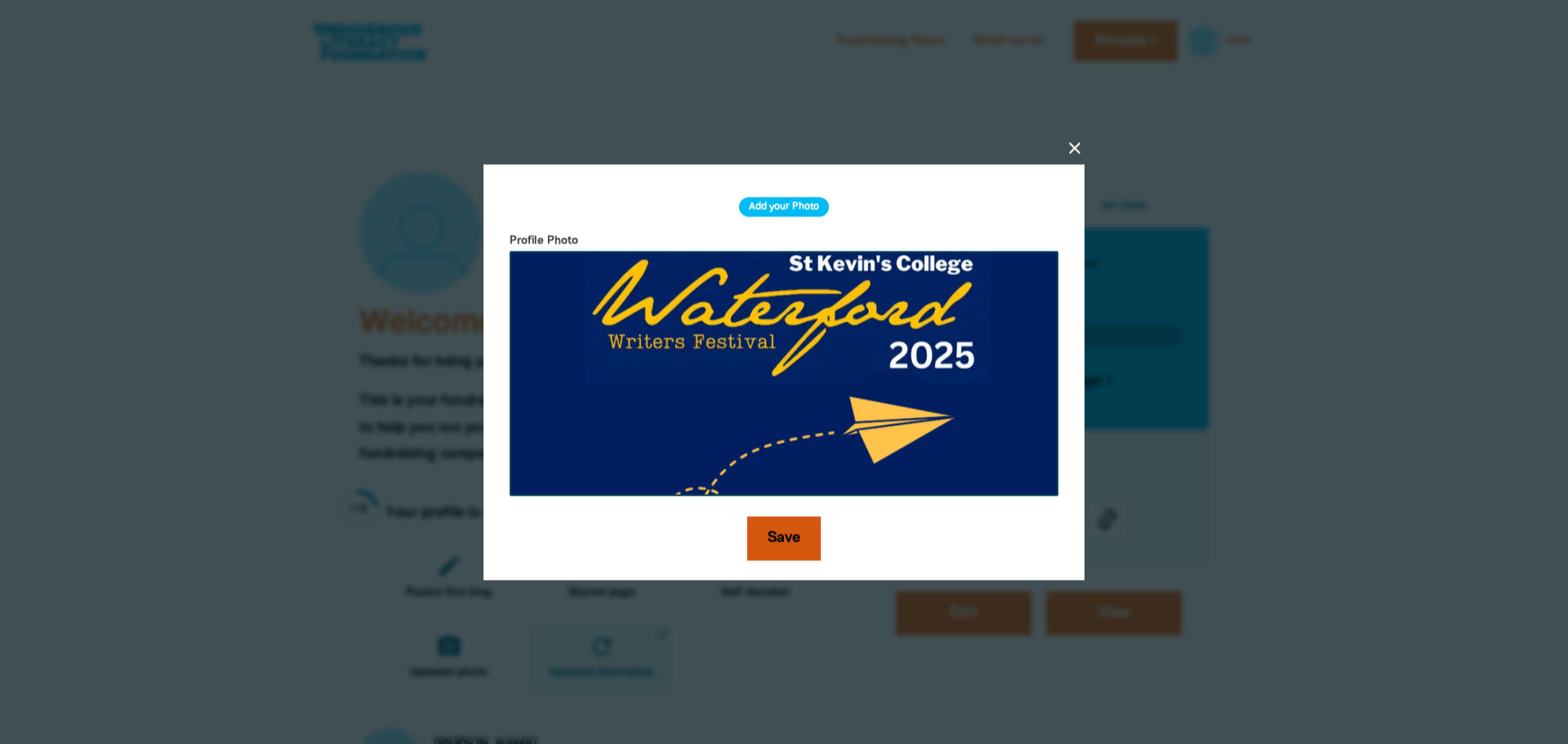
click at [790, 535] on button "Save" at bounding box center [784, 538] width 74 height 44
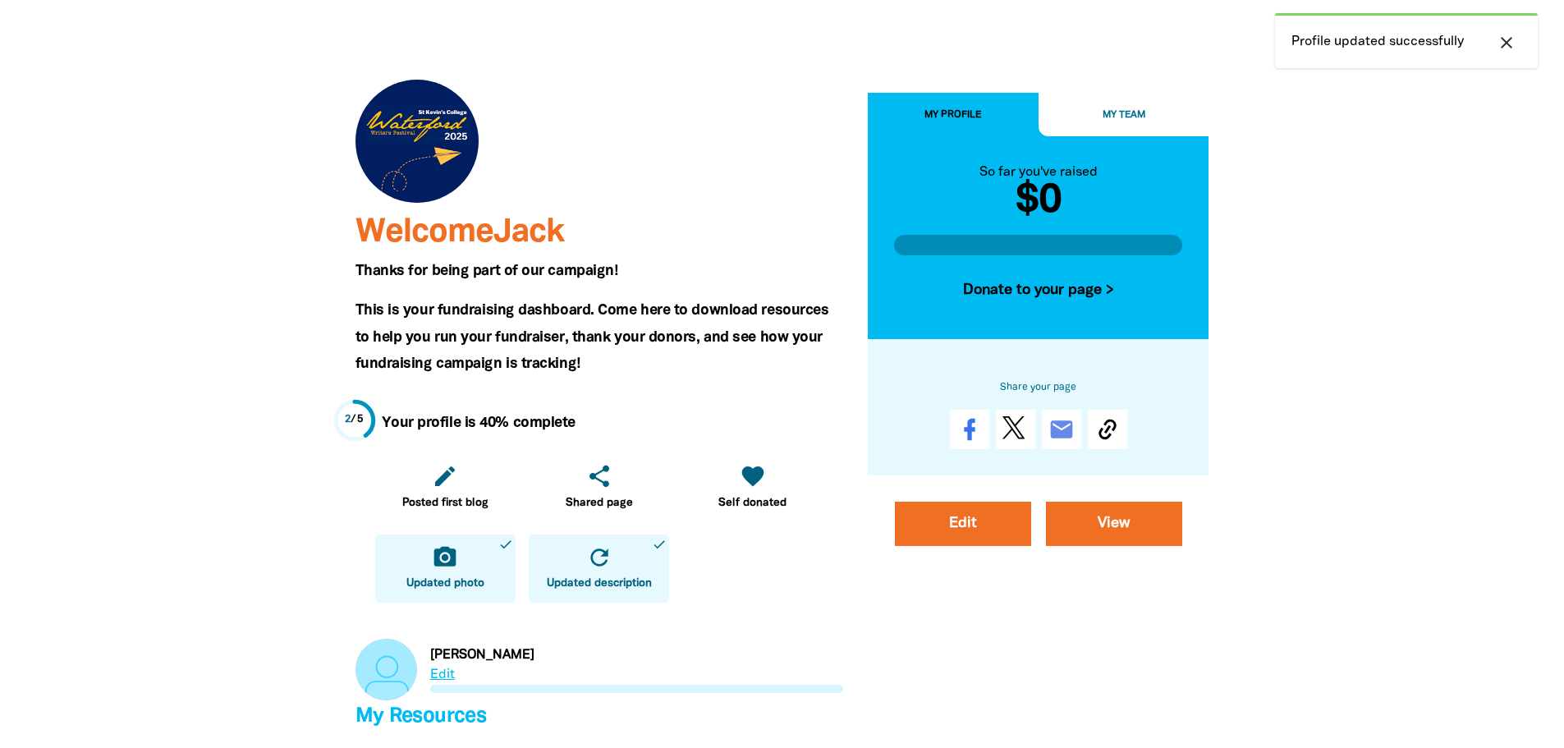
scroll to position [246, 0]
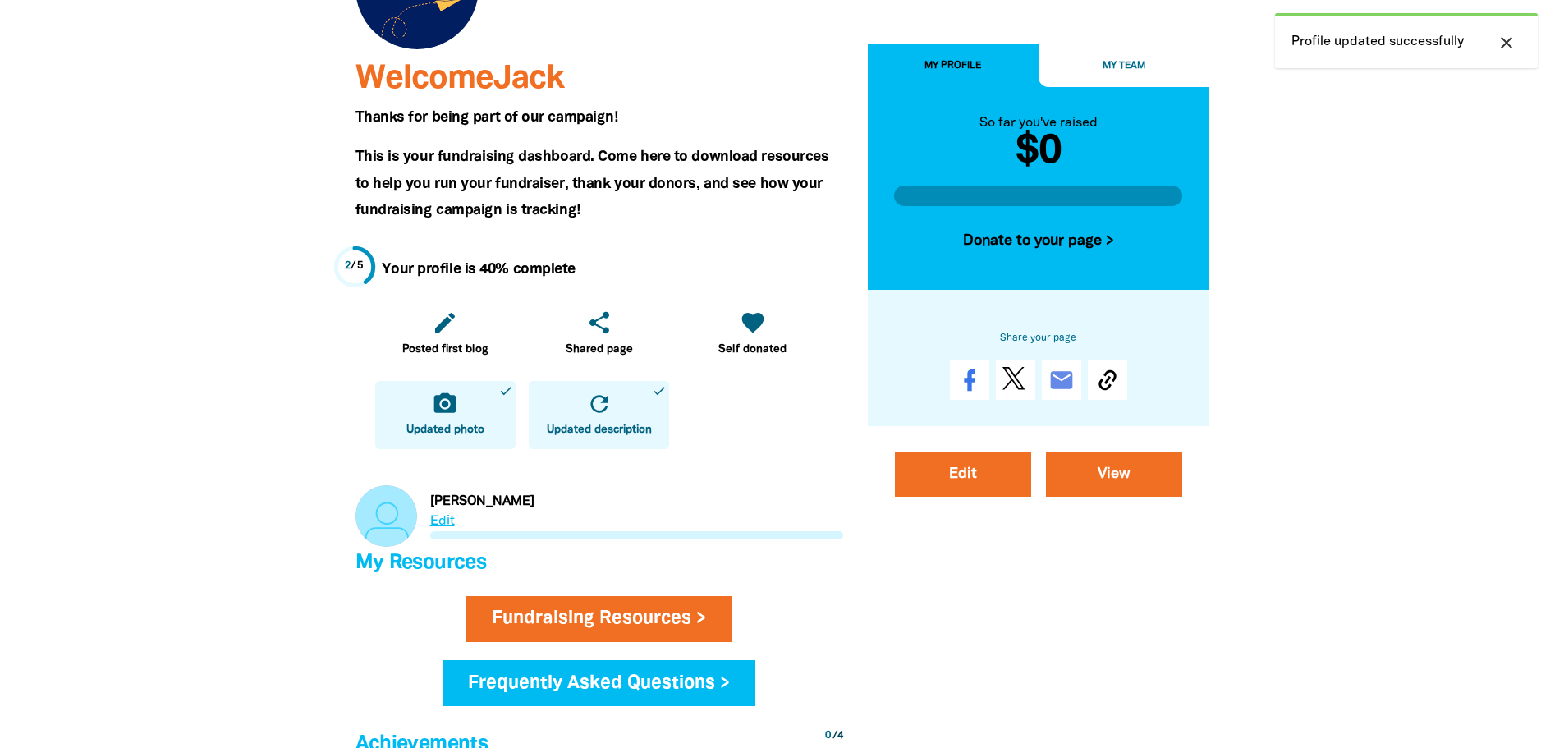
click at [442, 522] on link "Link to Pearson" at bounding box center [599, 516] width 488 height 62
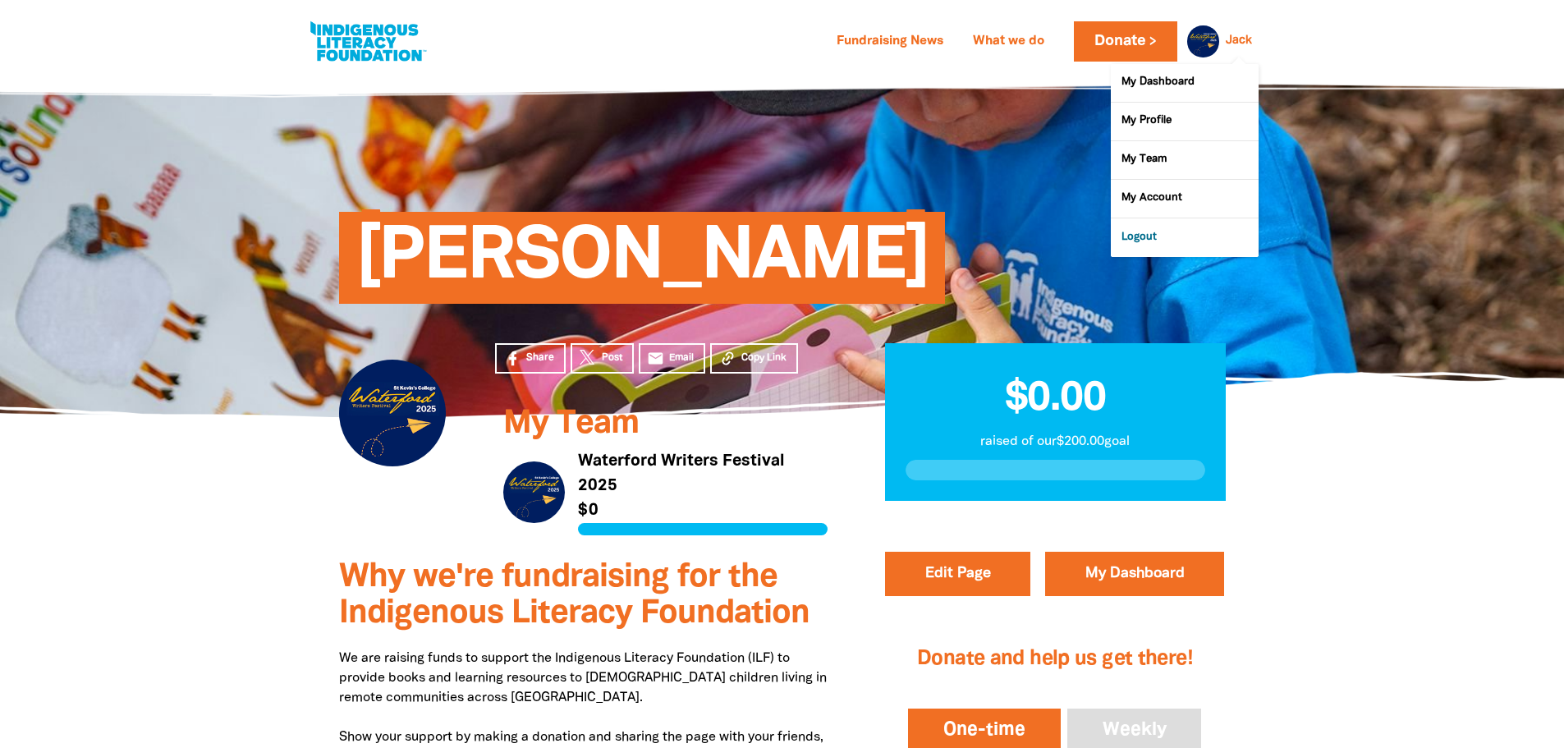
click at [1177, 247] on link "Logout" at bounding box center [1185, 237] width 148 height 38
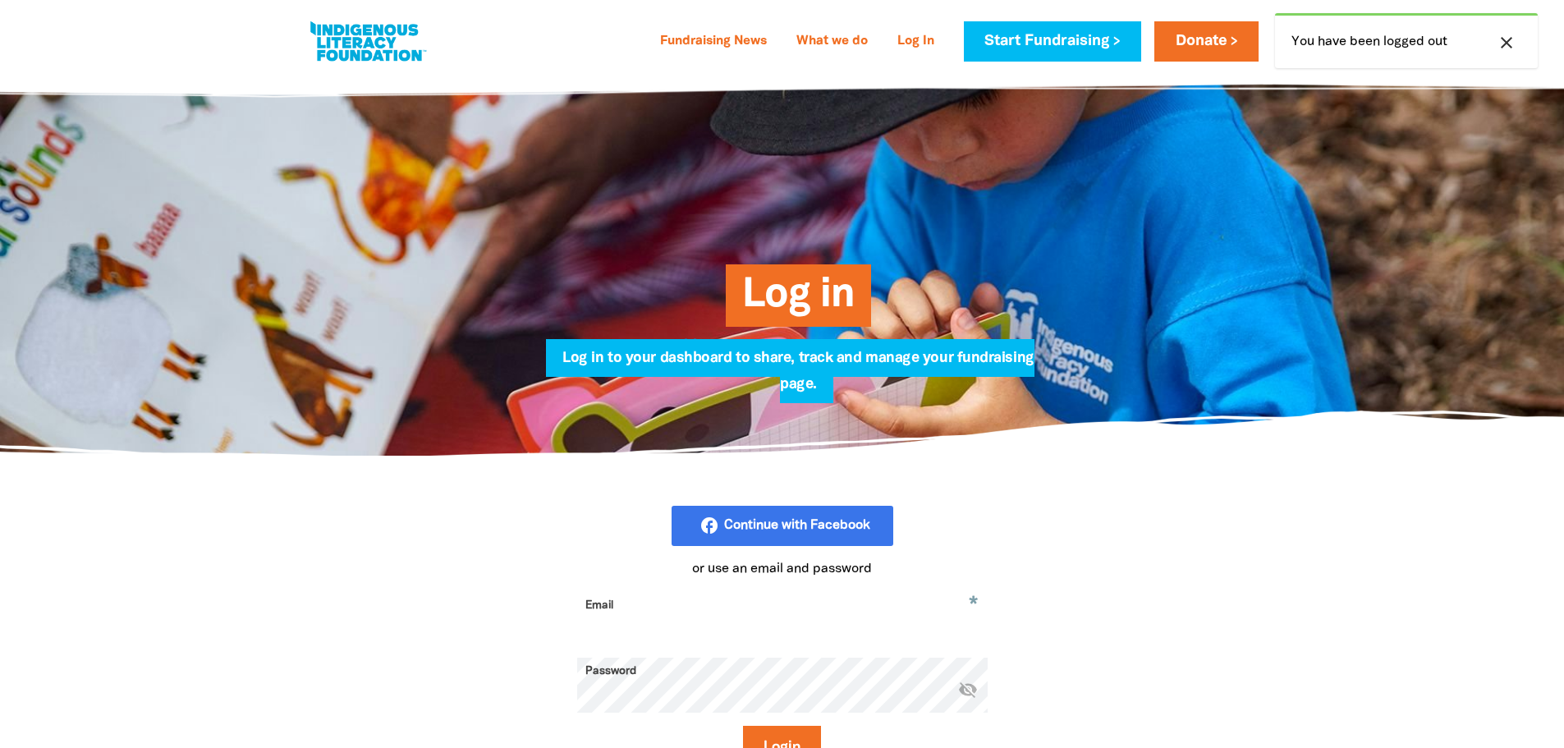
click at [749, 616] on input "Email" at bounding box center [782, 618] width 410 height 52
type input "wilcev@stkevins.vic.edu.au"
click at [964, 699] on icon "visibility_off" at bounding box center [968, 689] width 20 height 20
click at [809, 733] on button "Login" at bounding box center [782, 748] width 78 height 44
click at [743, 726] on button "Login" at bounding box center [782, 748] width 78 height 44
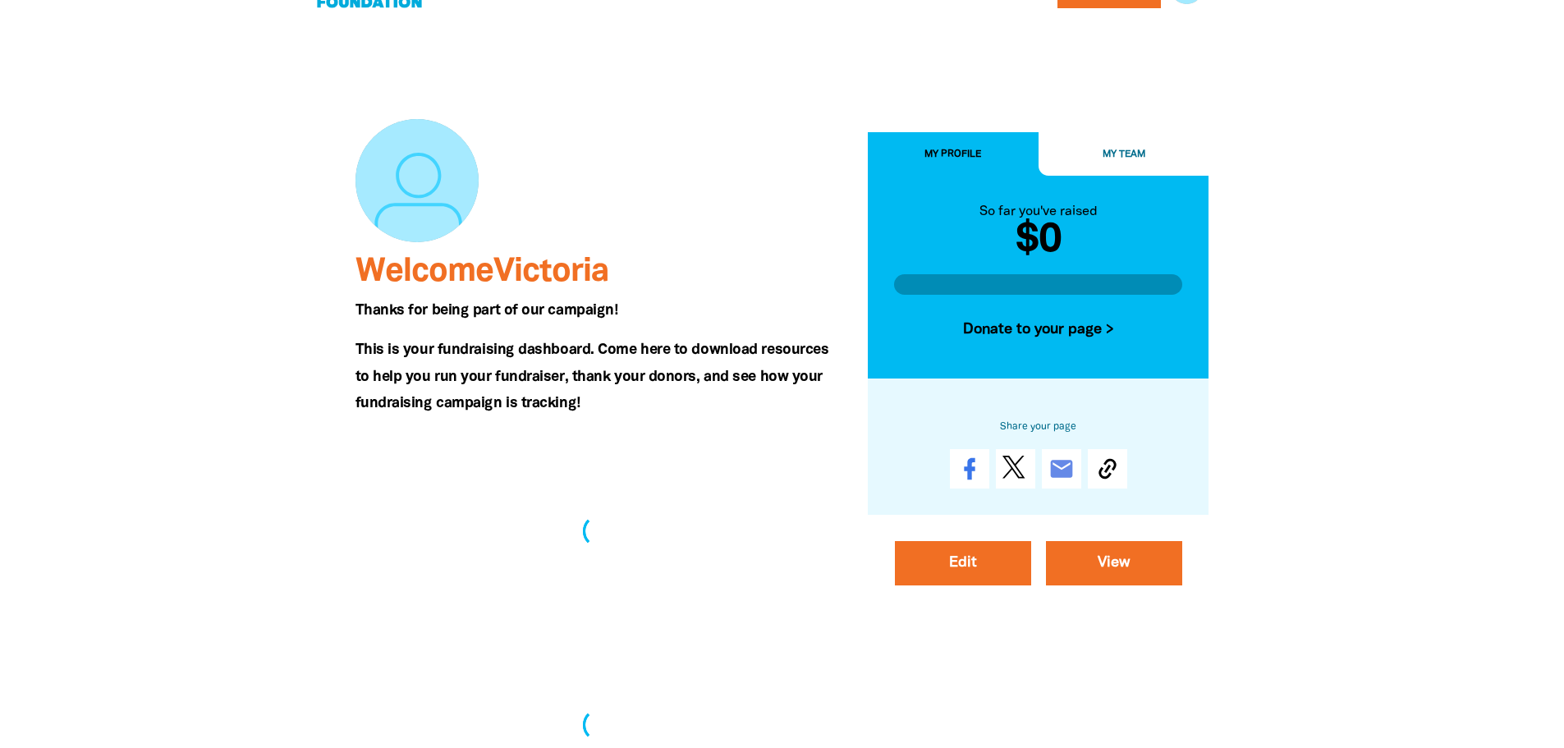
scroll to position [82, 0]
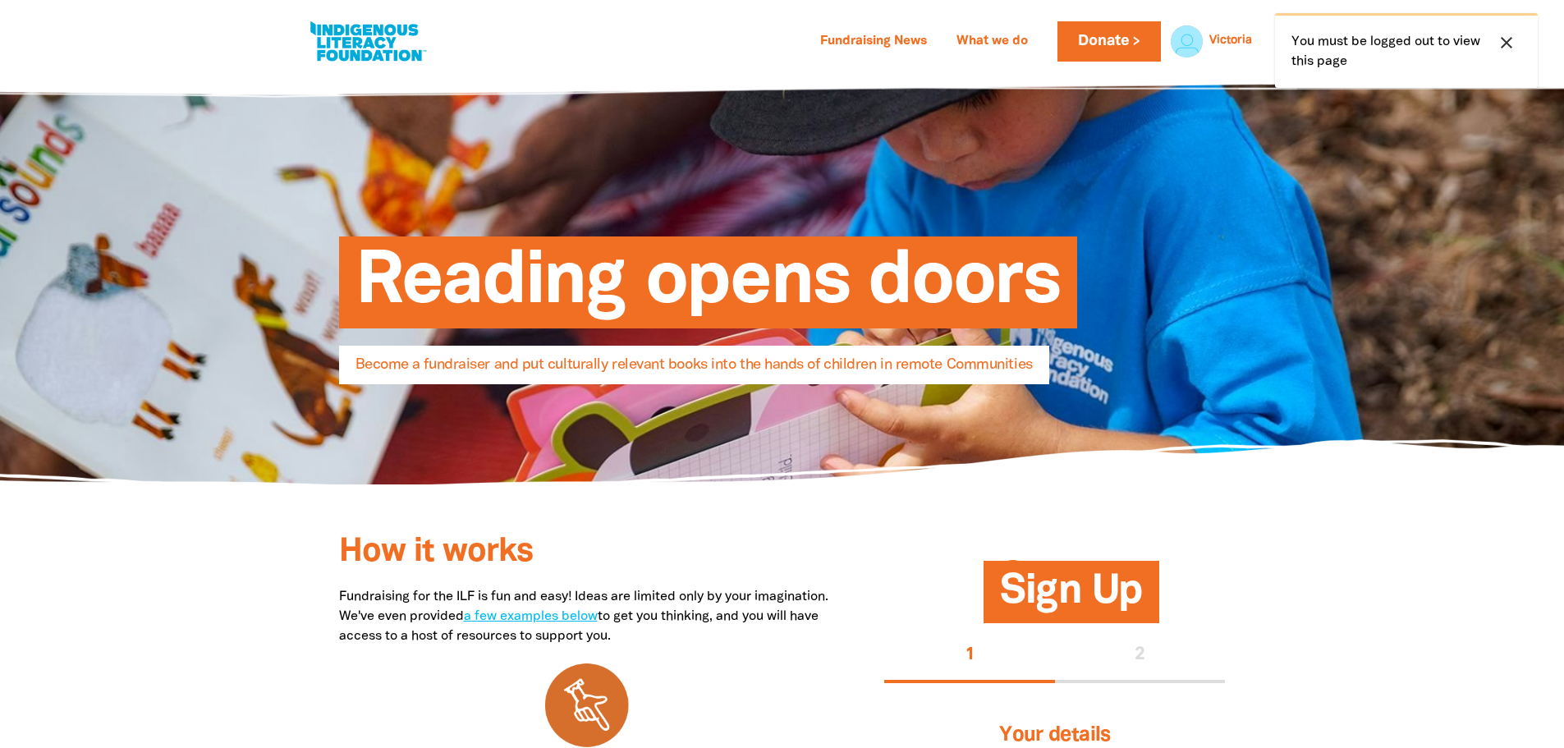
select select "AU"
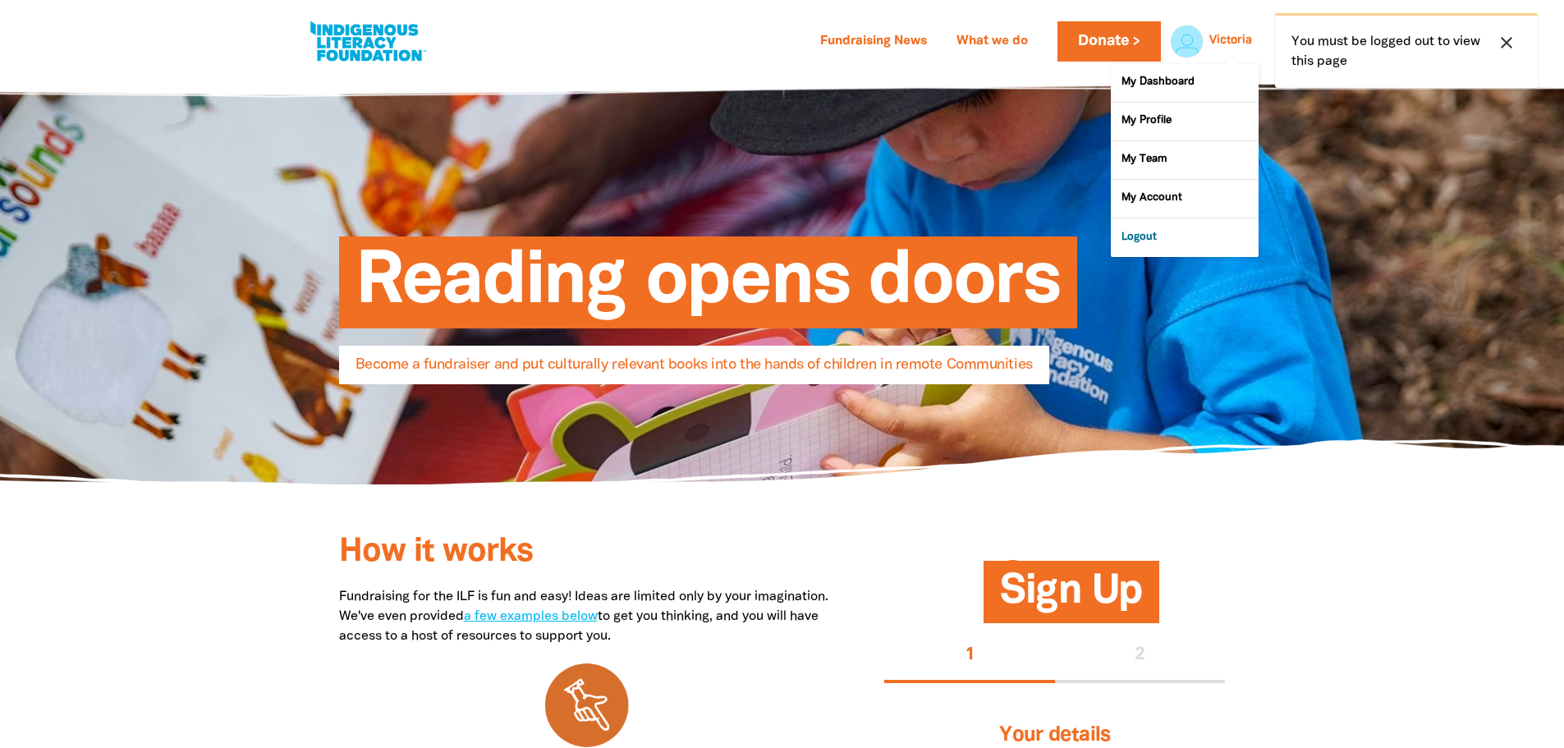
click at [1162, 243] on link "Logout" at bounding box center [1185, 237] width 148 height 38
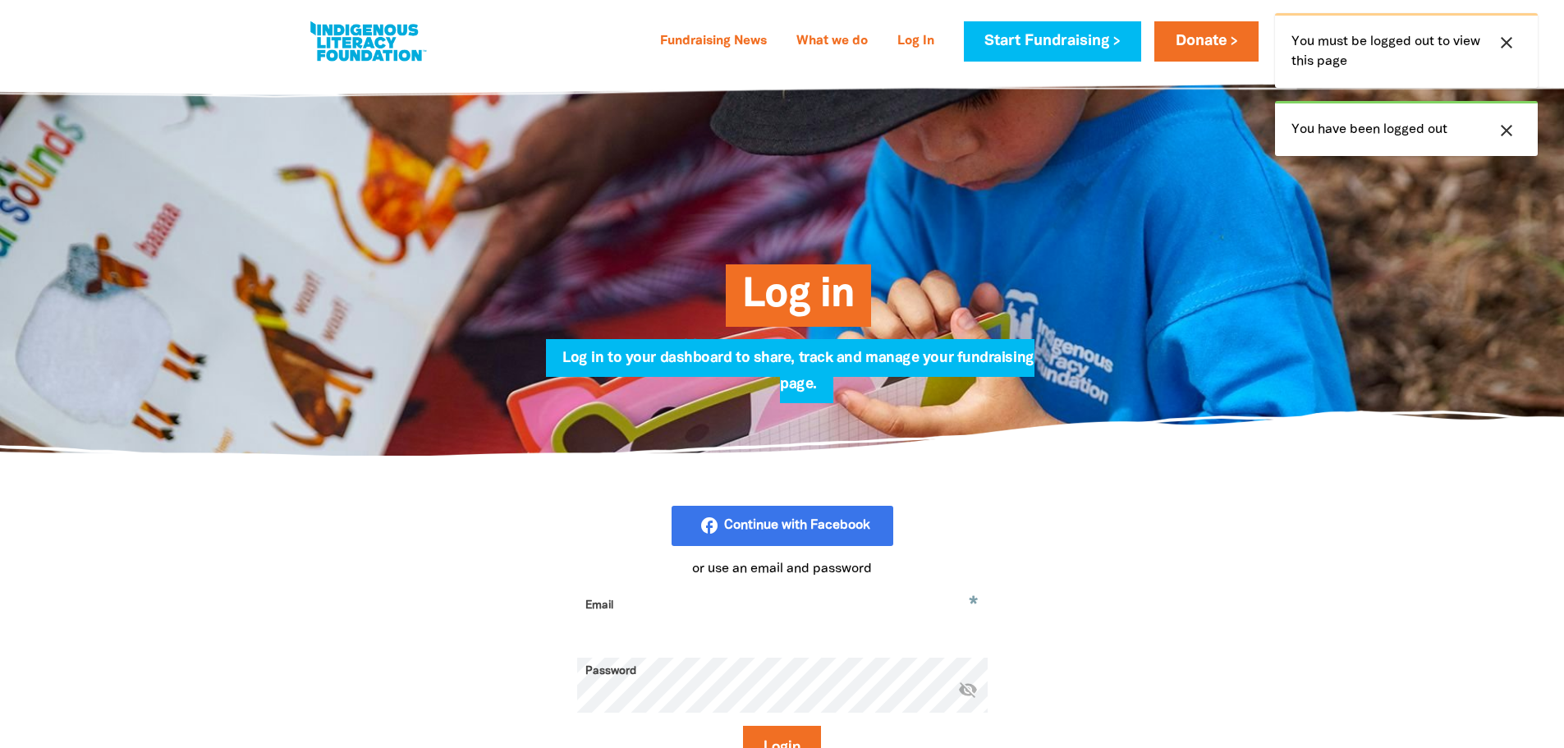
click at [673, 620] on input "Email" at bounding box center [782, 618] width 410 height 52
drag, startPoint x: 635, startPoint y: 630, endPoint x: 488, endPoint y: 630, distance: 146.1
click at [488, 630] on div "facebook_rounded Continue with Facebook or use an email and password * Email vu…" at bounding box center [782, 654] width 624 height 297
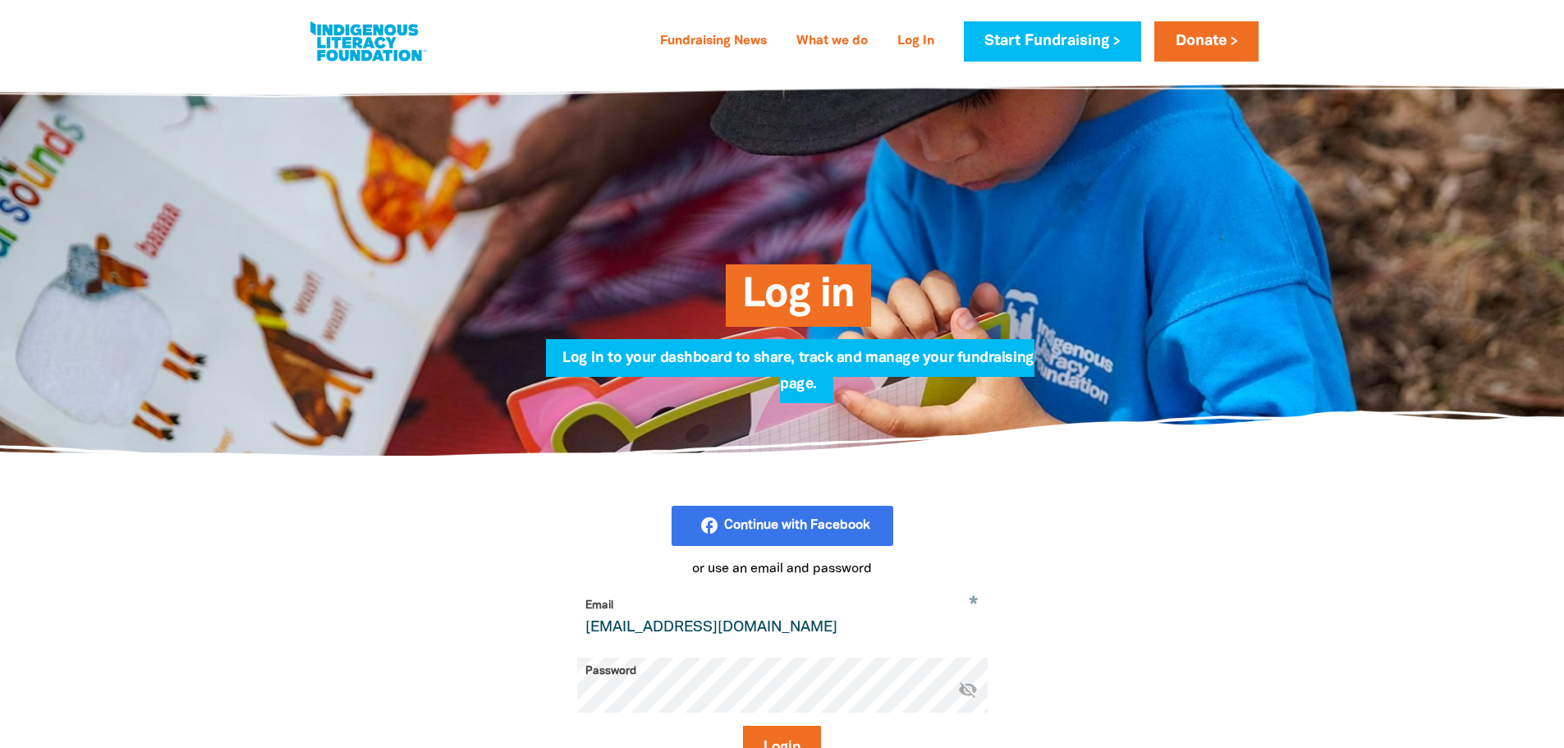
type input "wilcev@stkevins.vic.edu.au"
click at [969, 694] on icon "visibility_off" at bounding box center [968, 689] width 20 height 20
click at [781, 737] on button "Login" at bounding box center [782, 748] width 78 height 44
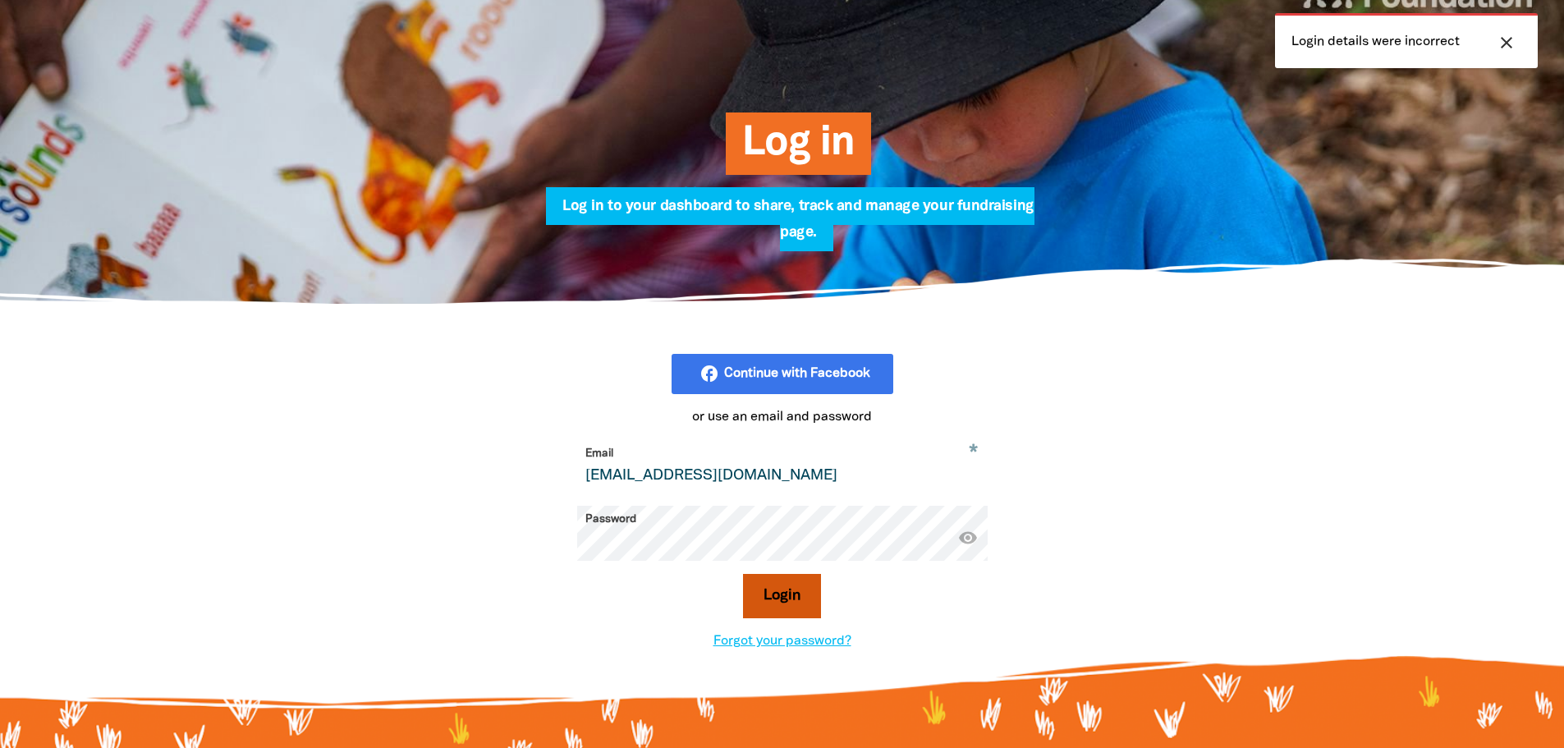
scroll to position [164, 0]
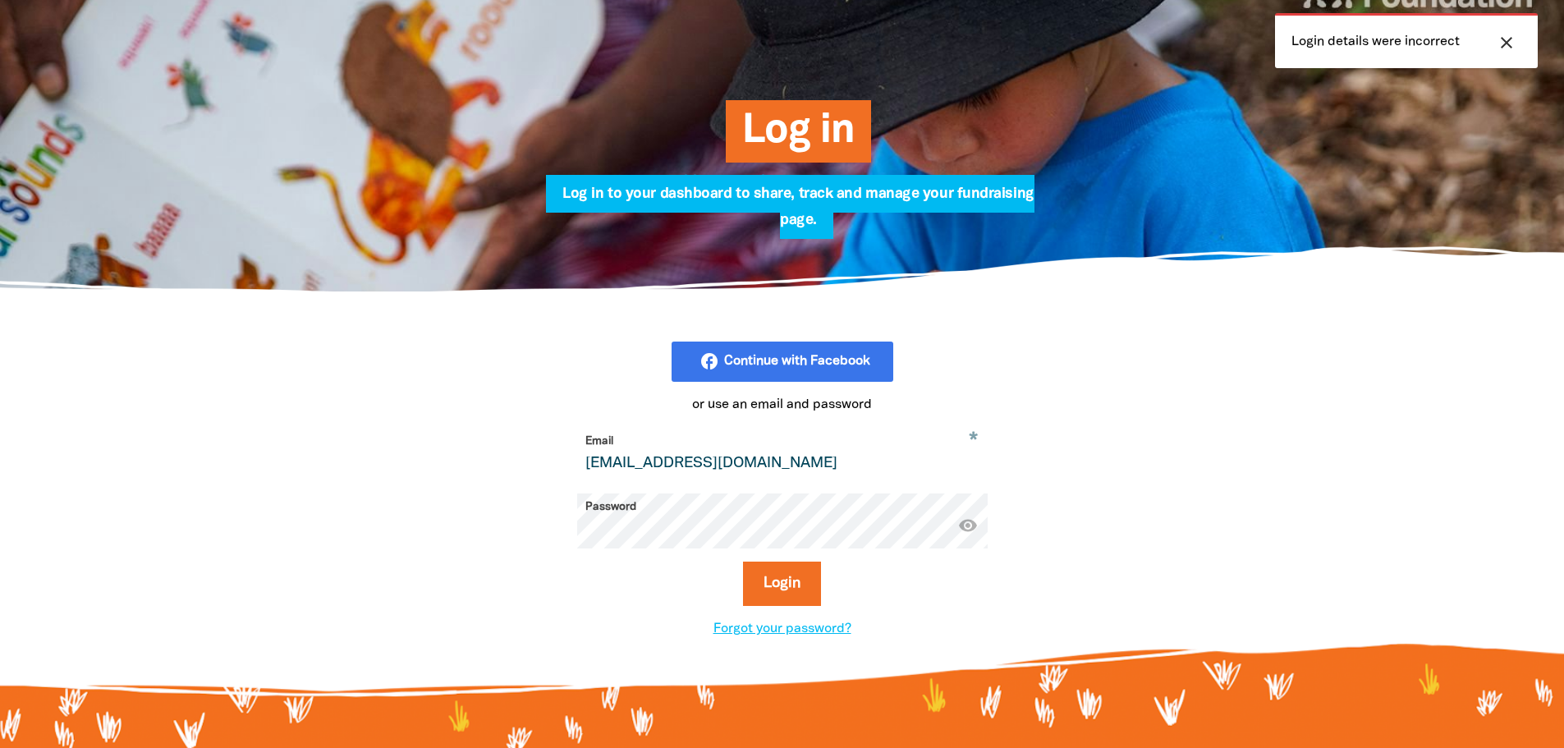
click at [743, 561] on button "Login" at bounding box center [782, 583] width 78 height 44
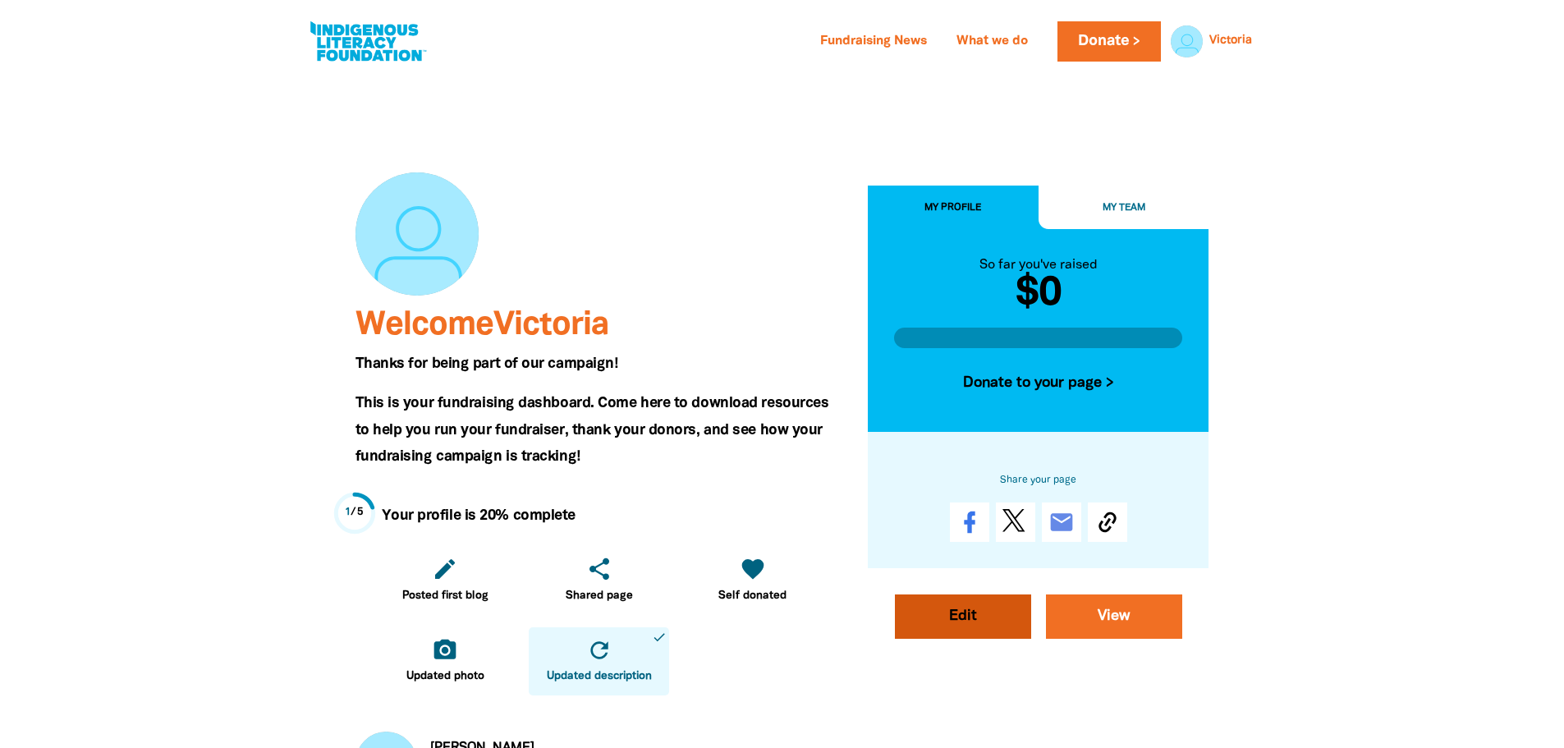
click at [956, 612] on link "Edit" at bounding box center [963, 616] width 136 height 44
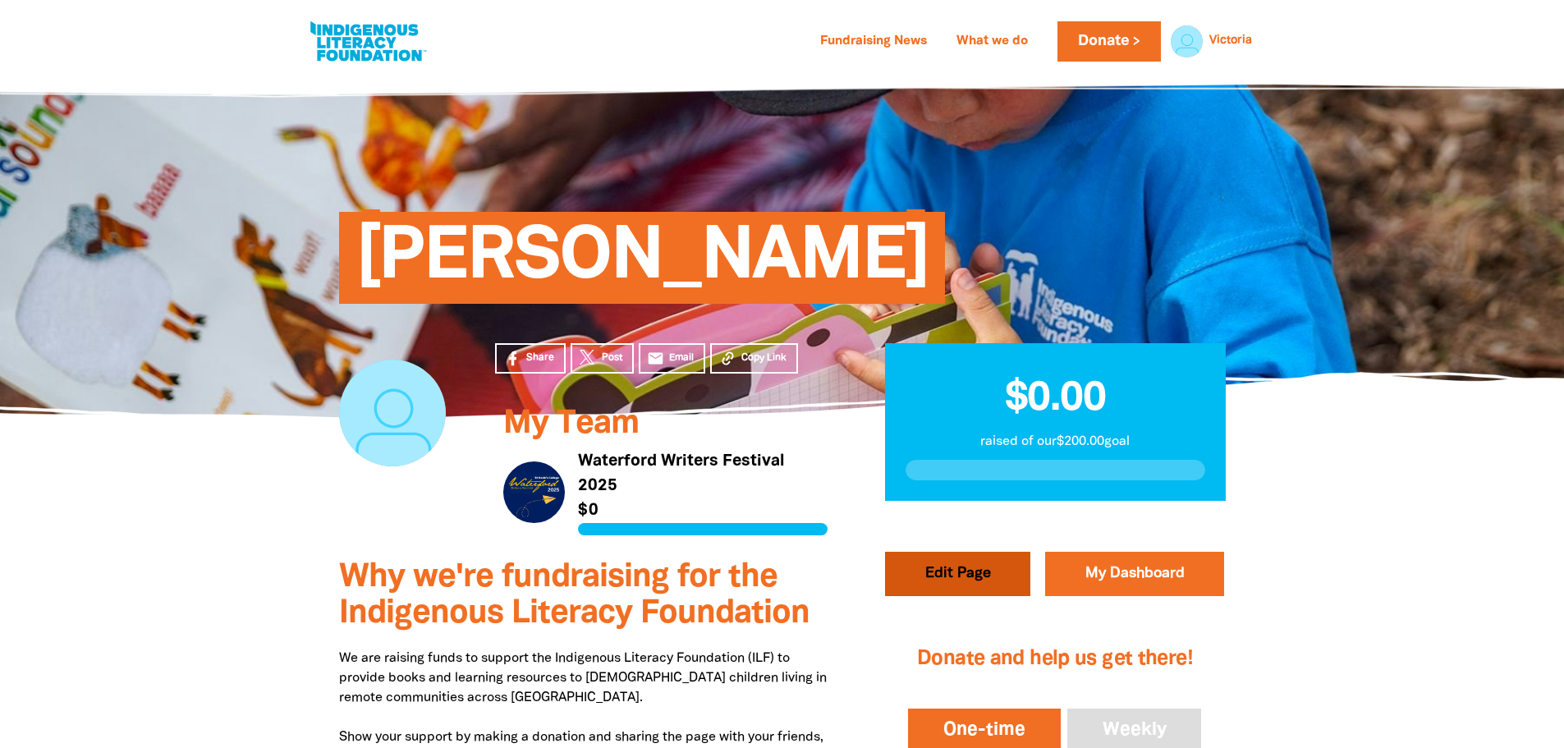
select select "Yes"
select select "Event"
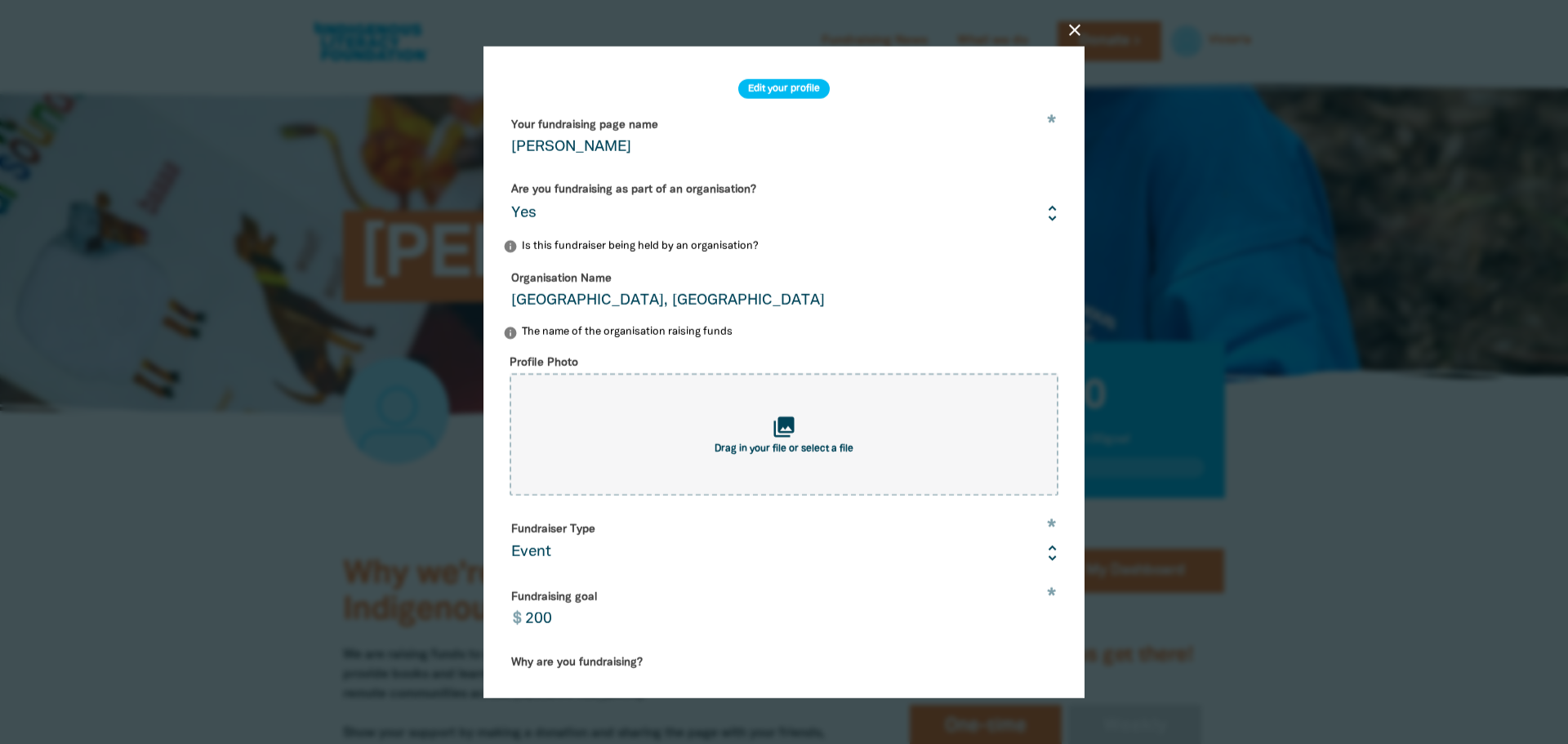
click at [948, 572] on div "close Edit your profile * Your fundraising page name Santamaria Are you fundrai…" at bounding box center [784, 371] width 654 height 801
click at [783, 454] on span "Drag in your file or select a file" at bounding box center [784, 450] width 139 height 10
type input "C:\fakepath\Screenshot 2025-08-19 123026123.png"
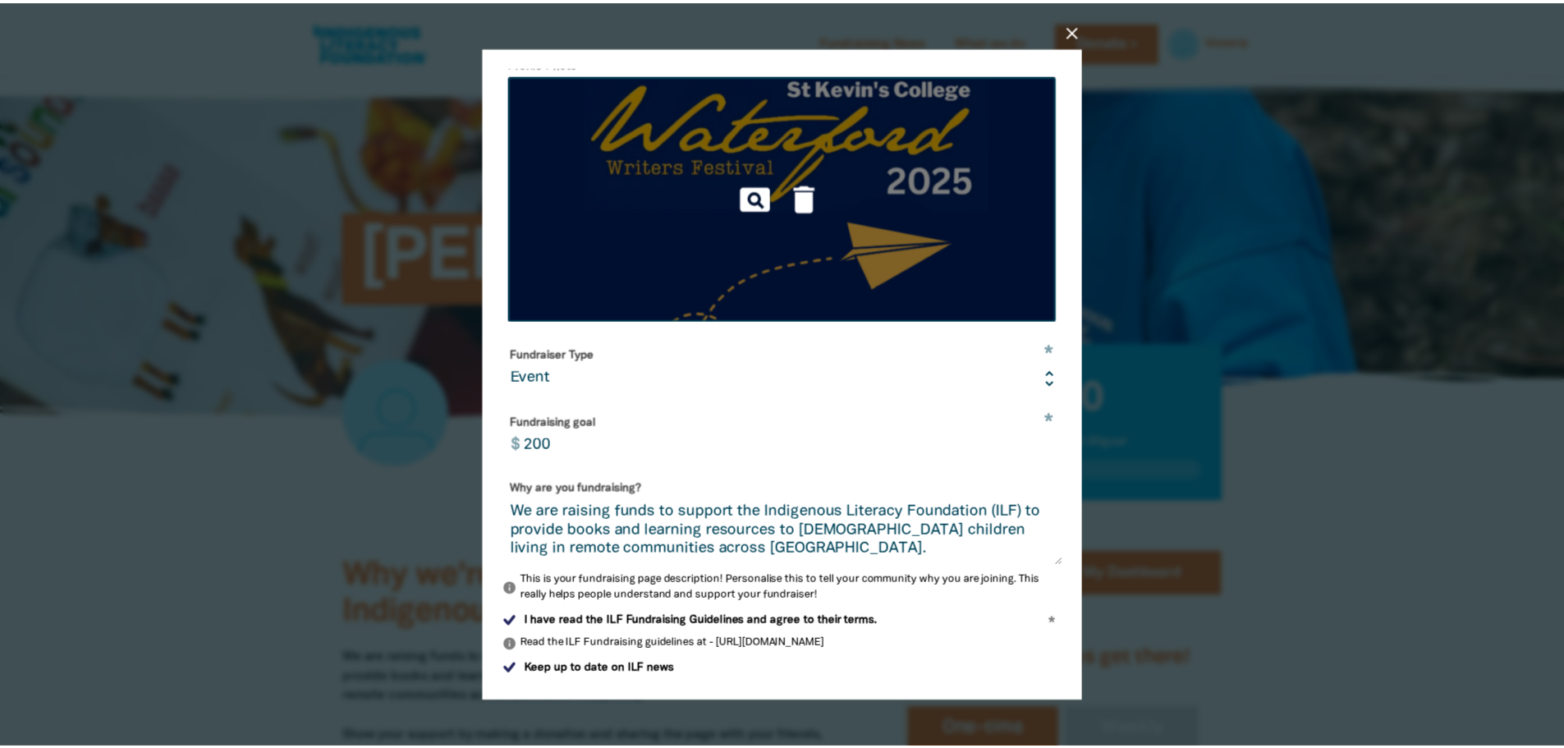
scroll to position [362, 0]
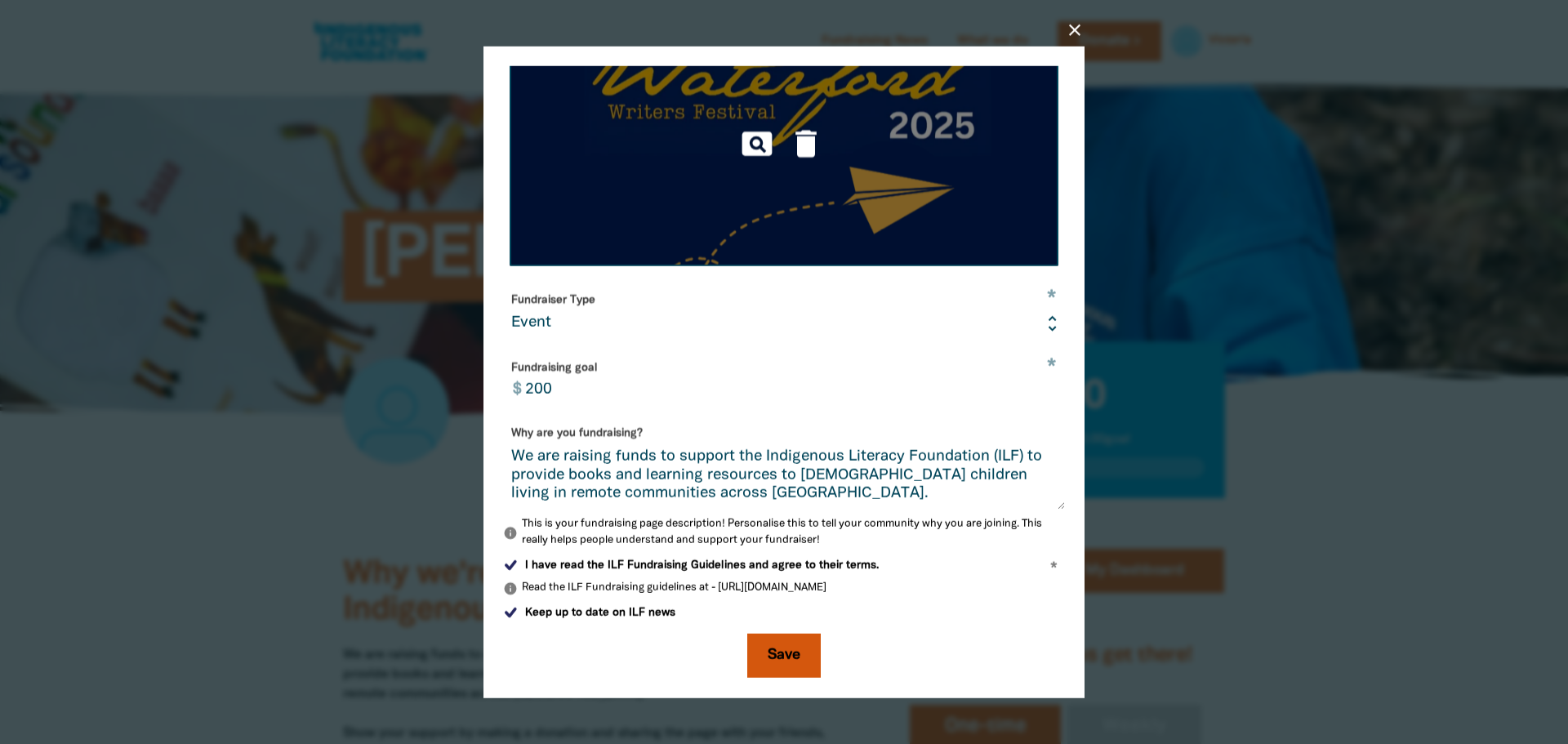
click at [793, 654] on button "Save" at bounding box center [784, 655] width 74 height 44
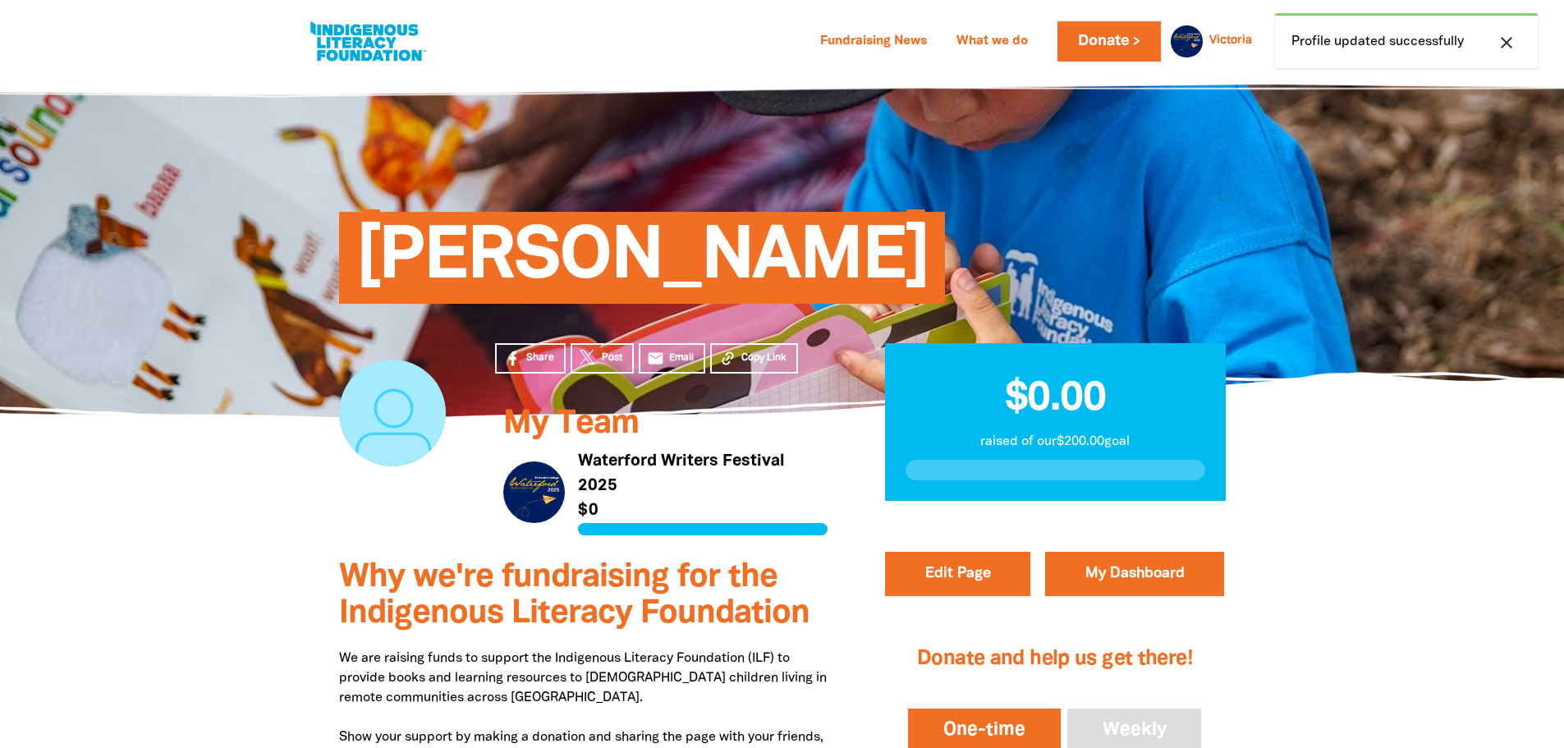
click at [1496, 41] on icon "close" at bounding box center [1506, 43] width 20 height 20
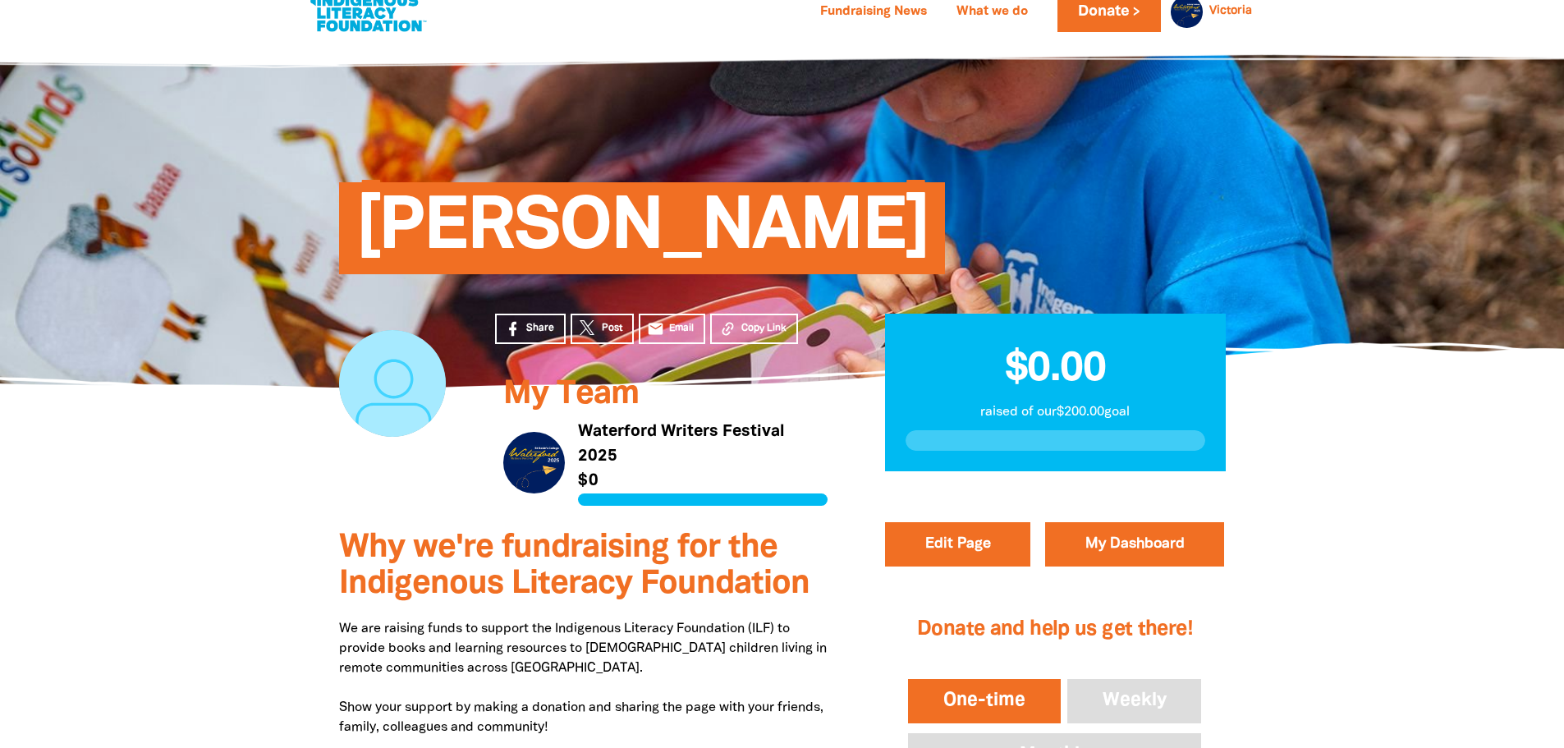
scroll to position [0, 0]
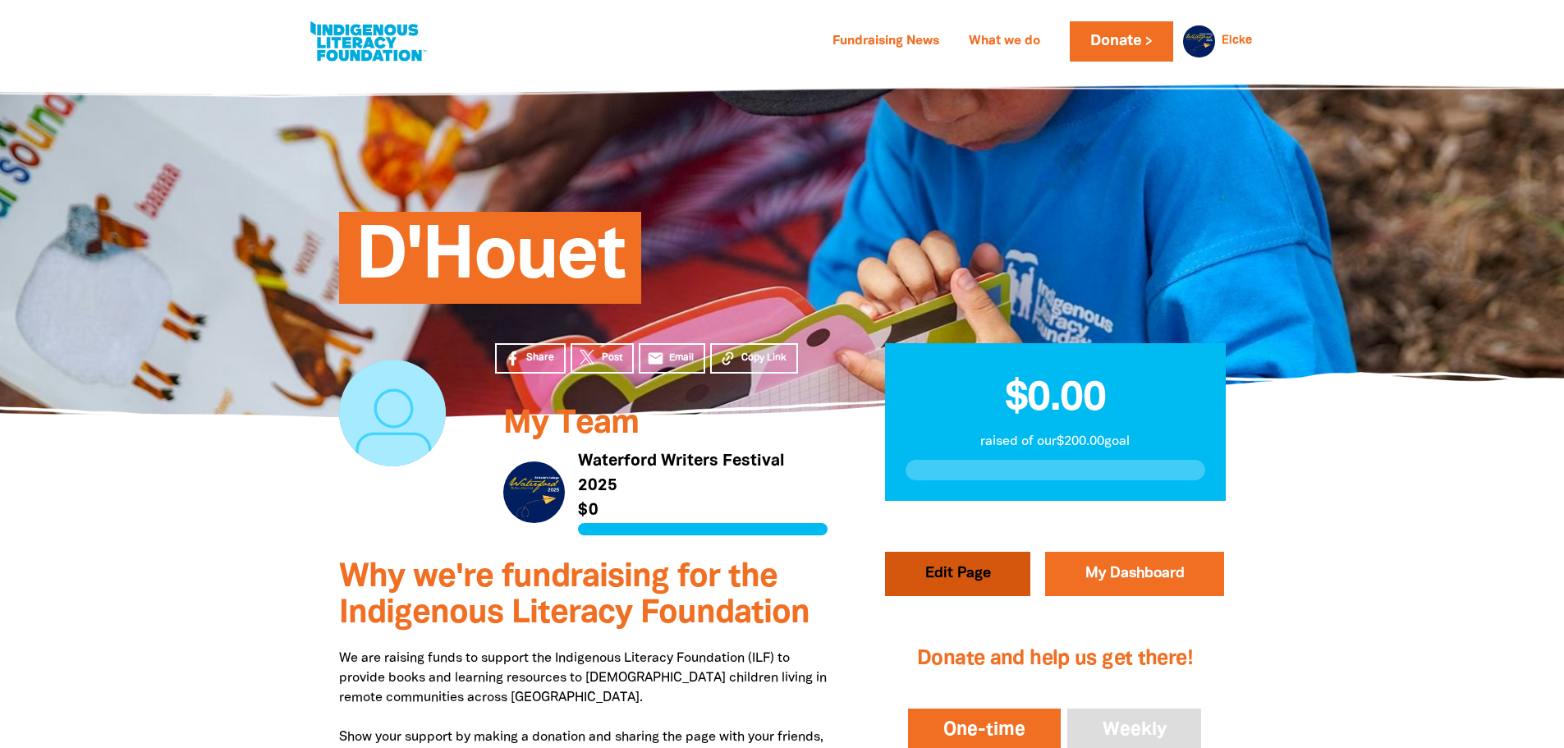
click at [977, 575] on button "Edit Page" at bounding box center [957, 574] width 145 height 44
click at [968, 570] on button "Edit Page" at bounding box center [957, 574] width 145 height 44
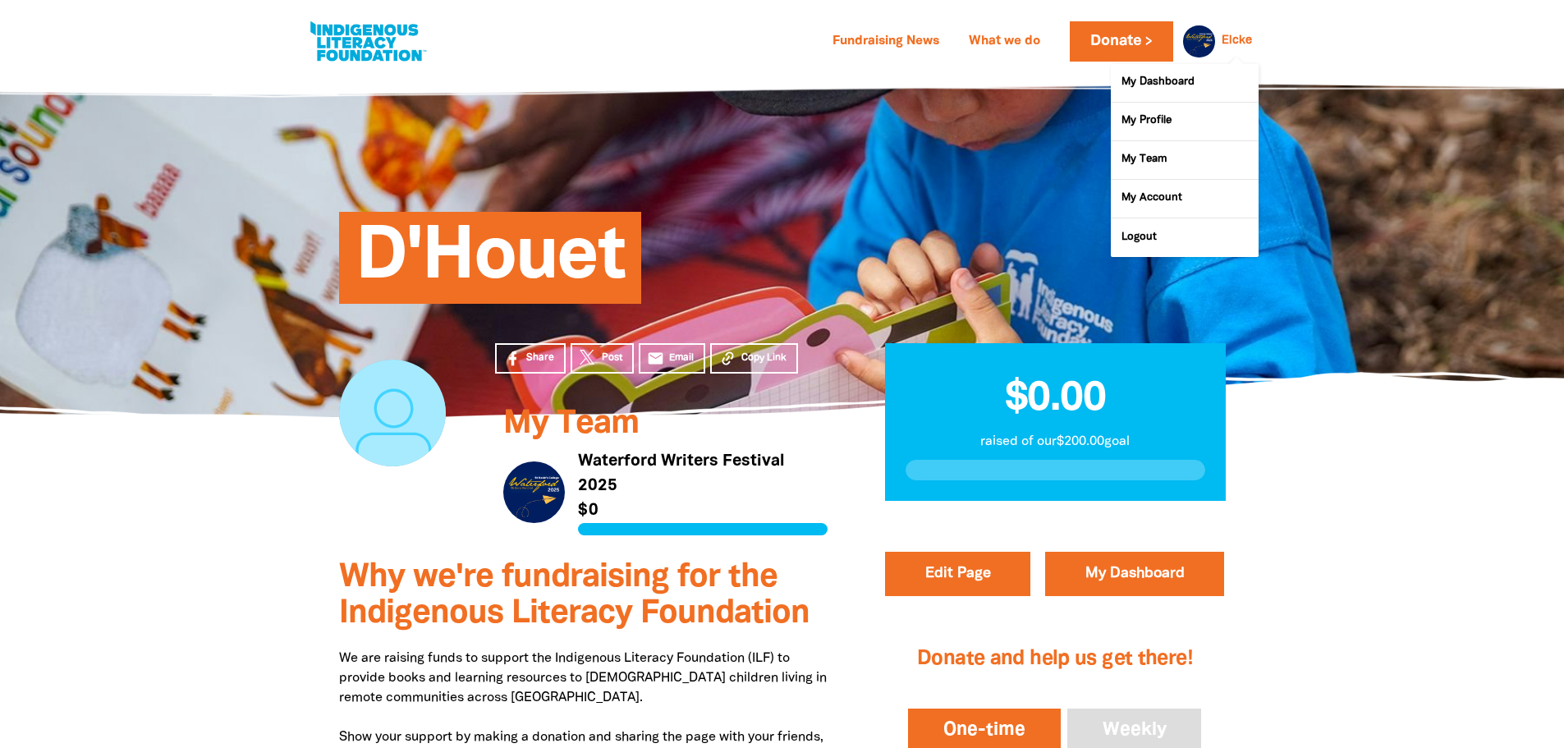
click at [1230, 44] on link "Elcke" at bounding box center [1236, 40] width 30 height 11
click at [1158, 233] on link "Logout" at bounding box center [1185, 237] width 148 height 38
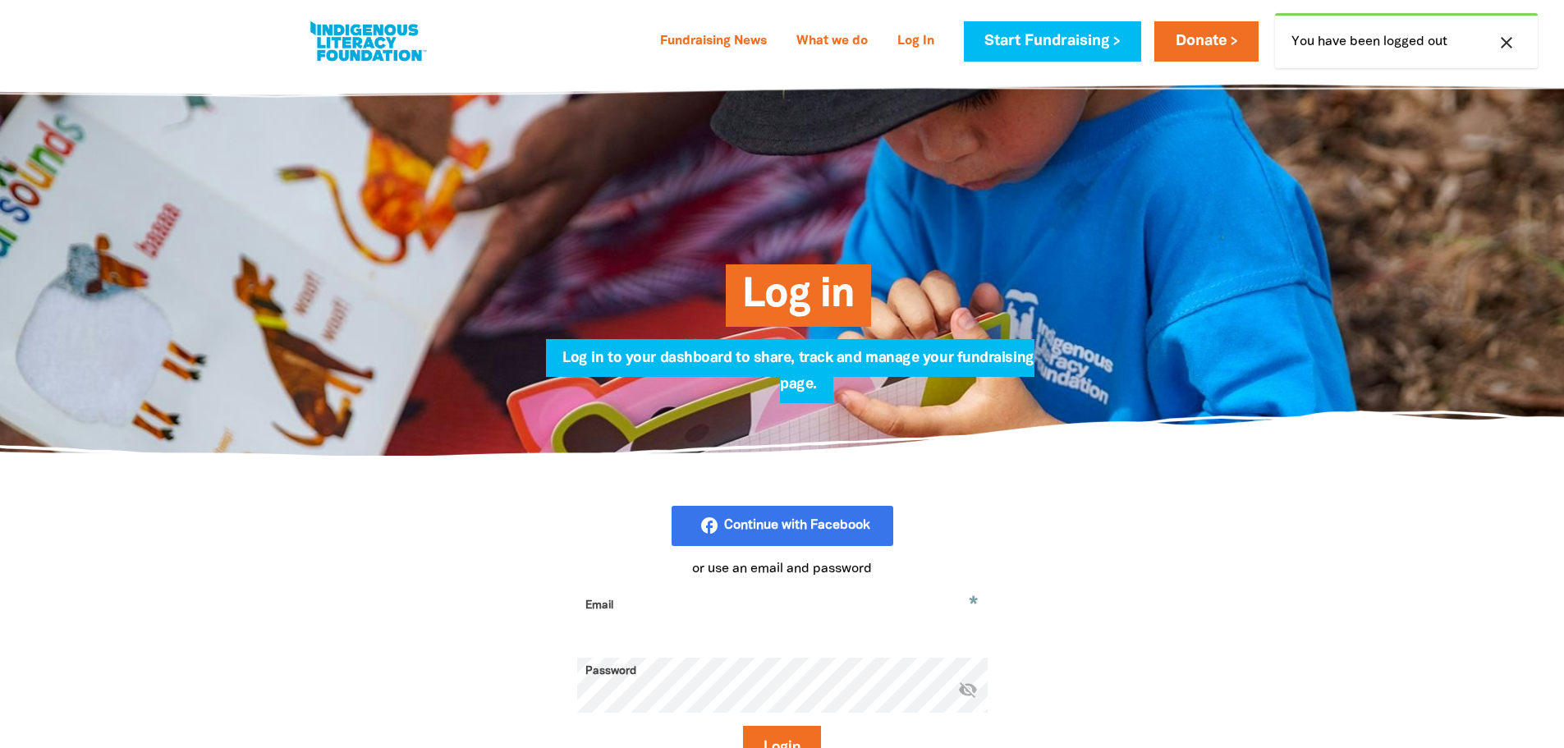
click at [628, 623] on input "Email" at bounding box center [782, 618] width 410 height 52
type input "jacksonh@stkevins.vic.edu.au"
click at [973, 698] on icon "visibility_off" at bounding box center [968, 689] width 20 height 20
click at [800, 736] on button "Login" at bounding box center [782, 748] width 78 height 44
click at [743, 726] on button "Login" at bounding box center [782, 748] width 78 height 44
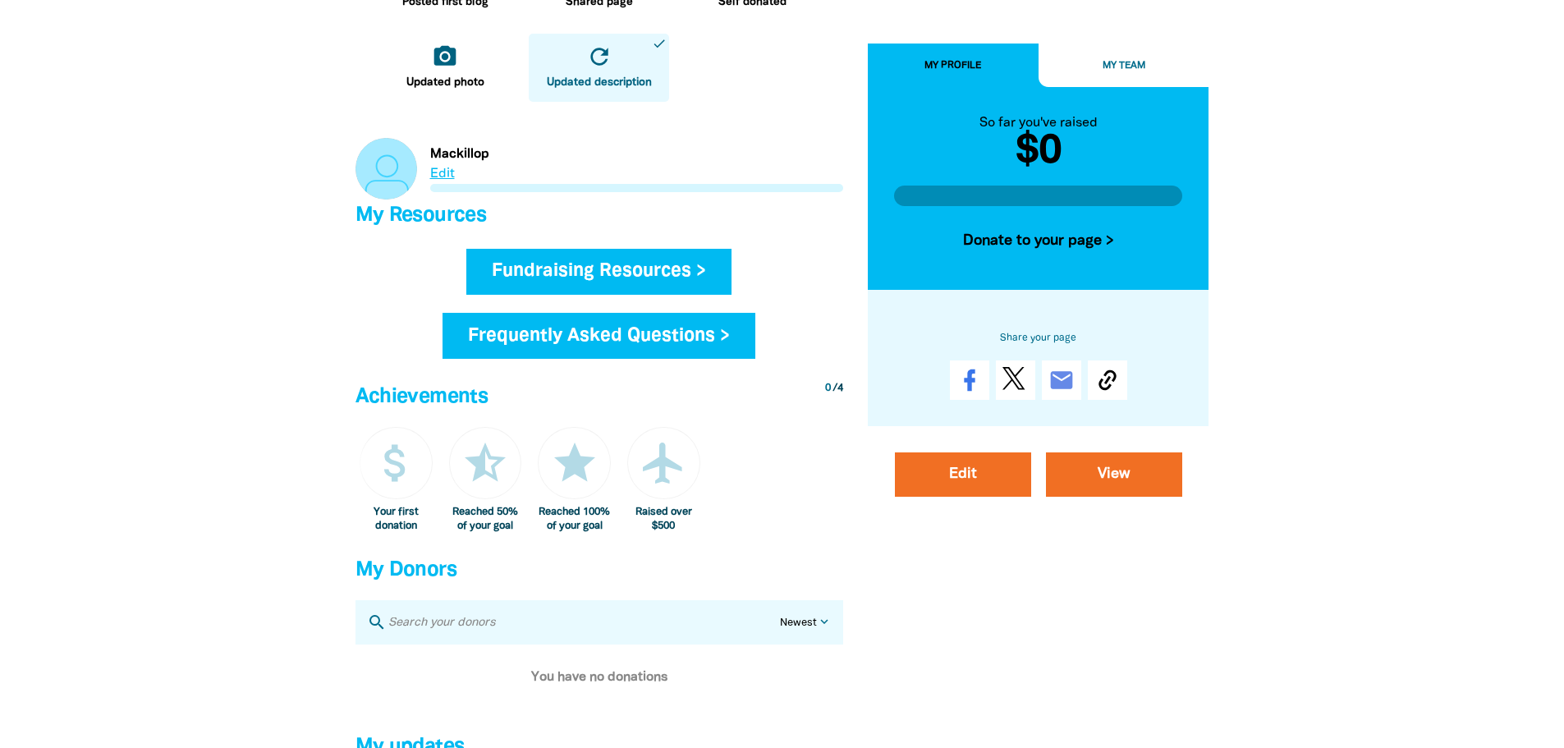
scroll to position [410, 0]
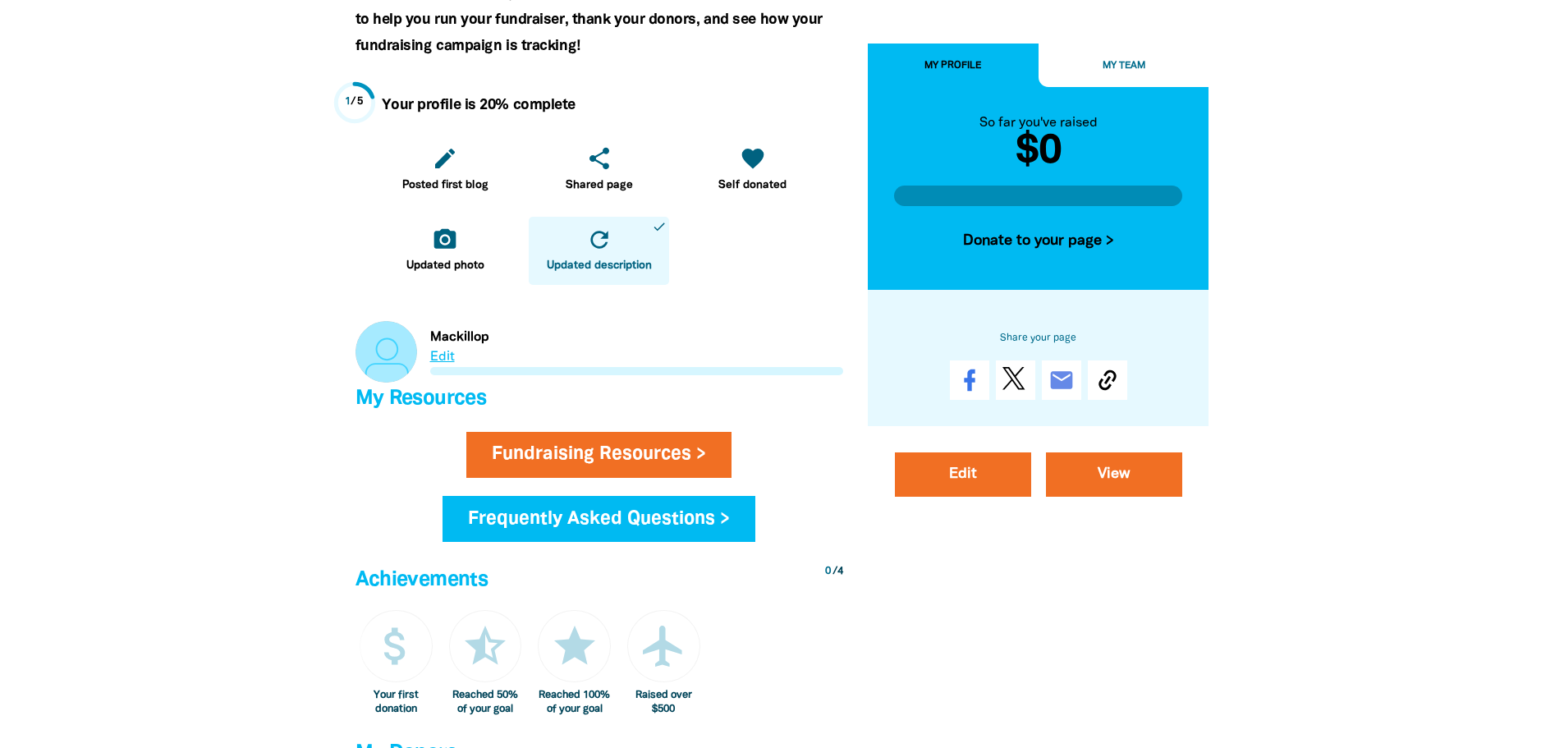
click at [448, 358] on link "Link to Mackillop" at bounding box center [599, 352] width 488 height 62
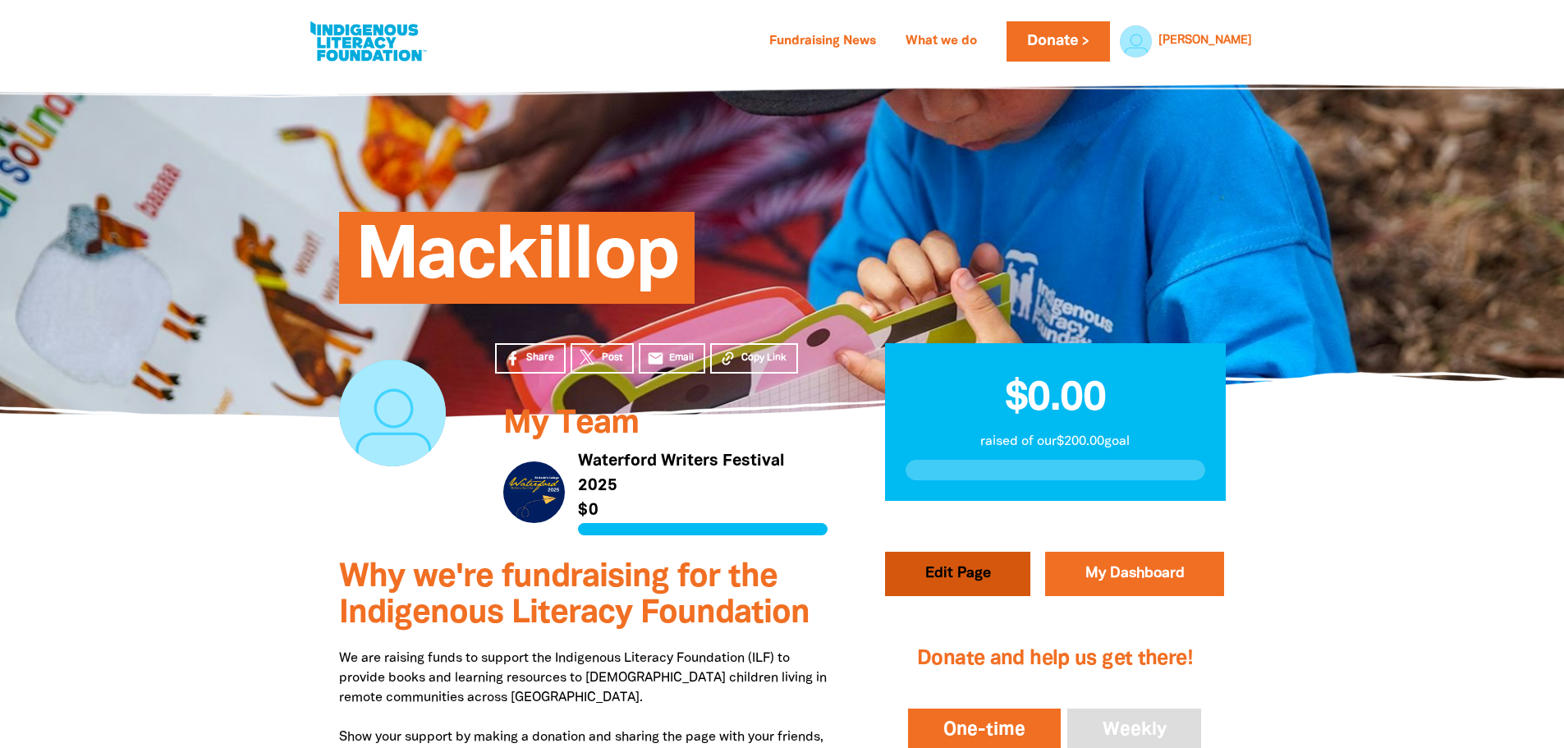
click at [925, 574] on button "Edit Page" at bounding box center [957, 574] width 145 height 44
select select "Yes"
select select "Event"
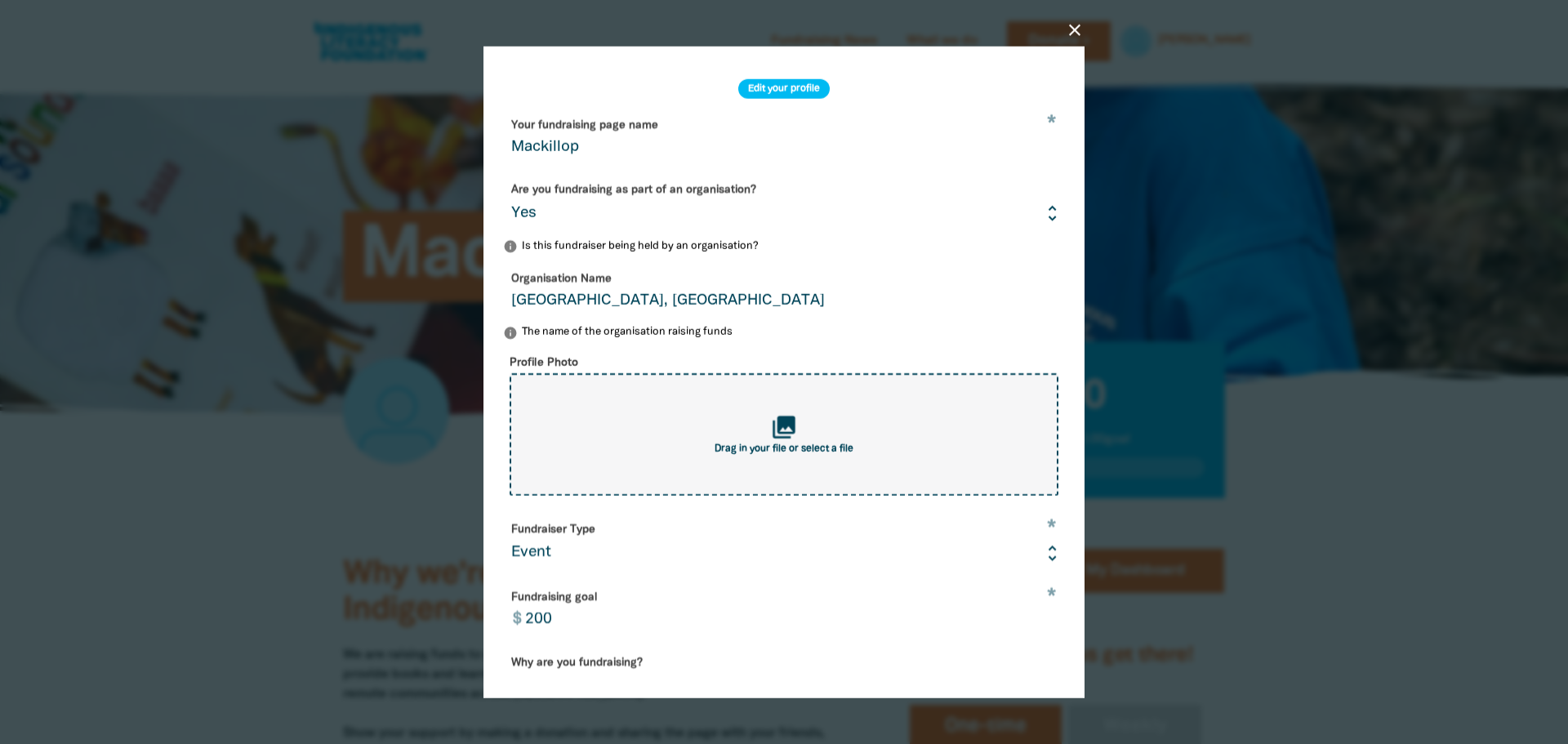
click at [683, 459] on div "collections Drag in your file or select a file" at bounding box center [784, 434] width 549 height 122
type input "C:\fakepath\Screenshot [DATE] 123026123.png"
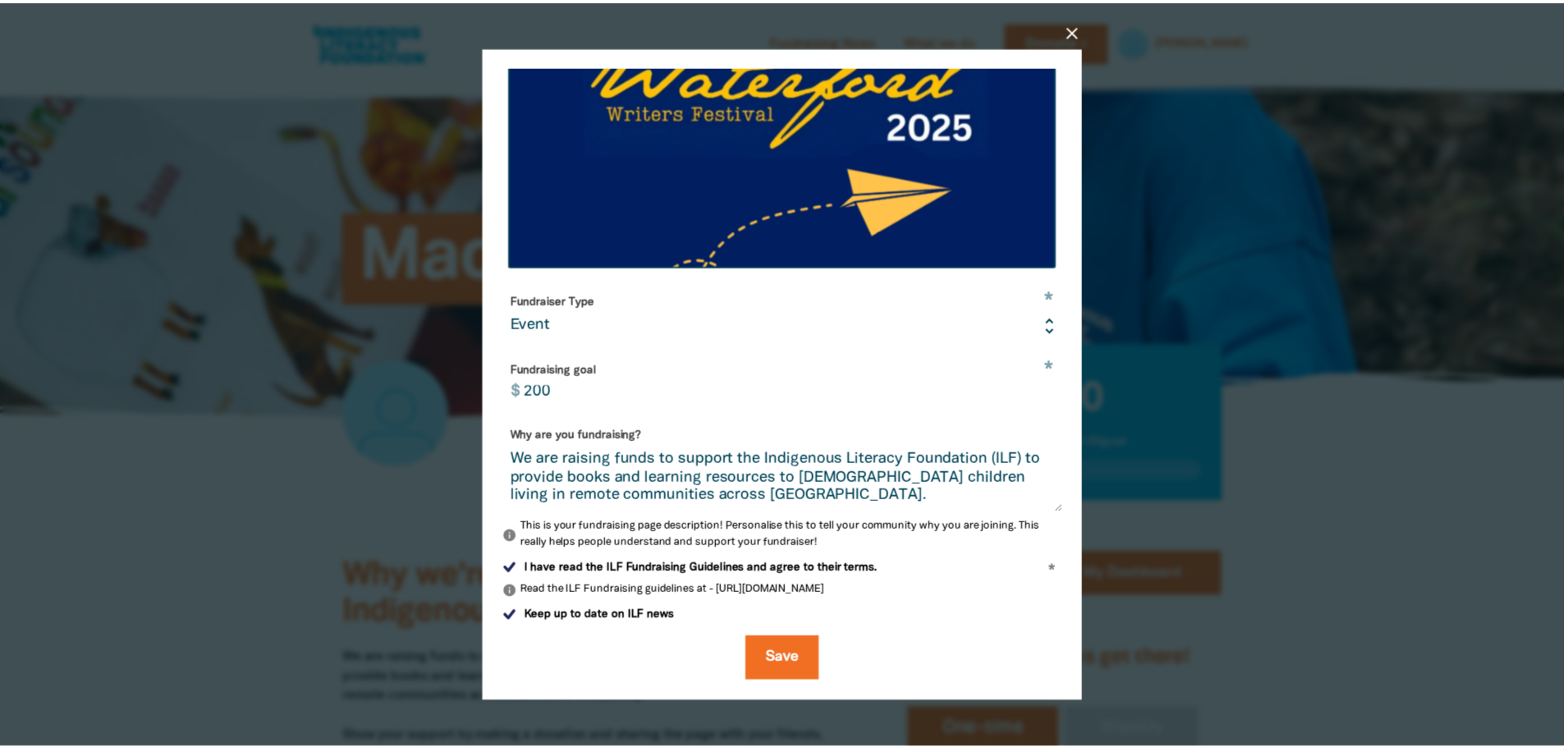
scroll to position [362, 0]
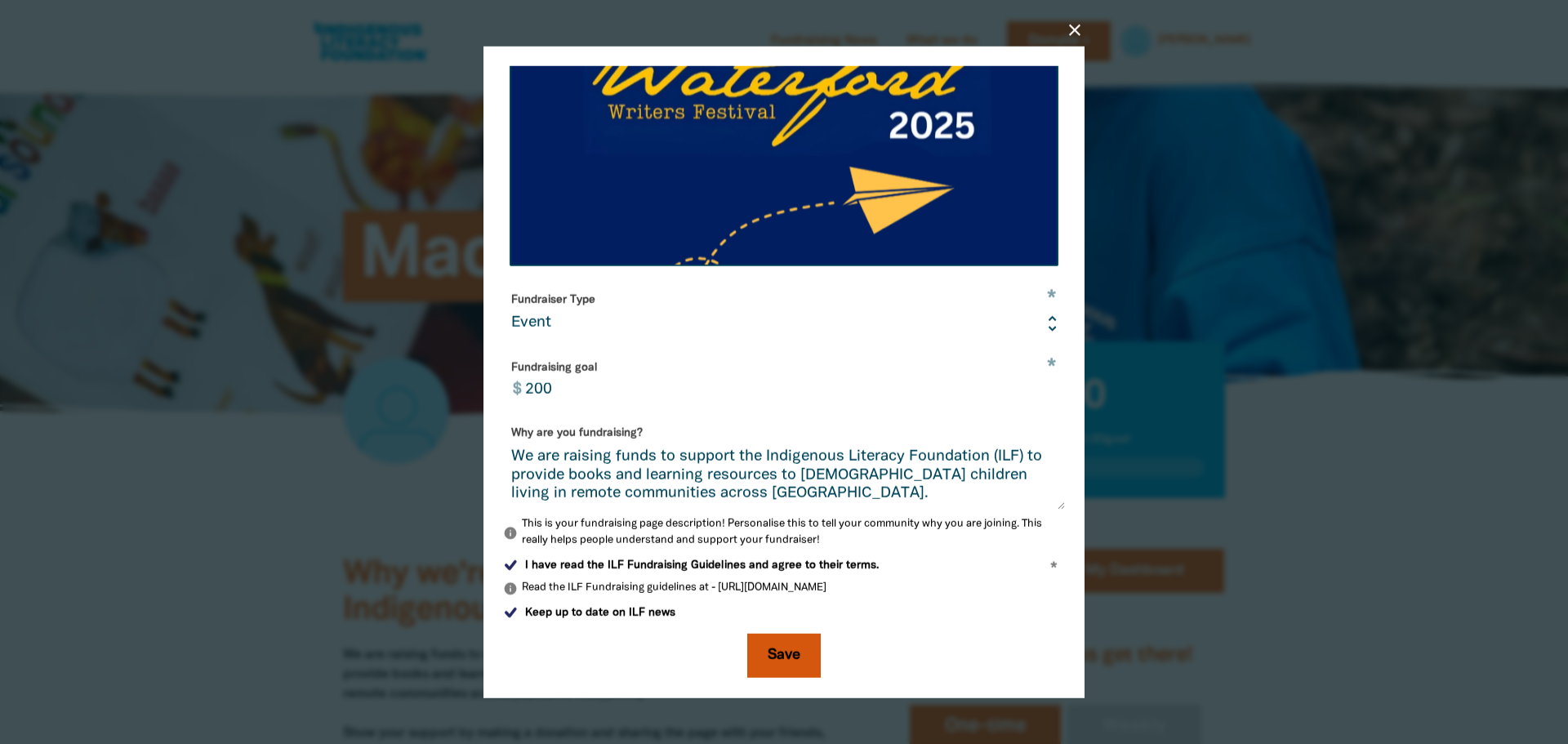
click at [774, 651] on button "Save" at bounding box center [784, 655] width 74 height 44
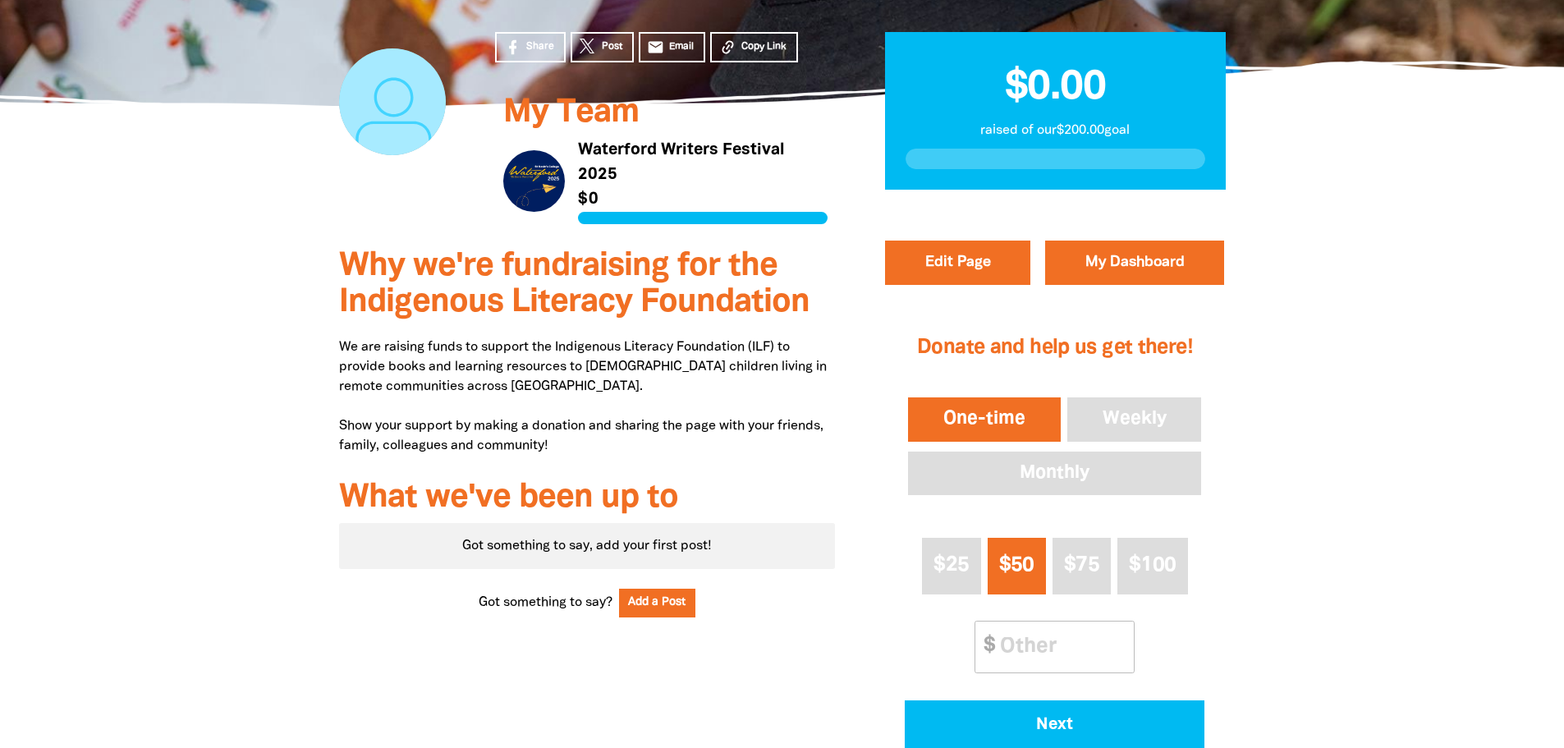
scroll to position [328, 0]
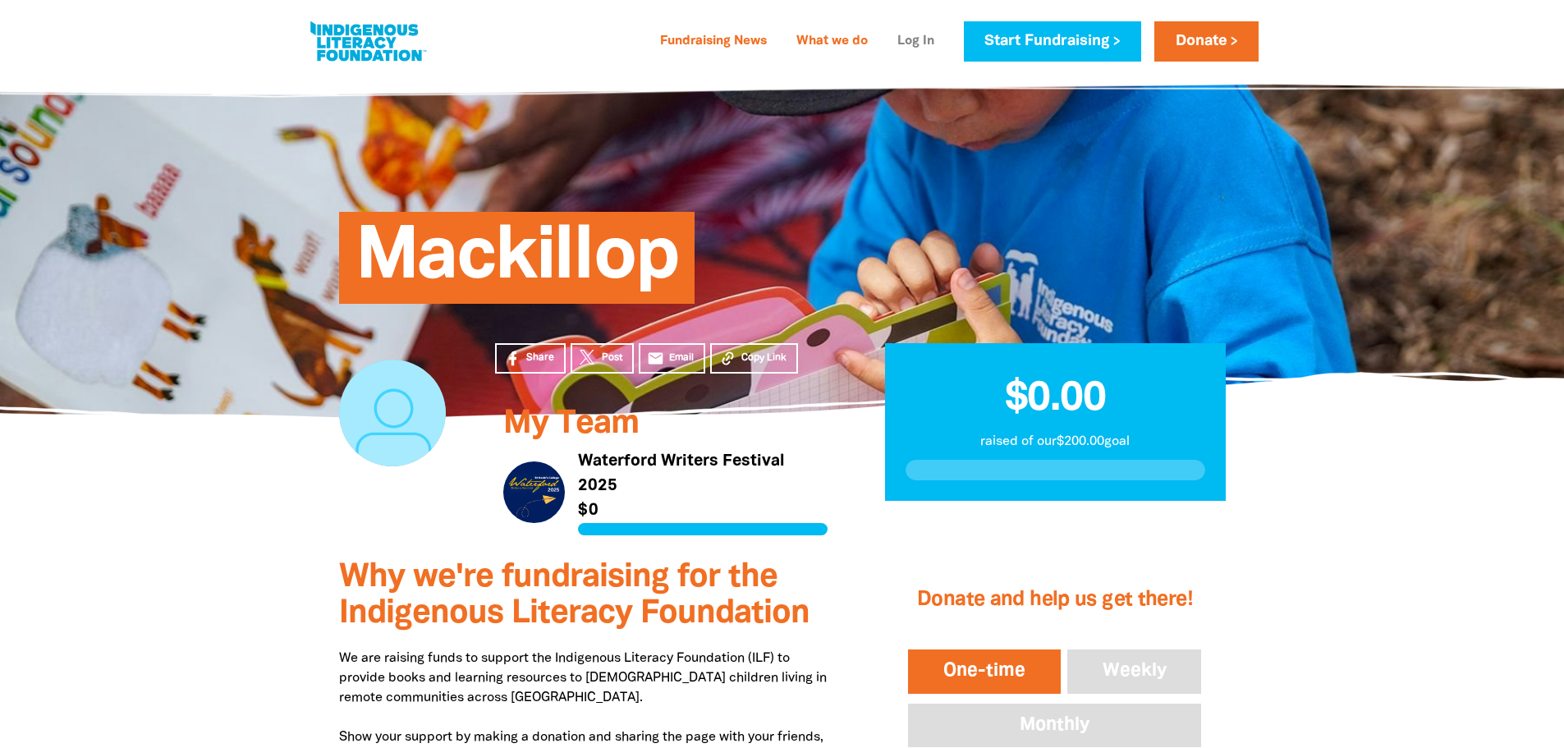
click at [909, 39] on link "Log In" at bounding box center [915, 42] width 57 height 26
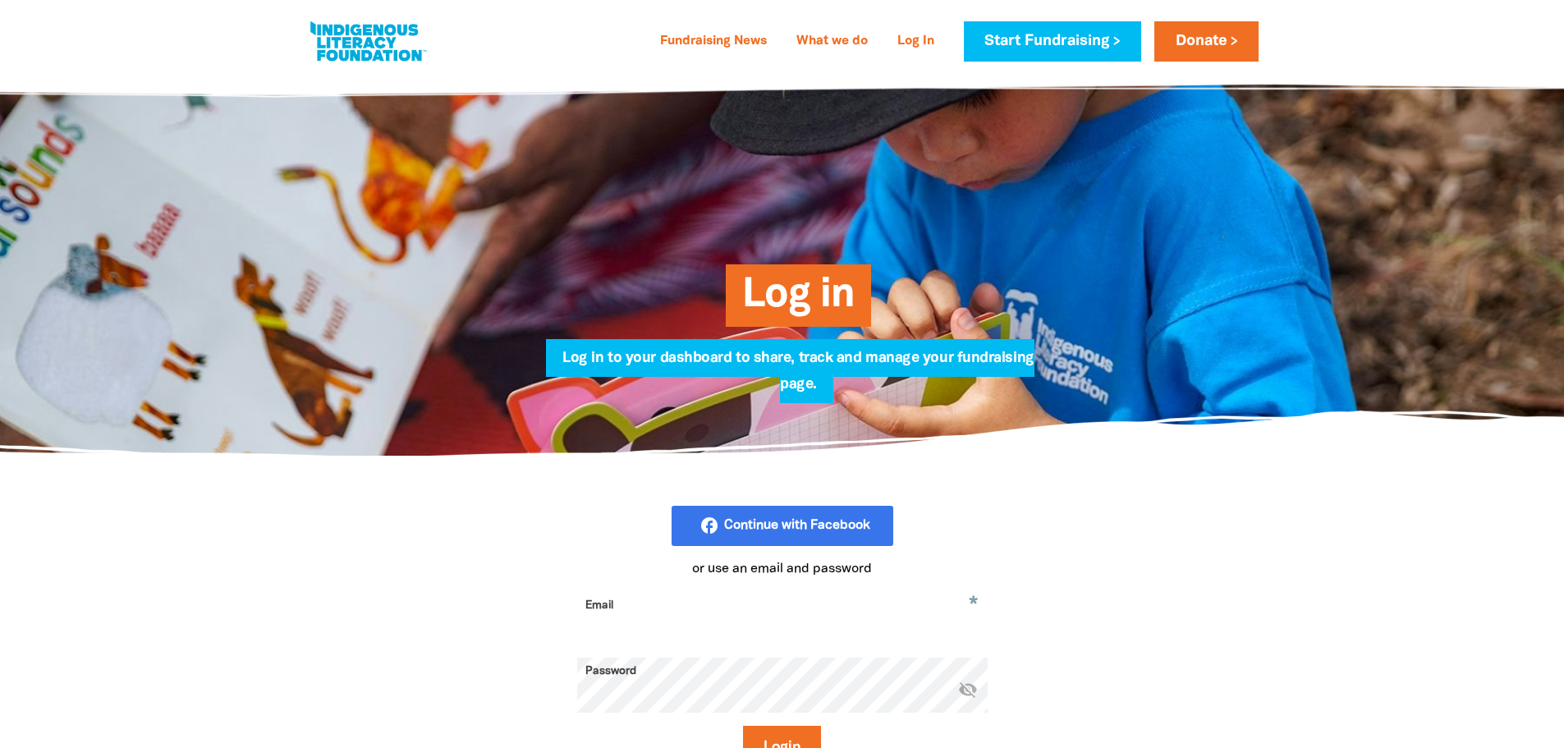
click at [692, 627] on input "Email" at bounding box center [782, 618] width 410 height 52
type input "jacksonh"
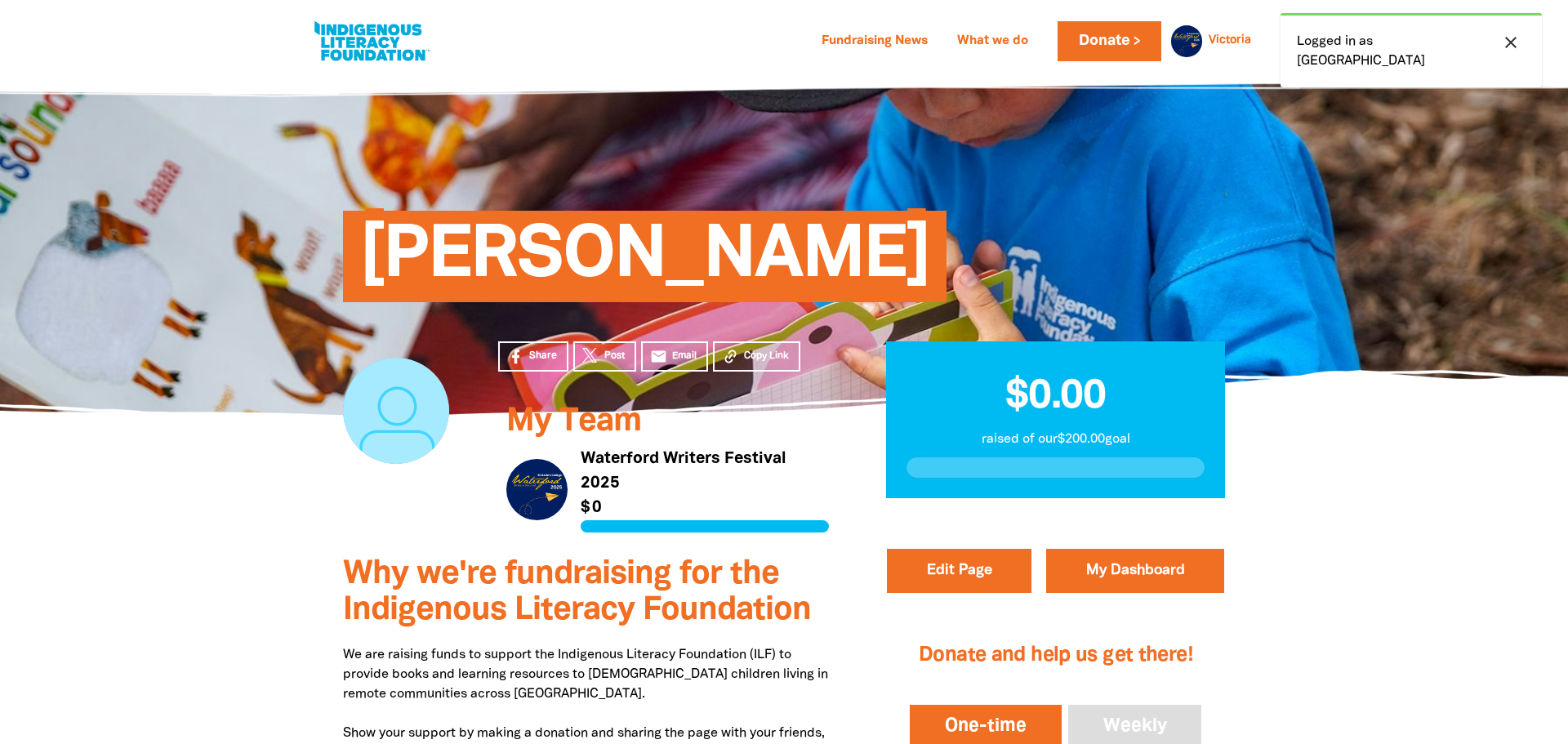
select select "Yes"
select select "Event"
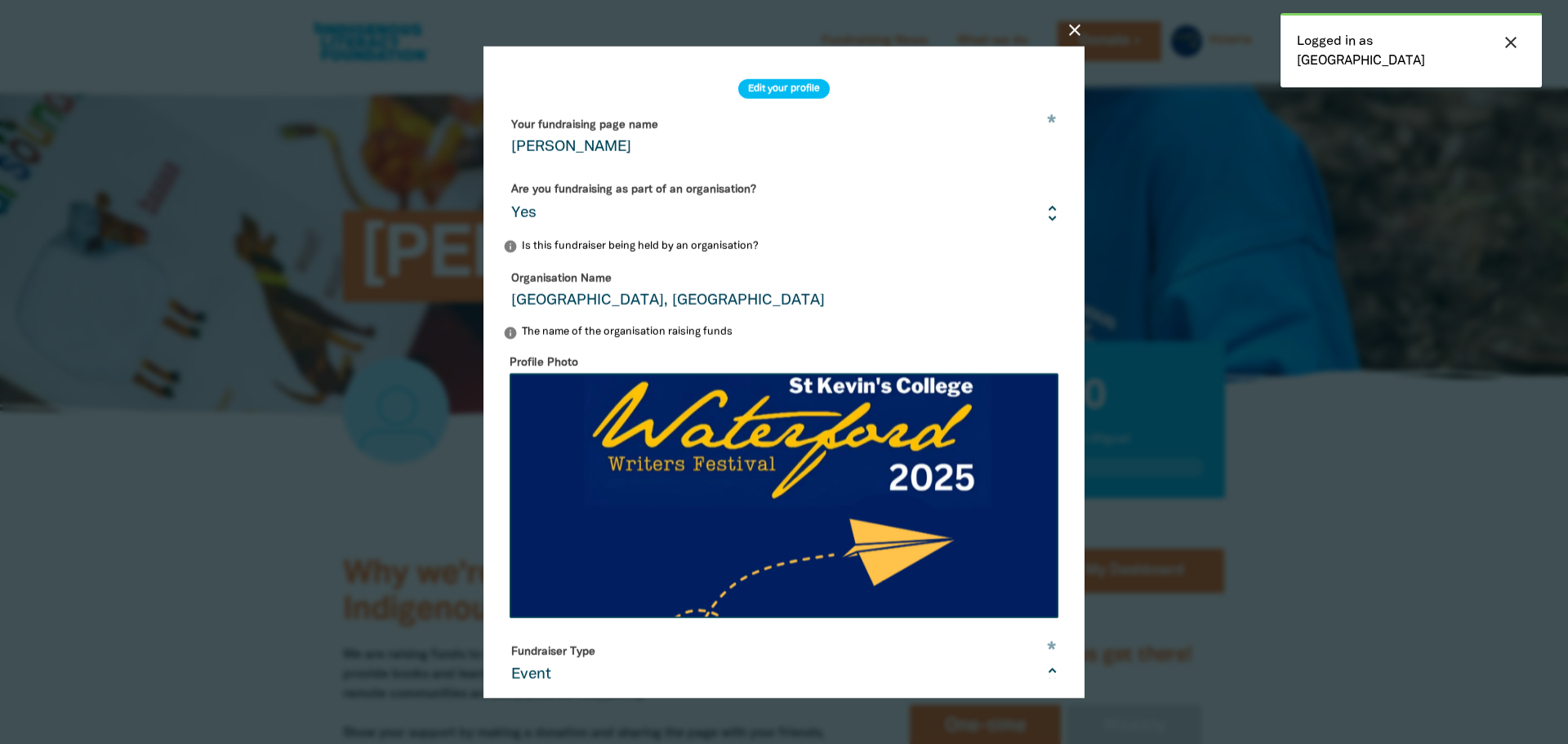
click at [1082, 30] on icon "close" at bounding box center [1075, 30] width 20 height 20
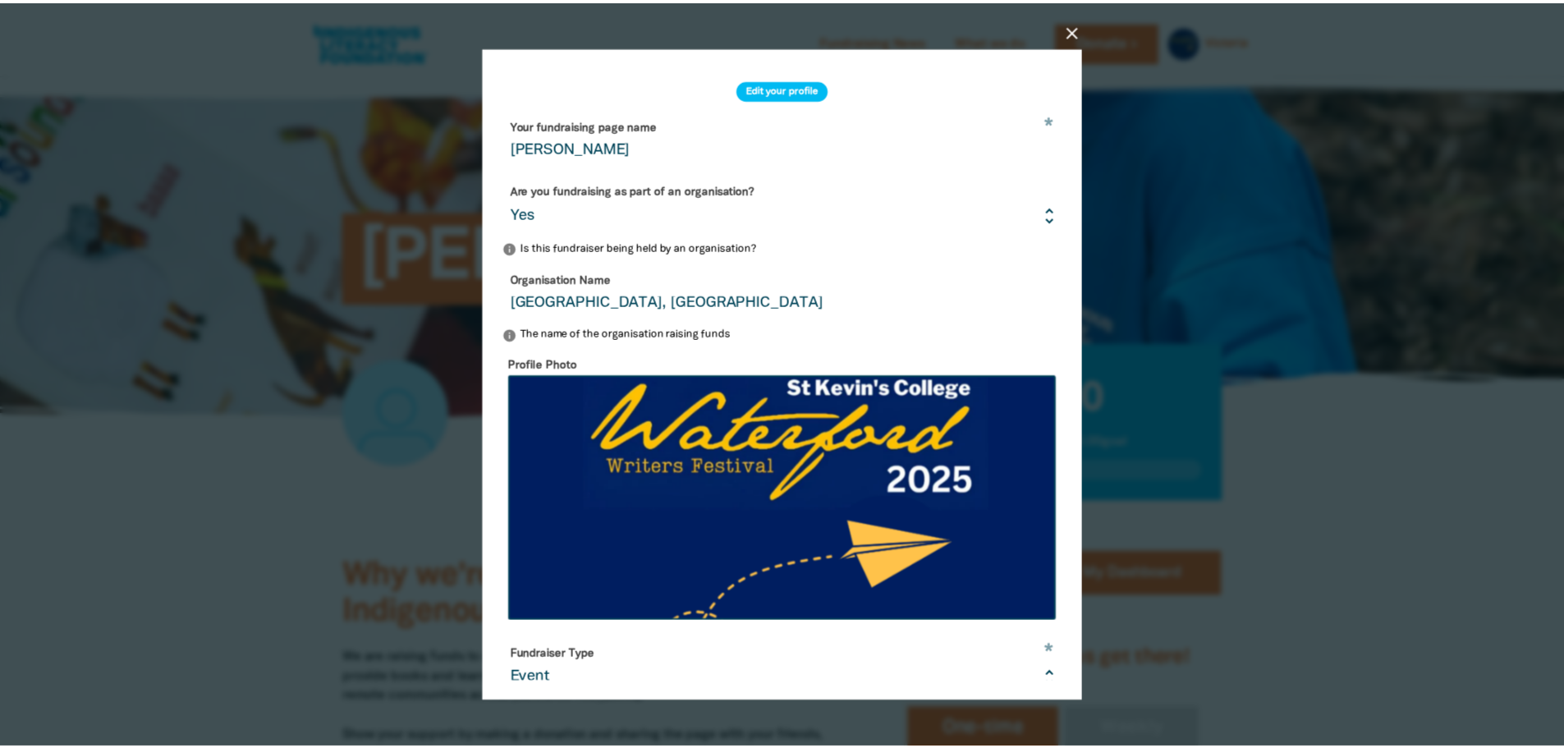
scroll to position [362, 0]
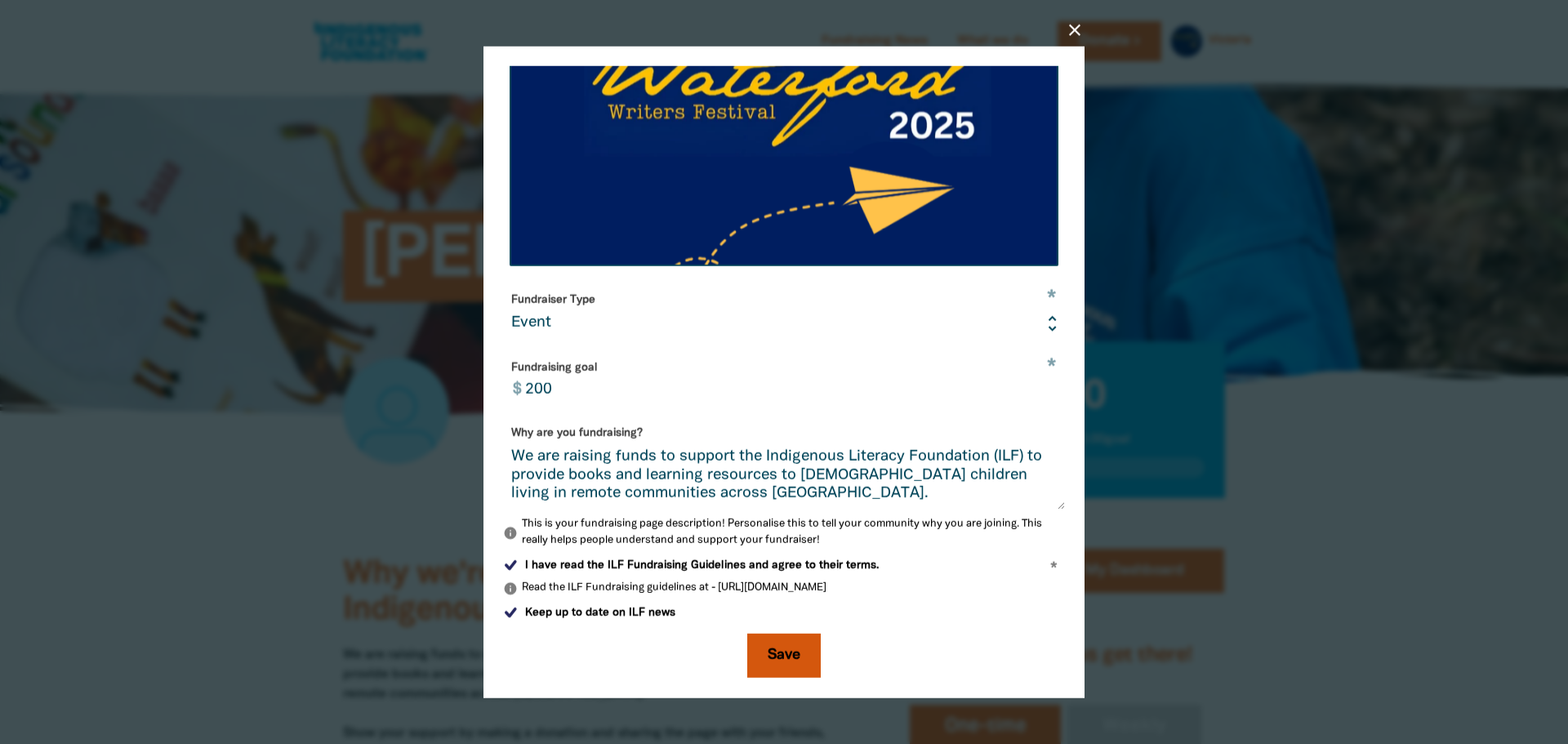
click at [783, 654] on button "Save" at bounding box center [784, 655] width 74 height 44
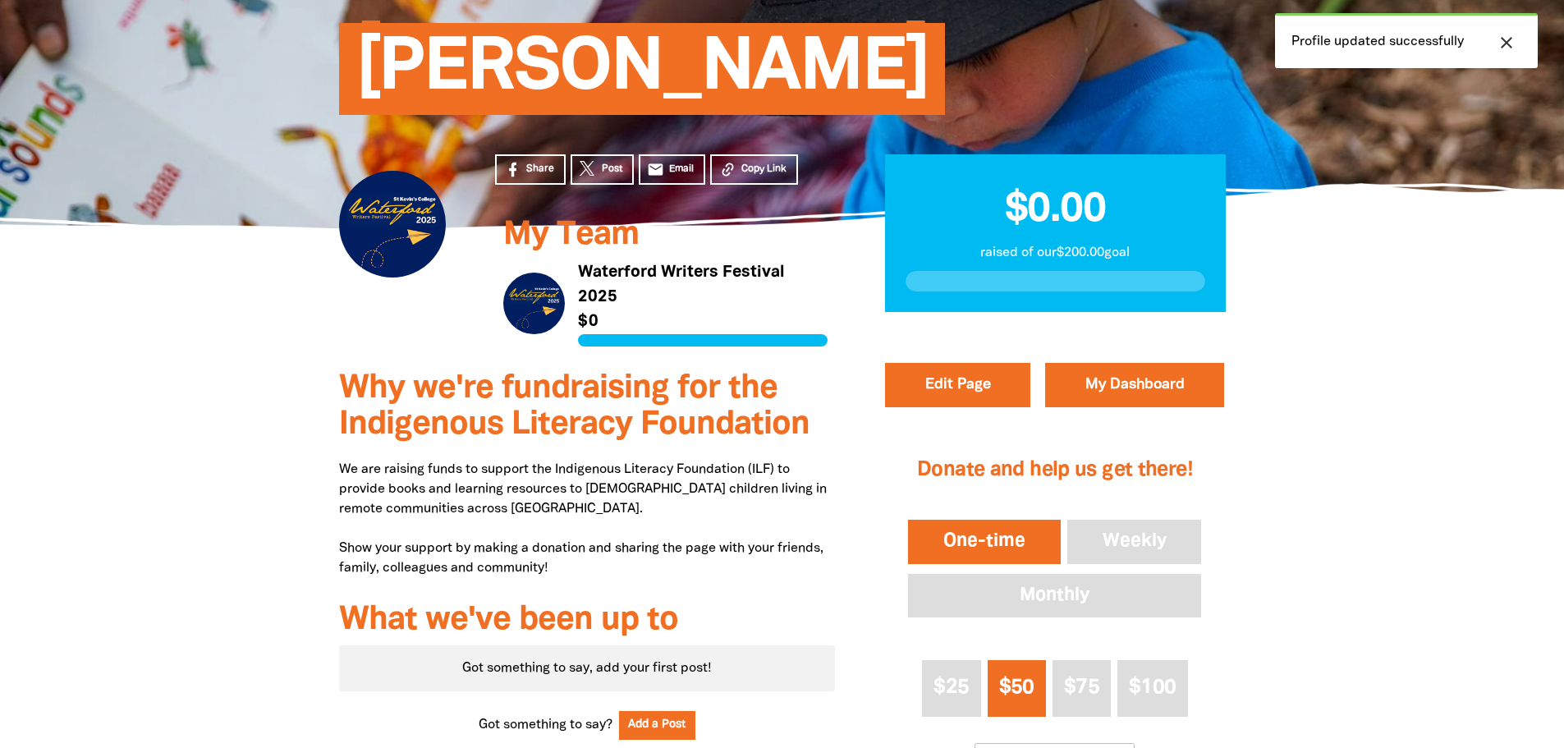
scroll to position [0, 0]
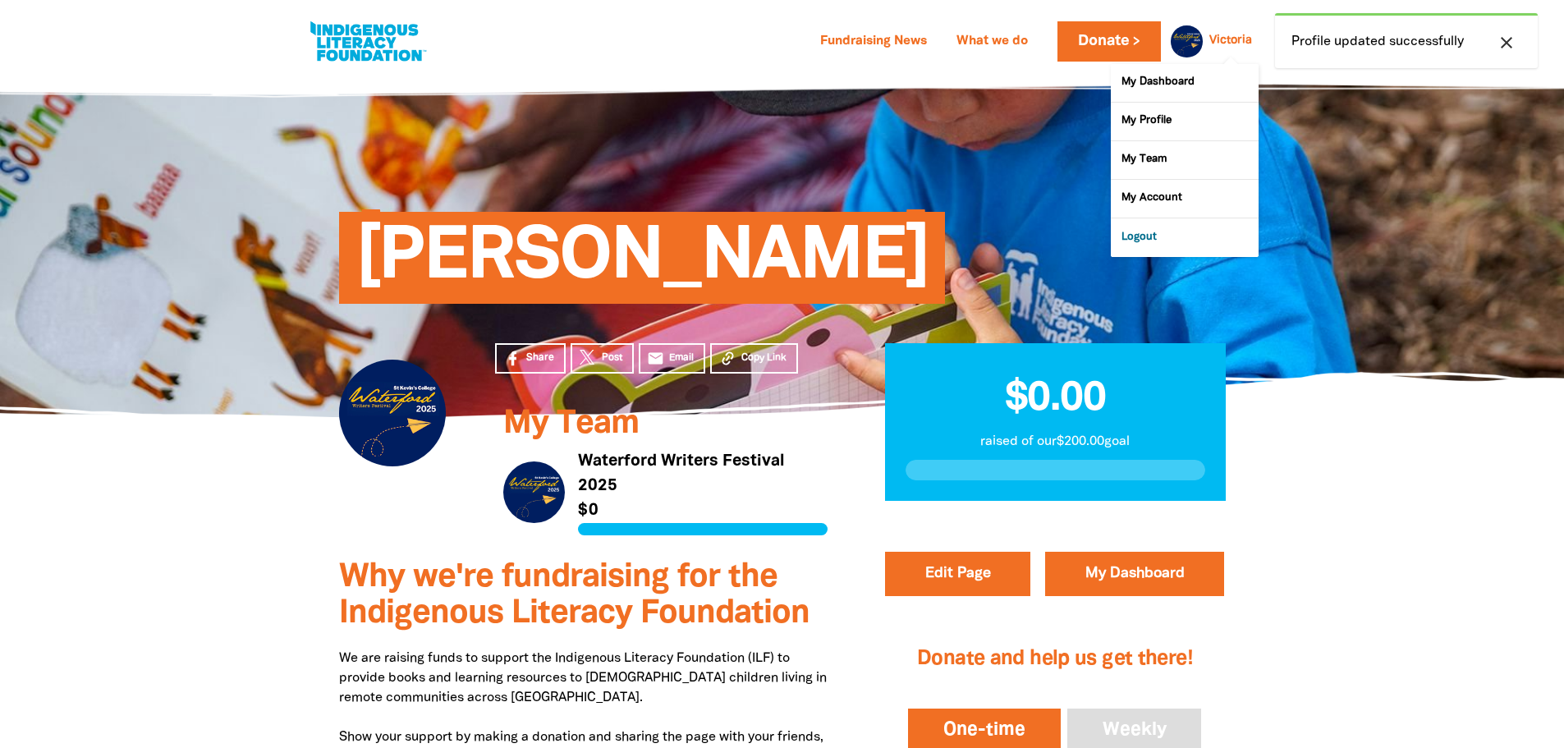
click at [1146, 239] on link "Logout" at bounding box center [1185, 237] width 148 height 38
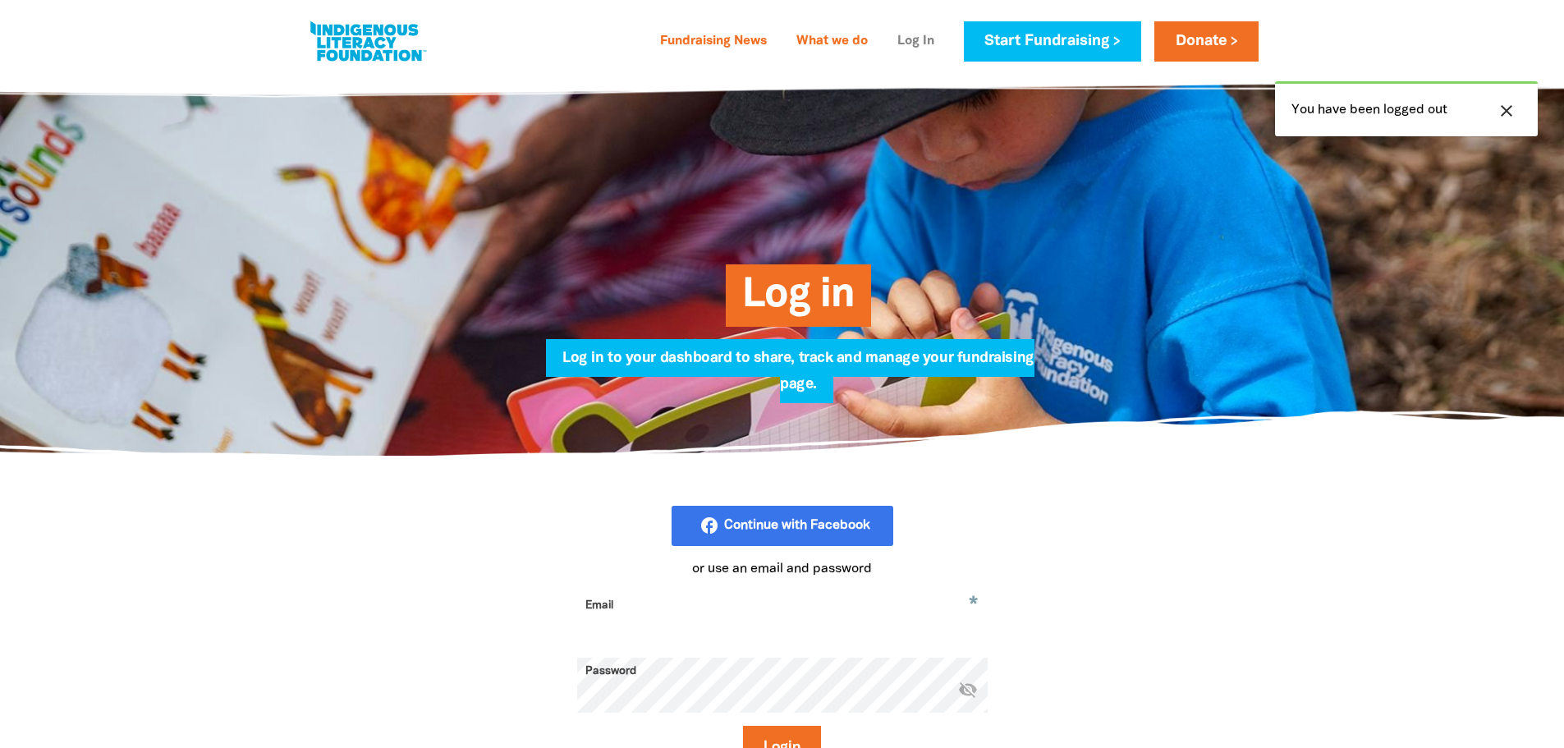
click at [917, 40] on link "Log In" at bounding box center [915, 42] width 57 height 26
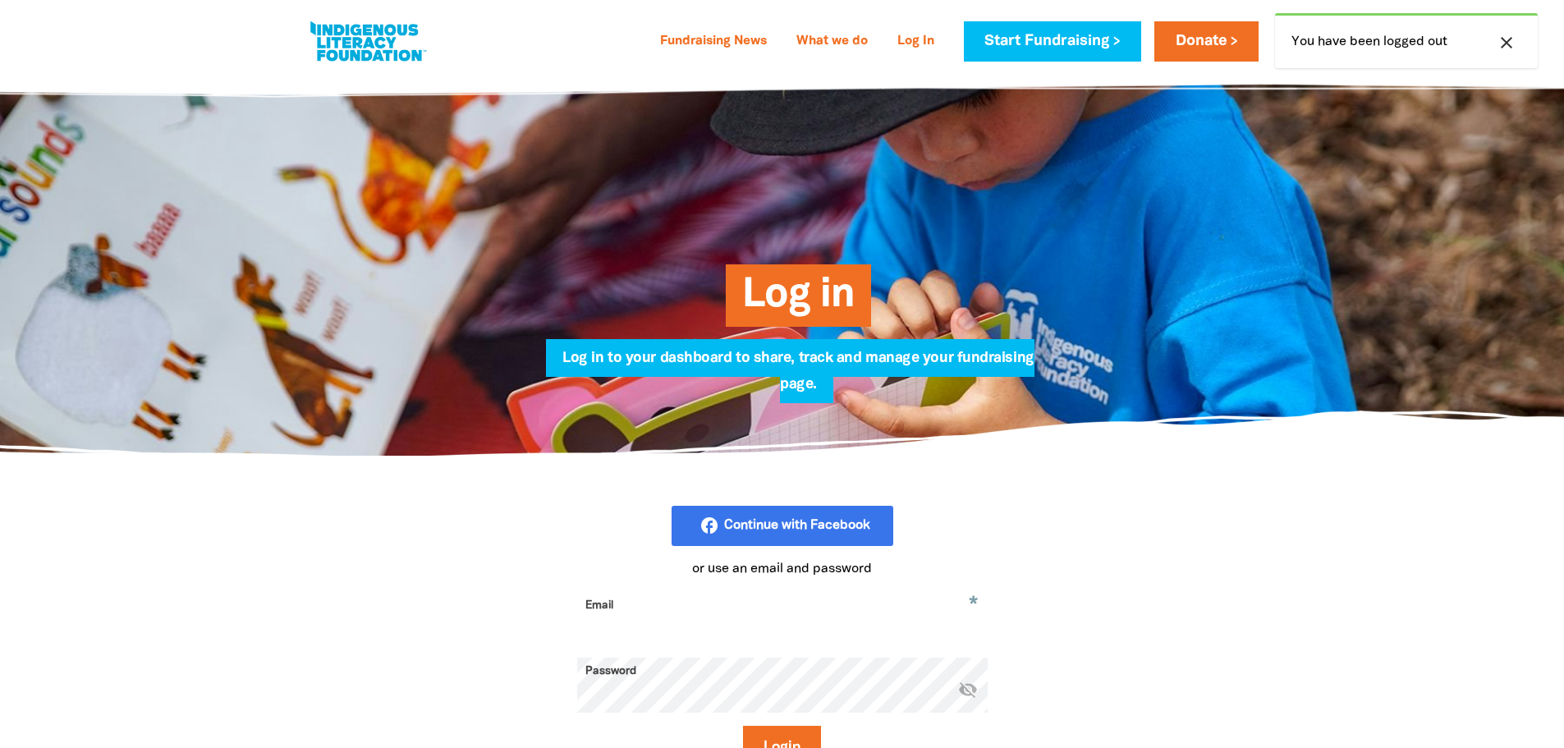
click at [1509, 47] on icon "close" at bounding box center [1506, 43] width 20 height 20
click at [696, 615] on input "Email" at bounding box center [782, 618] width 410 height 52
type input "[EMAIL_ADDRESS][DOMAIN_NAME]"
click at [970, 688] on icon "visibility_off" at bounding box center [968, 689] width 20 height 20
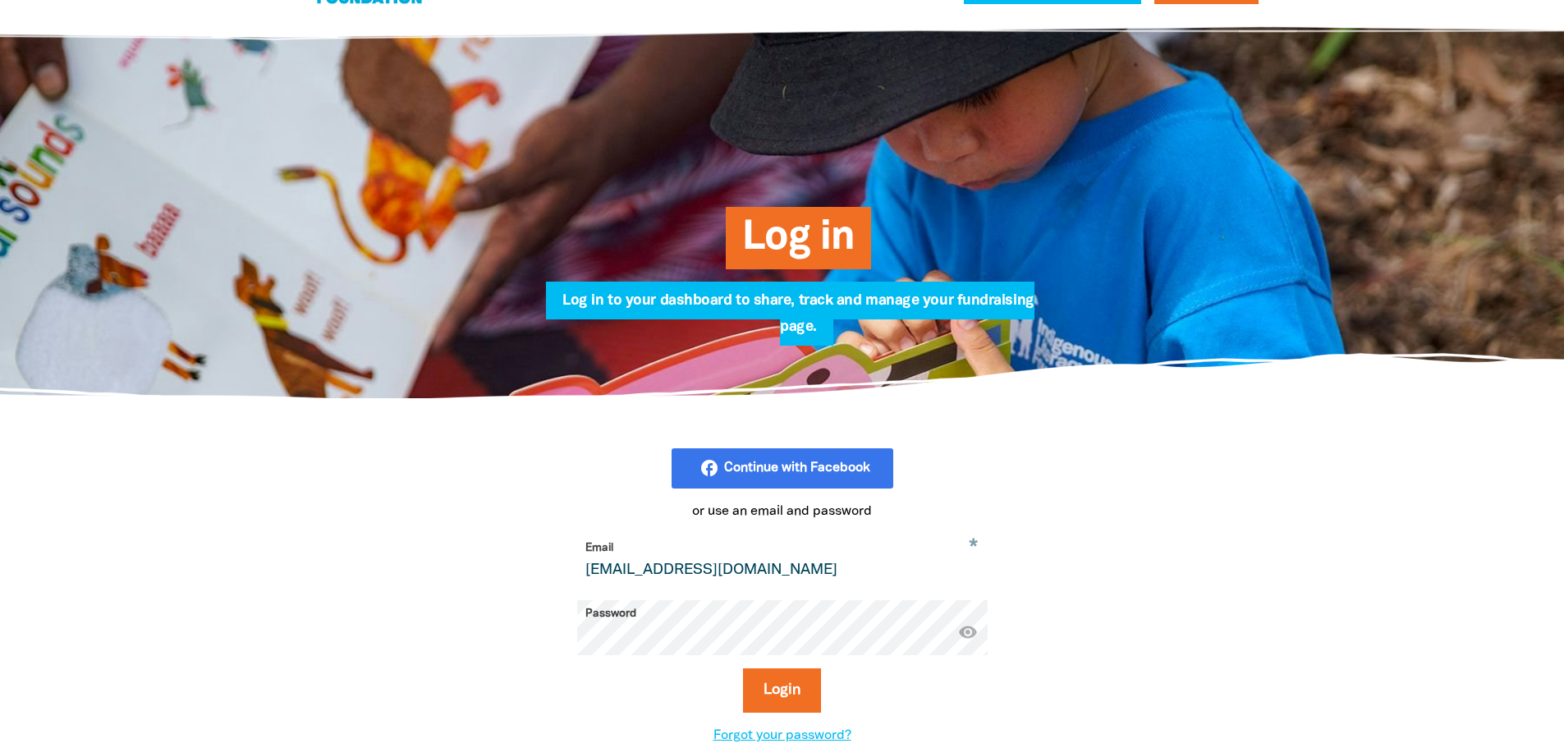
scroll to position [82, 0]
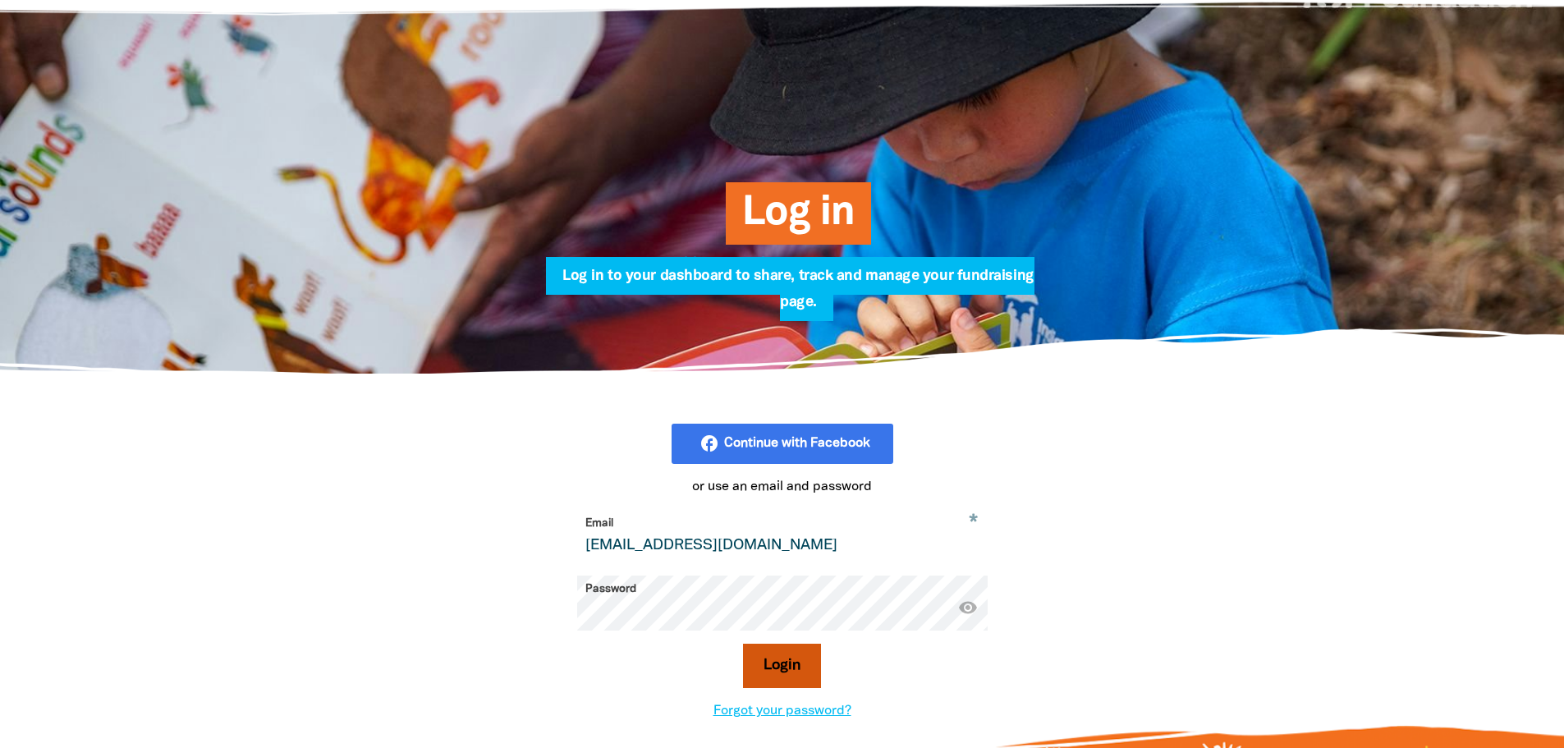
click at [811, 675] on button "Login" at bounding box center [782, 666] width 78 height 44
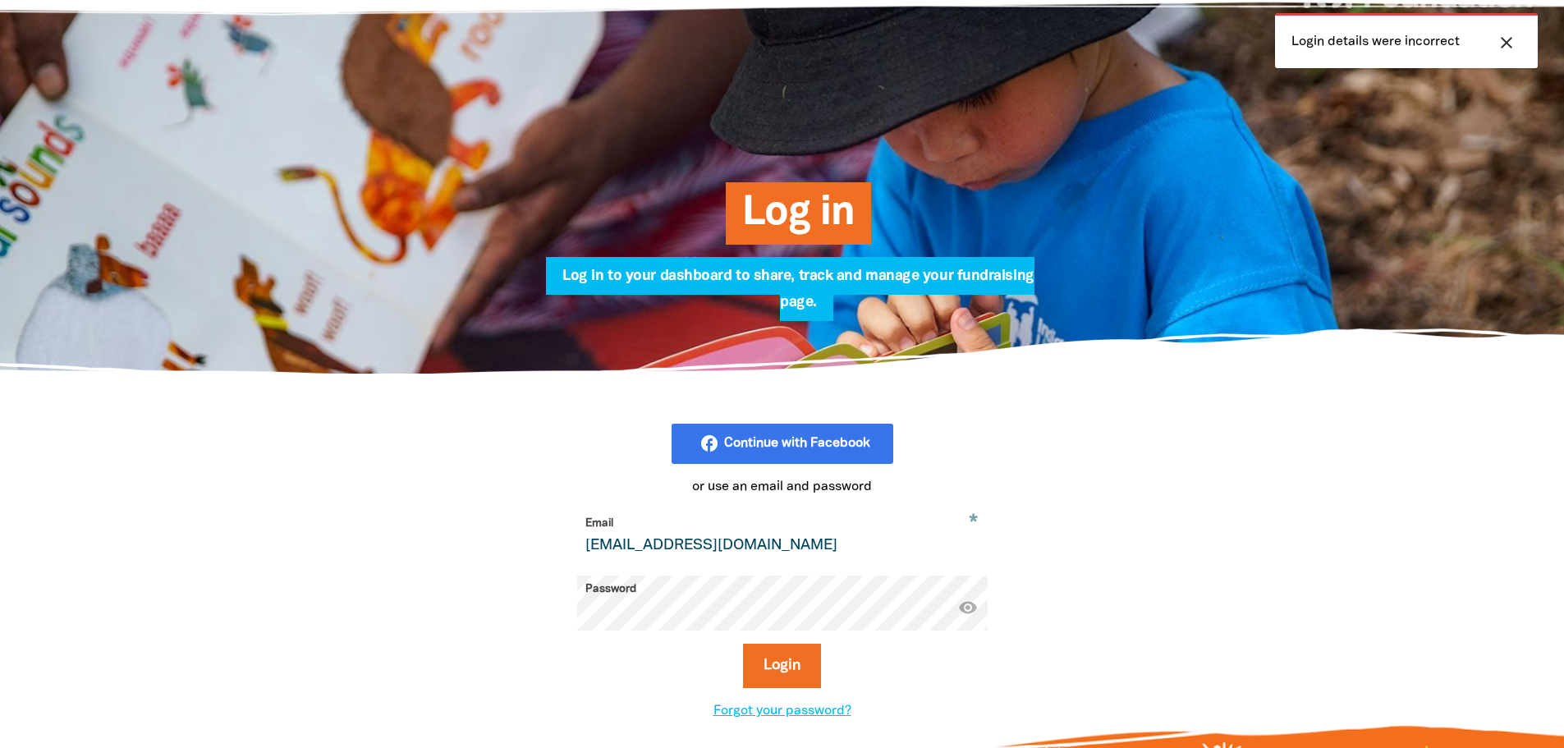
click at [743, 644] on button "Login" at bounding box center [782, 666] width 78 height 44
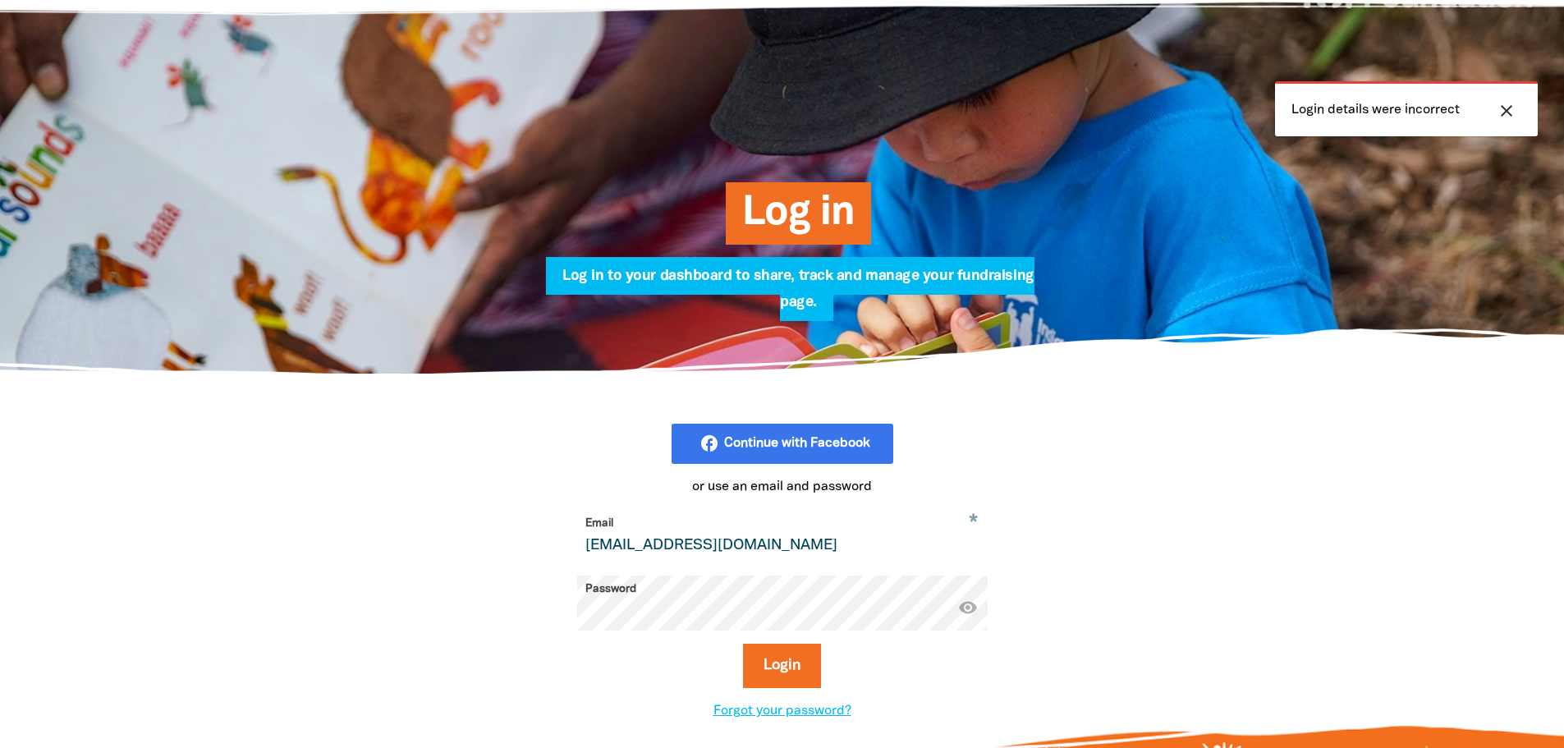
click at [743, 644] on button "Login" at bounding box center [782, 666] width 78 height 44
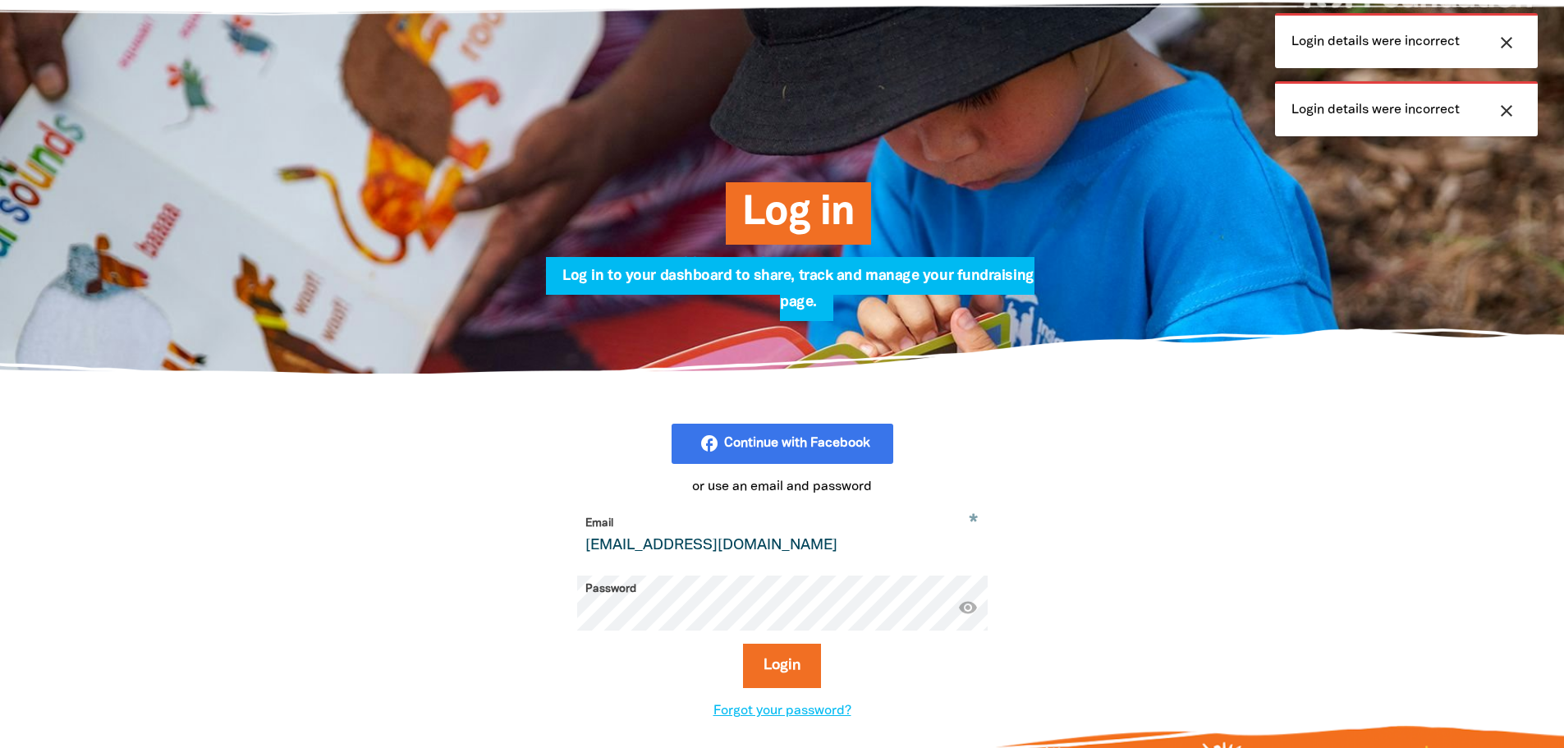
click at [743, 644] on button "Login" at bounding box center [782, 666] width 78 height 44
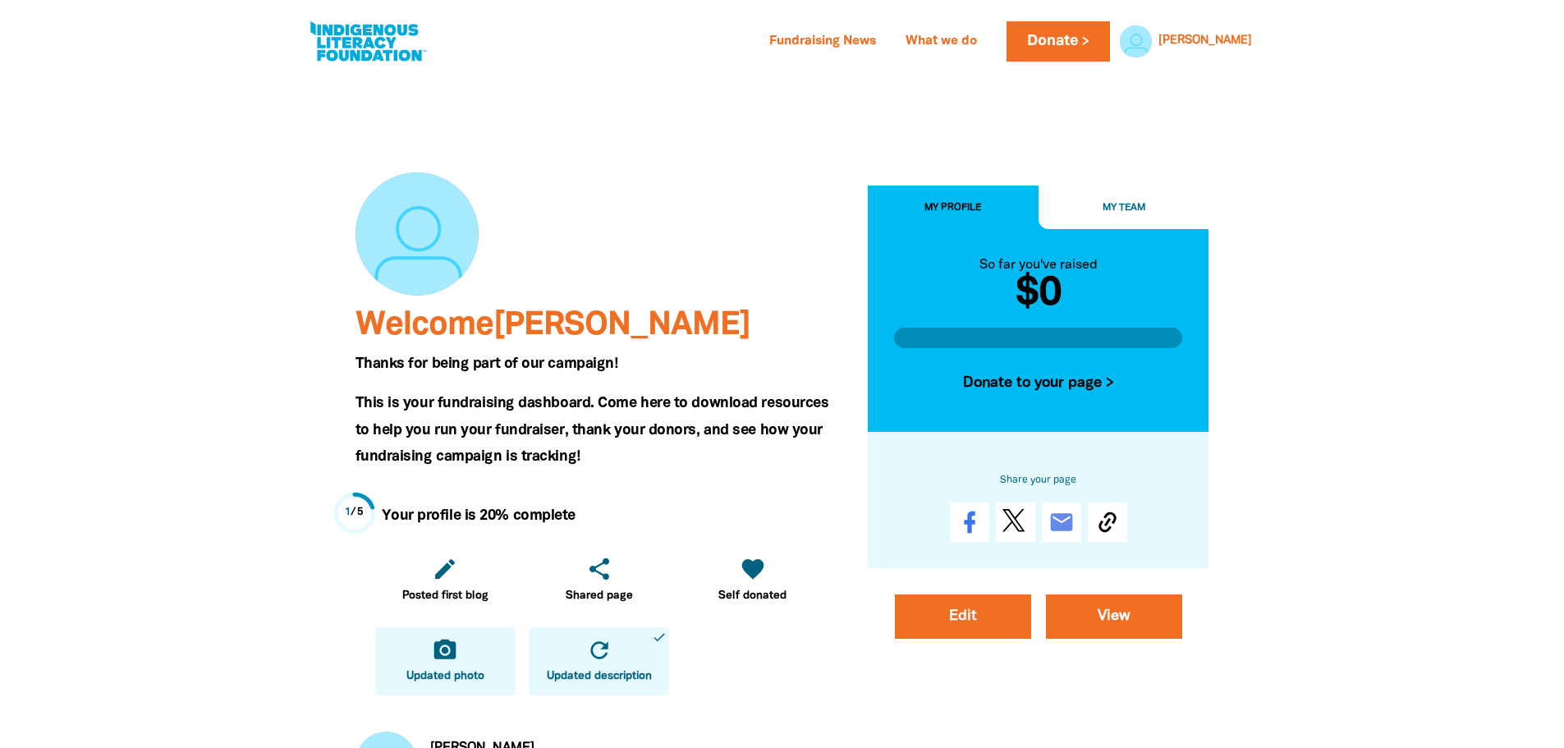
click at [455, 646] on icon "camera_alt" at bounding box center [445, 650] width 26 height 26
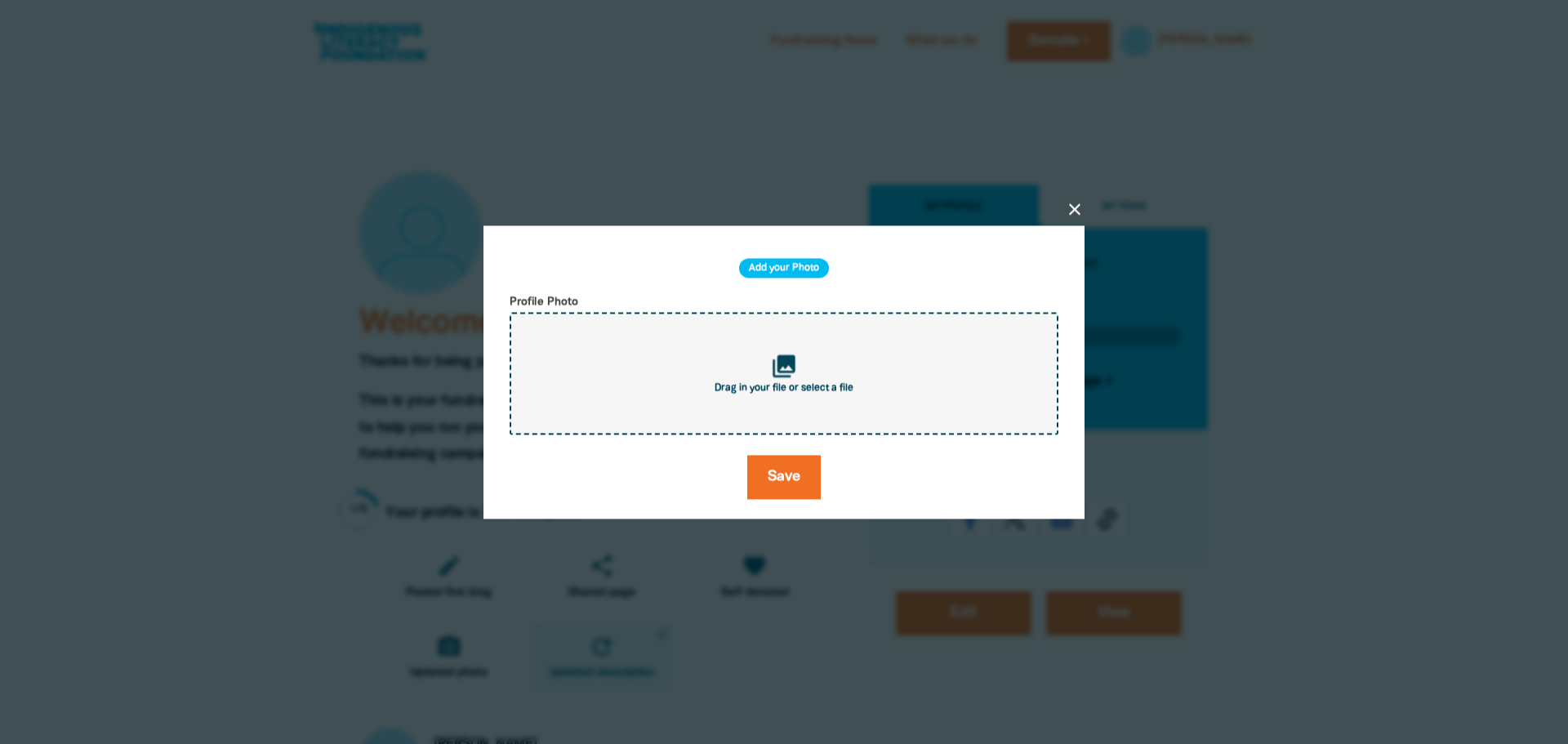
click at [844, 377] on div "collections Drag in your file or select a file" at bounding box center [784, 373] width 549 height 122
type input "C:\fakepath\Screenshot [DATE] 123026123.png"
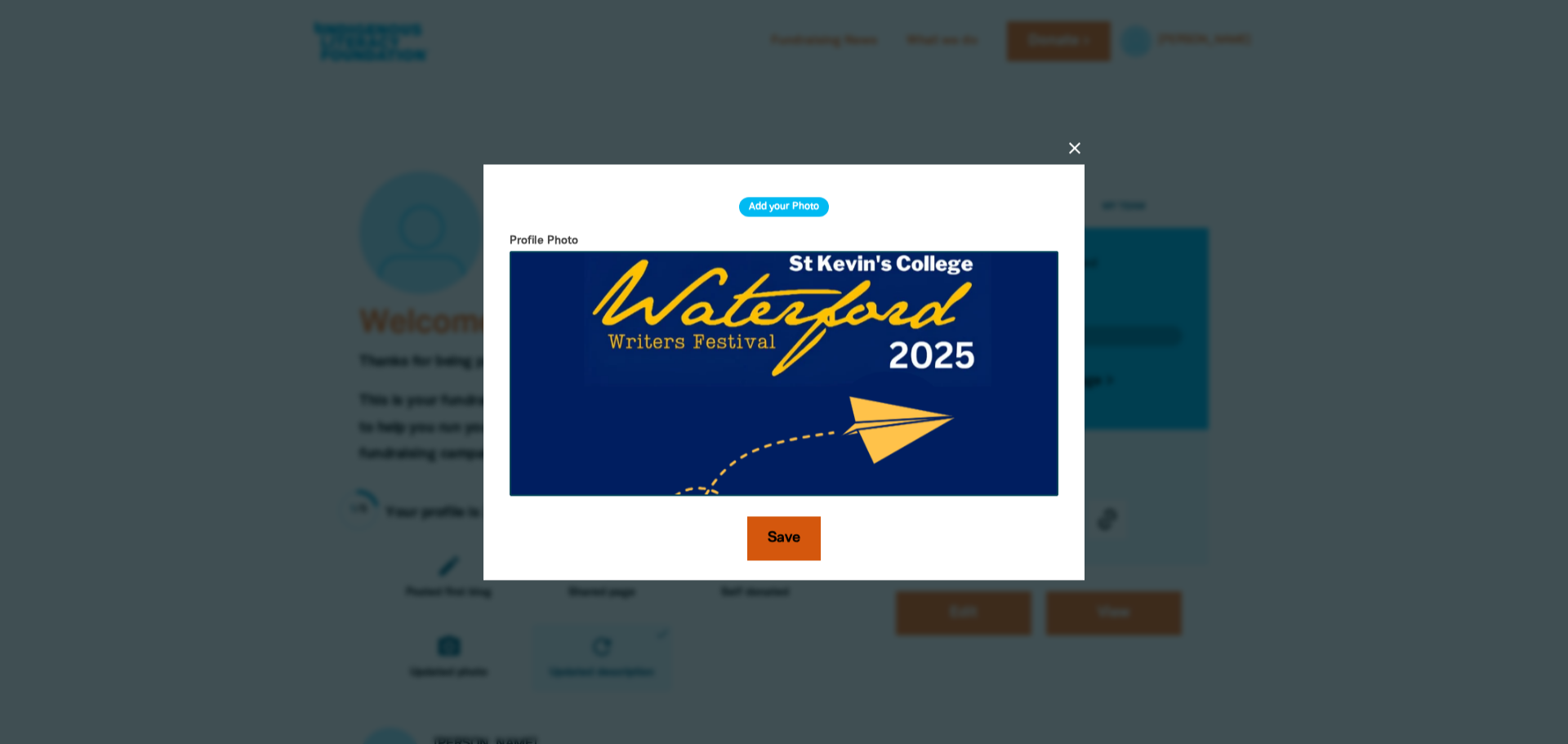
click at [785, 531] on button "Save" at bounding box center [784, 538] width 74 height 44
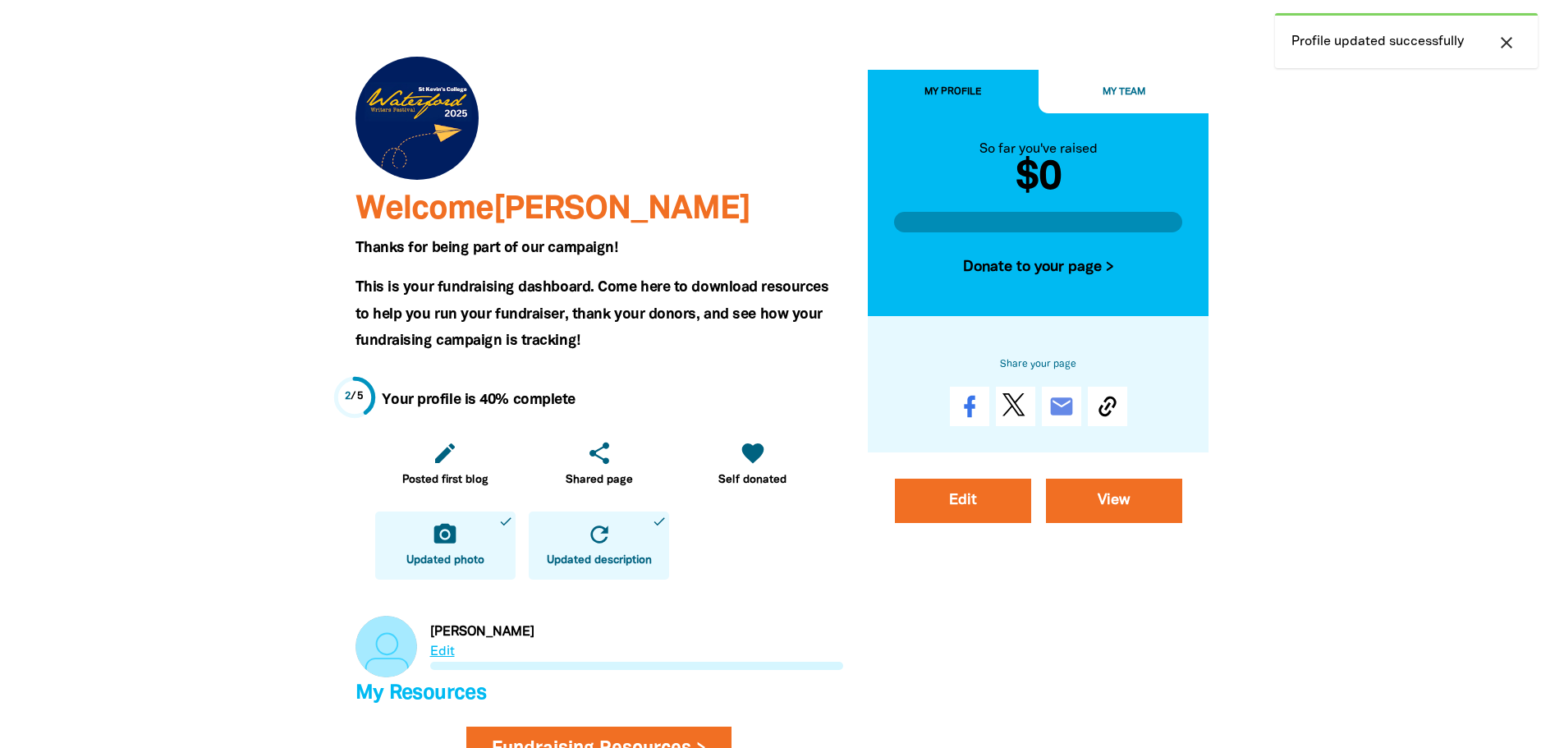
scroll to position [493, 0]
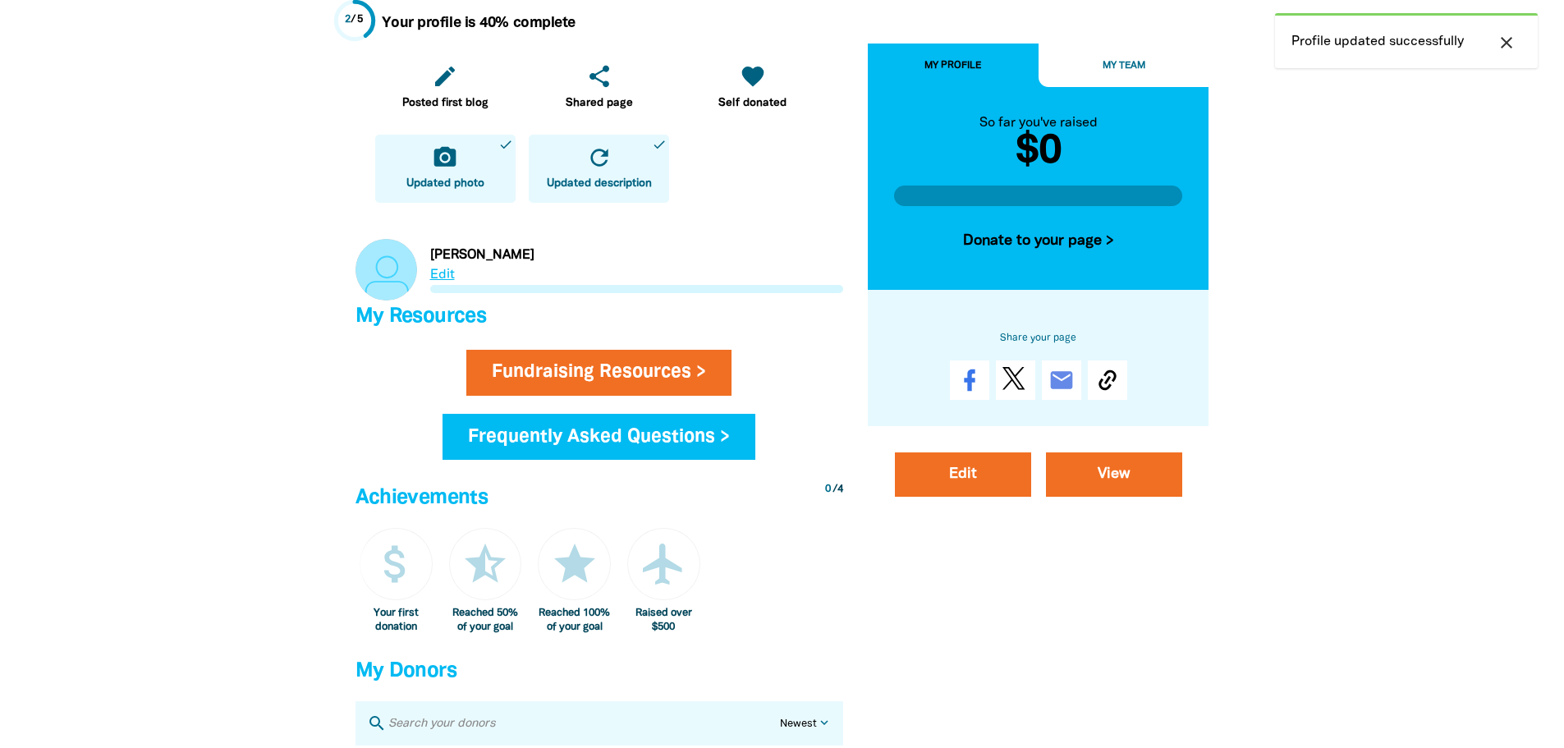
click at [451, 280] on link "Link to [PERSON_NAME]" at bounding box center [599, 270] width 488 height 62
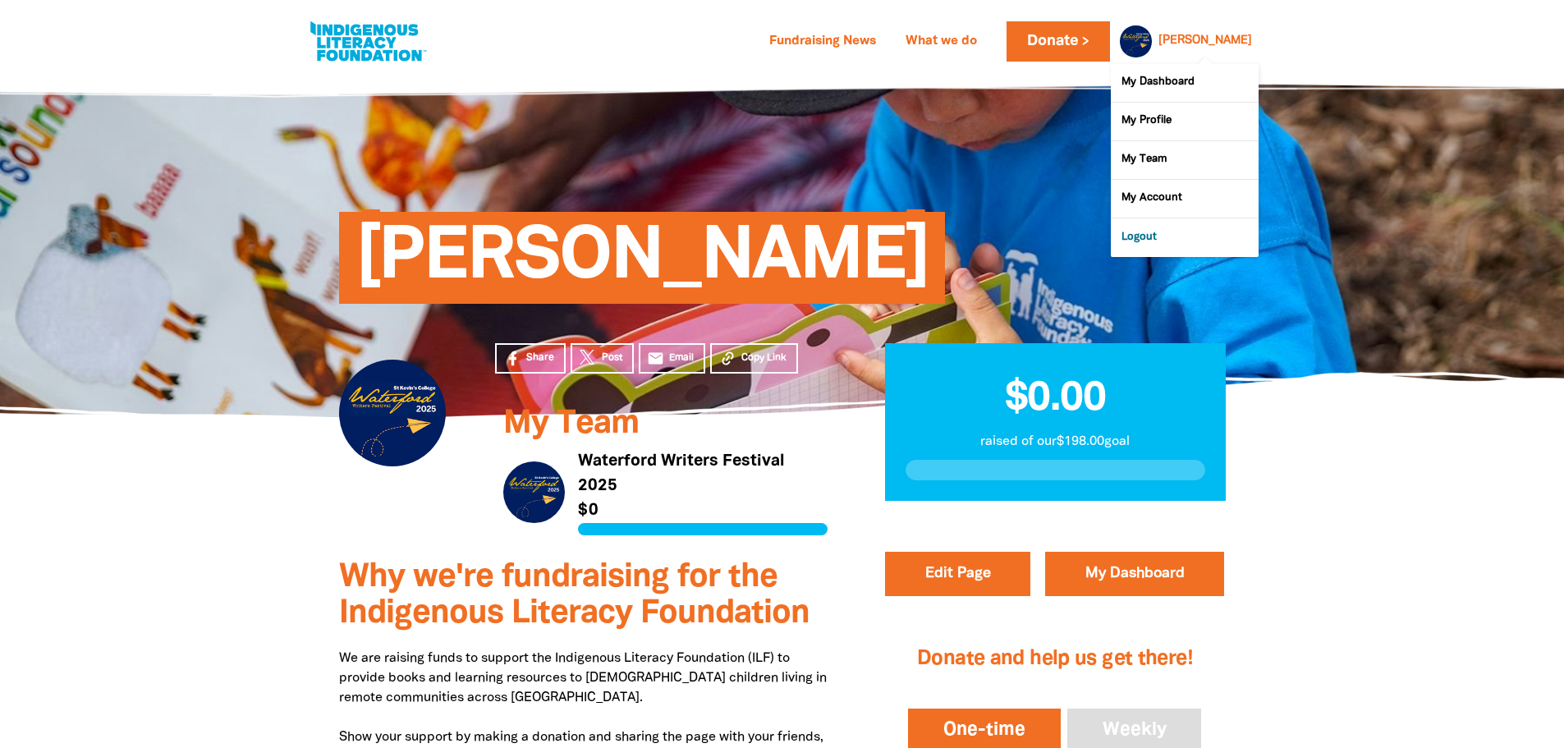
click at [1146, 232] on link "Logout" at bounding box center [1185, 237] width 148 height 38
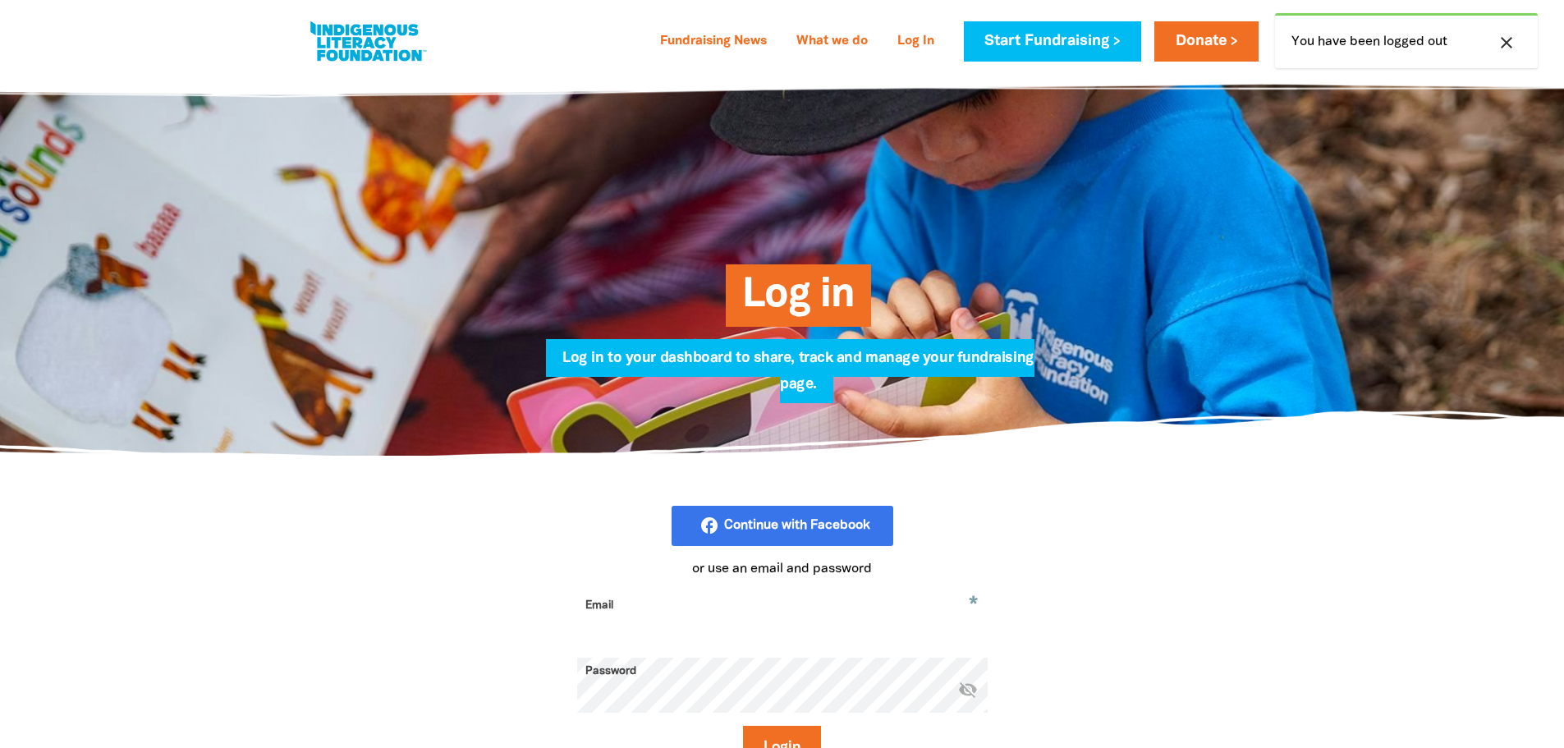
click at [1502, 44] on icon "close" at bounding box center [1506, 43] width 20 height 20
click at [637, 619] on input "Email" at bounding box center [782, 618] width 410 height 52
type input "thornes@stkevins.vic.edu.au"
click at [777, 743] on button "Login" at bounding box center [782, 748] width 78 height 44
click at [1504, 43] on icon "close" at bounding box center [1506, 43] width 20 height 20
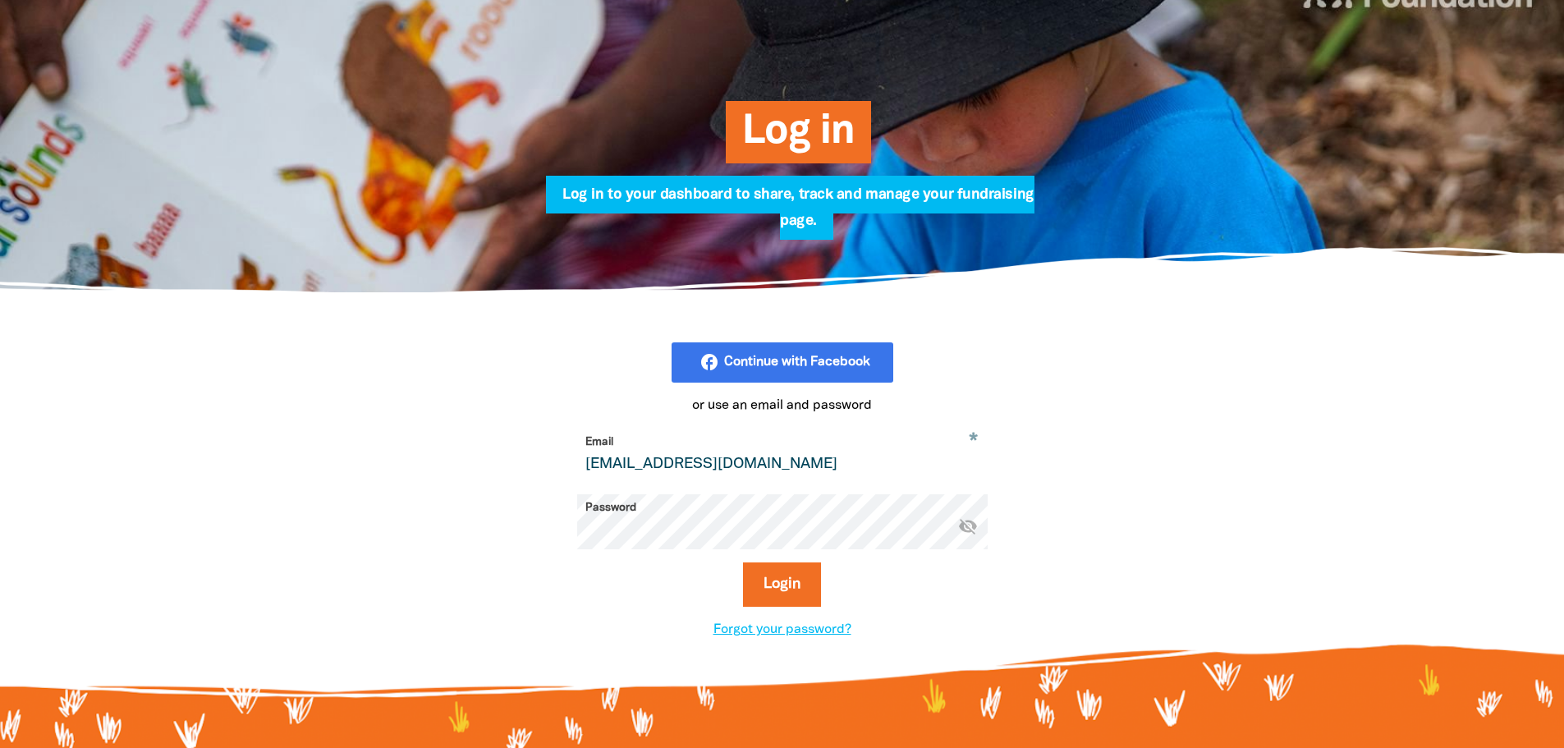
scroll to position [164, 0]
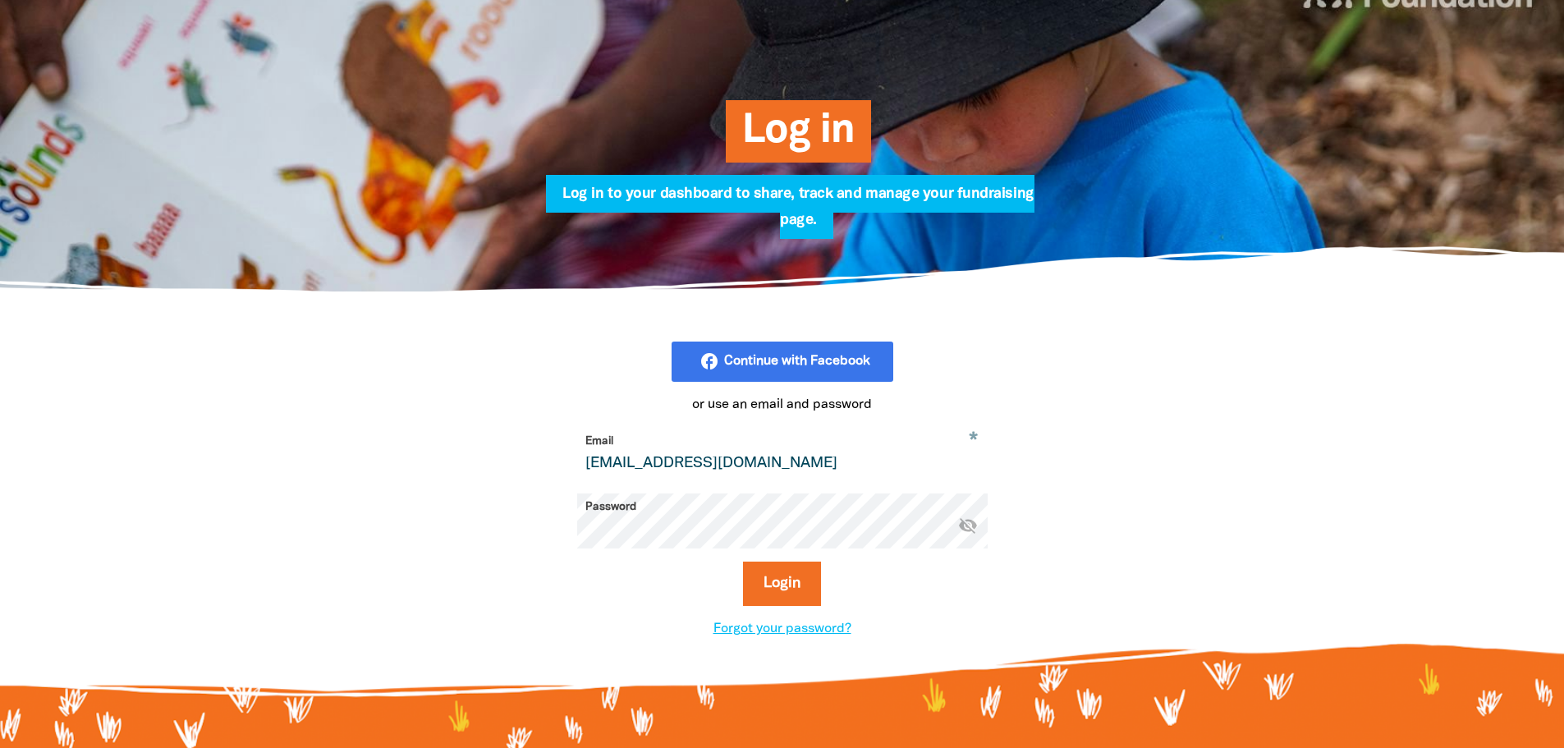
click at [960, 528] on icon "visibility_off" at bounding box center [968, 525] width 20 height 20
click at [800, 596] on button "Login" at bounding box center [782, 583] width 78 height 44
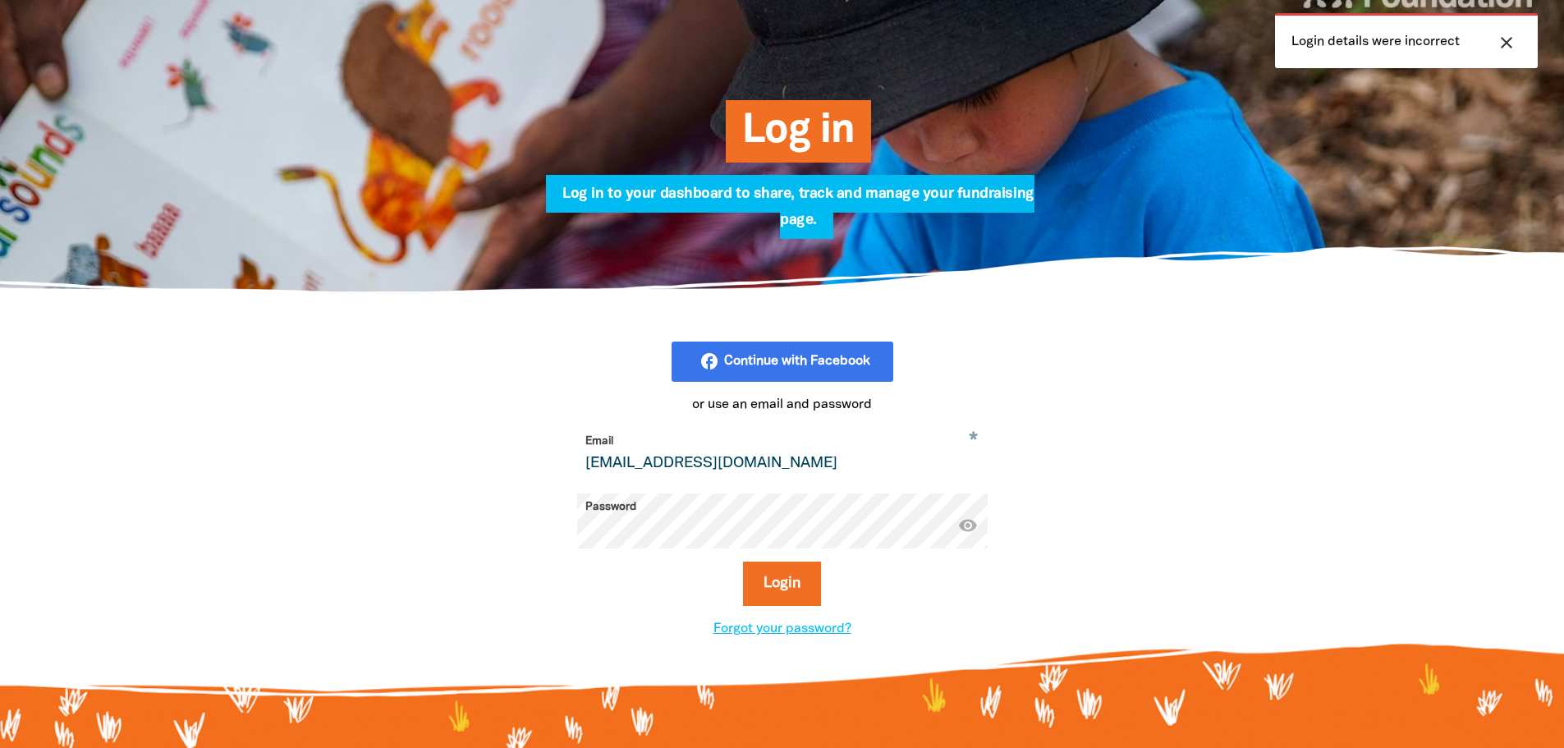
click at [743, 561] on button "Login" at bounding box center [782, 583] width 78 height 44
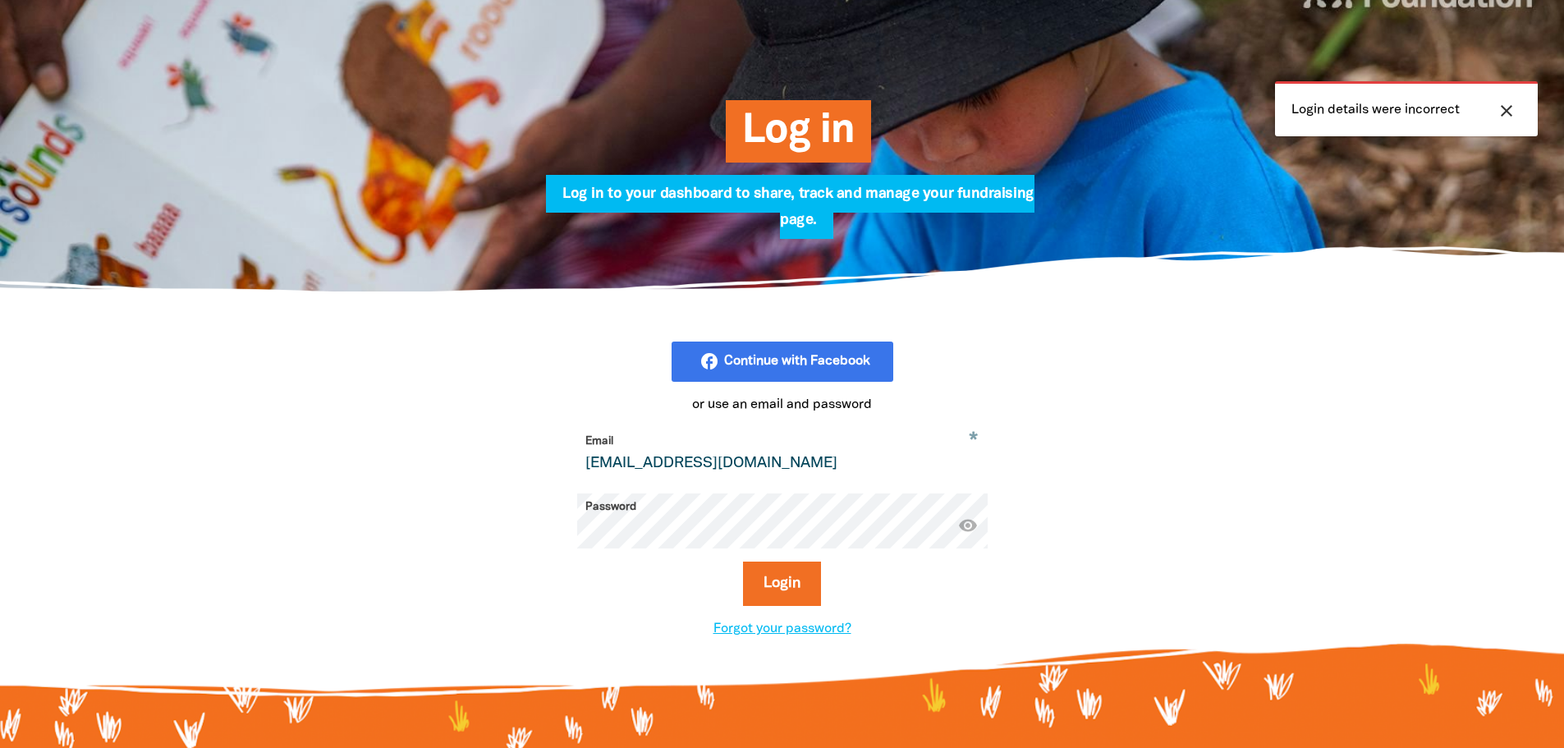
click at [743, 561] on button "Login" at bounding box center [782, 583] width 78 height 44
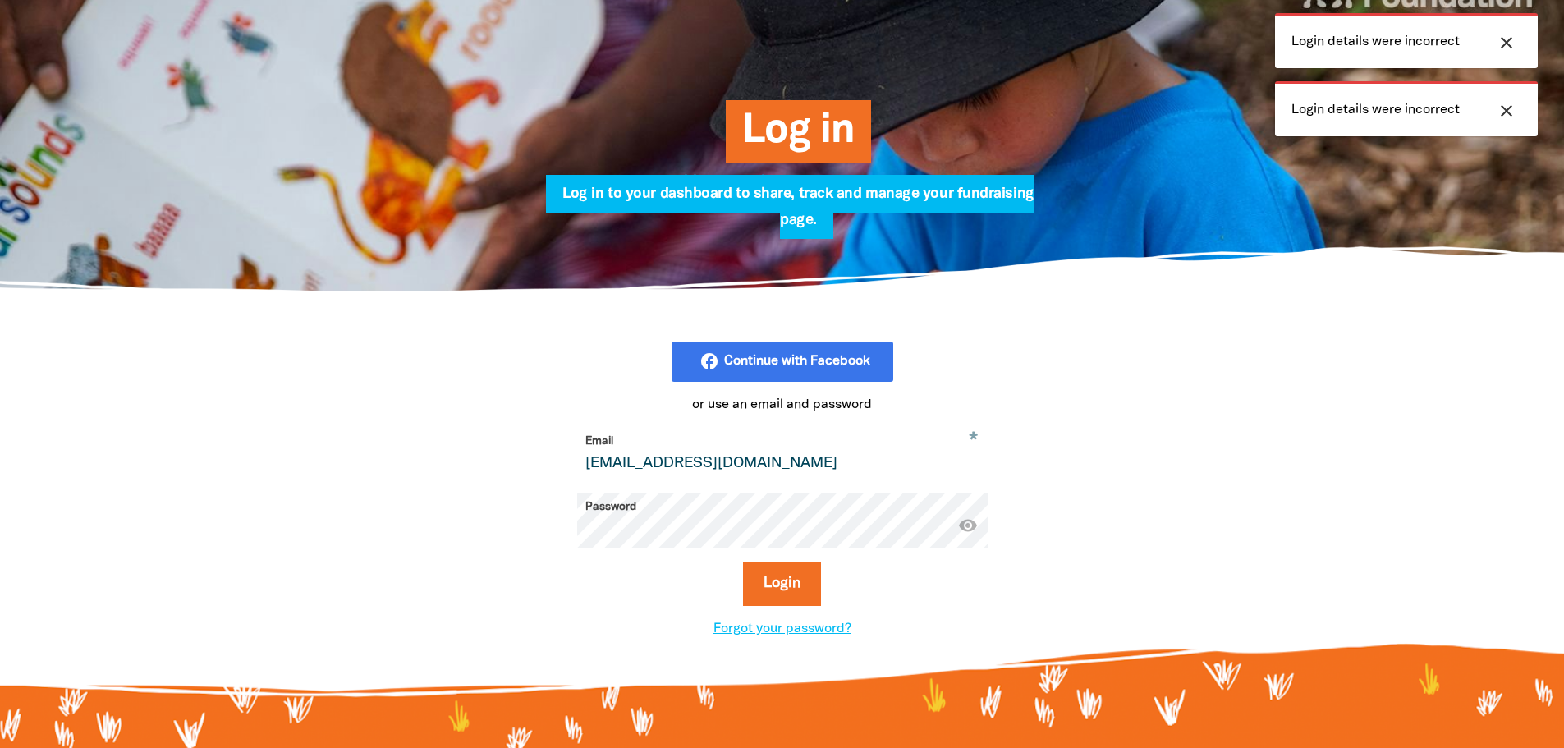
click at [743, 561] on button "Login" at bounding box center [782, 583] width 78 height 44
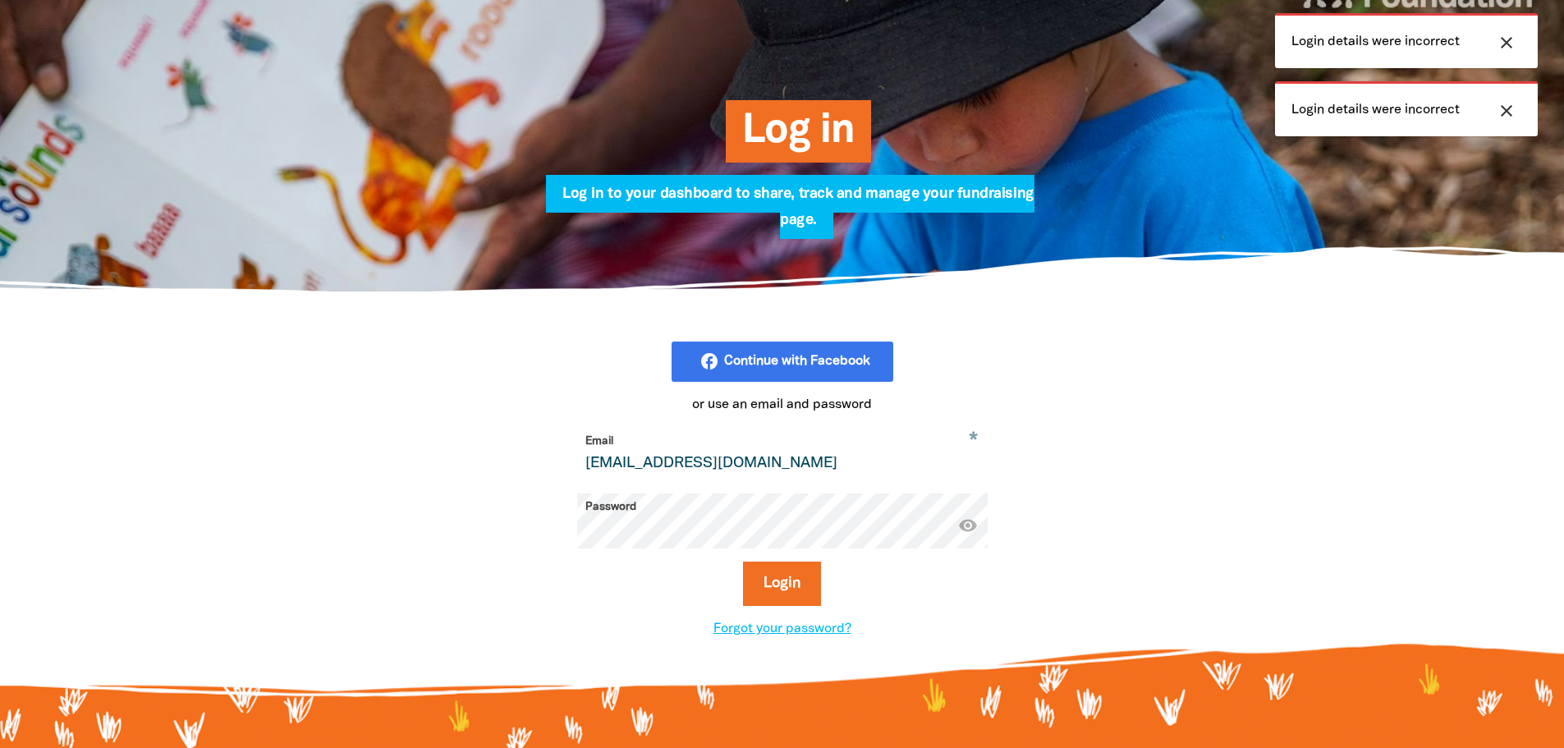
click at [743, 561] on button "Login" at bounding box center [782, 583] width 78 height 44
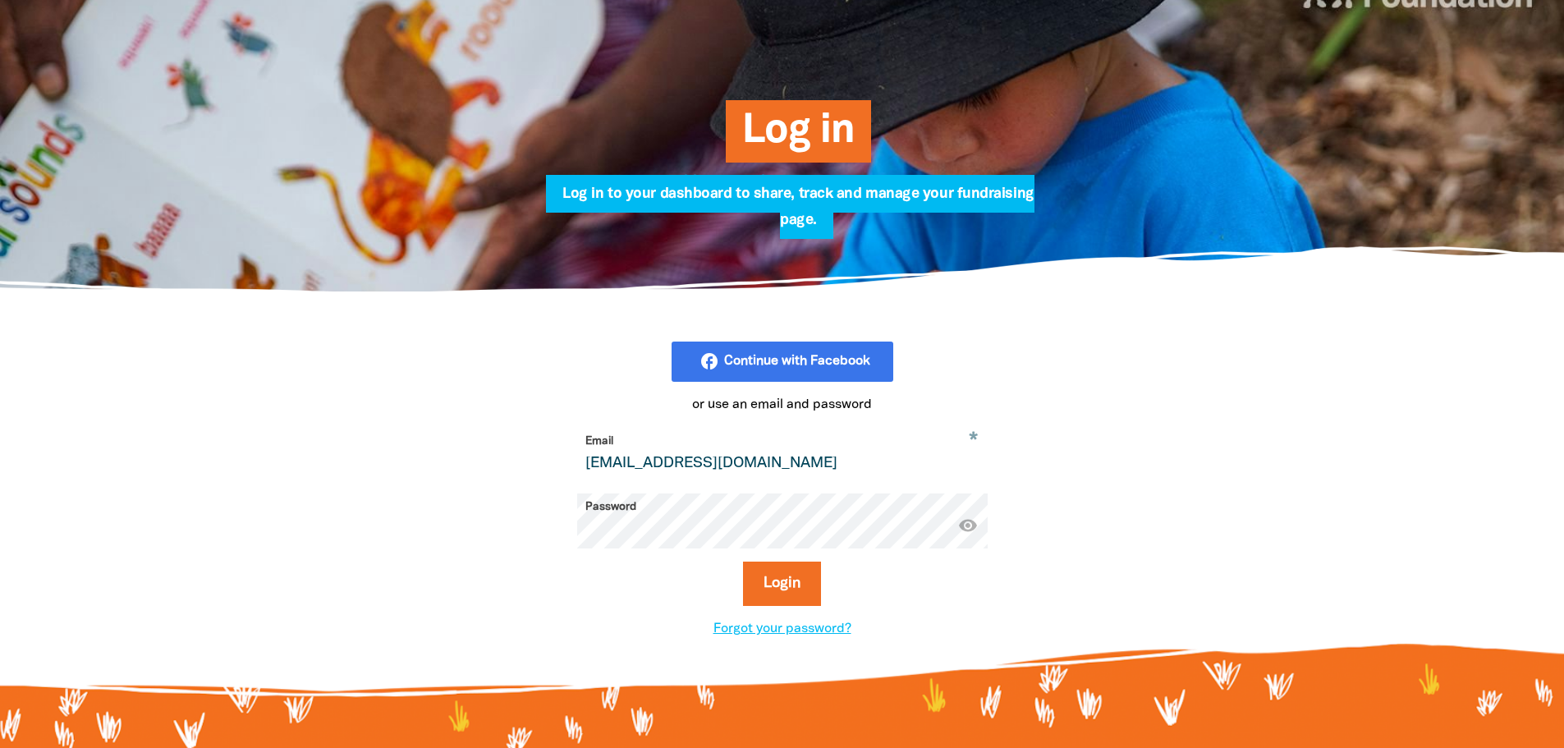
click at [347, 500] on div "facebook_rounded Continue with Facebook or use an email and password * Email th…" at bounding box center [782, 490] width 985 height 396
click at [794, 631] on link "Forgot your password?" at bounding box center [782, 628] width 138 height 11
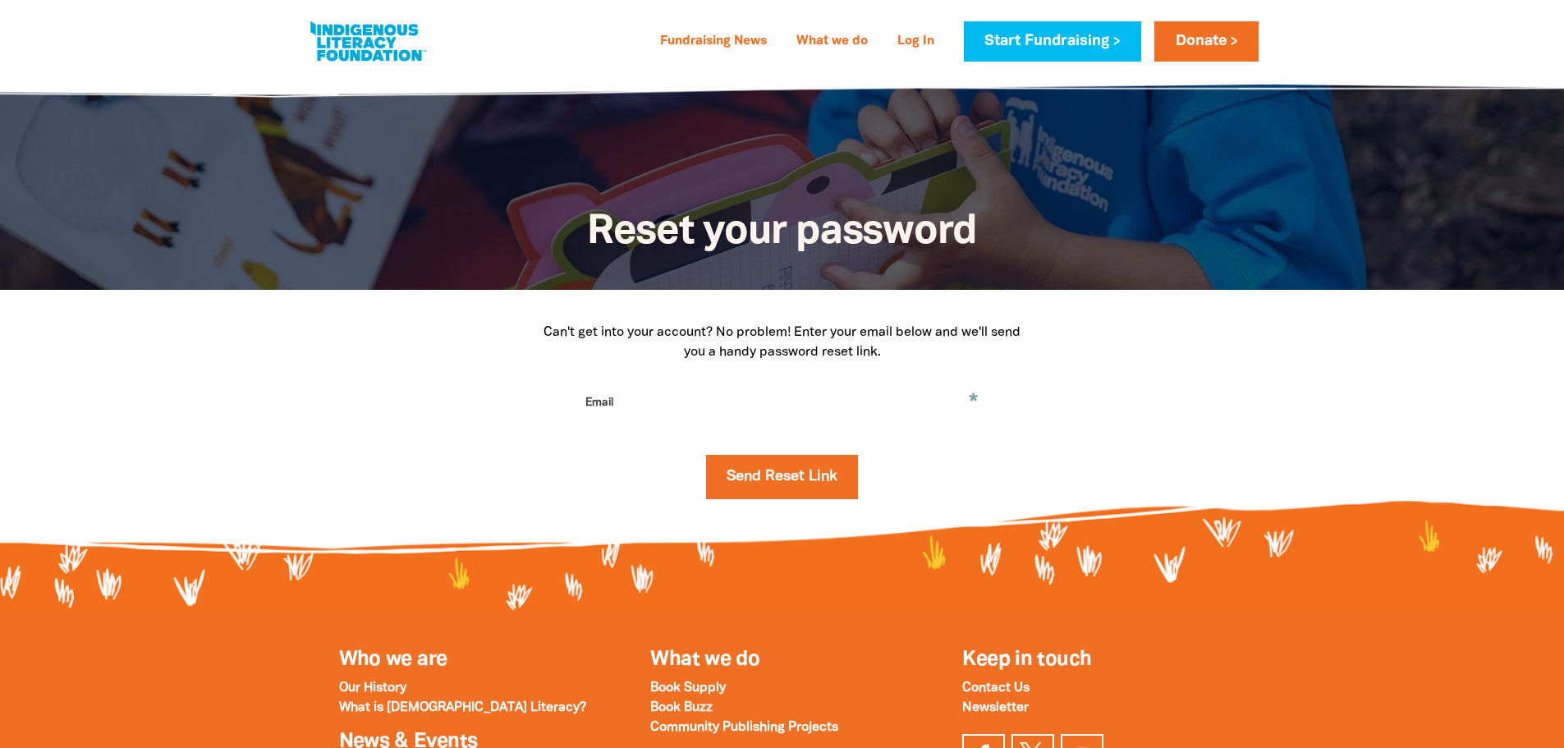
click at [676, 419] on input "Email" at bounding box center [782, 415] width 410 height 52
type input "thornes@stkevins.vic.edu.au"
click at [789, 486] on button "Send Reset Link" at bounding box center [782, 477] width 152 height 44
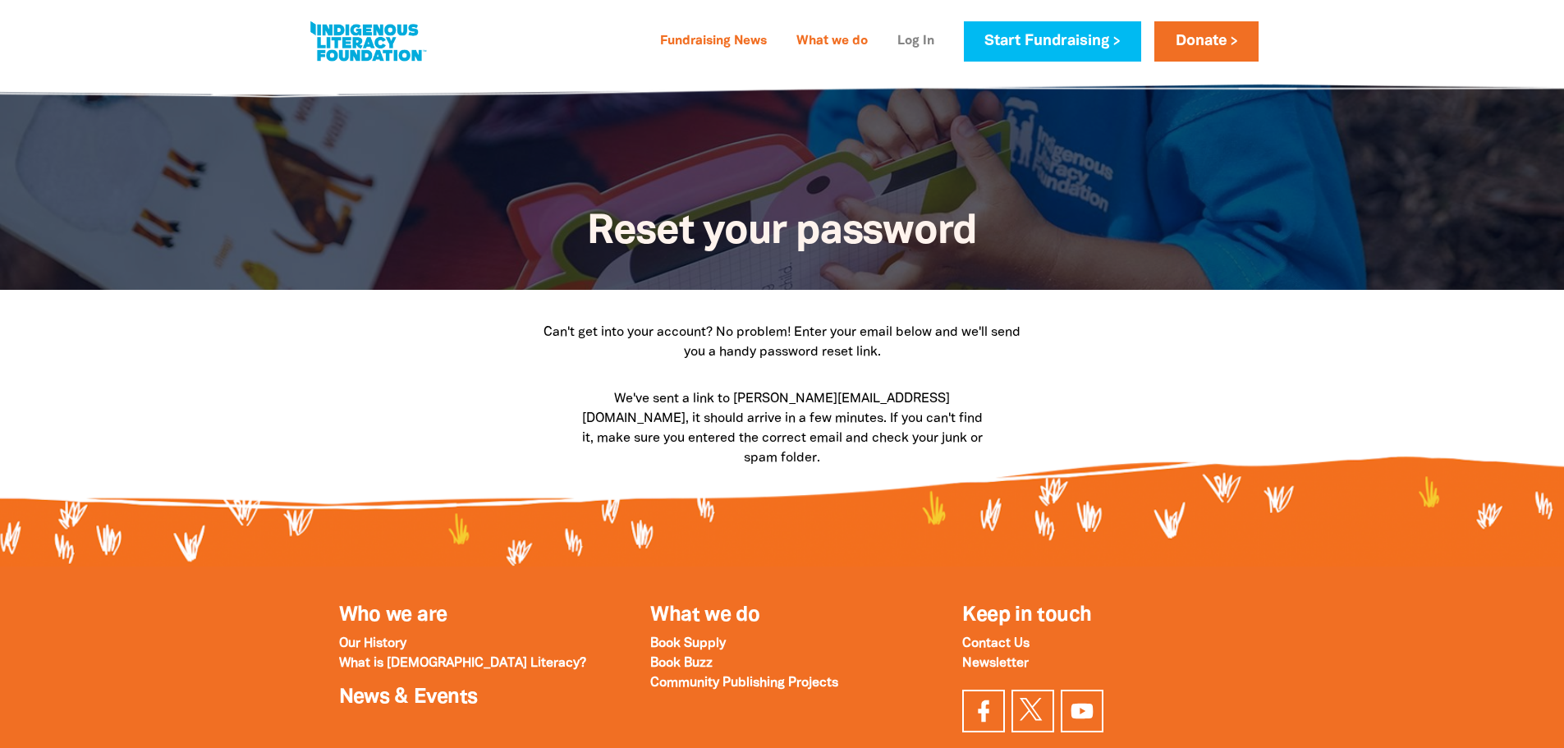
click at [921, 46] on link "Log In" at bounding box center [915, 42] width 57 height 26
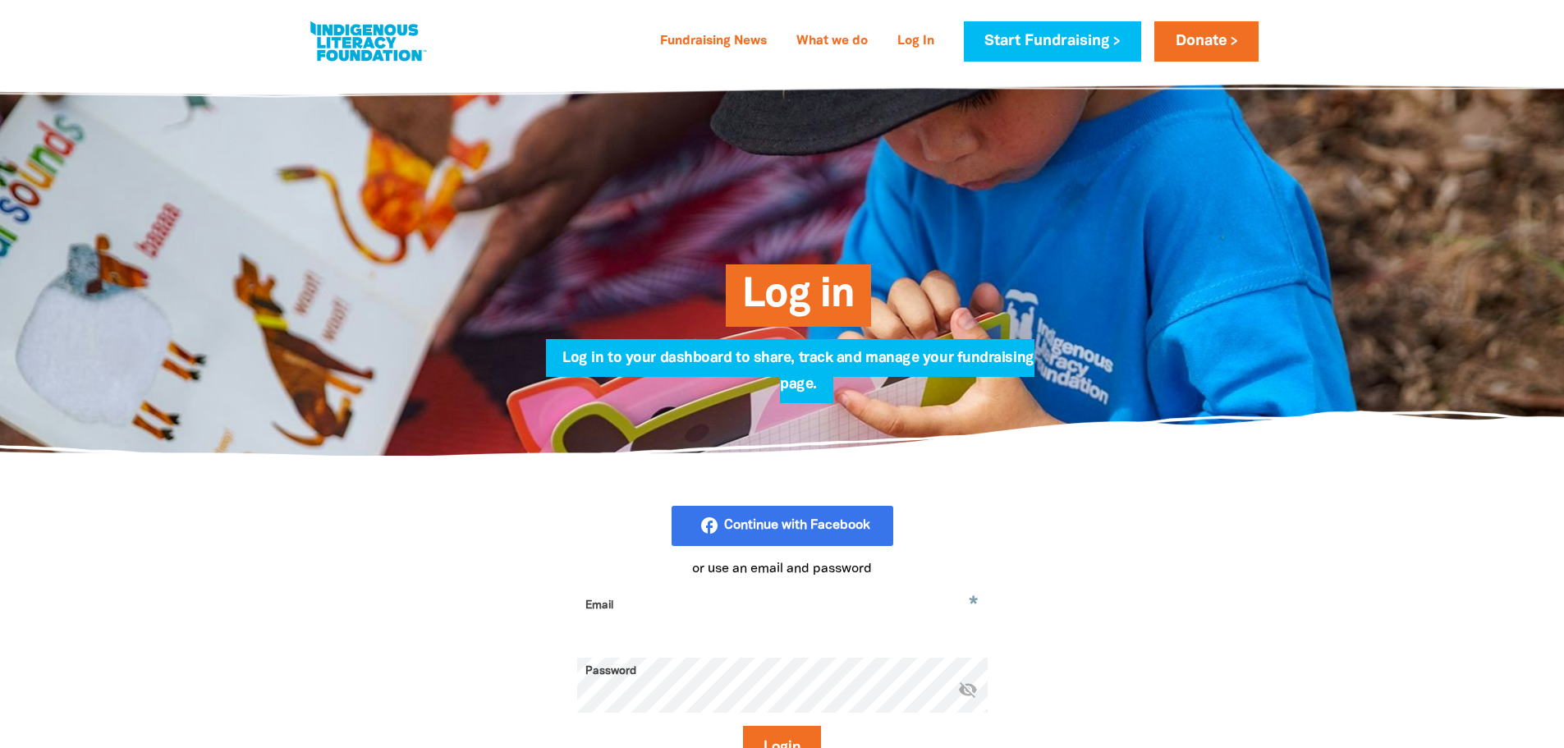
click at [671, 607] on input "Email" at bounding box center [782, 618] width 410 height 52
type input "vuongj@stkevins.vic.edu.au"
click at [772, 744] on button "Login" at bounding box center [782, 748] width 78 height 44
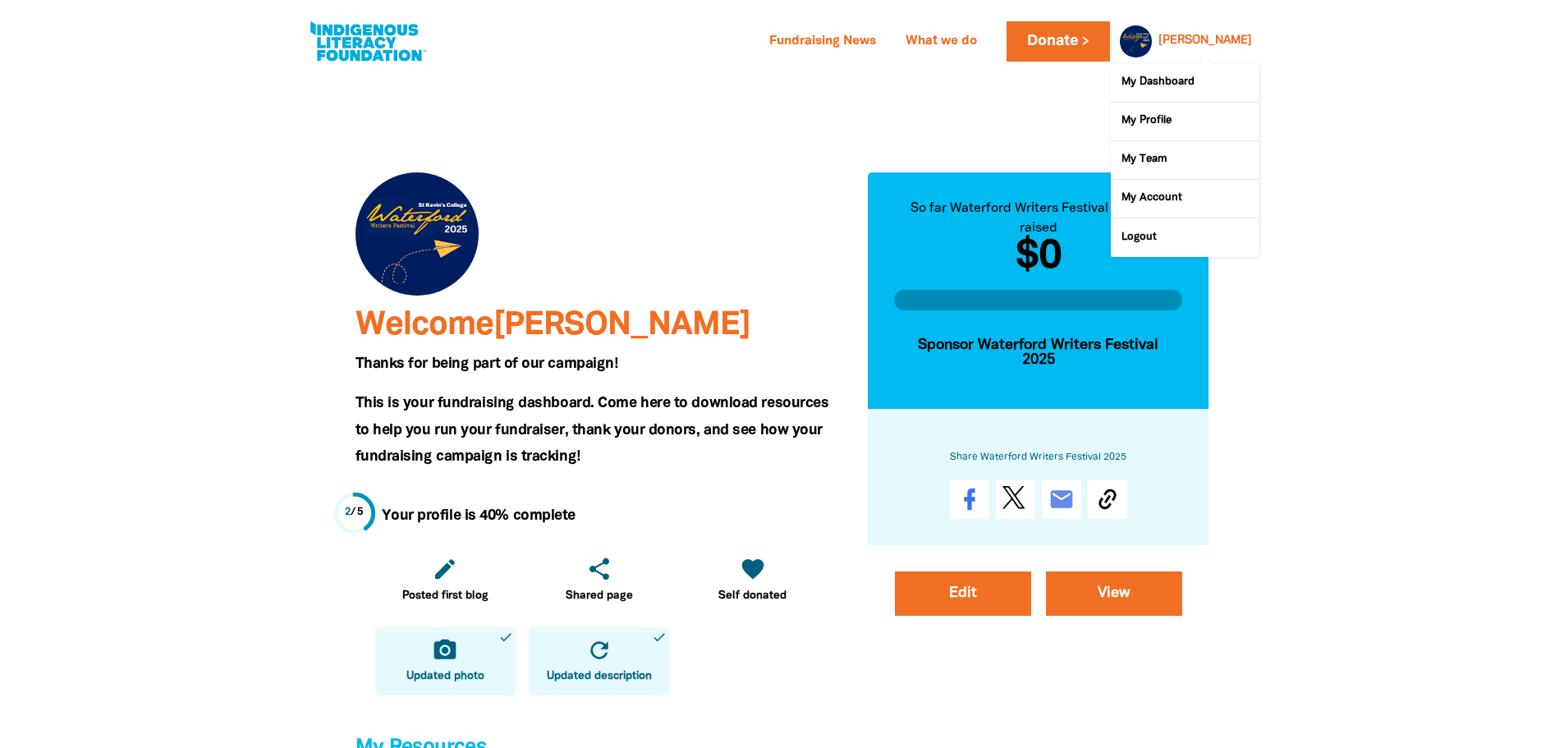
click at [1227, 43] on link "Jess" at bounding box center [1205, 40] width 94 height 11
click at [1209, 79] on link "My Dashboard" at bounding box center [1185, 83] width 148 height 38
click at [1163, 122] on link "My Profile" at bounding box center [1185, 122] width 148 height 38
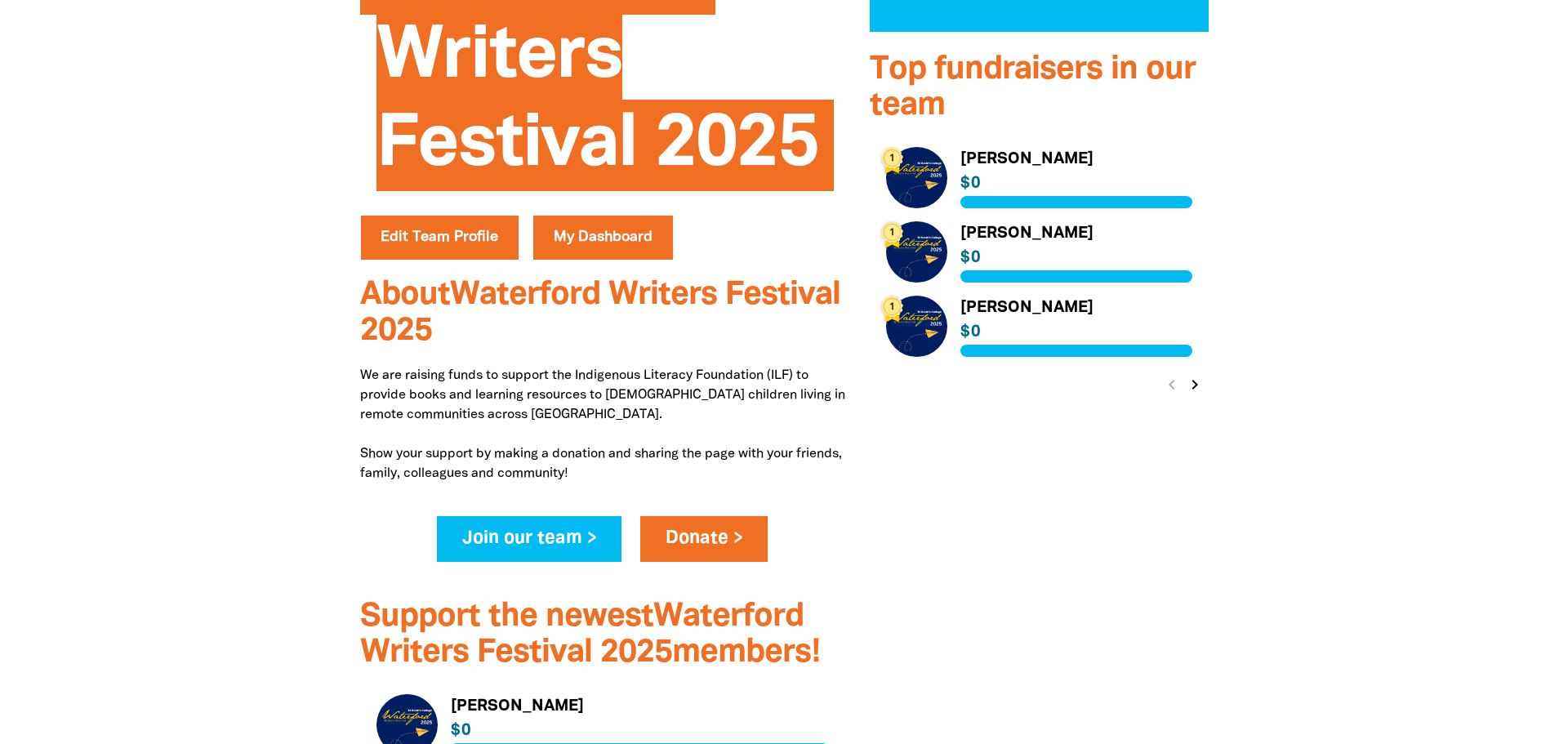
scroll to position [452, 0]
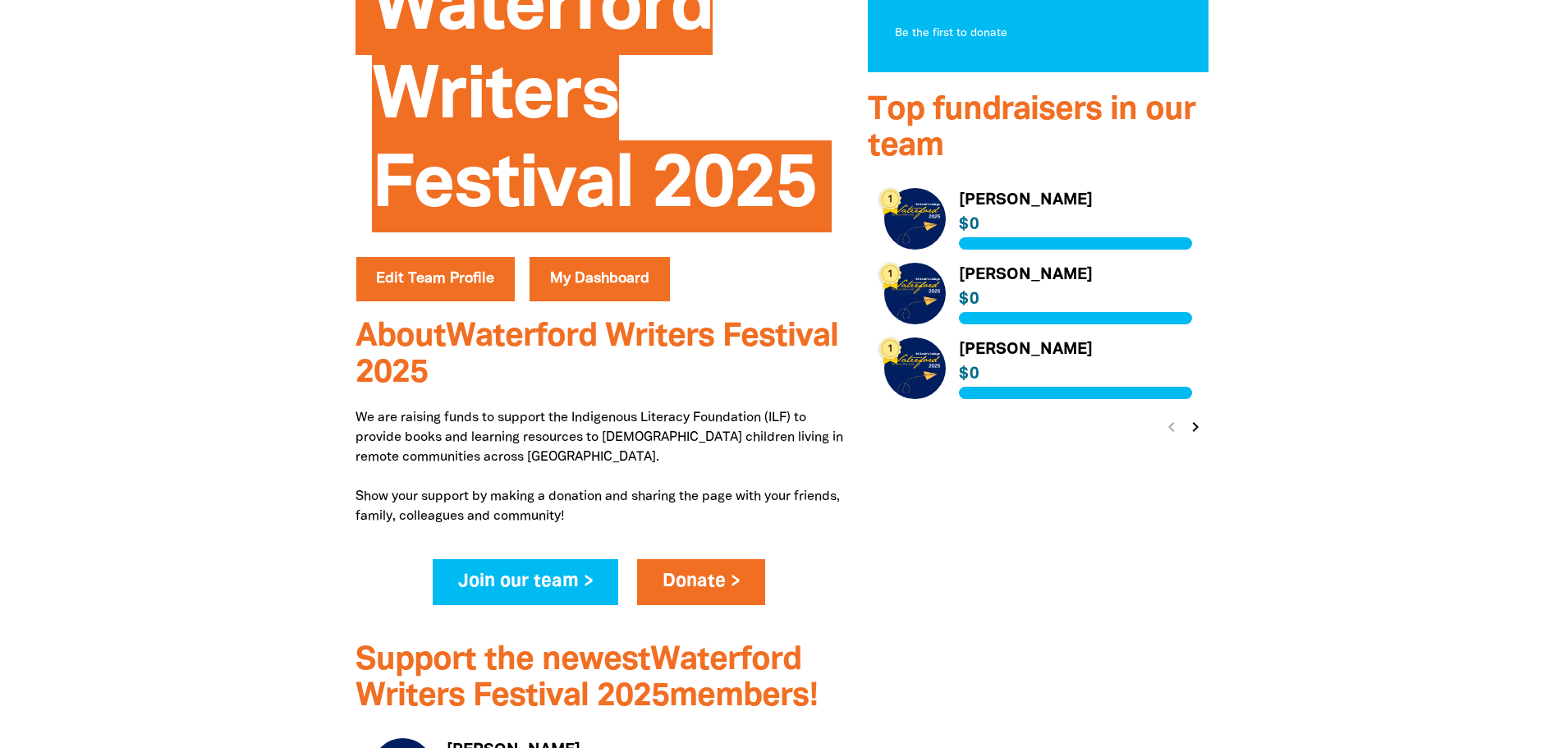
click at [1194, 423] on icon "chevron_right" at bounding box center [1195, 427] width 20 height 20
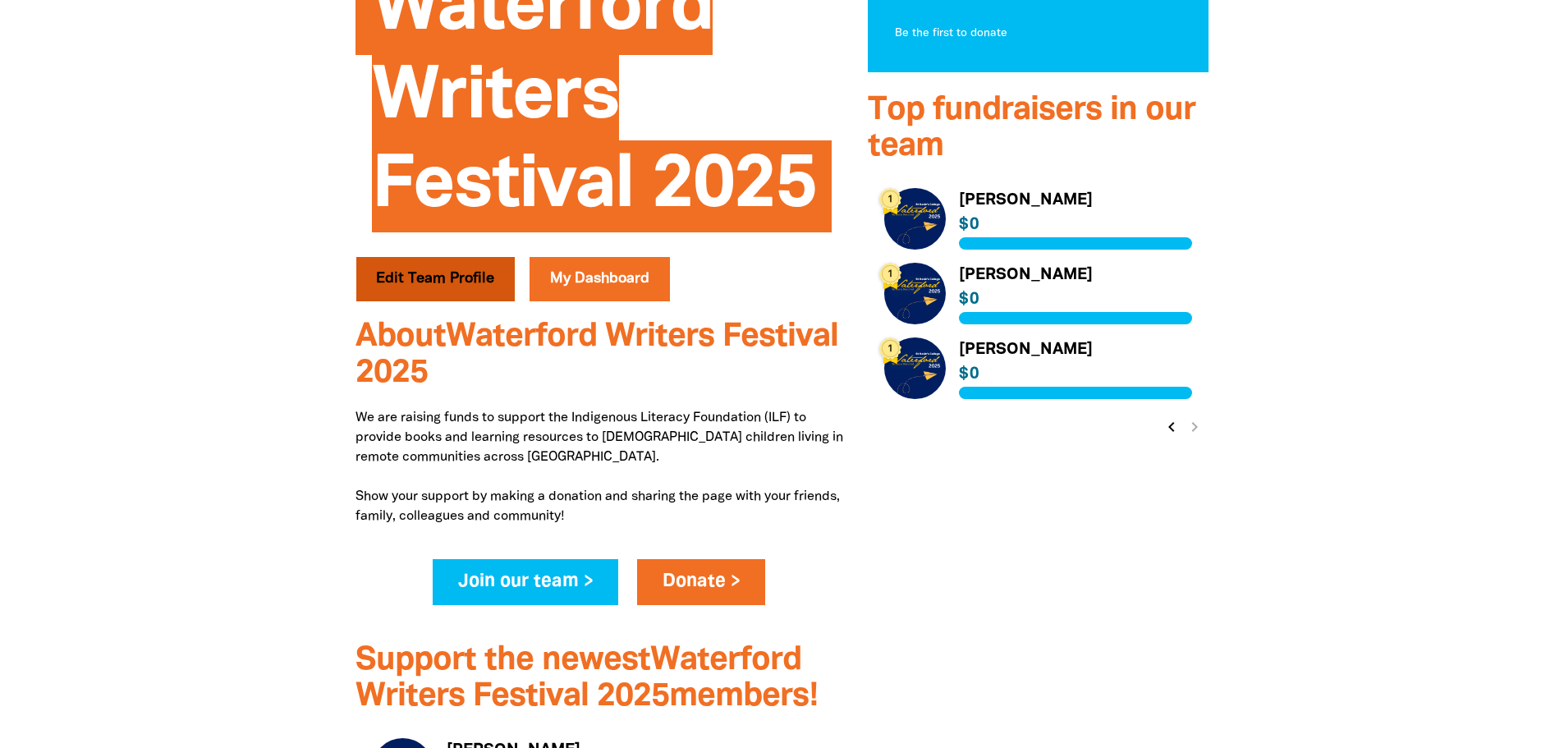
click at [400, 281] on button "Edit Team Profile" at bounding box center [435, 279] width 159 height 44
select select "Yes"
select select "Event"
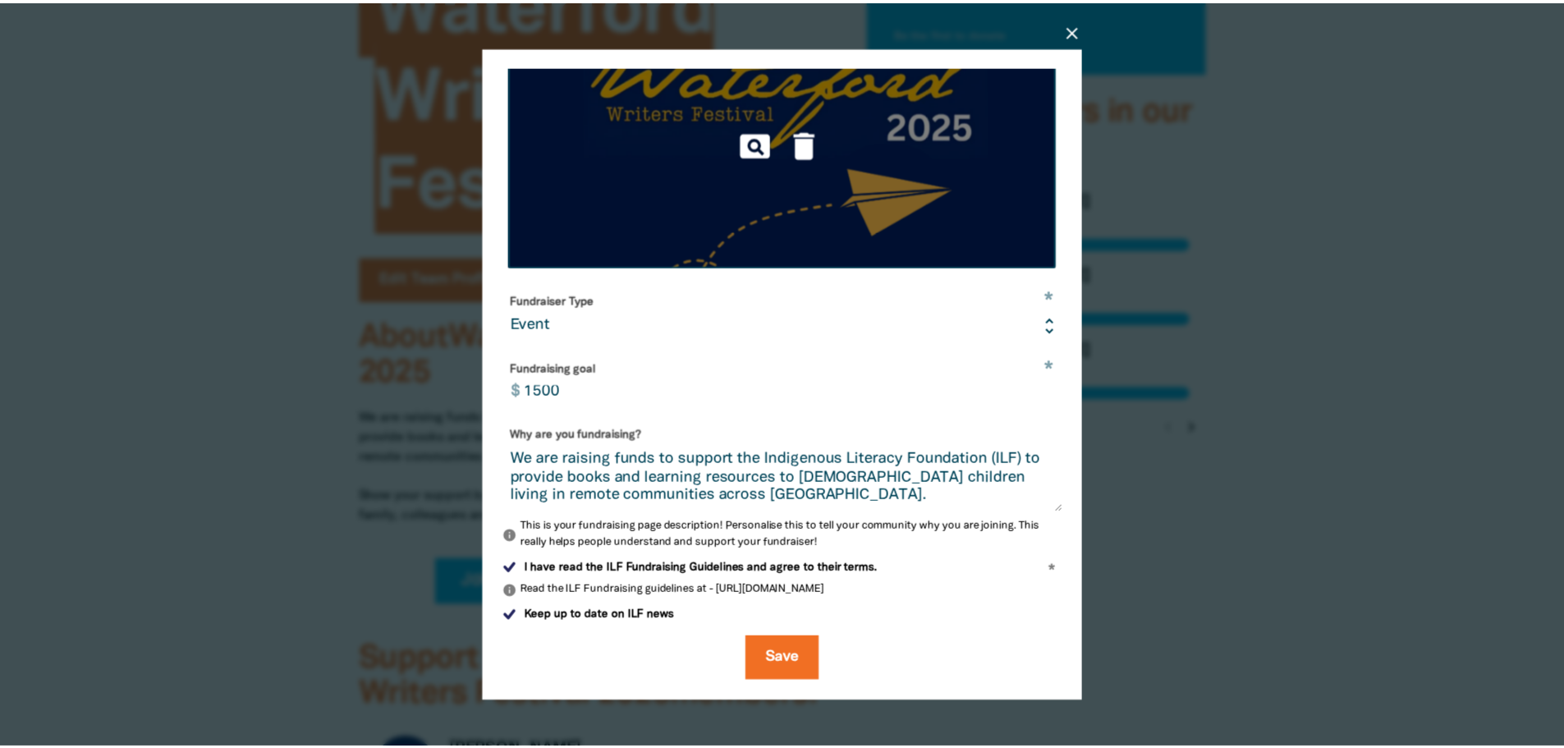
scroll to position [362, 0]
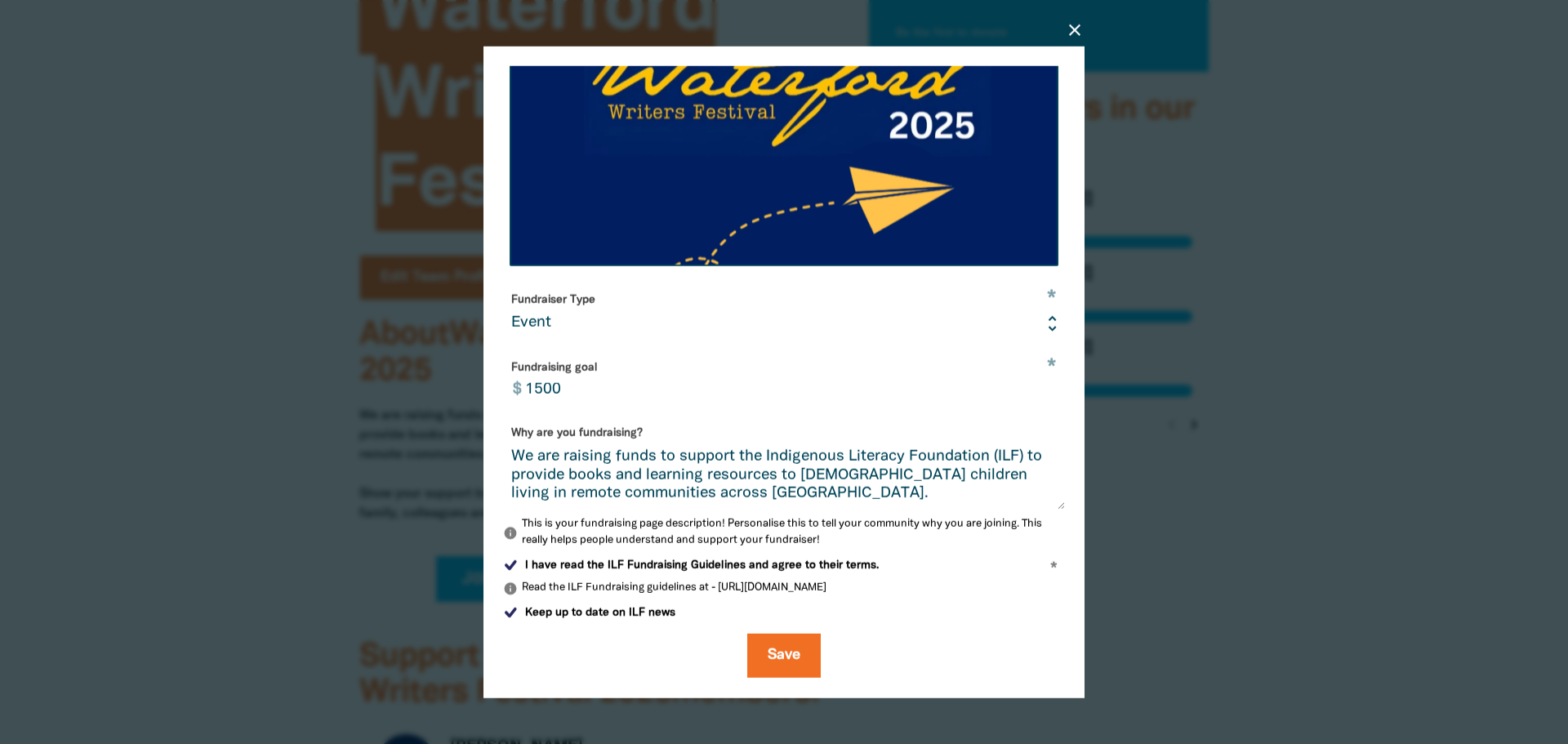
click at [1076, 35] on icon "close" at bounding box center [1075, 30] width 20 height 20
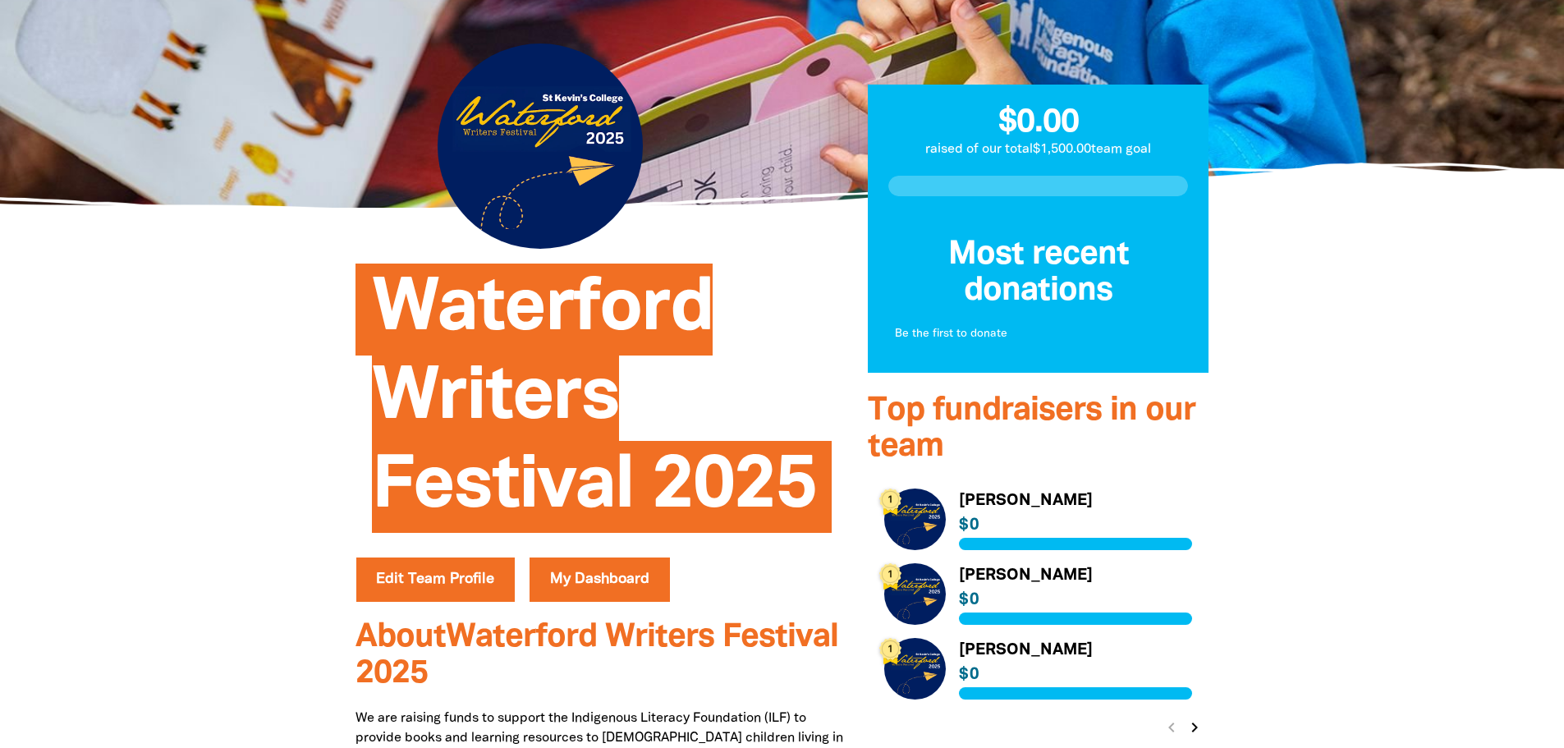
scroll to position [536, 0]
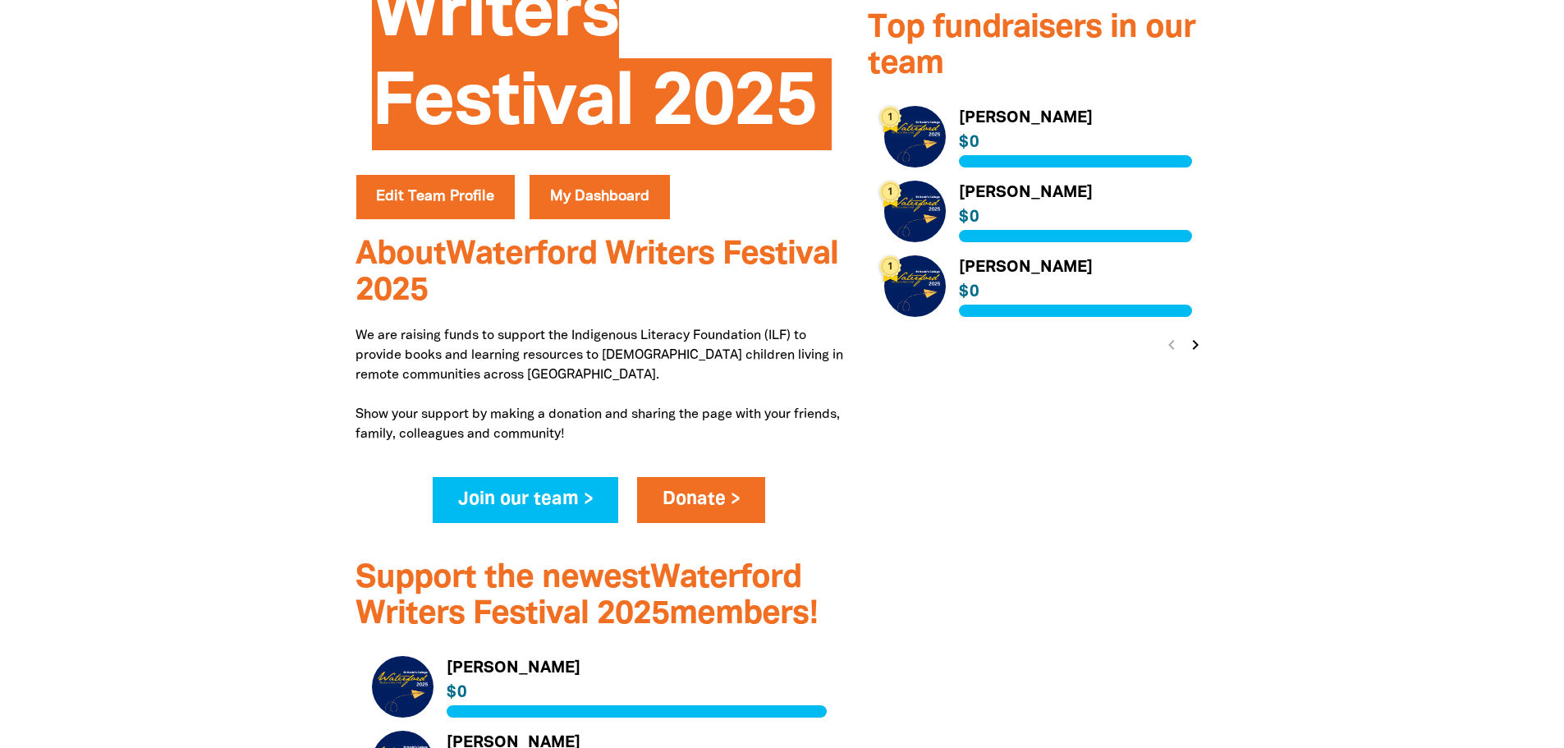
click at [1198, 348] on icon "chevron_right" at bounding box center [1195, 345] width 20 height 20
click at [887, 198] on link "Link to Mabo" at bounding box center [1038, 212] width 309 height 62
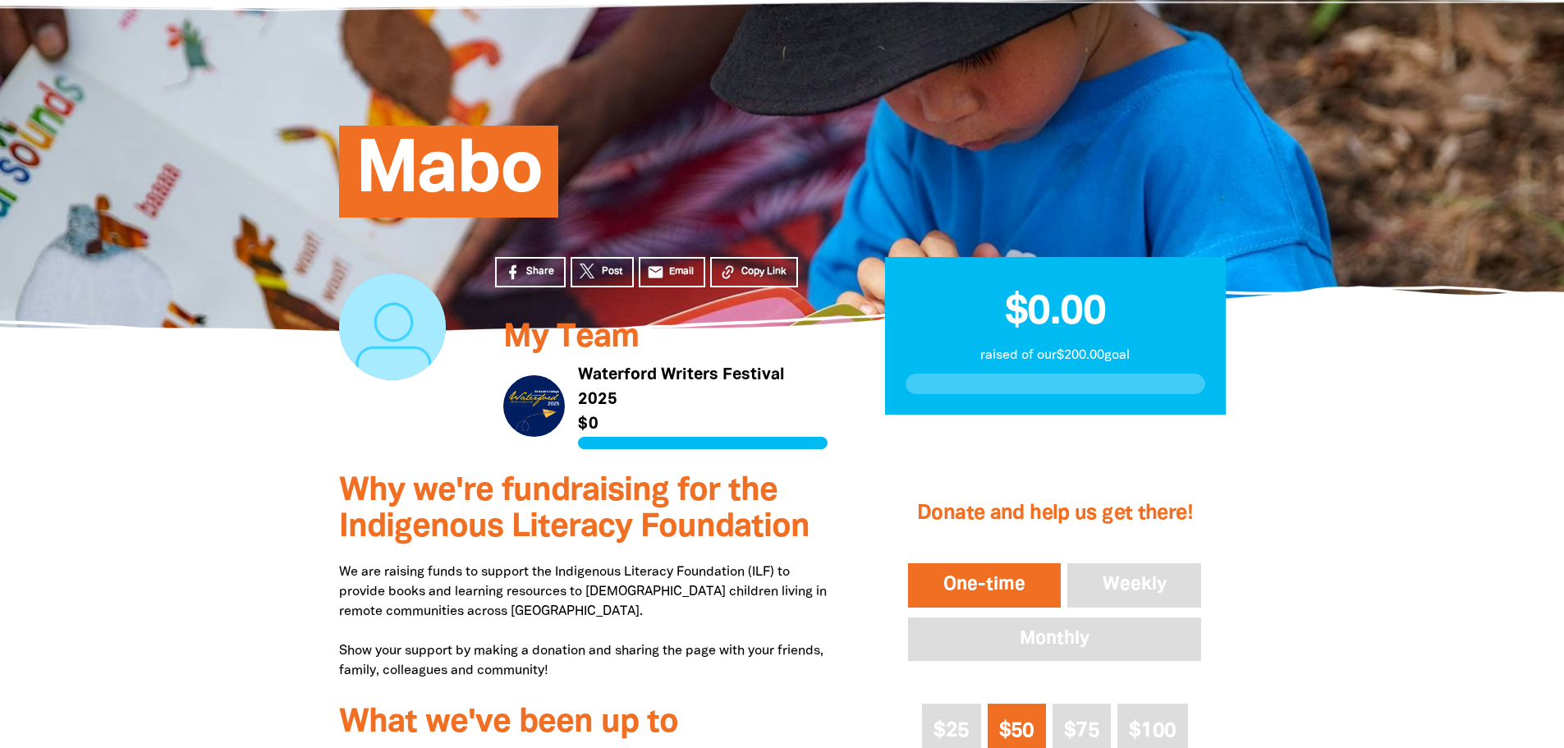
scroll to position [82, 0]
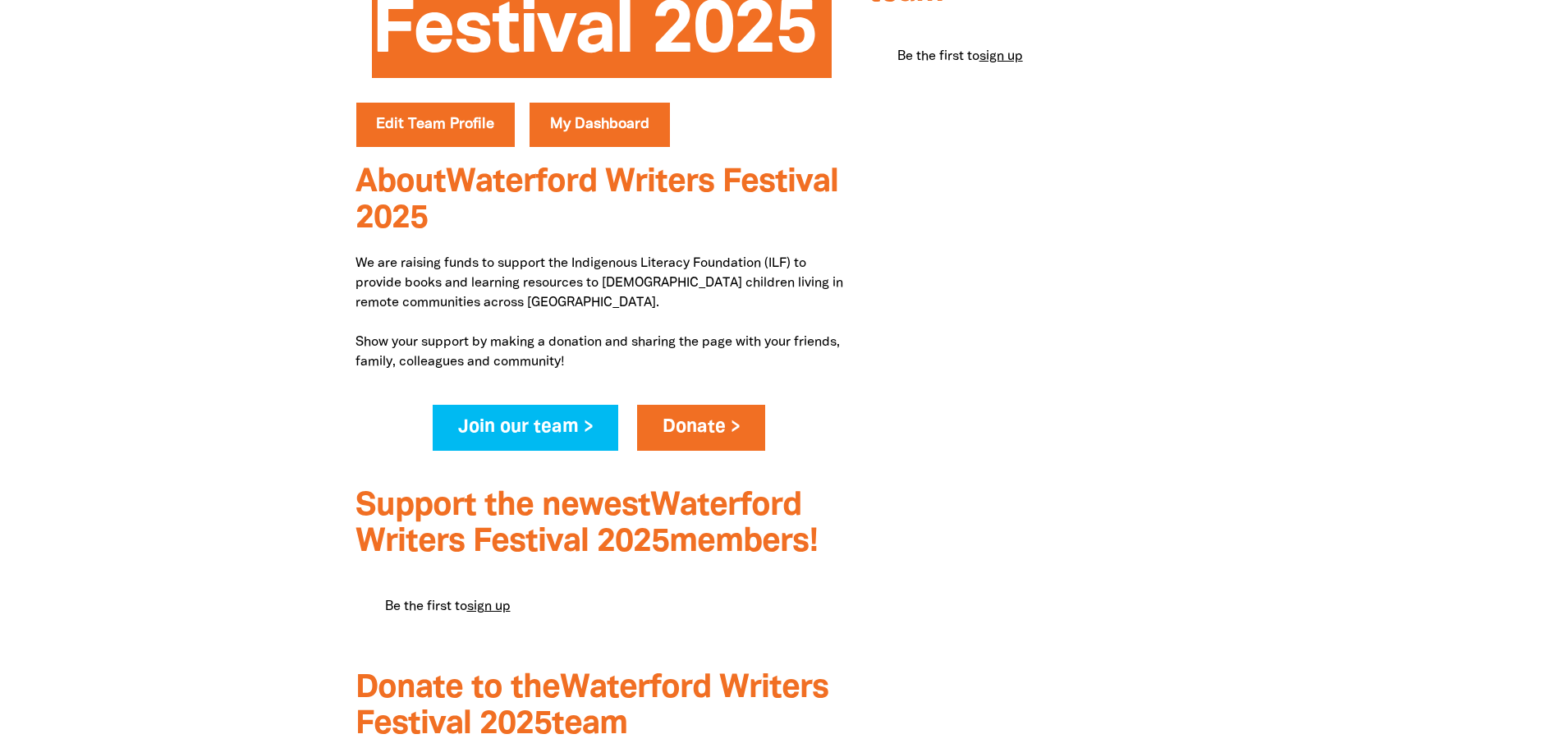
scroll to position [612, 0]
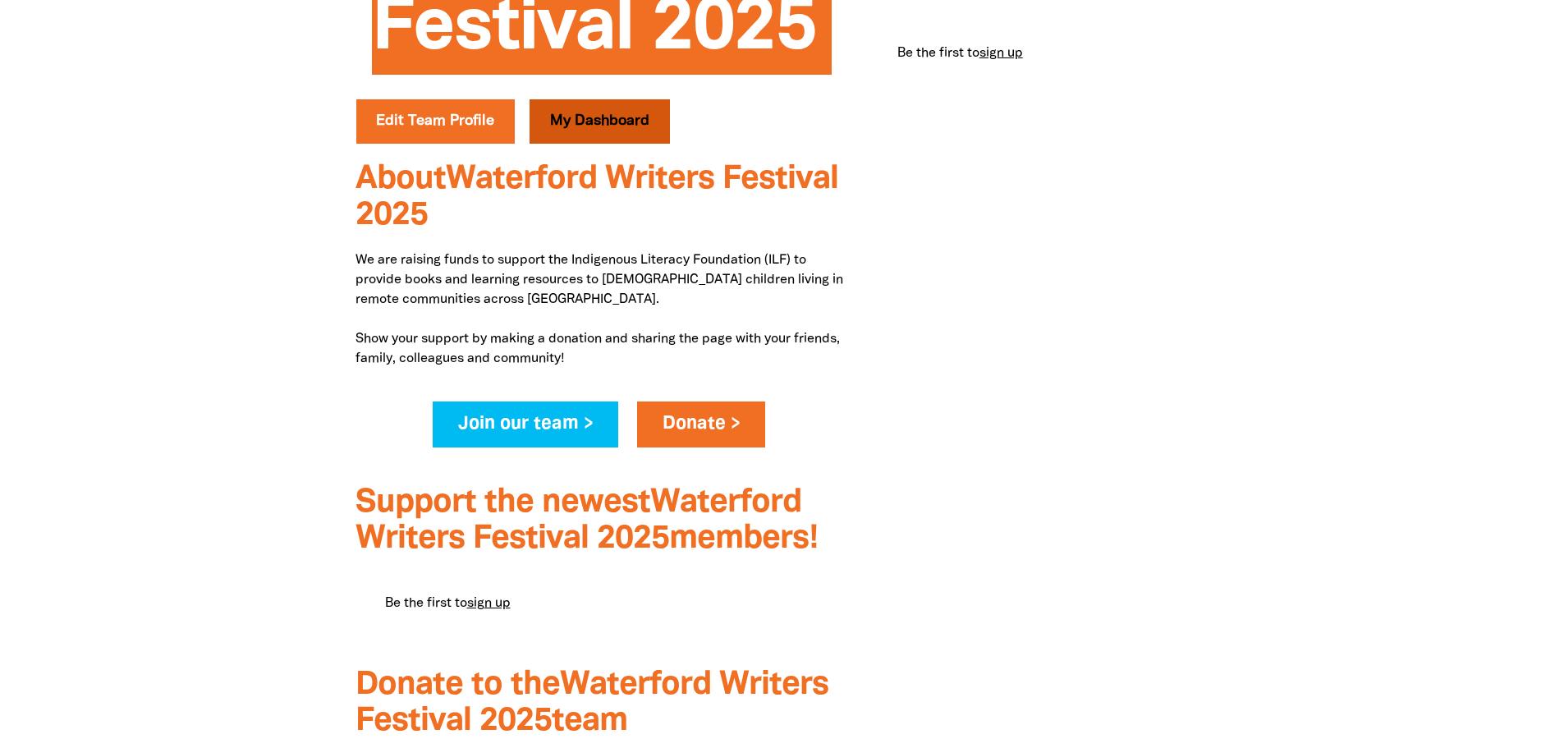
click at [656, 122] on link "My Dashboard" at bounding box center [599, 121] width 140 height 44
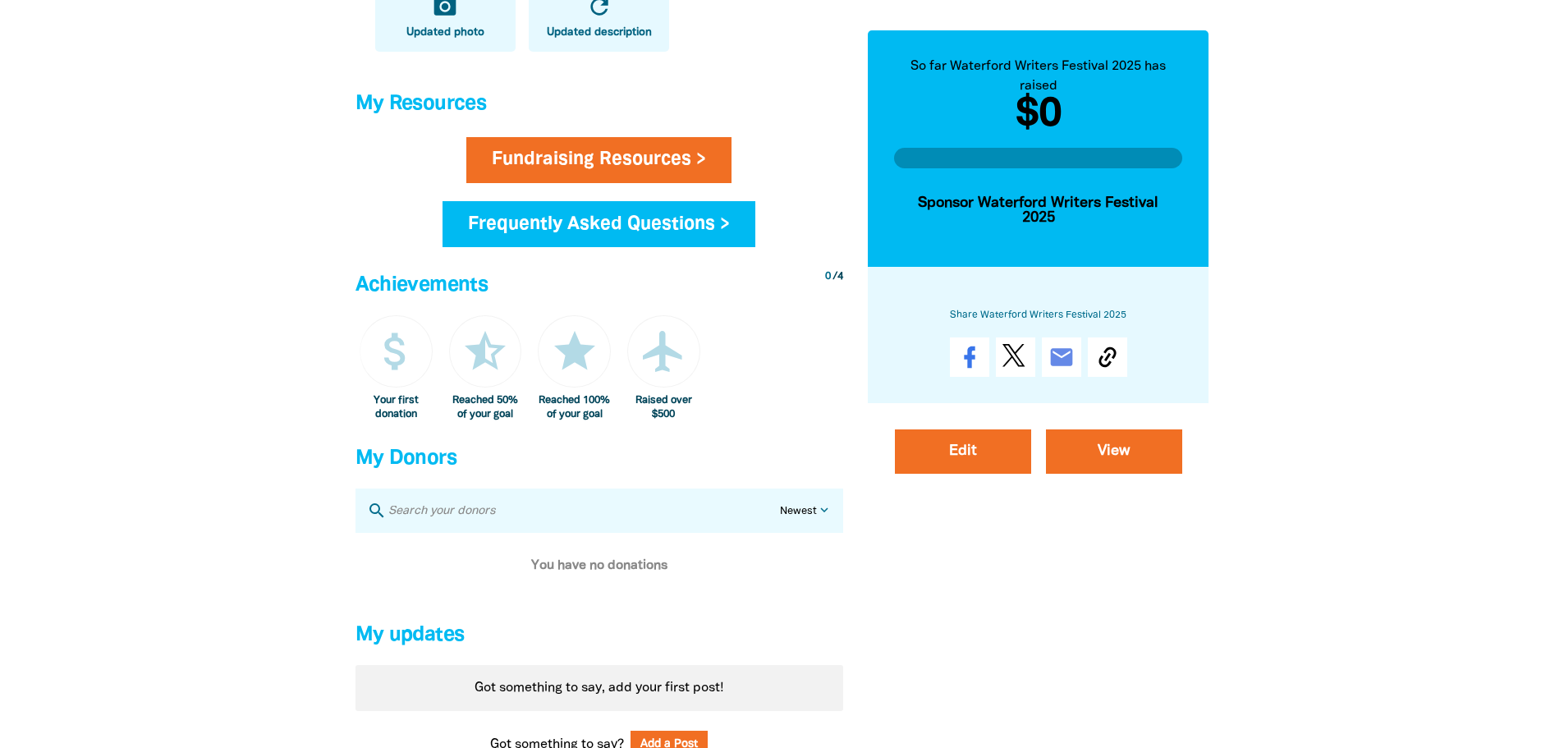
scroll to position [657, 0]
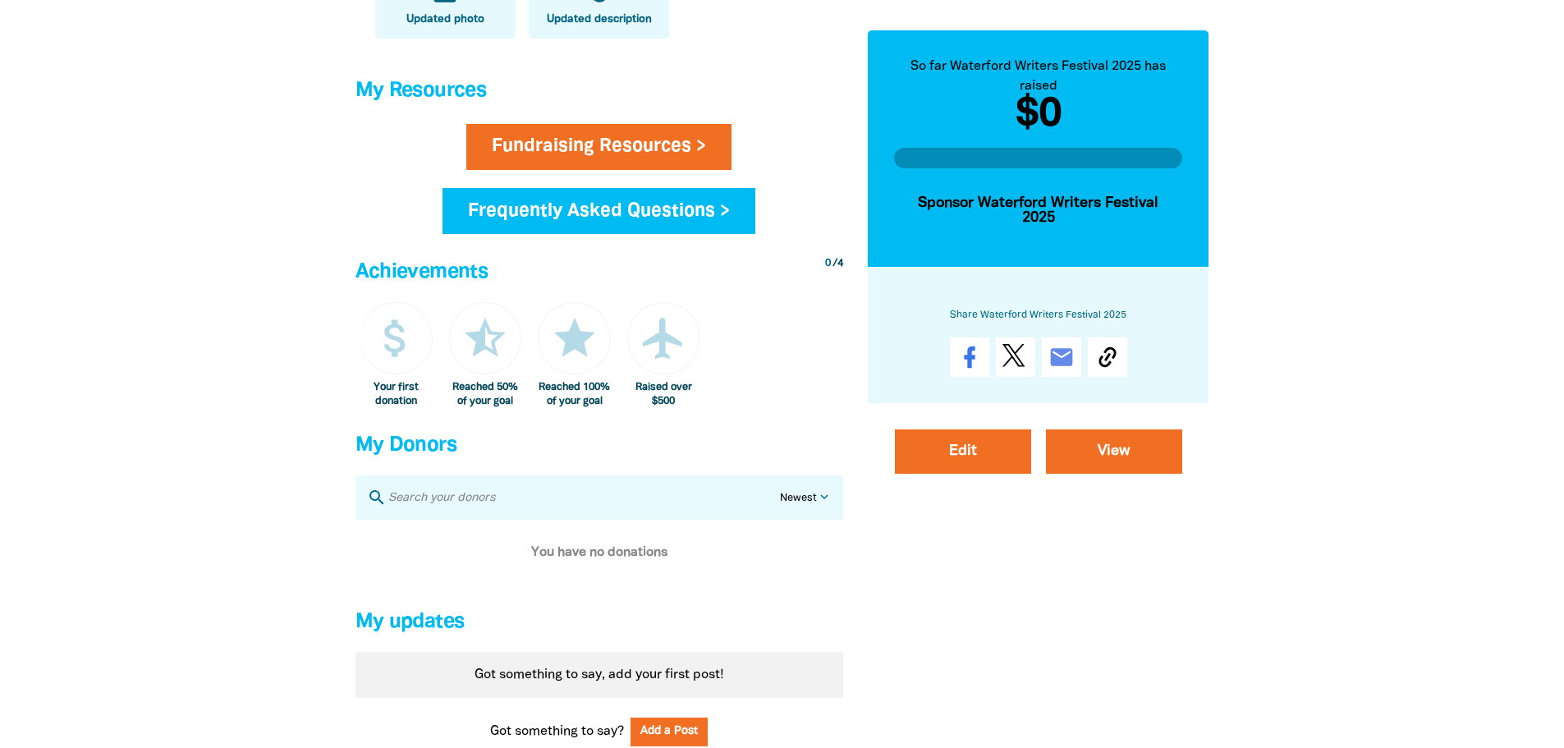
click at [732, 181] on div "Fundraising Resources > Frequently Asked Questions >" at bounding box center [599, 188] width 501 height 129
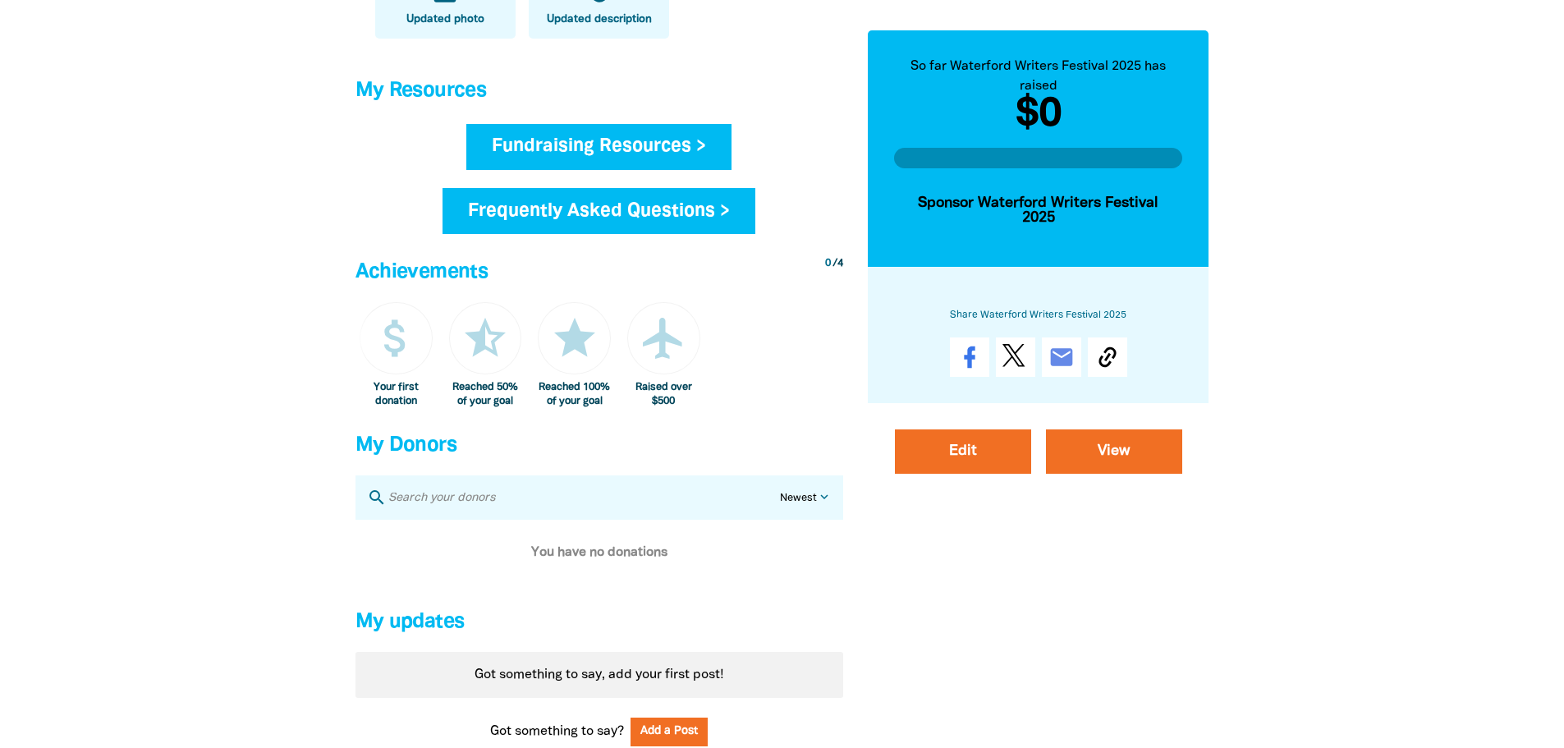
click at [690, 154] on link "Fundraising Resources >" at bounding box center [598, 147] width 265 height 46
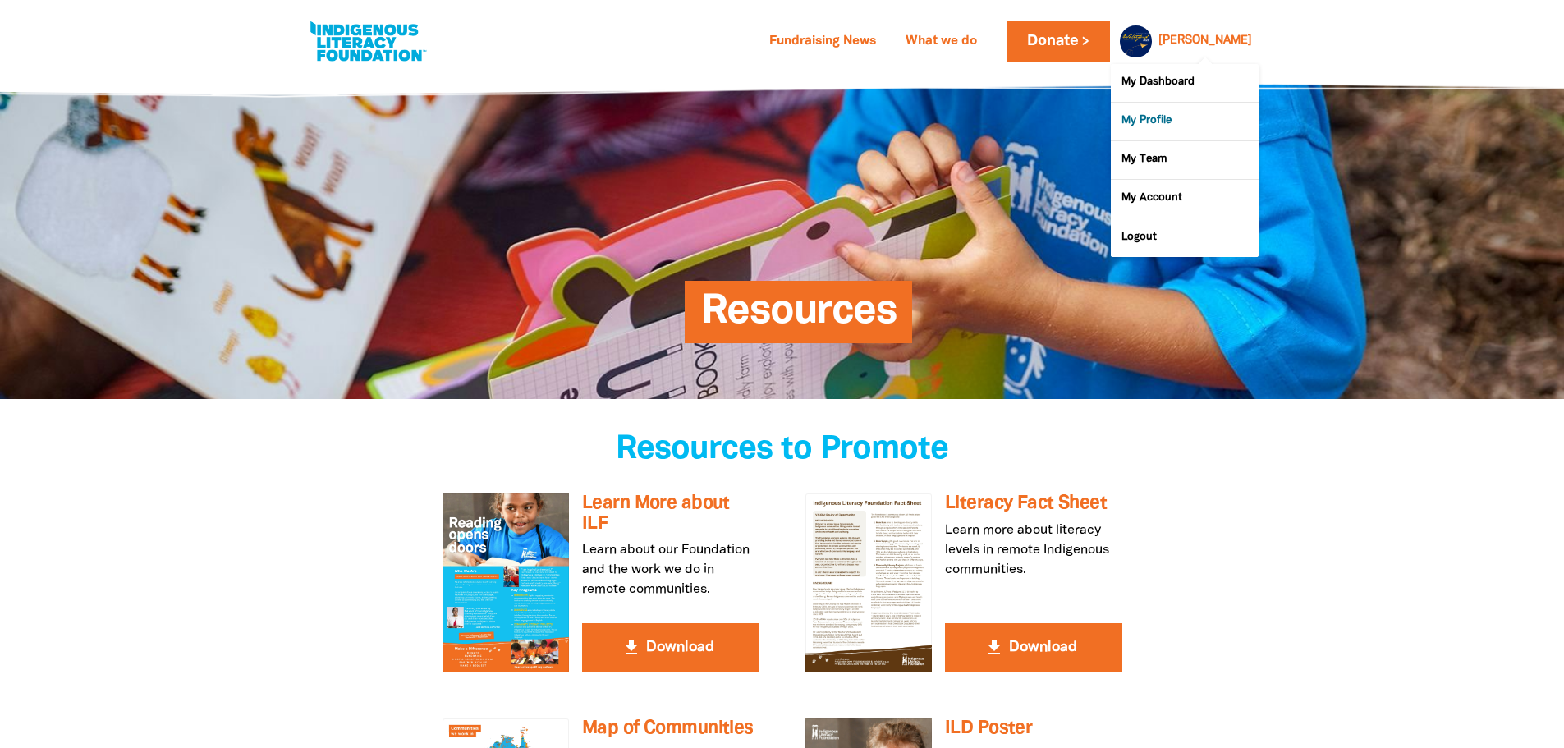
click at [1187, 117] on link "My Profile" at bounding box center [1185, 122] width 148 height 38
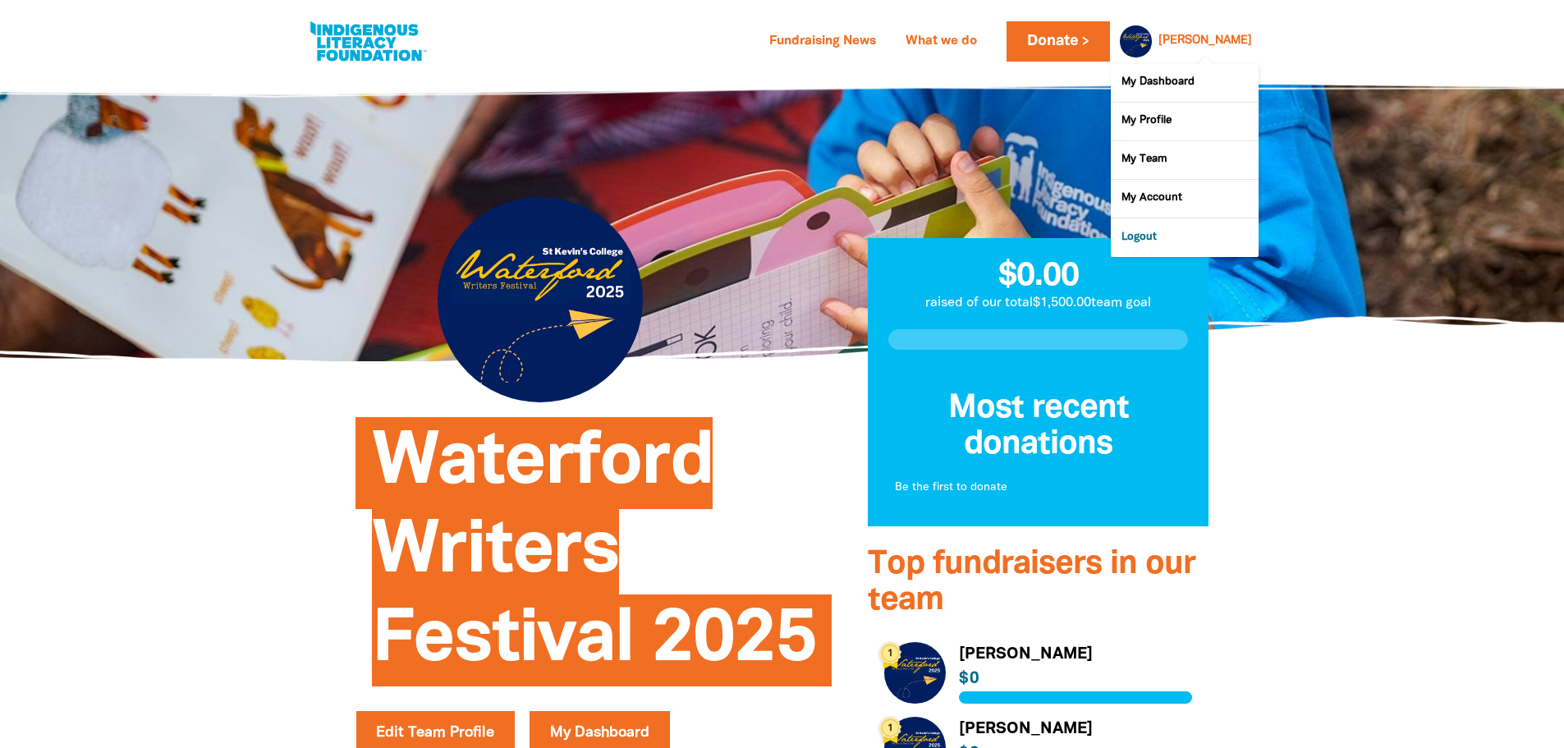
click at [1138, 239] on link "Logout" at bounding box center [1185, 237] width 148 height 38
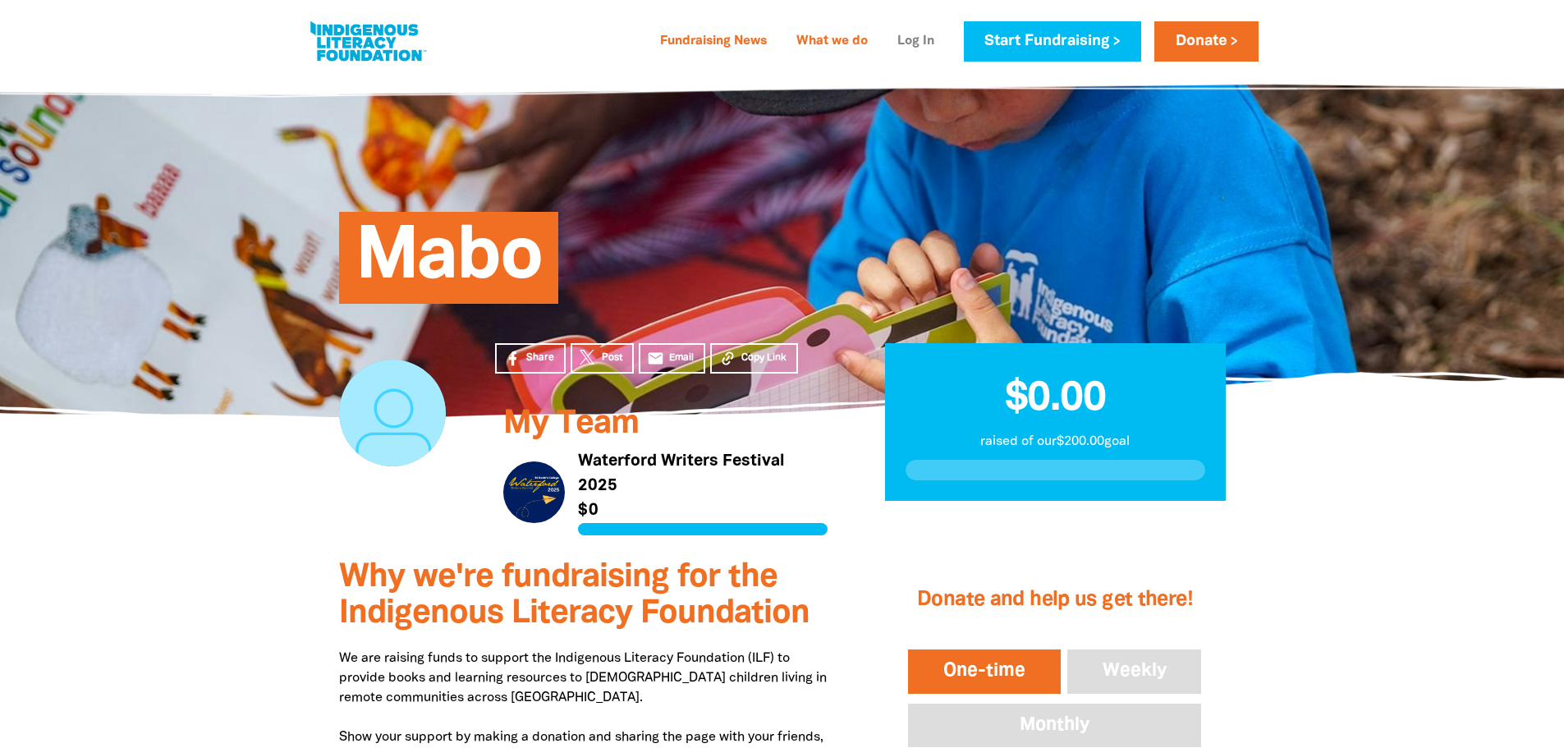
click at [907, 39] on link "Log In" at bounding box center [915, 42] width 57 height 26
